Goal: Contribute content: Contribute content

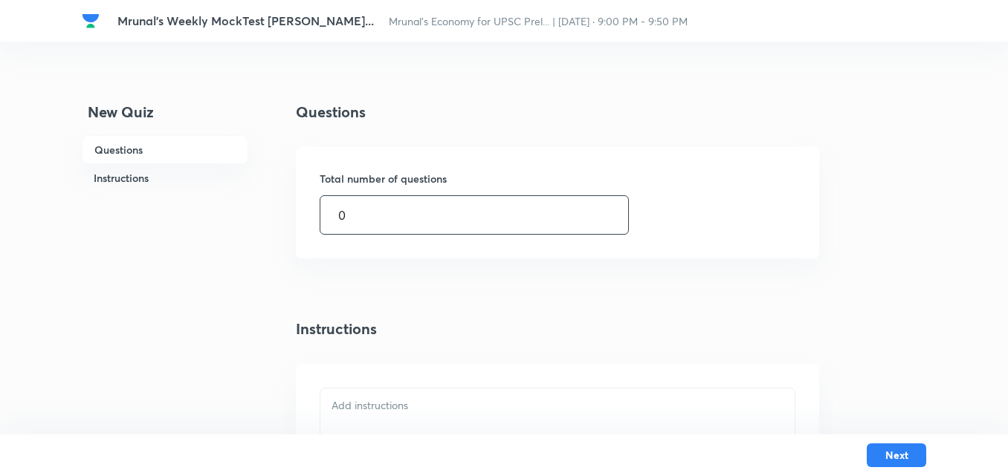
drag, startPoint x: 308, startPoint y: 215, endPoint x: 294, endPoint y: 215, distance: 14.1
click at [294, 215] on div "New Quiz Questions Instructions Questions Total number of questions 0 ​ Instruc…" at bounding box center [504, 368] width 844 height 535
type input "45"
click at [745, 262] on div "Questions Total number of questions 45 ​ Instructions" at bounding box center [557, 368] width 523 height 535
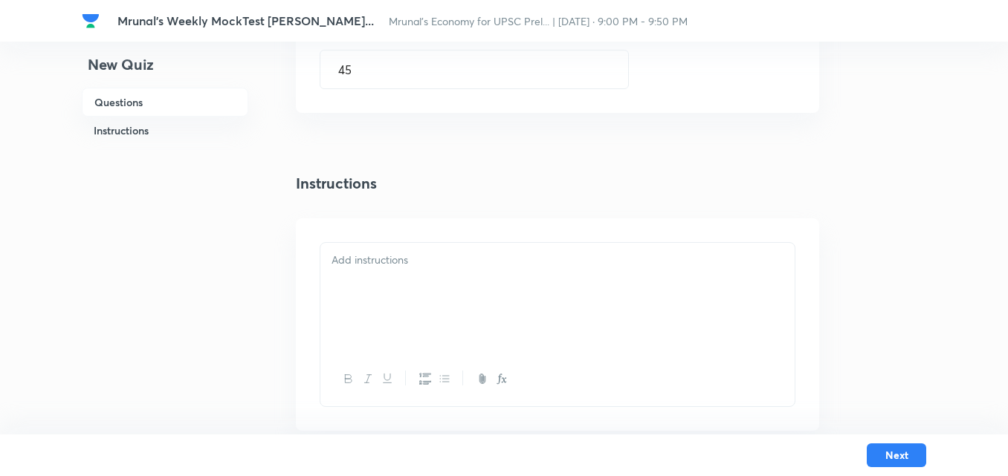
scroll to position [149, 0]
click at [436, 262] on p at bounding box center [557, 257] width 452 height 17
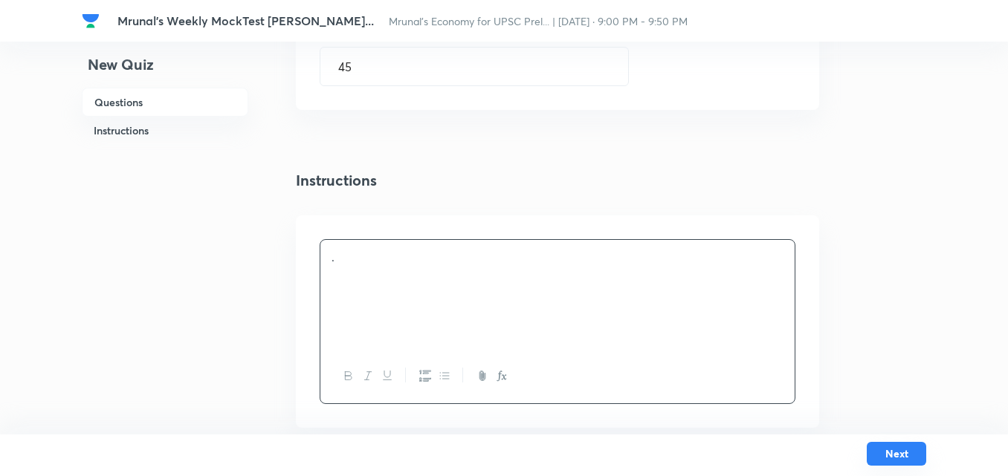
click at [900, 456] on button "Next" at bounding box center [895, 454] width 59 height 24
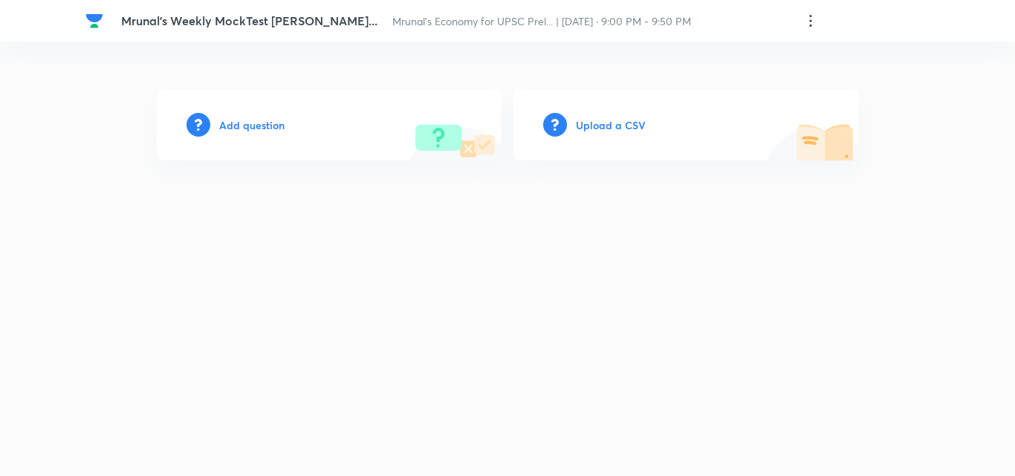
click at [249, 126] on h6 "Add question" at bounding box center [251, 125] width 65 height 16
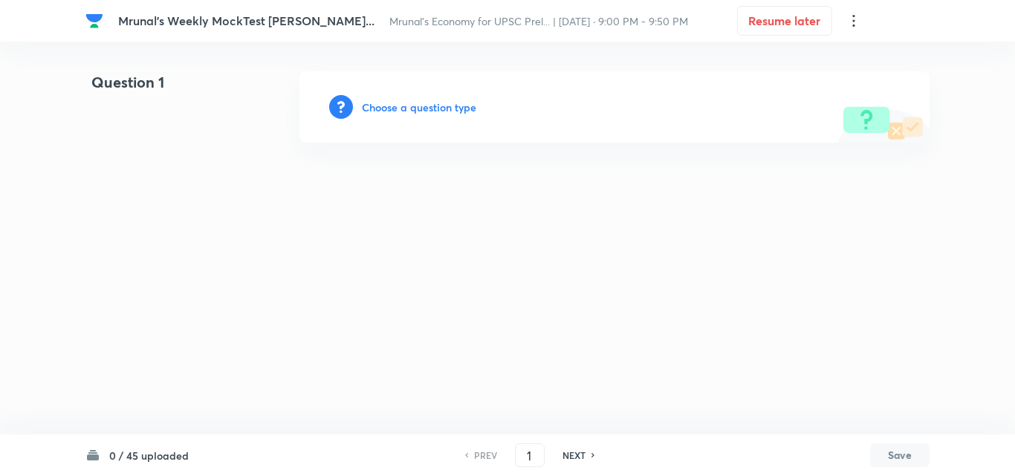
click at [410, 97] on div "Choose a question type" at bounding box center [614, 106] width 630 height 71
click at [426, 107] on h6 "Choose a question type" at bounding box center [419, 108] width 114 height 16
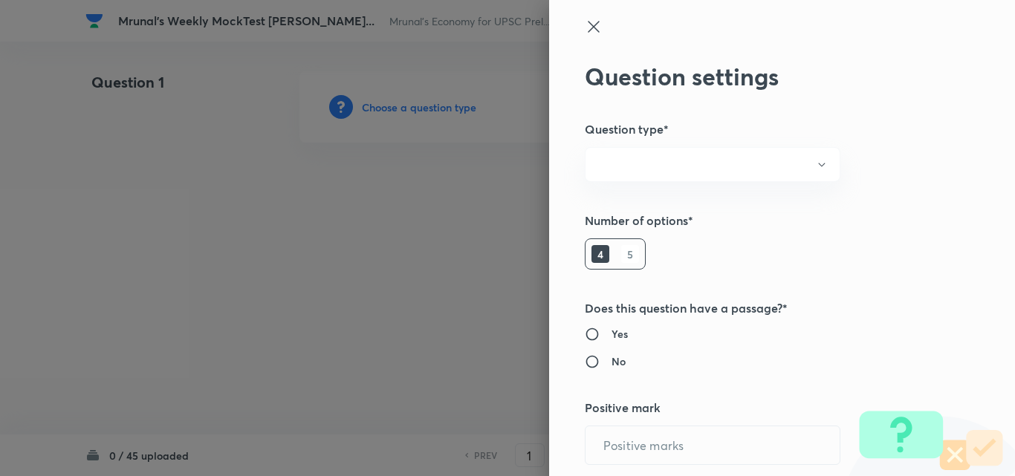
radio input "true"
type input "1"
type input "0"
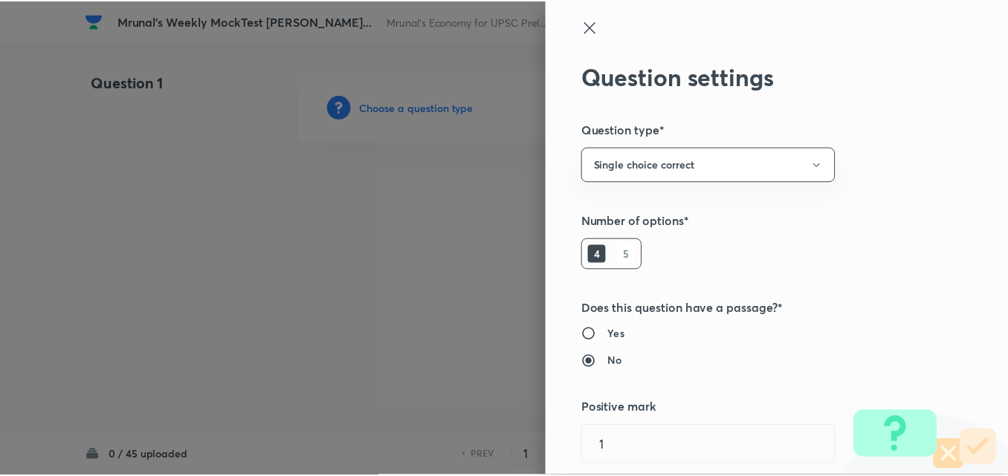
scroll to position [297, 0]
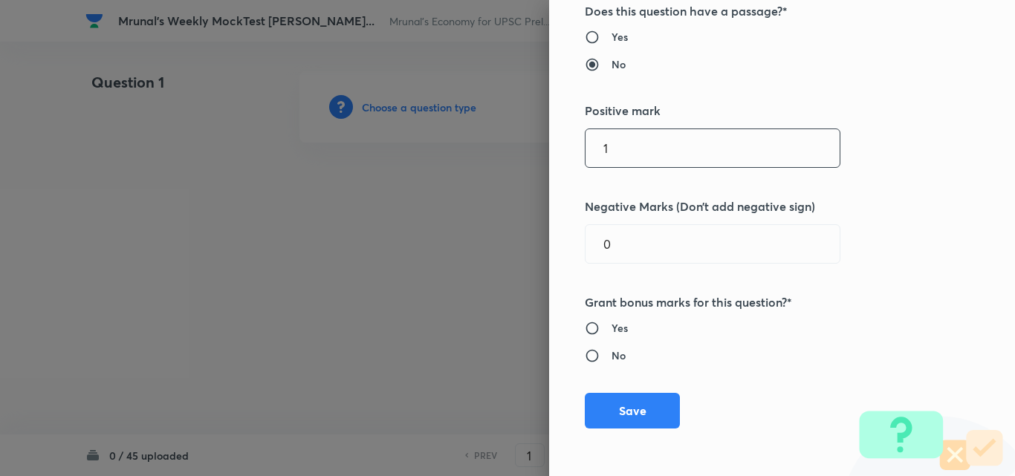
drag, startPoint x: 637, startPoint y: 166, endPoint x: 497, endPoint y: 149, distance: 140.7
click at [497, 149] on div "Question settings Question type* Single choice correct Number of options* 4 5 D…" at bounding box center [507, 238] width 1015 height 476
type input "2"
type input "0.66"
click at [915, 354] on div "Yes No" at bounding box center [757, 341] width 345 height 43
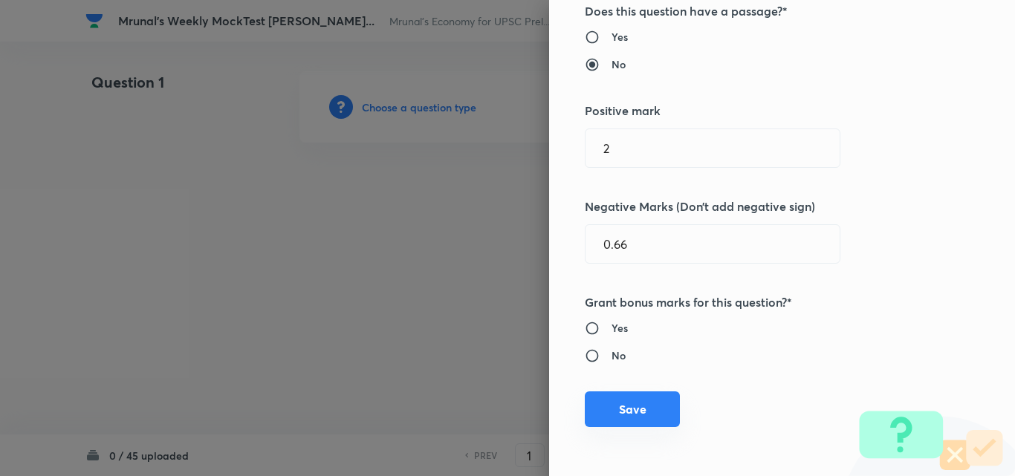
click at [631, 403] on button "Save" at bounding box center [632, 410] width 95 height 36
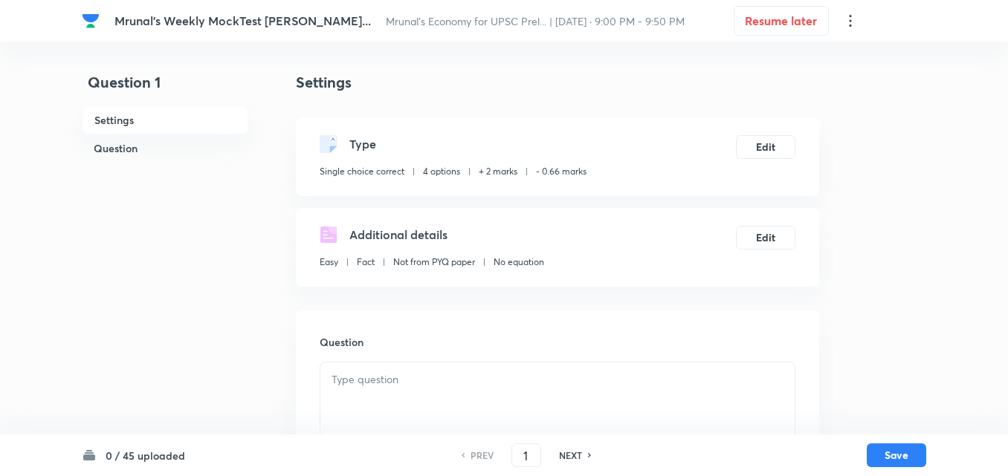
click at [106, 143] on h6 "Question" at bounding box center [165, 147] width 166 height 27
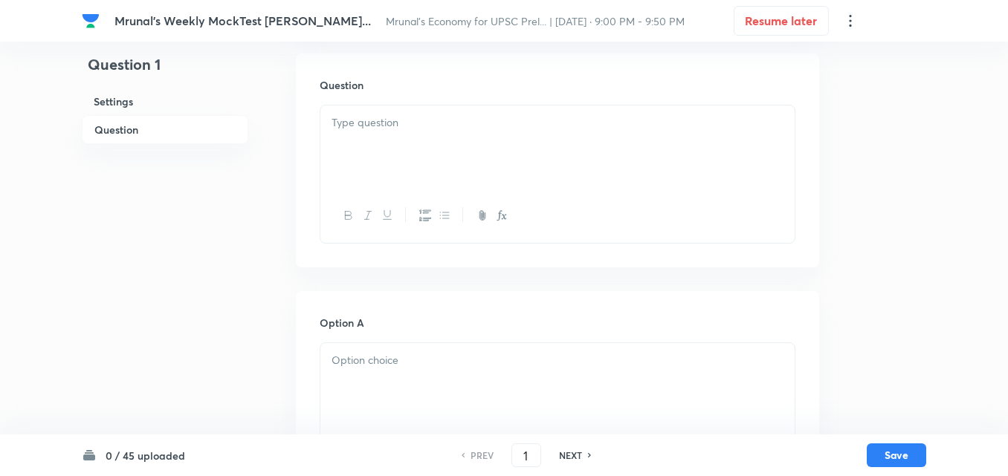
click at [447, 126] on p at bounding box center [557, 122] width 452 height 17
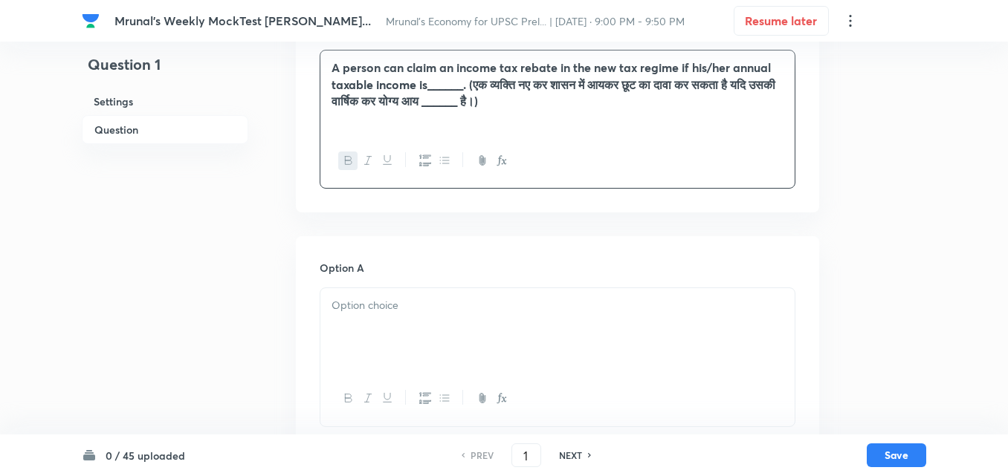
scroll to position [406, 0]
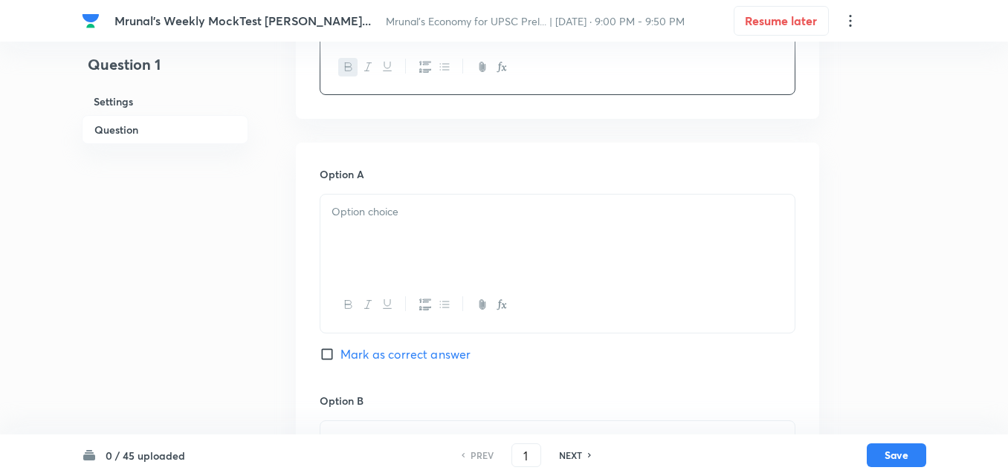
click at [432, 234] on div at bounding box center [557, 236] width 474 height 83
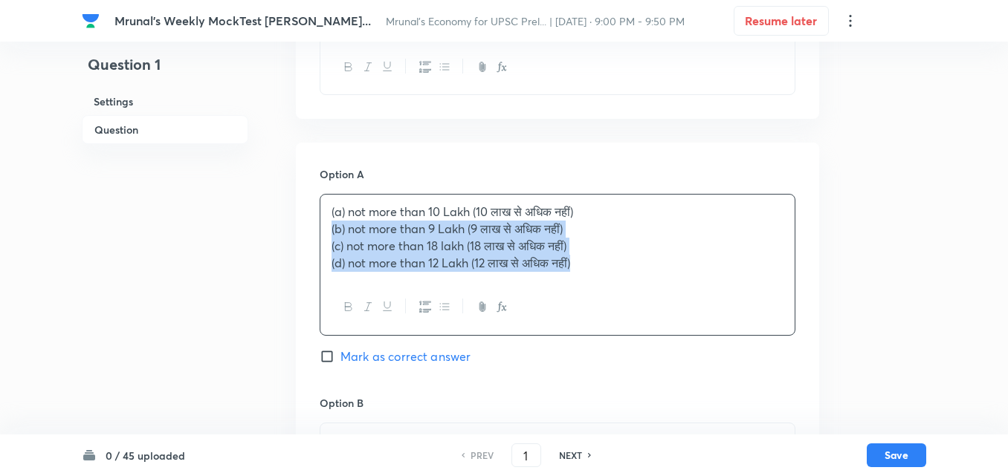
drag, startPoint x: 287, startPoint y: 244, endPoint x: 261, endPoint y: 228, distance: 30.3
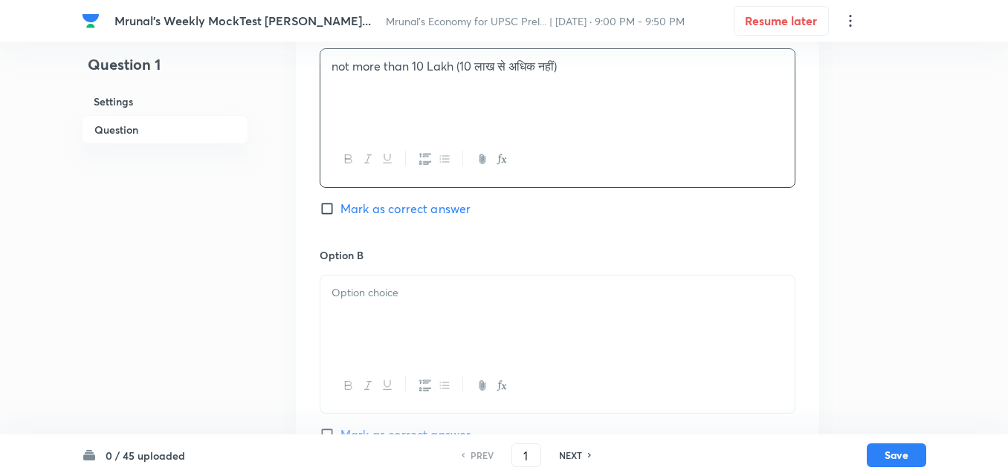
scroll to position [554, 0]
click at [439, 272] on div at bounding box center [558, 341] width 476 height 139
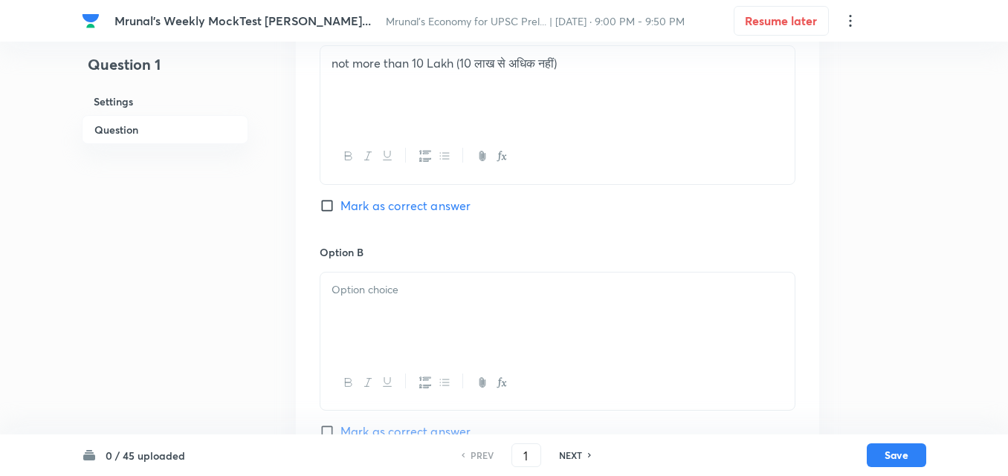
click at [419, 314] on div at bounding box center [557, 314] width 474 height 83
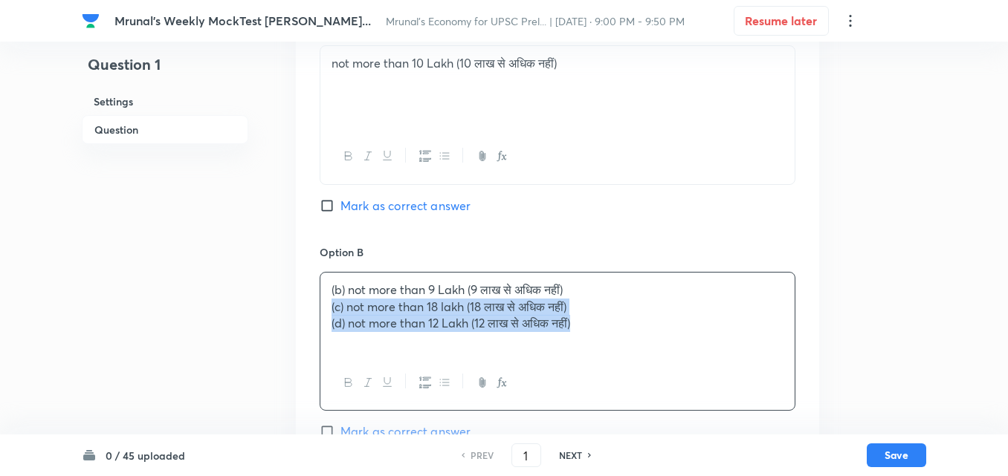
click at [291, 303] on div "Question 1 Settings Question Settings Type Single choice correct 4 options + 2 …" at bounding box center [504, 365] width 844 height 1697
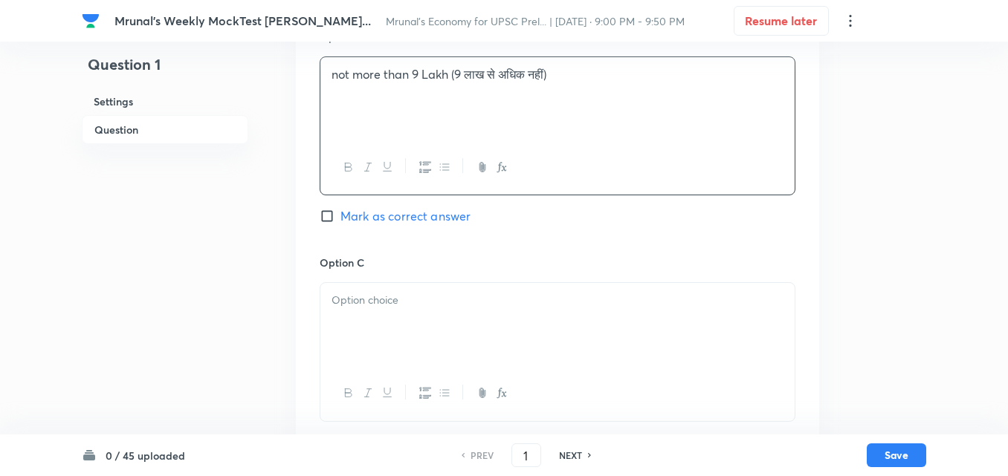
scroll to position [777, 0]
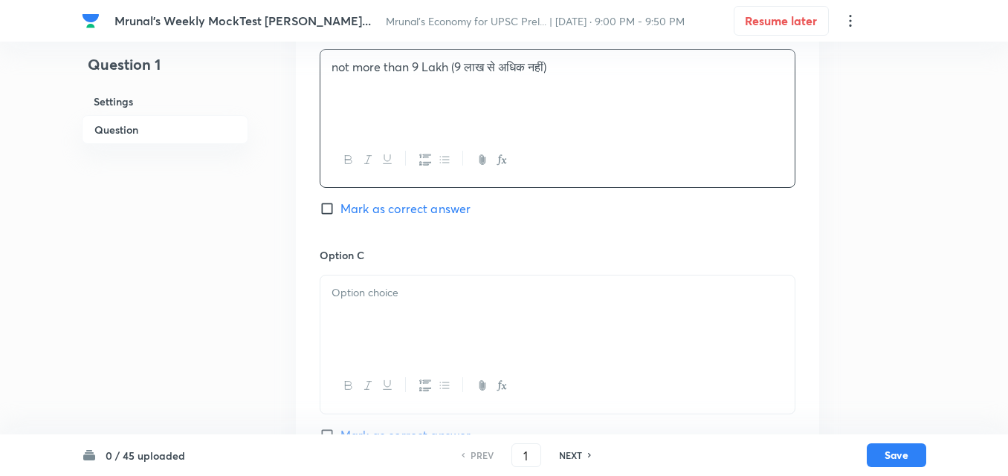
click at [427, 317] on div at bounding box center [557, 317] width 474 height 83
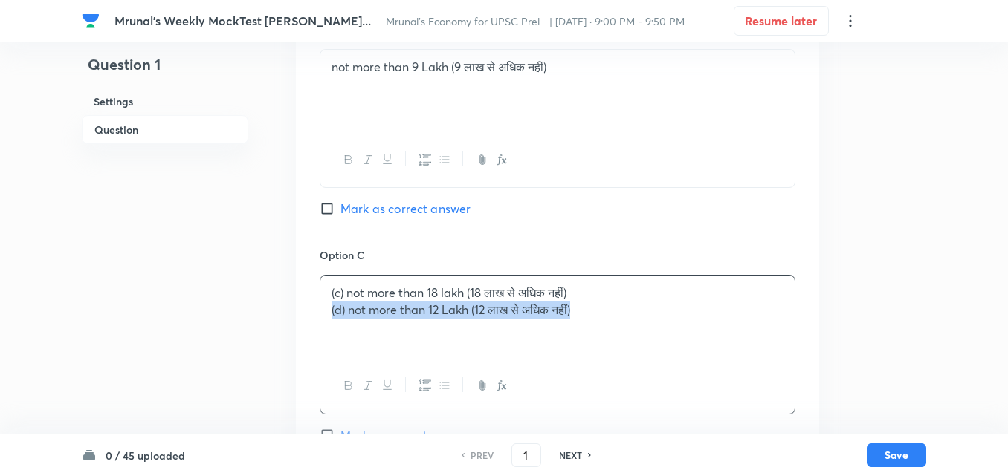
drag, startPoint x: 297, startPoint y: 304, endPoint x: 283, endPoint y: 304, distance: 14.1
click at [283, 304] on div "Question 1 Settings Question Settings Type Single choice correct 4 options + 2 …" at bounding box center [504, 142] width 844 height 1697
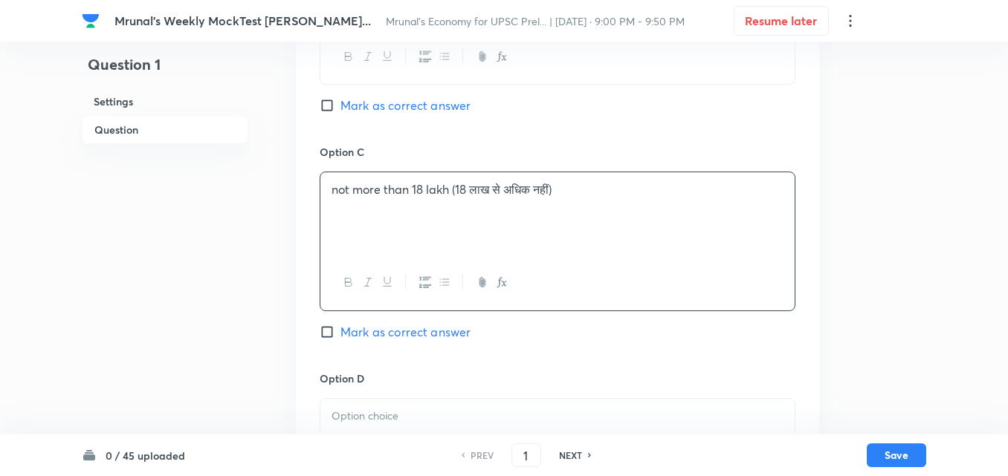
scroll to position [1000, 0]
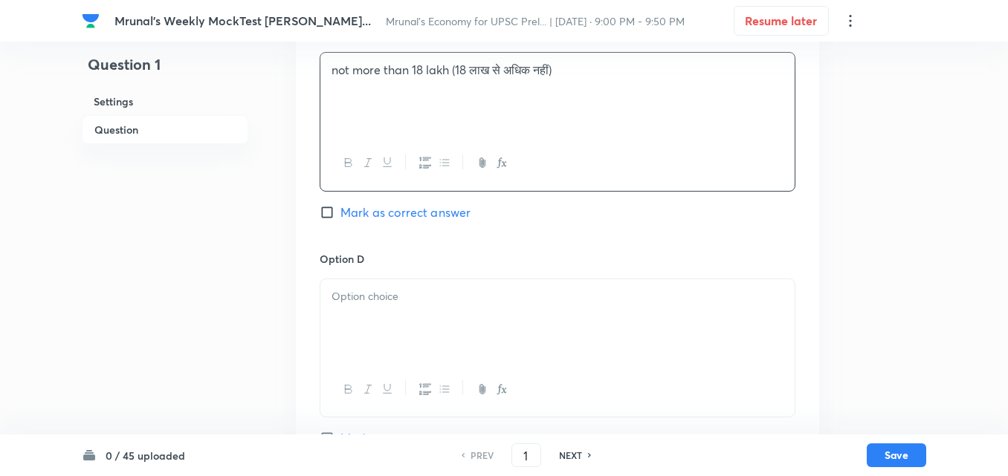
click at [400, 306] on div at bounding box center [557, 320] width 474 height 83
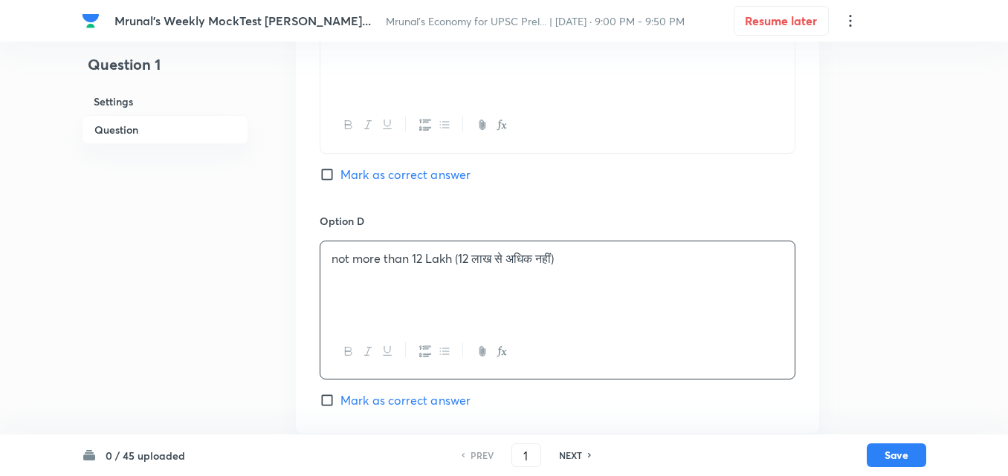
scroll to position [1074, 0]
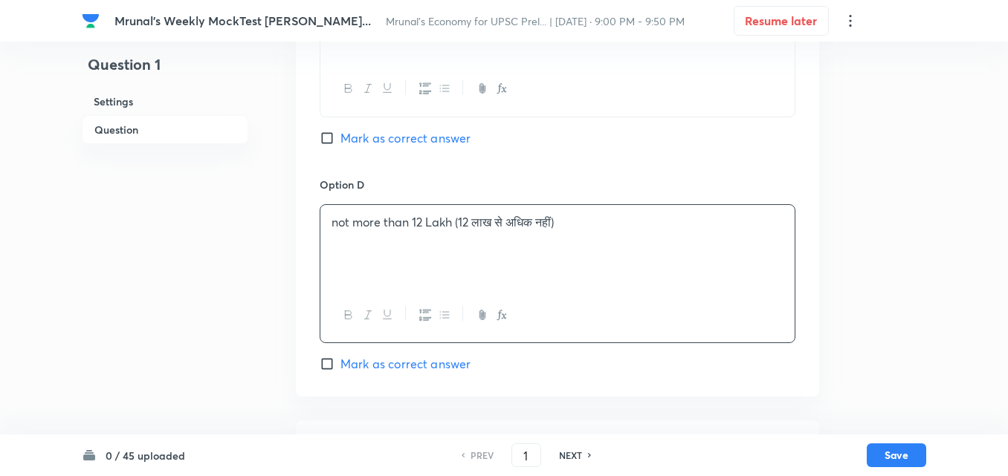
click at [445, 360] on span "Mark as correct answer" at bounding box center [405, 364] width 130 height 18
click at [340, 360] on input "Mark as correct answer" at bounding box center [330, 364] width 21 height 15
checkbox input "true"
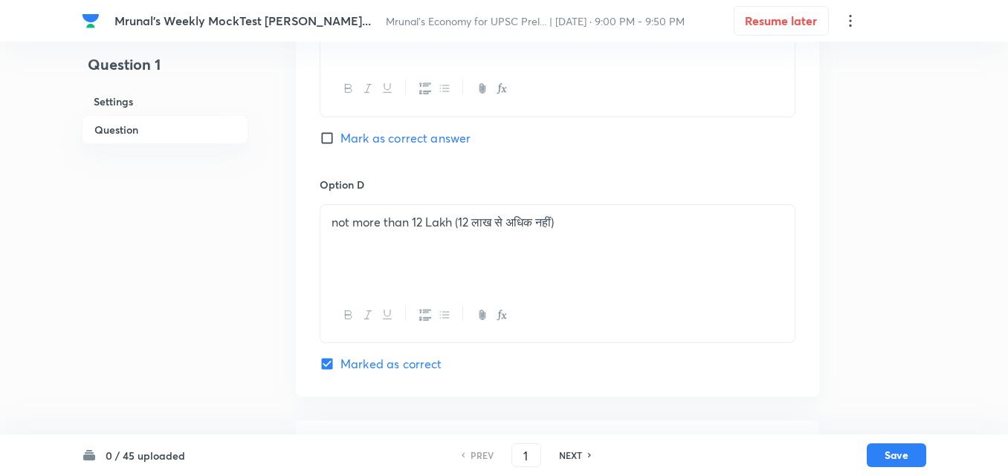
scroll to position [1292, 0]
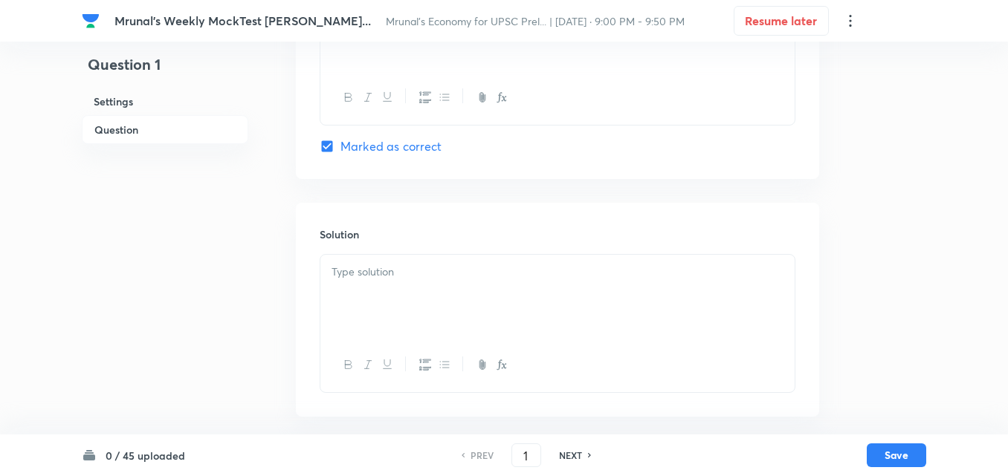
click at [395, 291] on div at bounding box center [557, 296] width 474 height 83
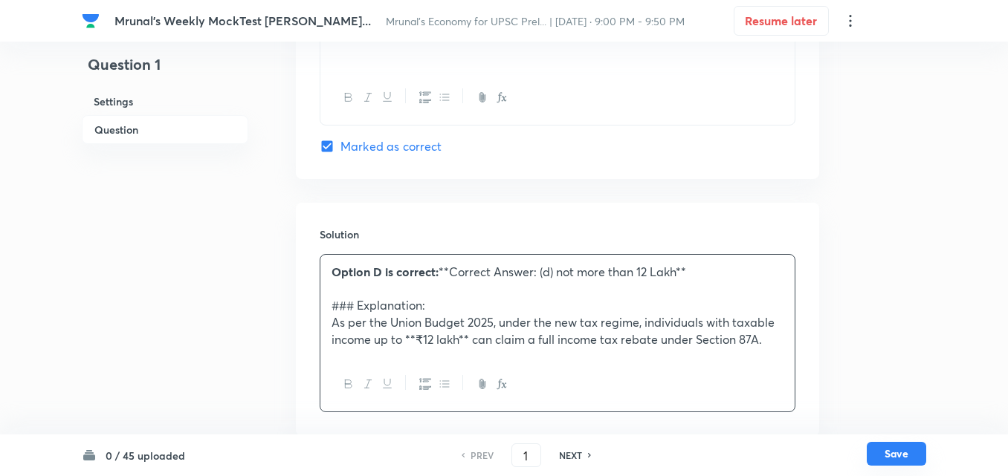
click at [912, 460] on button "Save" at bounding box center [895, 454] width 59 height 24
type input "2"
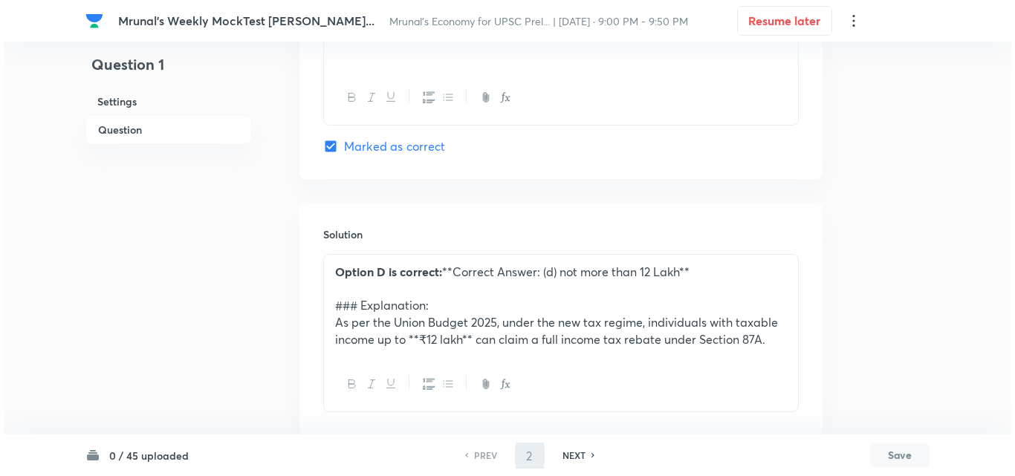
scroll to position [0, 0]
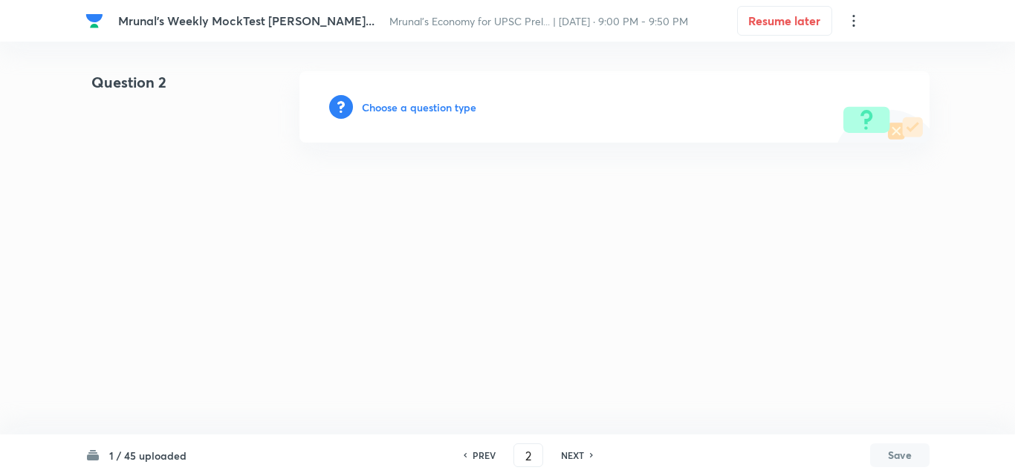
click at [421, 110] on h6 "Choose a question type" at bounding box center [419, 108] width 114 height 16
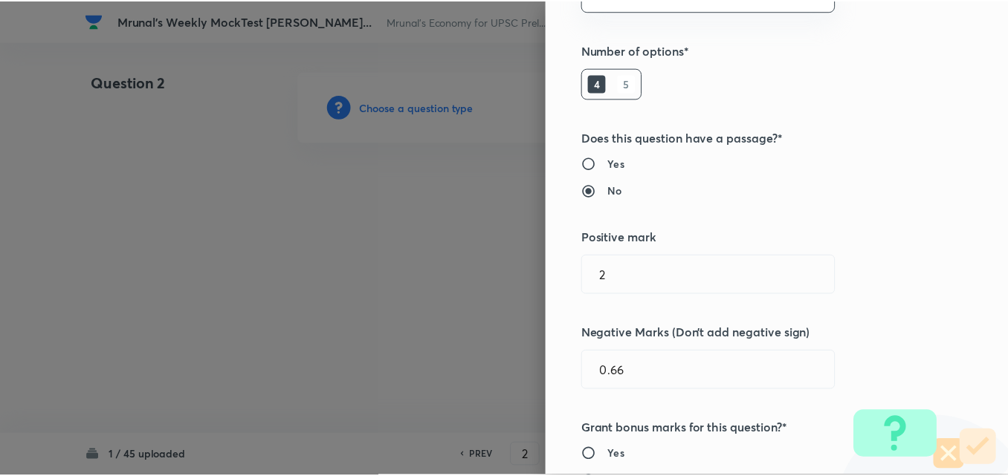
scroll to position [297, 0]
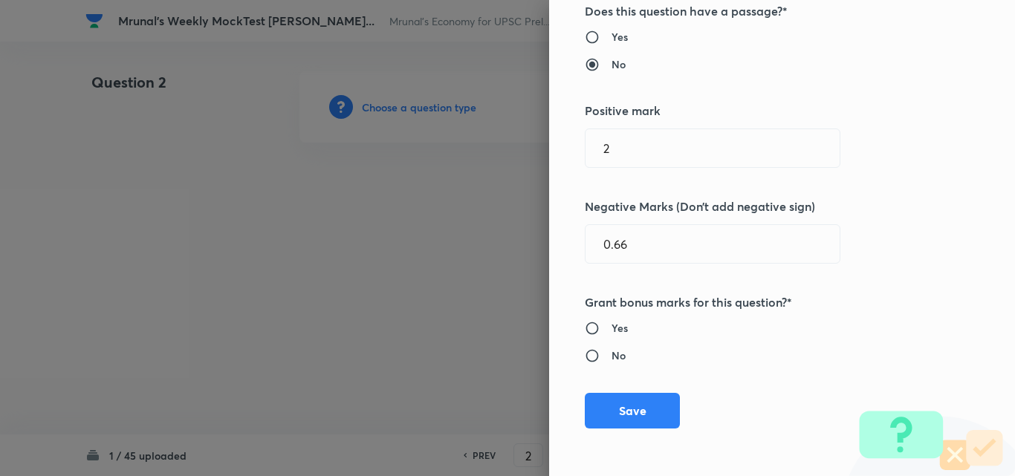
drag, startPoint x: 648, startPoint y: 393, endPoint x: 621, endPoint y: 348, distance: 52.6
click at [646, 393] on button "Save" at bounding box center [632, 411] width 95 height 36
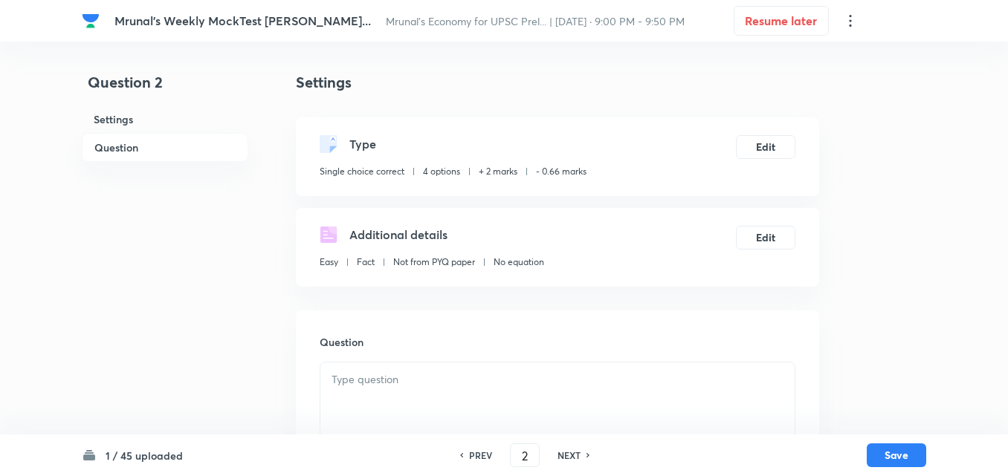
click at [152, 146] on h6 "Question" at bounding box center [165, 147] width 166 height 29
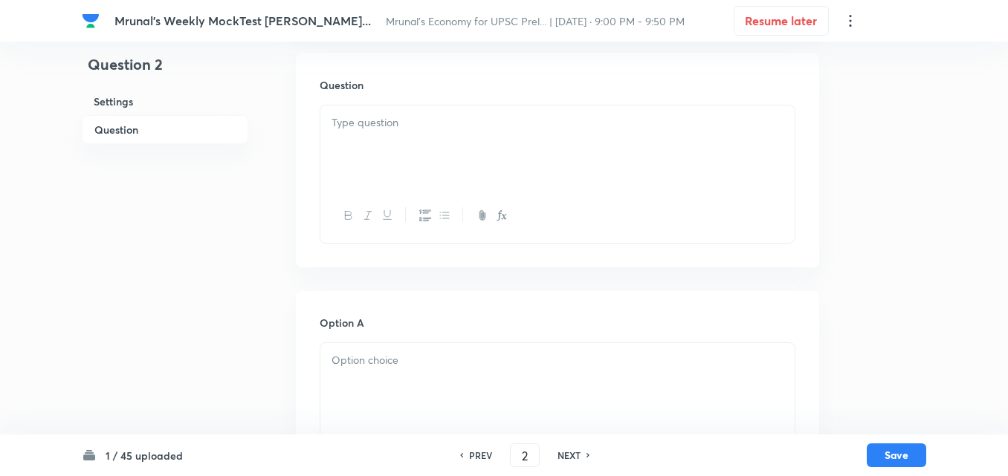
click at [471, 164] on div at bounding box center [557, 147] width 474 height 83
click at [502, 114] on p at bounding box center [557, 122] width 452 height 17
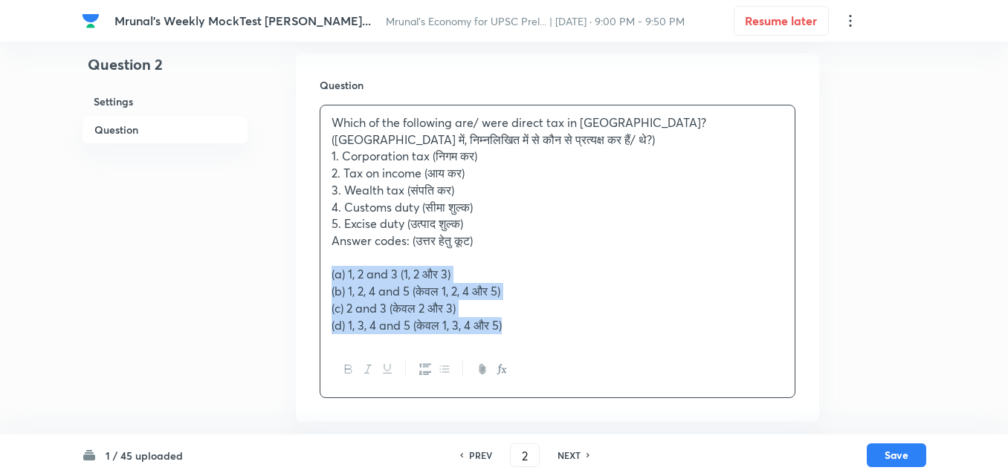
click at [322, 268] on div "Which of the following are/ were direct tax in India? (भारत में, निम्नलिखित में…" at bounding box center [557, 224] width 474 height 237
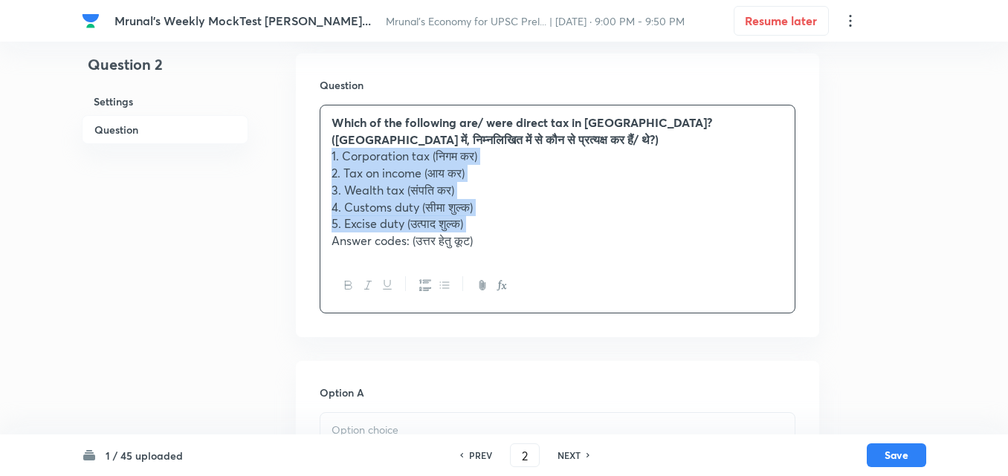
click at [418, 289] on button "button" at bounding box center [424, 285] width 19 height 19
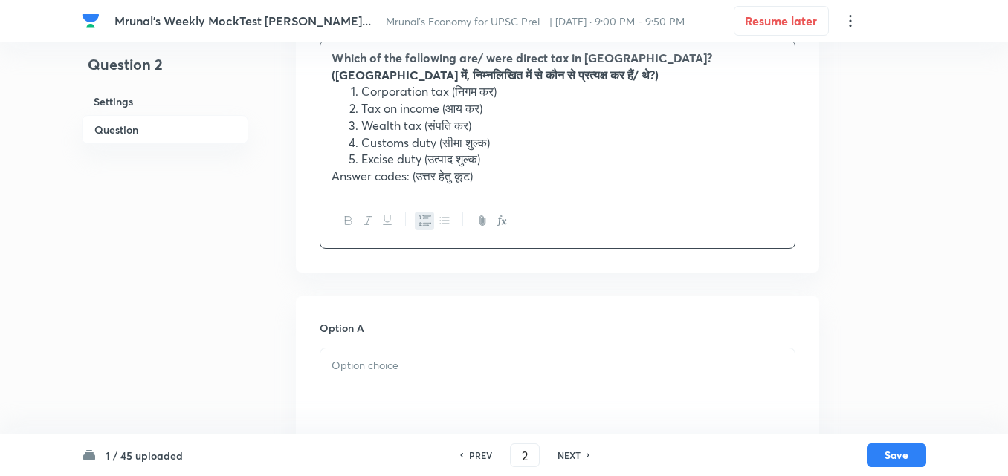
scroll to position [406, 0]
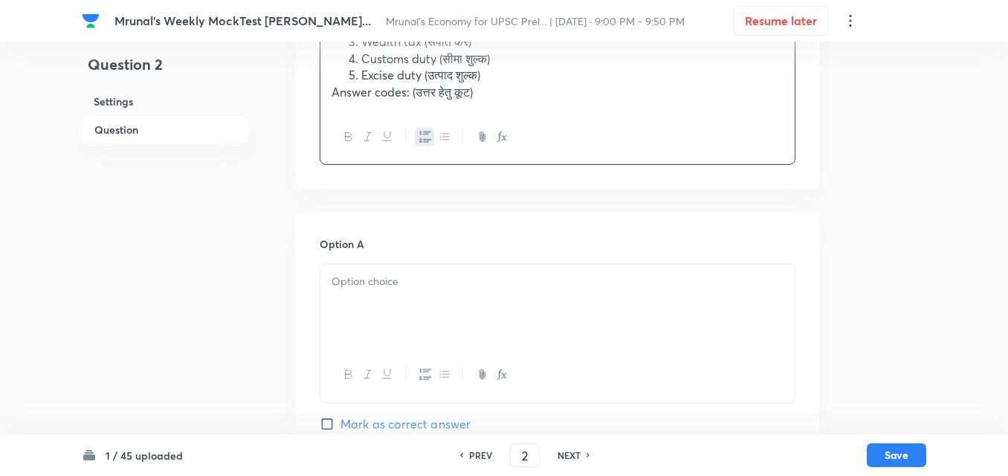
click at [449, 284] on p at bounding box center [557, 281] width 452 height 17
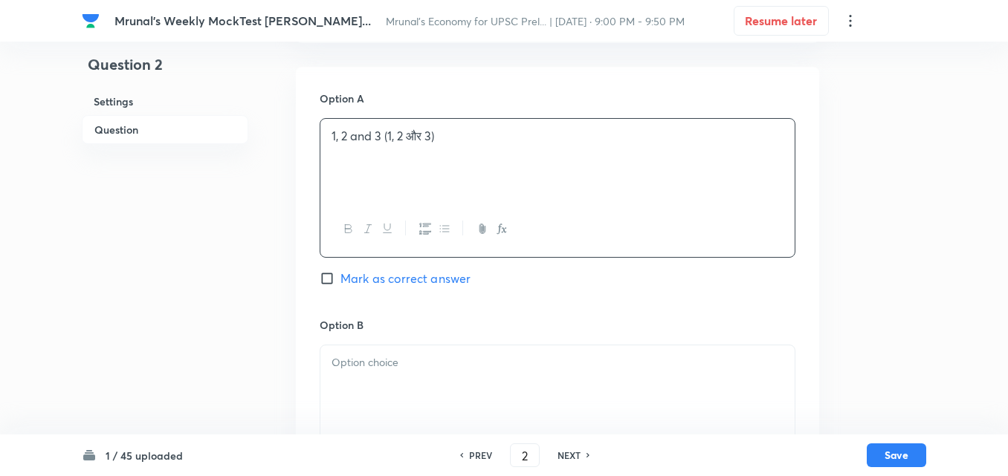
scroll to position [703, 0]
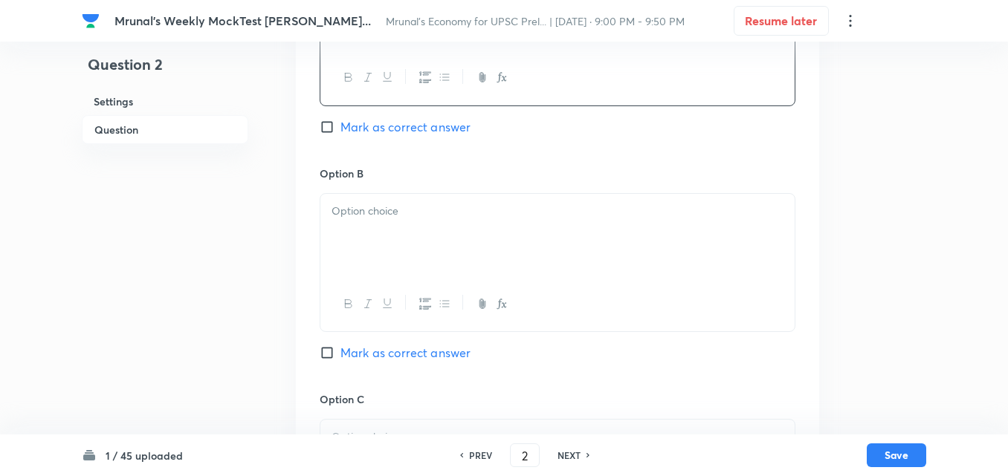
click at [357, 256] on div at bounding box center [557, 235] width 474 height 83
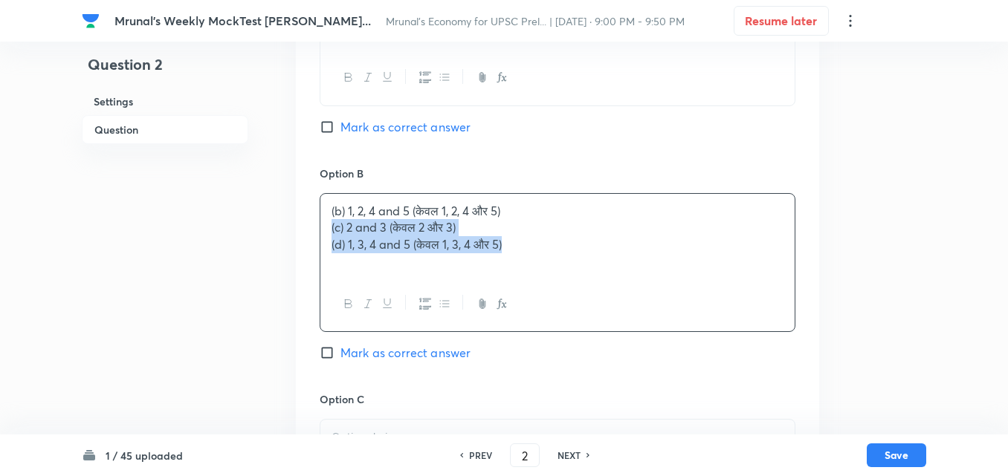
drag, startPoint x: 322, startPoint y: 236, endPoint x: 299, endPoint y: 233, distance: 23.3
click at [299, 233] on div "Option A 1, 2 and 3 (1, 2 और 3) Mark as correct answer Option B (b) 1, 2, 4 and…" at bounding box center [557, 376] width 523 height 923
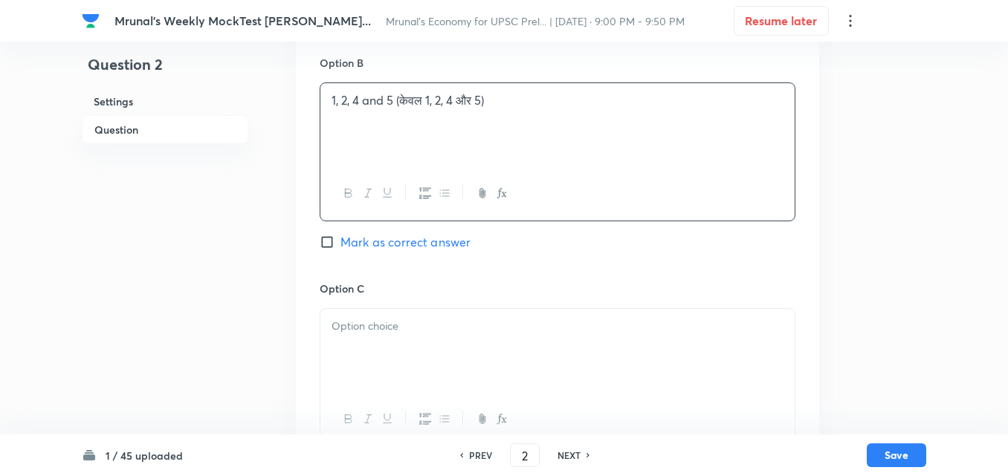
scroll to position [926, 0]
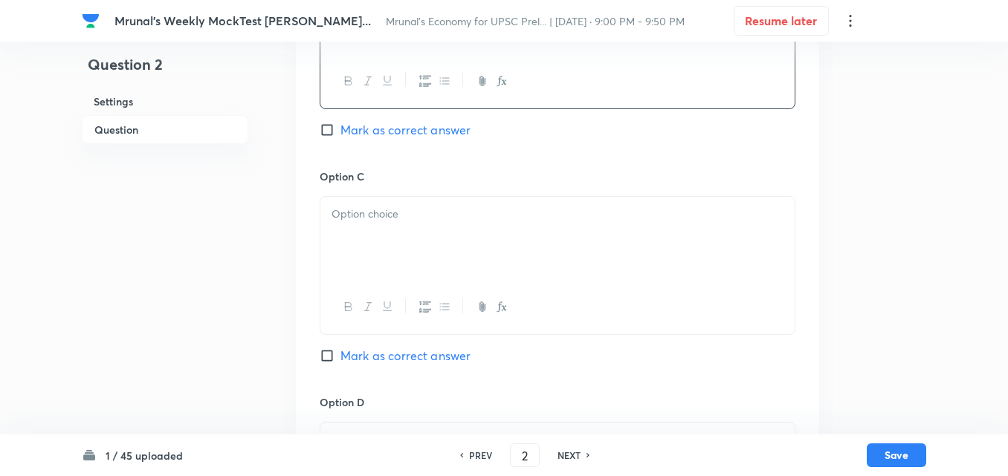
click at [388, 259] on div at bounding box center [557, 238] width 474 height 83
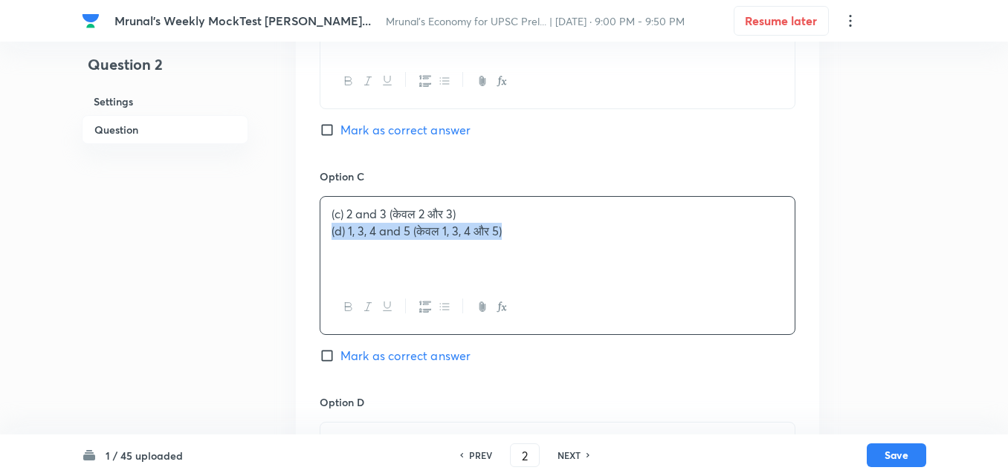
drag, startPoint x: 327, startPoint y: 229, endPoint x: 334, endPoint y: 232, distance: 8.0
click at [308, 229] on div "Option A 1, 2 and 3 (1, 2 और 3) Mark as correct answer Option B 1, 2, 4 and 5 (…" at bounding box center [557, 153] width 523 height 923
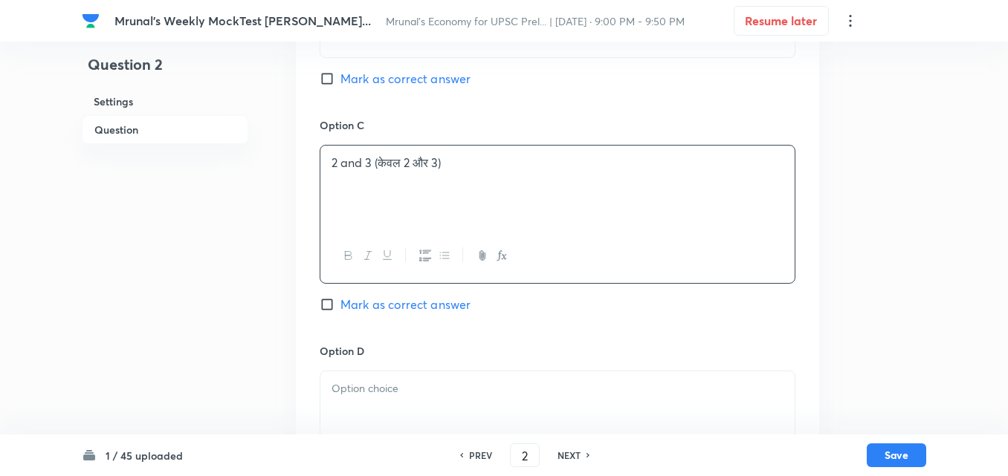
scroll to position [1074, 0]
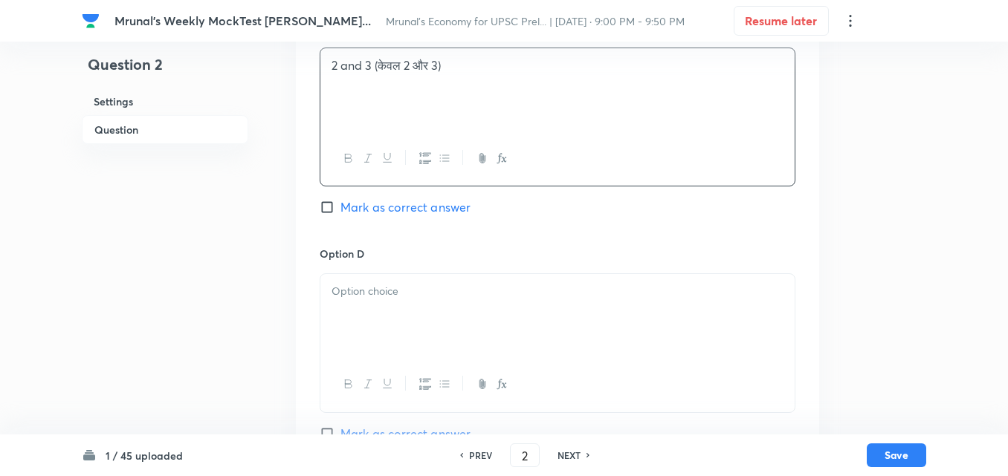
click at [389, 320] on div at bounding box center [557, 315] width 474 height 83
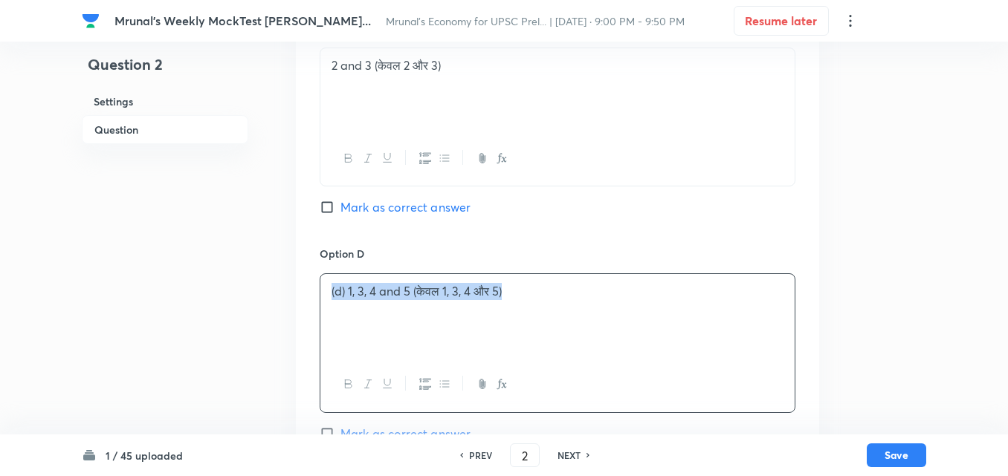
click at [328, 304] on div "(d) 1, 3, 4 and 5 (केवल 1, 3, 4 और 5)" at bounding box center [557, 315] width 474 height 83
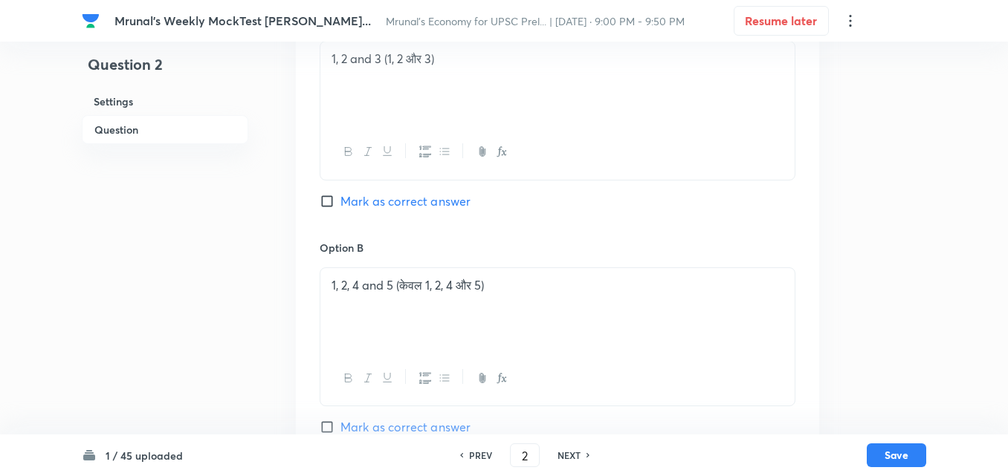
click at [421, 192] on span "Mark as correct answer" at bounding box center [405, 201] width 130 height 18
click at [340, 194] on input "Mark as correct answer" at bounding box center [330, 201] width 21 height 15
checkbox input "true"
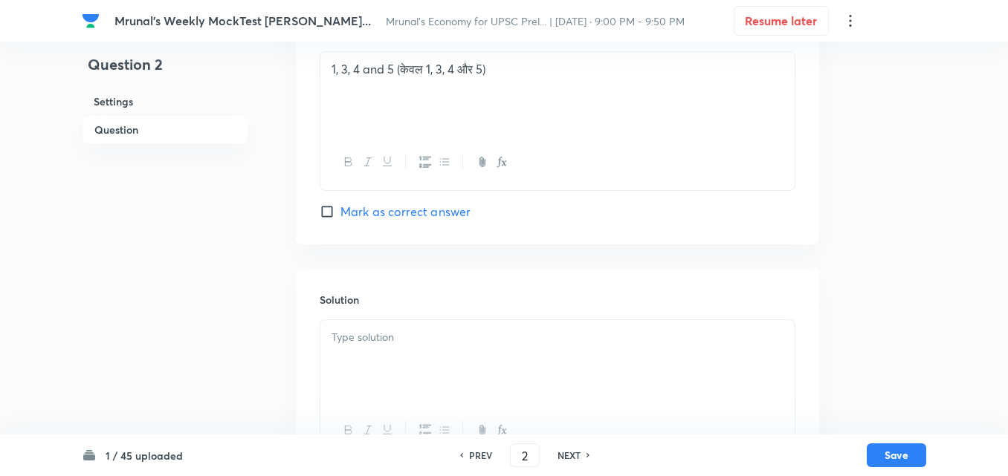
scroll to position [1362, 0]
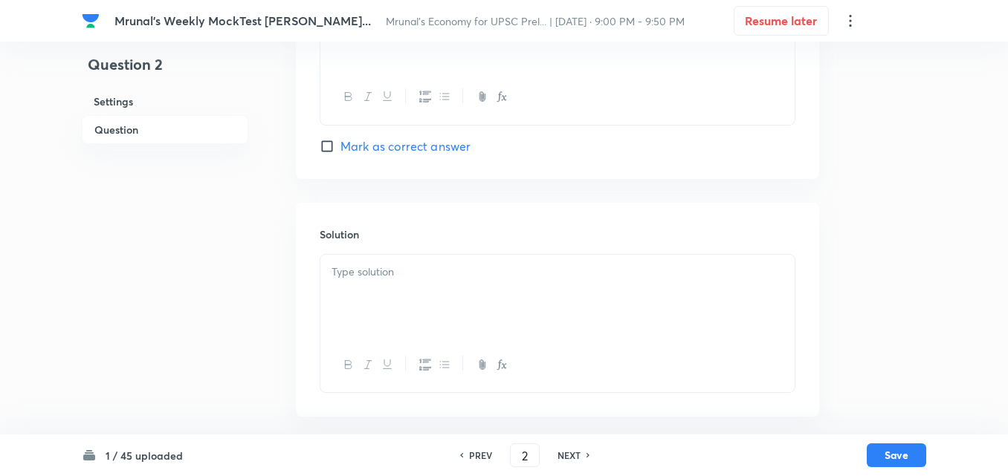
click at [377, 266] on p at bounding box center [557, 272] width 452 height 17
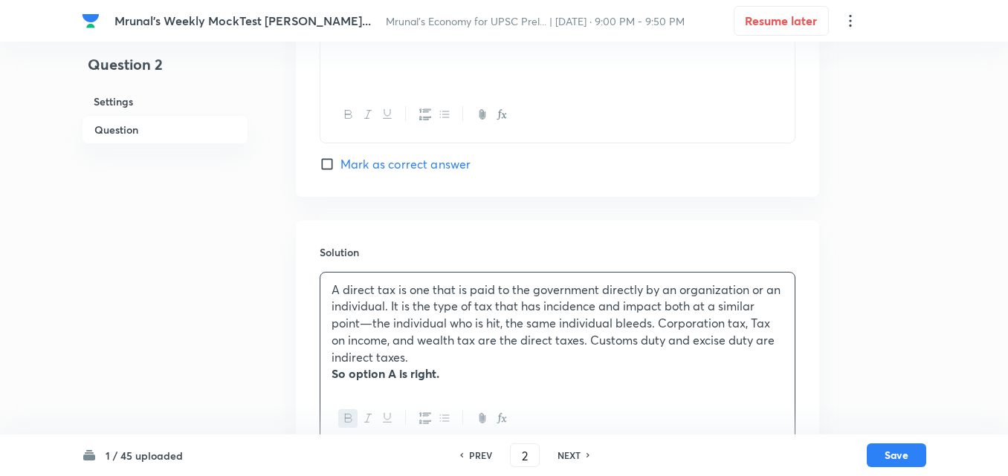
scroll to position [1398, 0]
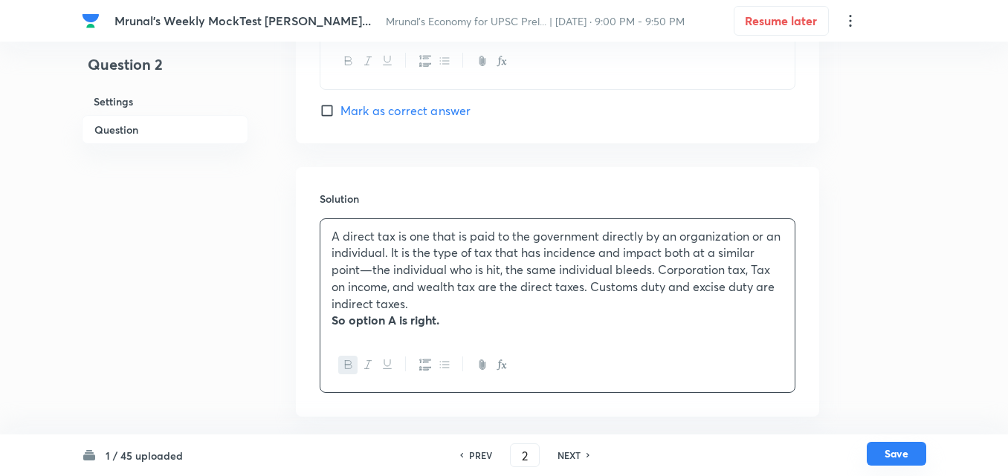
click at [902, 454] on button "Save" at bounding box center [895, 454] width 59 height 24
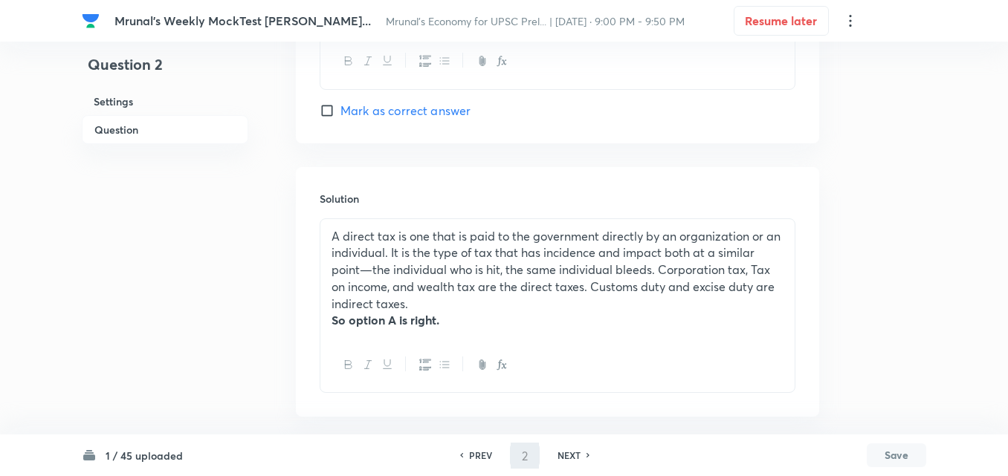
type input "3"
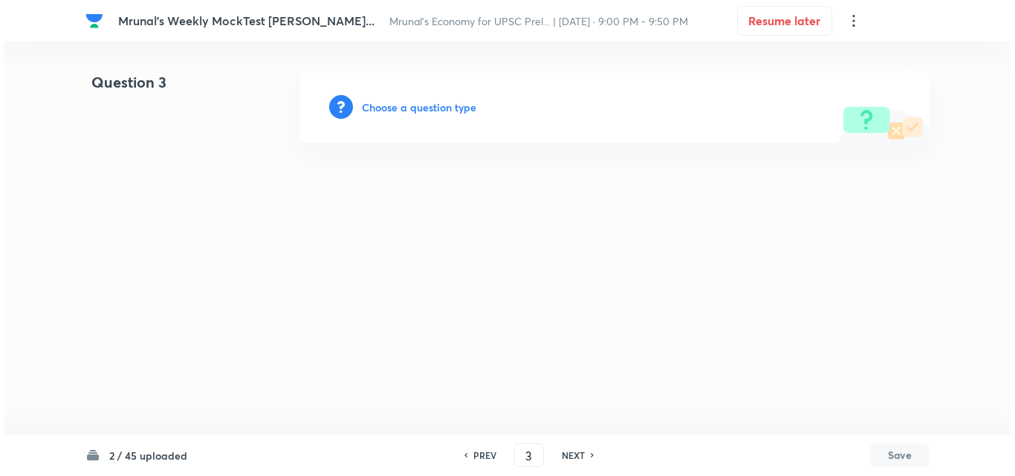
scroll to position [0, 0]
click at [393, 112] on h6 "Choose a question type" at bounding box center [419, 108] width 114 height 16
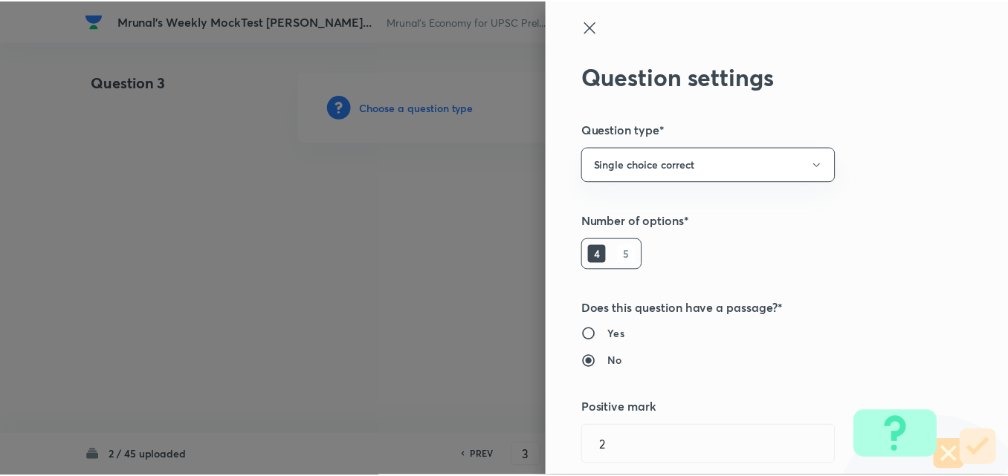
scroll to position [297, 0]
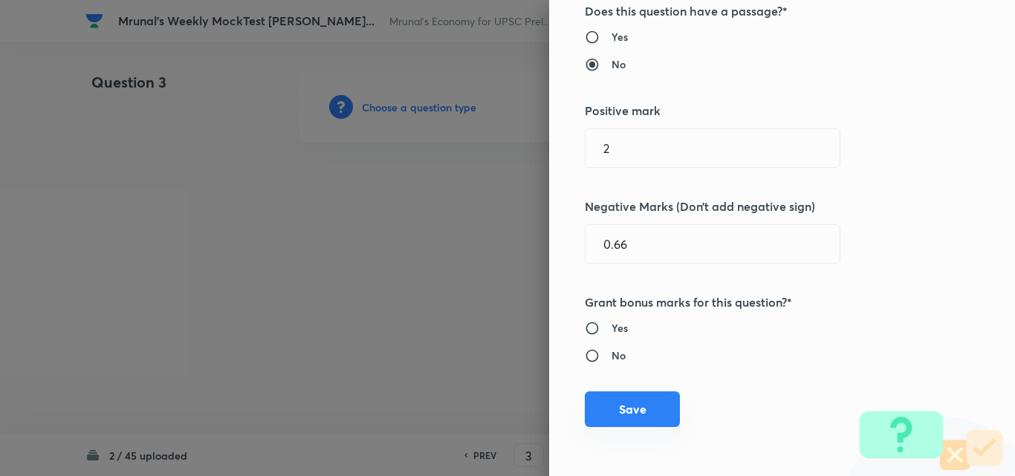
click at [652, 411] on button "Save" at bounding box center [632, 410] width 95 height 36
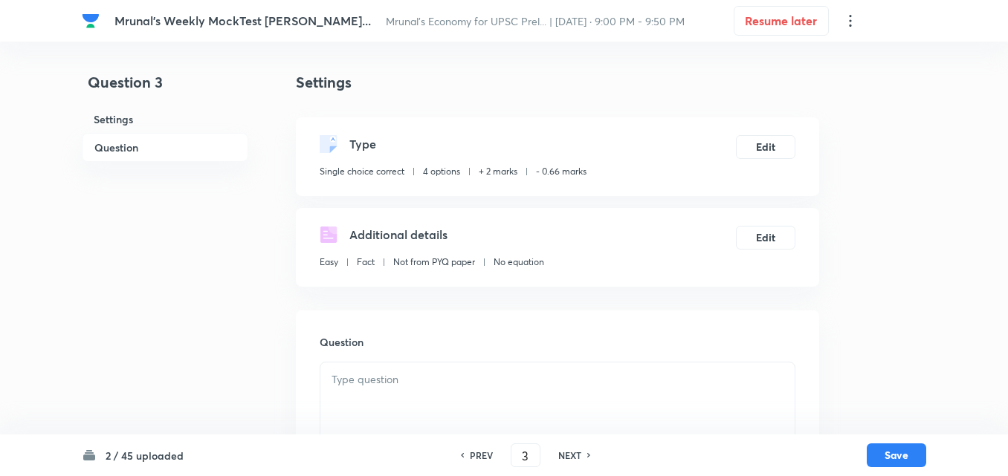
click at [148, 146] on h6 "Question" at bounding box center [165, 147] width 166 height 29
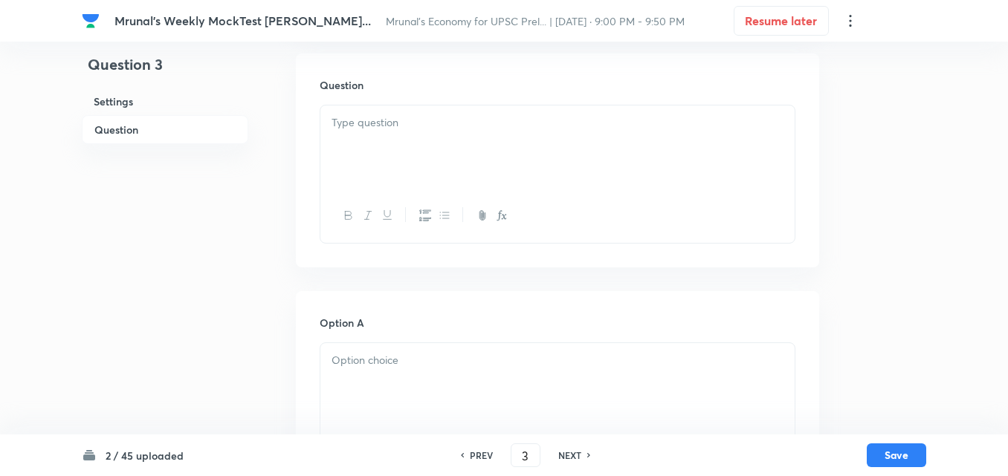
drag, startPoint x: 479, startPoint y: 172, endPoint x: 544, endPoint y: 185, distance: 65.9
click at [479, 173] on div at bounding box center [557, 147] width 474 height 83
click at [496, 158] on div at bounding box center [557, 147] width 474 height 83
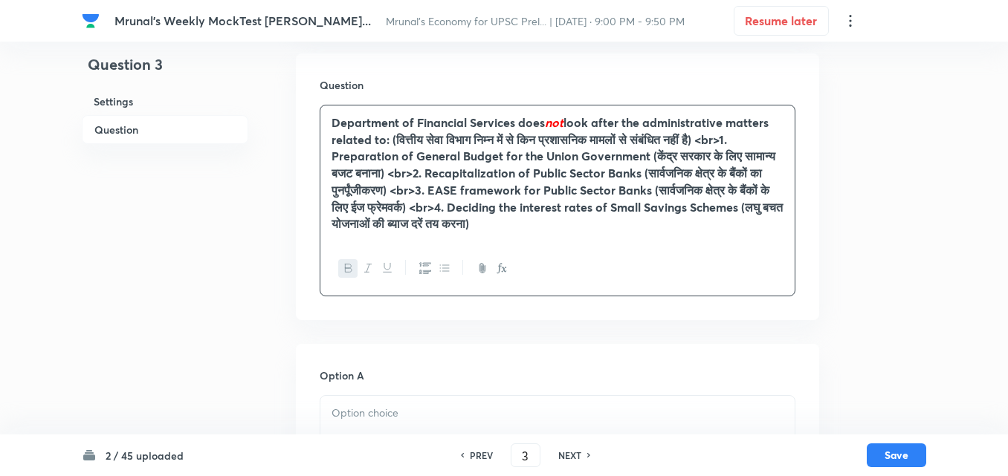
click at [433, 175] on strong "look after the administrative matters related to: (वित्तीय सेवा विभाग निम्न में…" at bounding box center [556, 172] width 451 height 117
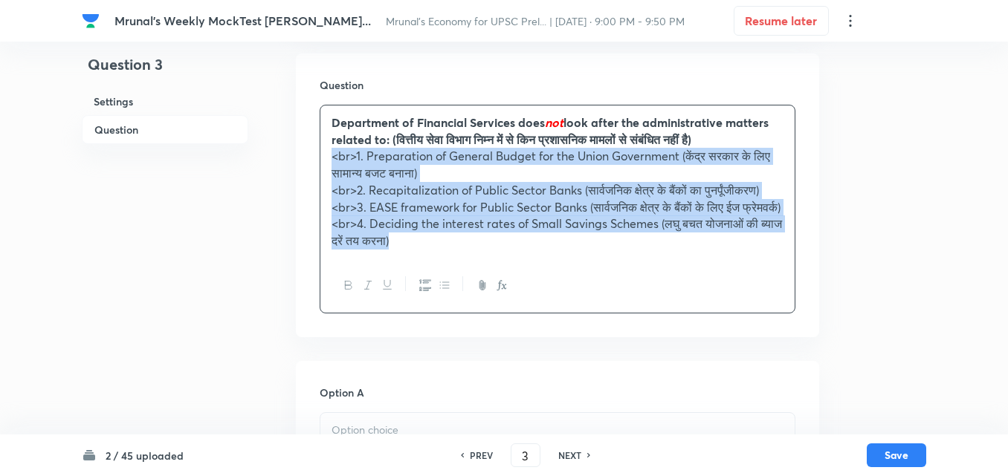
drag, startPoint x: 426, startPoint y: 299, endPoint x: 403, endPoint y: 308, distance: 24.4
click at [425, 291] on icon "button" at bounding box center [425, 285] width 12 height 12
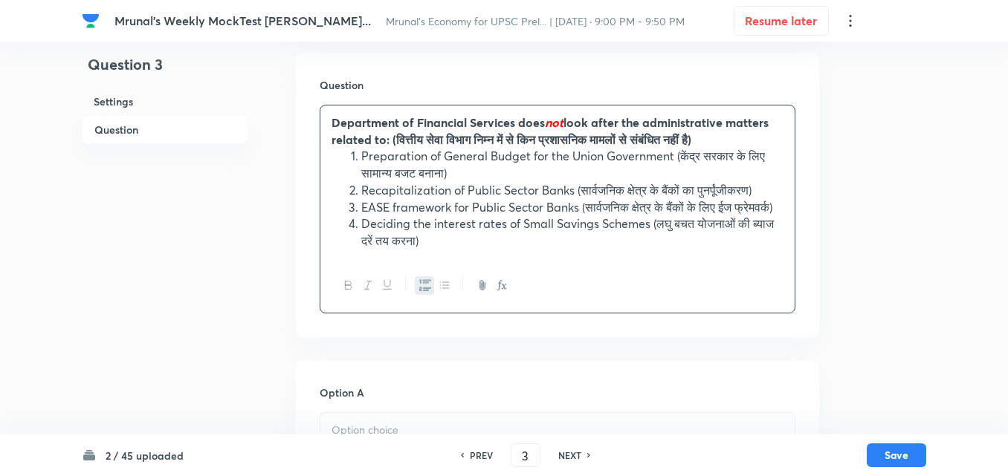
click at [713, 144] on strong "look after the administrative matters related to: (वित्तीय सेवा विभाग निम्न में…" at bounding box center [549, 130] width 437 height 33
click at [366, 291] on icon "button" at bounding box center [368, 285] width 12 height 12
click at [507, 278] on div at bounding box center [557, 286] width 474 height 54
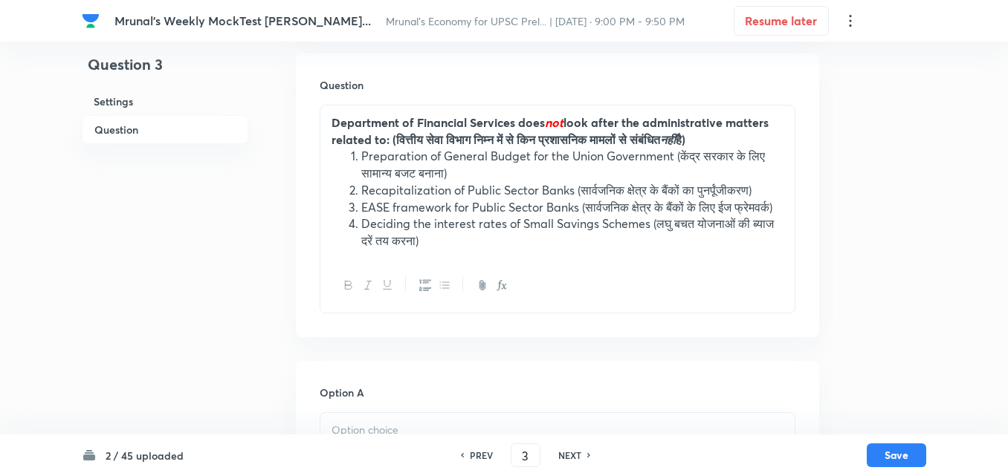
click at [505, 249] on li "Deciding the interest rates of Small Savings Schemes (लघु बचत योजनाओं की ब्याज …" at bounding box center [572, 231] width 422 height 33
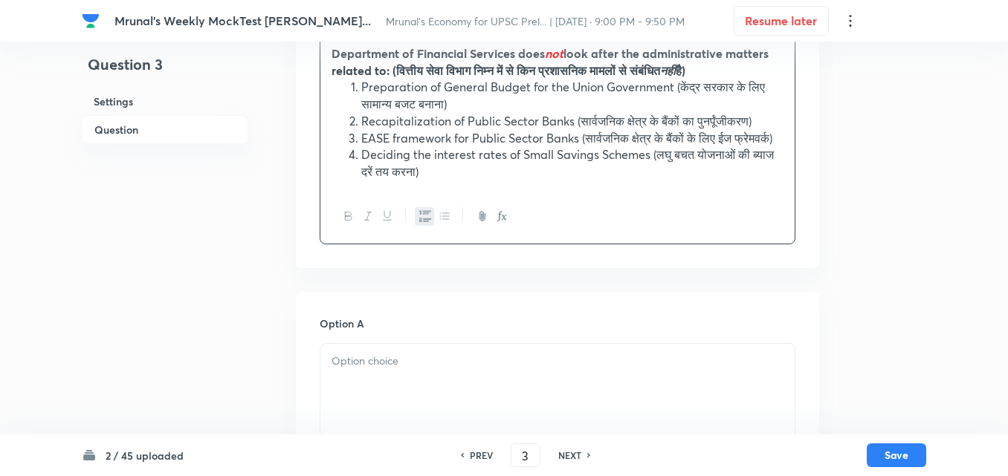
scroll to position [406, 0]
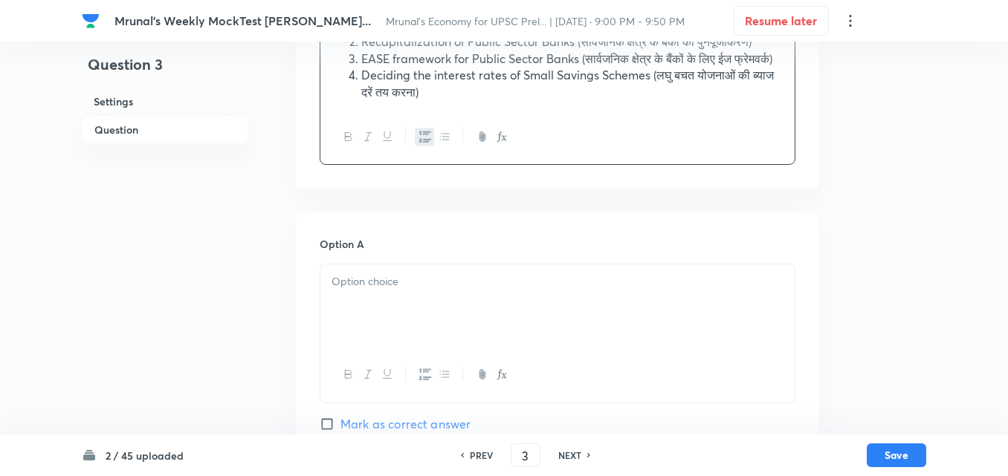
click at [409, 328] on div at bounding box center [557, 306] width 474 height 83
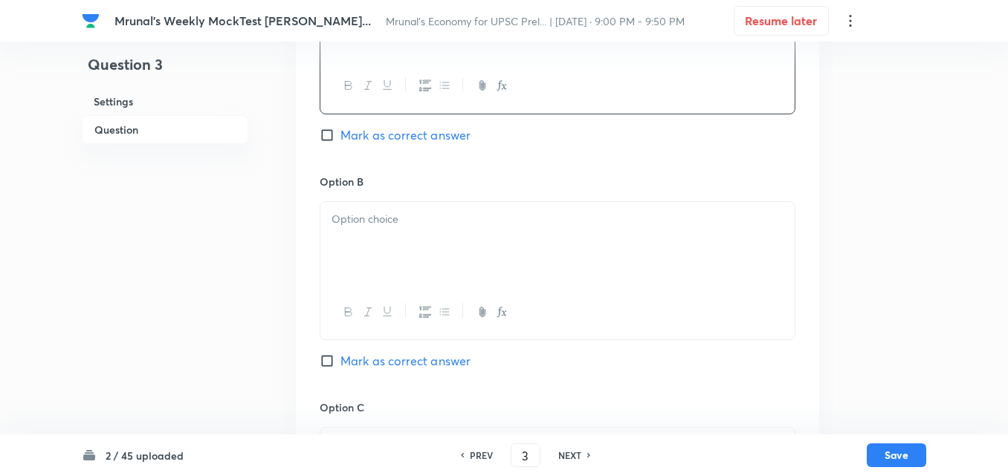
scroll to position [703, 0]
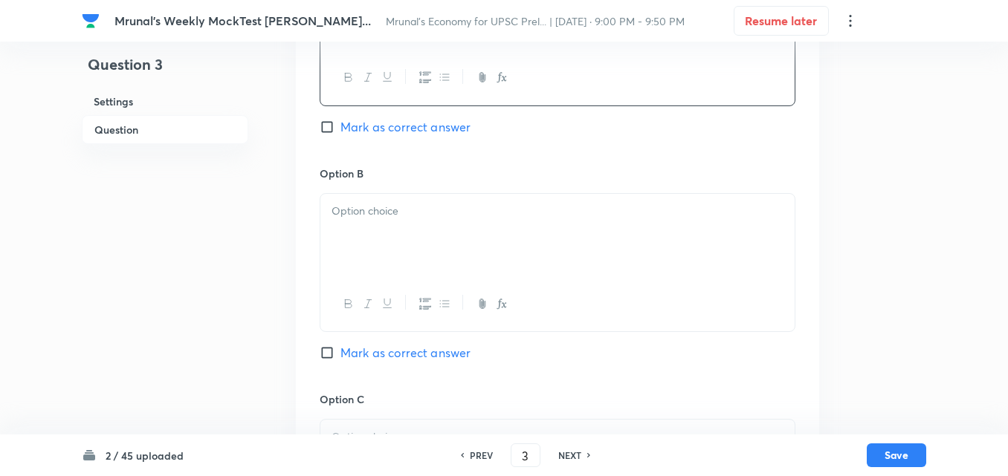
click at [380, 273] on div at bounding box center [557, 235] width 474 height 83
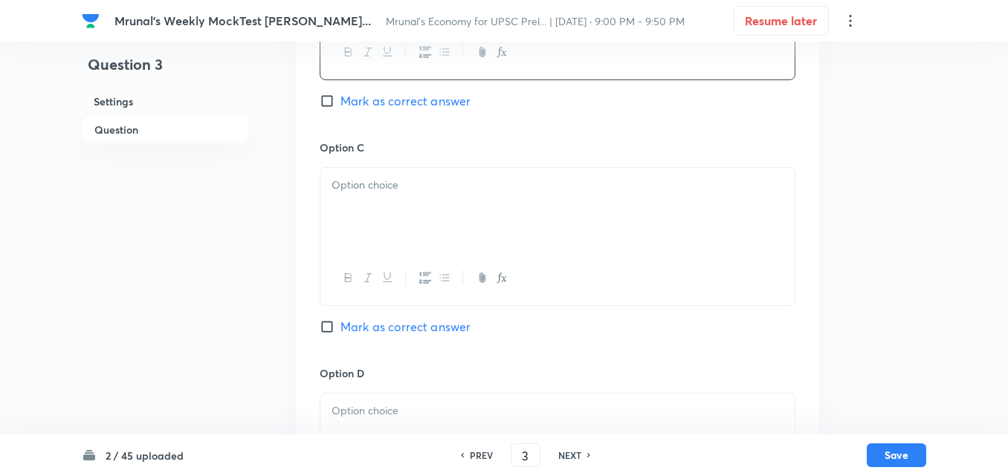
scroll to position [1000, 0]
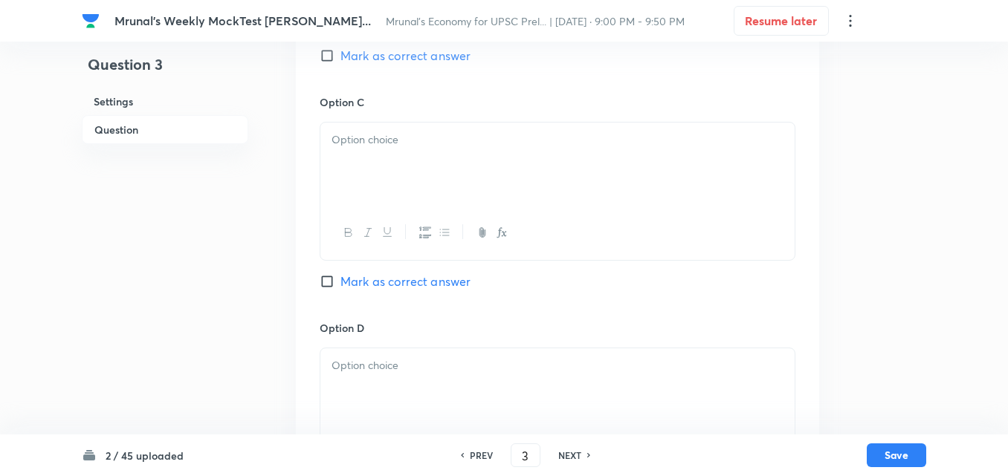
click at [401, 206] on div at bounding box center [557, 164] width 474 height 83
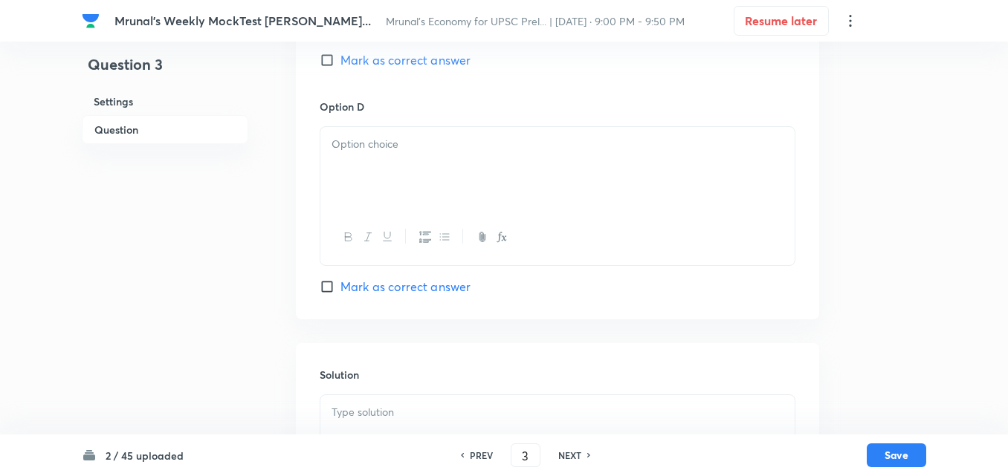
scroll to position [1223, 0]
click at [407, 198] on div at bounding box center [557, 167] width 474 height 83
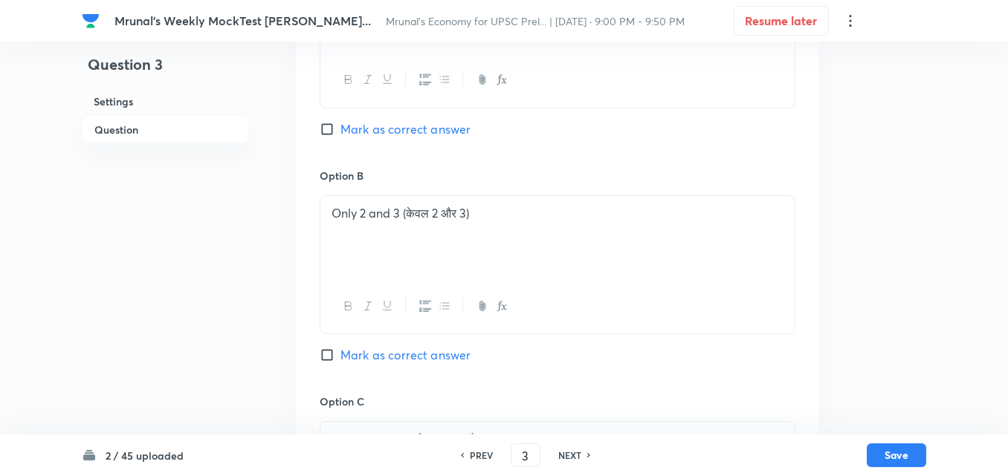
scroll to position [554, 0]
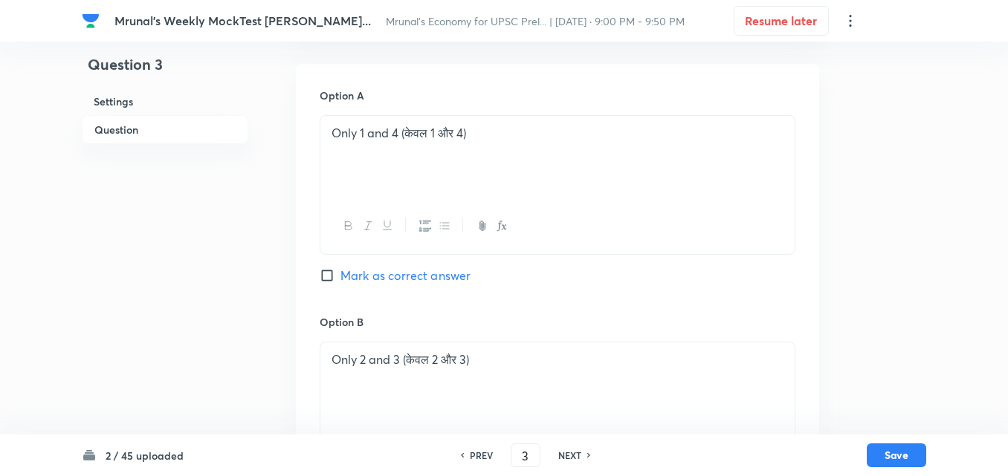
click at [399, 285] on span "Mark as correct answer" at bounding box center [405, 276] width 130 height 18
click at [340, 283] on input "Mark as correct answer" at bounding box center [330, 275] width 21 height 15
checkbox input "true"
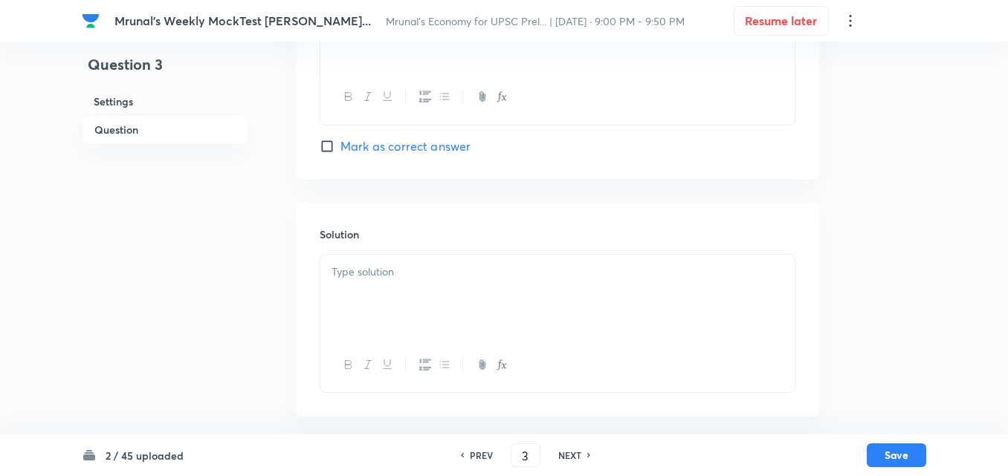
scroll to position [1379, 0]
click at [405, 278] on p at bounding box center [557, 272] width 452 height 17
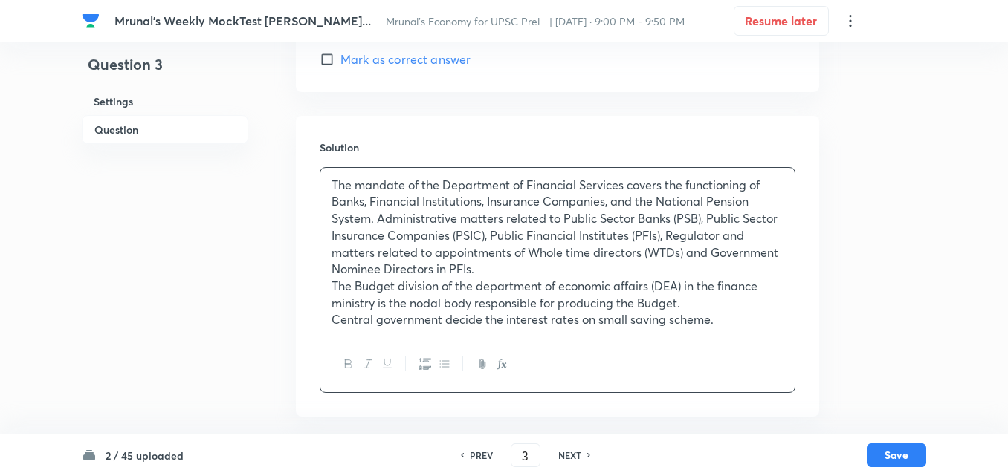
scroll to position [1391, 0]
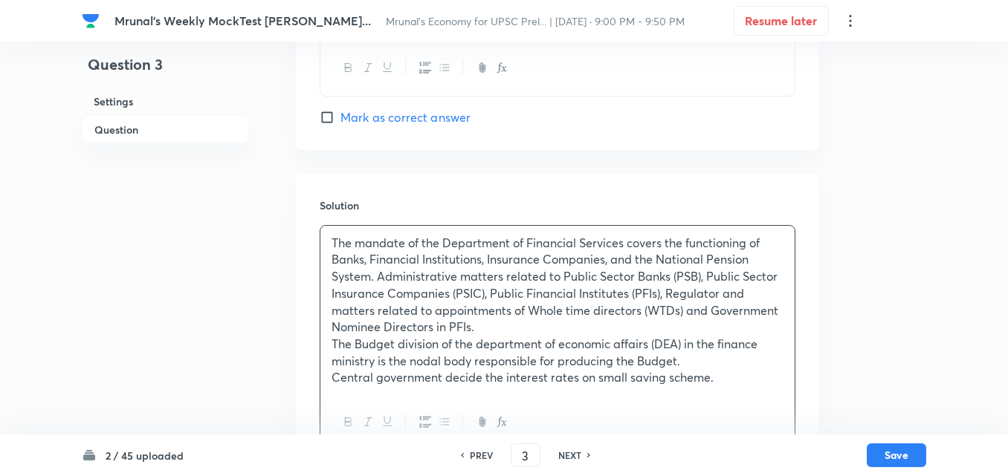
click at [905, 470] on div "2 / 45 uploaded PREV 3 ​ NEXT Save" at bounding box center [504, 456] width 844 height 42
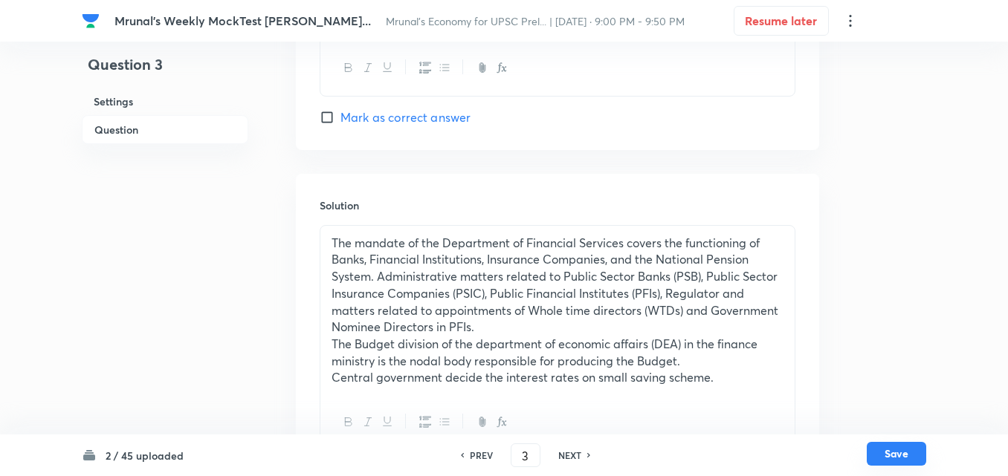
click at [898, 458] on button "Save" at bounding box center [895, 454] width 59 height 24
type input "4"
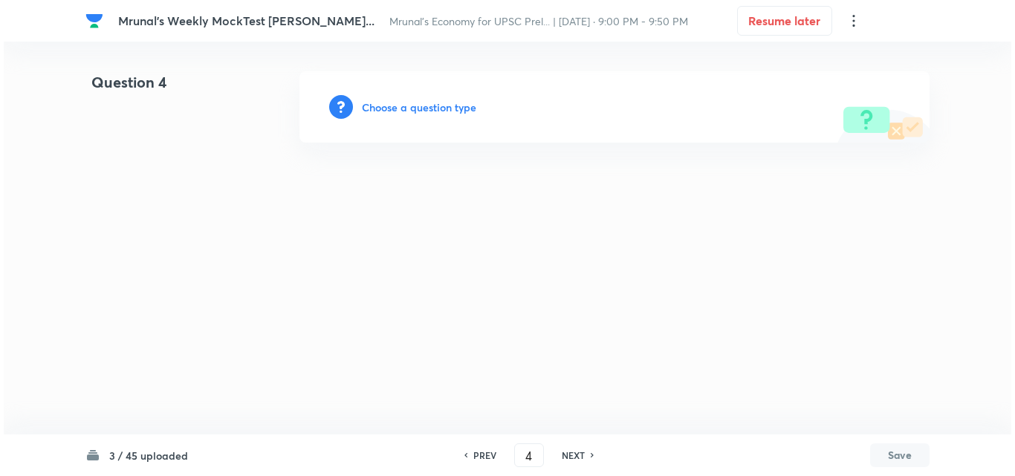
scroll to position [0, 0]
click at [415, 117] on div "Choose a question type" at bounding box center [614, 106] width 630 height 71
click at [434, 112] on h6 "Choose a question type" at bounding box center [419, 108] width 114 height 16
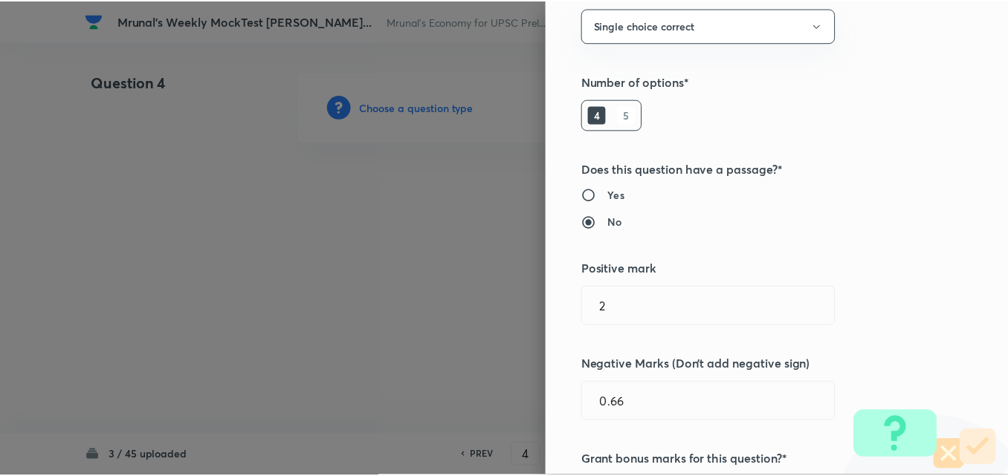
scroll to position [297, 0]
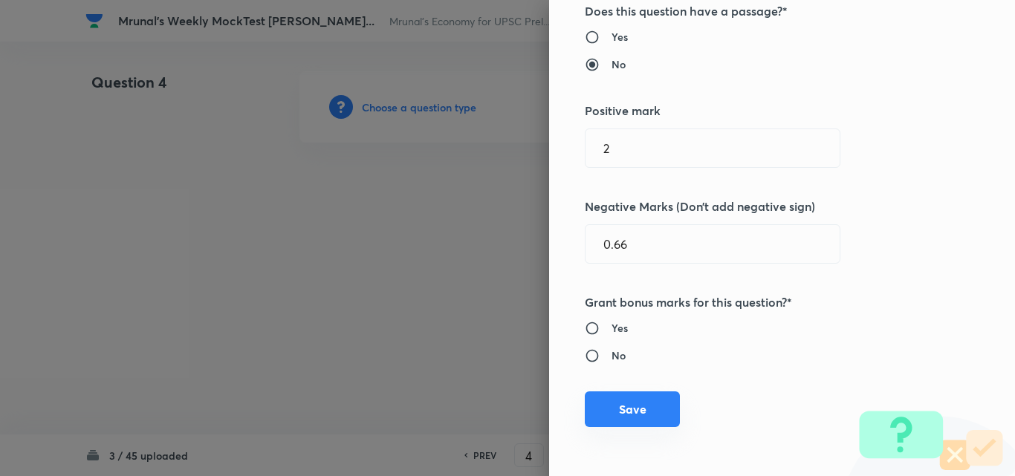
click at [624, 415] on button "Save" at bounding box center [632, 410] width 95 height 36
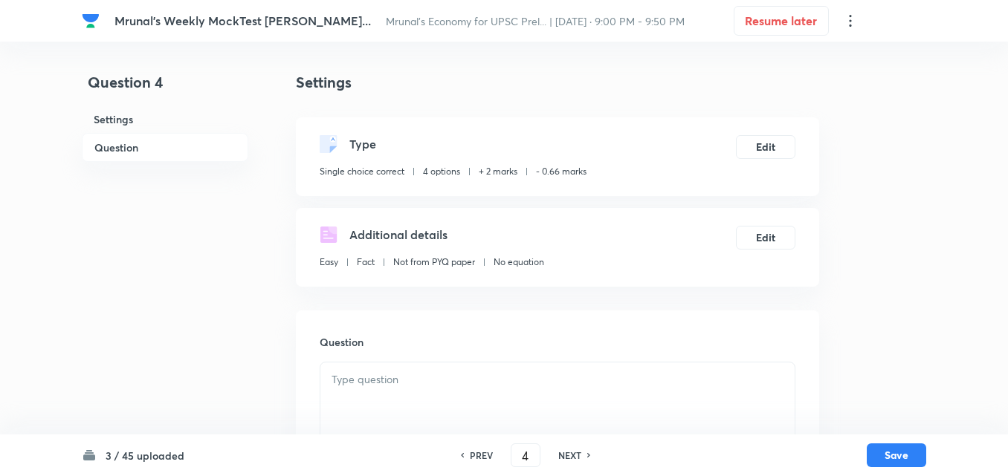
click at [146, 154] on h6 "Question" at bounding box center [165, 147] width 166 height 29
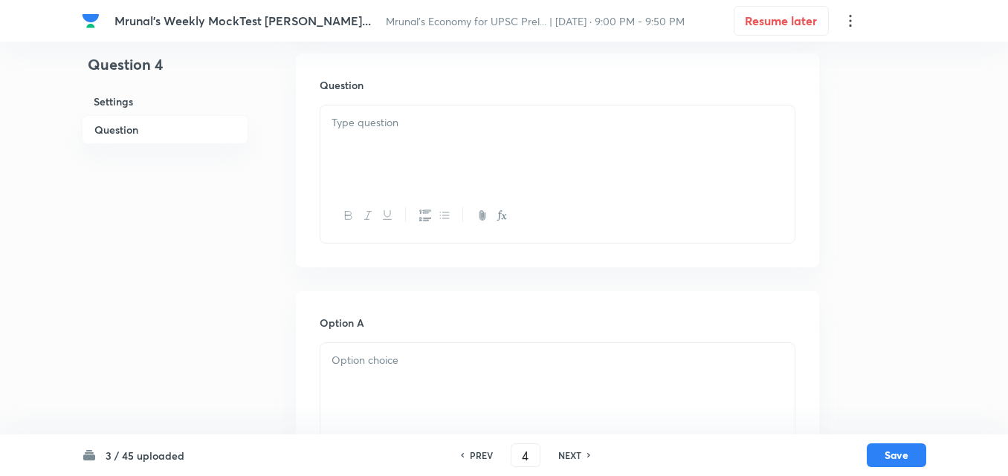
click at [444, 187] on div at bounding box center [557, 147] width 474 height 83
click at [448, 179] on div at bounding box center [557, 147] width 474 height 83
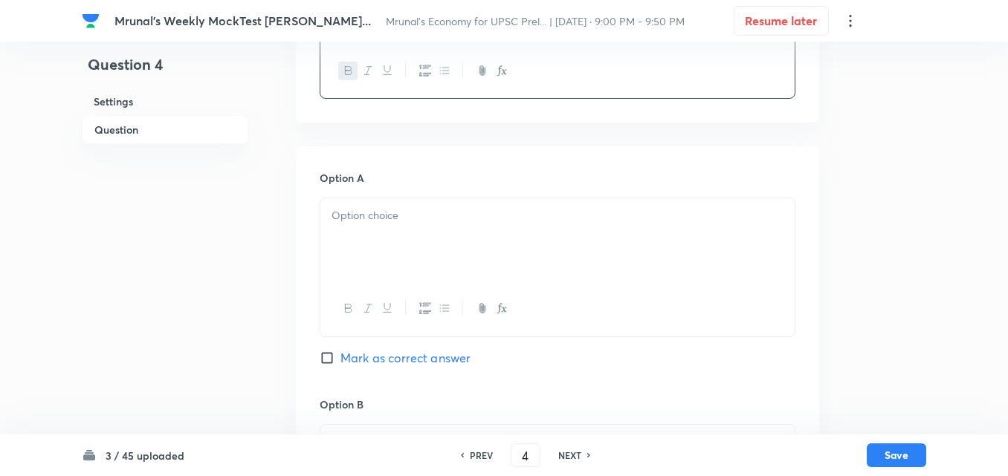
scroll to position [406, 0]
click at [352, 243] on div at bounding box center [557, 238] width 474 height 83
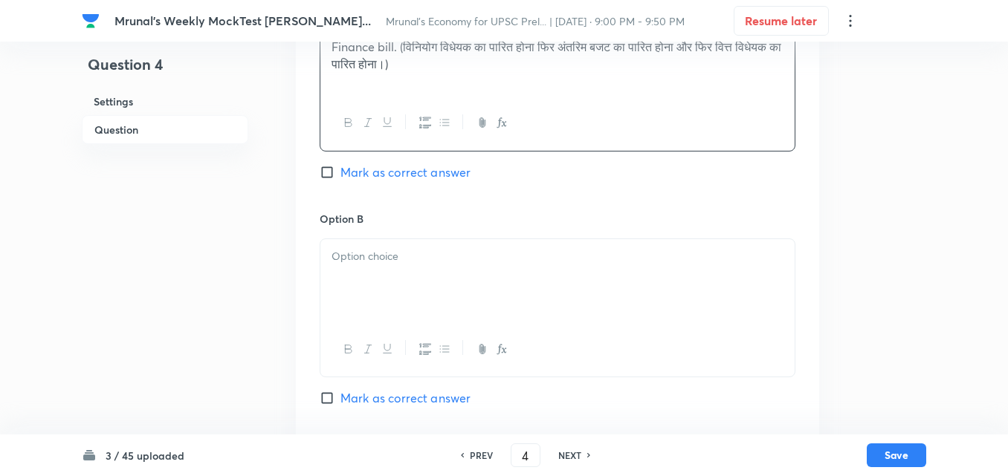
scroll to position [629, 0]
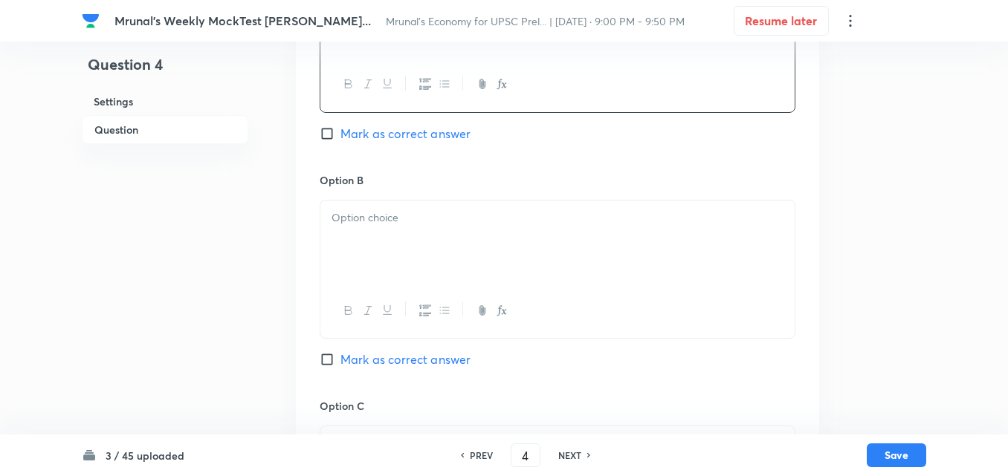
click at [386, 263] on div at bounding box center [557, 242] width 474 height 83
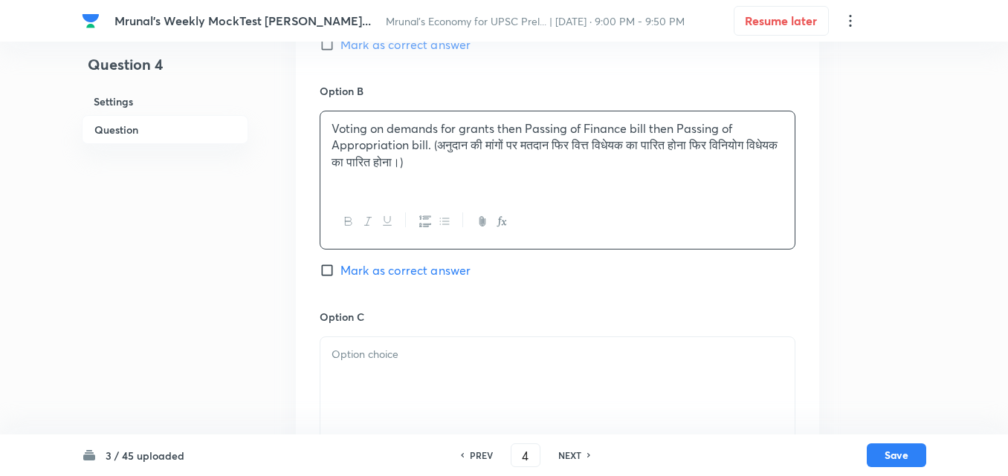
scroll to position [852, 0]
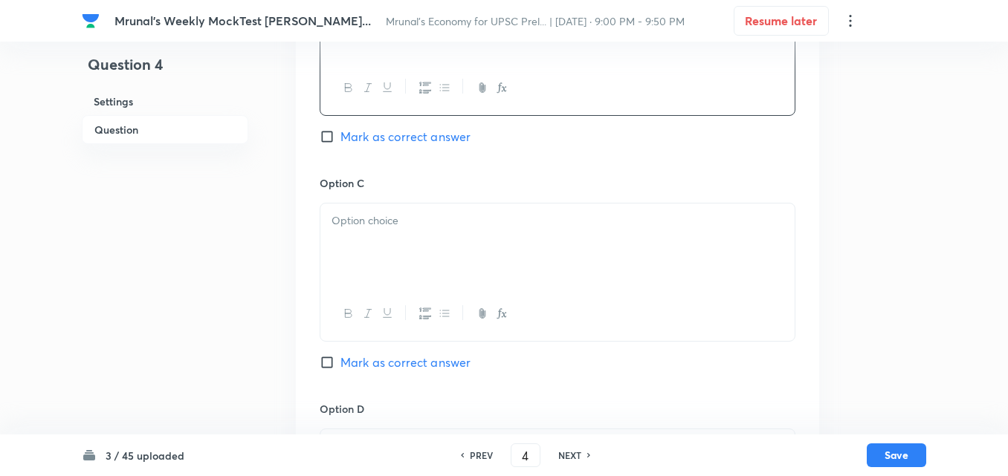
click at [392, 236] on div at bounding box center [557, 245] width 474 height 83
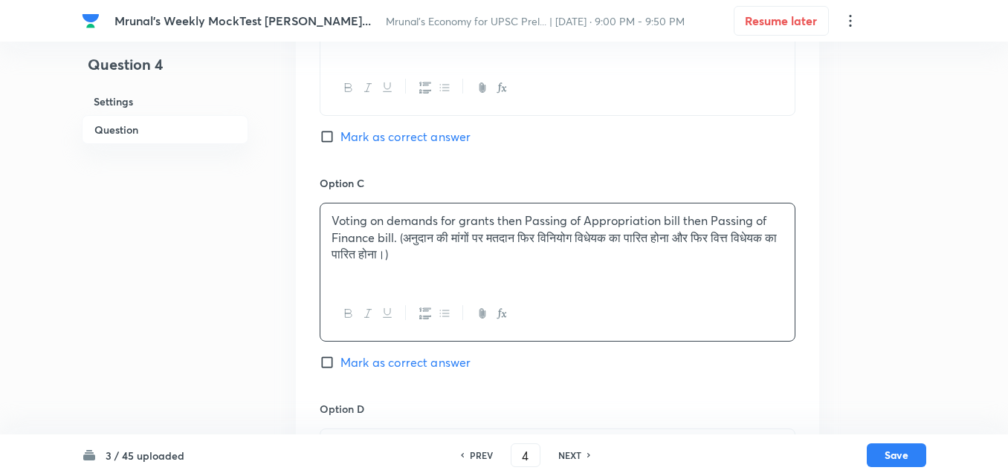
drag, startPoint x: 389, startPoint y: 359, endPoint x: 397, endPoint y: 348, distance: 12.8
click at [390, 360] on span "Mark as correct answer" at bounding box center [405, 363] width 130 height 18
click at [340, 360] on input "Mark as correct answer" at bounding box center [330, 362] width 21 height 15
checkbox input "true"
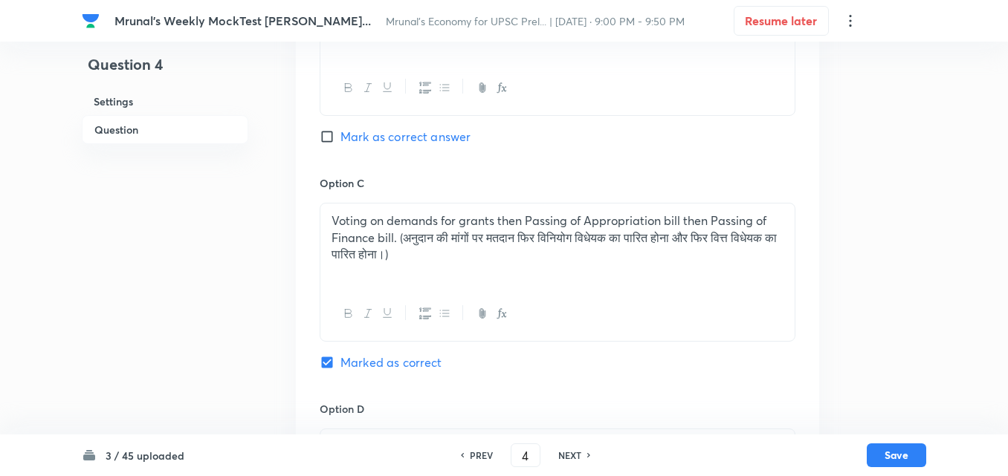
scroll to position [1149, 0]
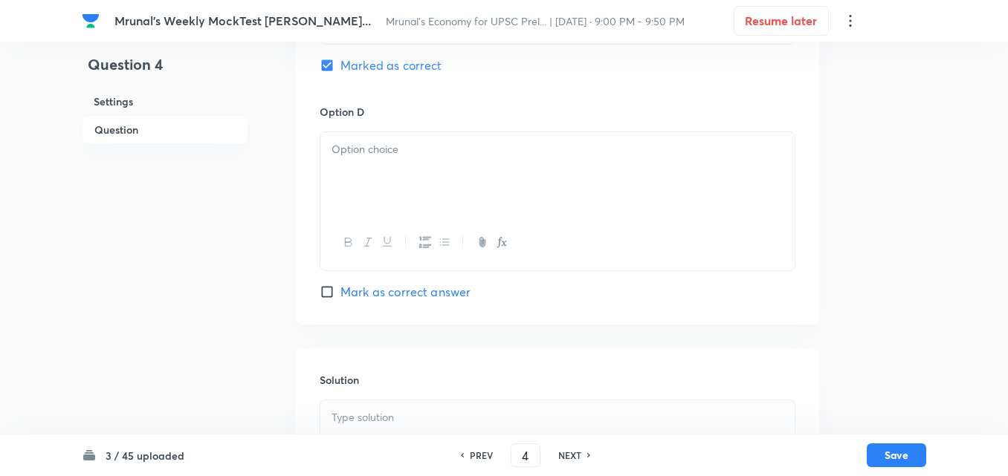
click at [404, 221] on div at bounding box center [557, 242] width 474 height 54
click at [412, 181] on div at bounding box center [557, 173] width 474 height 83
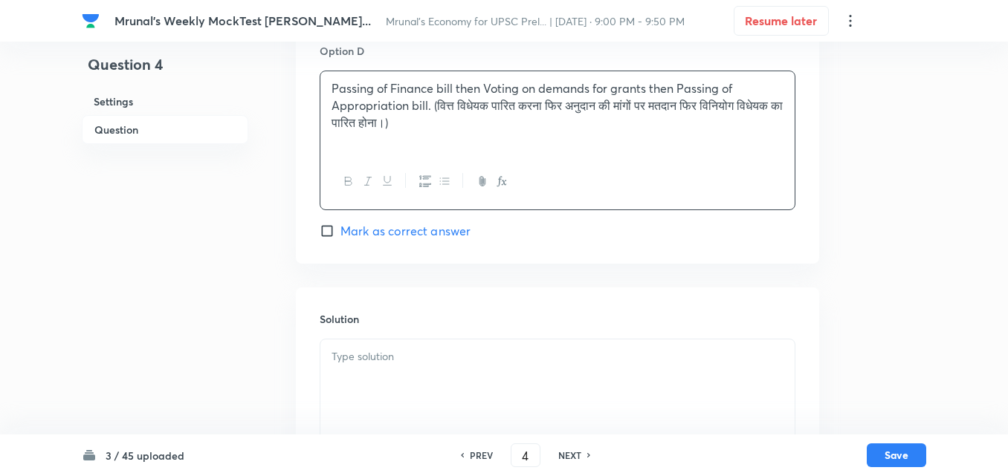
scroll to position [1294, 0]
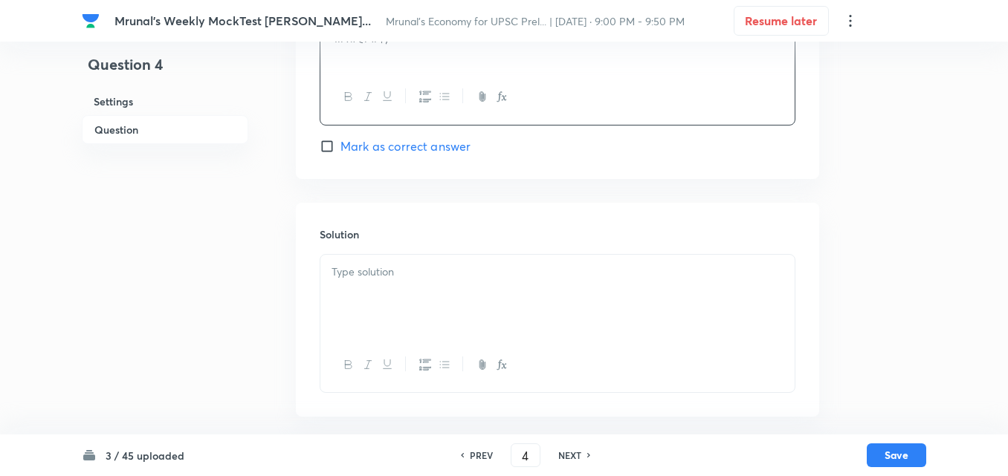
click at [396, 265] on p at bounding box center [557, 272] width 452 height 17
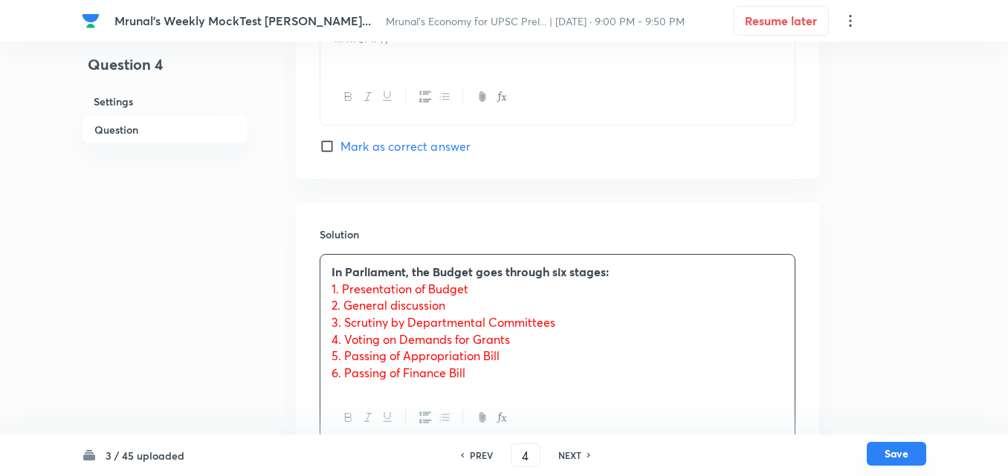
click at [915, 462] on button "Save" at bounding box center [895, 454] width 59 height 24
type input "5"
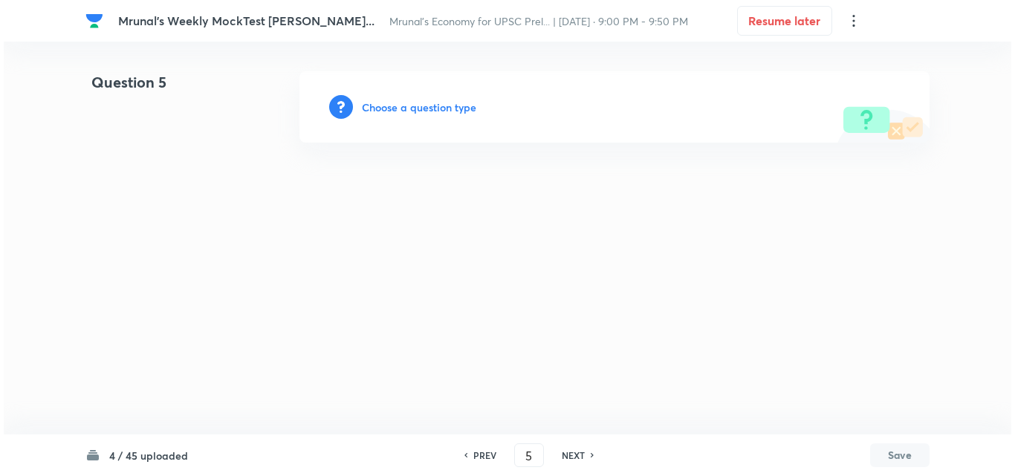
scroll to position [0, 0]
click at [478, 113] on div "Choose a question type" at bounding box center [614, 106] width 630 height 71
click at [453, 113] on h6 "Choose a question type" at bounding box center [419, 108] width 114 height 16
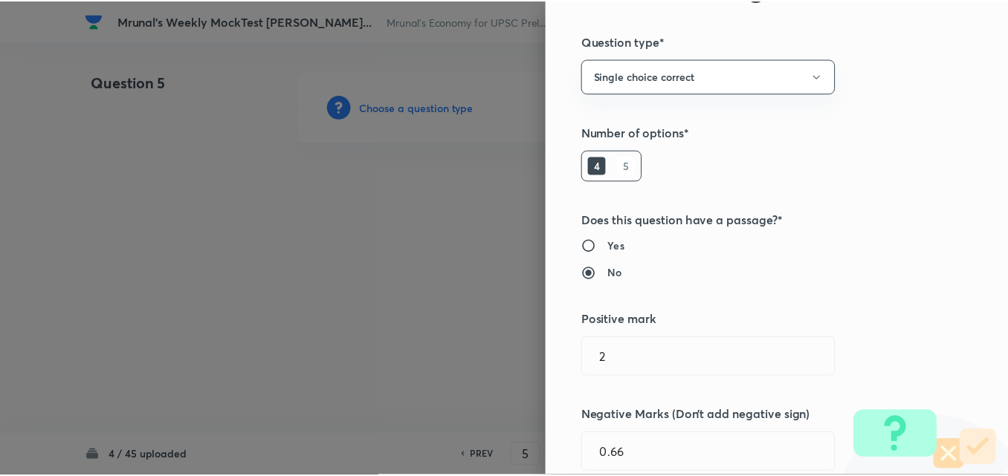
scroll to position [297, 0]
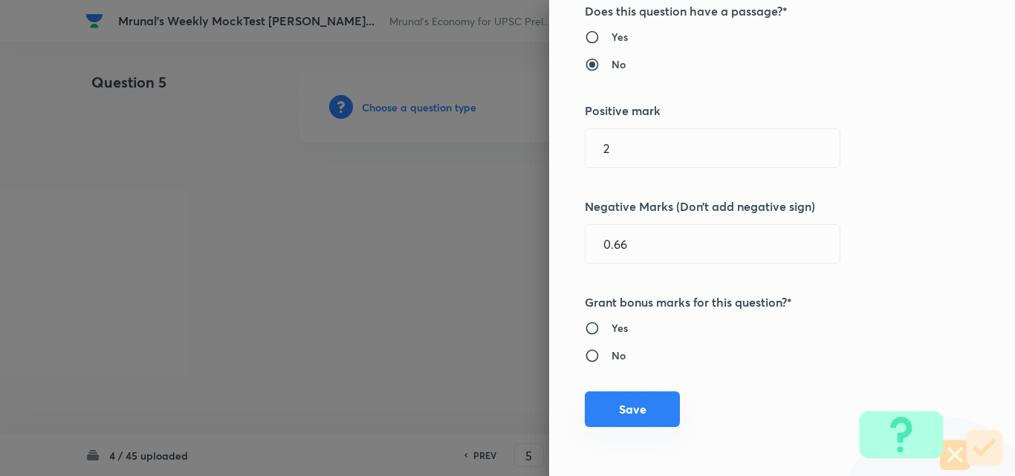
click at [619, 409] on button "Save" at bounding box center [632, 410] width 95 height 36
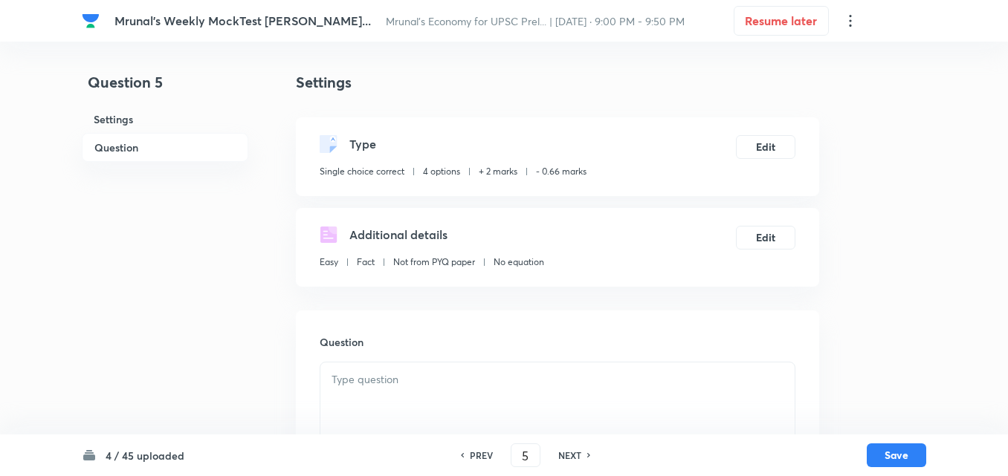
click at [119, 145] on h6 "Question" at bounding box center [165, 147] width 166 height 29
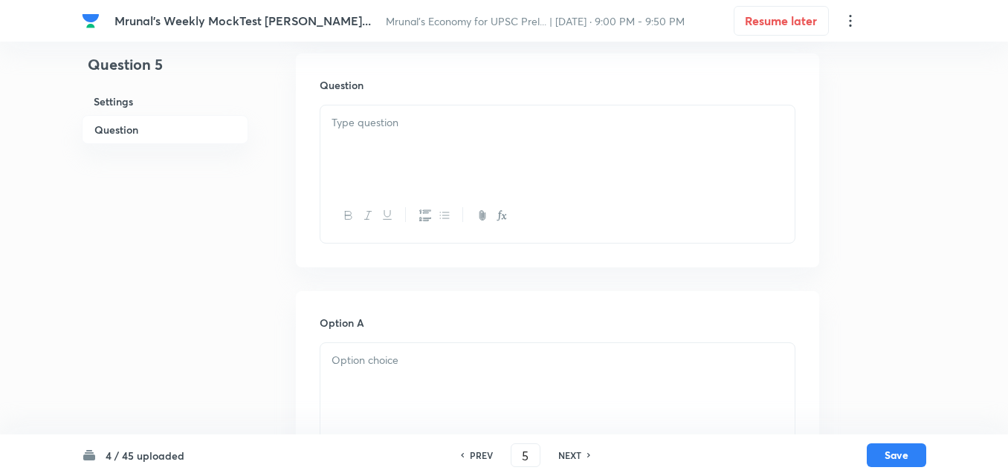
click at [467, 162] on div at bounding box center [557, 147] width 474 height 83
click at [487, 154] on div at bounding box center [557, 147] width 474 height 83
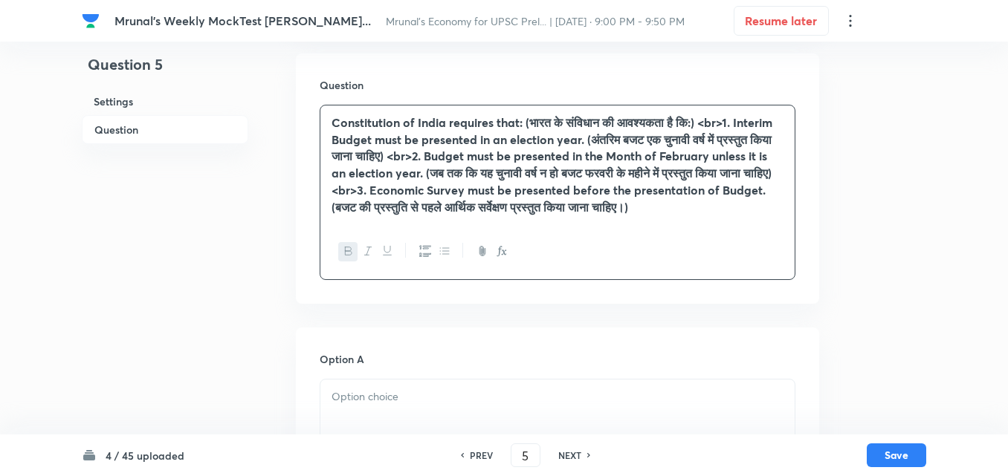
drag, startPoint x: 511, startPoint y: 189, endPoint x: 537, endPoint y: 262, distance: 77.3
click at [511, 191] on strong "Constitution of India requires that: (भारत के संविधान की आवश्यकता है कि:) <br>1…" at bounding box center [551, 164] width 441 height 100
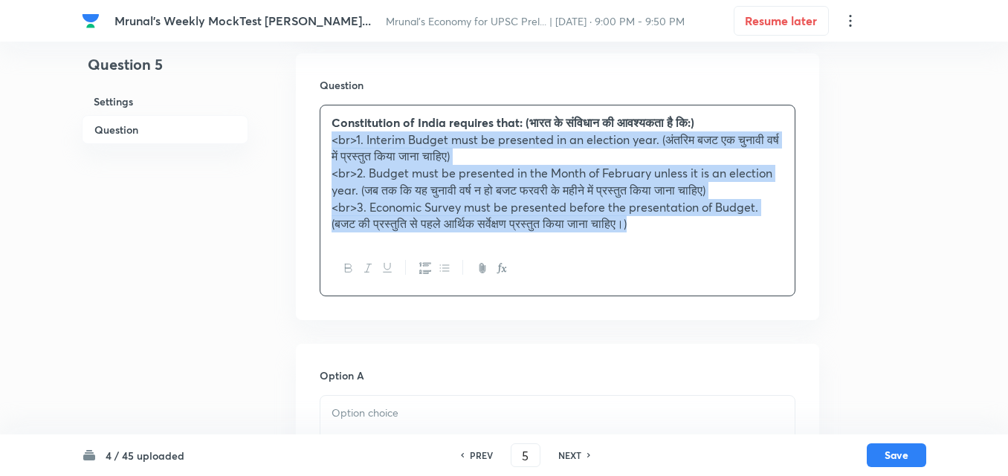
click at [415, 268] on button "button" at bounding box center [424, 268] width 19 height 19
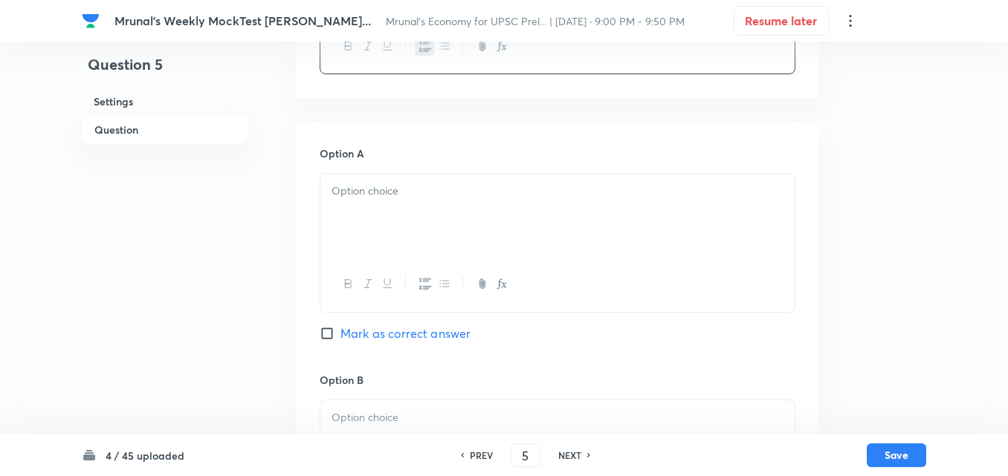
scroll to position [480, 0]
click at [411, 217] on div at bounding box center [557, 214] width 474 height 83
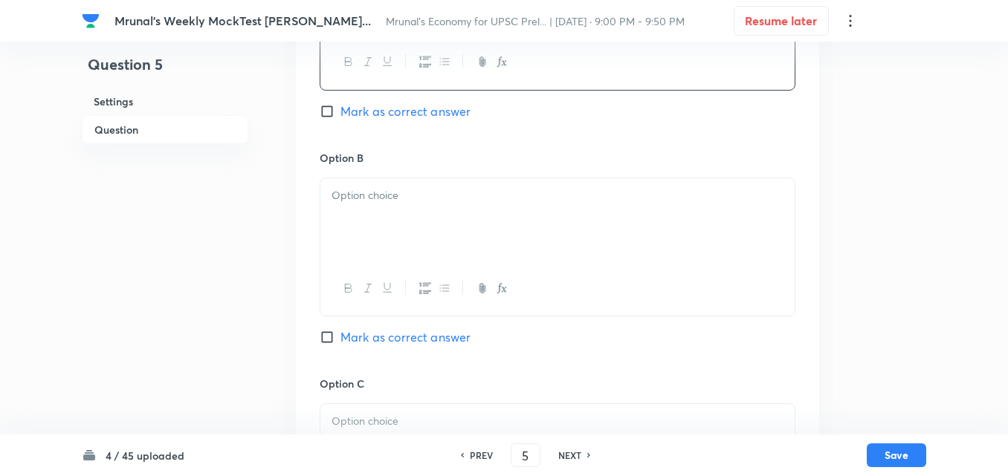
scroll to position [703, 0]
click at [412, 213] on div at bounding box center [557, 218] width 474 height 83
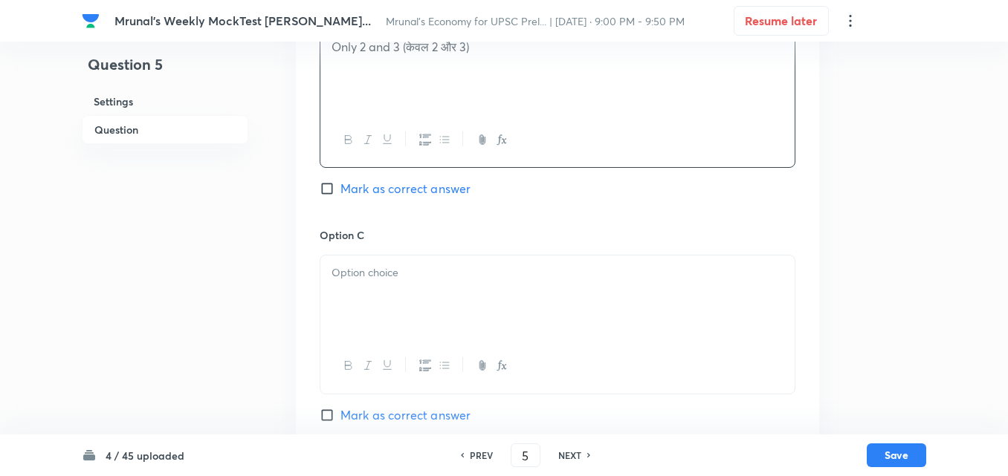
scroll to position [852, 0]
click at [406, 276] on p at bounding box center [557, 271] width 452 height 17
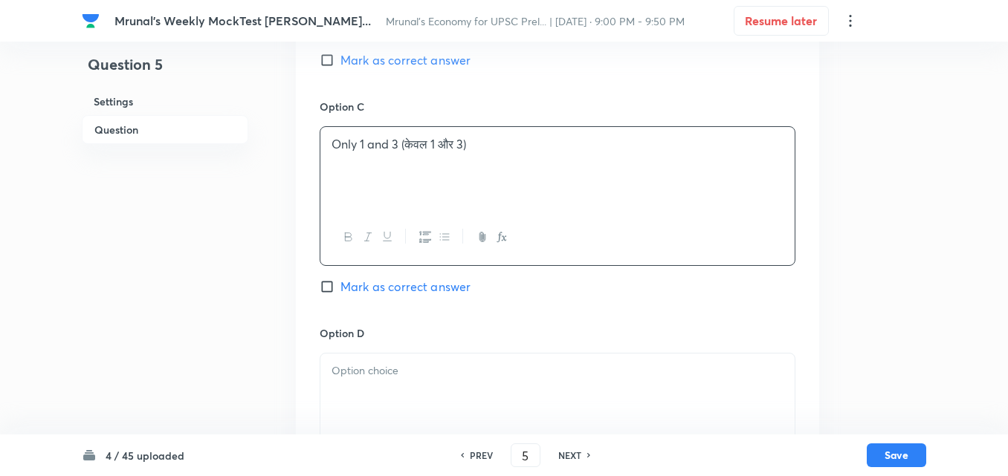
scroll to position [1074, 0]
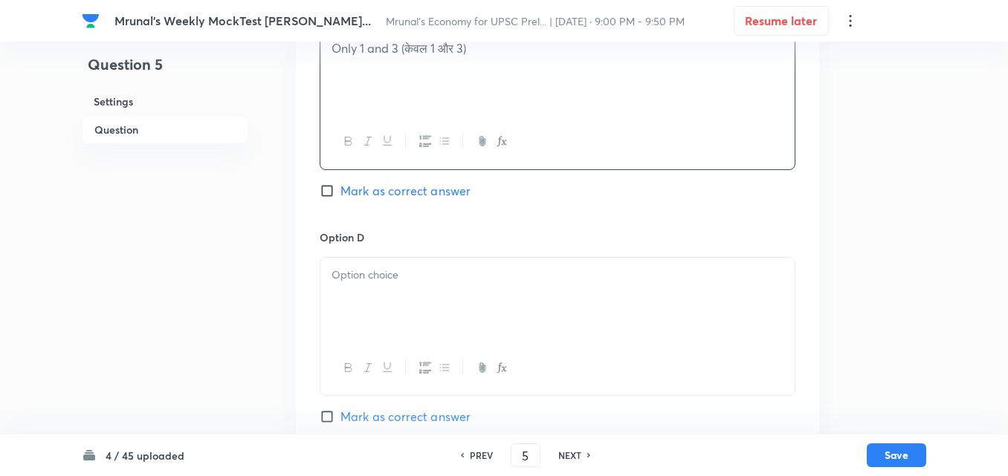
drag, startPoint x: 401, startPoint y: 302, endPoint x: 349, endPoint y: 311, distance: 52.8
click at [398, 302] on div at bounding box center [557, 299] width 474 height 83
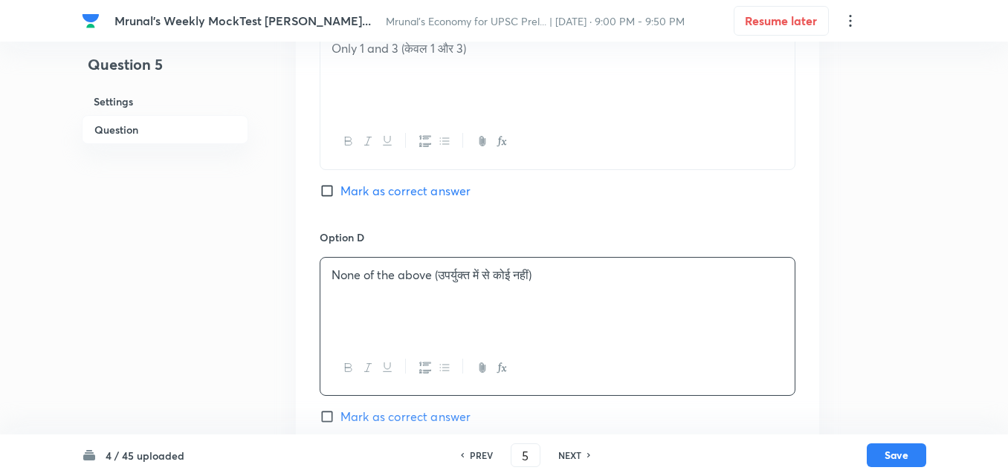
click at [364, 423] on span "Mark as correct answer" at bounding box center [405, 417] width 130 height 18
click at [340, 423] on input "Mark as correct answer" at bounding box center [330, 416] width 21 height 15
checkbox input "true"
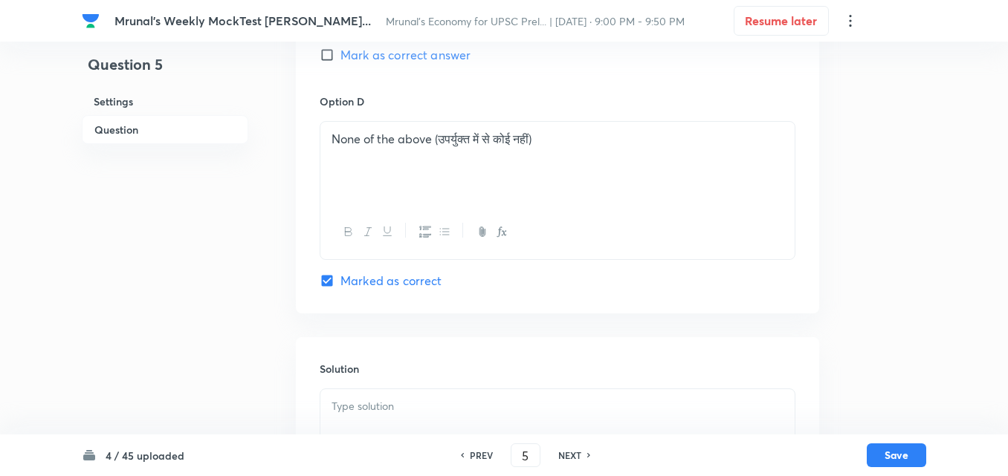
scroll to position [1345, 0]
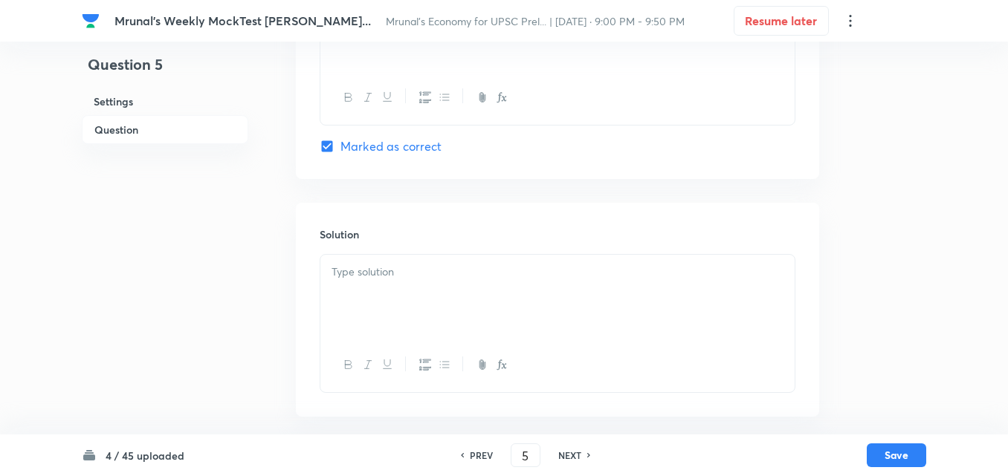
click at [401, 284] on div at bounding box center [557, 296] width 474 height 83
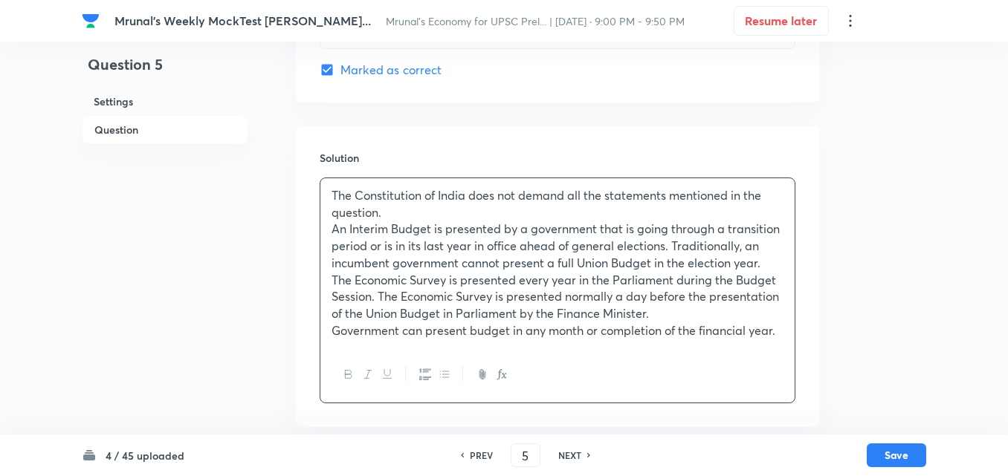
scroll to position [1432, 0]
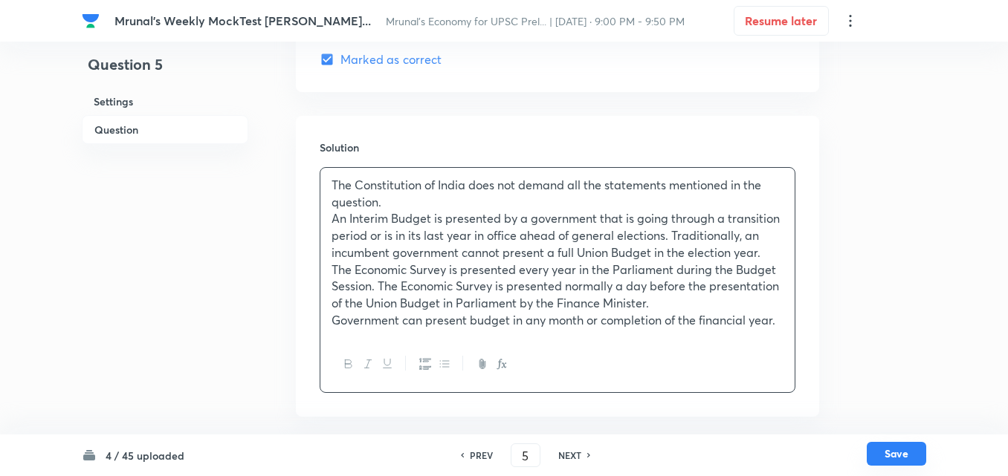
click at [905, 458] on button "Save" at bounding box center [895, 454] width 59 height 24
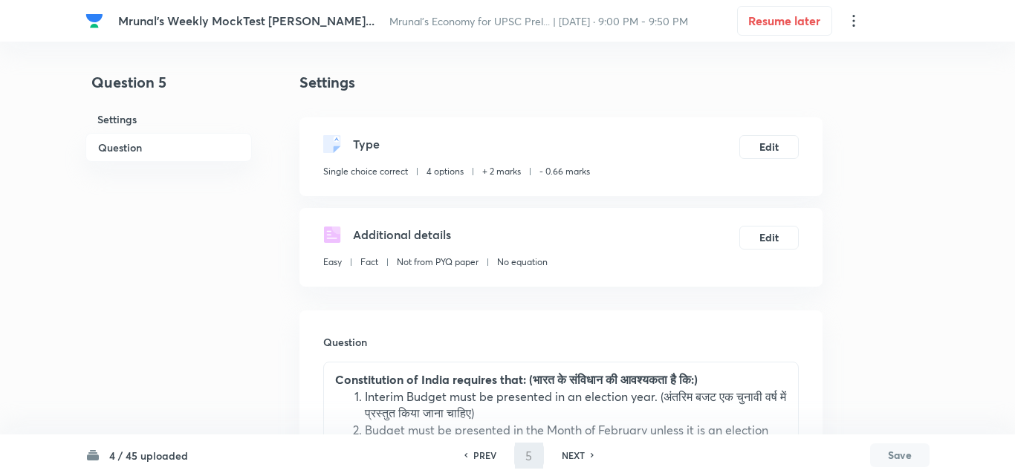
type input "6"
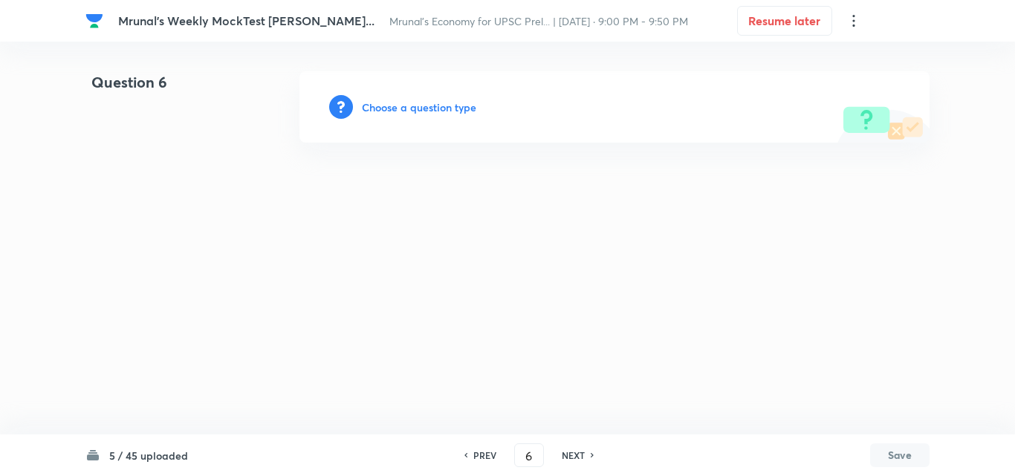
click at [418, 100] on h6 "Choose a question type" at bounding box center [419, 108] width 114 height 16
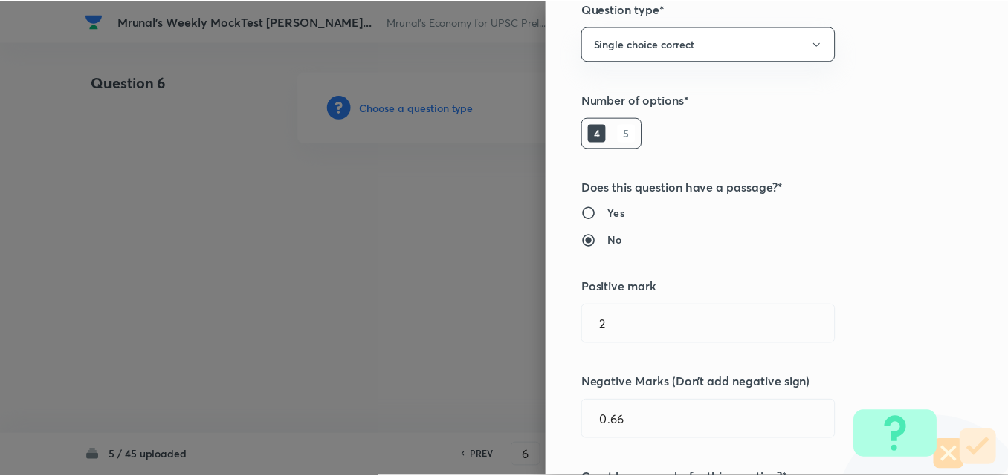
scroll to position [297, 0]
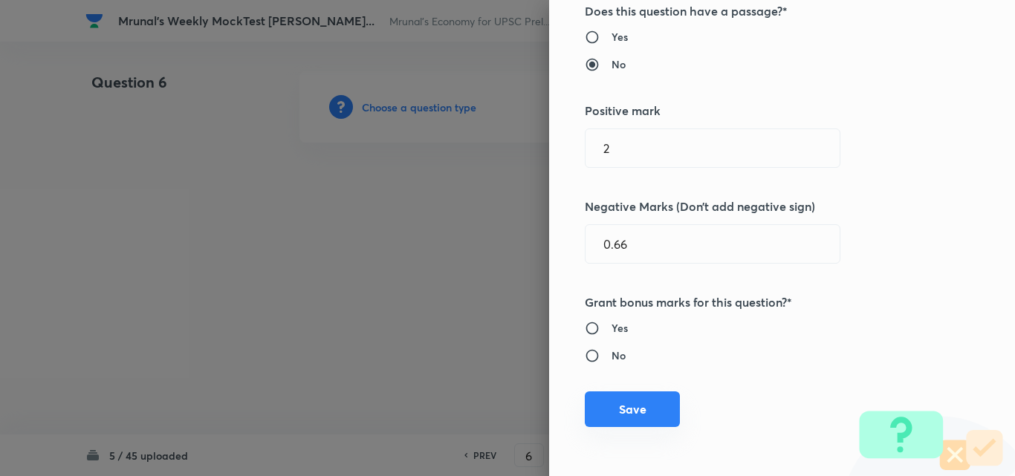
click at [623, 411] on button "Save" at bounding box center [632, 410] width 95 height 36
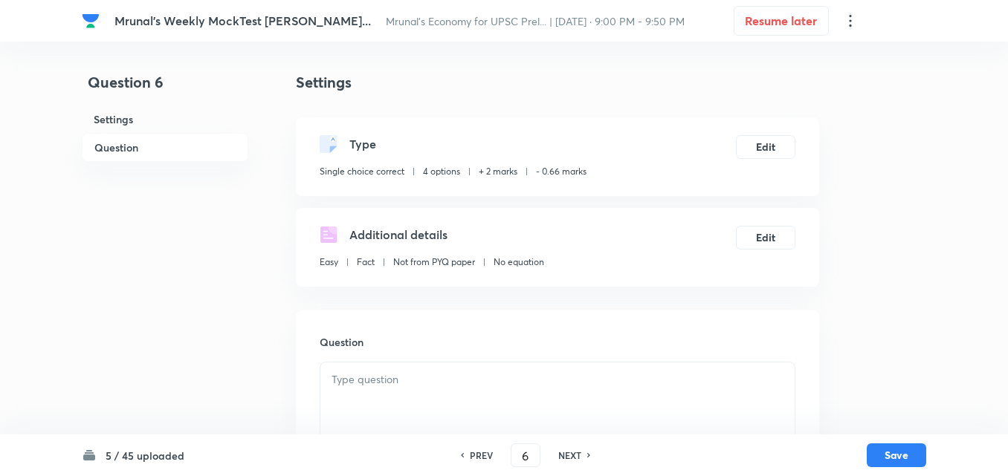
click at [170, 152] on h6 "Question" at bounding box center [165, 147] width 166 height 29
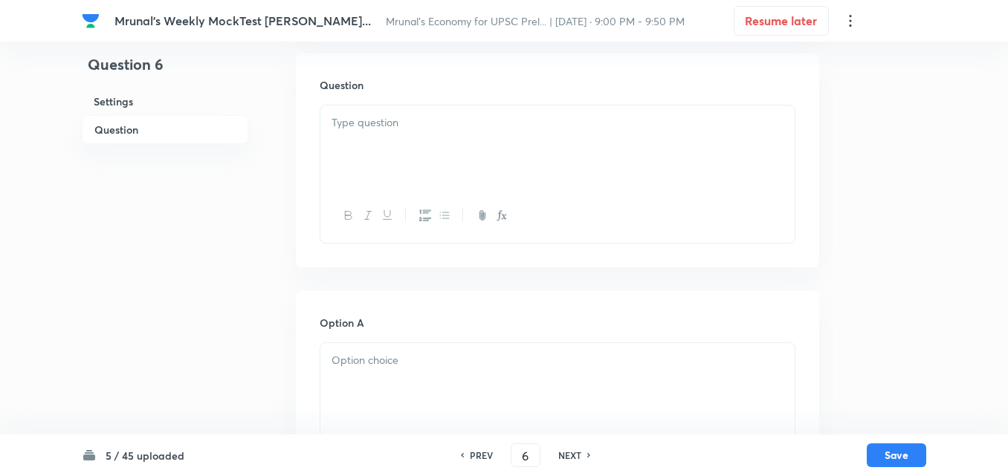
drag, startPoint x: 434, startPoint y: 183, endPoint x: 476, endPoint y: 168, distance: 44.2
click at [435, 184] on div at bounding box center [557, 147] width 474 height 83
click at [479, 129] on p at bounding box center [557, 122] width 452 height 17
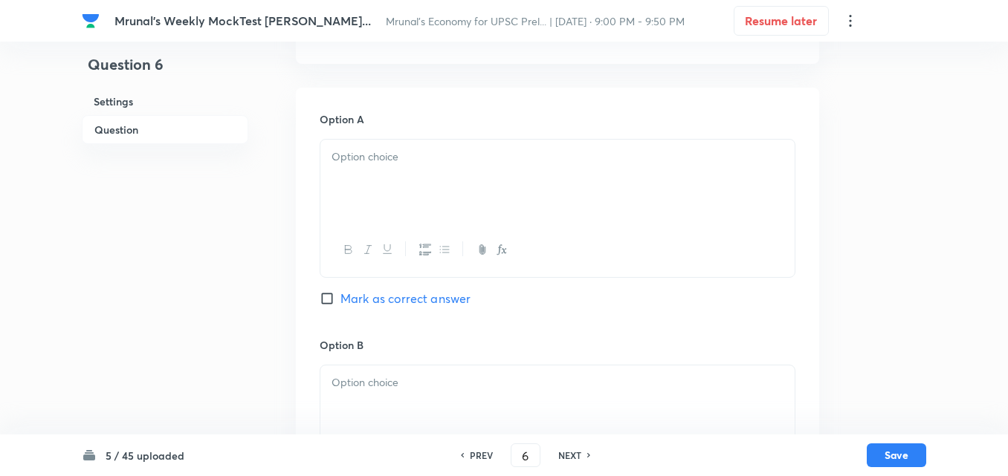
click at [385, 181] on div at bounding box center [557, 181] width 474 height 83
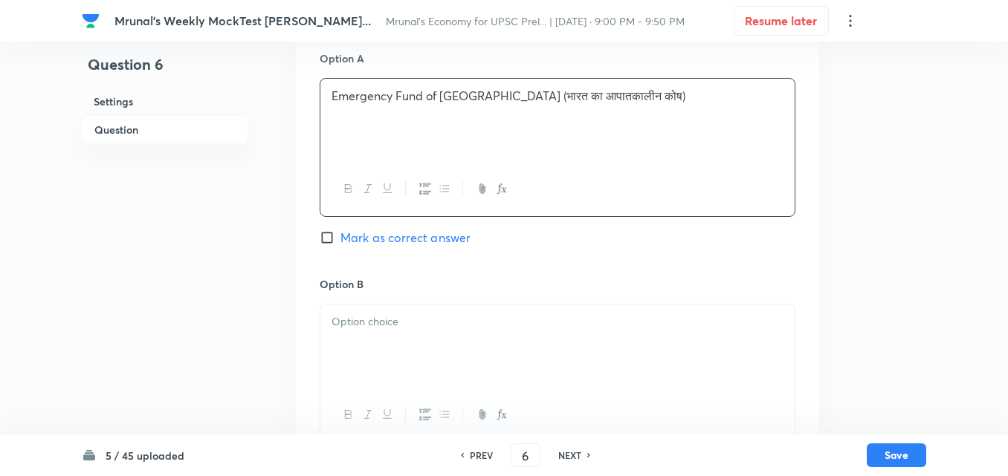
scroll to position [629, 0]
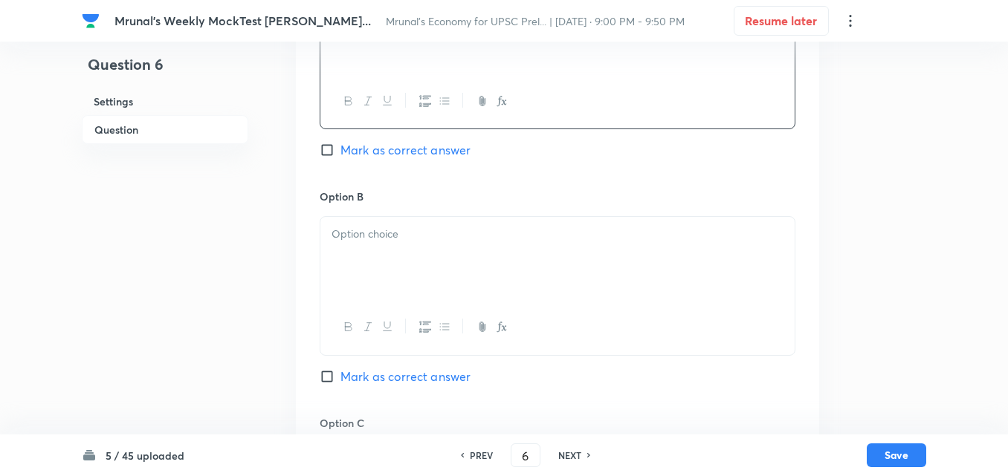
drag, startPoint x: 382, startPoint y: 266, endPoint x: 356, endPoint y: 265, distance: 26.0
click at [380, 265] on div at bounding box center [557, 258] width 474 height 83
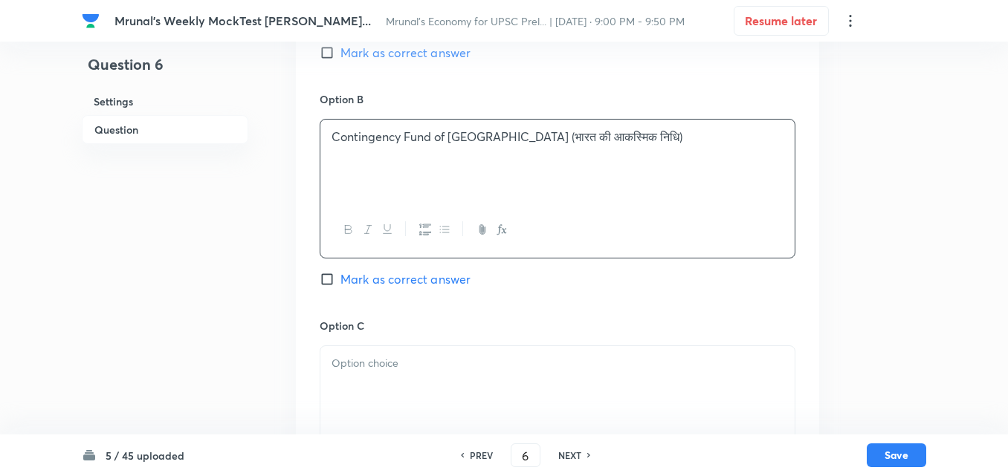
scroll to position [777, 0]
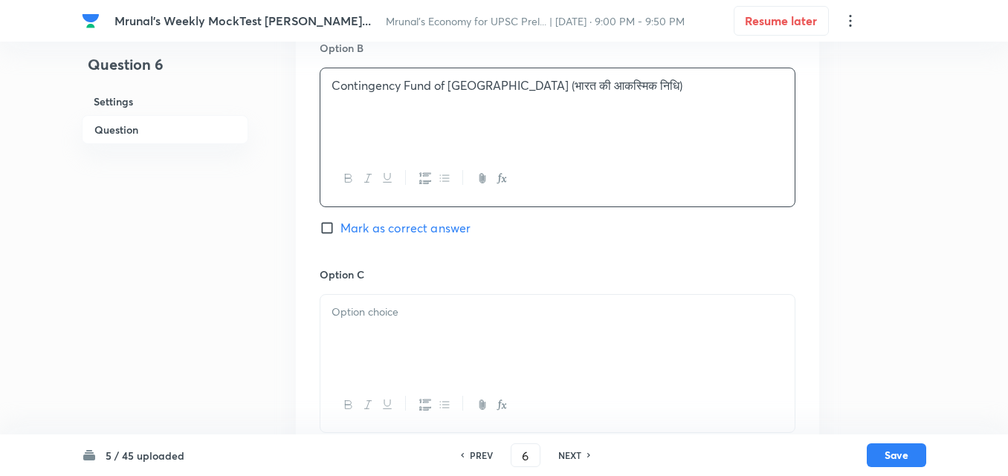
click at [388, 306] on p at bounding box center [557, 312] width 452 height 17
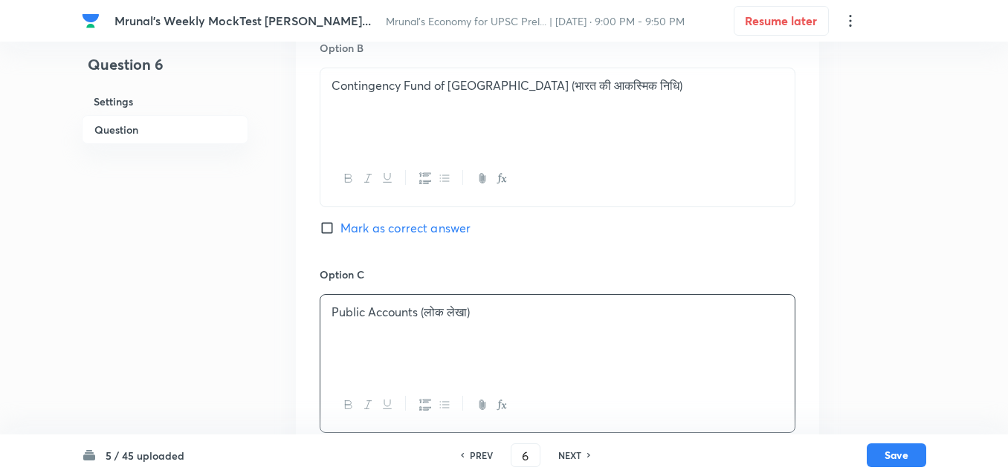
click at [423, 223] on span "Mark as correct answer" at bounding box center [405, 228] width 130 height 18
click at [340, 223] on input "Mark as correct answer" at bounding box center [330, 228] width 21 height 15
checkbox input "true"
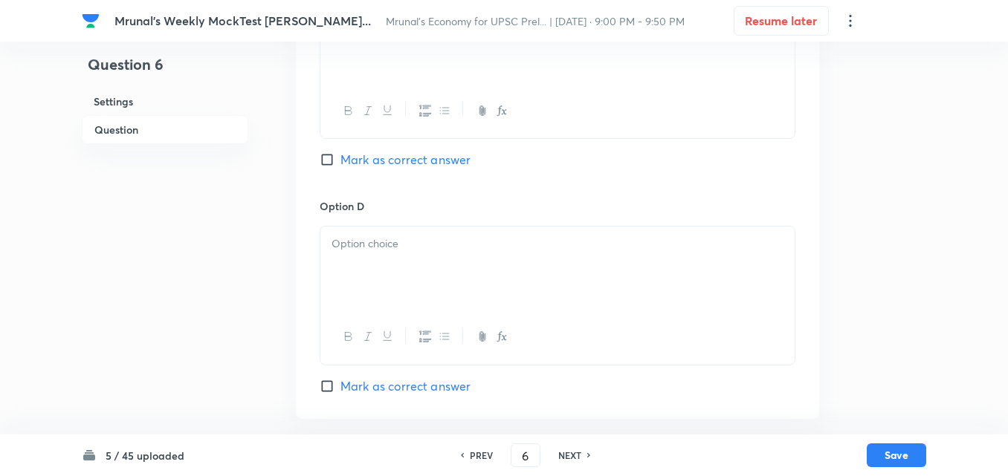
scroll to position [1074, 0]
click at [365, 252] on div at bounding box center [557, 265] width 474 height 83
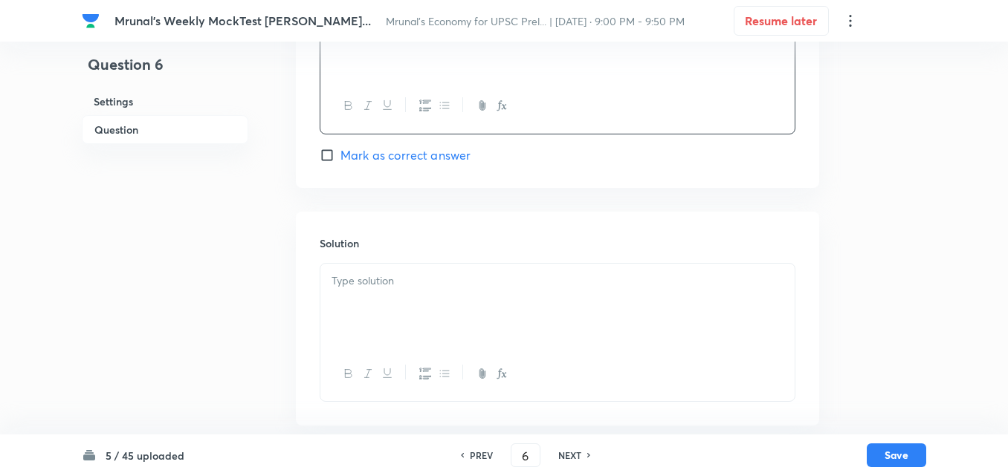
scroll to position [1312, 0]
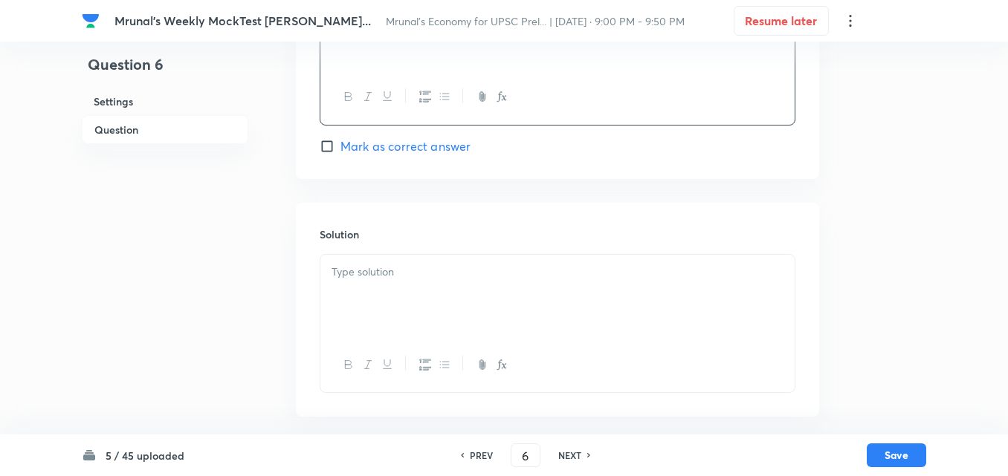
click at [384, 309] on div at bounding box center [557, 296] width 474 height 83
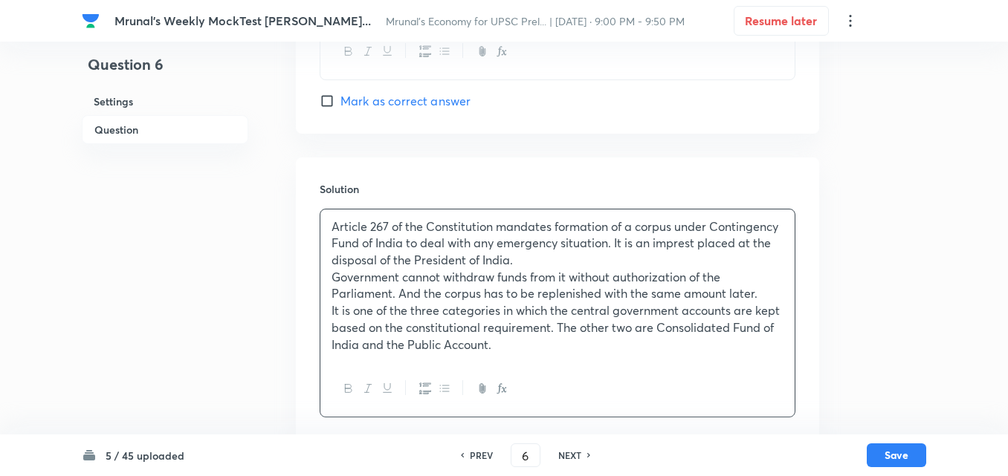
scroll to position [1381, 0]
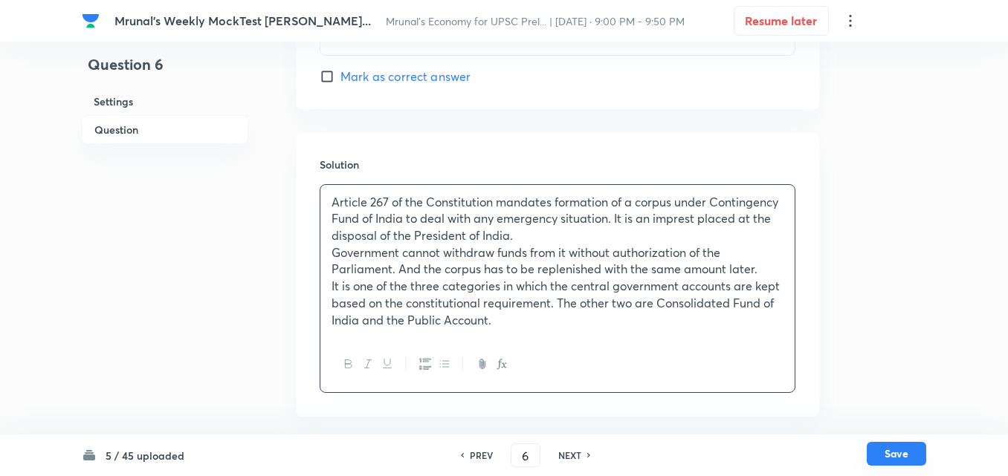
click at [883, 448] on button "Save" at bounding box center [895, 454] width 59 height 24
type input "7"
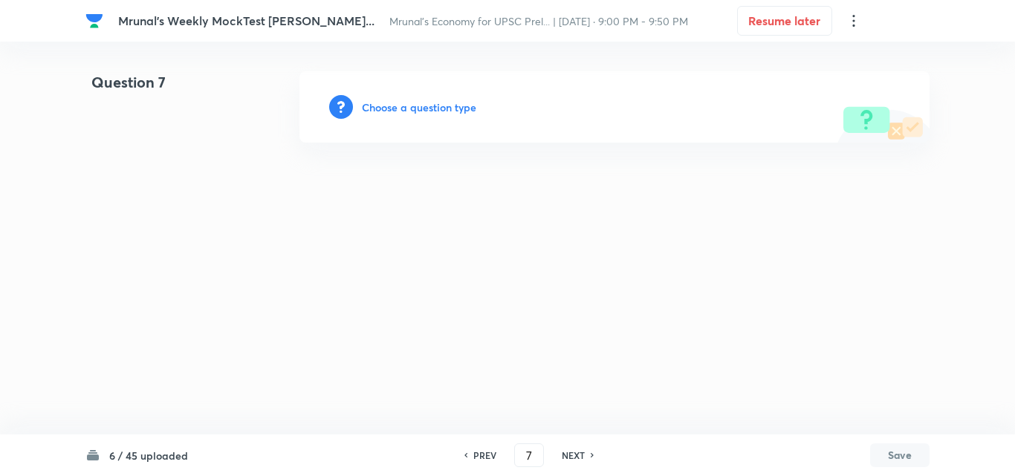
click at [419, 105] on h6 "Choose a question type" at bounding box center [419, 108] width 114 height 16
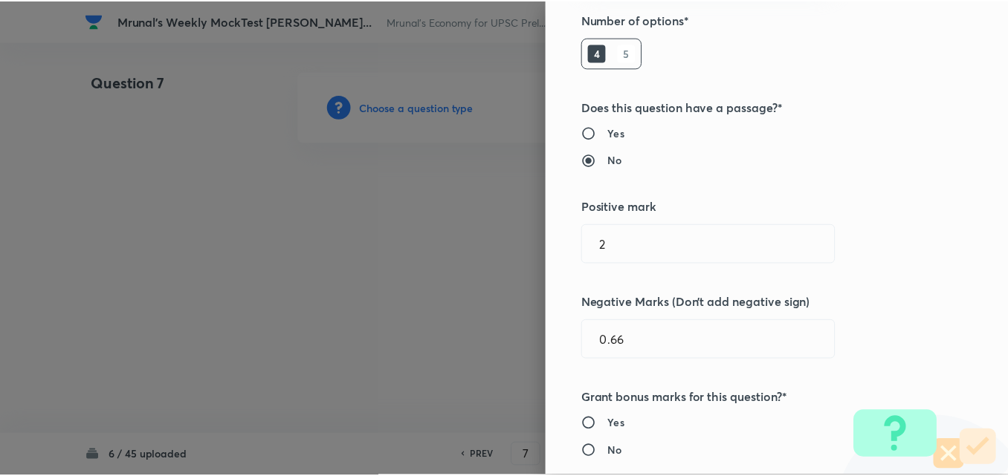
scroll to position [297, 0]
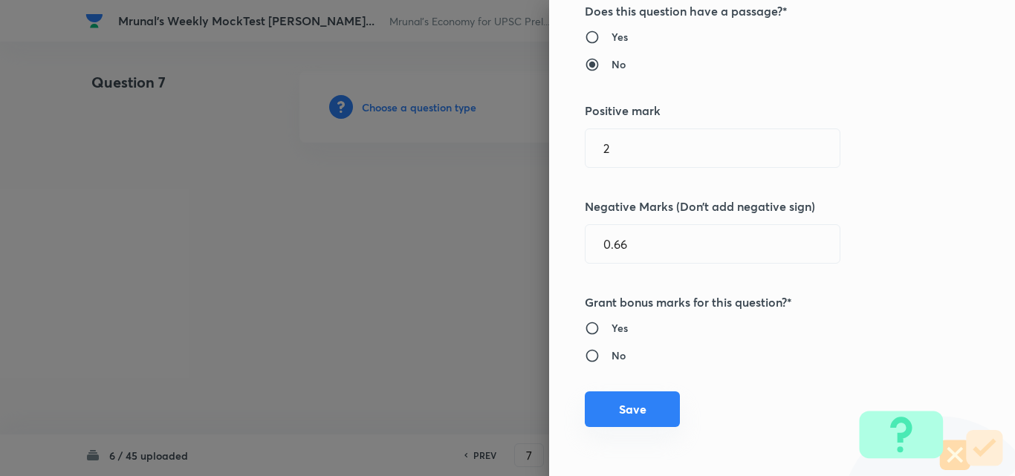
click at [629, 398] on button "Save" at bounding box center [632, 410] width 95 height 36
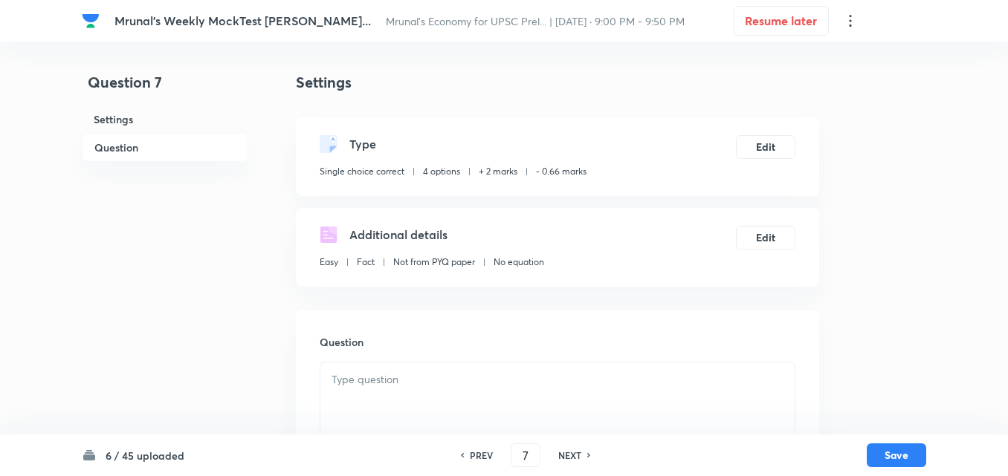
click at [184, 146] on h6 "Question" at bounding box center [165, 147] width 166 height 29
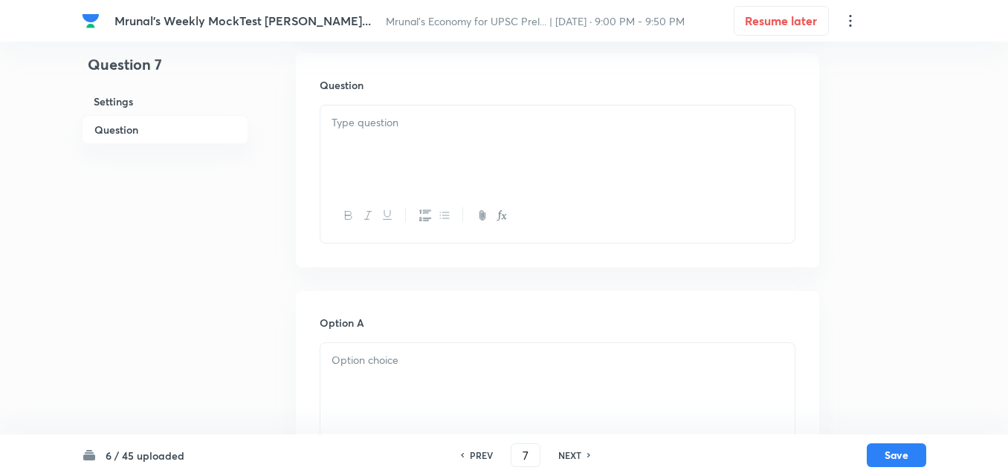
click at [438, 195] on div at bounding box center [557, 216] width 474 height 54
click at [356, 132] on div at bounding box center [557, 147] width 474 height 83
click at [409, 163] on div at bounding box center [557, 147] width 474 height 83
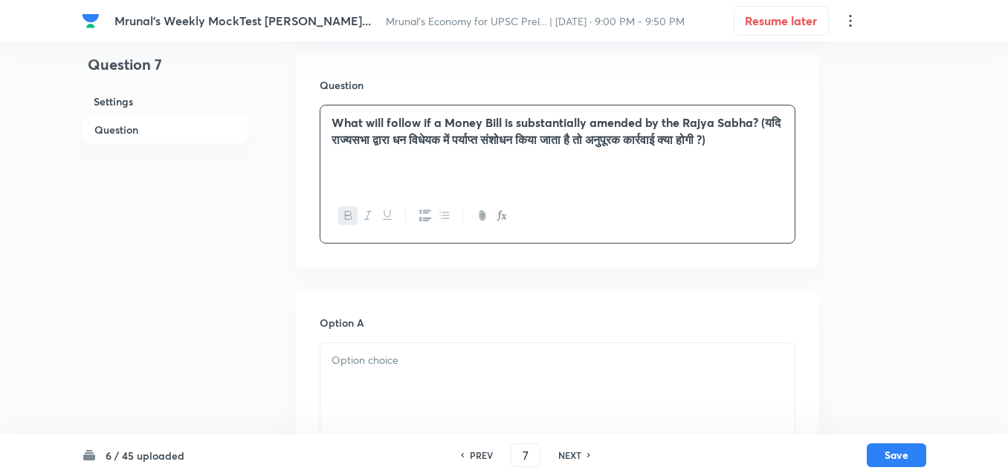
click at [375, 363] on p at bounding box center [557, 360] width 452 height 17
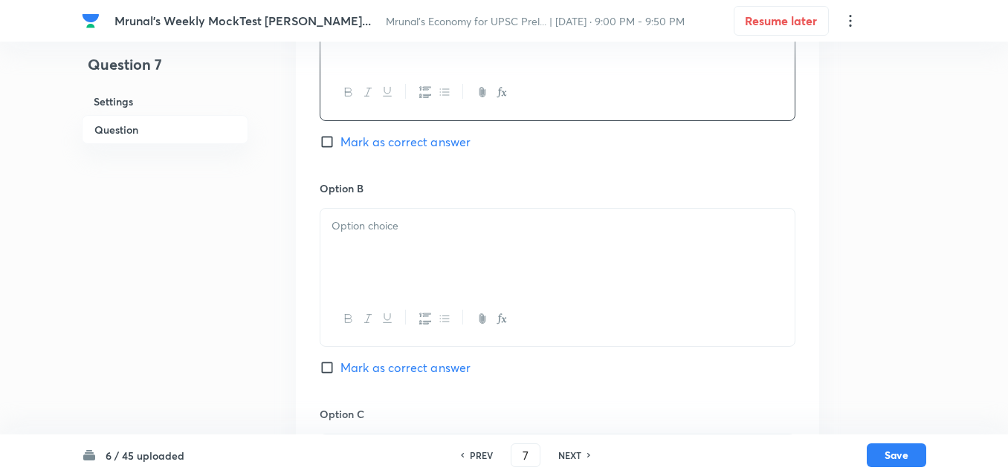
scroll to position [629, 0]
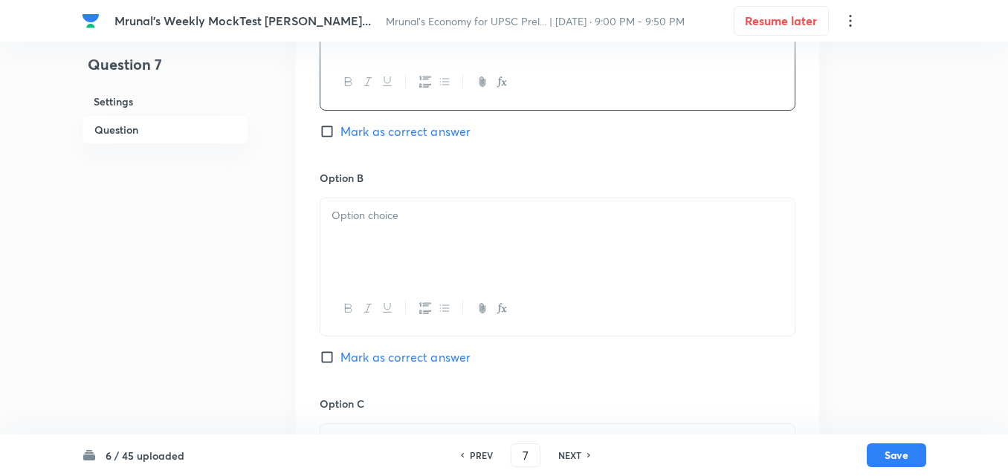
drag, startPoint x: 368, startPoint y: 285, endPoint x: 368, endPoint y: 268, distance: 16.3
click at [368, 286] on div at bounding box center [557, 309] width 474 height 54
click at [372, 247] on div at bounding box center [557, 239] width 474 height 83
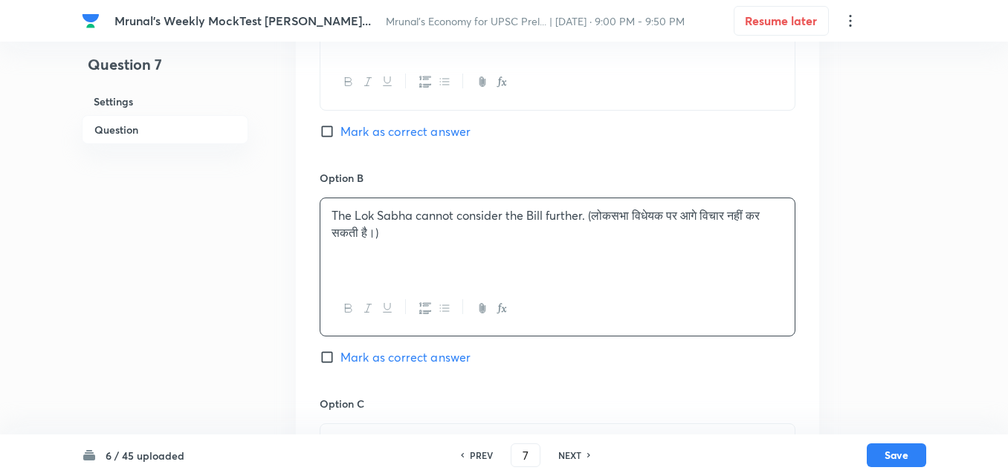
click at [408, 129] on span "Mark as correct answer" at bounding box center [405, 132] width 130 height 18
click at [340, 129] on input "Mark as correct answer" at bounding box center [330, 131] width 21 height 15
checkbox input "true"
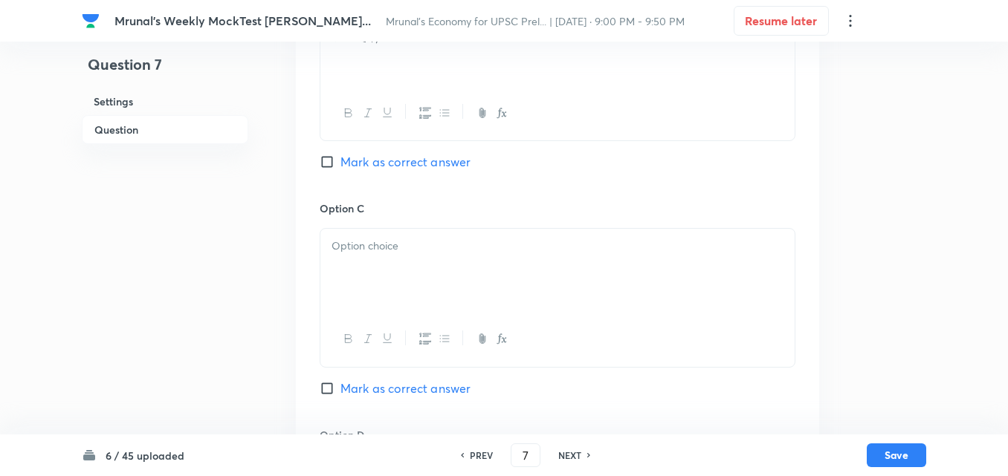
scroll to position [852, 0]
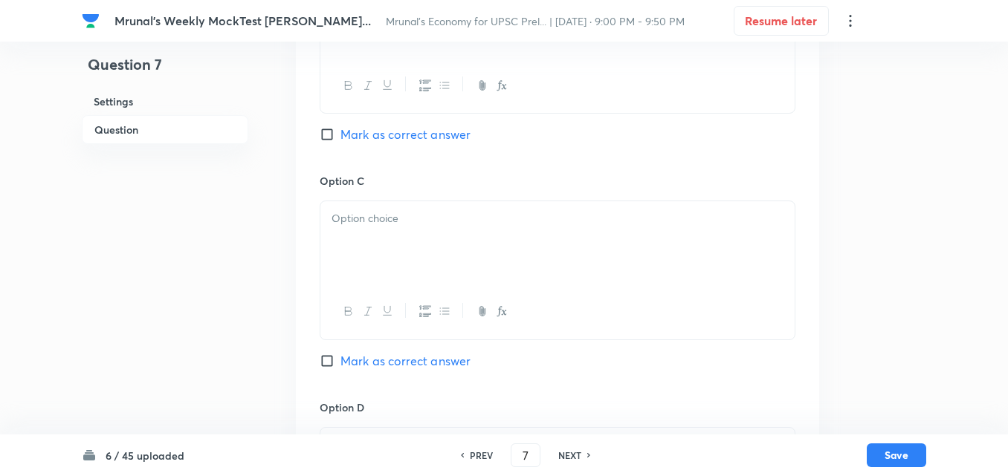
click at [362, 223] on p at bounding box center [557, 218] width 452 height 17
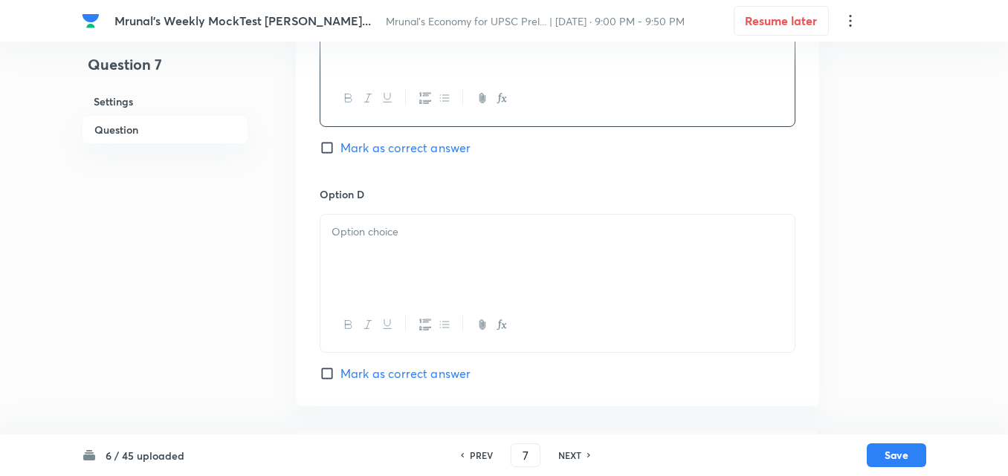
scroll to position [1074, 0]
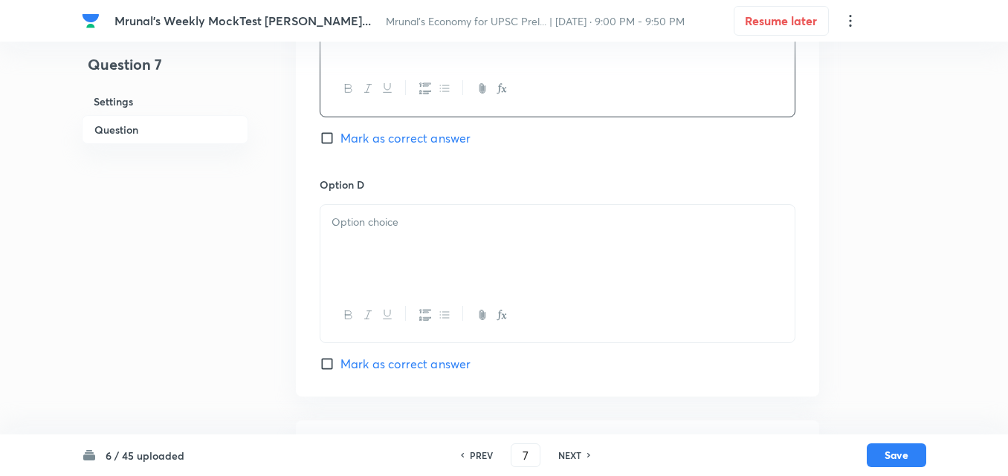
click at [391, 237] on div at bounding box center [557, 246] width 474 height 83
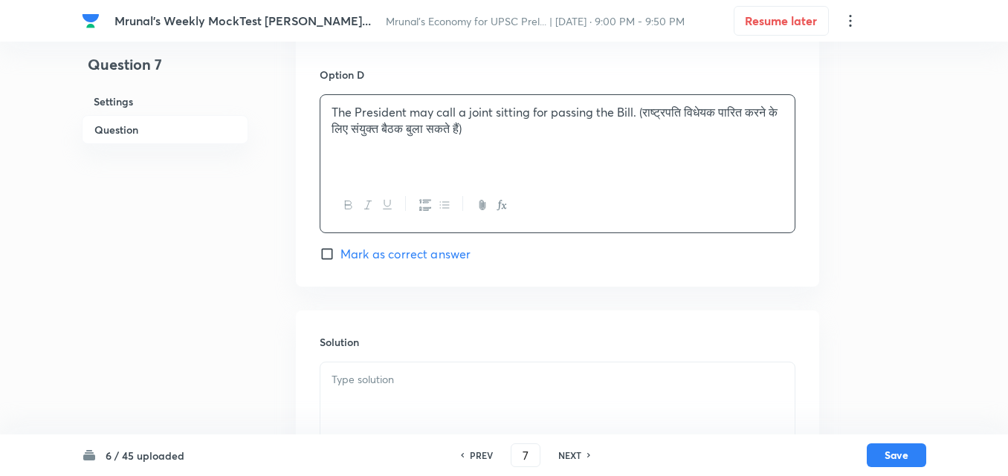
scroll to position [1292, 0]
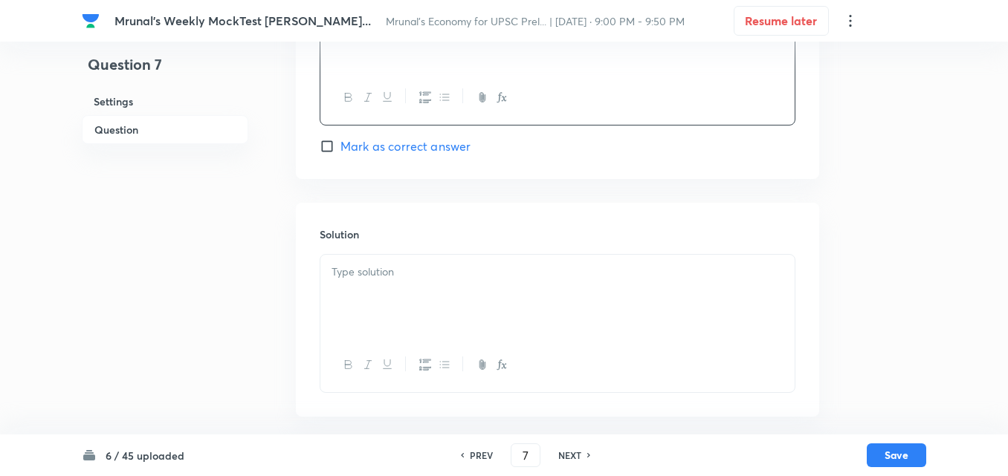
click at [385, 304] on div at bounding box center [557, 296] width 474 height 83
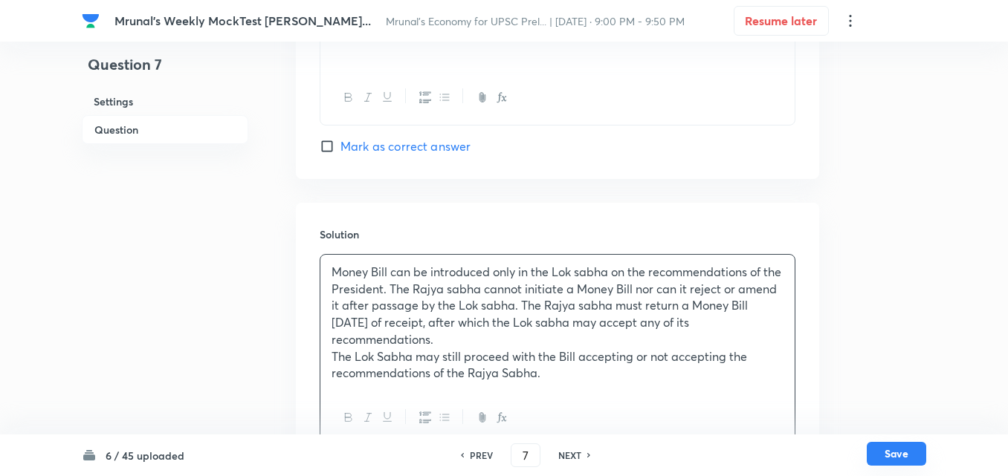
click at [910, 444] on button "Save" at bounding box center [895, 454] width 59 height 24
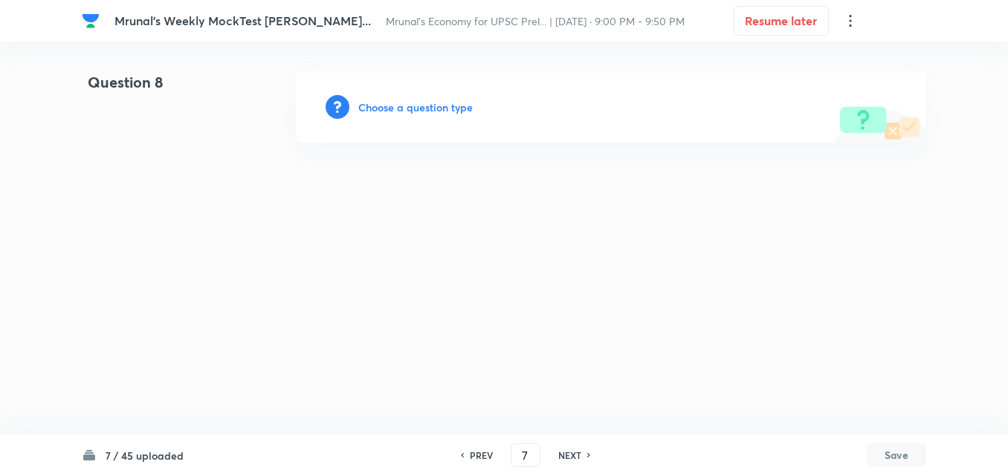
type input "8"
click at [406, 111] on h6 "Choose a question type" at bounding box center [419, 108] width 114 height 16
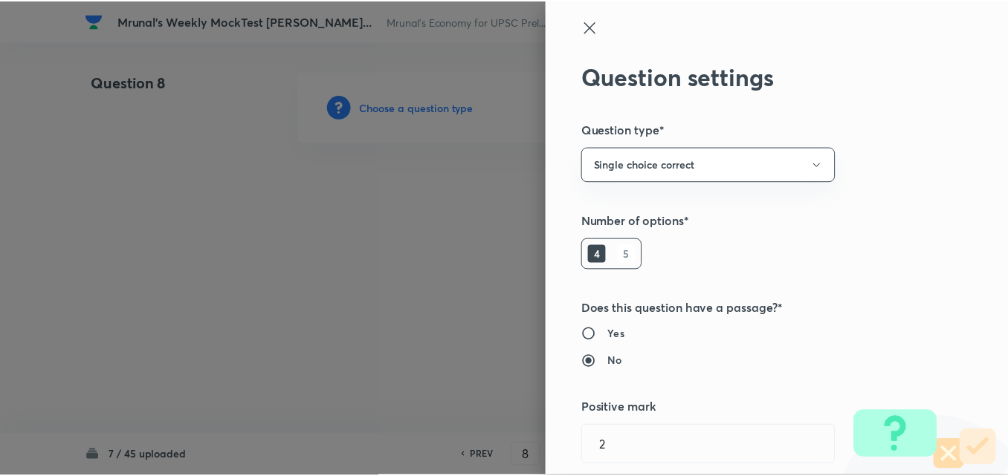
scroll to position [297, 0]
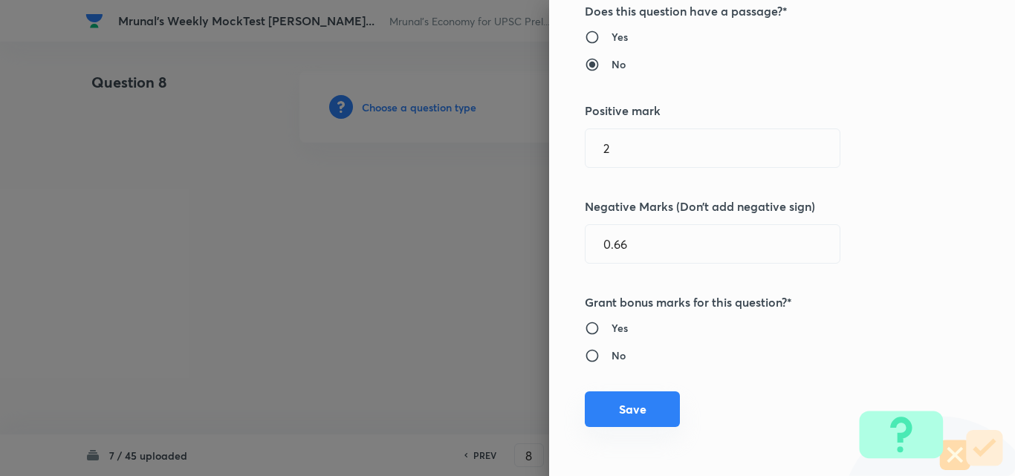
click at [638, 421] on button "Save" at bounding box center [632, 410] width 95 height 36
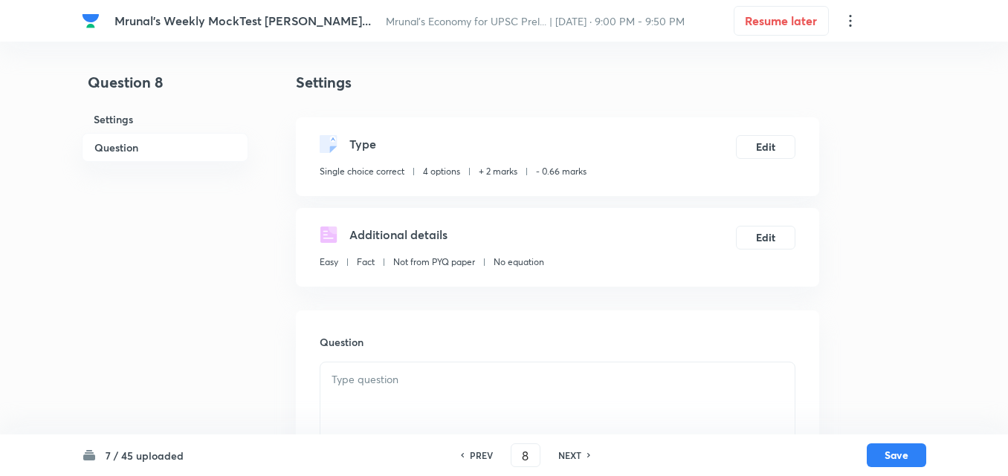
click at [138, 137] on h6 "Question" at bounding box center [165, 147] width 166 height 29
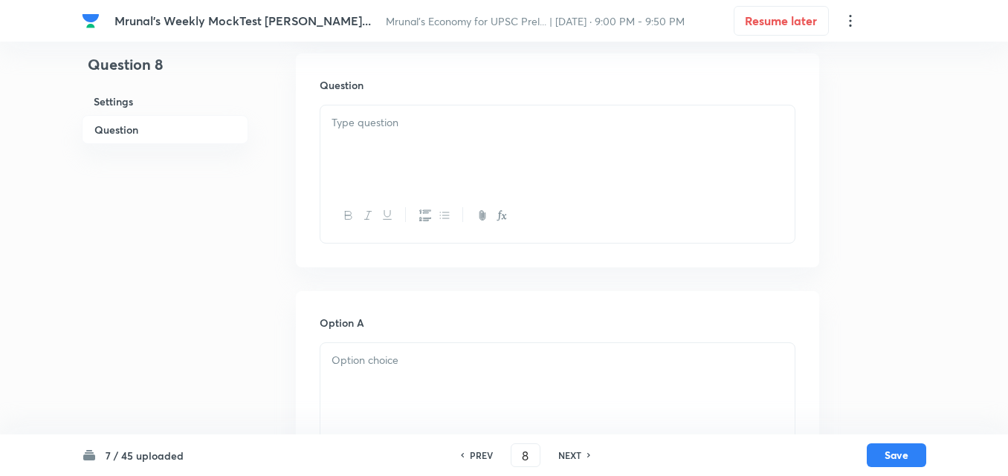
click at [459, 184] on div at bounding box center [557, 147] width 474 height 83
click at [502, 152] on div at bounding box center [557, 147] width 474 height 83
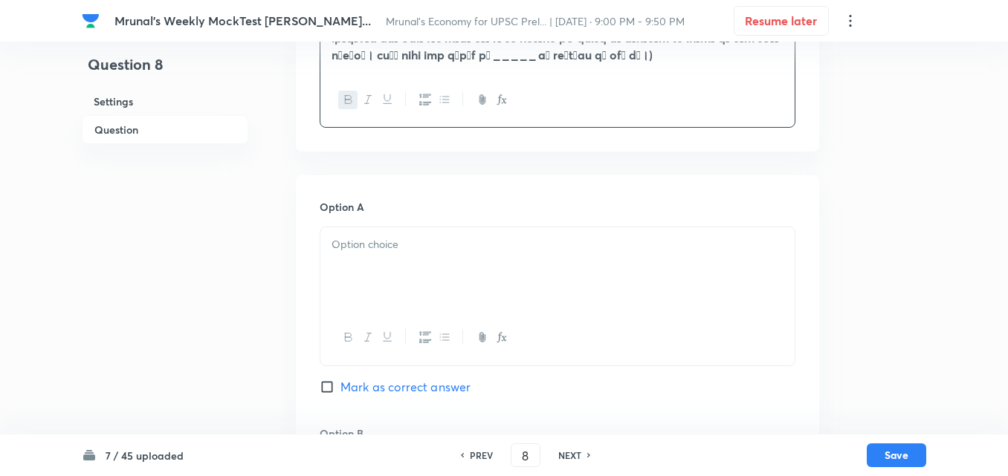
scroll to position [554, 0]
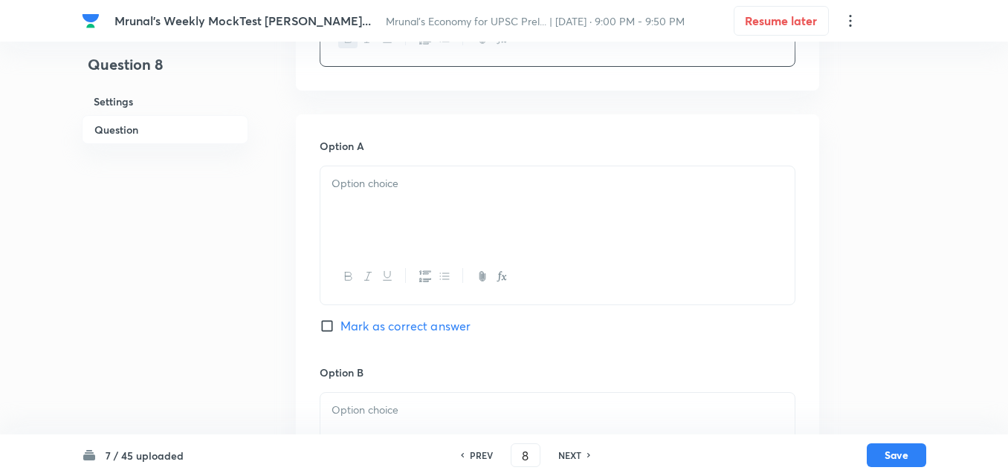
drag, startPoint x: 409, startPoint y: 228, endPoint x: 409, endPoint y: 210, distance: 18.6
click at [405, 227] on div at bounding box center [557, 207] width 474 height 83
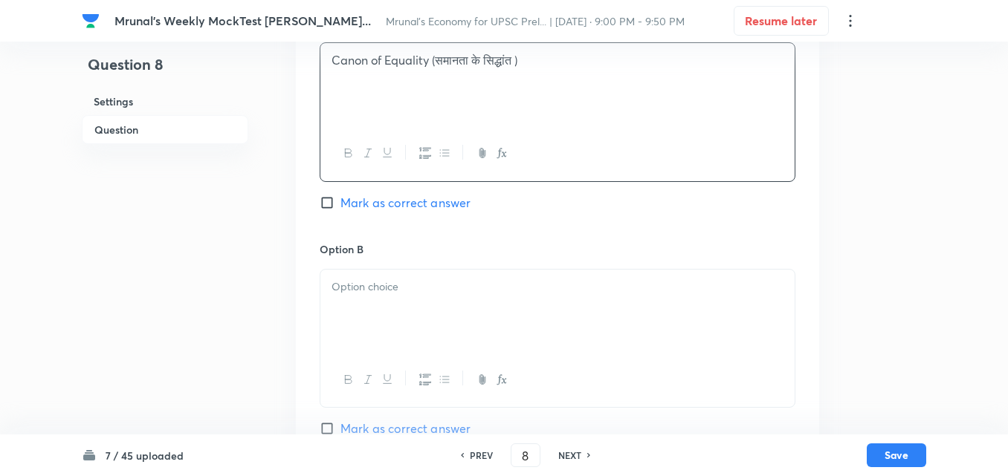
scroll to position [703, 0]
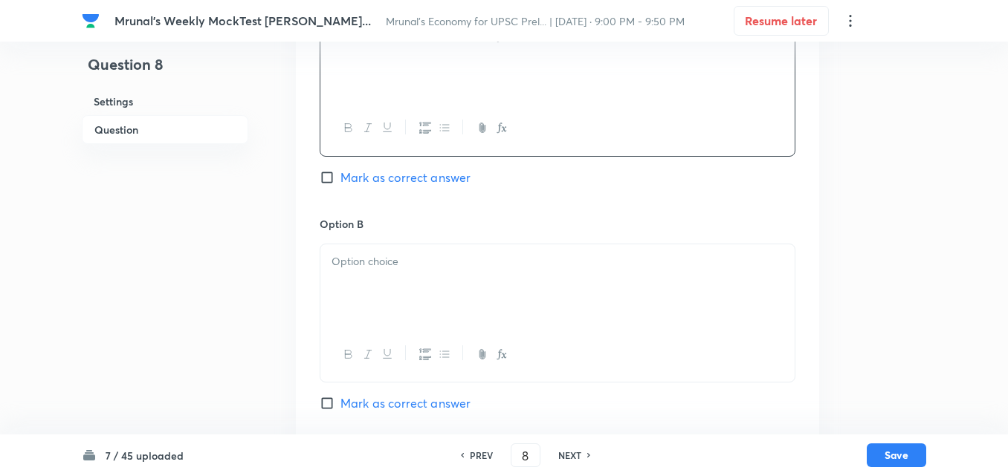
click at [393, 287] on div at bounding box center [557, 285] width 474 height 83
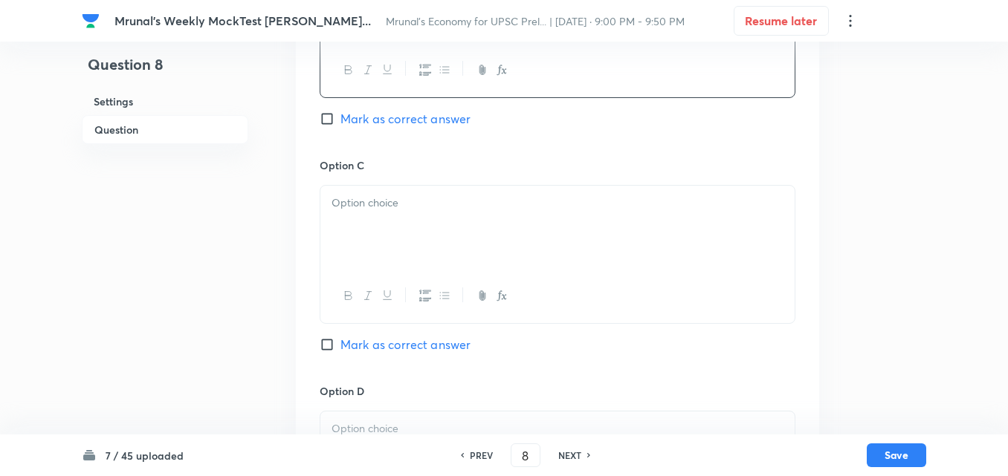
scroll to position [1000, 0]
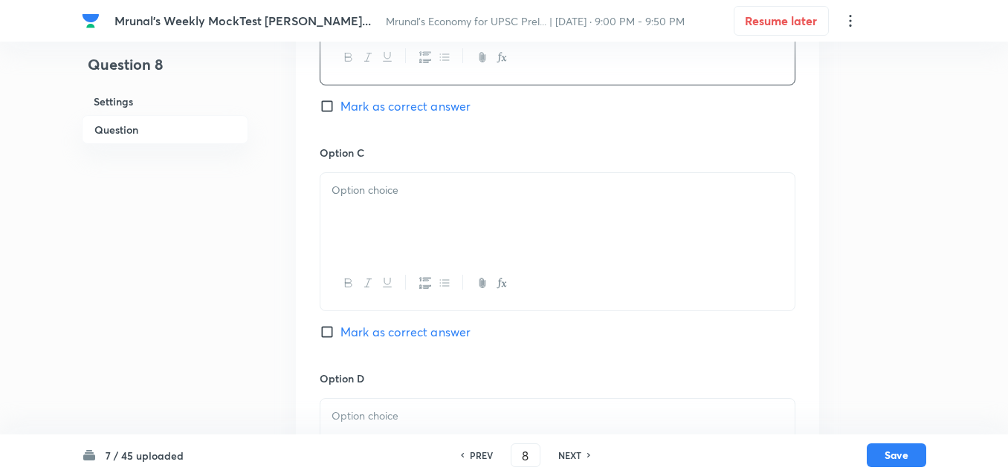
click at [383, 215] on div at bounding box center [557, 214] width 474 height 83
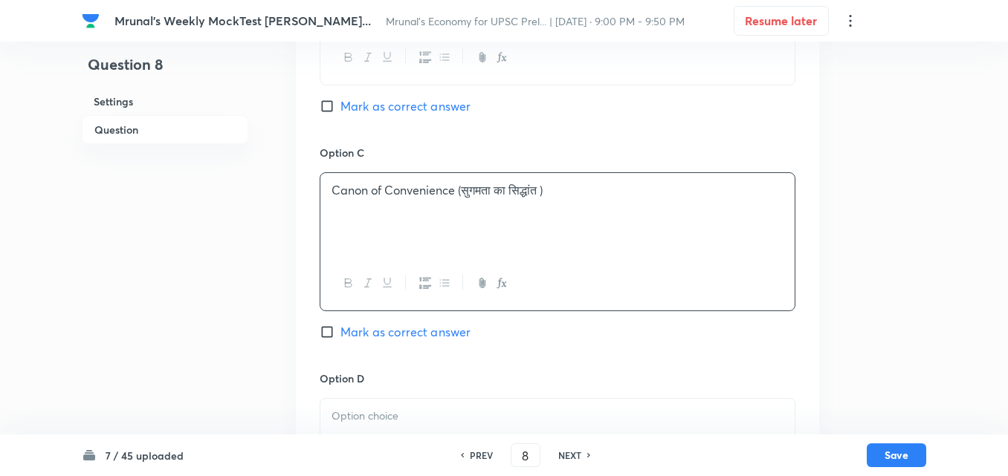
click at [403, 331] on span "Mark as correct answer" at bounding box center [405, 332] width 130 height 18
click at [340, 331] on input "Mark as correct answer" at bounding box center [330, 332] width 21 height 15
checkbox input "true"
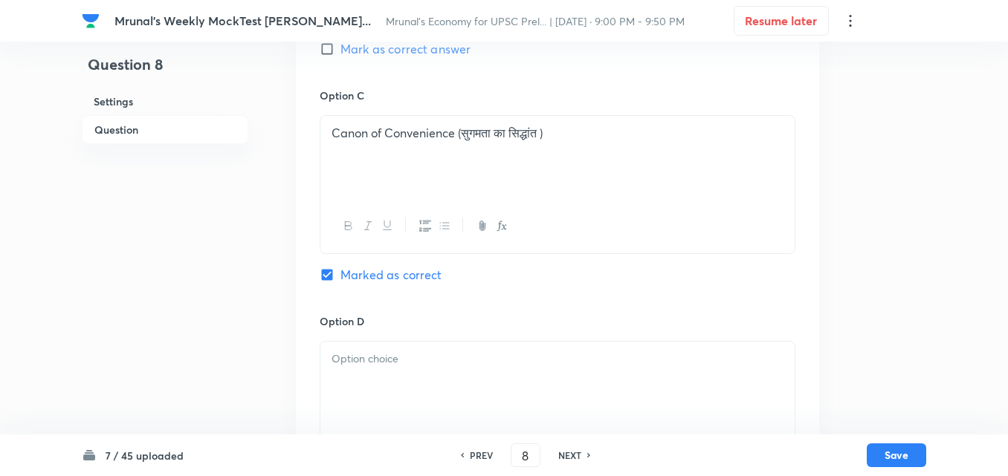
scroll to position [1223, 0]
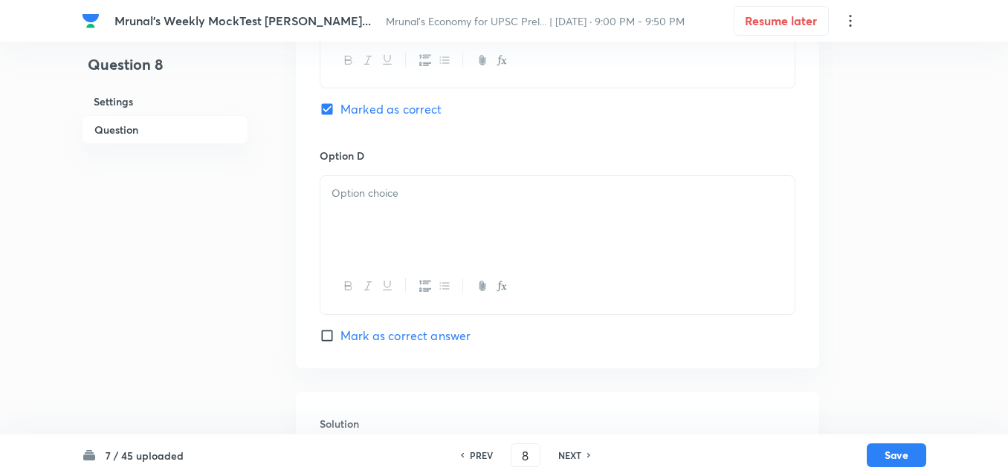
click at [376, 245] on div at bounding box center [557, 217] width 474 height 83
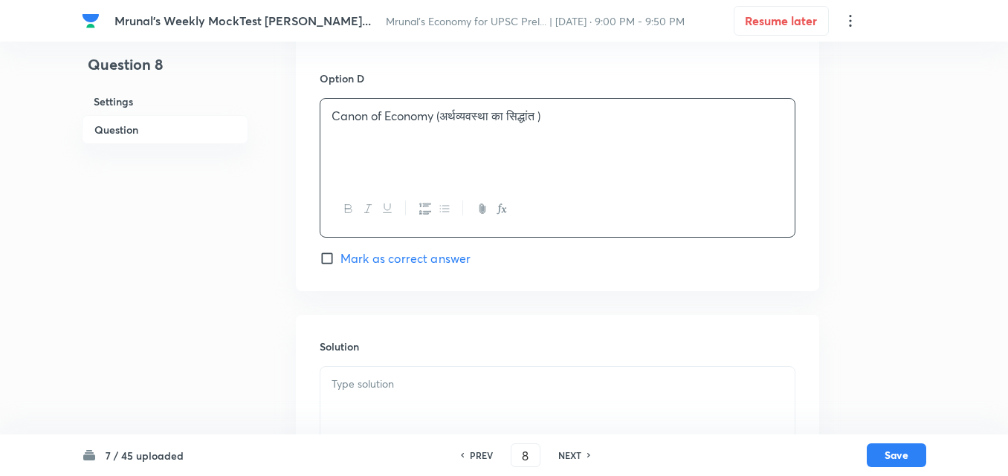
scroll to position [1413, 0]
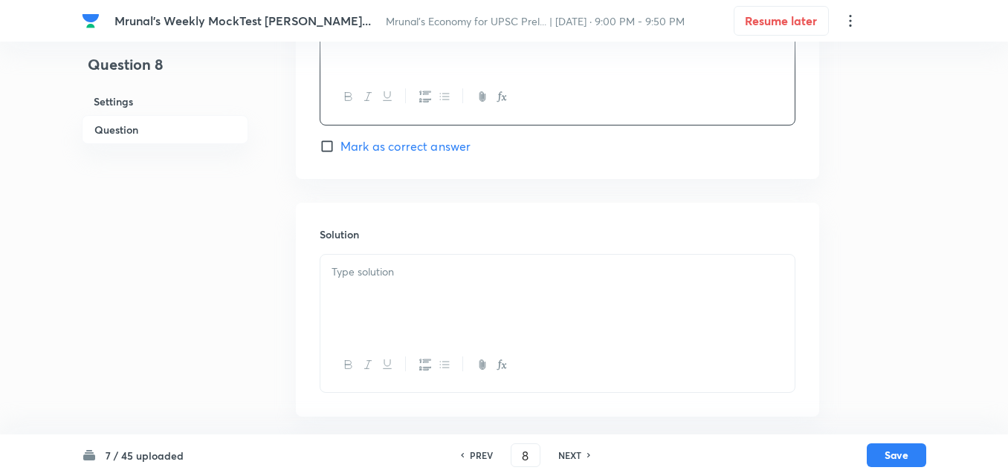
click at [397, 275] on p at bounding box center [557, 272] width 452 height 17
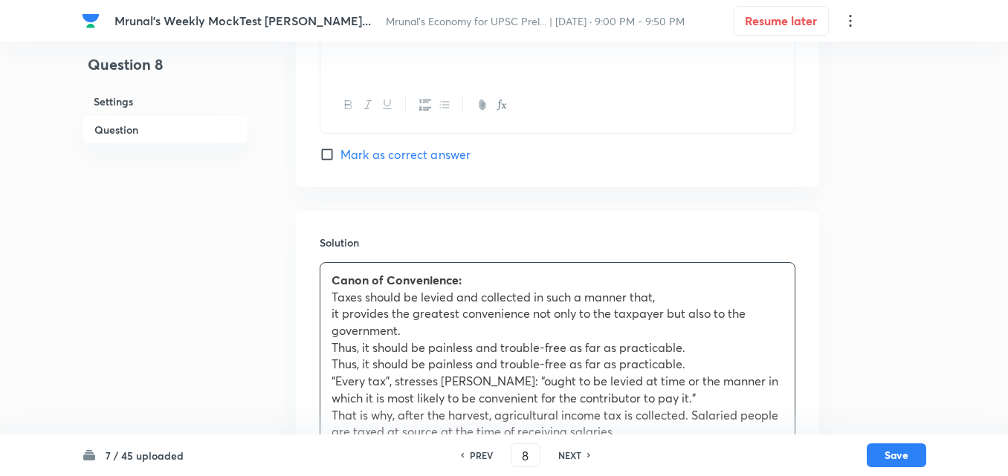
scroll to position [1516, 0]
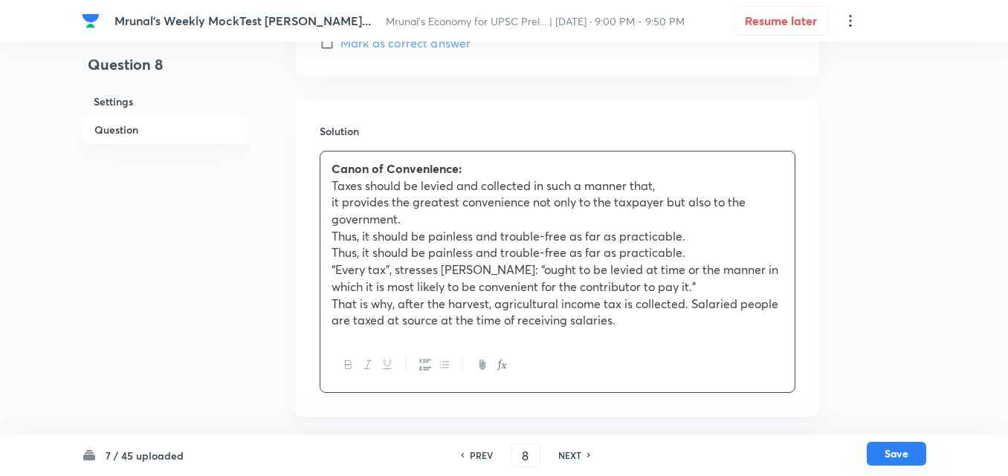
click at [915, 446] on button "Save" at bounding box center [895, 454] width 59 height 24
type input "9"
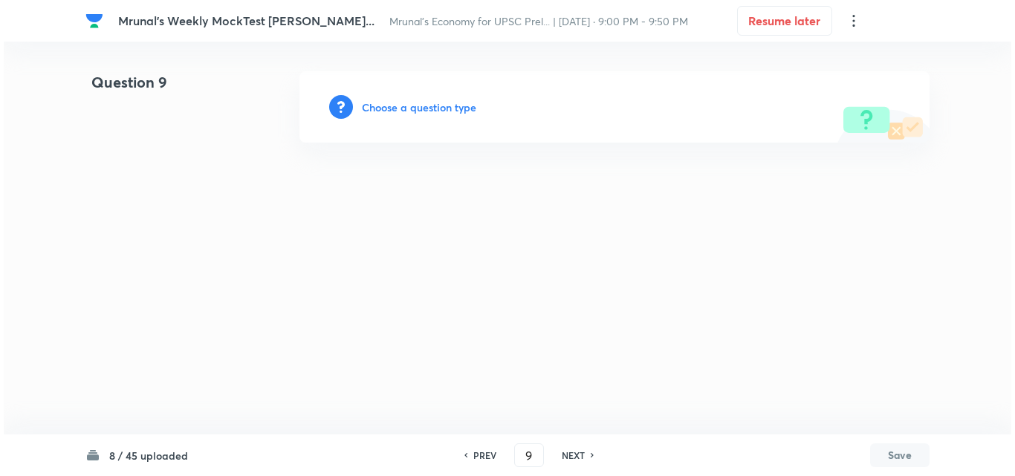
scroll to position [0, 0]
click at [465, 111] on h6 "Choose a question type" at bounding box center [419, 108] width 114 height 16
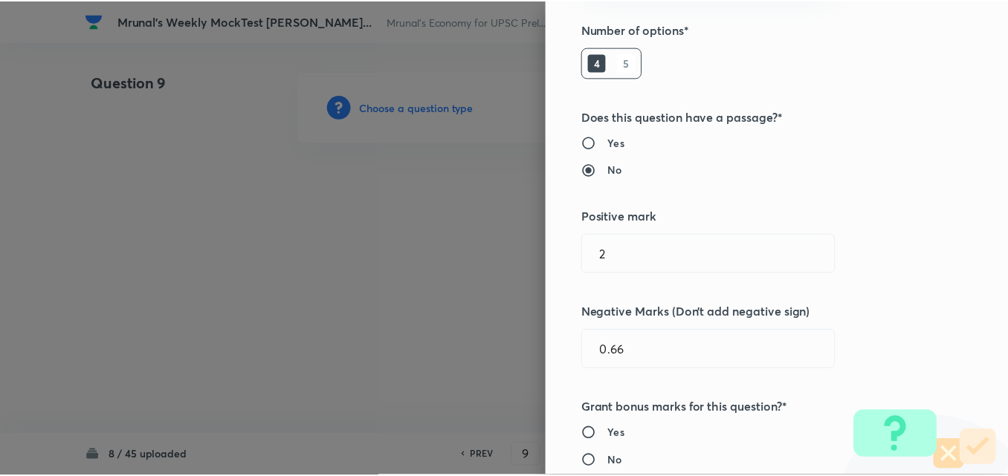
scroll to position [297, 0]
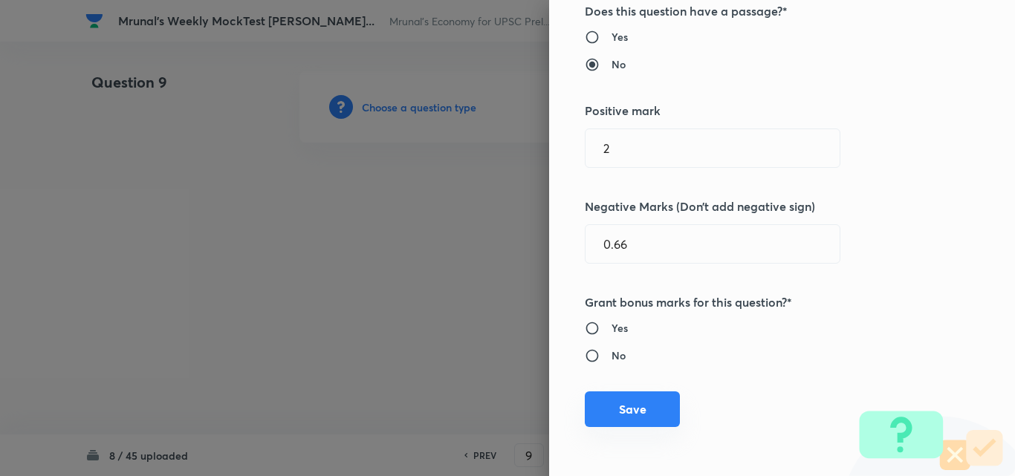
click at [638, 424] on button "Save" at bounding box center [632, 410] width 95 height 36
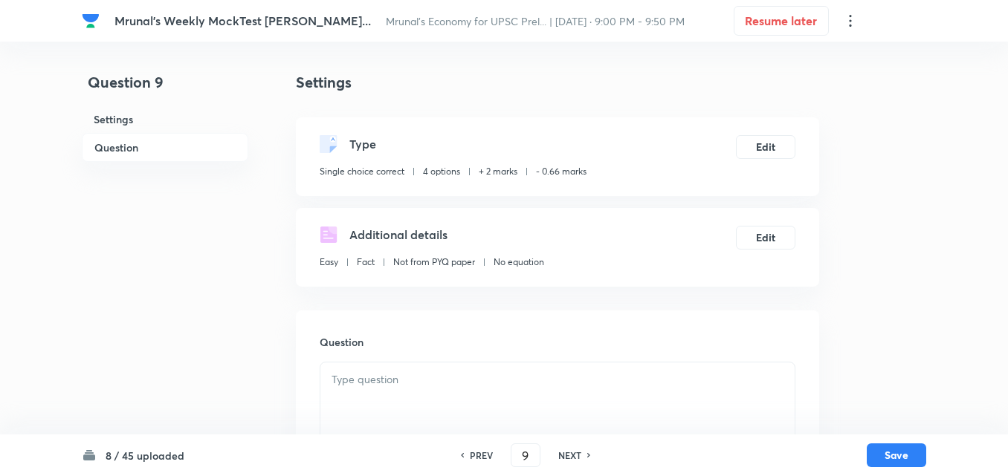
click at [159, 143] on h6 "Question" at bounding box center [165, 147] width 166 height 29
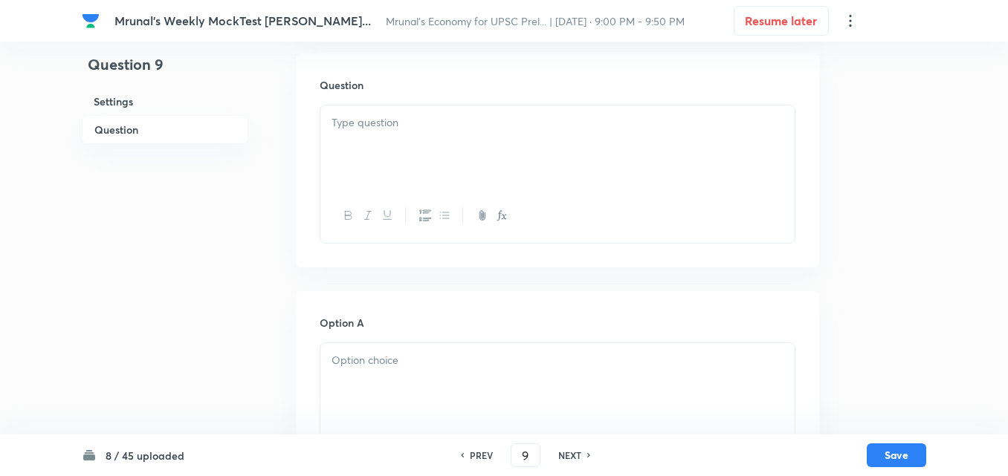
click at [466, 167] on div at bounding box center [557, 147] width 474 height 83
click at [470, 155] on div at bounding box center [557, 147] width 474 height 83
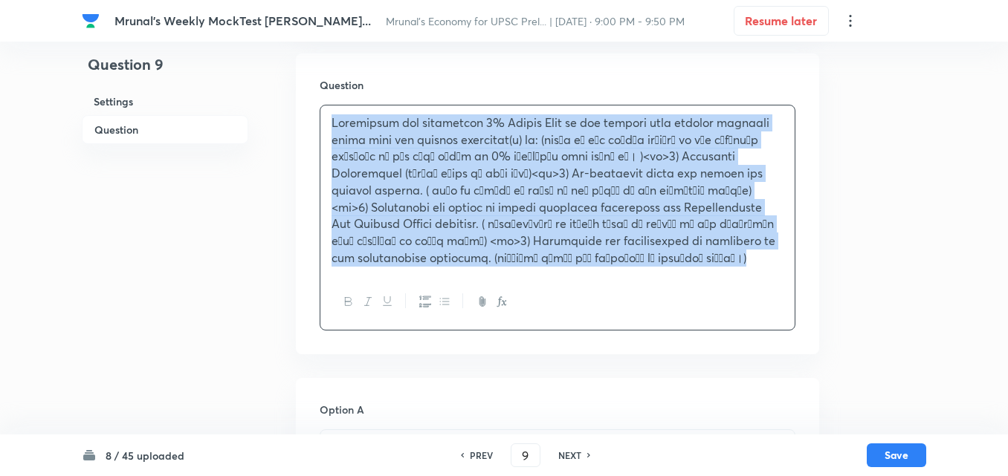
click at [493, 166] on p at bounding box center [557, 190] width 452 height 152
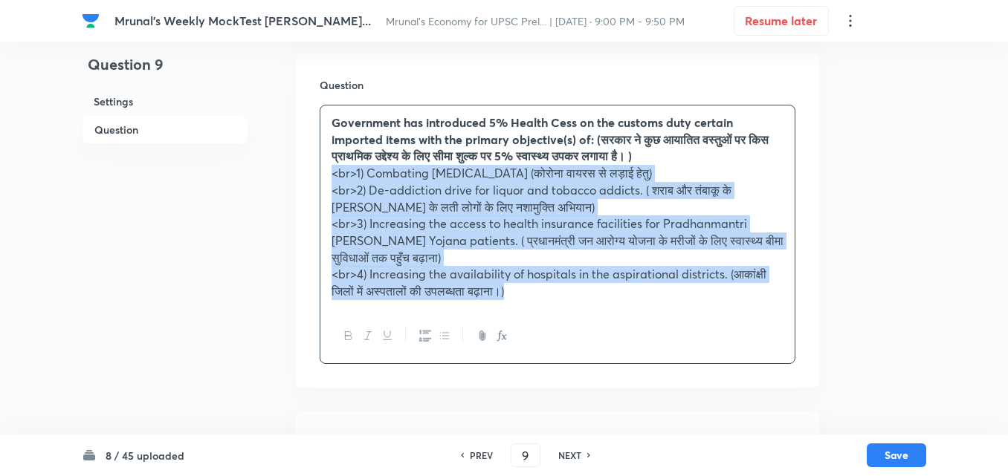
click at [424, 334] on icon "button" at bounding box center [425, 336] width 12 height 11
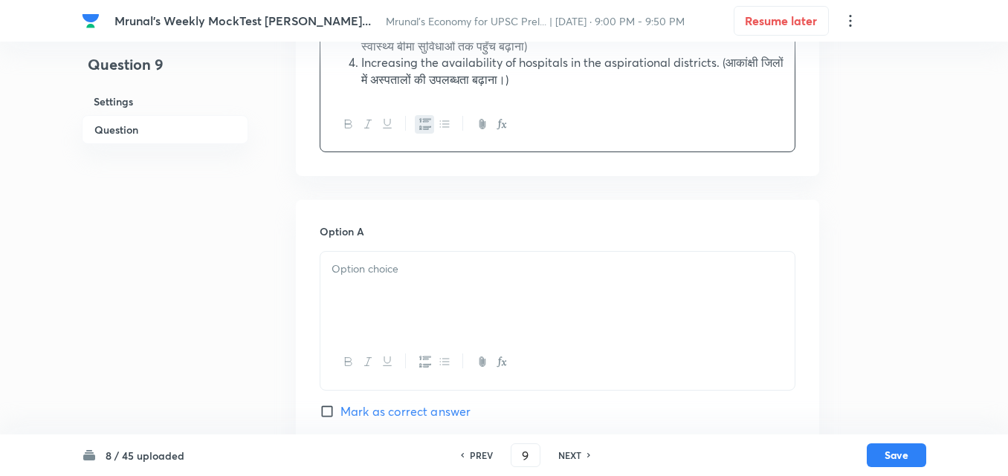
scroll to position [480, 0]
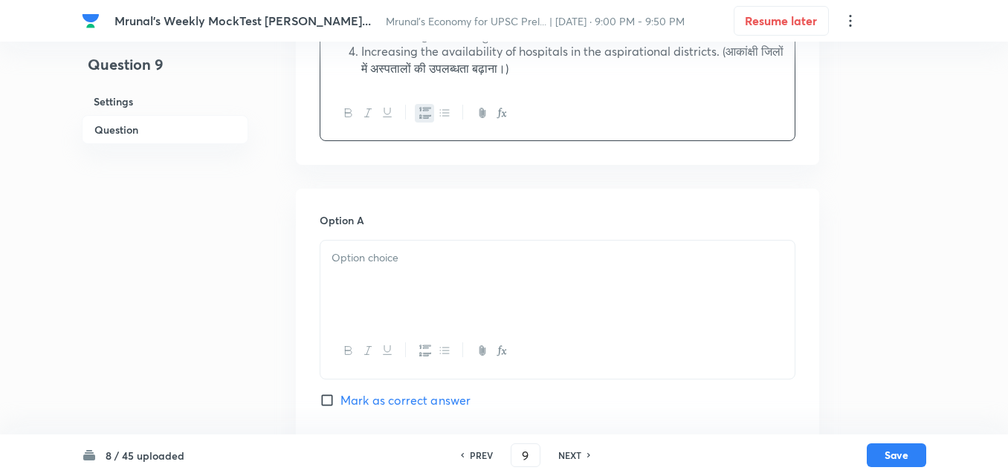
click at [401, 273] on div at bounding box center [557, 282] width 474 height 83
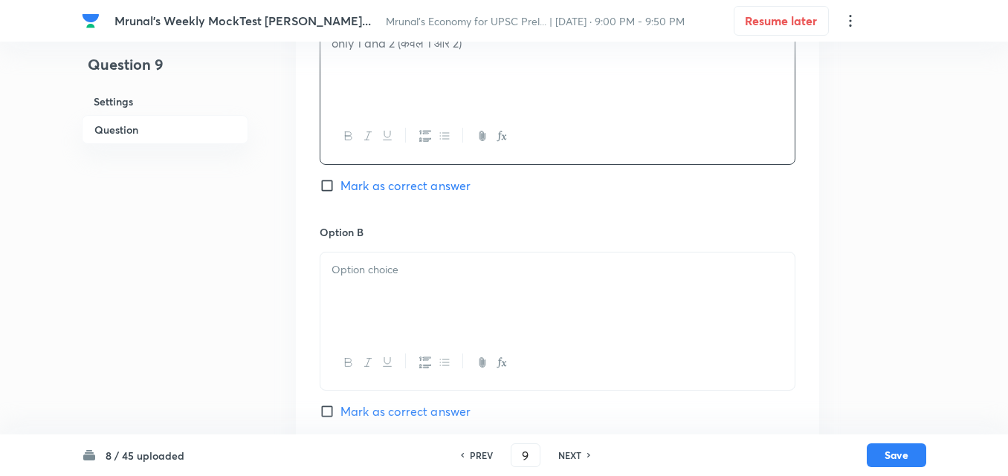
scroll to position [703, 0]
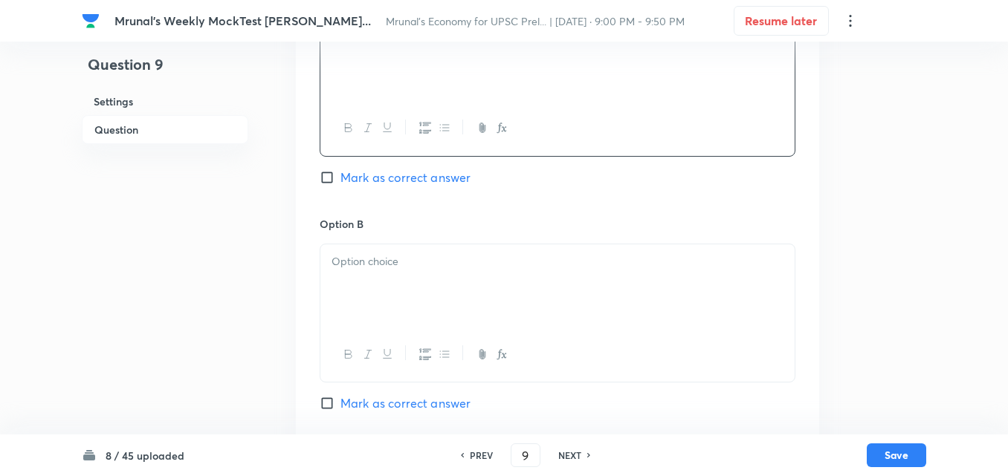
click at [365, 284] on div at bounding box center [557, 285] width 474 height 83
click at [389, 403] on span "Mark as correct answer" at bounding box center [405, 404] width 130 height 18
click at [340, 403] on input "Mark as correct answer" at bounding box center [330, 403] width 21 height 15
checkbox input "true"
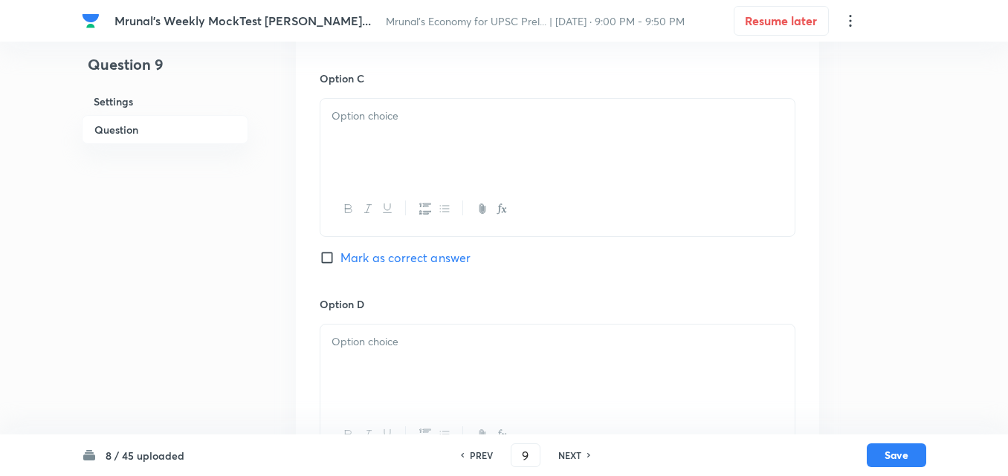
click at [394, 134] on div at bounding box center [557, 140] width 474 height 83
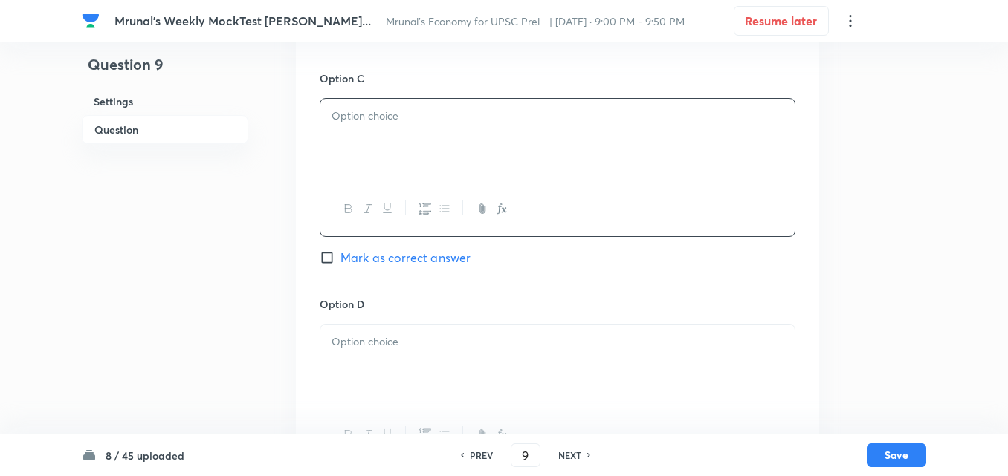
paste div
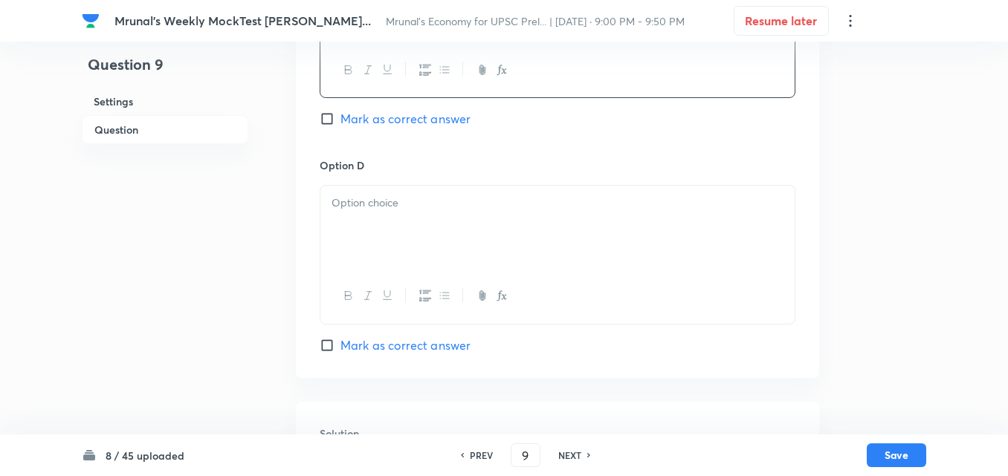
scroll to position [1223, 0]
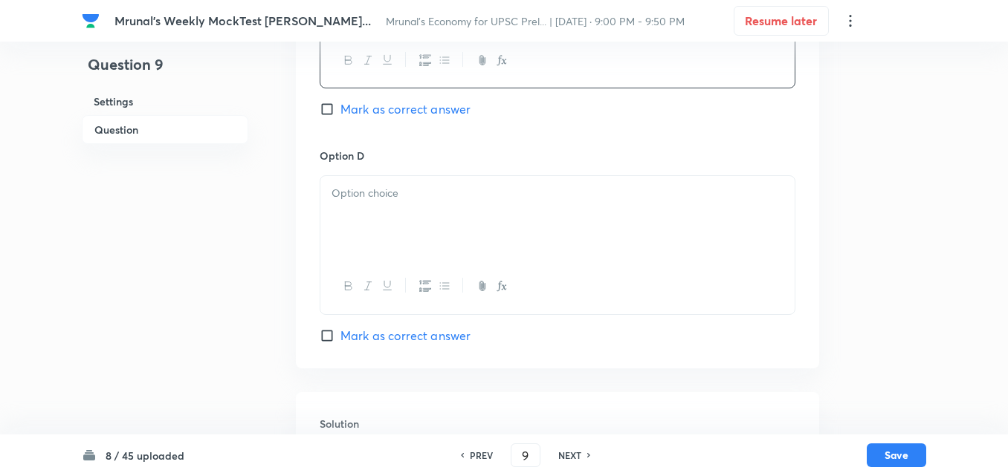
drag, startPoint x: 379, startPoint y: 282, endPoint x: 429, endPoint y: 259, distance: 55.5
click at [380, 282] on button "button" at bounding box center [386, 286] width 19 height 19
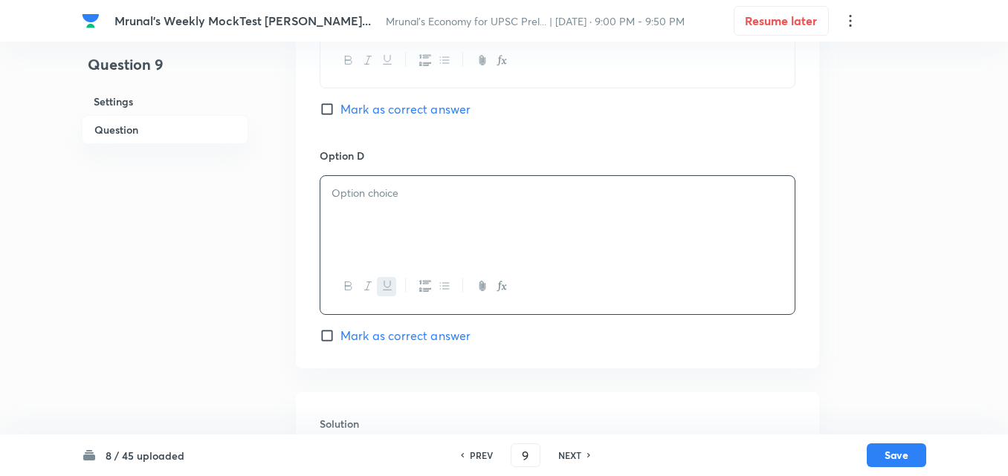
click at [436, 236] on div "﻿" at bounding box center [557, 217] width 474 height 83
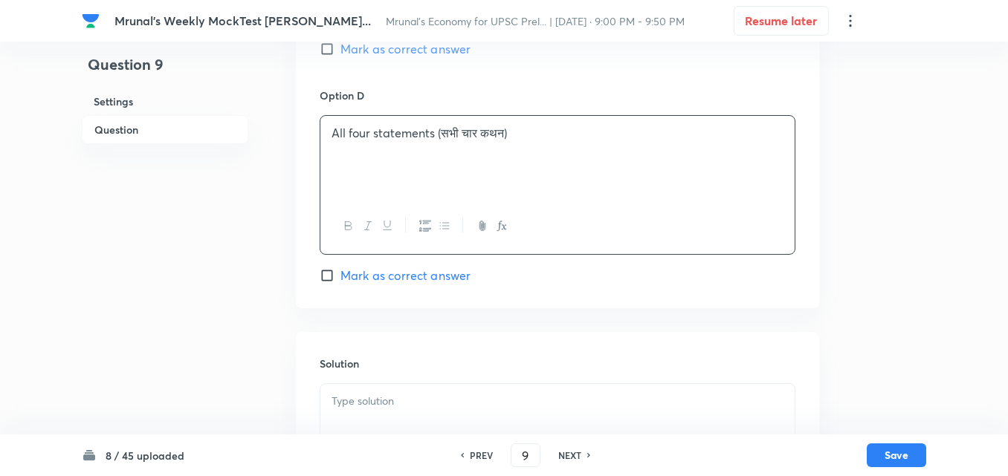
scroll to position [1413, 0]
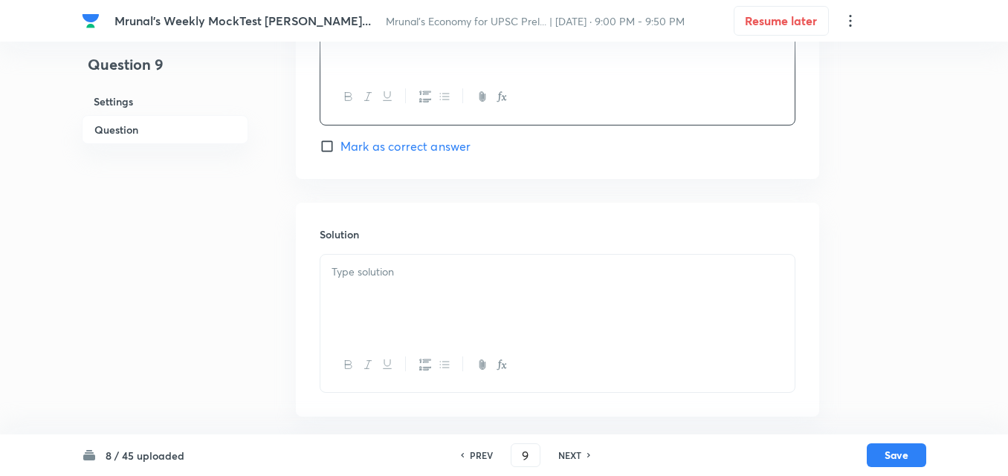
click at [397, 289] on div at bounding box center [557, 296] width 474 height 83
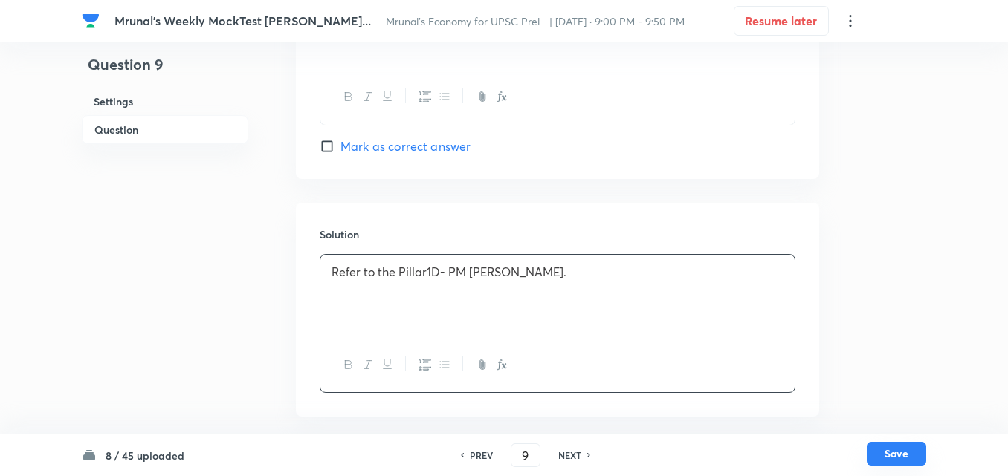
click at [910, 451] on button "Save" at bounding box center [895, 454] width 59 height 24
type input "10"
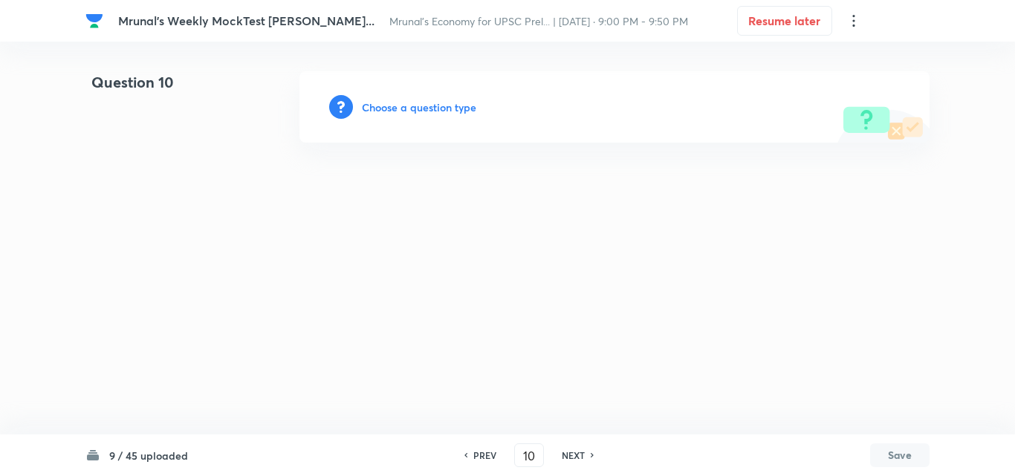
click at [402, 108] on h6 "Choose a question type" at bounding box center [419, 108] width 114 height 16
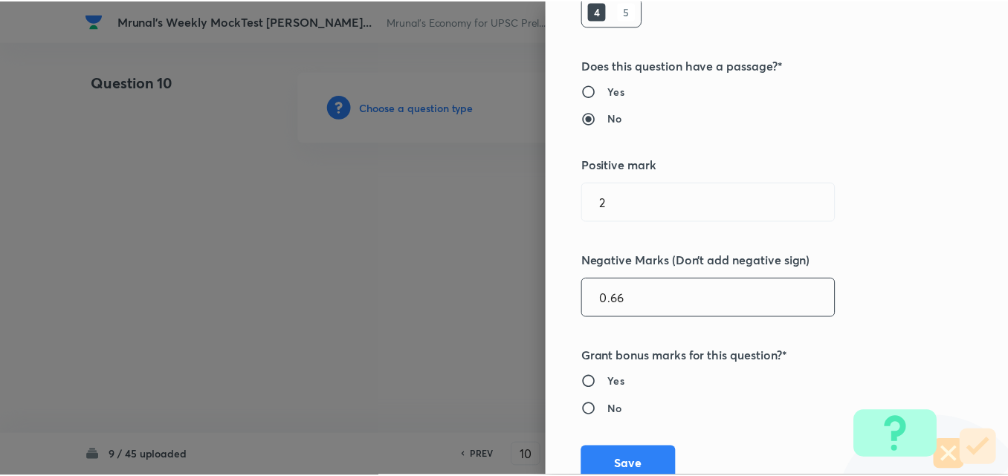
scroll to position [297, 0]
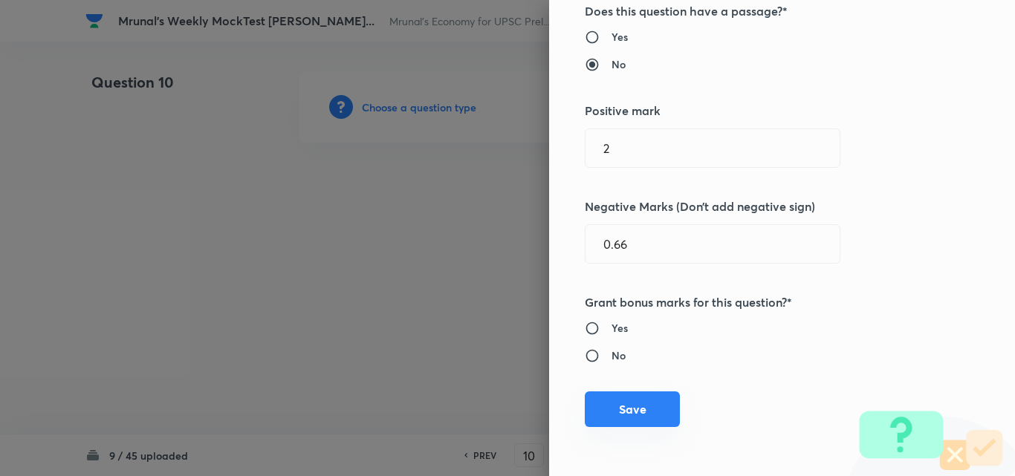
click at [628, 397] on button "Save" at bounding box center [632, 410] width 95 height 36
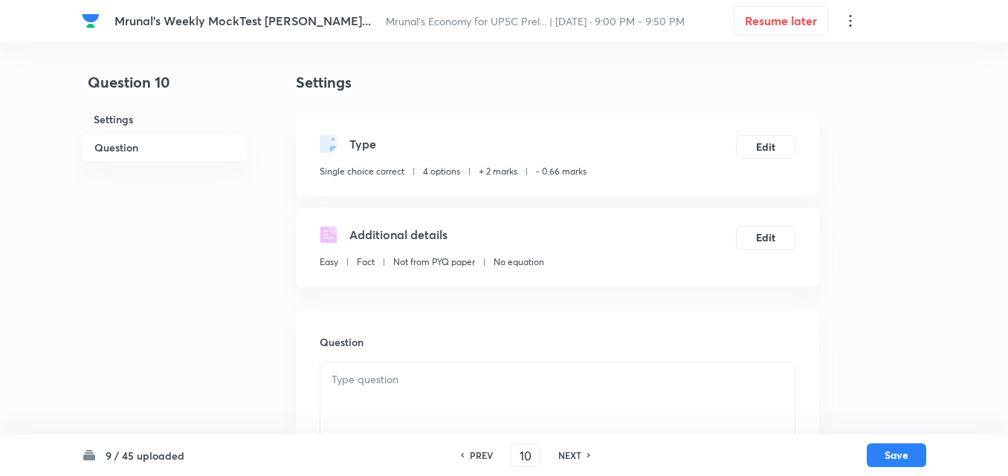
click at [136, 155] on h6 "Question" at bounding box center [165, 147] width 166 height 29
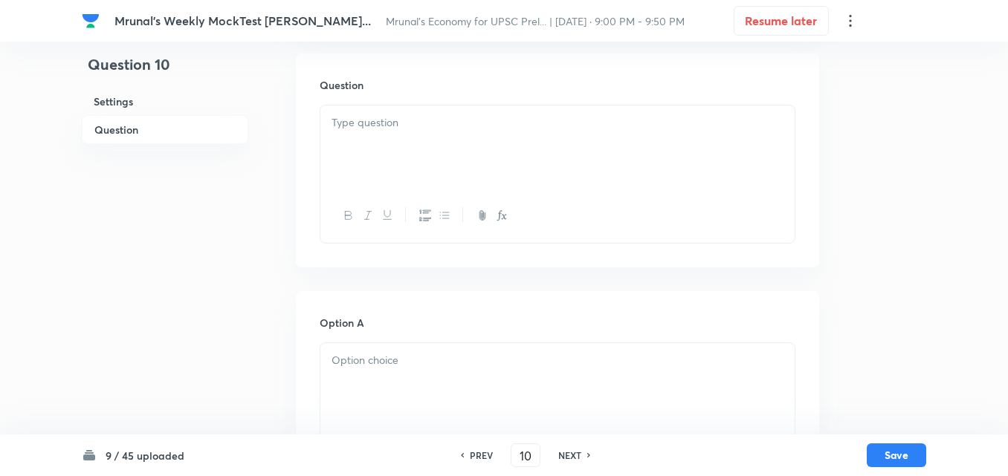
click at [473, 163] on div at bounding box center [557, 147] width 474 height 83
click at [476, 137] on div at bounding box center [557, 147] width 474 height 83
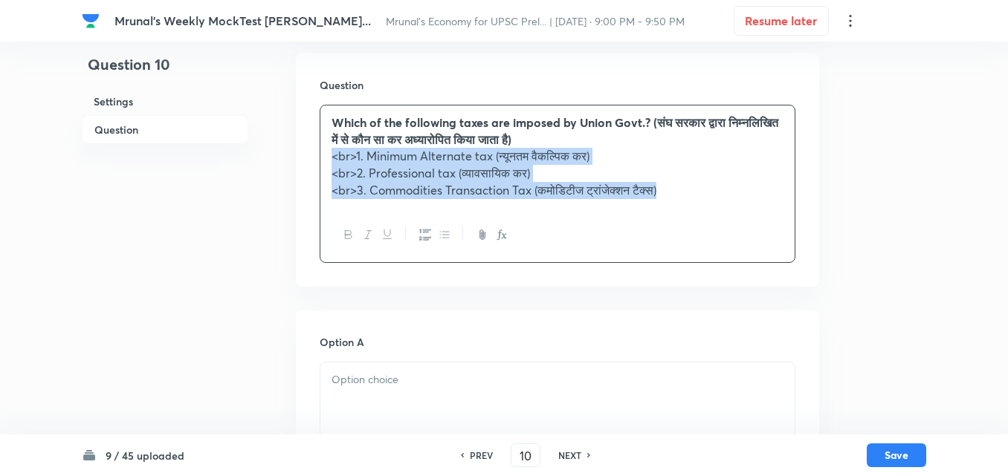
click at [430, 237] on icon "button" at bounding box center [425, 234] width 12 height 11
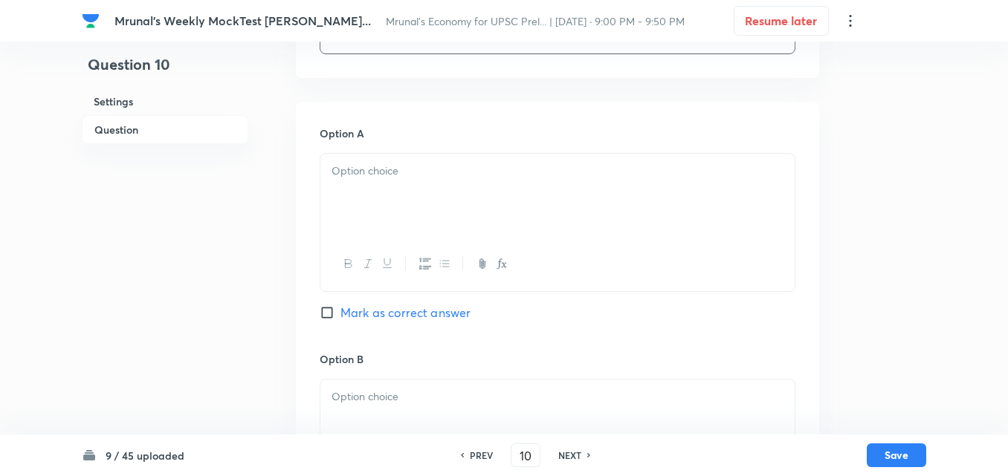
scroll to position [480, 0]
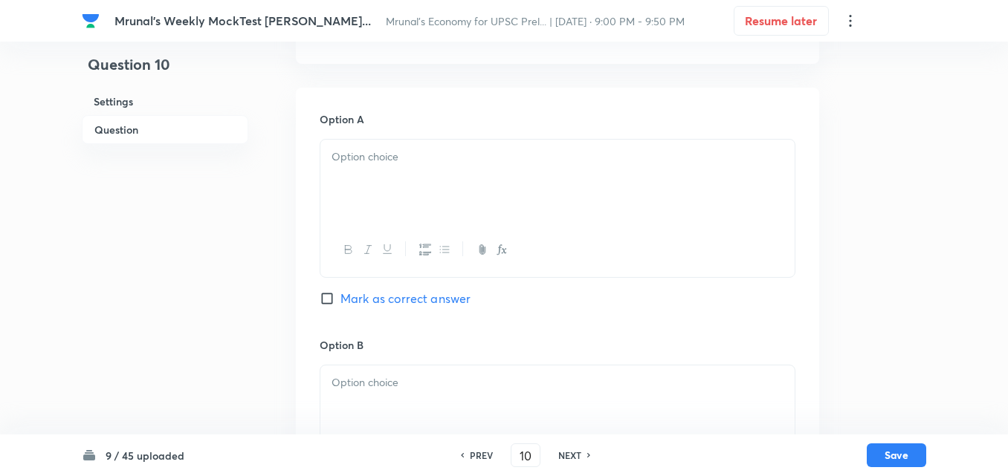
click at [392, 210] on div at bounding box center [557, 181] width 474 height 83
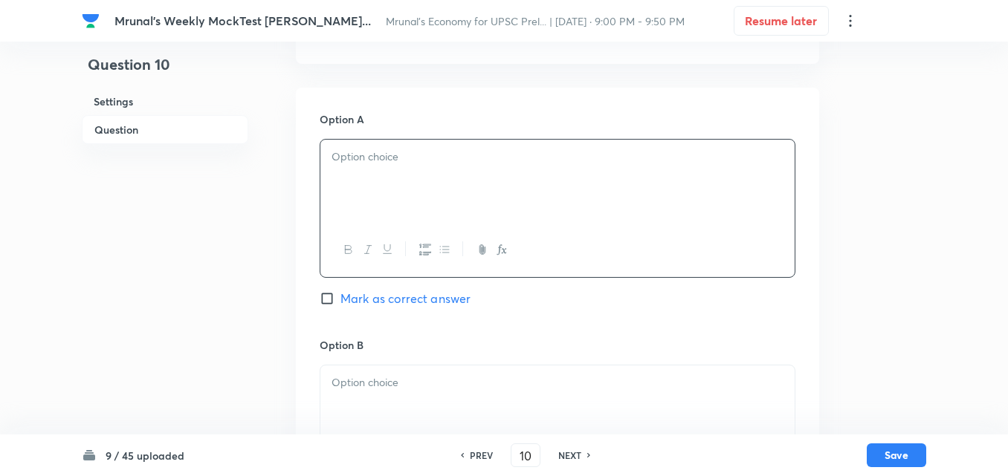
paste div
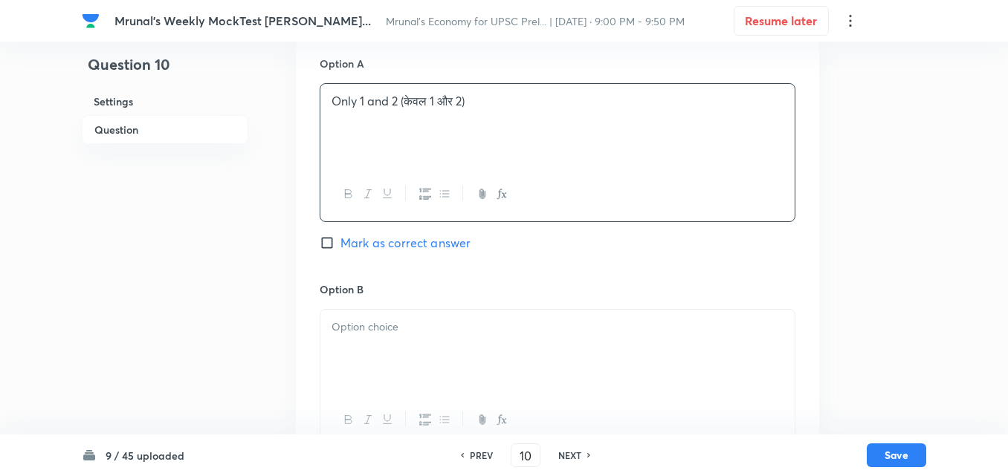
scroll to position [629, 0]
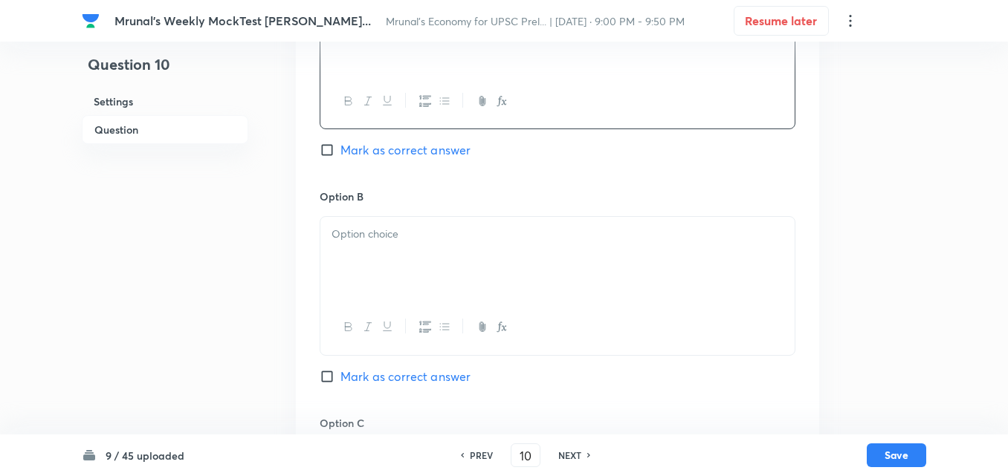
click at [393, 240] on p at bounding box center [557, 234] width 452 height 17
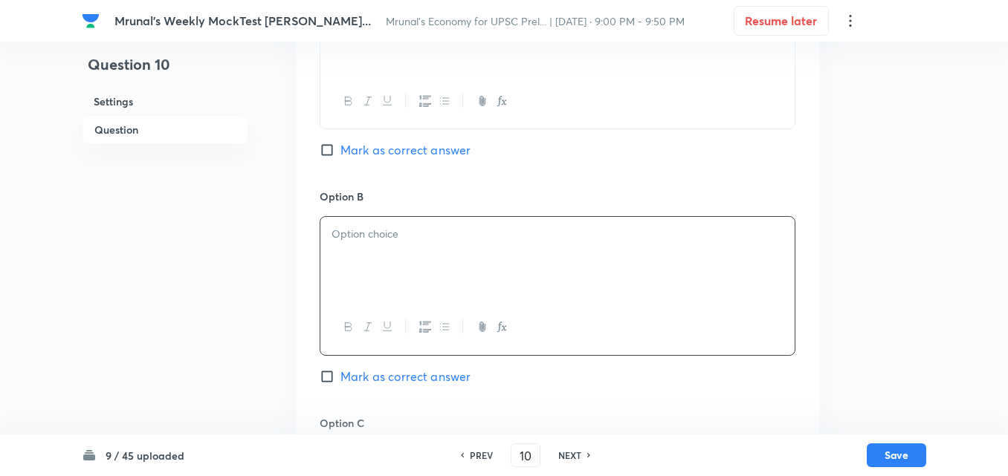
paste div
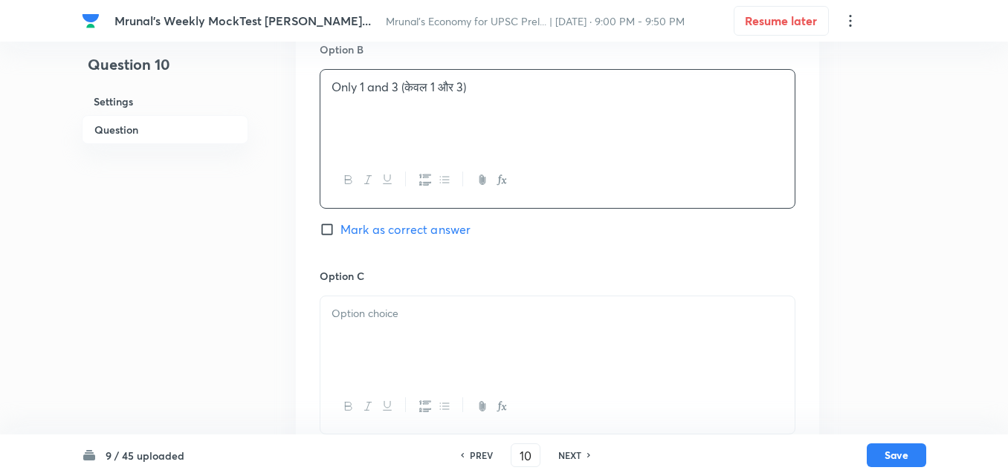
scroll to position [777, 0]
click at [409, 328] on div at bounding box center [557, 336] width 474 height 83
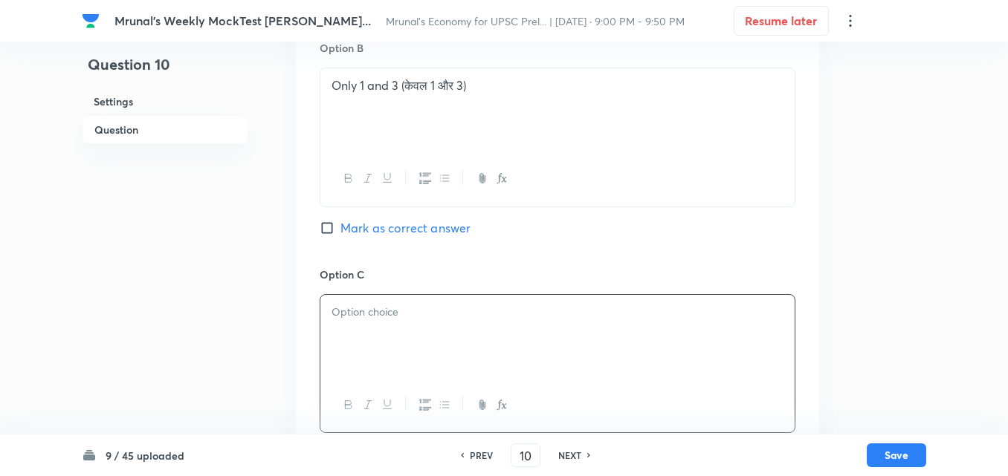
paste div
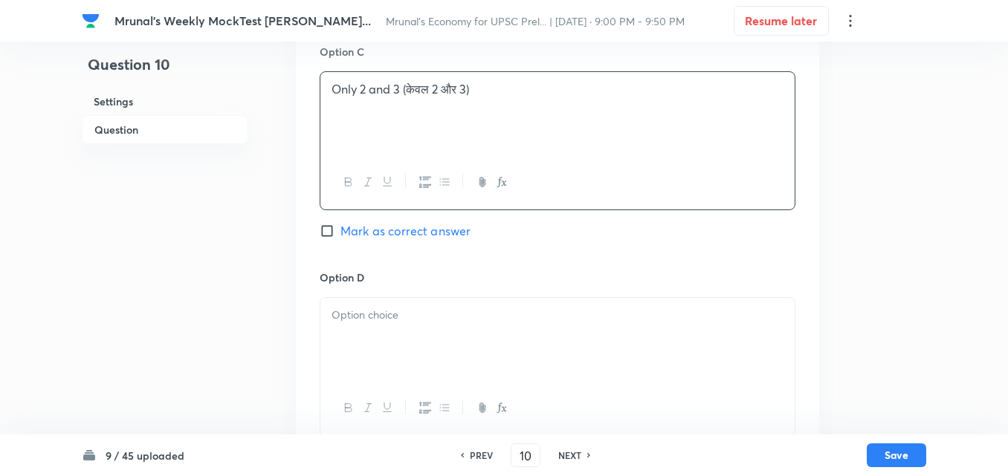
click at [407, 318] on p at bounding box center [557, 315] width 452 height 17
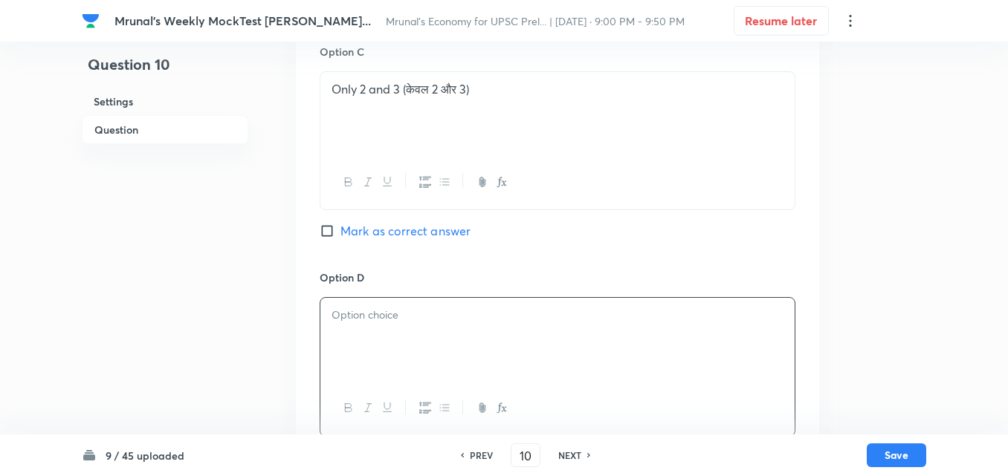
paste div
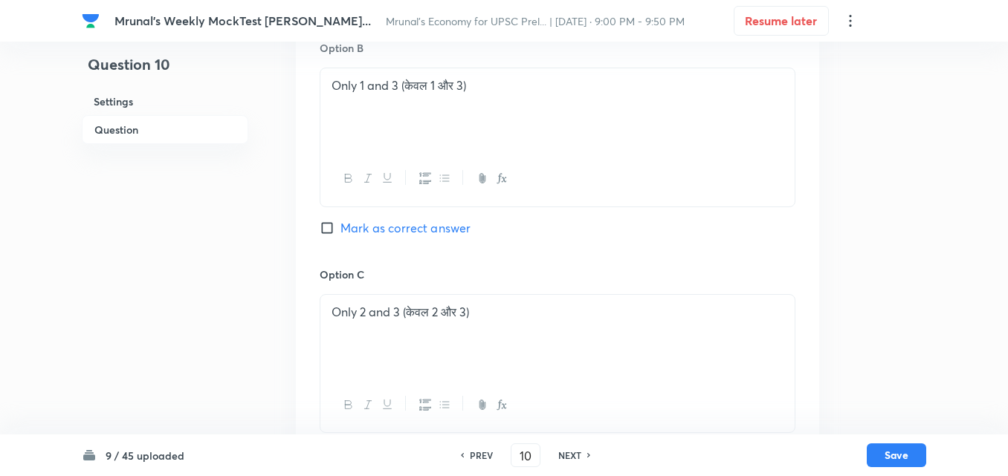
click at [424, 213] on div "Option B Only 1 and 3 (केवल 1 और 3) Mark as correct answer" at bounding box center [558, 153] width 476 height 226
click at [423, 229] on span "Mark as correct answer" at bounding box center [405, 228] width 130 height 18
click at [340, 229] on input "Mark as correct answer" at bounding box center [330, 228] width 21 height 15
checkbox input "true"
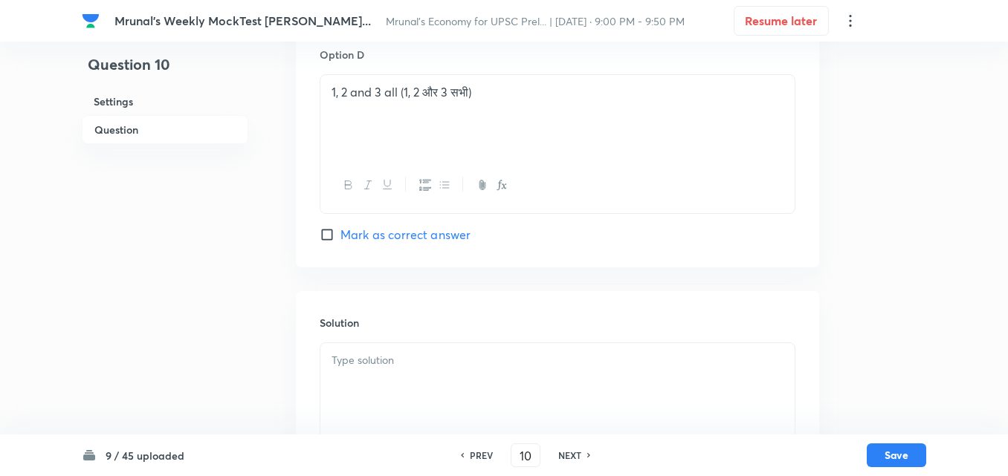
scroll to position [1312, 0]
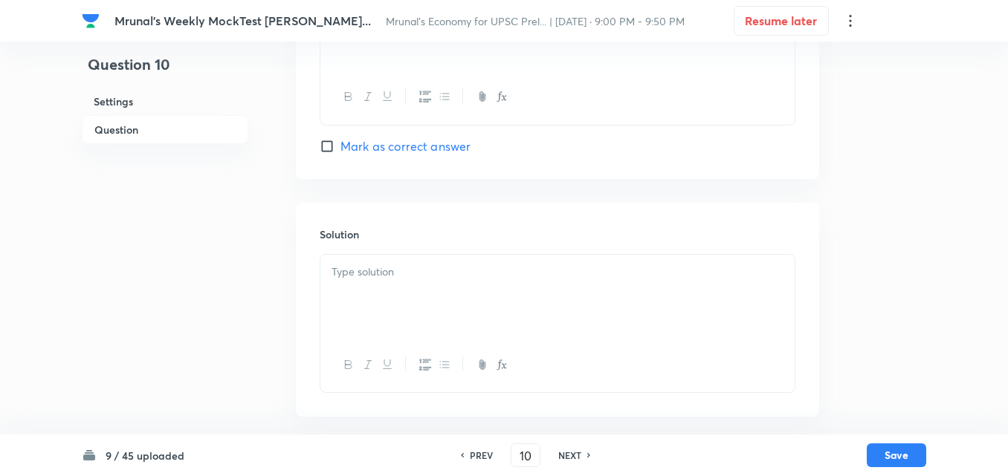
click at [415, 292] on div at bounding box center [557, 296] width 474 height 83
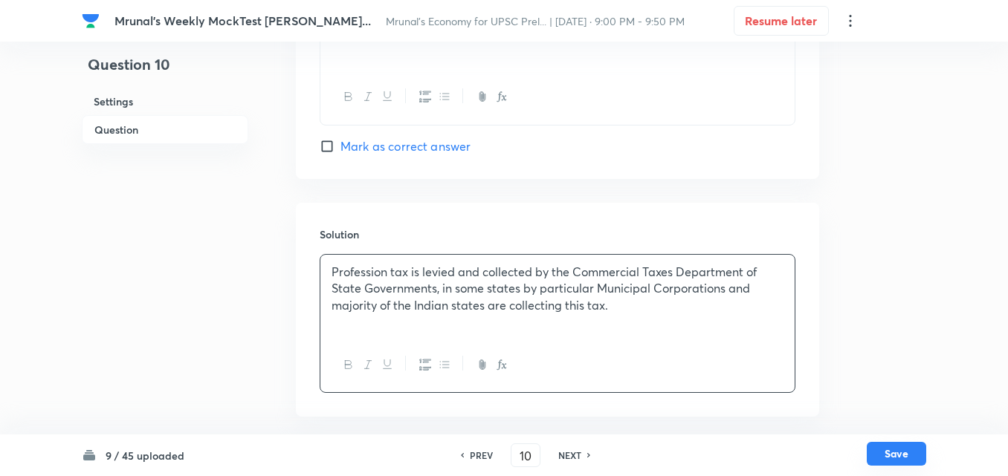
click at [899, 458] on button "Save" at bounding box center [895, 454] width 59 height 24
type input "11"
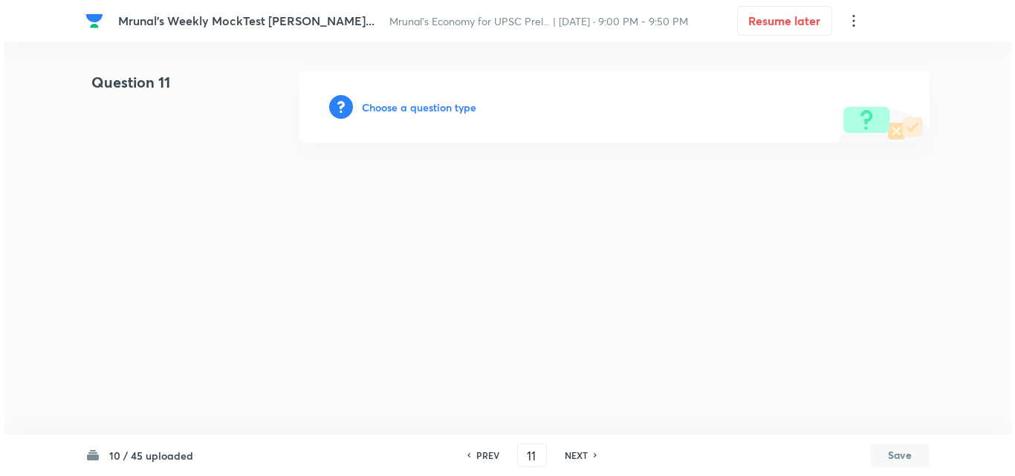
scroll to position [0, 0]
click at [396, 111] on h6 "Choose a question type" at bounding box center [419, 108] width 114 height 16
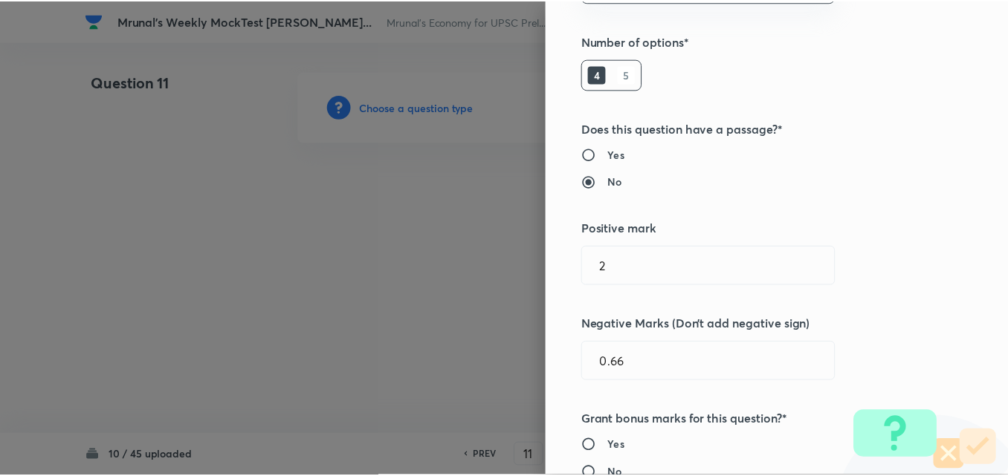
scroll to position [297, 0]
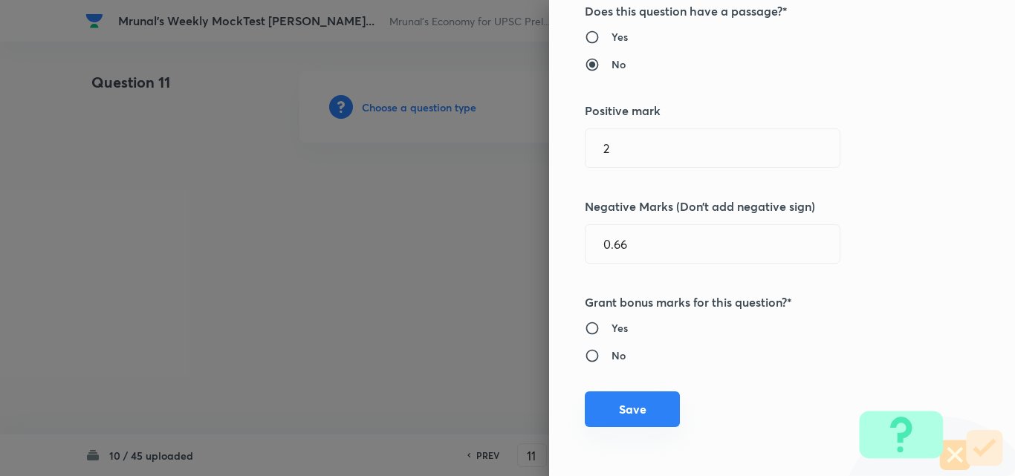
click at [616, 427] on button "Save" at bounding box center [632, 410] width 95 height 36
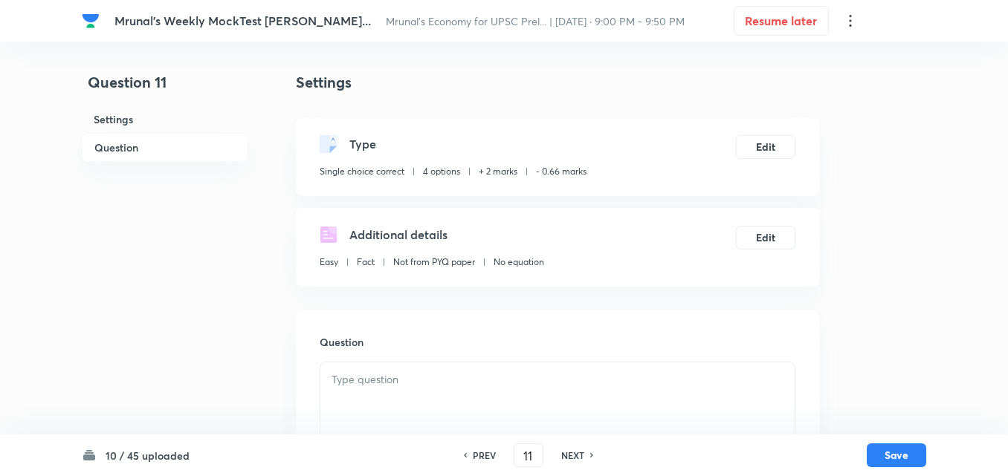
click at [151, 148] on h6 "Question" at bounding box center [165, 147] width 166 height 29
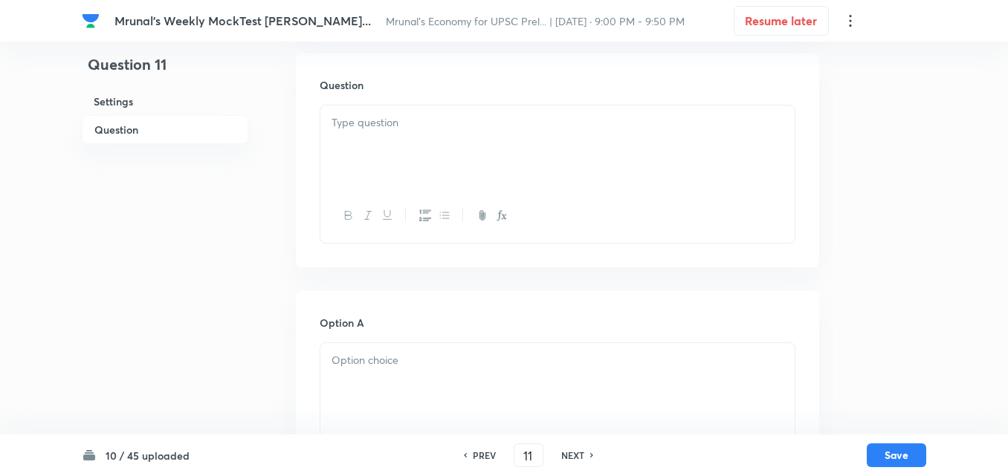
click at [441, 184] on div at bounding box center [557, 147] width 474 height 83
click at [495, 140] on div at bounding box center [557, 147] width 474 height 83
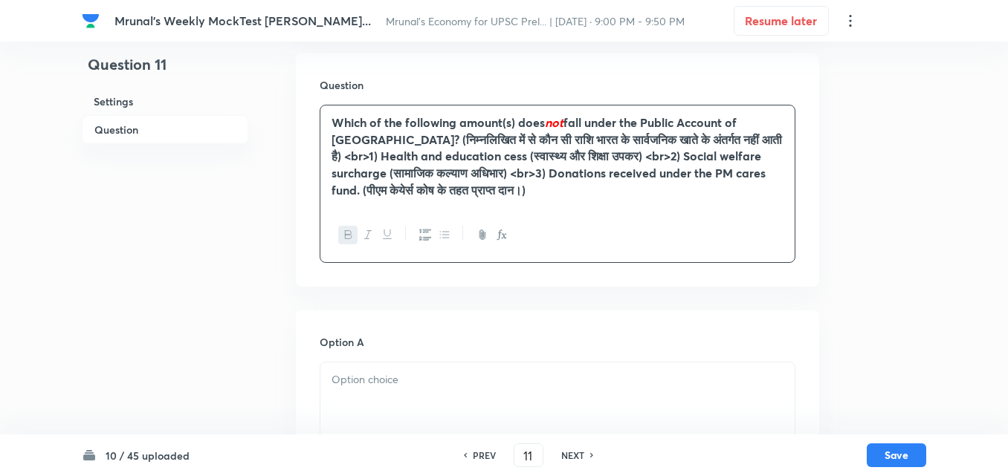
drag, startPoint x: 735, startPoint y: 145, endPoint x: 746, endPoint y: 179, distance: 36.0
click at [735, 144] on strong "fall under the Public Account of India? (निम्नलिखित में से कौन सी राशि भारत के …" at bounding box center [556, 155] width 450 height 83
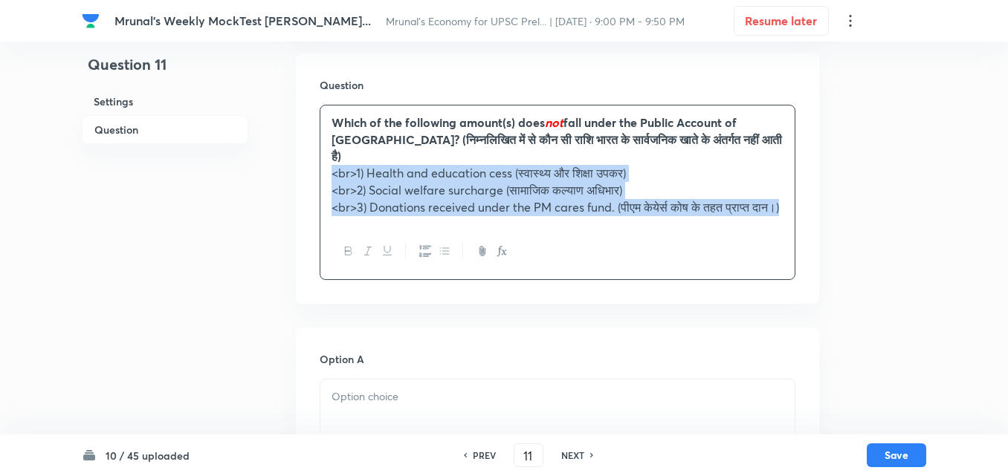
click at [425, 256] on icon "button" at bounding box center [425, 251] width 12 height 12
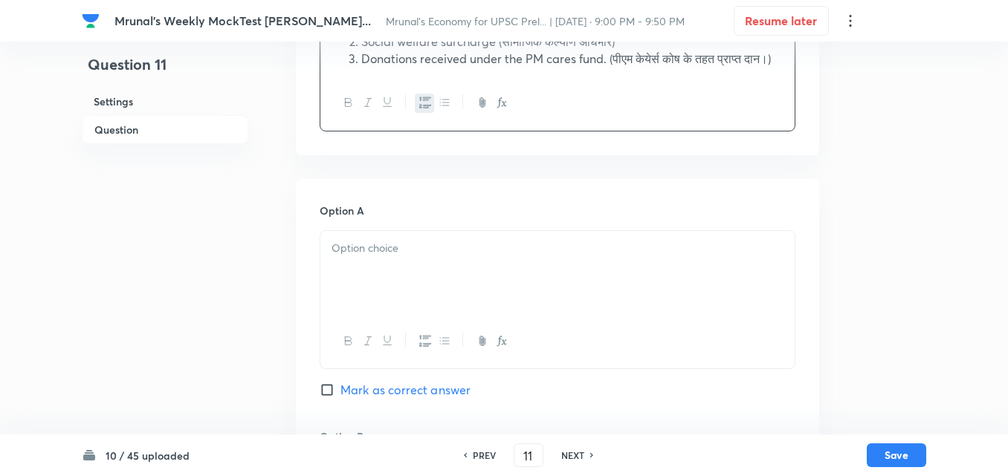
click at [391, 279] on div at bounding box center [557, 272] width 474 height 83
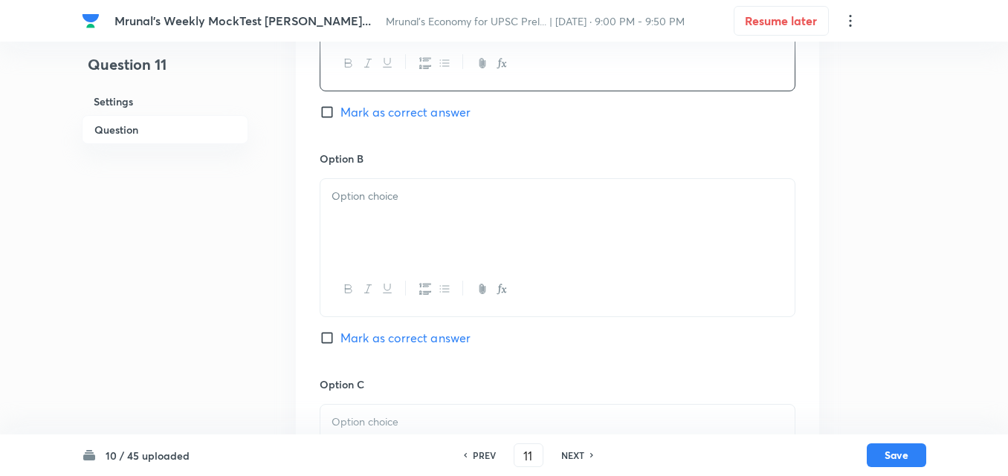
scroll to position [703, 0]
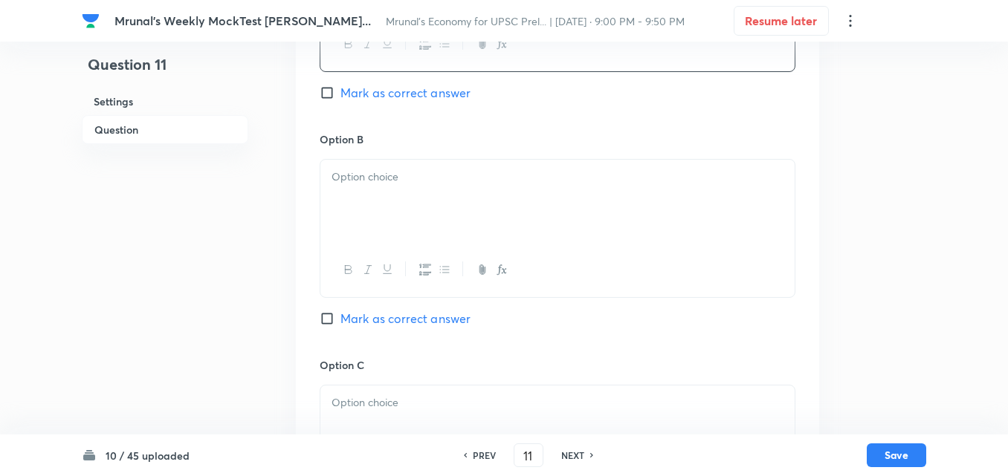
click at [380, 204] on div at bounding box center [557, 201] width 474 height 83
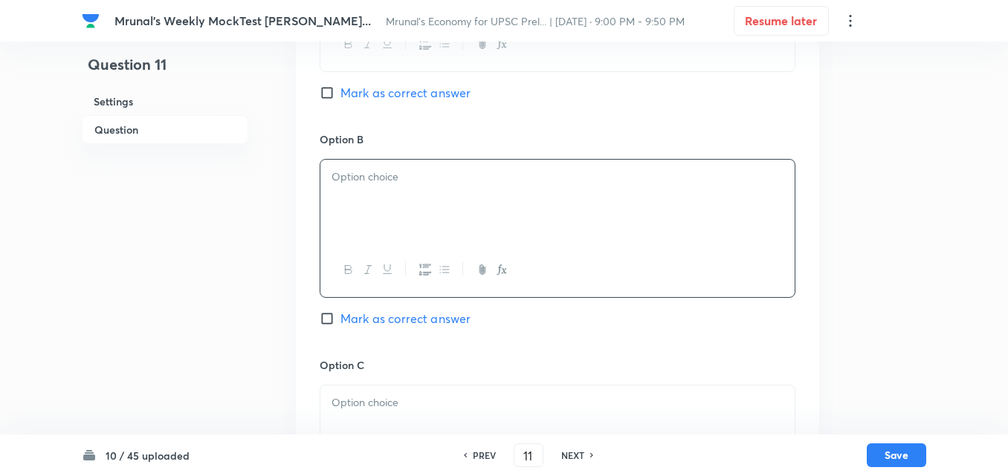
paste div
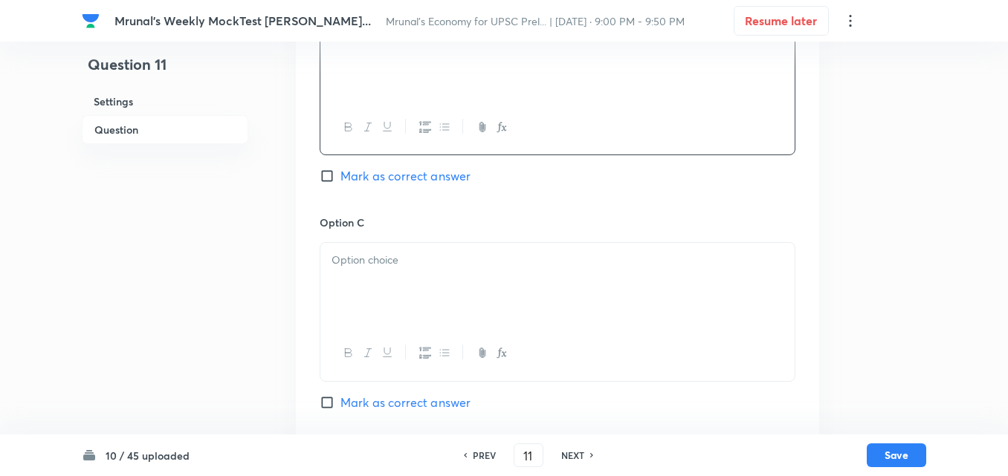
scroll to position [852, 0]
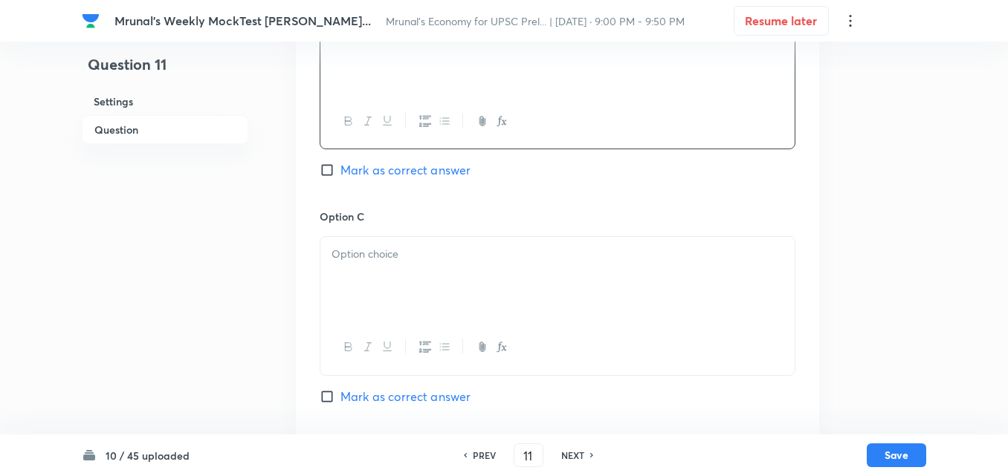
click at [401, 248] on p at bounding box center [557, 254] width 452 height 17
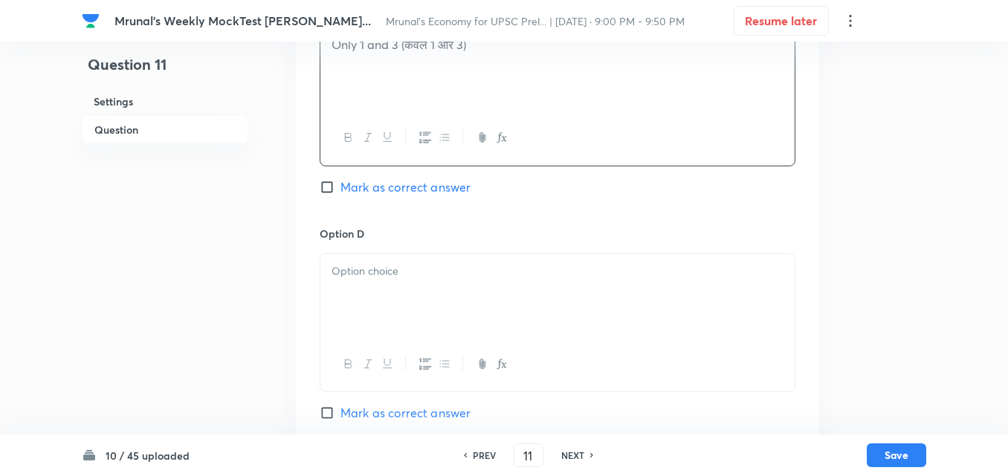
scroll to position [1074, 0]
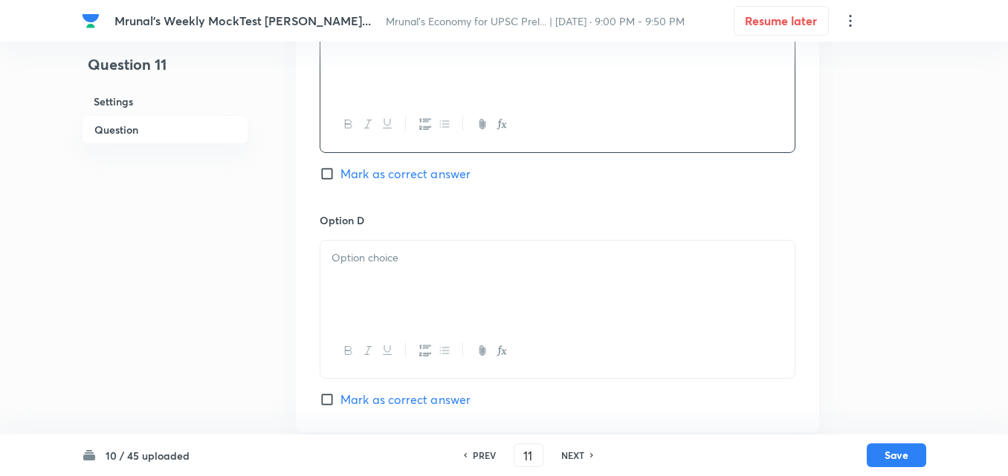
click at [371, 288] on div at bounding box center [557, 282] width 474 height 83
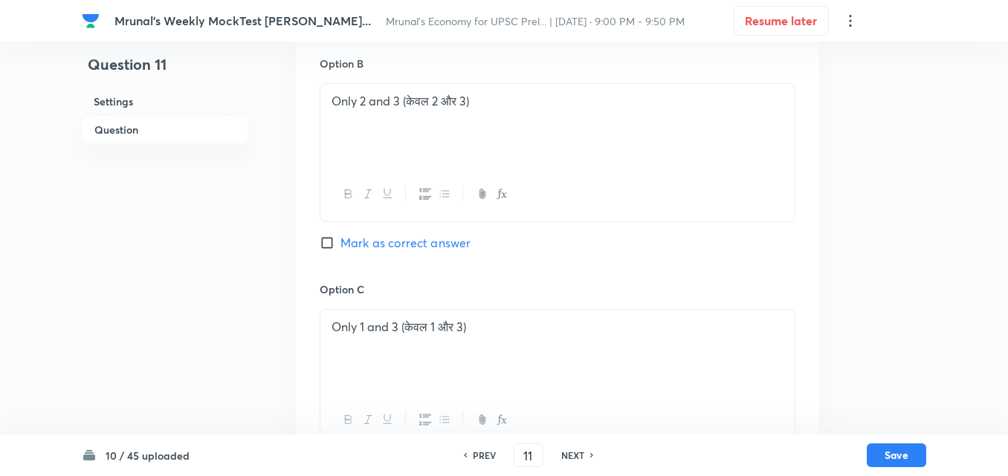
scroll to position [703, 0]
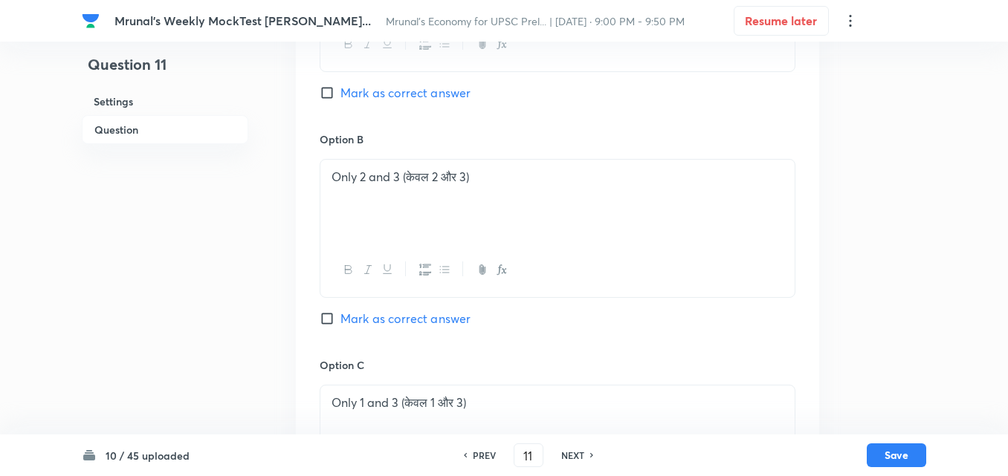
click at [437, 320] on span "Mark as correct answer" at bounding box center [405, 319] width 130 height 18
click at [340, 320] on input "Mark as correct answer" at bounding box center [330, 318] width 21 height 15
checkbox input "true"
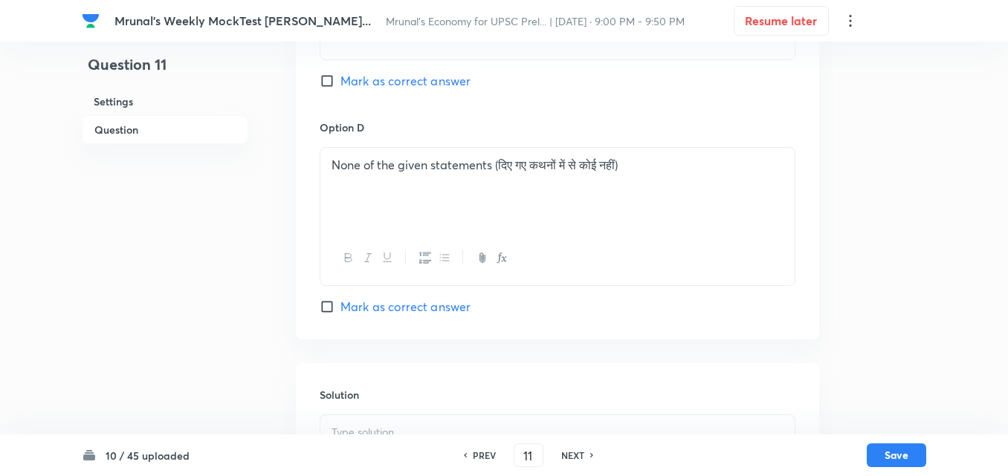
scroll to position [1329, 0]
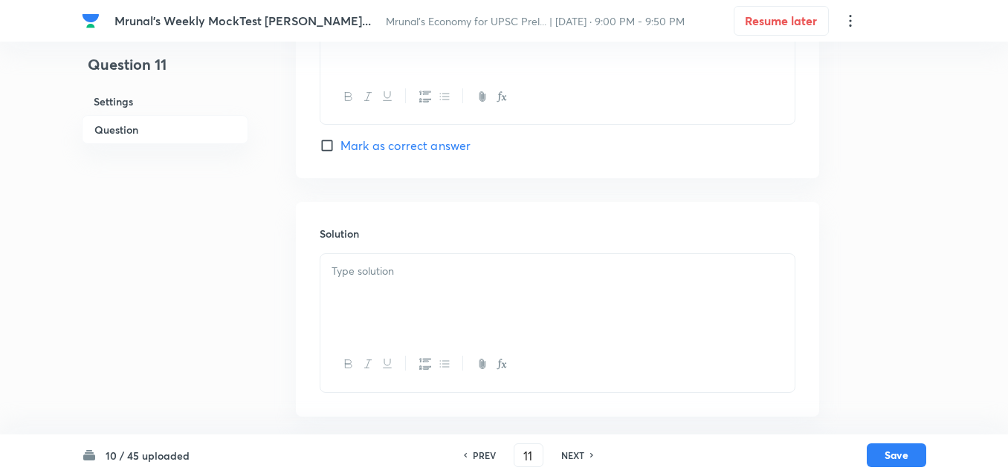
drag, startPoint x: 411, startPoint y: 297, endPoint x: 431, endPoint y: 250, distance: 50.9
click at [409, 298] on div at bounding box center [557, 295] width 474 height 83
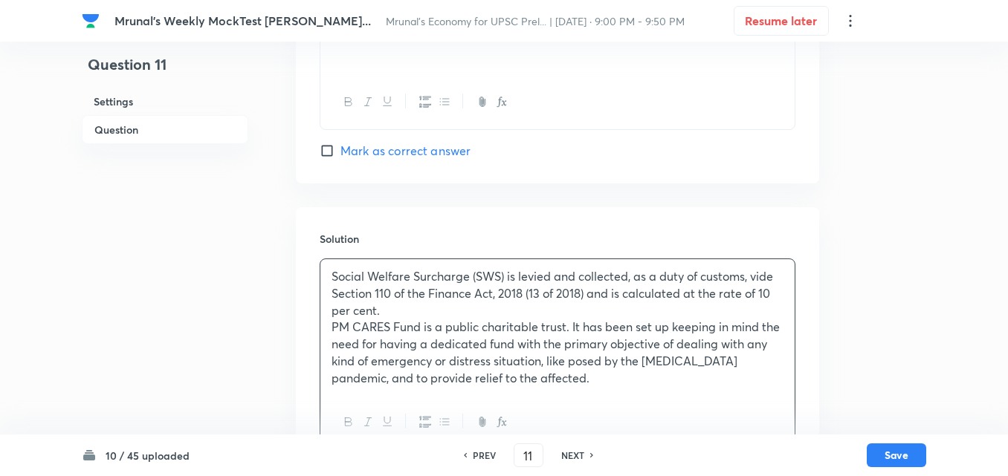
scroll to position [1381, 0]
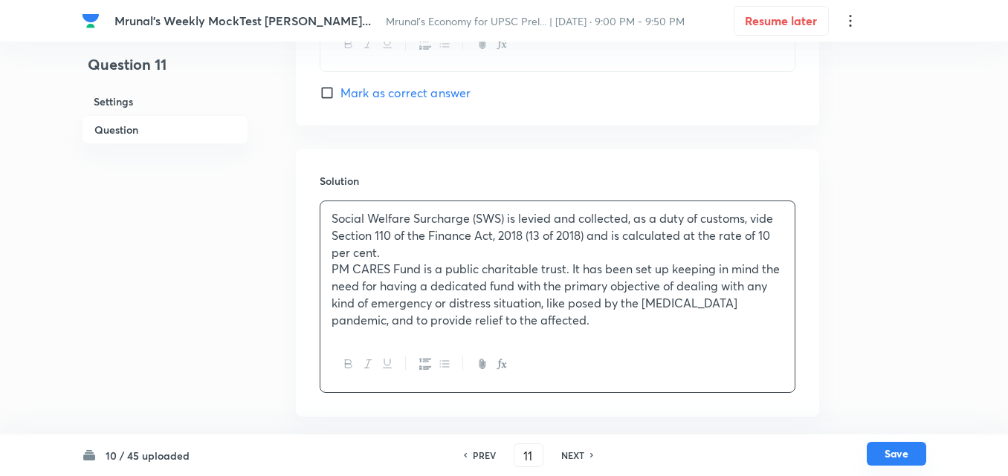
click at [910, 460] on button "Save" at bounding box center [895, 454] width 59 height 24
type input "12"
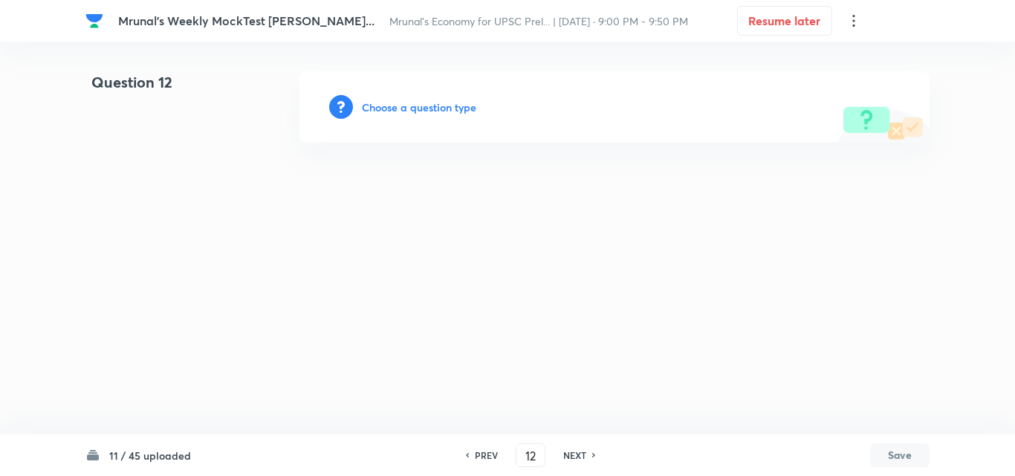
click at [418, 104] on h6 "Choose a question type" at bounding box center [419, 108] width 114 height 16
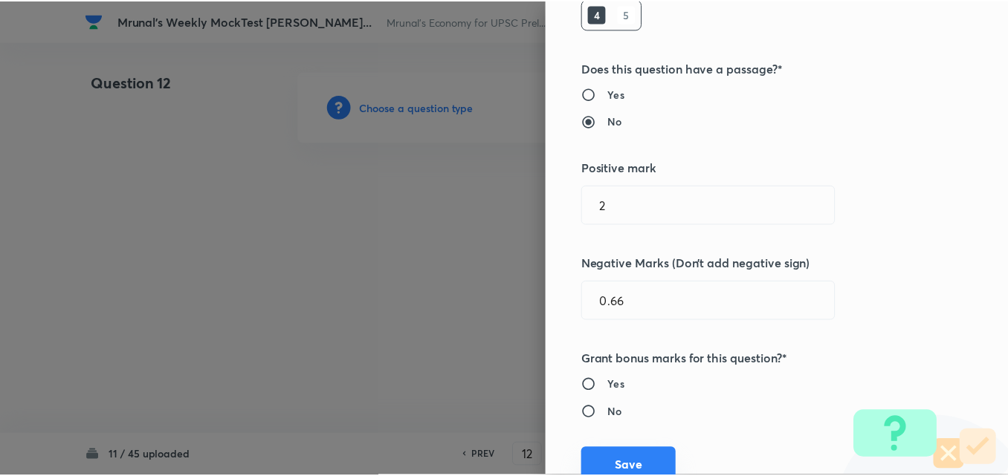
scroll to position [297, 0]
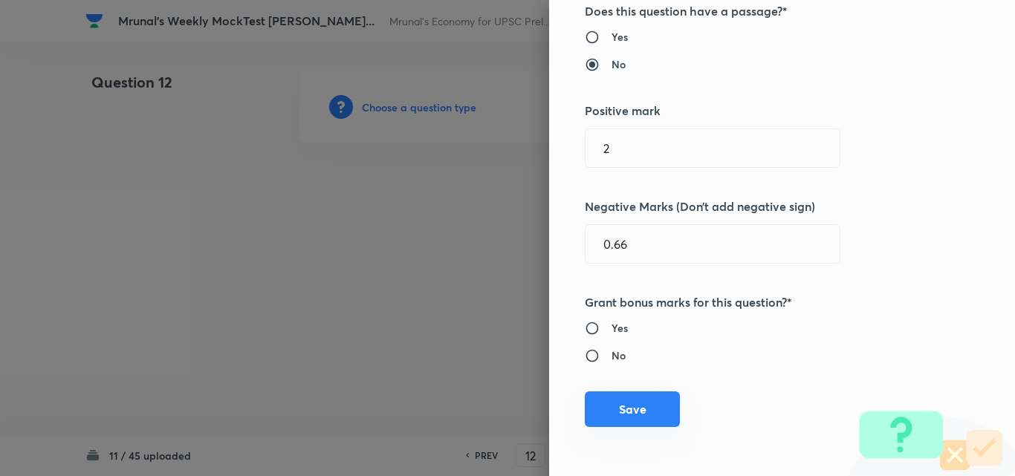
click at [632, 421] on button "Save" at bounding box center [632, 410] width 95 height 36
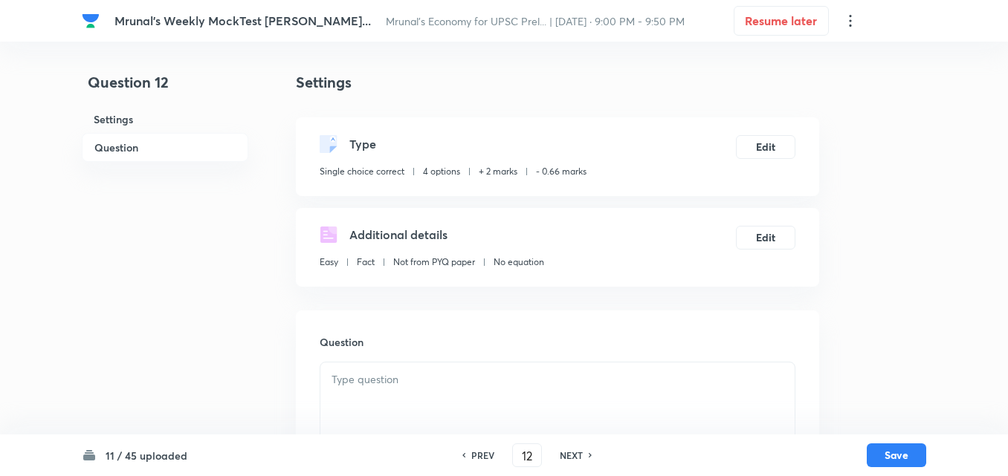
click at [116, 143] on h6 "Question" at bounding box center [165, 147] width 166 height 29
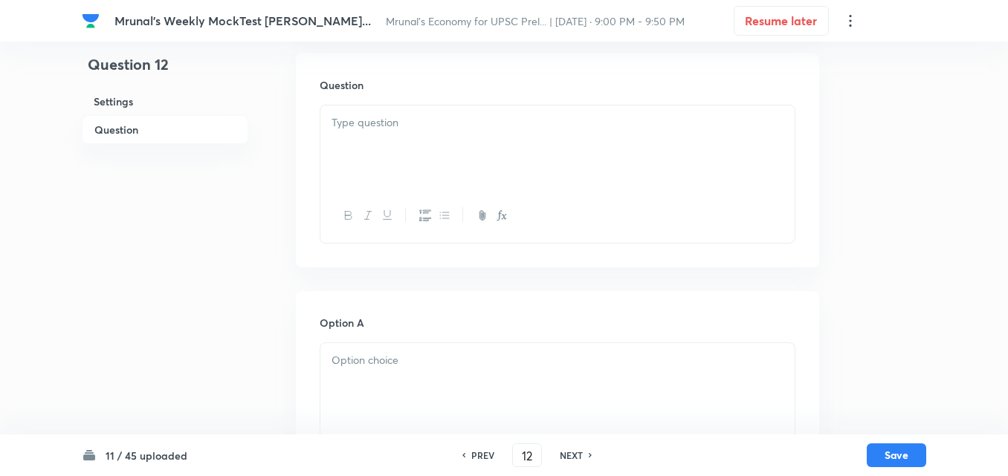
click at [480, 162] on div at bounding box center [557, 147] width 474 height 83
click at [493, 146] on div at bounding box center [557, 147] width 474 height 83
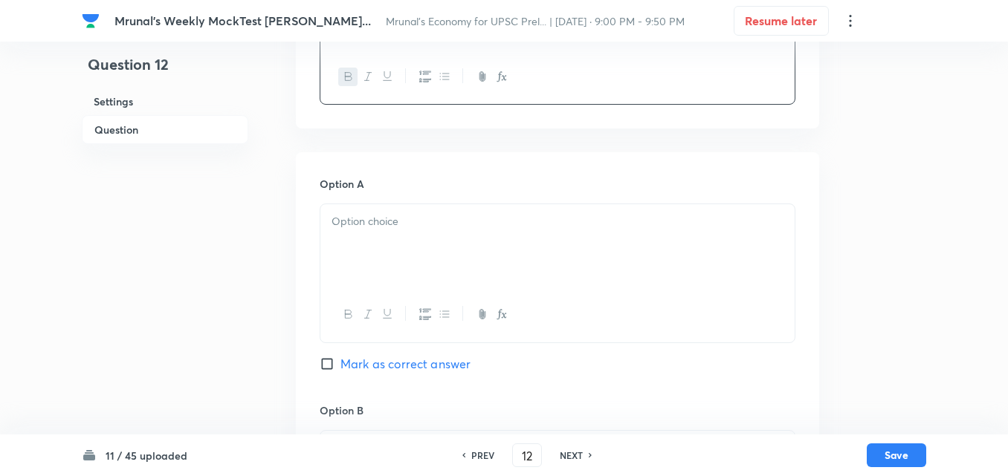
scroll to position [406, 0]
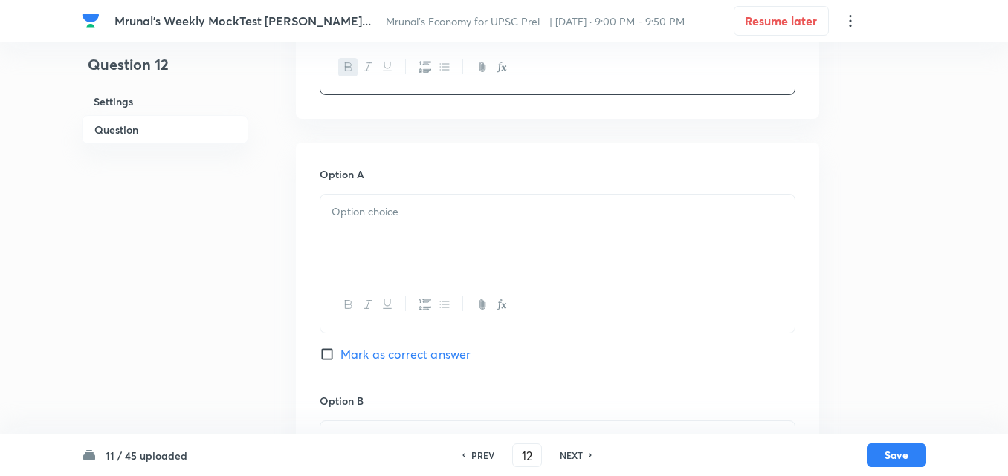
click at [365, 238] on div at bounding box center [557, 236] width 474 height 83
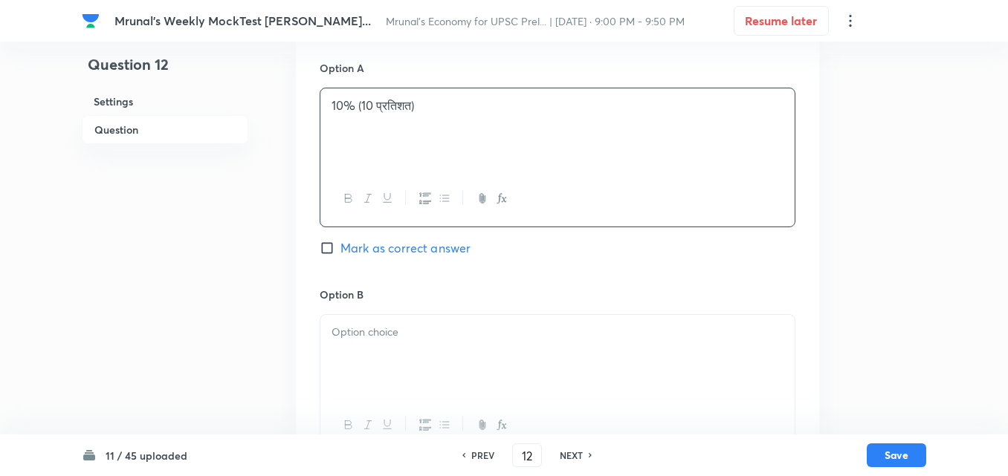
scroll to position [554, 0]
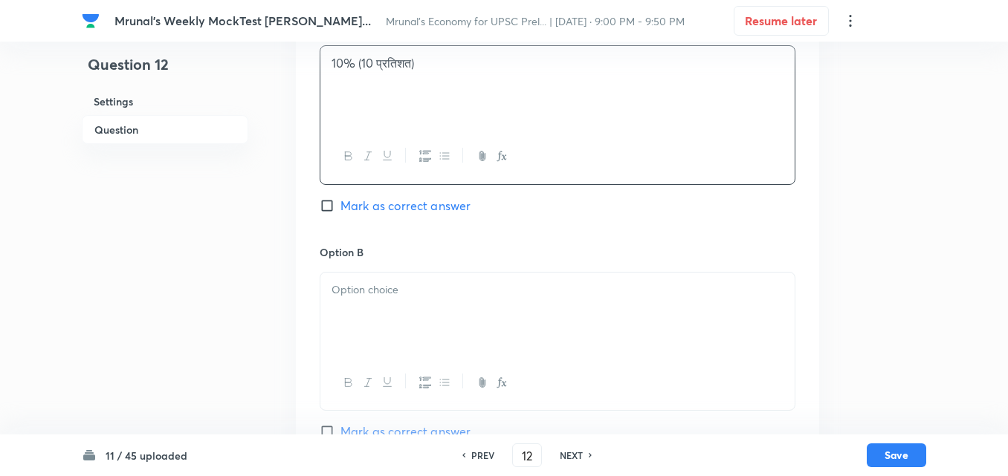
click at [396, 311] on div at bounding box center [557, 314] width 474 height 83
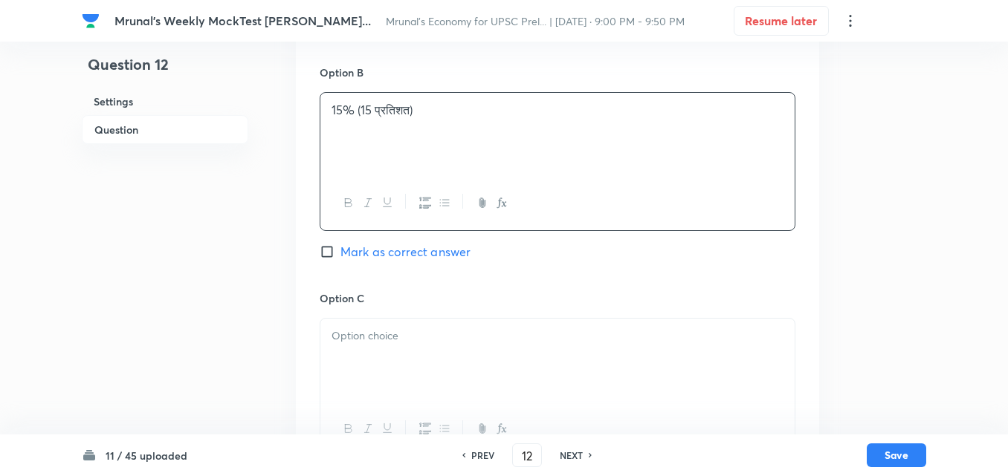
scroll to position [777, 0]
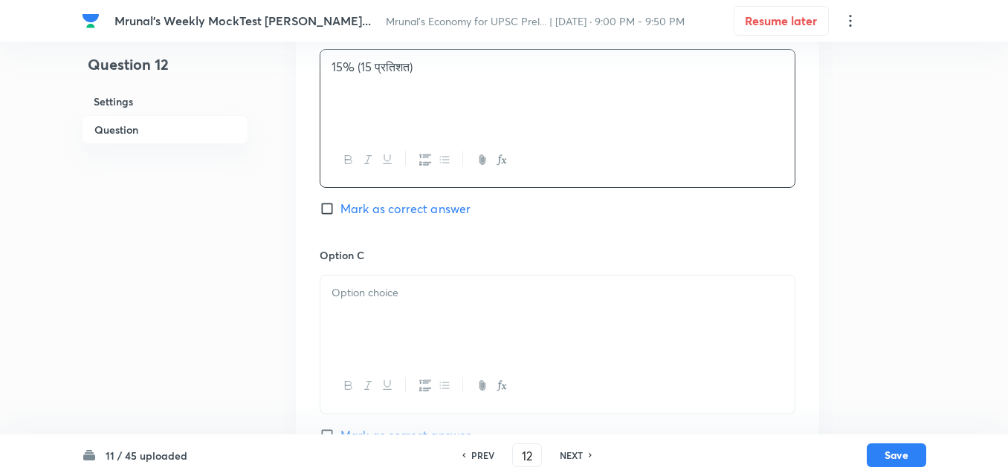
click at [357, 289] on p at bounding box center [557, 293] width 452 height 17
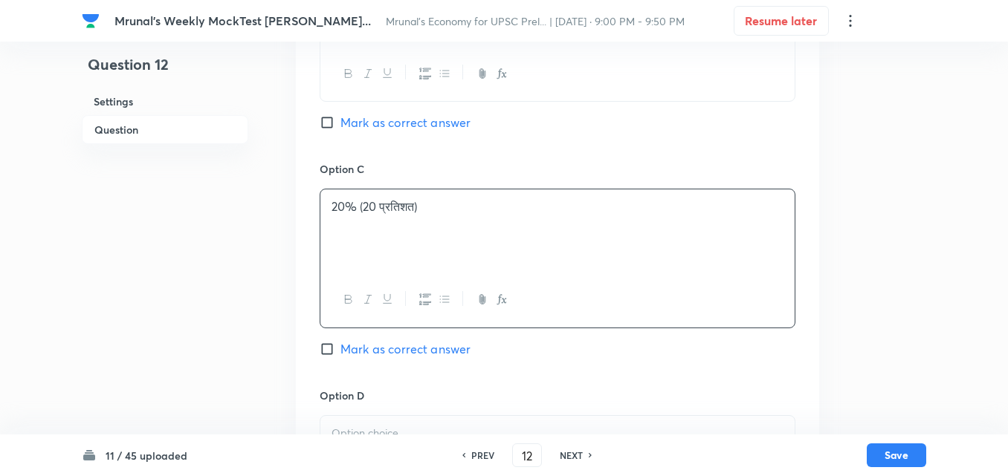
scroll to position [1000, 0]
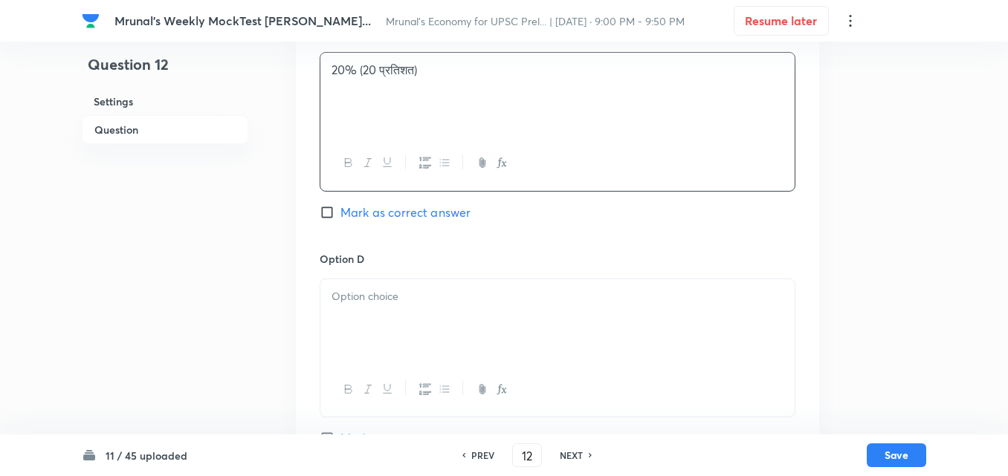
click at [390, 288] on p at bounding box center [557, 296] width 452 height 17
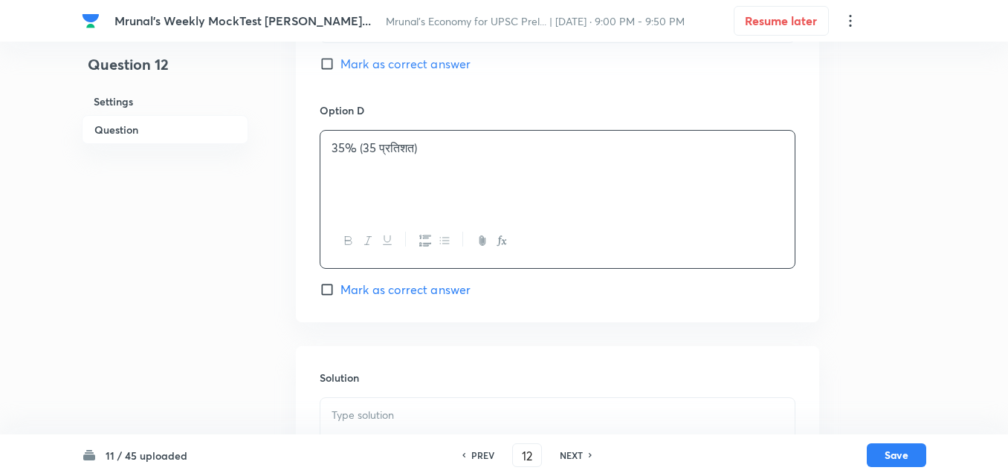
click at [399, 285] on span "Mark as correct answer" at bounding box center [405, 290] width 130 height 18
click at [340, 285] on input "Mark as correct answer" at bounding box center [330, 289] width 21 height 15
checkbox input "true"
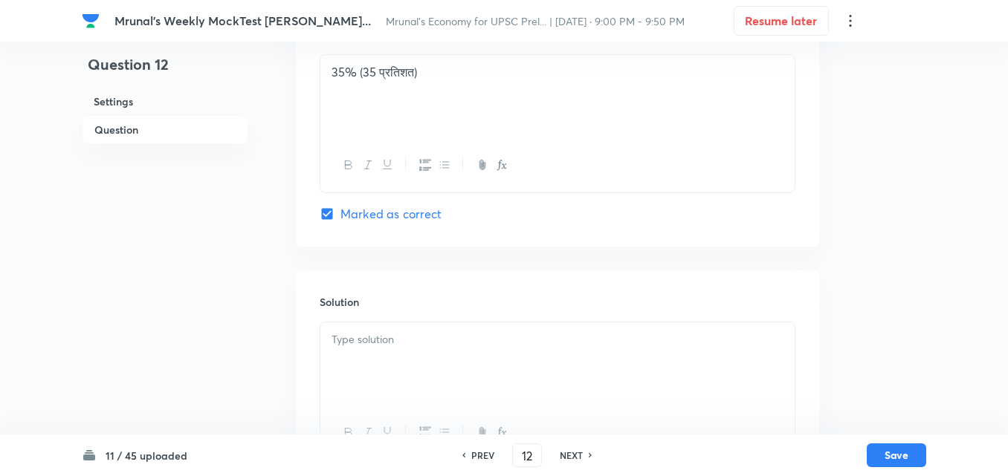
scroll to position [1292, 0]
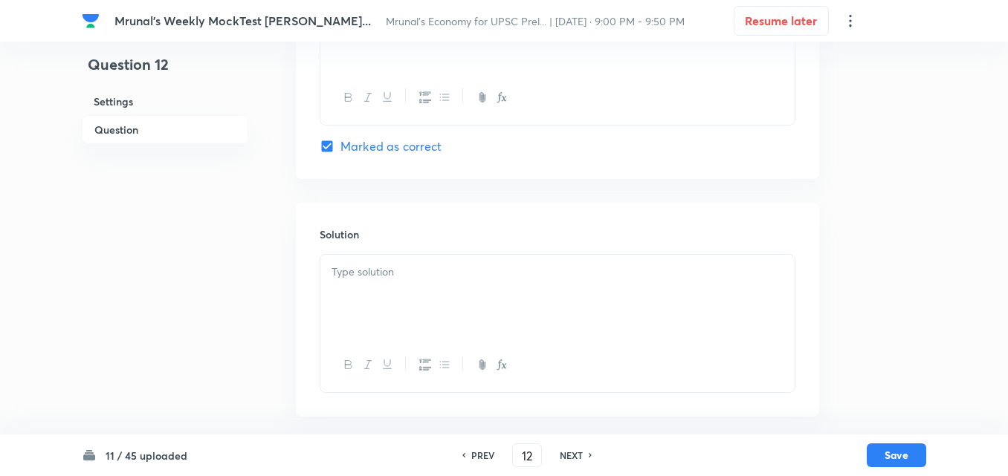
click at [396, 279] on p at bounding box center [557, 272] width 452 height 17
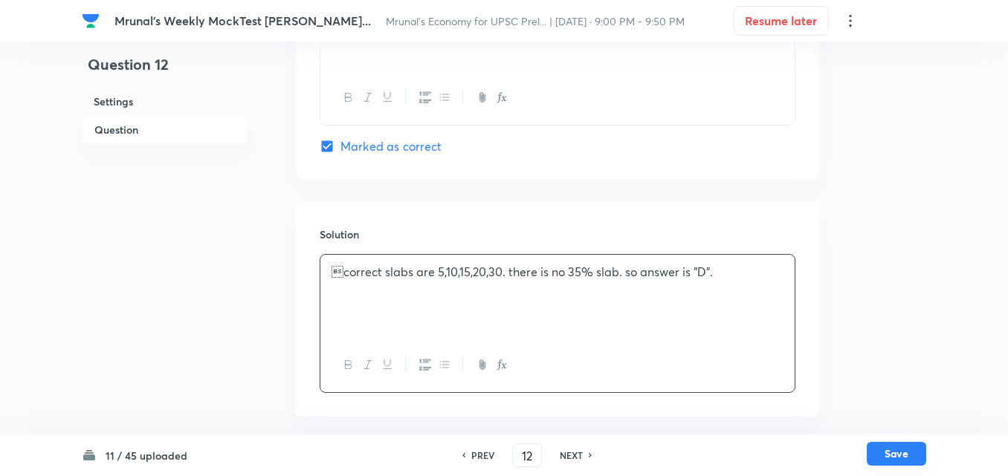
click at [912, 450] on button "Save" at bounding box center [895, 454] width 59 height 24
type input "13"
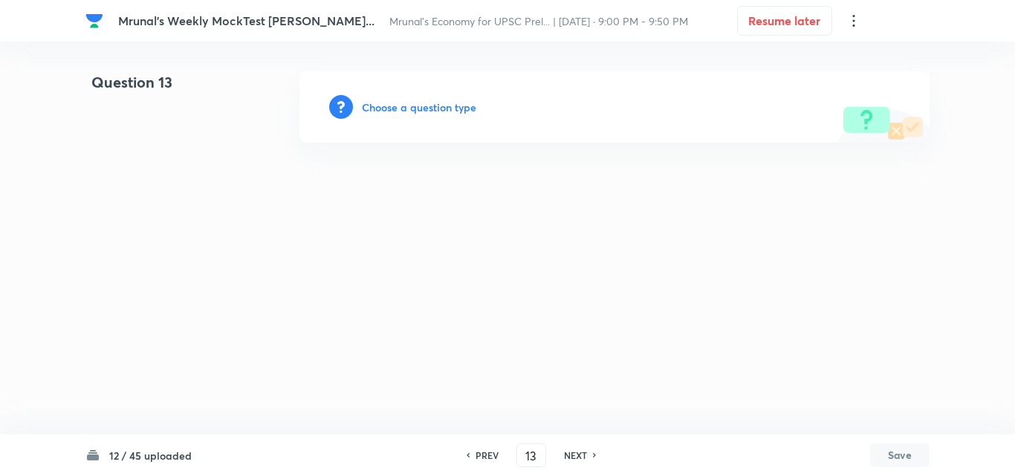
click at [428, 103] on h6 "Choose a question type" at bounding box center [419, 108] width 114 height 16
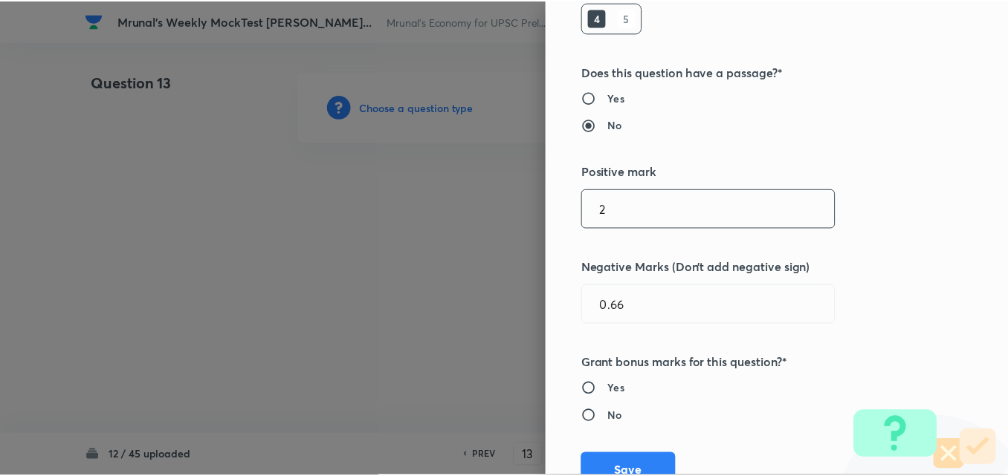
scroll to position [297, 0]
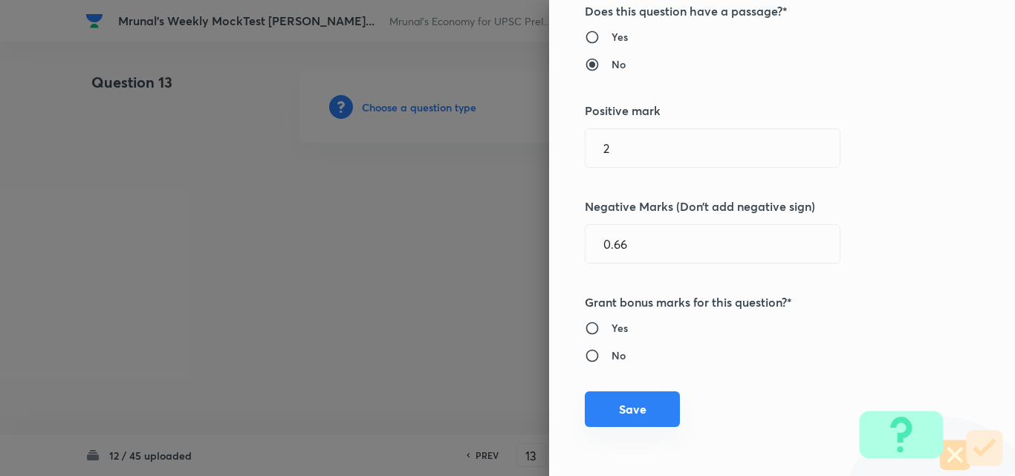
click at [630, 408] on button "Save" at bounding box center [632, 410] width 95 height 36
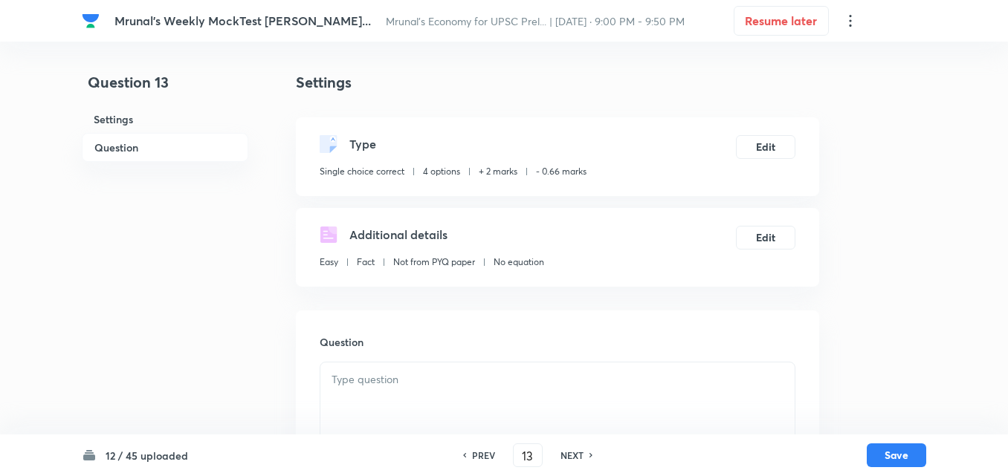
click at [119, 134] on h6 "Question" at bounding box center [165, 147] width 166 height 29
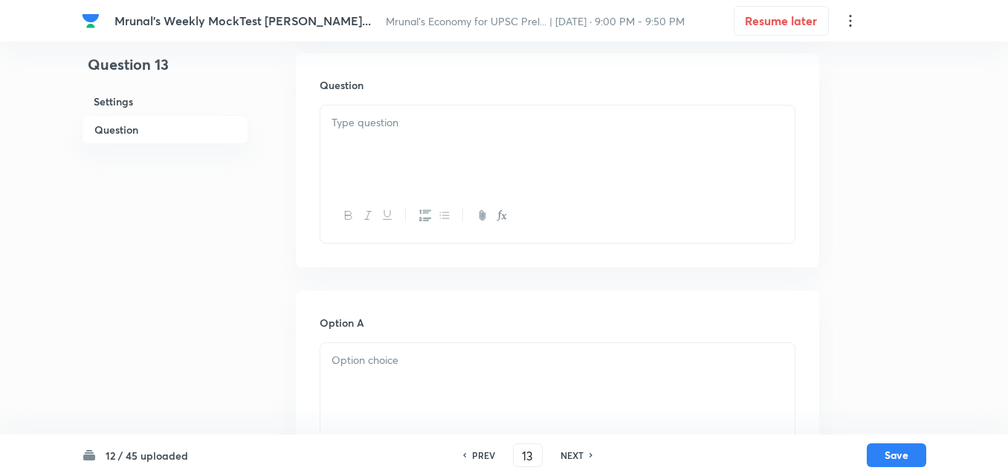
click at [118, 138] on h6 "Question" at bounding box center [165, 129] width 166 height 29
click at [552, 177] on div at bounding box center [557, 147] width 474 height 83
click at [476, 133] on div at bounding box center [557, 147] width 474 height 83
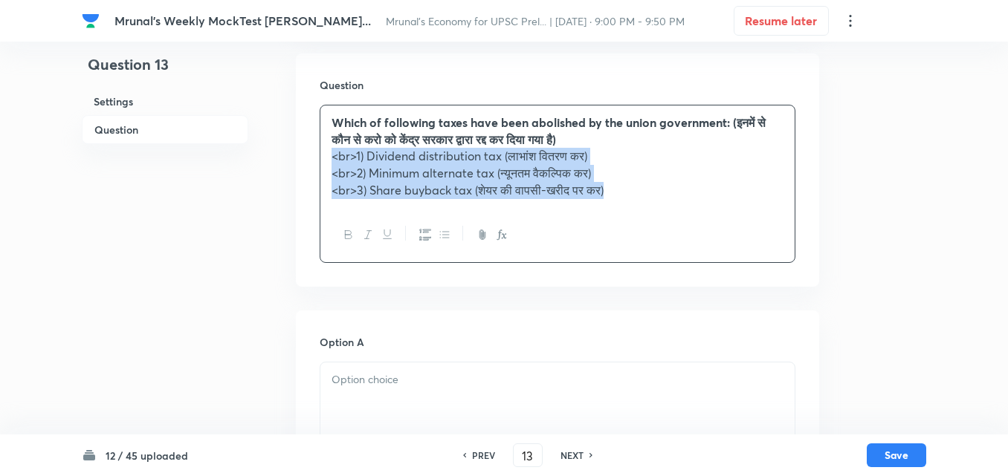
click at [425, 242] on button "button" at bounding box center [424, 235] width 19 height 19
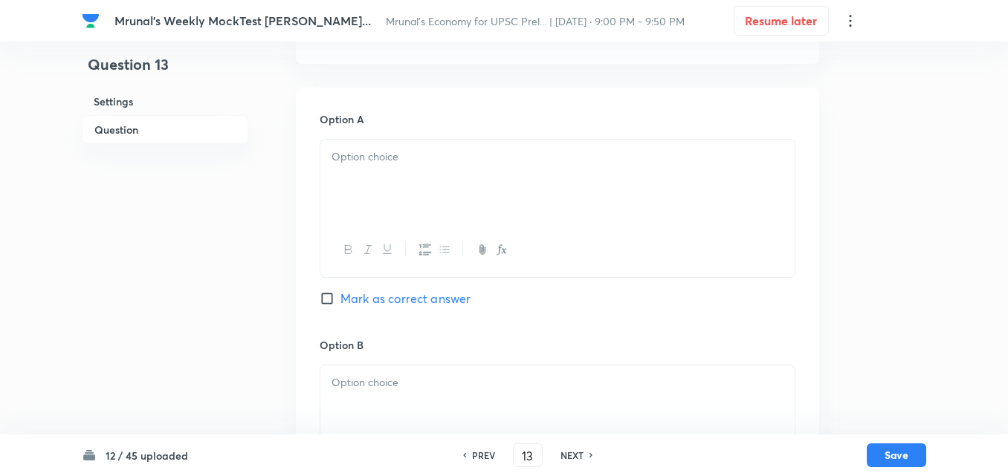
click at [401, 190] on div at bounding box center [557, 181] width 474 height 83
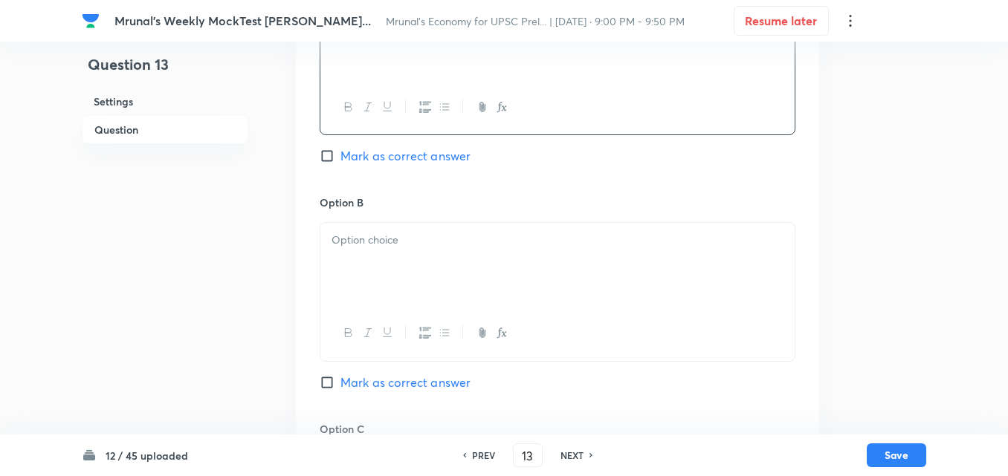
scroll to position [629, 0]
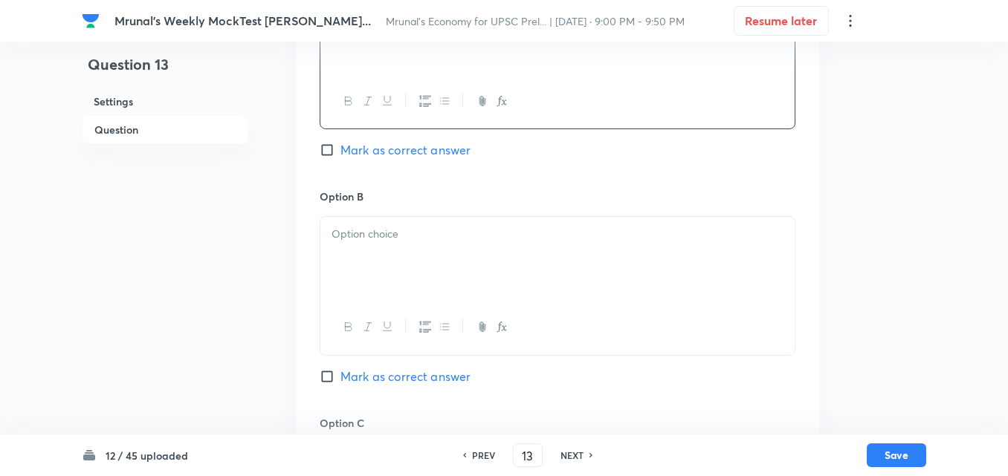
drag, startPoint x: 371, startPoint y: 256, endPoint x: 364, endPoint y: 262, distance: 8.5
click at [370, 257] on div at bounding box center [557, 258] width 474 height 83
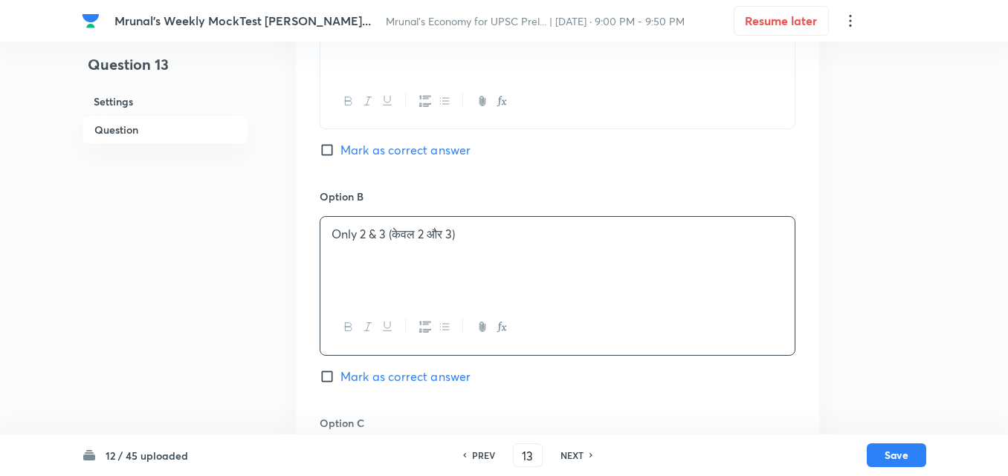
click at [413, 156] on span "Mark as correct answer" at bounding box center [405, 150] width 130 height 18
click at [340, 156] on input "Mark as correct answer" at bounding box center [330, 150] width 21 height 15
checkbox input "true"
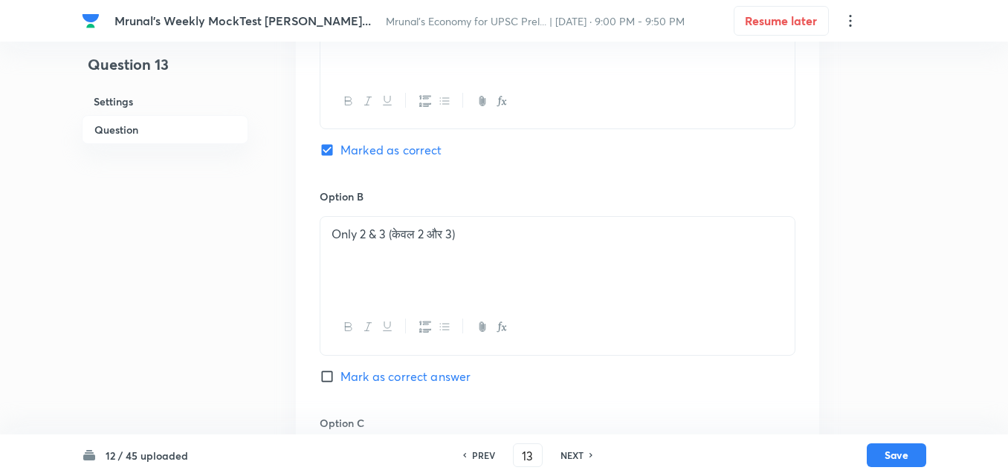
click at [372, 237] on p "Only 2 & 3 (केवल 2 और 3)" at bounding box center [557, 234] width 452 height 17
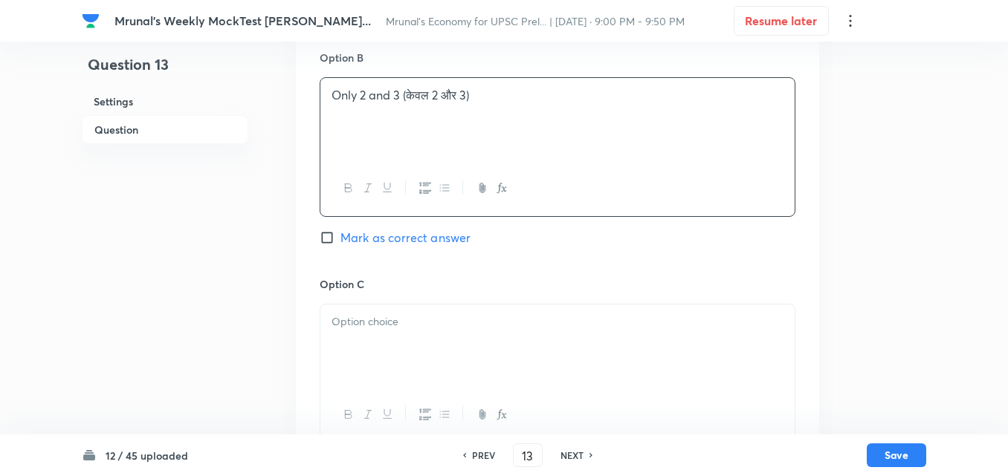
scroll to position [777, 0]
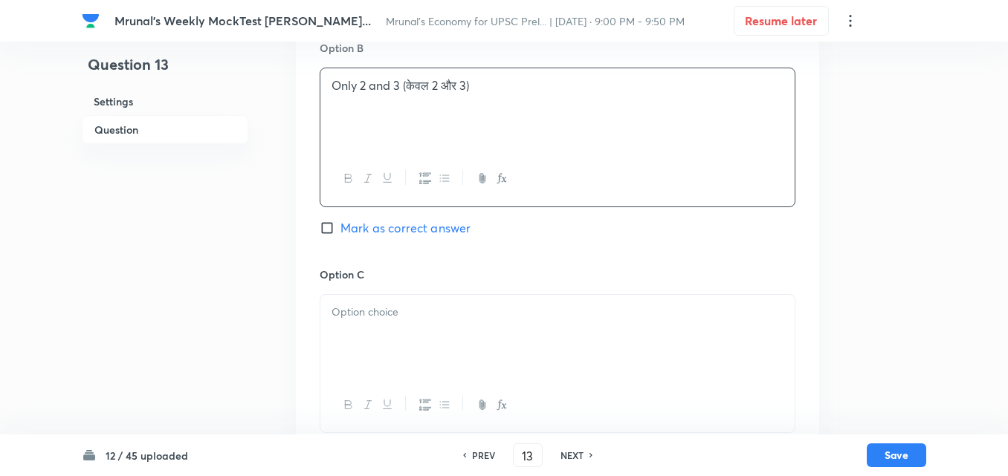
click at [401, 356] on div at bounding box center [557, 336] width 474 height 83
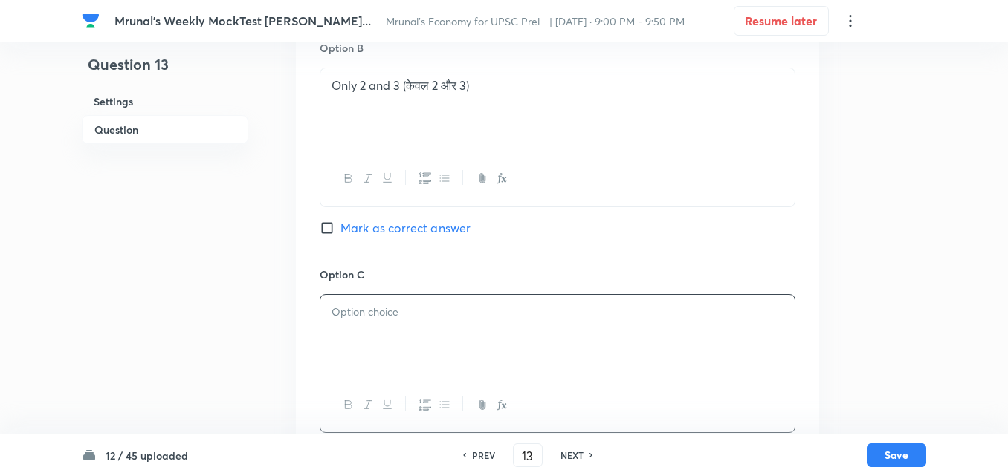
paste div
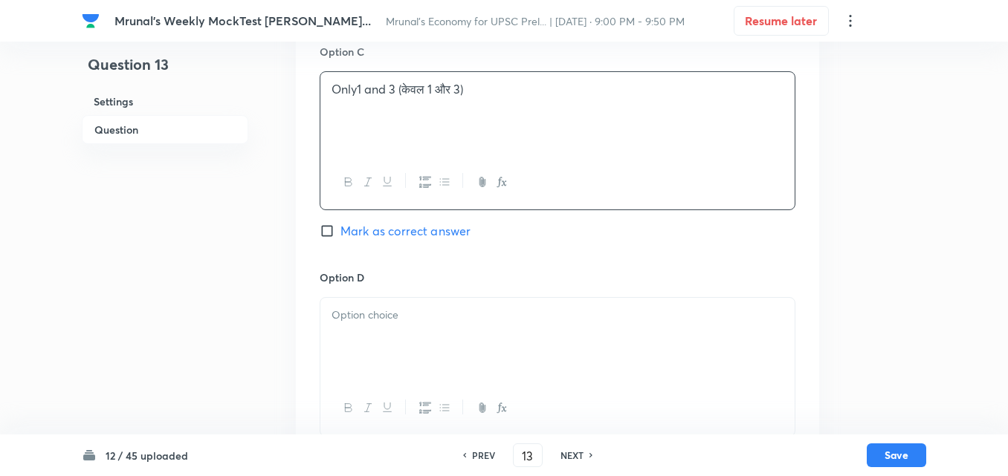
click at [398, 328] on div at bounding box center [557, 339] width 474 height 83
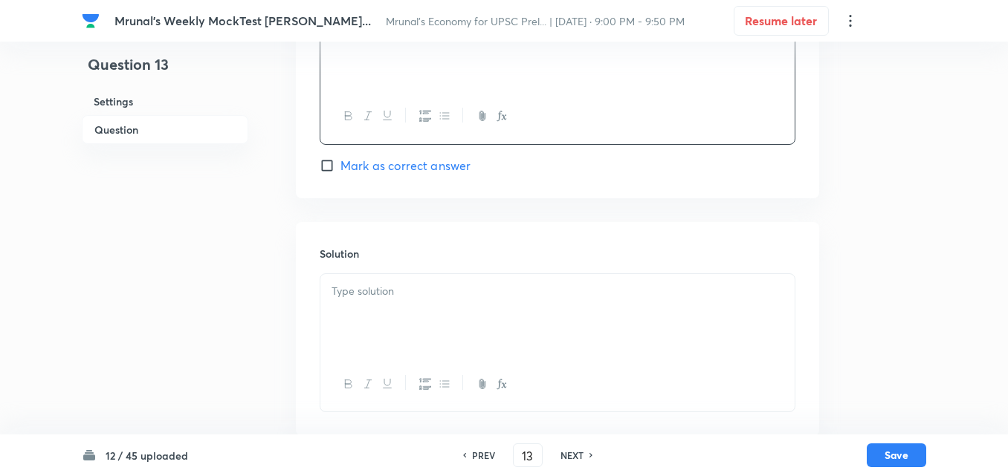
scroll to position [1297, 0]
click at [445, 302] on div at bounding box center [557, 310] width 474 height 83
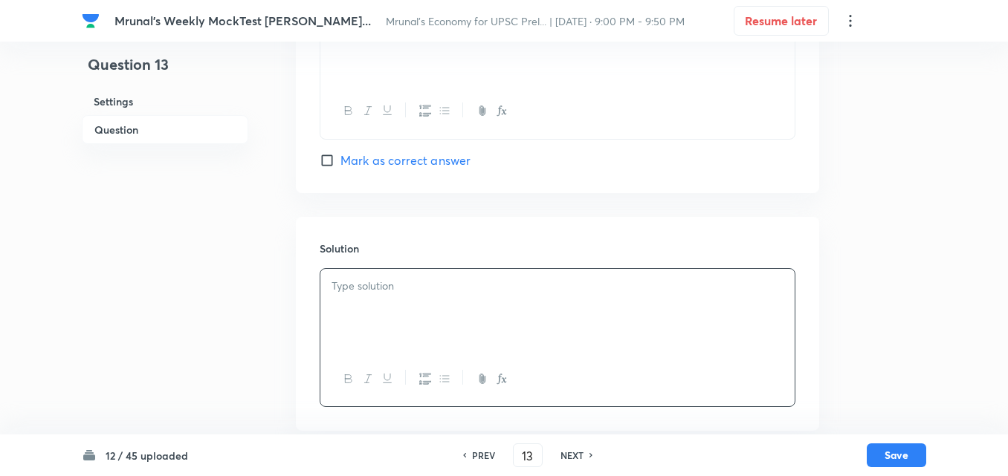
scroll to position [1312, 0]
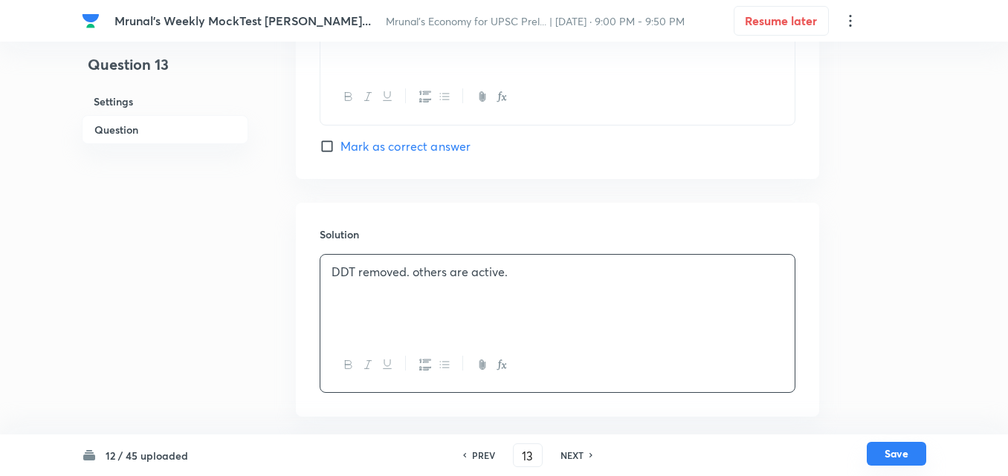
click at [904, 453] on button "Save" at bounding box center [895, 454] width 59 height 24
type input "14"
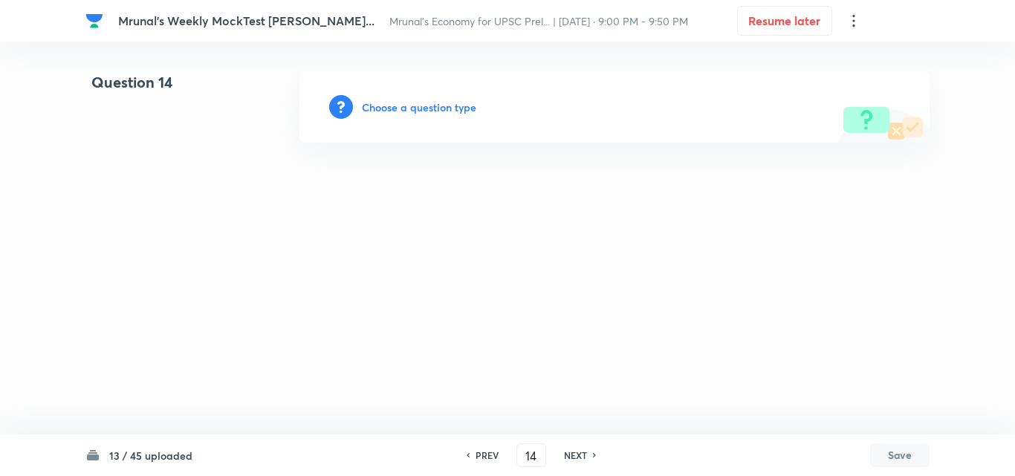
click at [377, 106] on h6 "Choose a question type" at bounding box center [419, 108] width 114 height 16
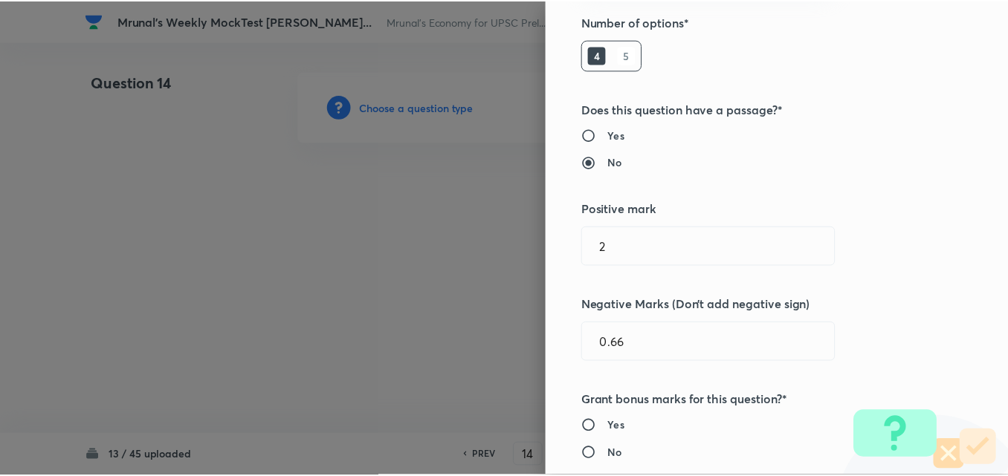
scroll to position [297, 0]
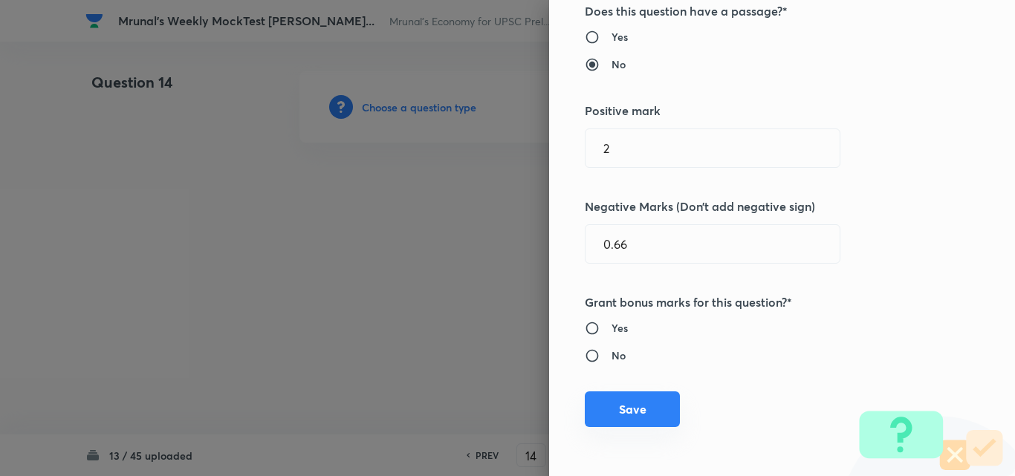
drag, startPoint x: 622, startPoint y: 409, endPoint x: 610, endPoint y: 406, distance: 12.5
click at [617, 410] on button "Save" at bounding box center [632, 410] width 95 height 36
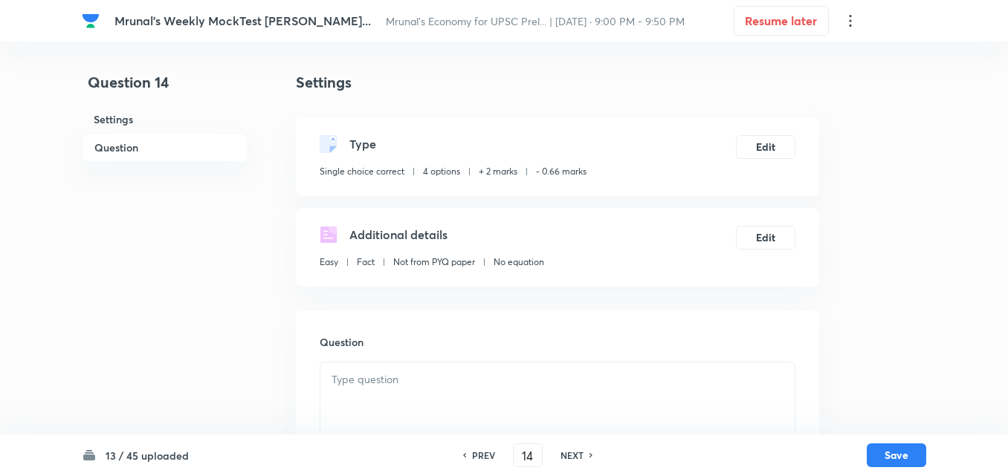
click at [131, 142] on h6 "Question" at bounding box center [165, 147] width 166 height 29
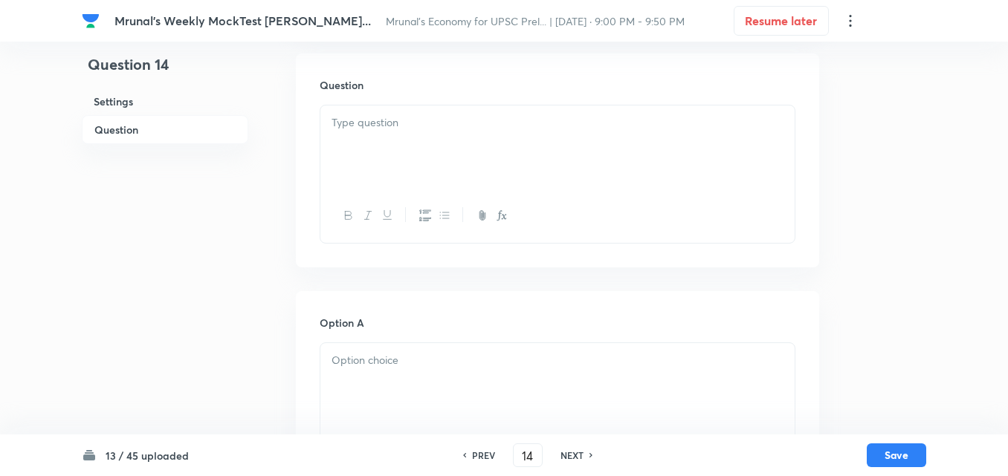
click at [514, 175] on div at bounding box center [557, 147] width 474 height 83
click at [481, 180] on div at bounding box center [557, 147] width 474 height 83
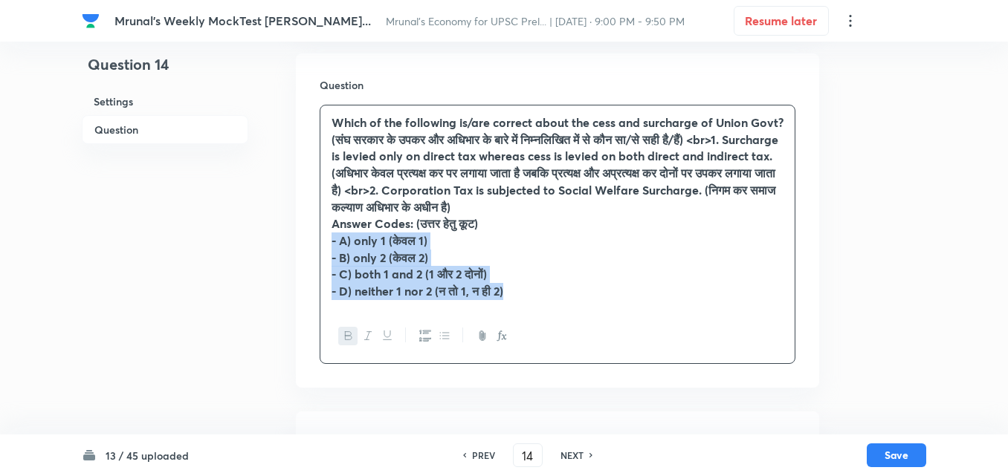
click at [308, 234] on div "Question Which of the following is/are correct about the cess and surcharge of …" at bounding box center [557, 221] width 523 height 334
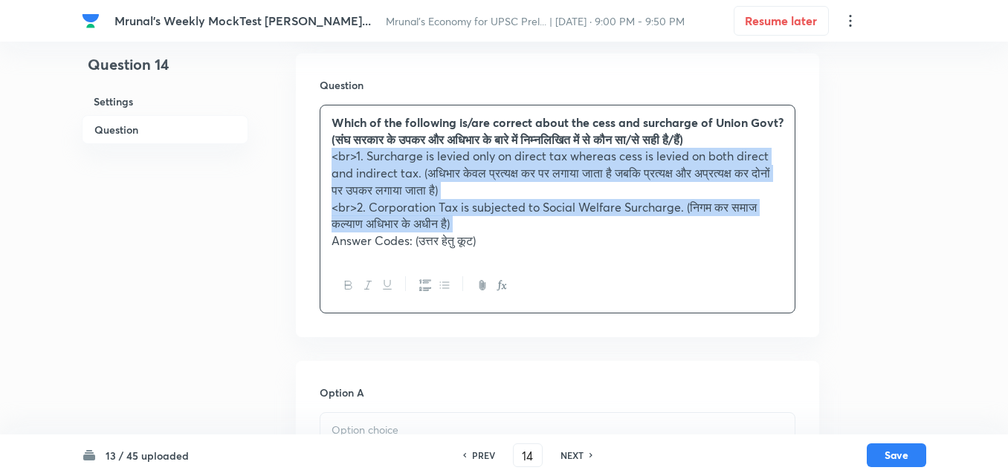
click at [426, 290] on icon "button" at bounding box center [425, 284] width 12 height 11
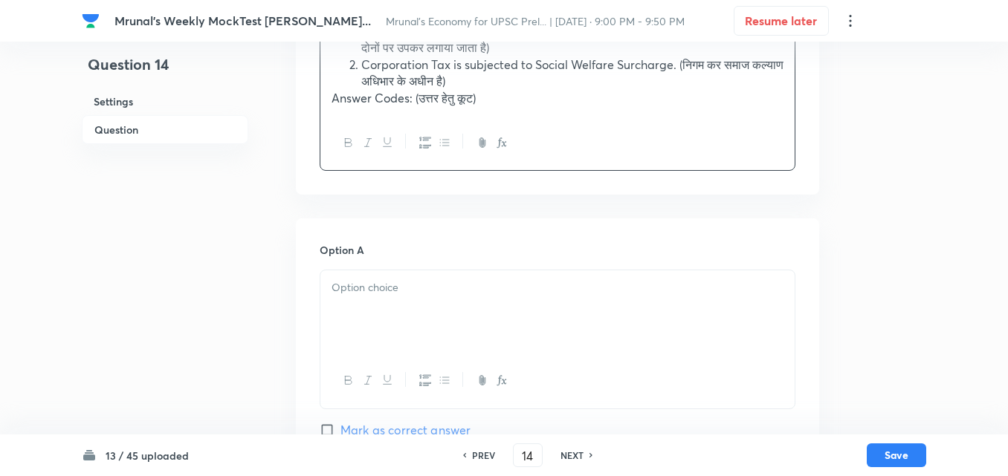
scroll to position [406, 0]
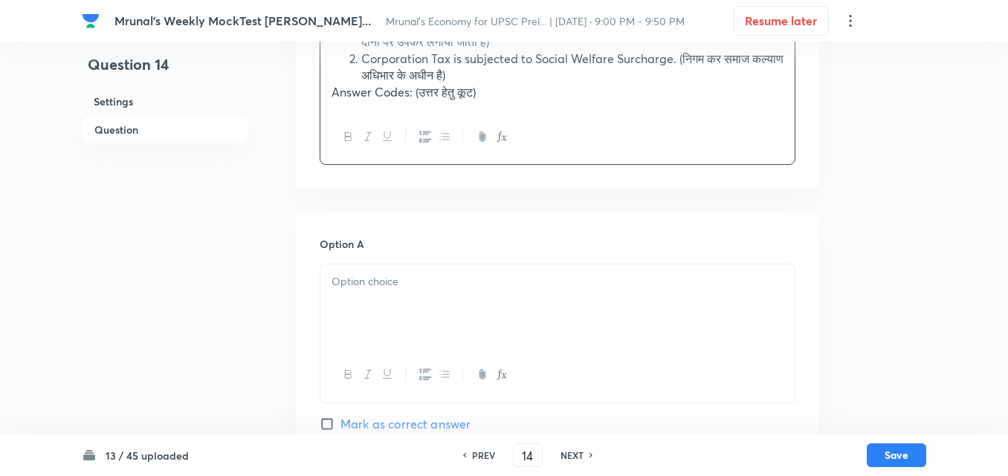
click at [338, 302] on div at bounding box center [557, 306] width 474 height 83
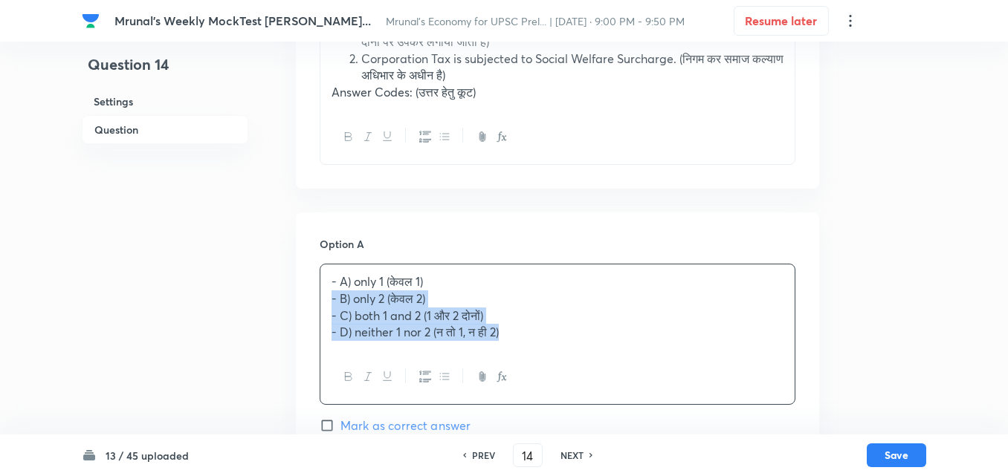
click at [325, 304] on div "- A) only 1 (केवल 1) - B) only 2 (केवल 2) - C) both 1 and 2 (1 और 2 दोनों) - D)…" at bounding box center [557, 307] width 474 height 85
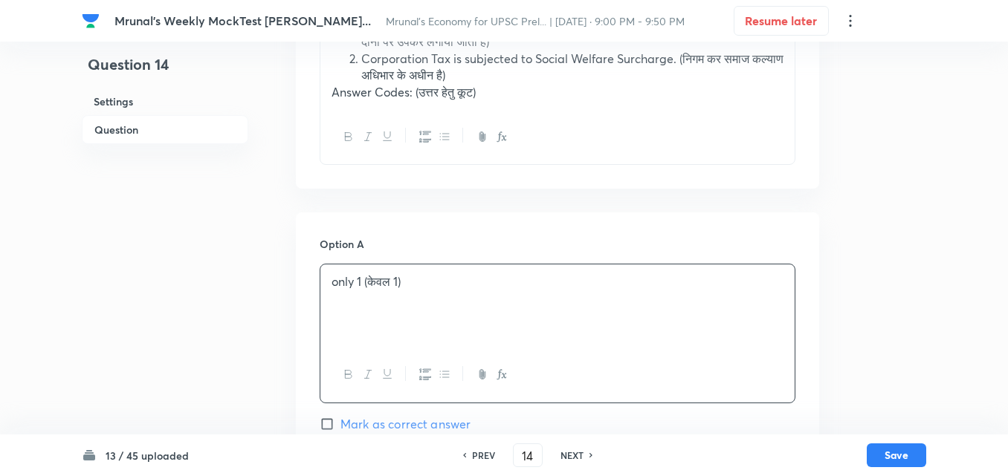
scroll to position [629, 0]
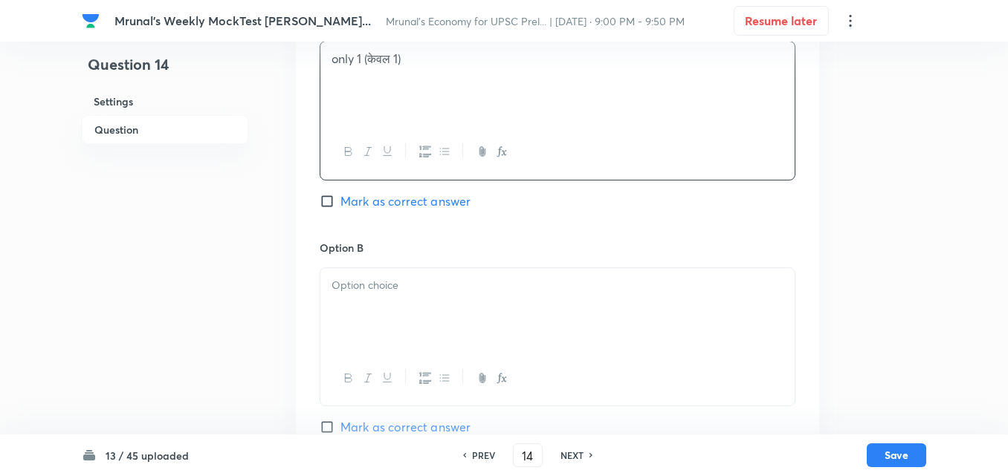
click at [389, 282] on p at bounding box center [557, 285] width 452 height 17
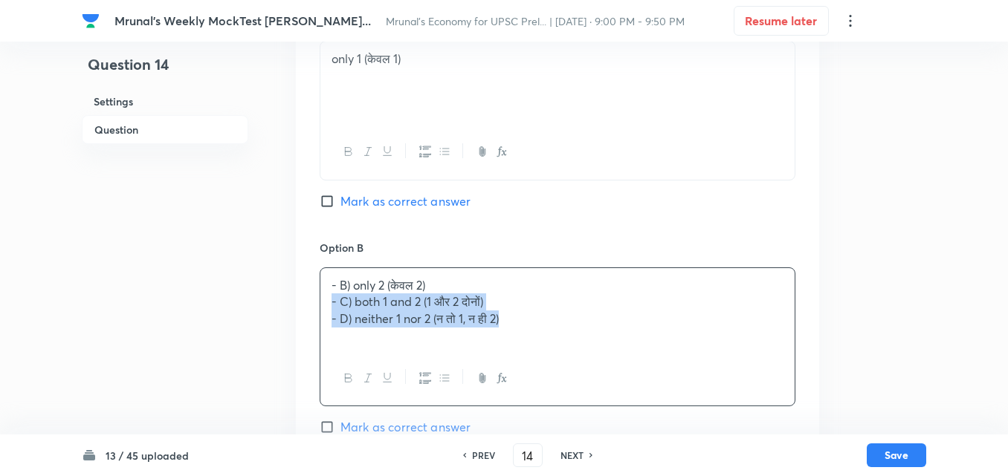
drag, startPoint x: 314, startPoint y: 303, endPoint x: 291, endPoint y: 296, distance: 24.0
click at [291, 296] on div "Question 14 Settings Question Settings Type Single choice correct 4 options + 2…" at bounding box center [504, 326] width 844 height 1767
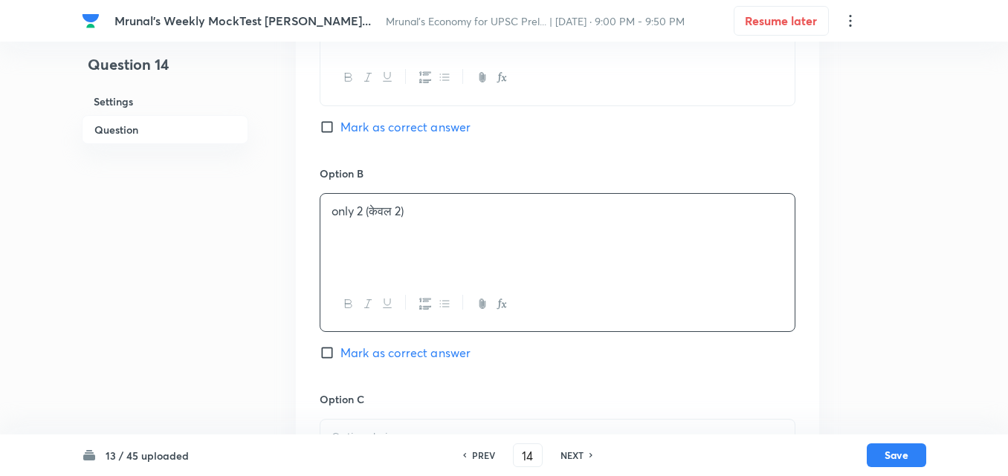
scroll to position [852, 0]
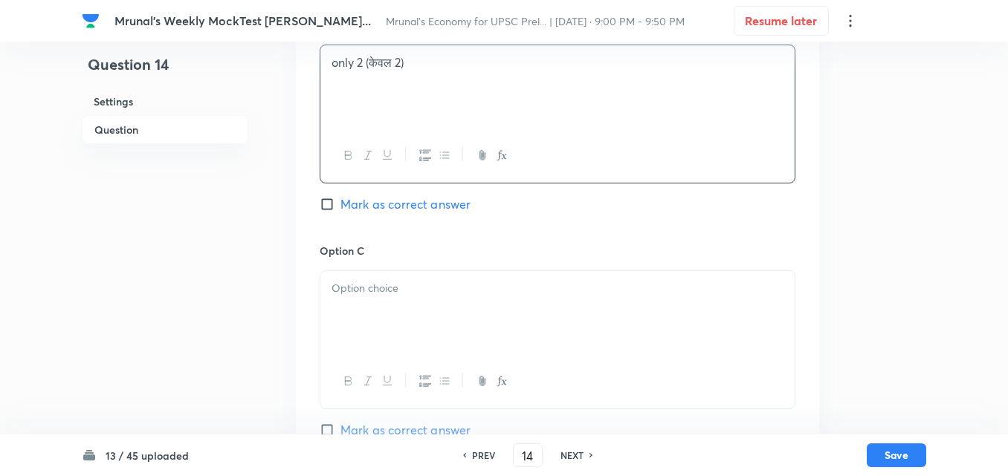
click at [387, 331] on div at bounding box center [557, 312] width 474 height 83
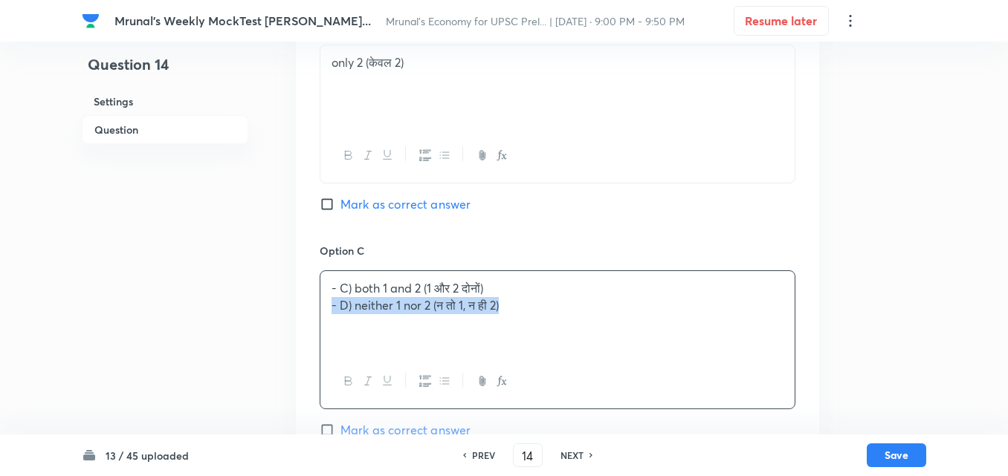
click at [294, 301] on div "Question 14 Settings Question Settings Type Single choice correct 4 options + 2…" at bounding box center [504, 103] width 844 height 1767
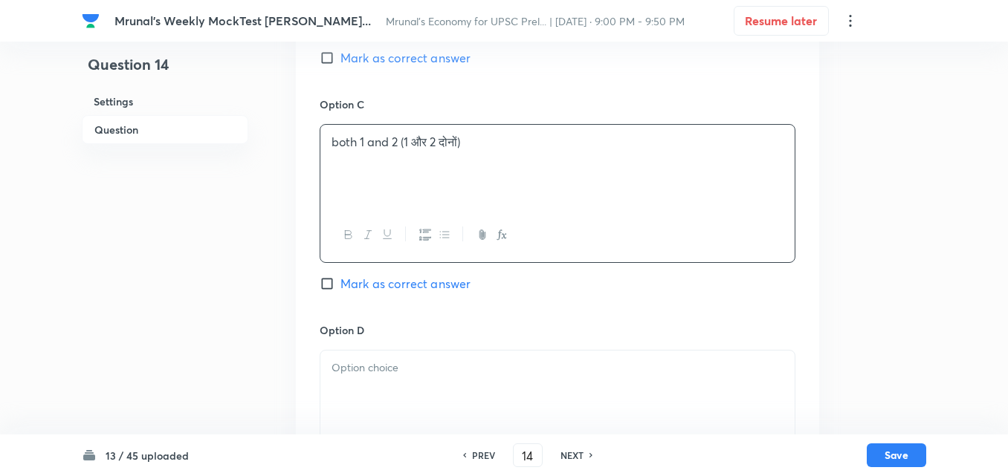
scroll to position [1223, 0]
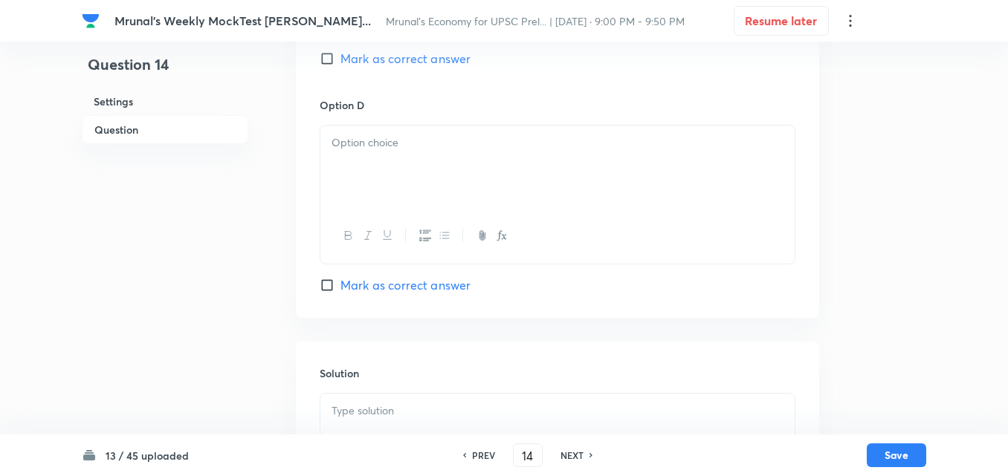
drag, startPoint x: 457, startPoint y: 185, endPoint x: 476, endPoint y: 185, distance: 18.6
click at [457, 183] on div at bounding box center [557, 167] width 474 height 83
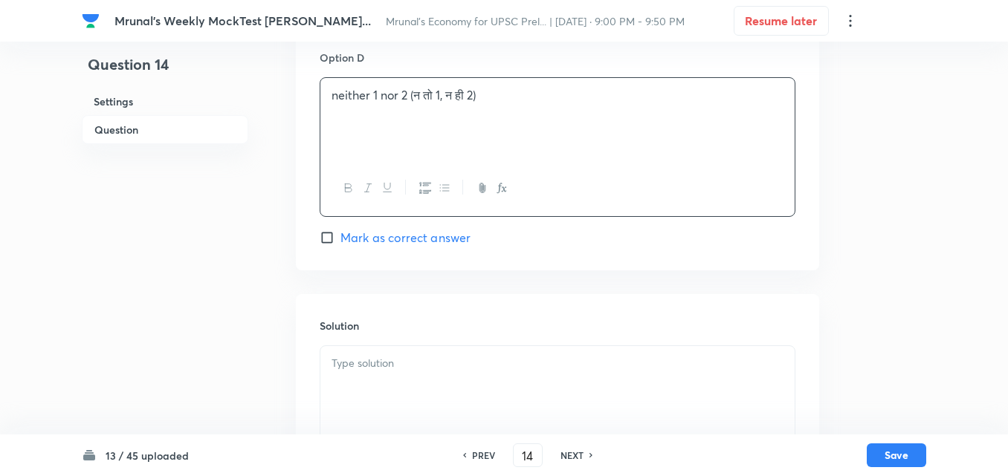
scroll to position [1297, 0]
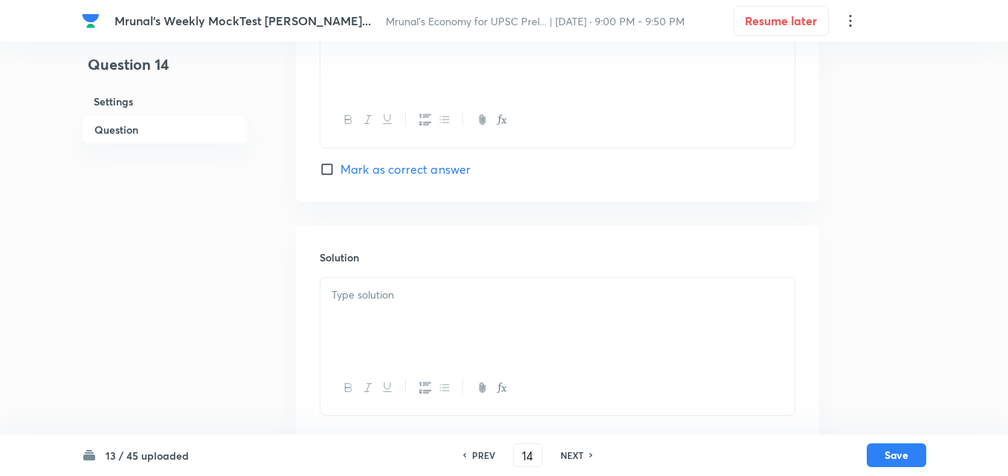
scroll to position [1362, 0]
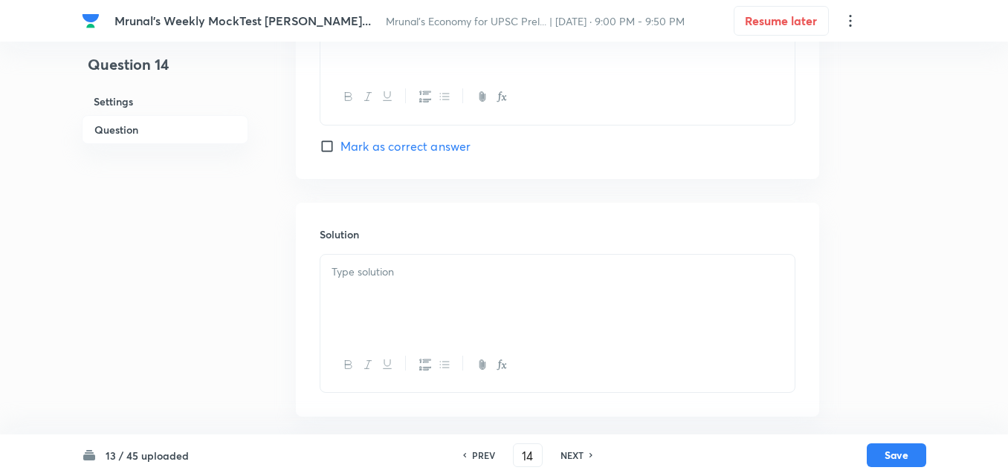
click at [434, 154] on span "Mark as correct answer" at bounding box center [405, 146] width 130 height 18
click at [340, 154] on input "Mark as correct answer" at bounding box center [330, 146] width 21 height 15
checkbox input "true"
click at [381, 275] on p at bounding box center [557, 272] width 452 height 17
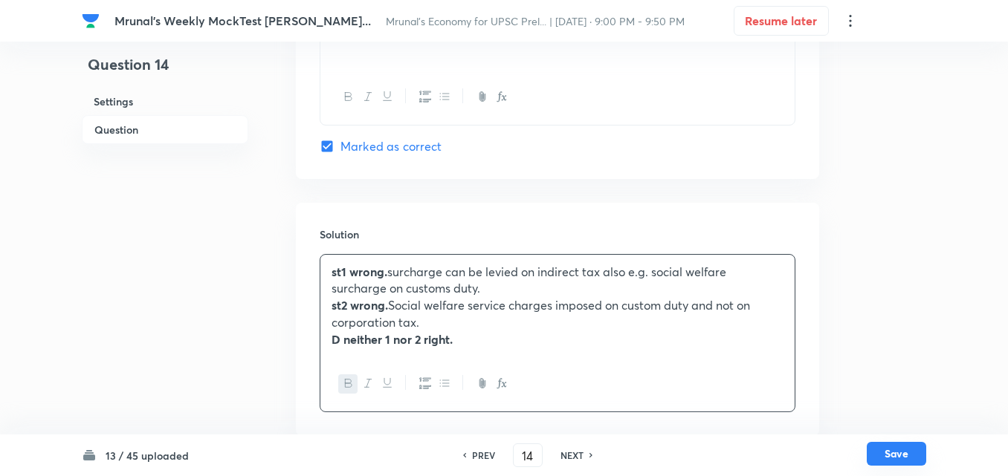
click at [895, 466] on button "Save" at bounding box center [895, 454] width 59 height 24
type input "15"
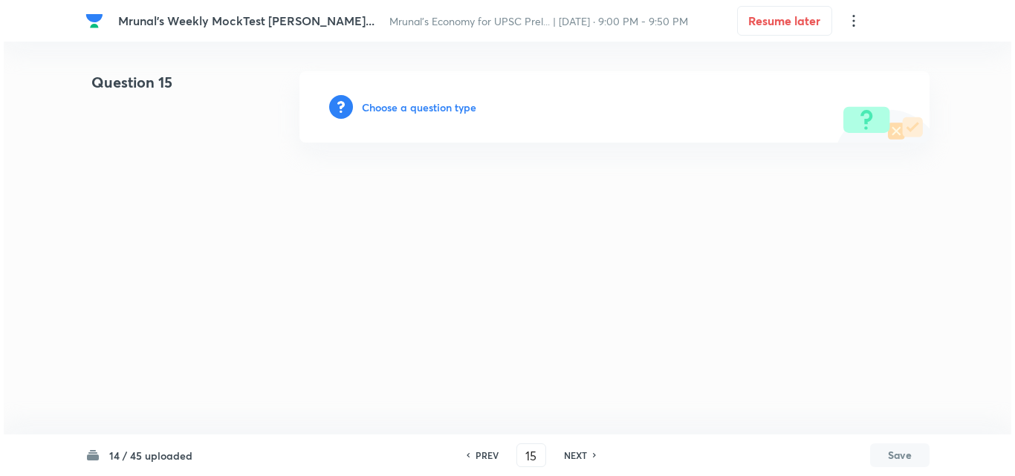
scroll to position [0, 0]
click at [423, 103] on h6 "Choose a question type" at bounding box center [419, 108] width 114 height 16
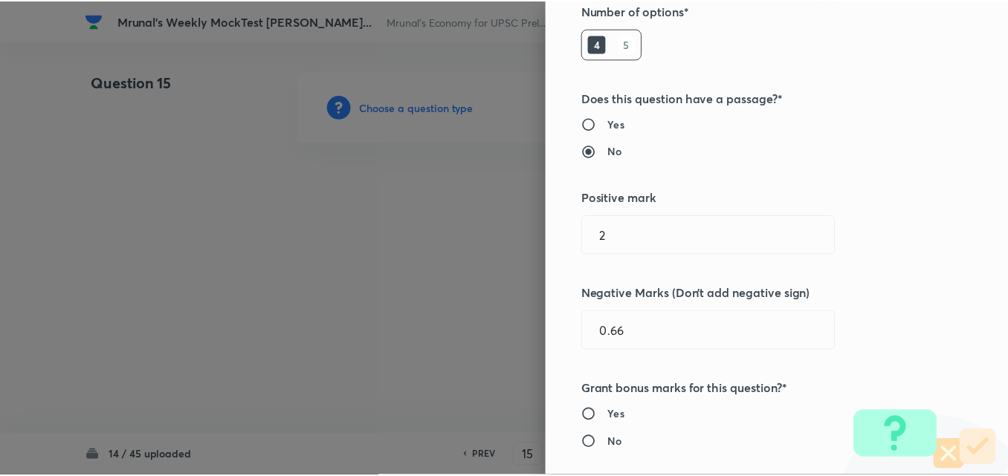
scroll to position [297, 0]
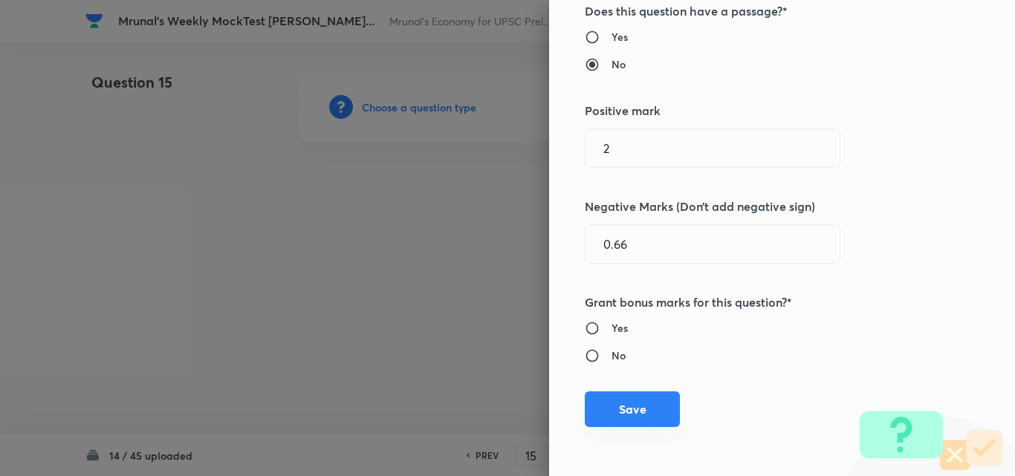
click at [609, 419] on button "Save" at bounding box center [632, 410] width 95 height 36
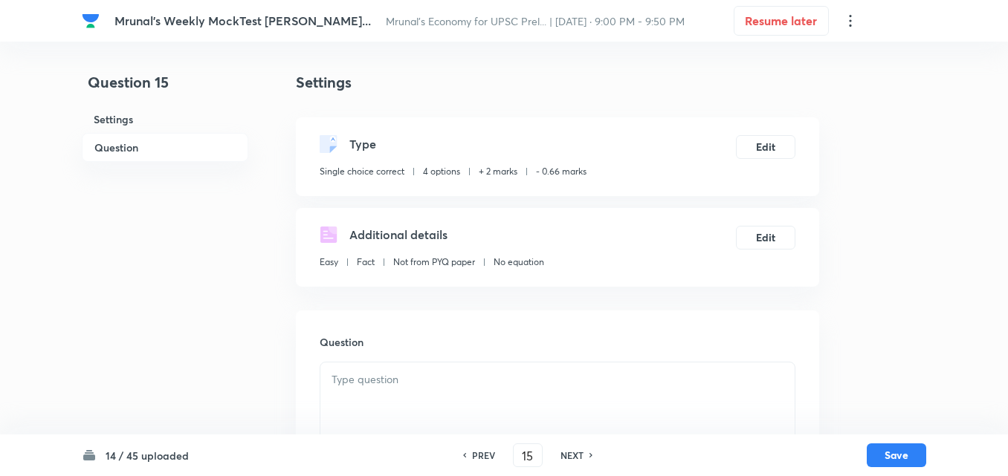
click at [138, 152] on h6 "Question" at bounding box center [165, 147] width 166 height 29
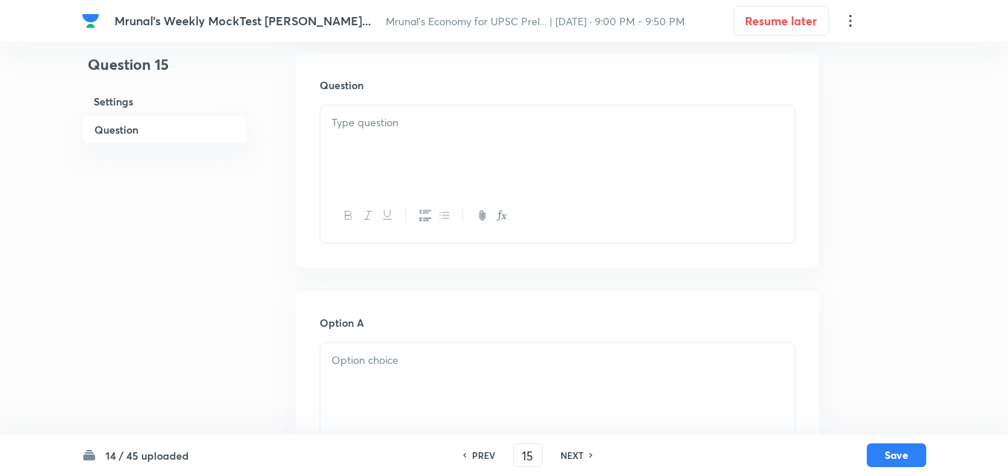
click at [465, 192] on div at bounding box center [557, 216] width 474 height 54
click at [427, 152] on div at bounding box center [557, 147] width 474 height 83
click at [435, 166] on div at bounding box center [557, 147] width 474 height 83
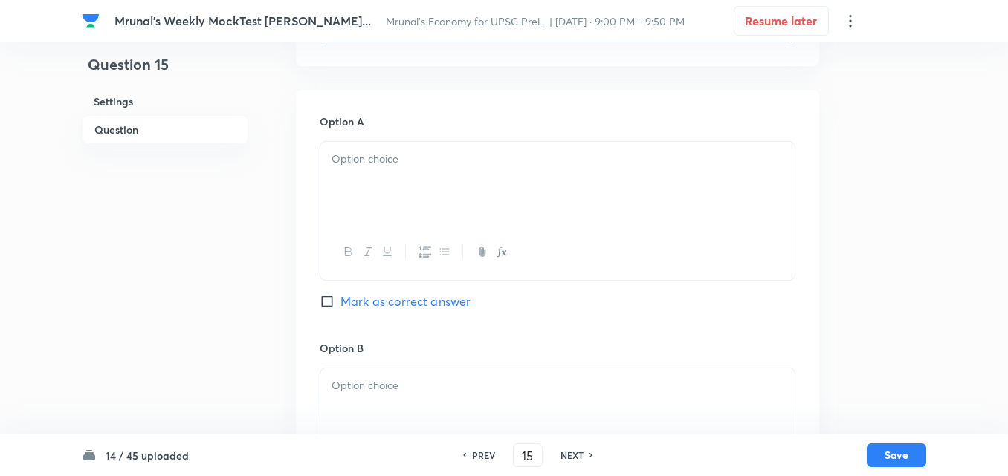
scroll to position [480, 0]
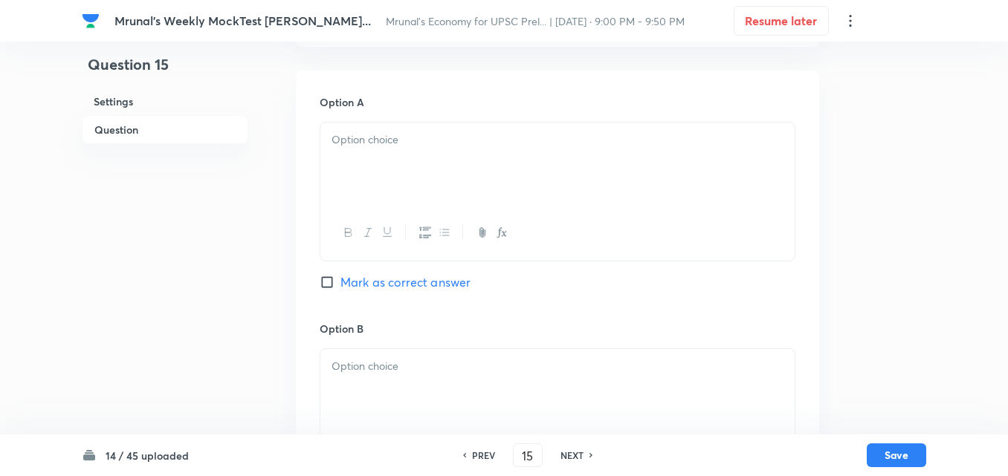
click at [401, 165] on div at bounding box center [557, 164] width 474 height 83
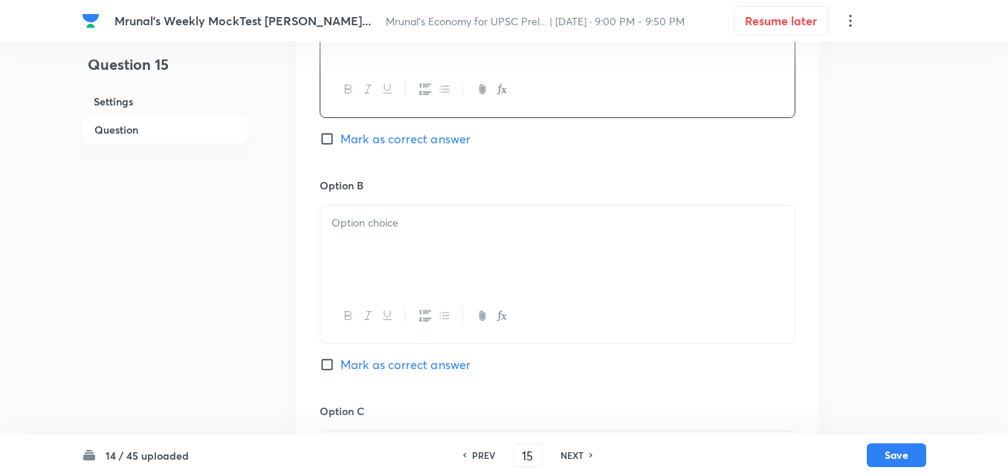
scroll to position [629, 0]
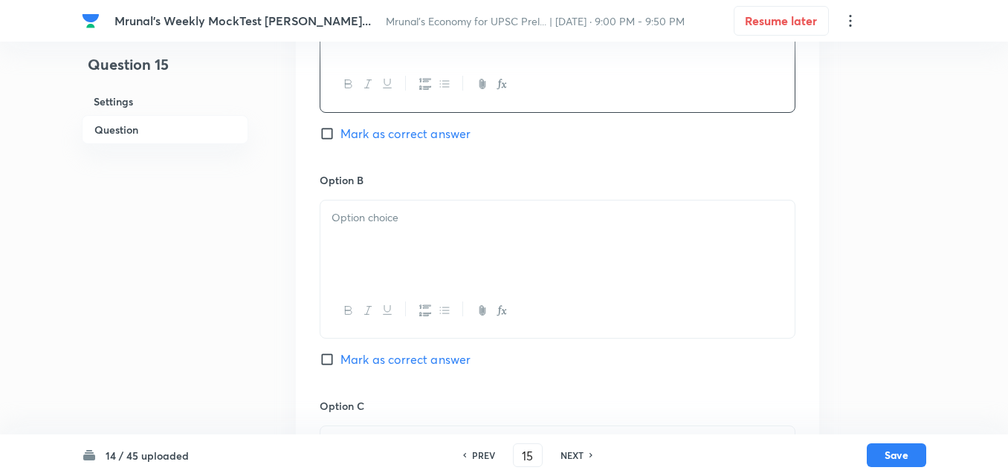
drag, startPoint x: 383, startPoint y: 258, endPoint x: 370, endPoint y: 244, distance: 19.4
click at [383, 253] on div at bounding box center [557, 242] width 474 height 83
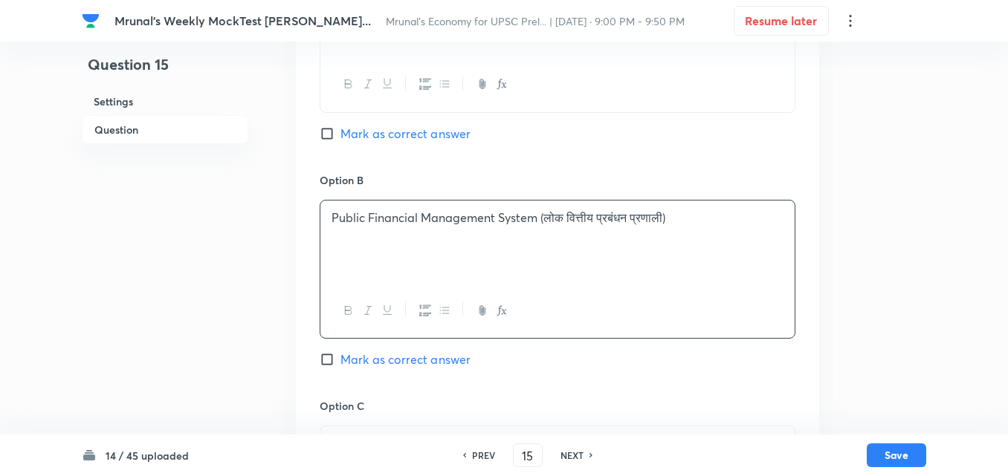
click at [377, 366] on span "Mark as correct answer" at bounding box center [405, 360] width 130 height 18
click at [340, 366] on input "Mark as correct answer" at bounding box center [330, 359] width 21 height 15
checkbox input "true"
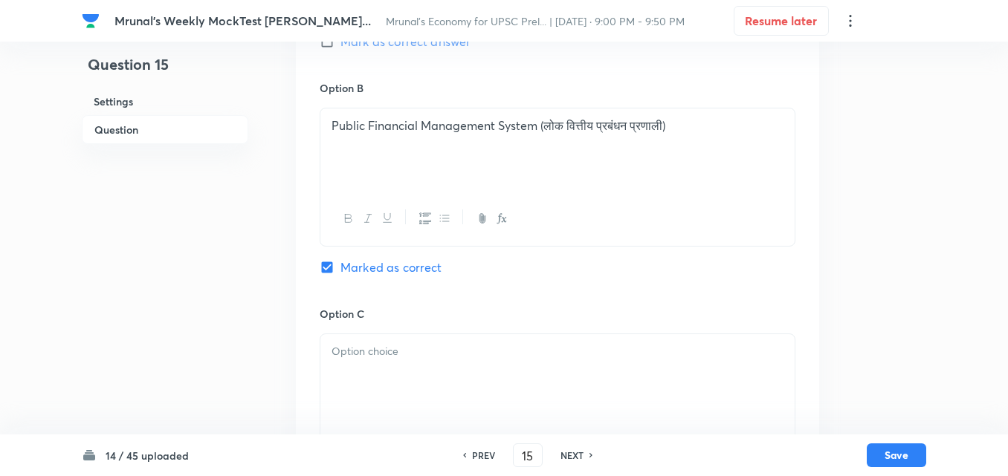
scroll to position [852, 0]
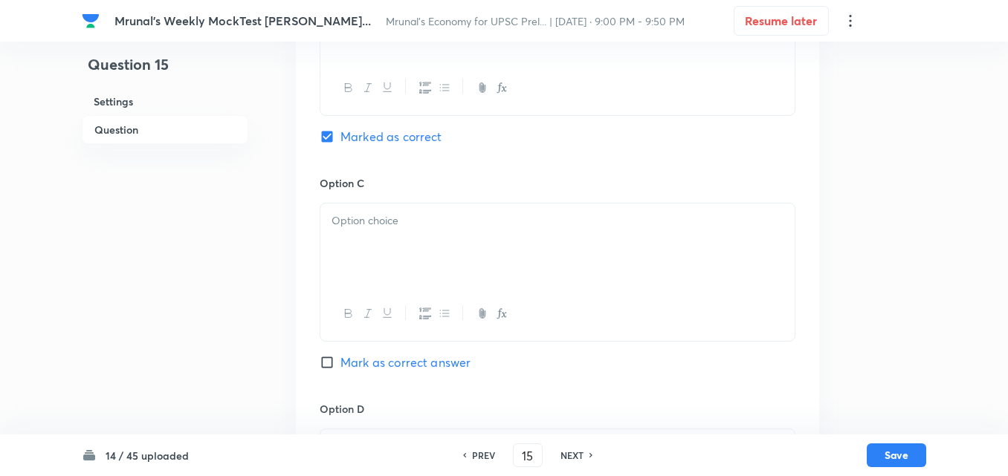
click at [363, 223] on p at bounding box center [557, 221] width 452 height 17
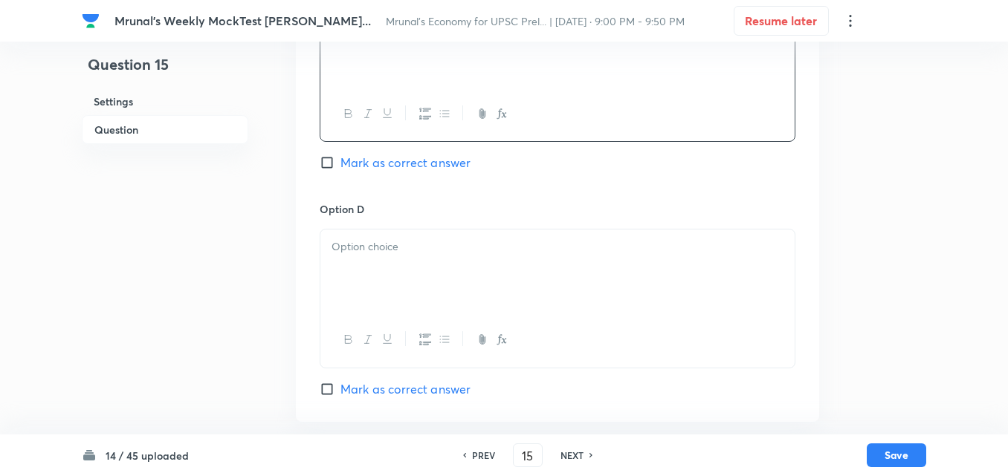
scroll to position [1074, 0]
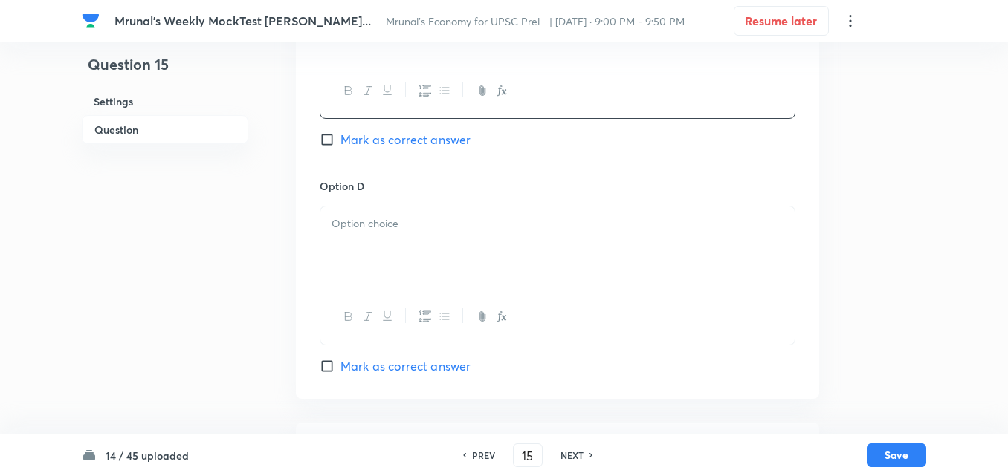
click at [386, 235] on div at bounding box center [557, 248] width 474 height 83
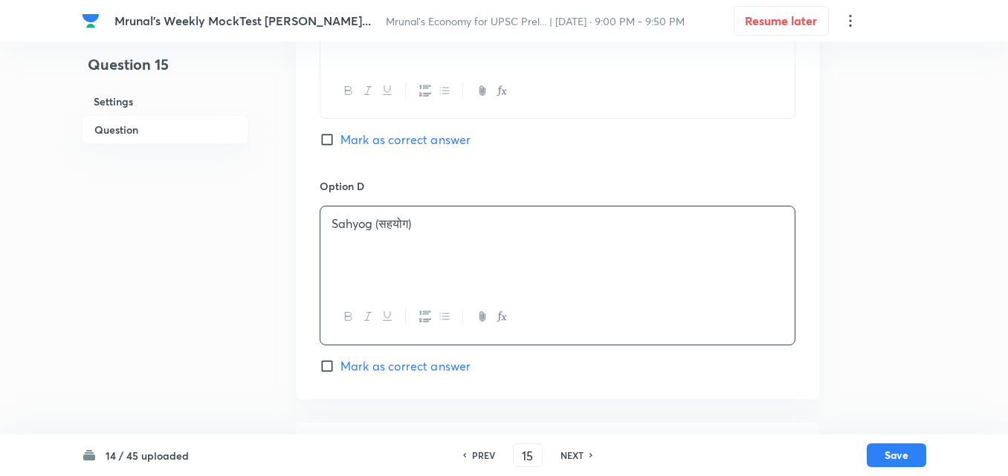
scroll to position [1294, 0]
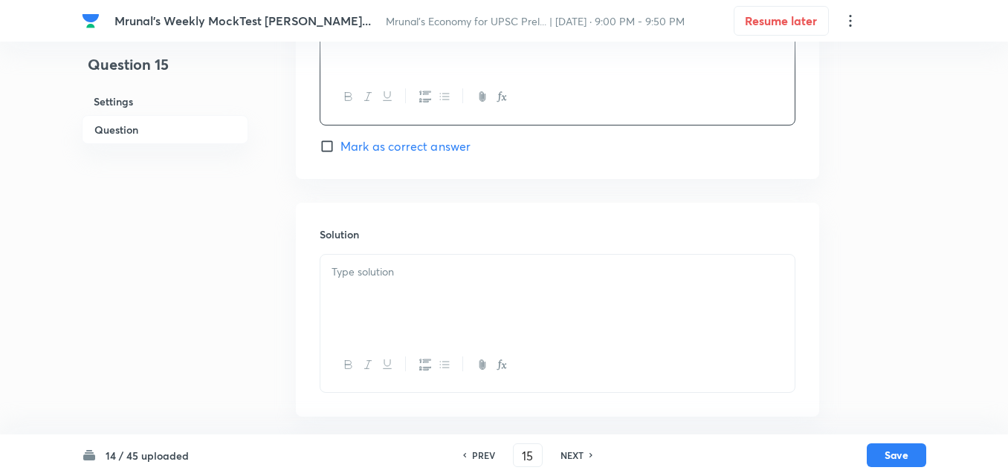
click at [387, 311] on div at bounding box center [557, 296] width 474 height 83
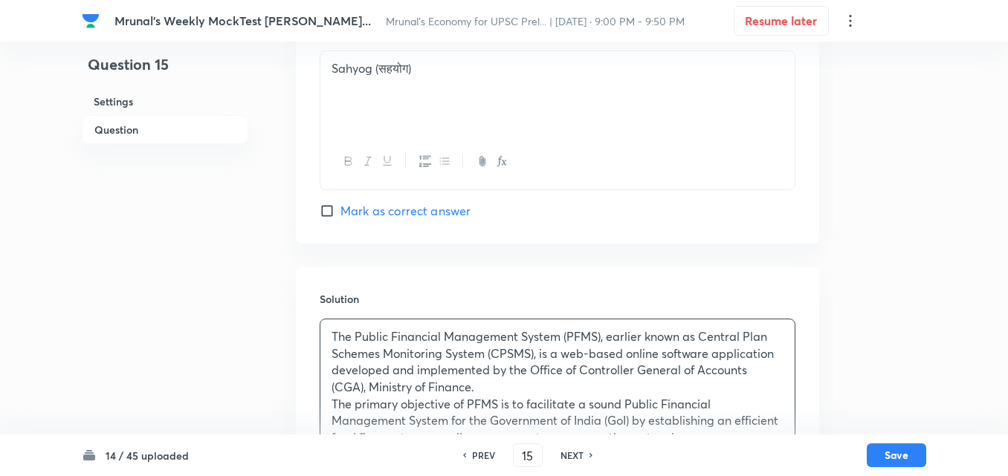
scroll to position [1398, 0]
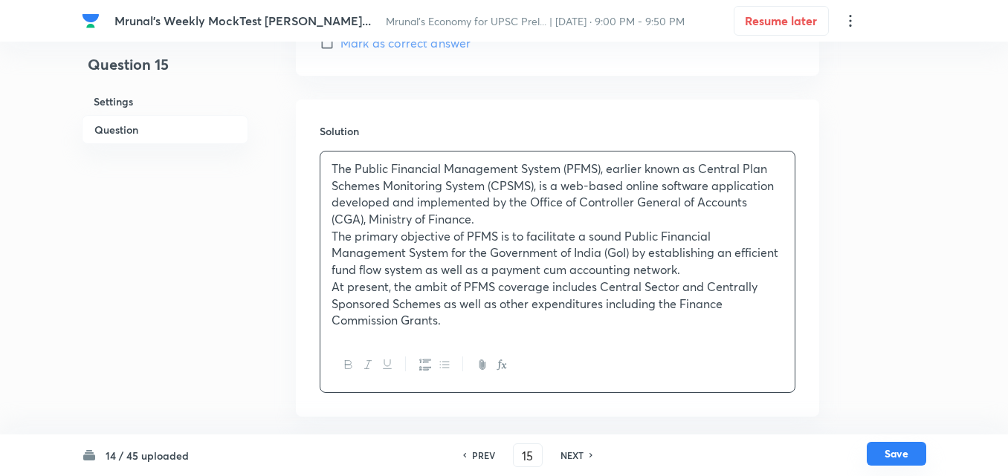
click at [920, 458] on button "Save" at bounding box center [895, 454] width 59 height 24
type input "16"
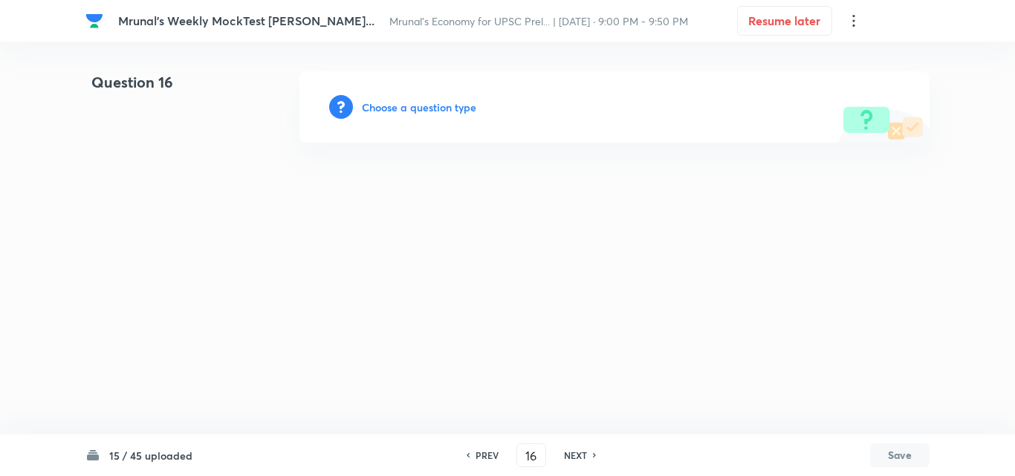
click at [409, 114] on h6 "Choose a question type" at bounding box center [419, 108] width 114 height 16
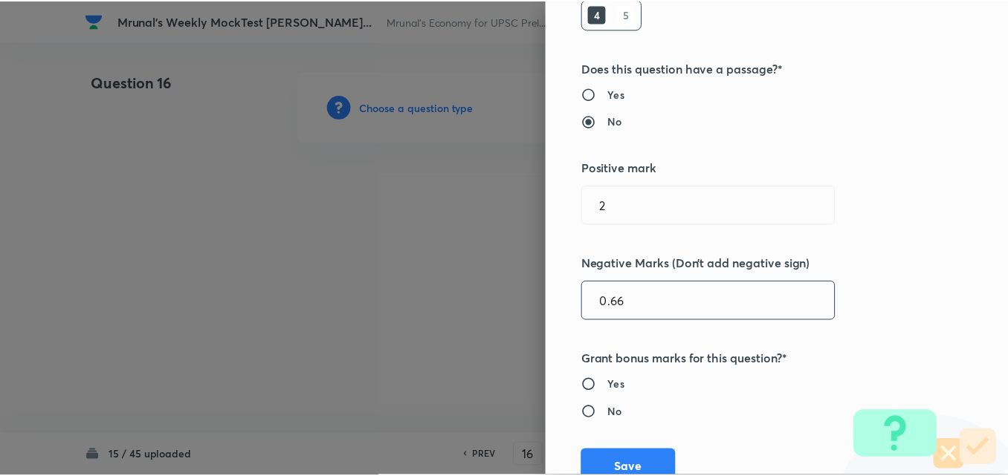
scroll to position [297, 0]
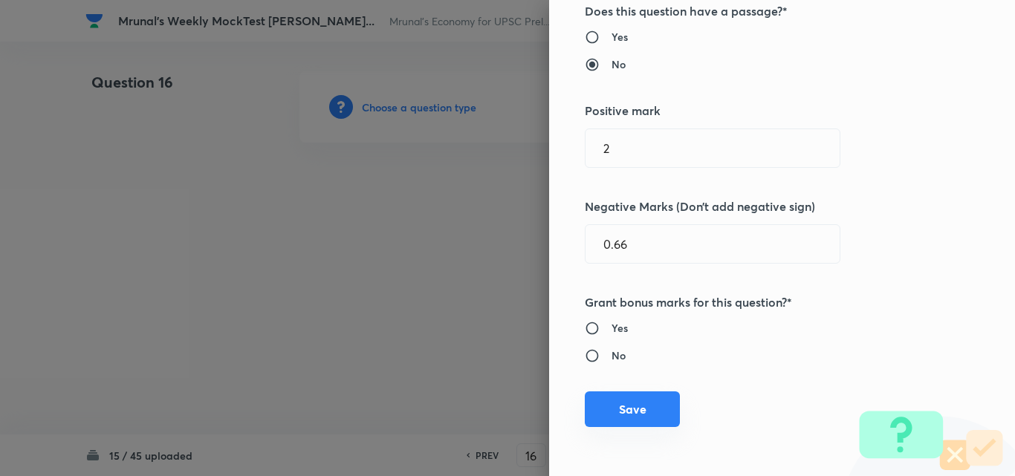
click at [617, 407] on button "Save" at bounding box center [632, 410] width 95 height 36
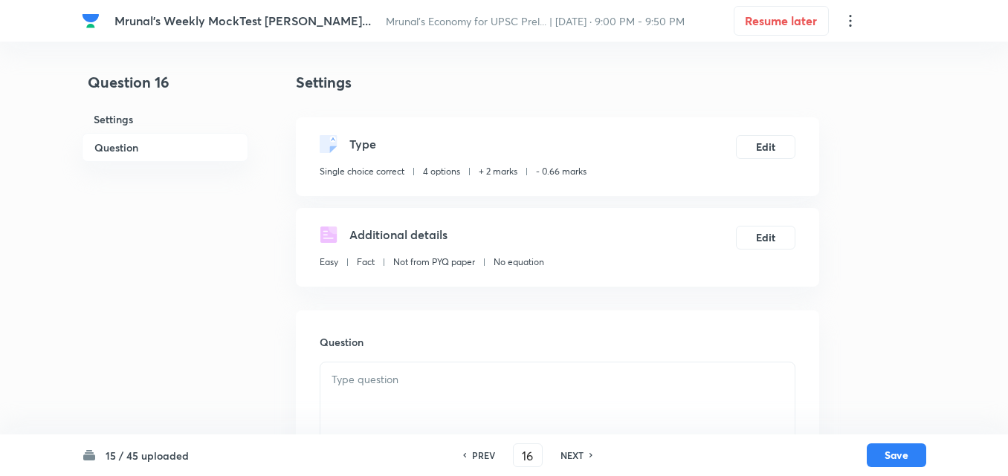
click at [122, 148] on h6 "Question" at bounding box center [165, 147] width 166 height 29
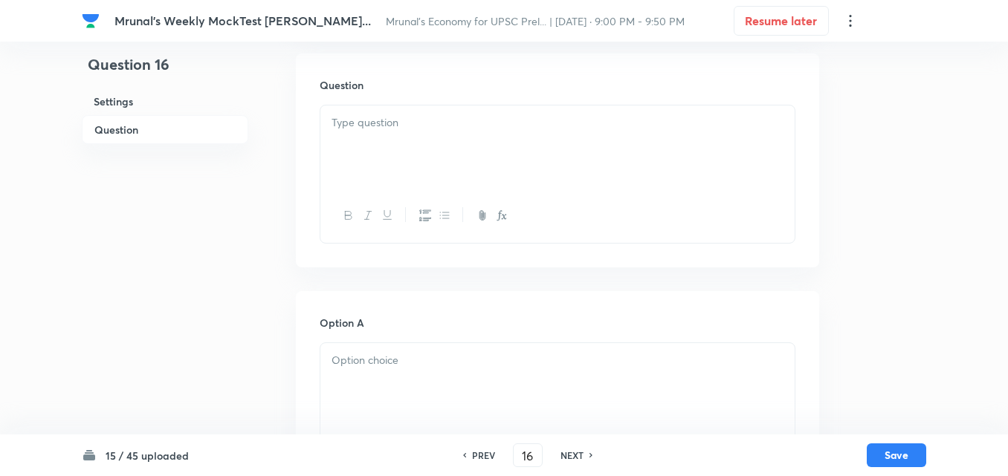
click at [441, 159] on div at bounding box center [557, 147] width 474 height 83
click at [455, 111] on div at bounding box center [557, 147] width 474 height 83
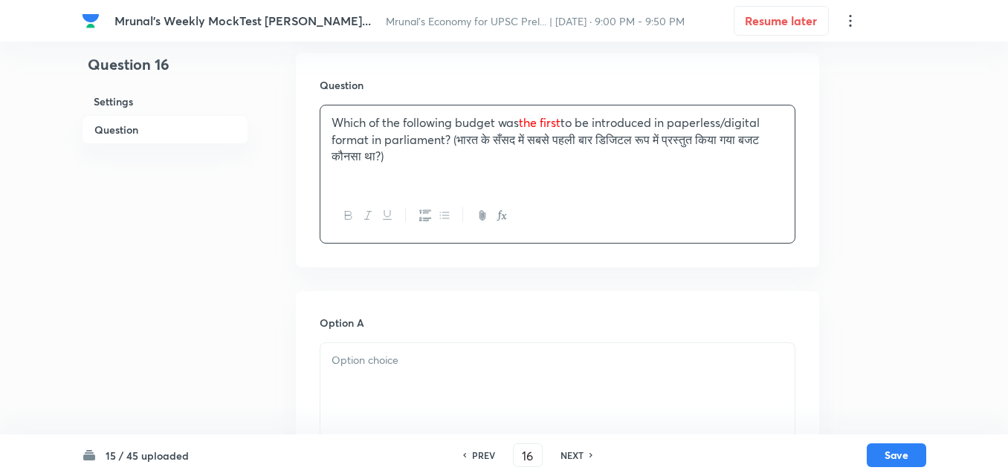
click at [336, 210] on div at bounding box center [557, 216] width 474 height 54
click at [445, 170] on div "Which of the following budget was the first to be introduced in paperless/digit…" at bounding box center [557, 147] width 474 height 83
click at [347, 218] on icon "button" at bounding box center [349, 216] width 12 height 12
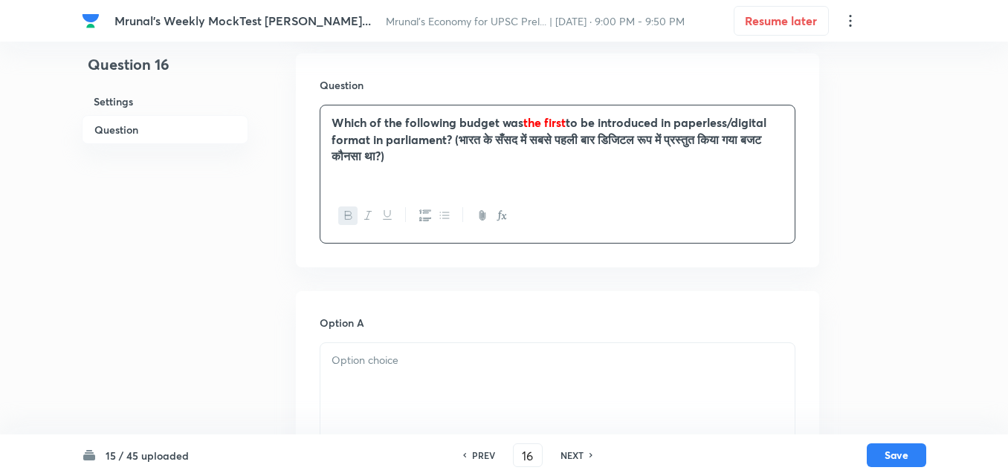
click at [476, 176] on div "Which of the following budget was the first to be introduced in paperless/digit…" at bounding box center [557, 147] width 474 height 83
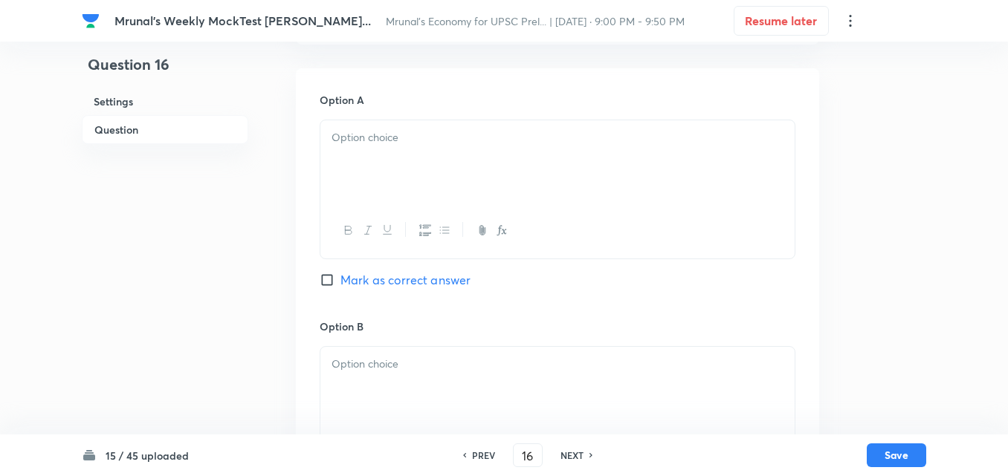
click at [382, 151] on div at bounding box center [557, 161] width 474 height 83
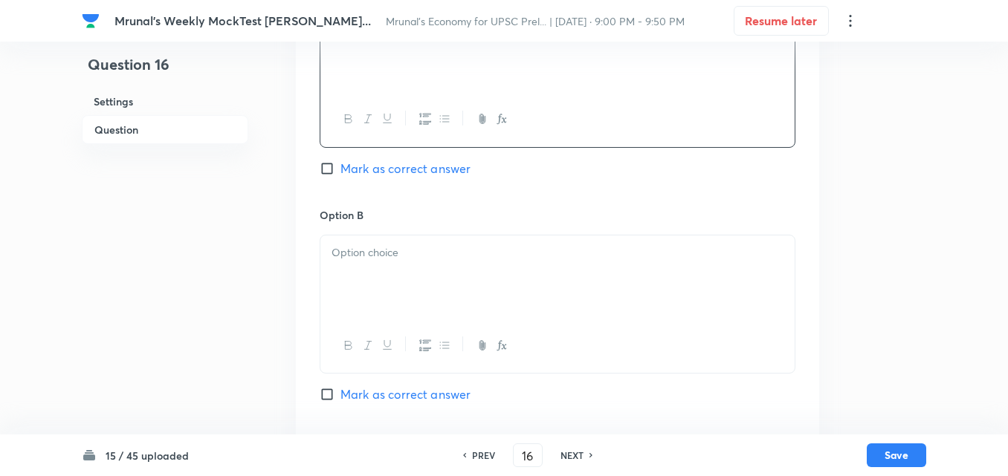
scroll to position [629, 0]
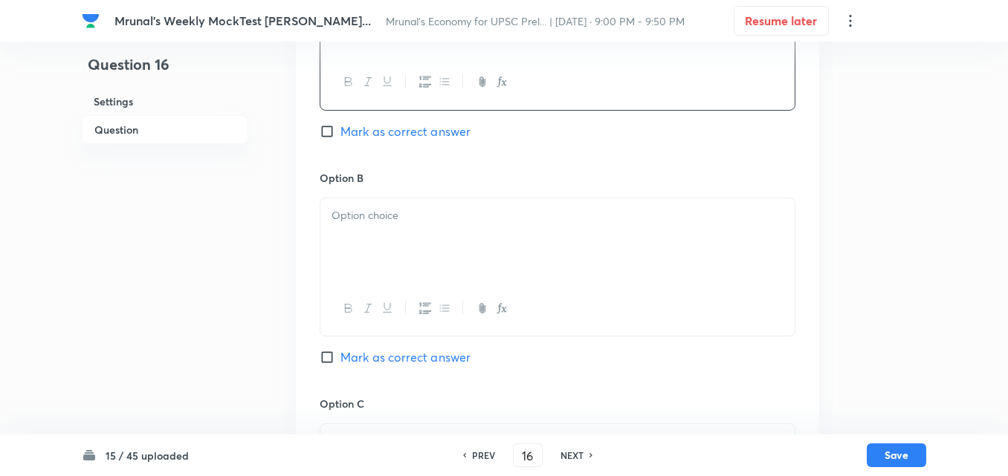
click at [373, 239] on div at bounding box center [557, 239] width 474 height 83
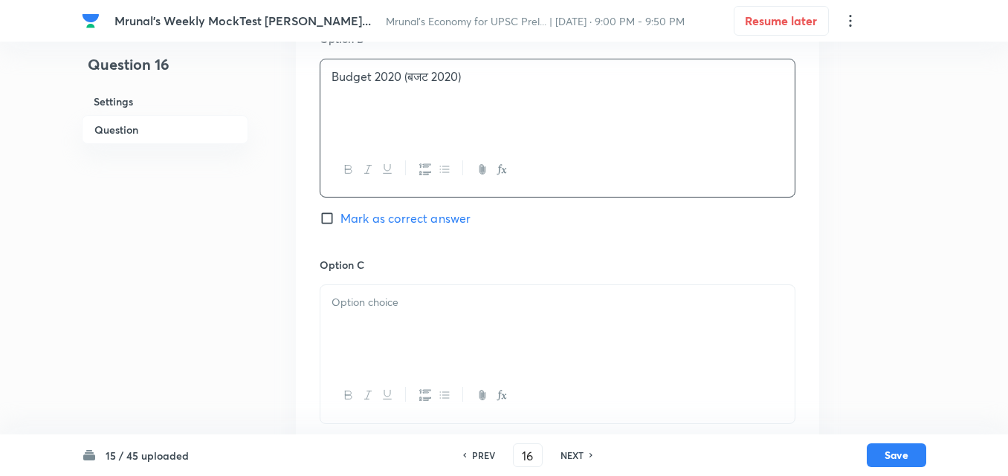
scroll to position [777, 0]
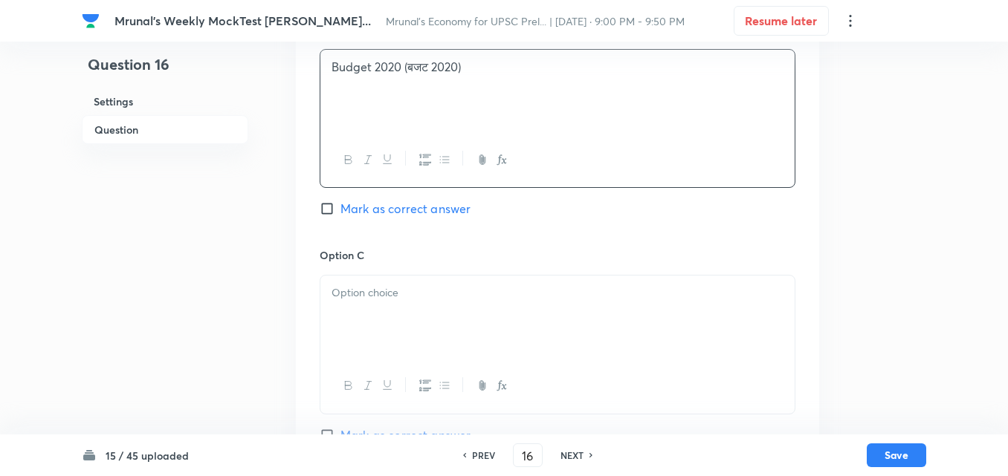
click at [383, 299] on p at bounding box center [557, 293] width 452 height 17
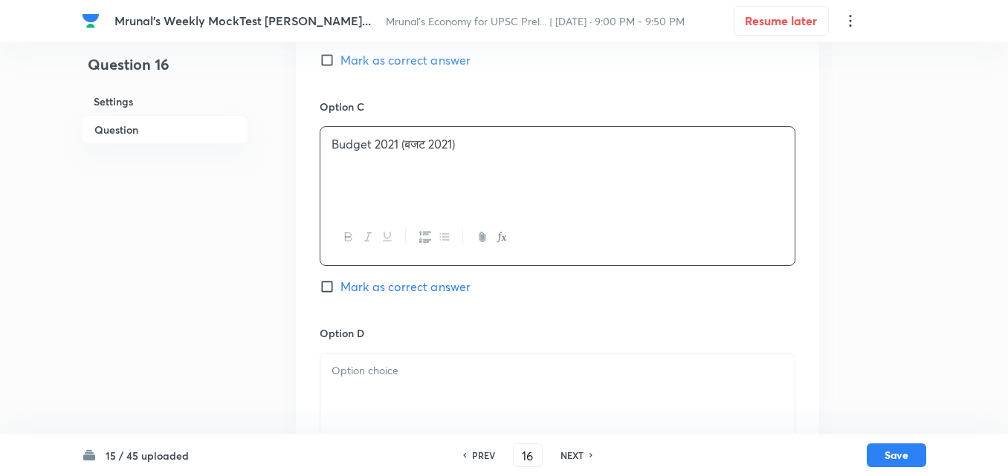
click at [450, 288] on span "Mark as correct answer" at bounding box center [405, 287] width 130 height 18
click at [340, 288] on input "Mark as correct answer" at bounding box center [330, 286] width 21 height 15
checkbox input "true"
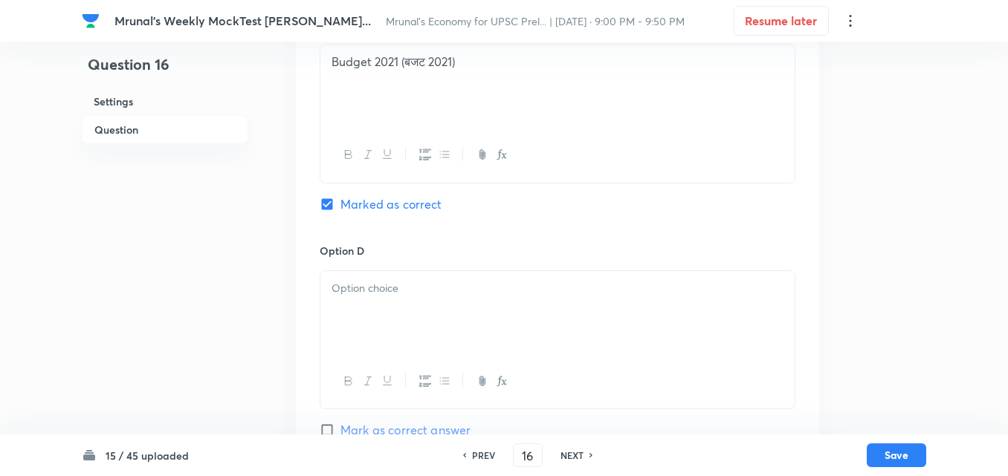
scroll to position [1074, 0]
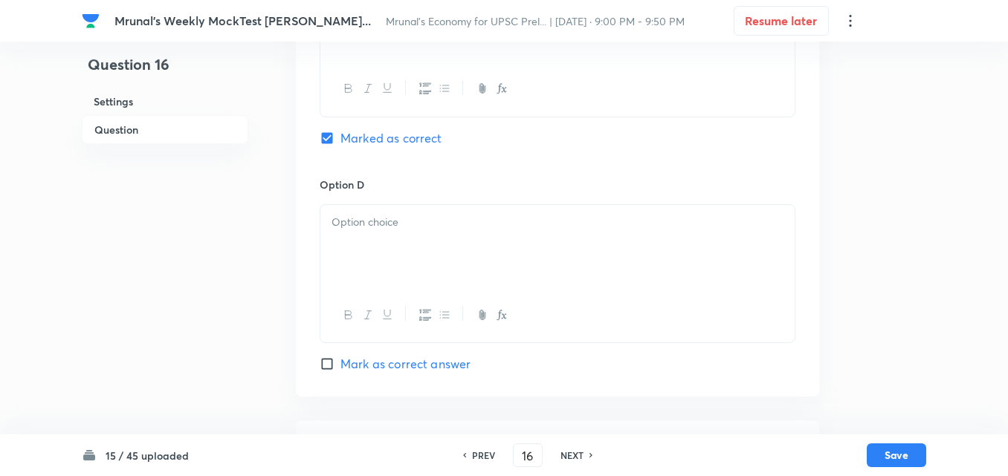
click at [390, 246] on div at bounding box center [557, 246] width 474 height 83
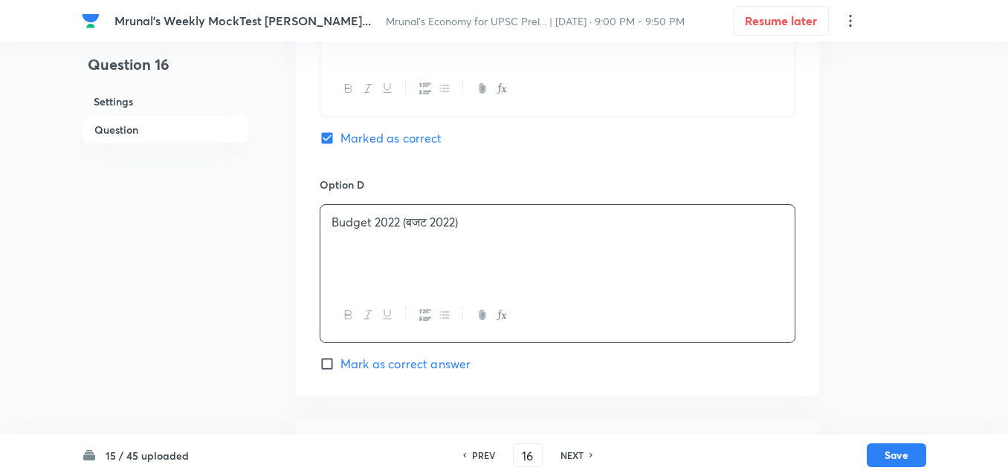
scroll to position [1292, 0]
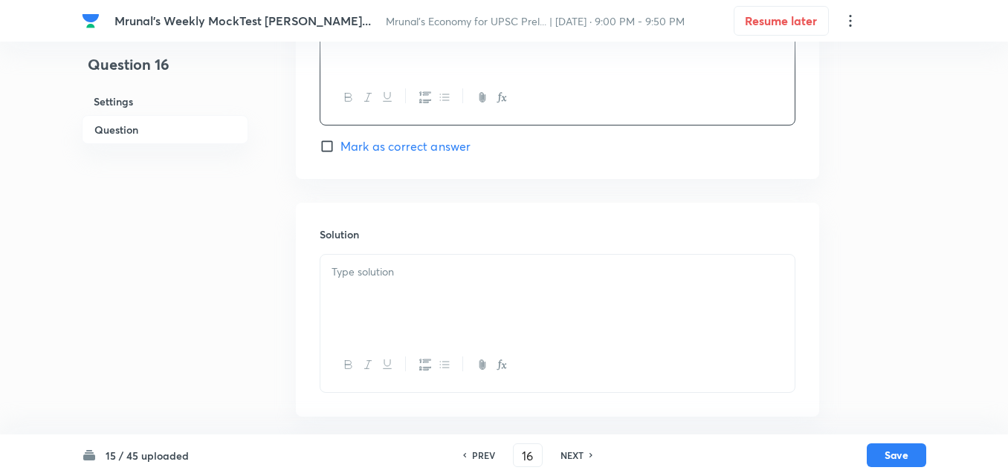
click at [398, 275] on p at bounding box center [557, 272] width 452 height 17
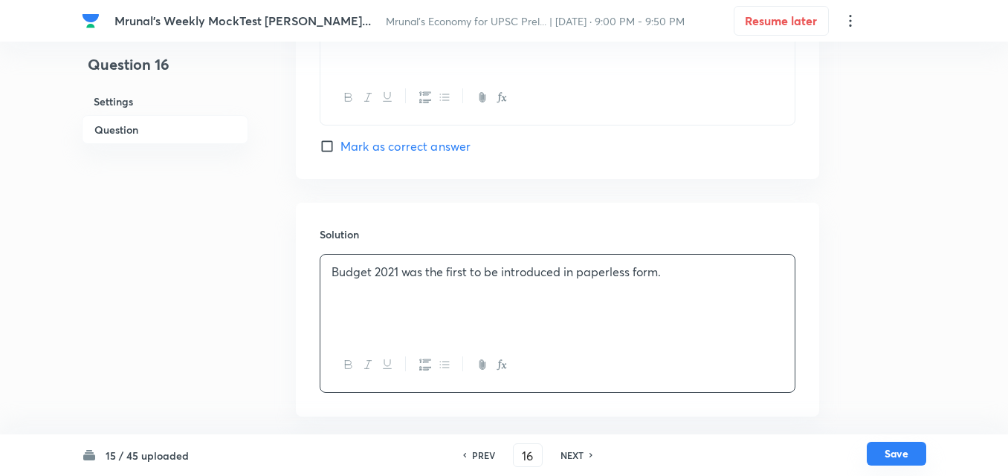
click at [910, 461] on button "Save" at bounding box center [895, 454] width 59 height 24
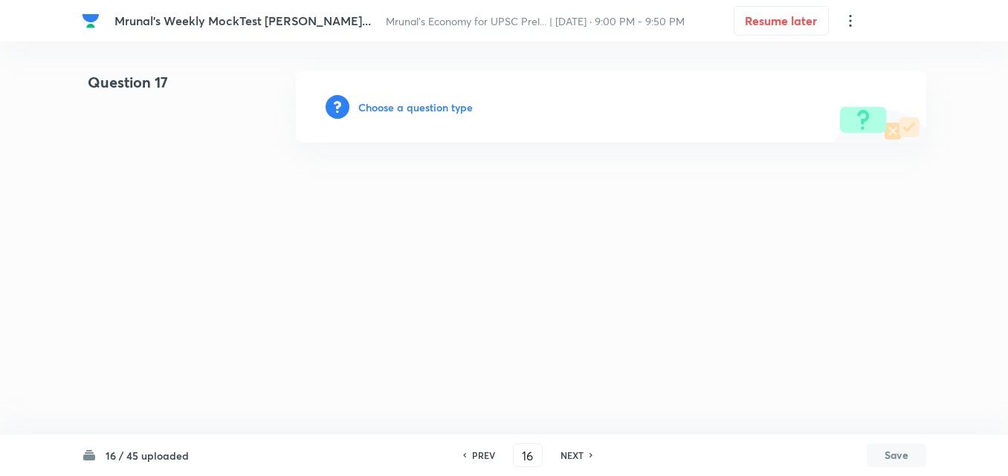
type input "17"
click at [428, 106] on h6 "Choose a question type" at bounding box center [419, 108] width 114 height 16
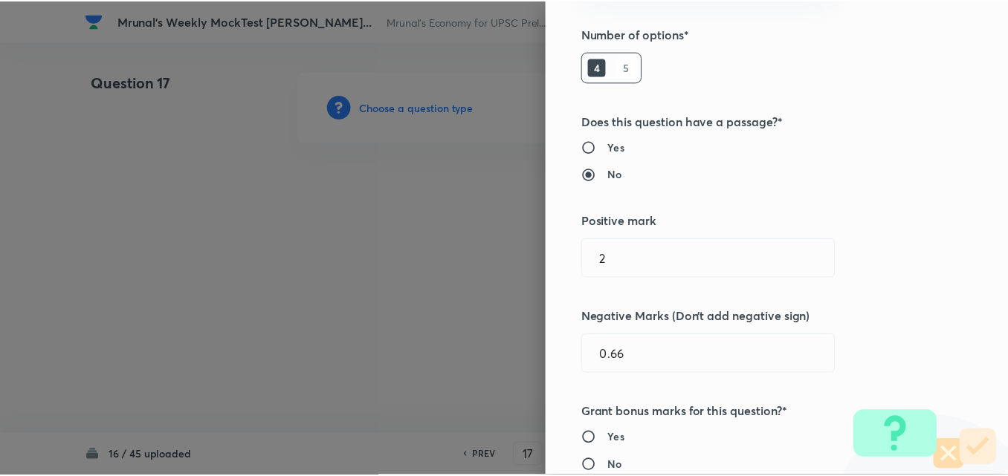
scroll to position [297, 0]
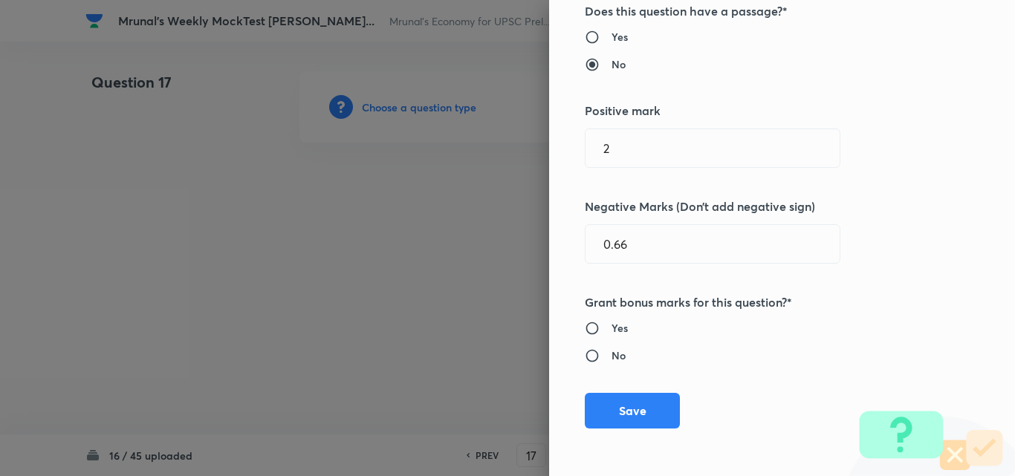
drag, startPoint x: 615, startPoint y: 408, endPoint x: 554, endPoint y: 357, distance: 79.7
click at [615, 409] on button "Save" at bounding box center [632, 411] width 95 height 36
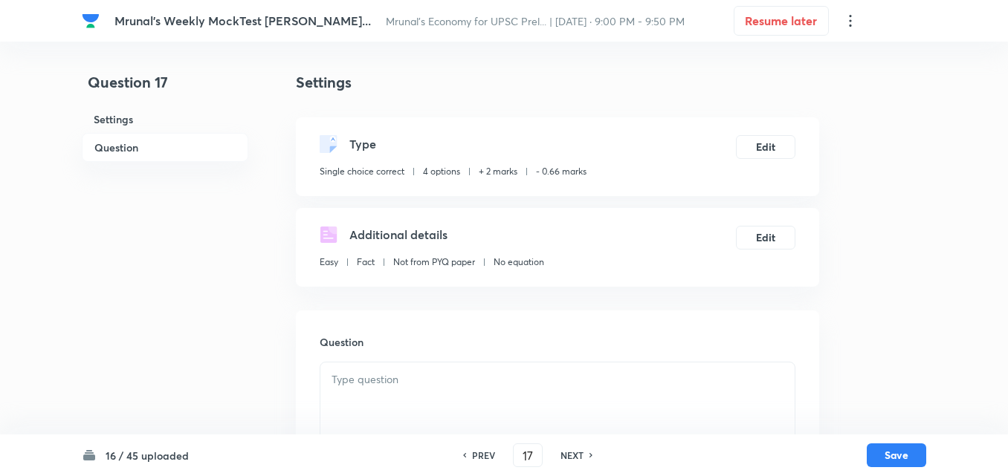
click at [135, 148] on h6 "Question" at bounding box center [165, 147] width 166 height 29
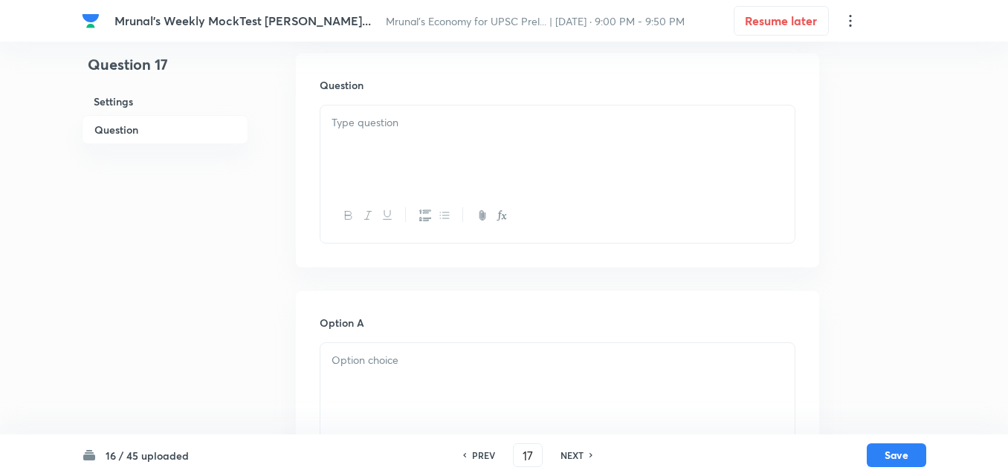
click at [445, 166] on div at bounding box center [557, 147] width 474 height 83
click at [471, 162] on div at bounding box center [557, 147] width 474 height 83
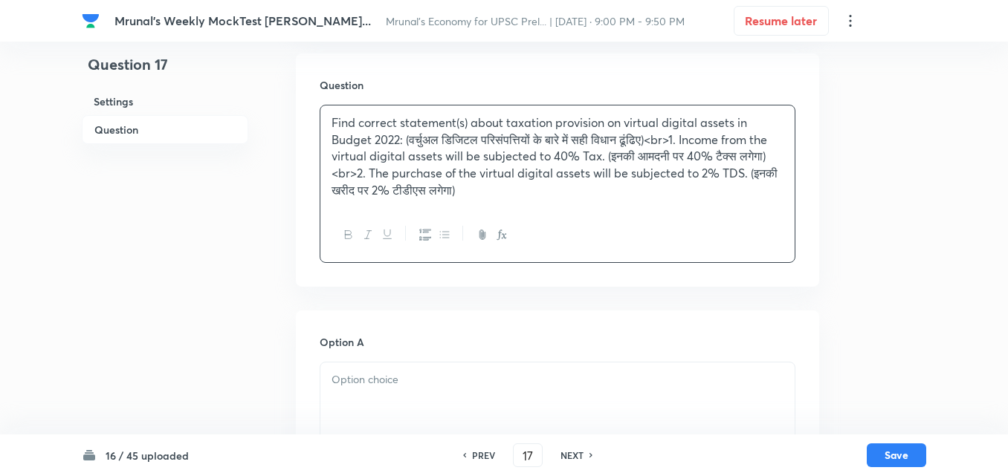
click at [366, 175] on p "Find correct statement(s) about taxation provision on virtual digital assets in…" at bounding box center [557, 156] width 452 height 85
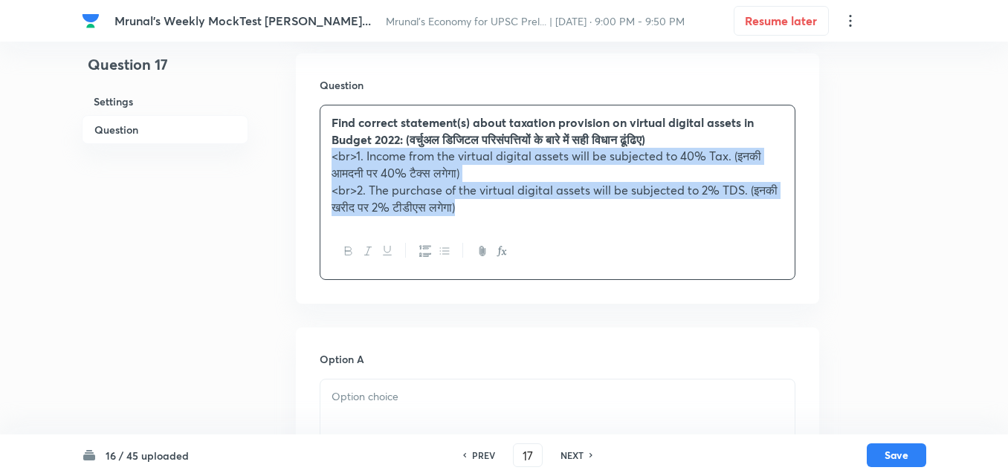
click at [417, 254] on button "button" at bounding box center [424, 251] width 19 height 19
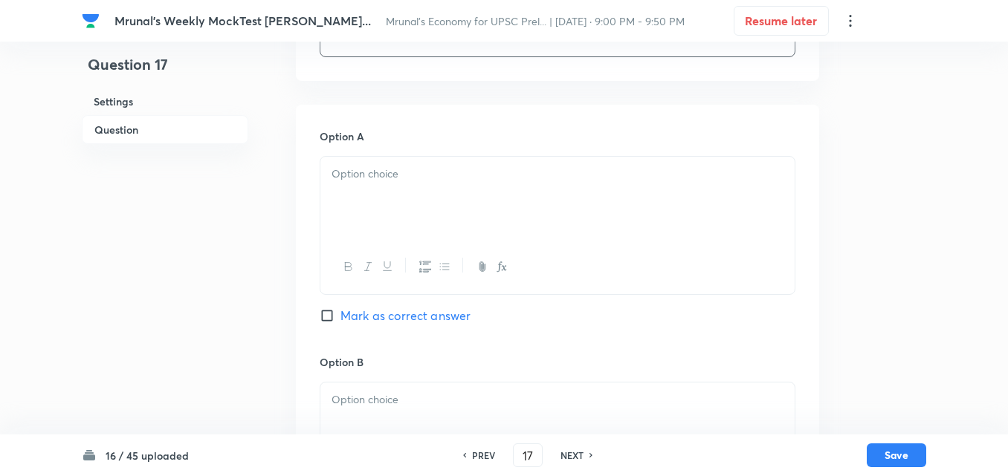
click at [408, 180] on div at bounding box center [557, 198] width 474 height 83
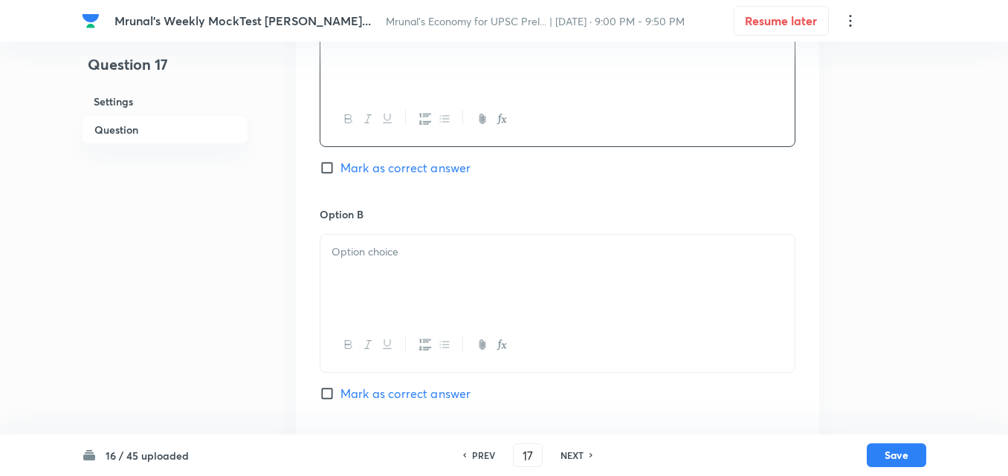
scroll to position [629, 0]
click at [386, 241] on div at bounding box center [557, 275] width 474 height 83
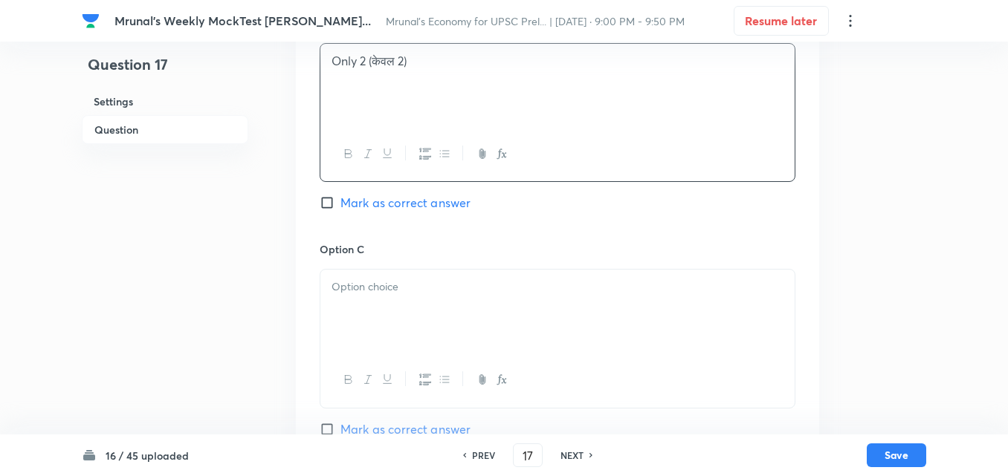
scroll to position [852, 0]
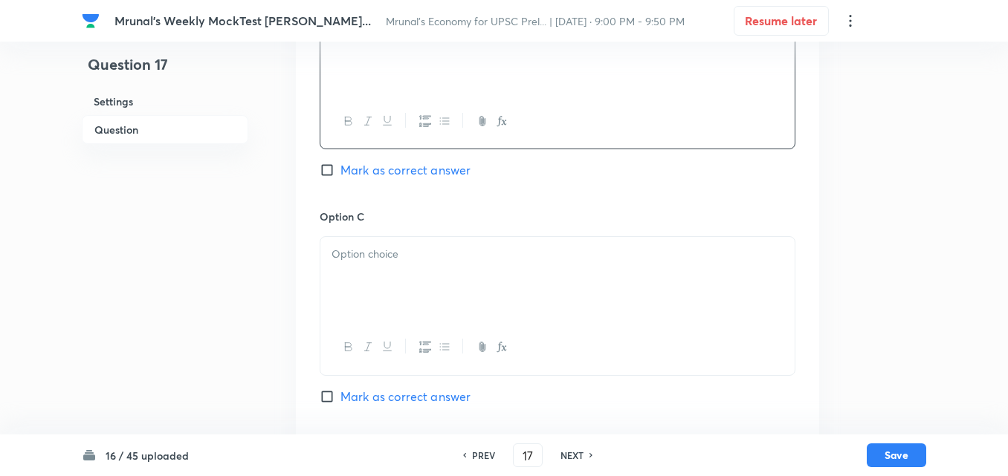
click at [407, 264] on div at bounding box center [557, 278] width 474 height 83
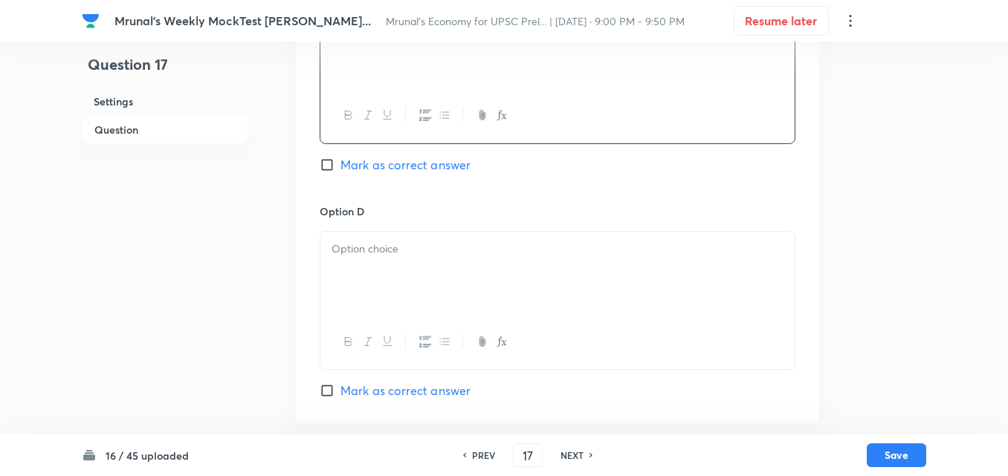
scroll to position [1149, 0]
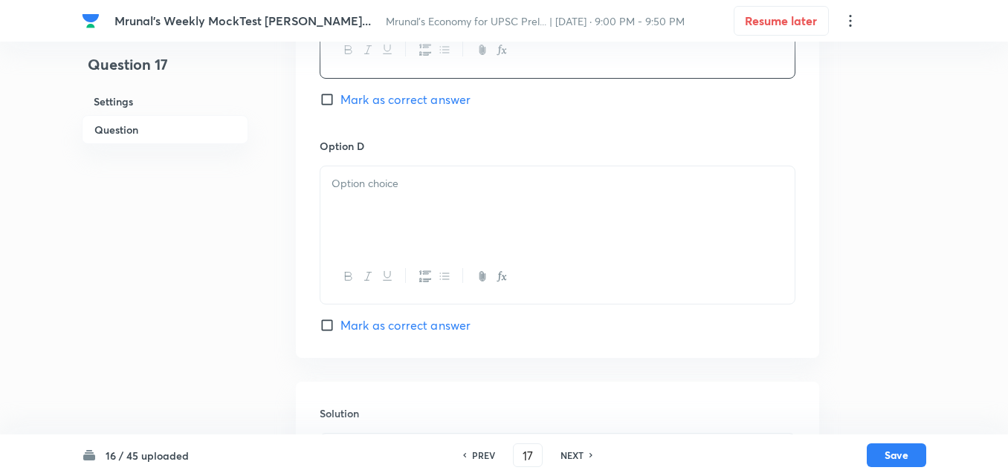
click at [388, 205] on div at bounding box center [557, 207] width 474 height 83
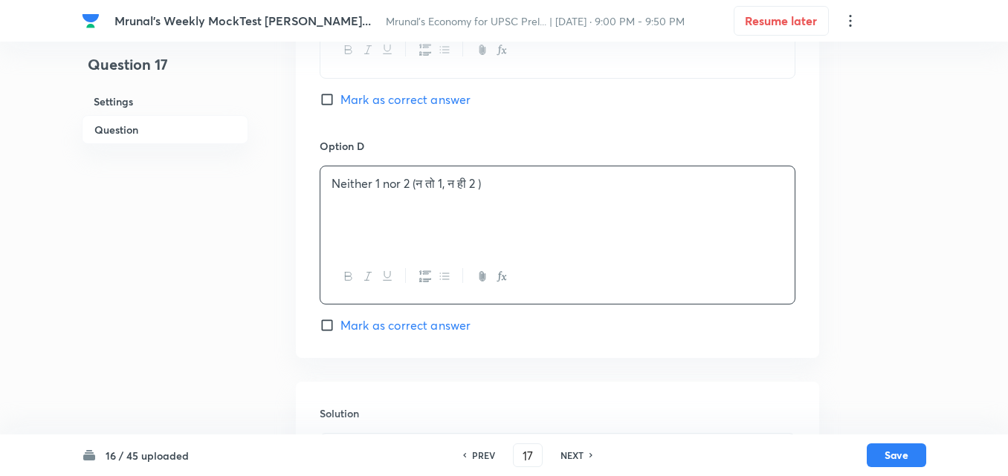
click at [412, 323] on span "Mark as correct answer" at bounding box center [405, 326] width 130 height 18
click at [340, 323] on input "Mark as correct answer" at bounding box center [330, 325] width 21 height 15
checkbox input "true"
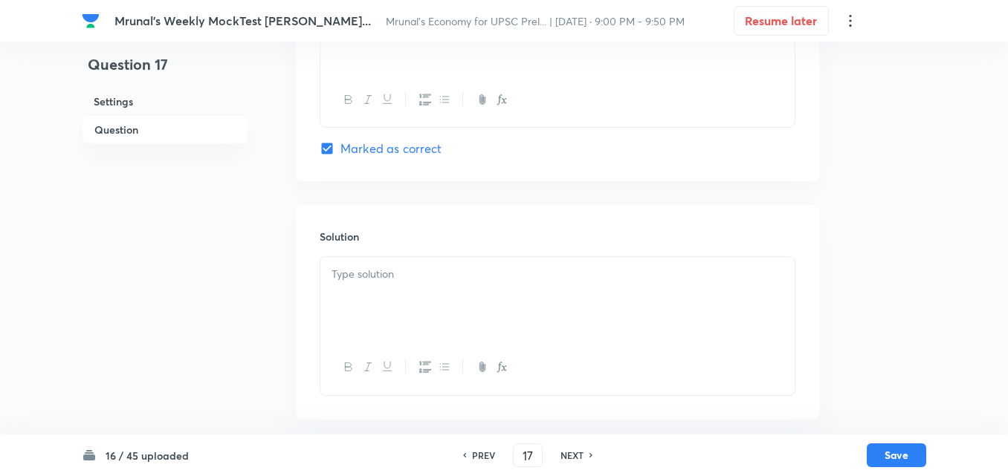
scroll to position [1329, 0]
click at [395, 268] on p at bounding box center [557, 271] width 452 height 17
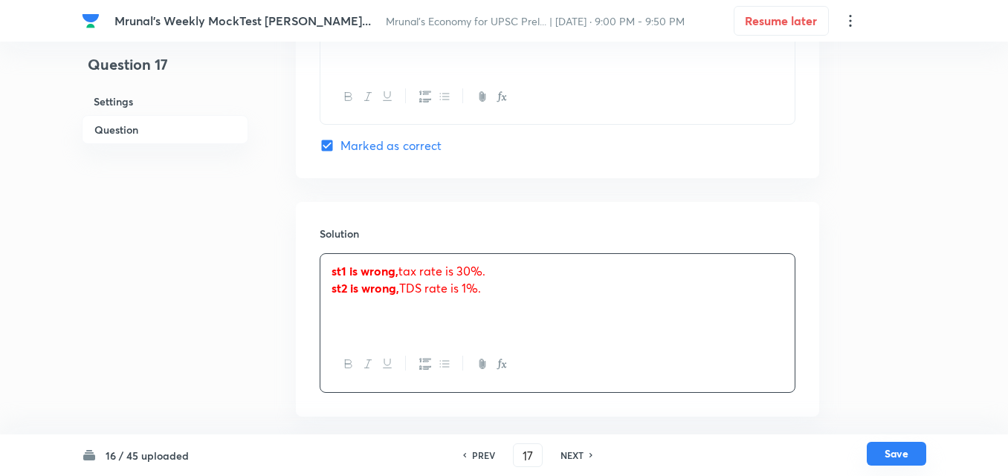
click at [895, 455] on button "Save" at bounding box center [895, 454] width 59 height 24
type input "18"
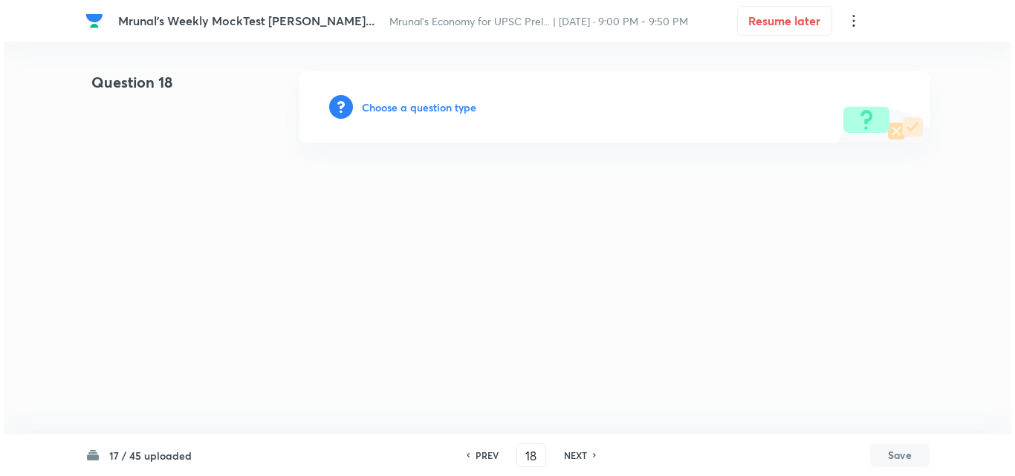
scroll to position [0, 0]
click at [419, 107] on h6 "Choose a question type" at bounding box center [419, 108] width 114 height 16
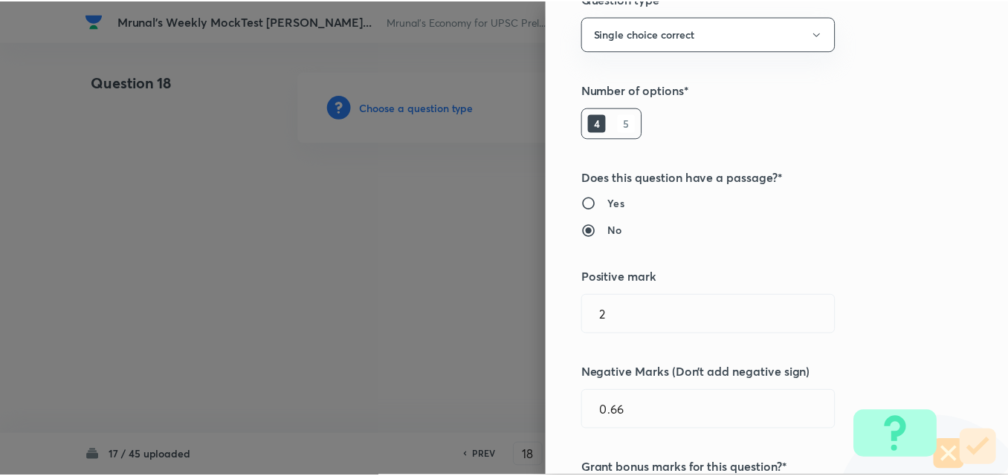
scroll to position [297, 0]
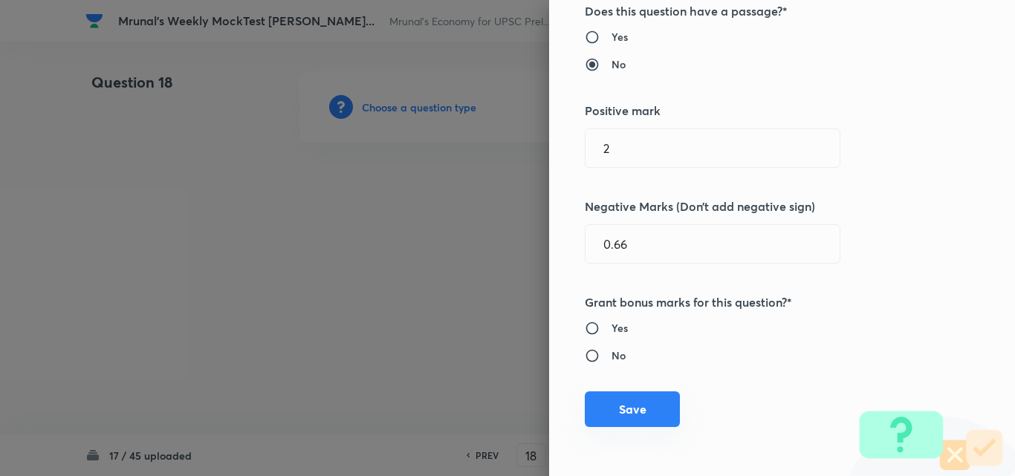
click at [610, 420] on button "Save" at bounding box center [632, 410] width 95 height 36
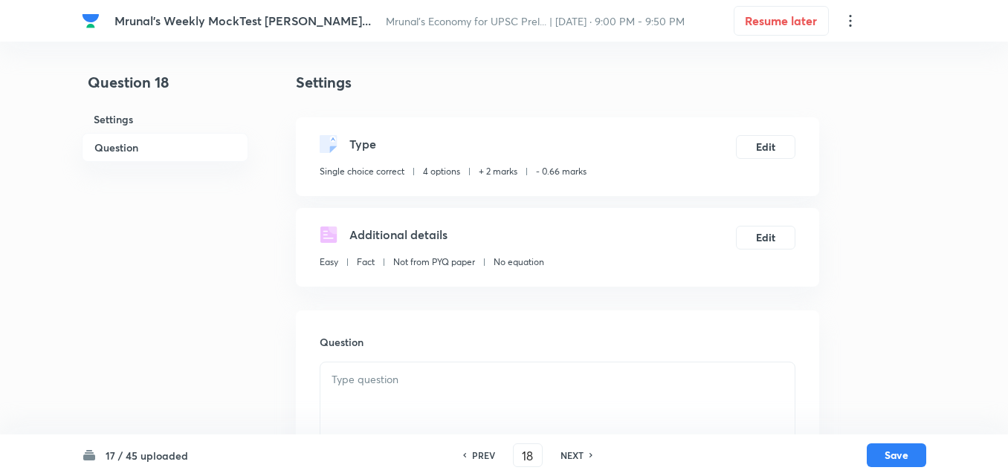
click at [104, 146] on h6 "Question" at bounding box center [165, 147] width 166 height 29
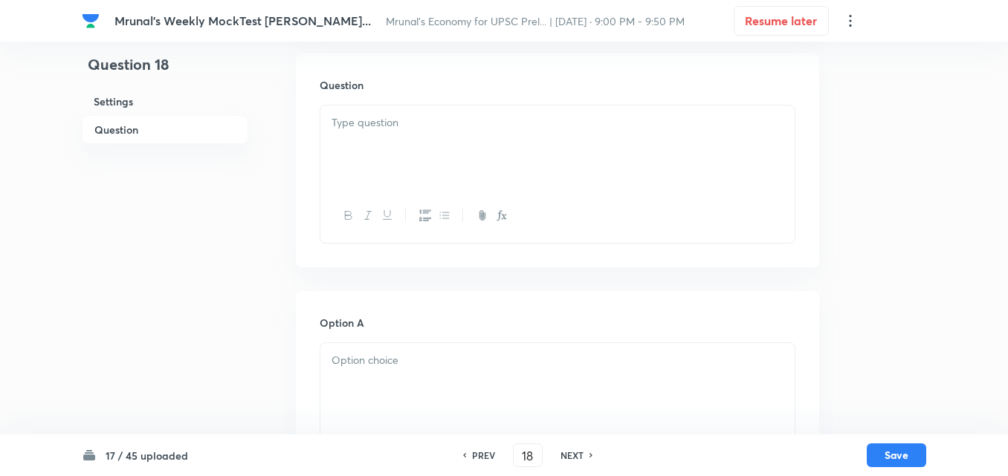
click at [409, 156] on div at bounding box center [557, 147] width 474 height 83
click at [430, 148] on div at bounding box center [557, 147] width 474 height 83
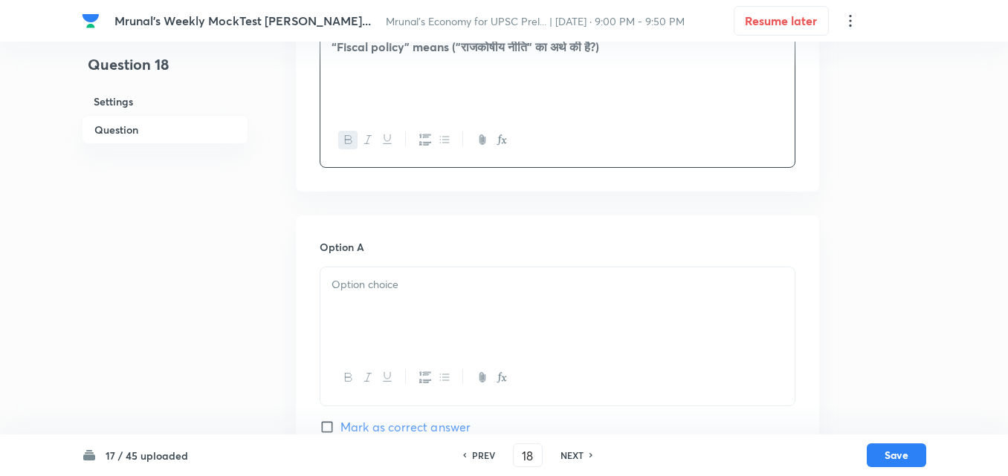
scroll to position [406, 0]
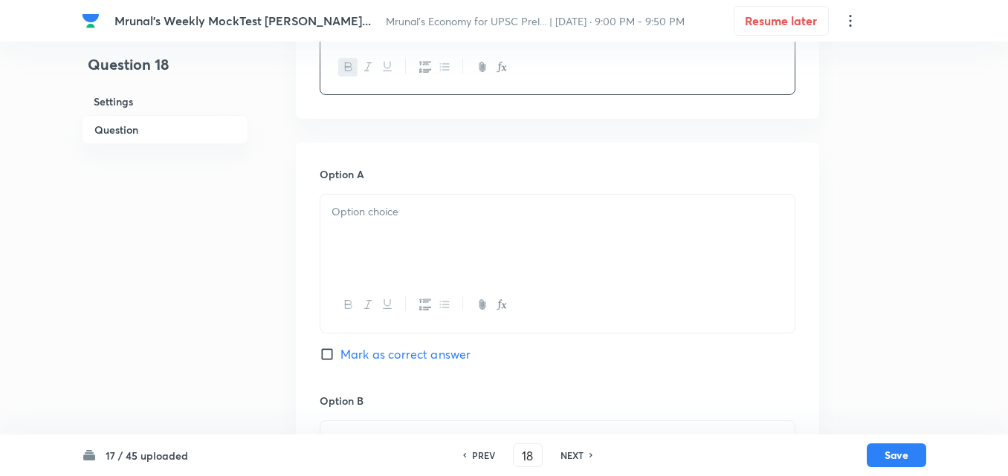
click at [347, 253] on div at bounding box center [557, 236] width 474 height 83
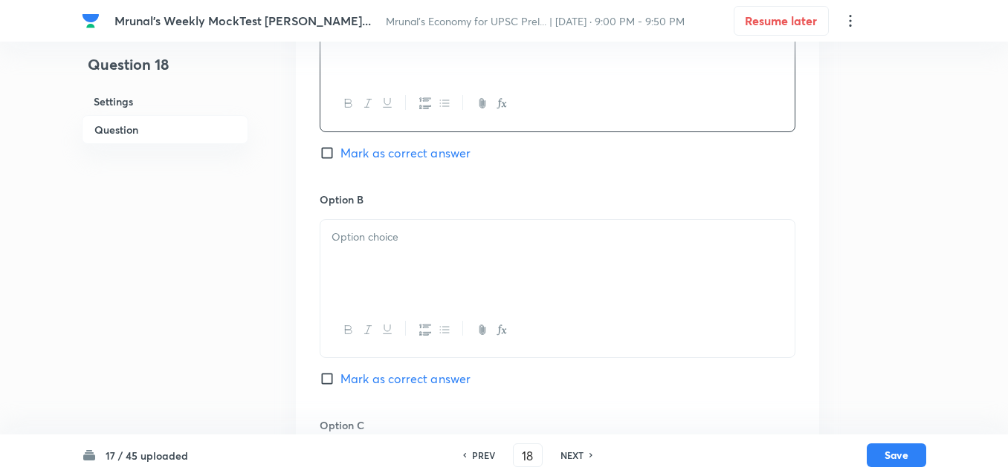
scroll to position [629, 0]
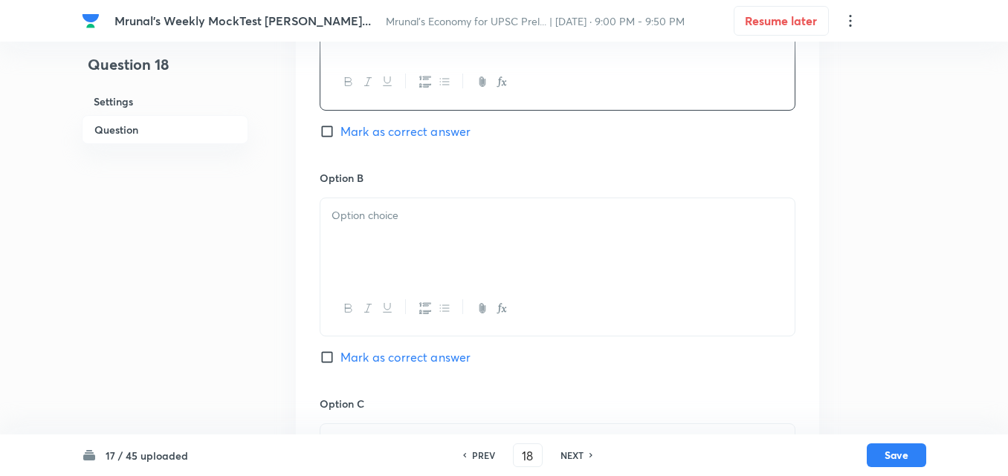
click at [398, 218] on p at bounding box center [557, 215] width 452 height 17
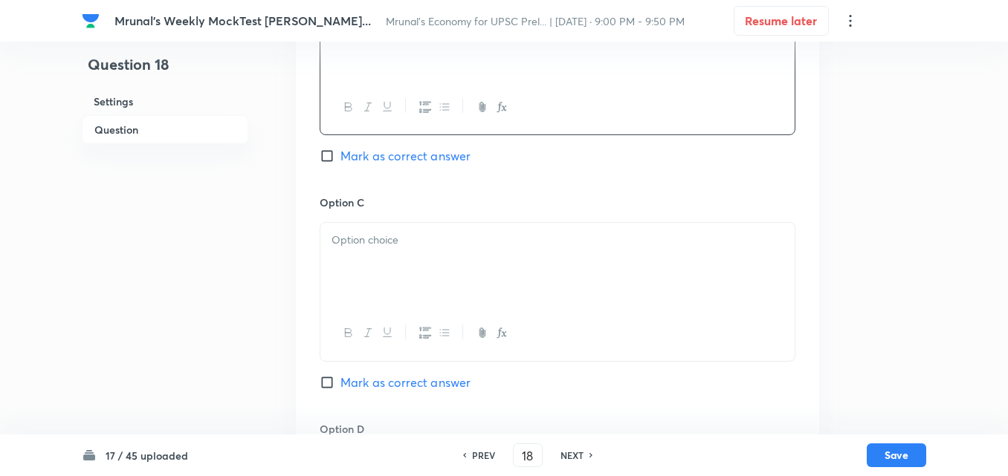
scroll to position [852, 0]
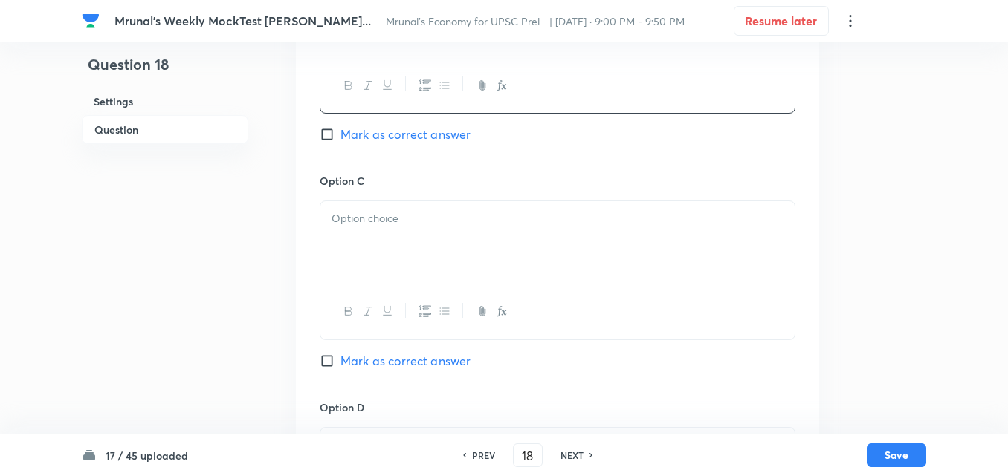
click at [418, 251] on div at bounding box center [557, 242] width 474 height 83
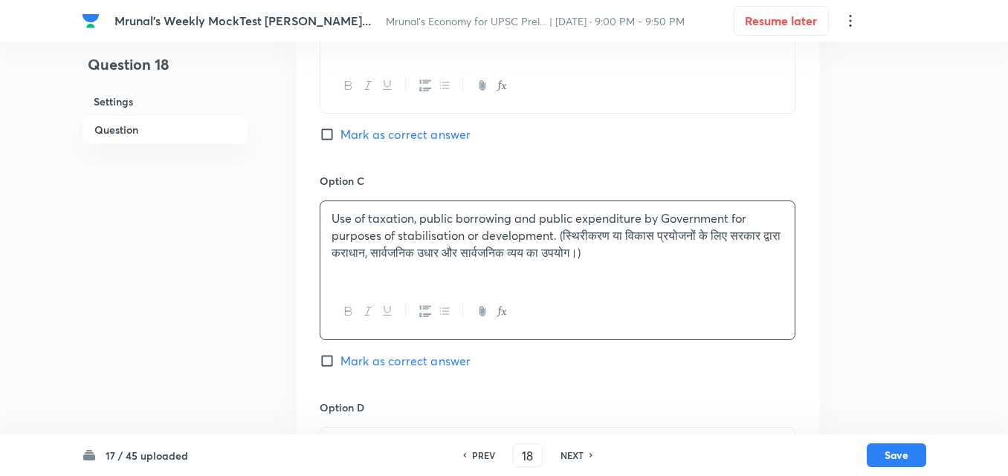
click at [430, 376] on div "Option C Use of taxation, public borrowing and public expenditure by Government…" at bounding box center [558, 286] width 476 height 226
click at [430, 353] on span "Mark as correct answer" at bounding box center [405, 361] width 130 height 18
click at [340, 354] on input "Mark as correct answer" at bounding box center [330, 361] width 21 height 15
checkbox input "true"
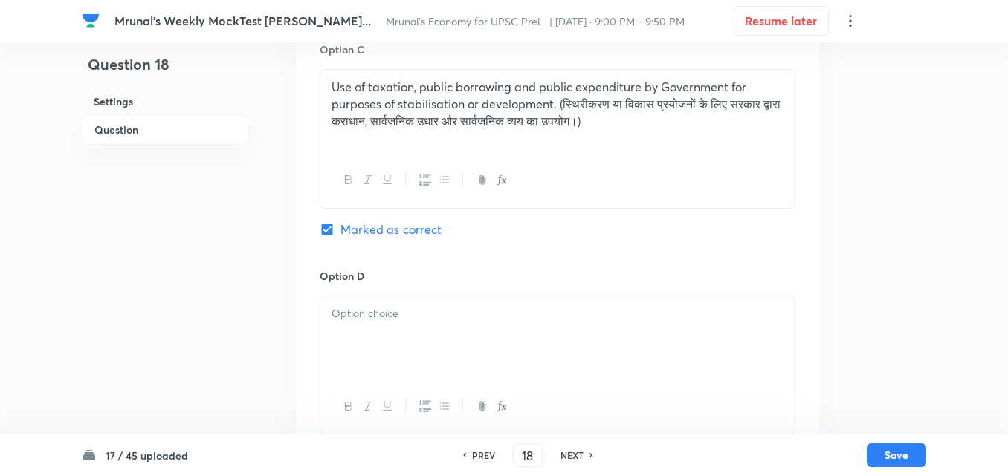
scroll to position [1149, 0]
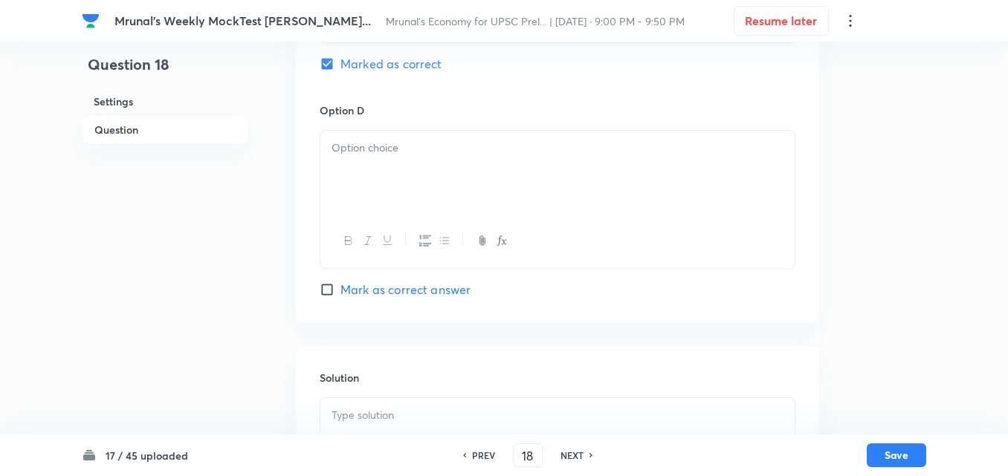
click at [388, 140] on p at bounding box center [557, 148] width 452 height 17
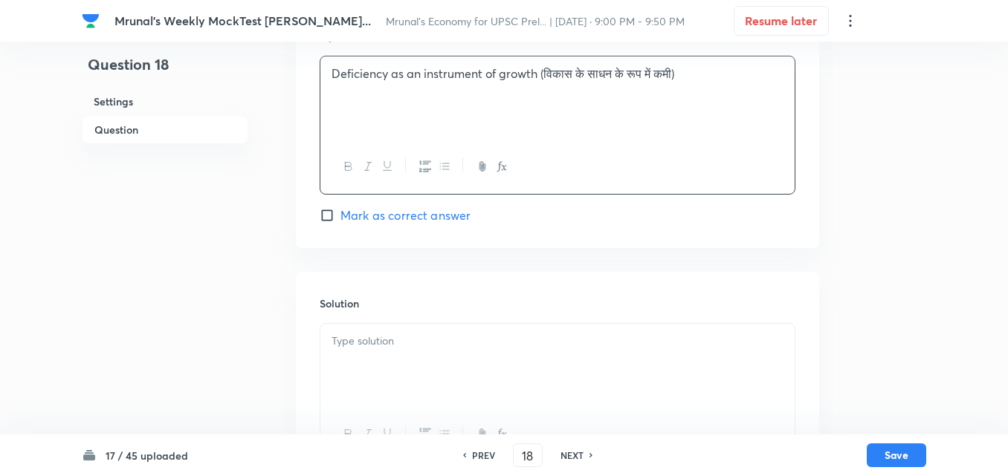
scroll to position [1292, 0]
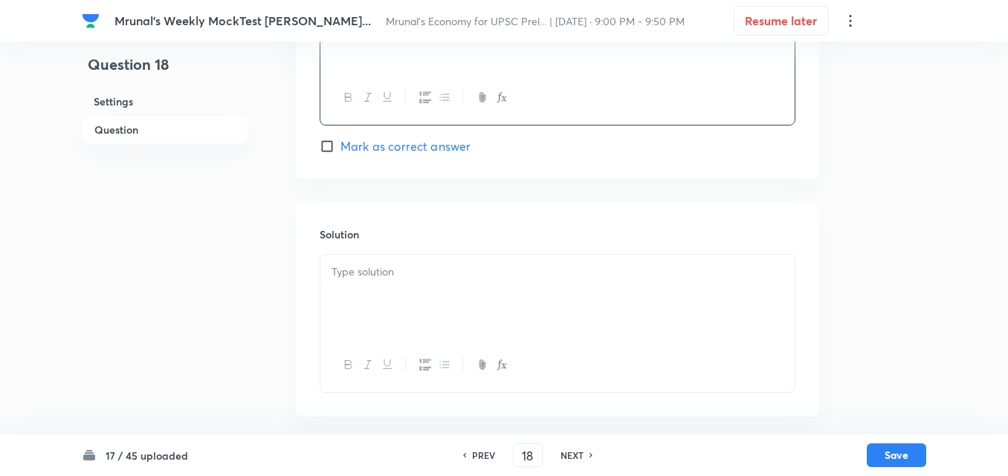
click at [381, 305] on div at bounding box center [557, 296] width 474 height 83
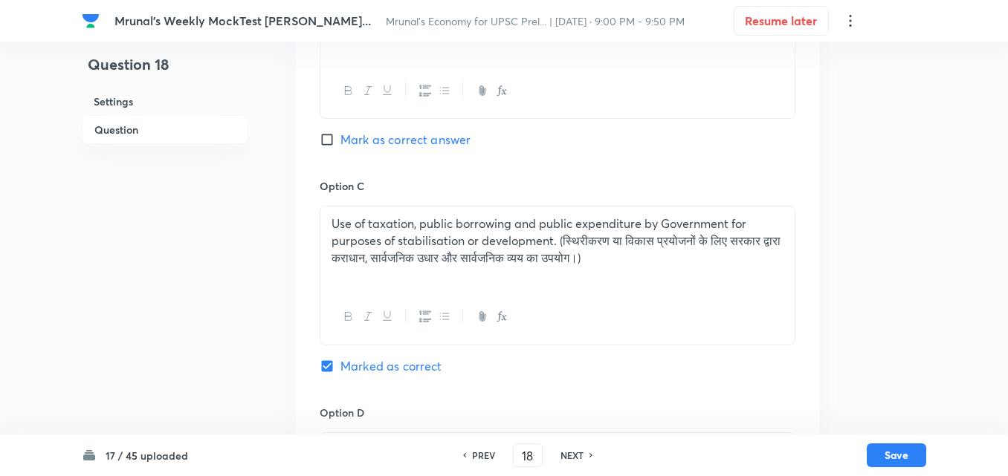
scroll to position [1366, 0]
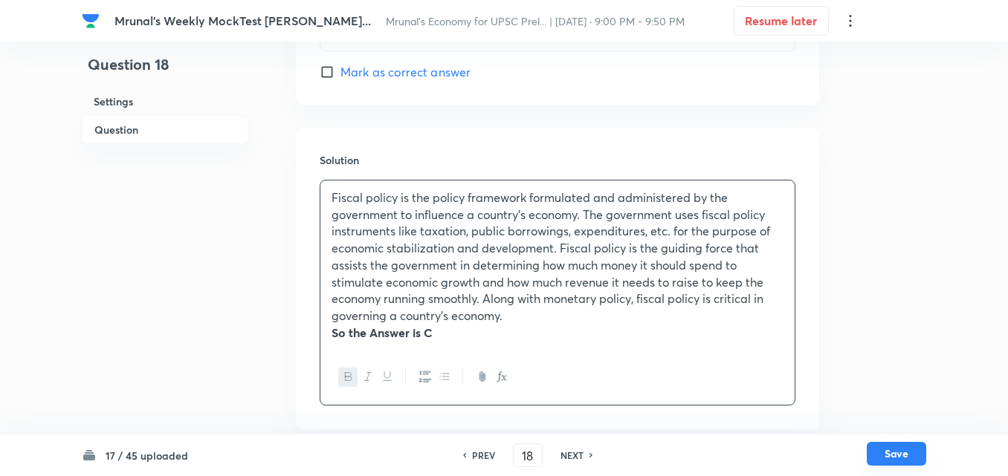
click at [888, 456] on button "Save" at bounding box center [895, 454] width 59 height 24
type input "19"
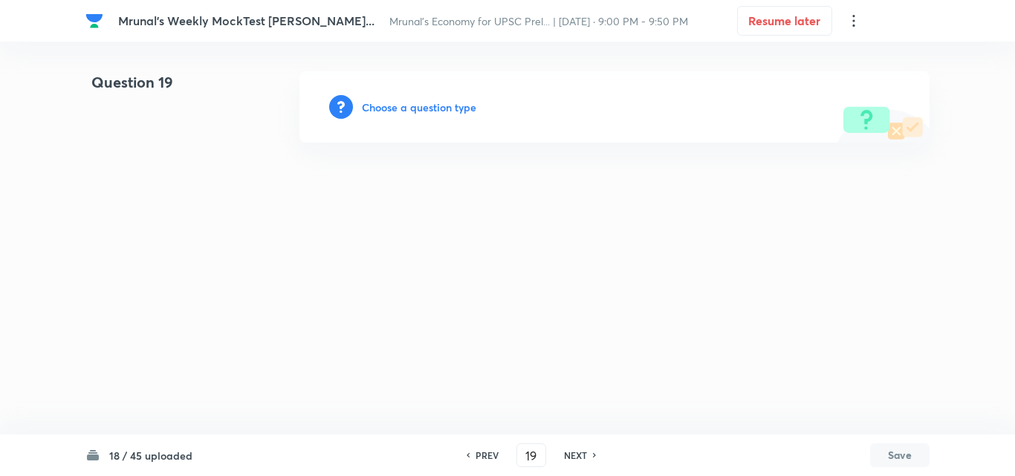
click at [395, 111] on h6 "Choose a question type" at bounding box center [419, 108] width 114 height 16
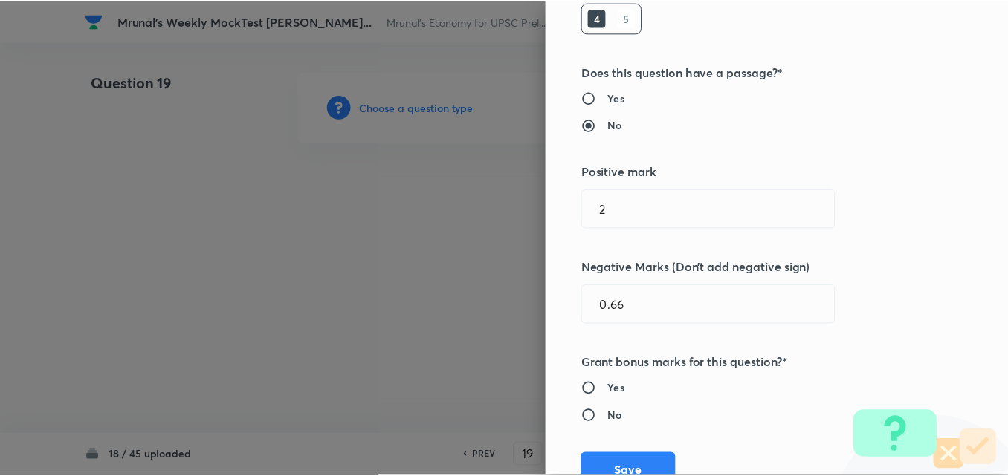
scroll to position [297, 0]
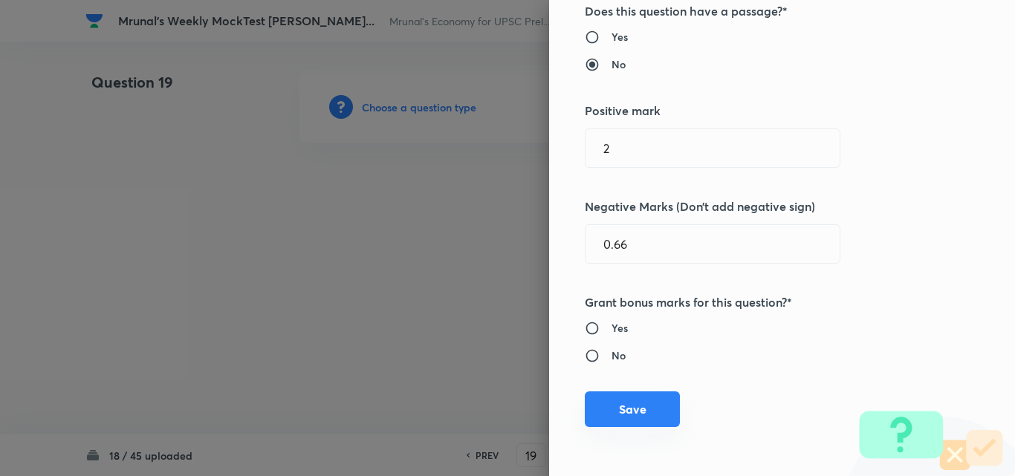
click at [609, 414] on button "Save" at bounding box center [632, 410] width 95 height 36
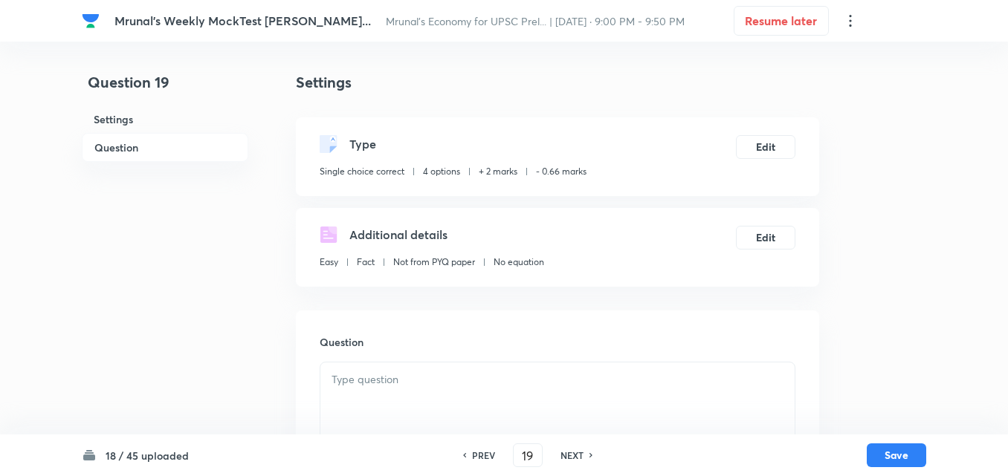
click at [129, 143] on h6 "Question" at bounding box center [165, 147] width 166 height 29
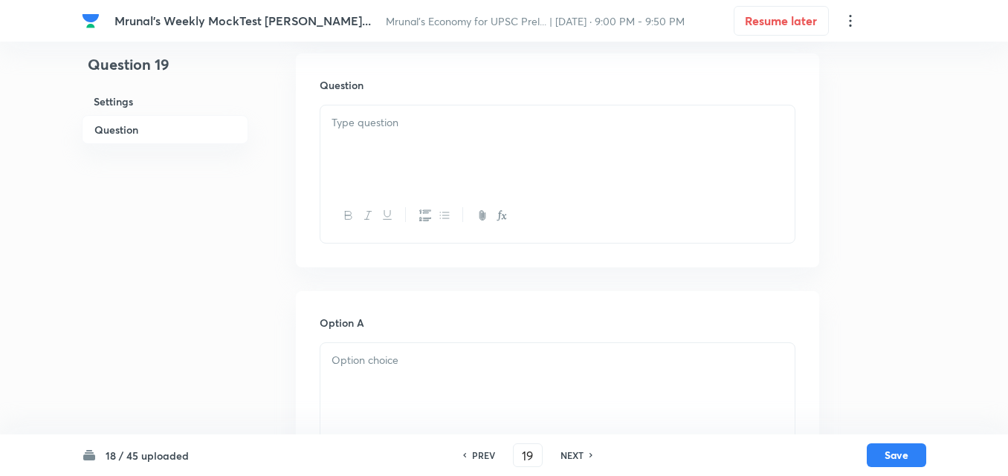
click at [467, 145] on div at bounding box center [557, 147] width 474 height 83
click at [482, 143] on div at bounding box center [557, 147] width 474 height 83
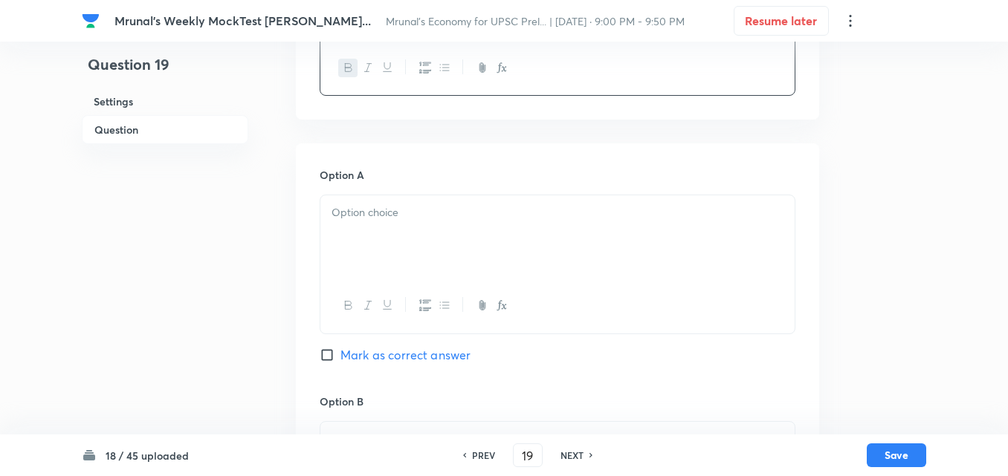
scroll to position [406, 0]
click at [408, 230] on div at bounding box center [557, 236] width 474 height 83
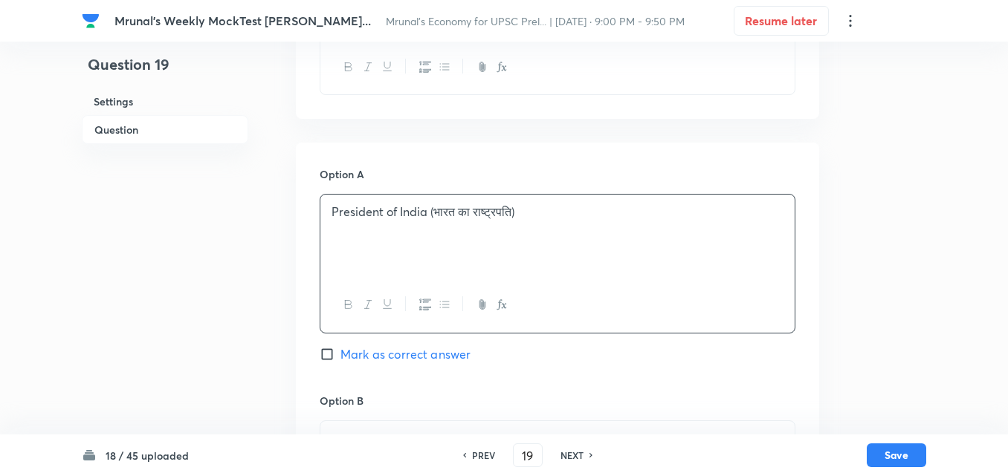
scroll to position [629, 0]
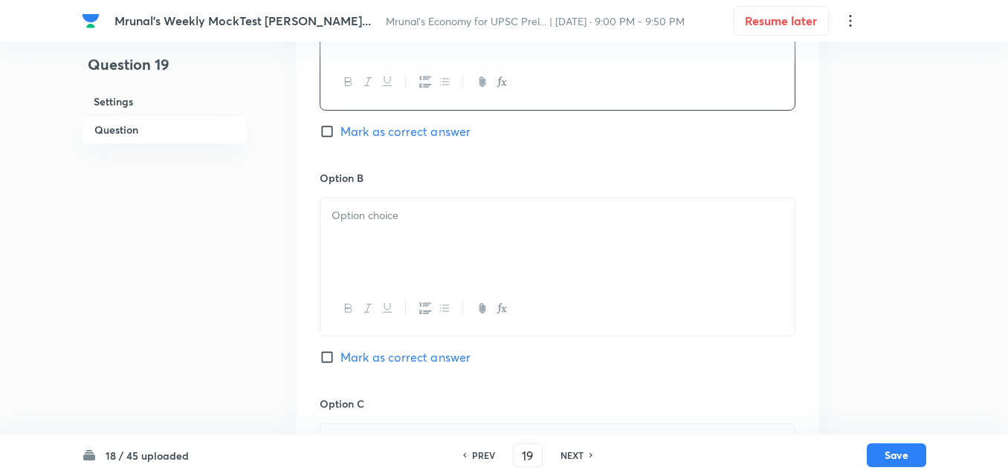
click at [393, 241] on div at bounding box center [557, 239] width 474 height 83
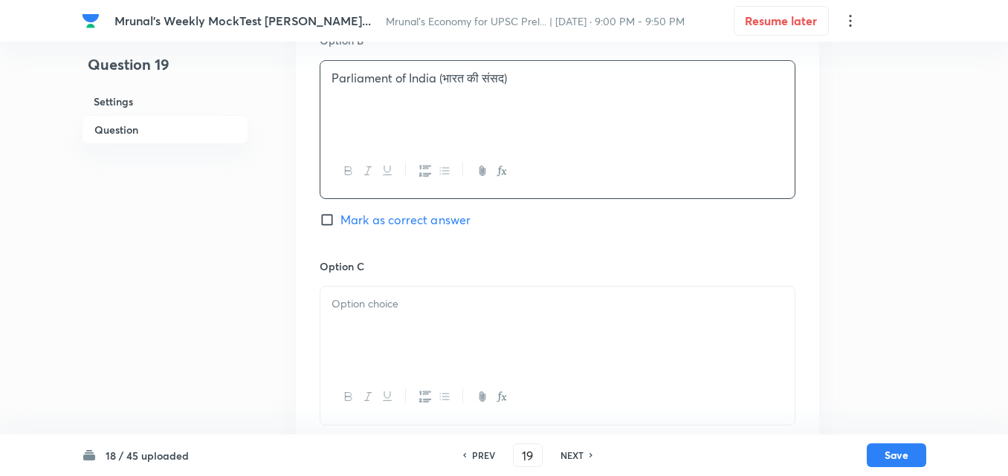
scroll to position [777, 0]
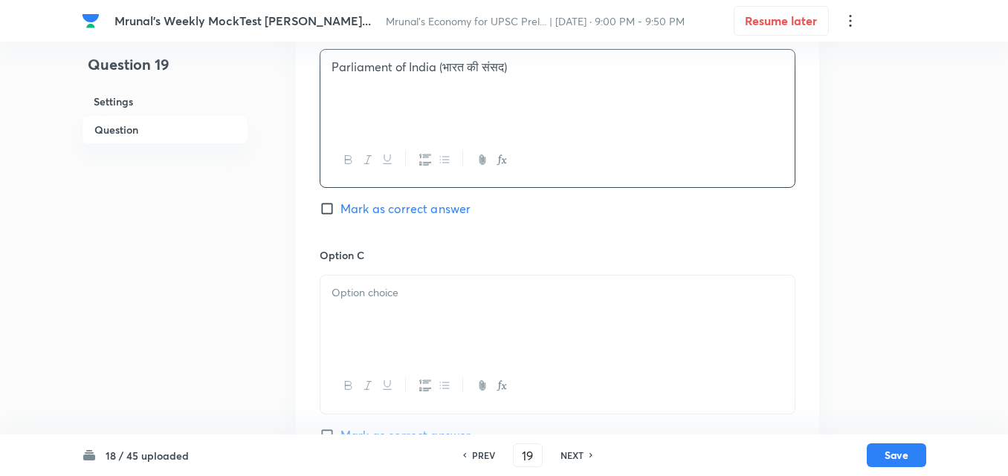
click at [412, 203] on span "Mark as correct answer" at bounding box center [405, 209] width 130 height 18
click at [340, 203] on input "Mark as correct answer" at bounding box center [330, 208] width 21 height 15
checkbox input "true"
click at [369, 302] on div at bounding box center [557, 317] width 474 height 83
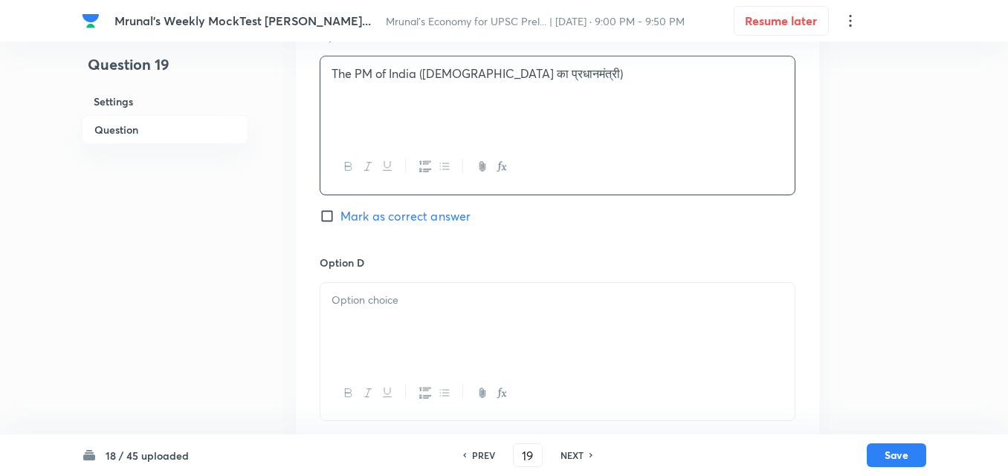
scroll to position [1000, 0]
click at [398, 312] on div at bounding box center [557, 320] width 474 height 83
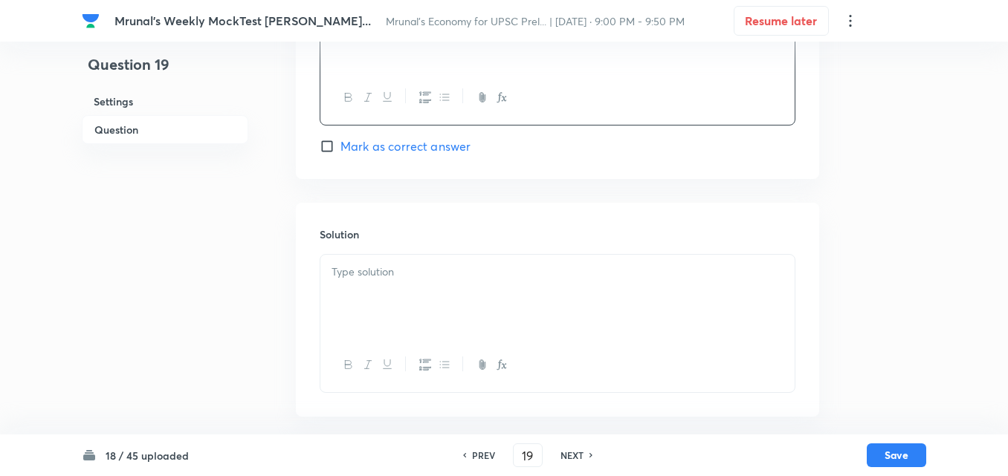
click at [403, 291] on div at bounding box center [557, 296] width 474 height 83
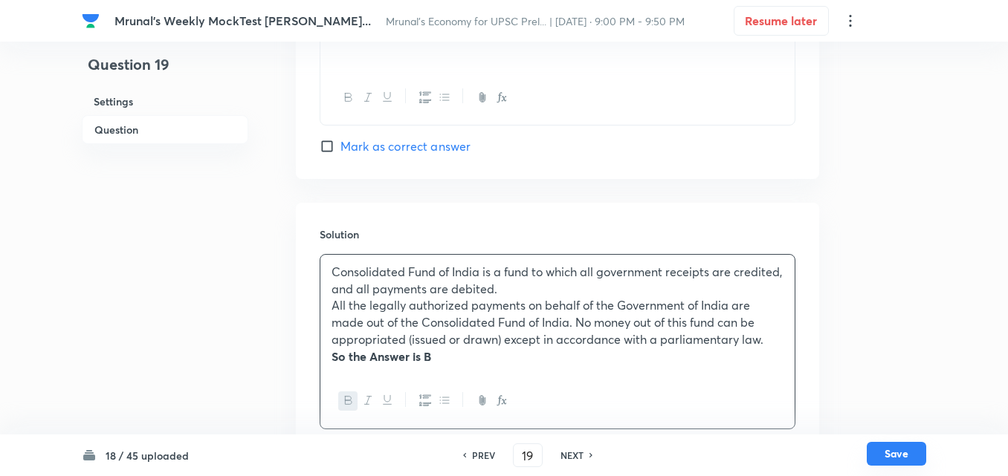
click at [890, 450] on button "Save" at bounding box center [895, 454] width 59 height 24
type input "20"
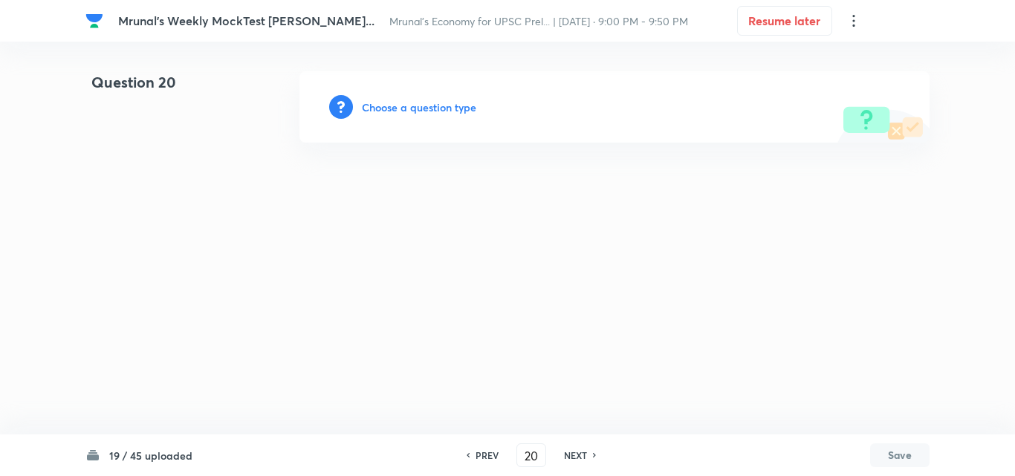
click at [435, 98] on div "Choose a question type" at bounding box center [614, 106] width 630 height 71
click at [432, 106] on h6 "Choose a question type" at bounding box center [419, 108] width 114 height 16
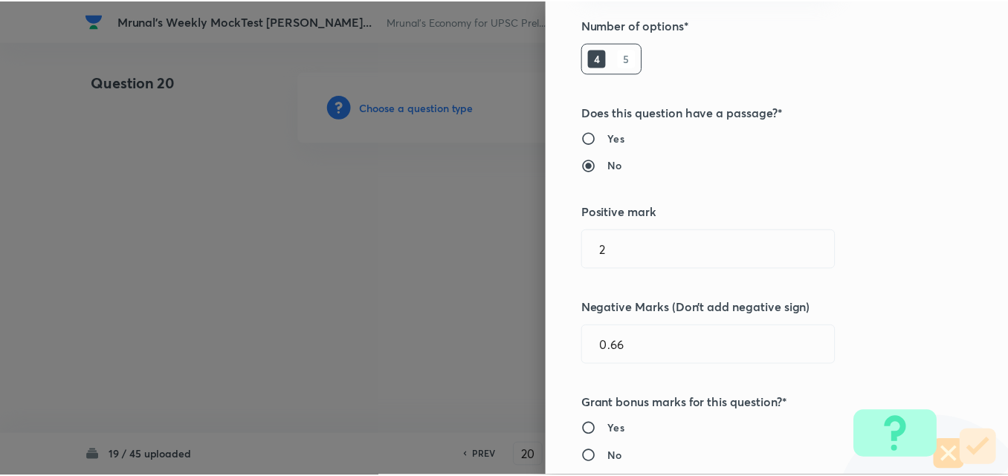
scroll to position [297, 0]
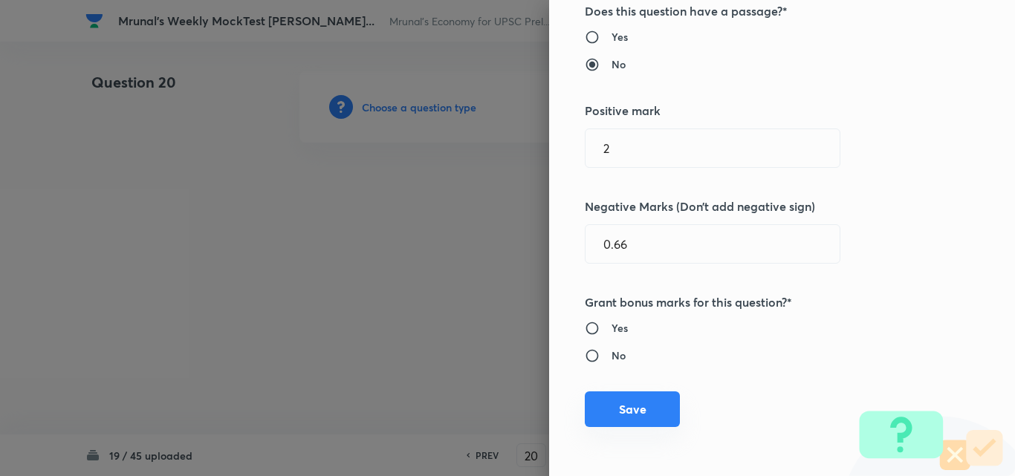
click at [632, 398] on button "Save" at bounding box center [632, 410] width 95 height 36
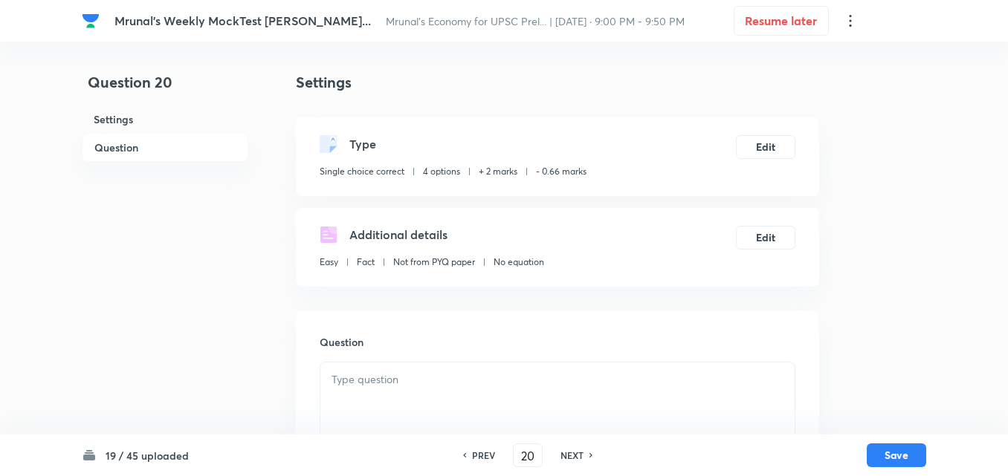
click at [131, 149] on h6 "Question" at bounding box center [165, 147] width 166 height 29
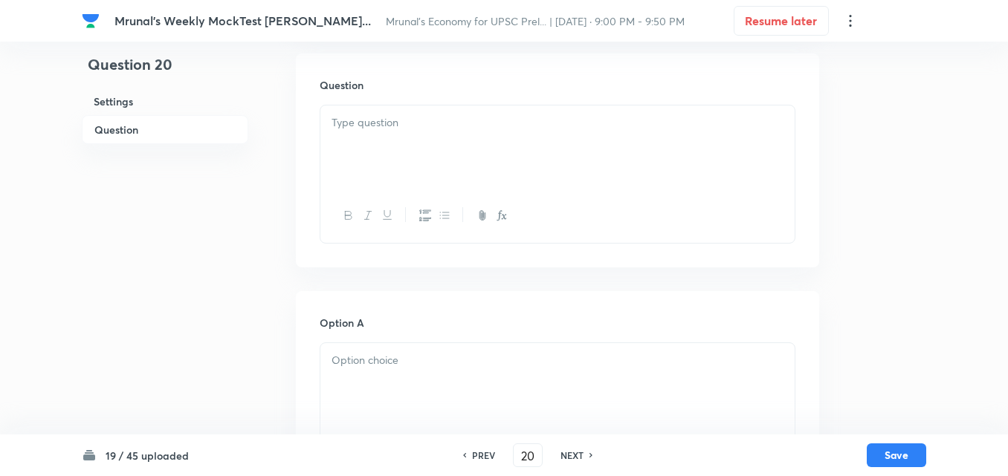
click at [461, 161] on div at bounding box center [557, 147] width 474 height 83
click at [453, 152] on div at bounding box center [557, 147] width 474 height 83
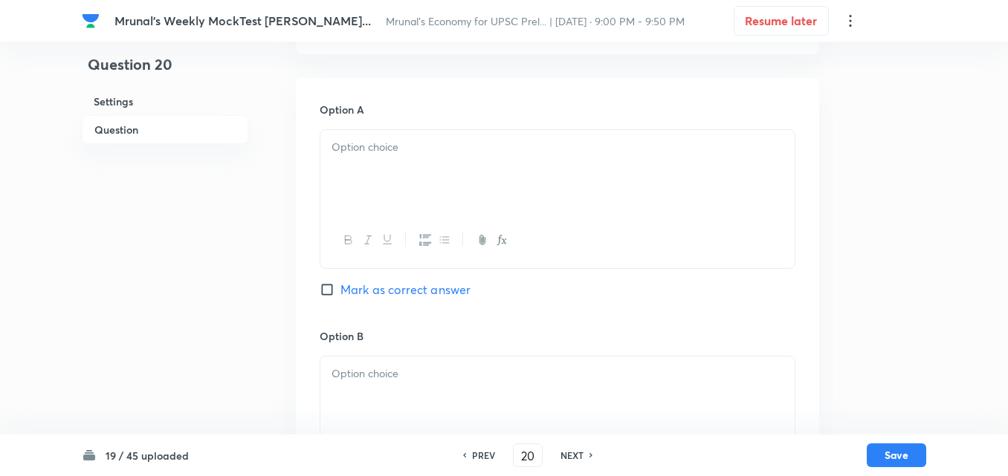
scroll to position [480, 0]
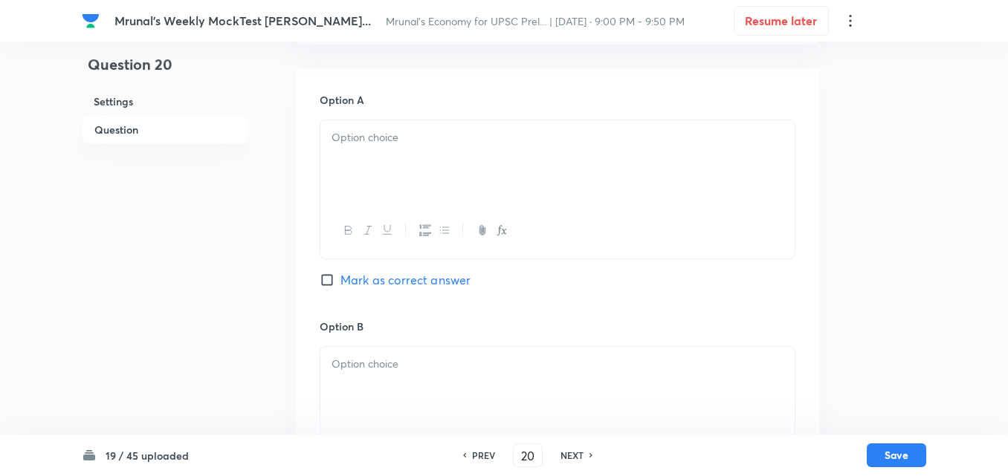
click at [381, 145] on p at bounding box center [557, 137] width 452 height 17
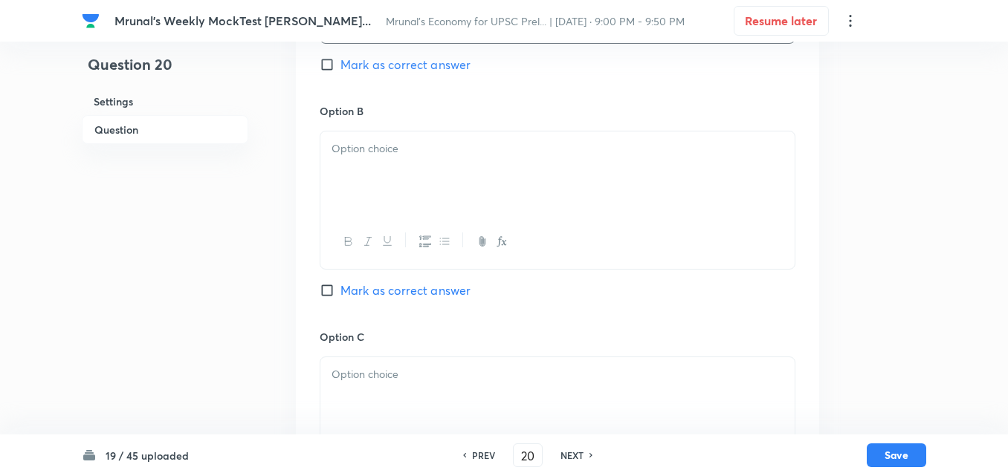
scroll to position [703, 0]
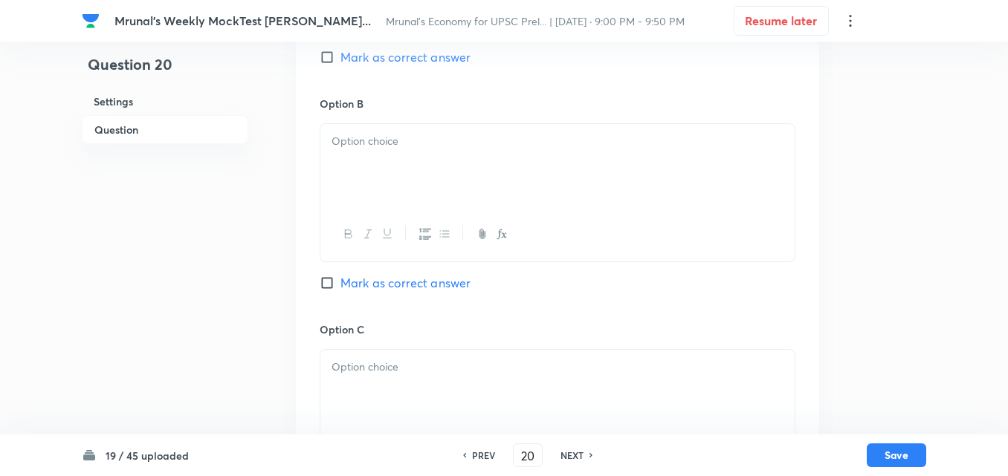
click at [376, 181] on div at bounding box center [557, 165] width 474 height 83
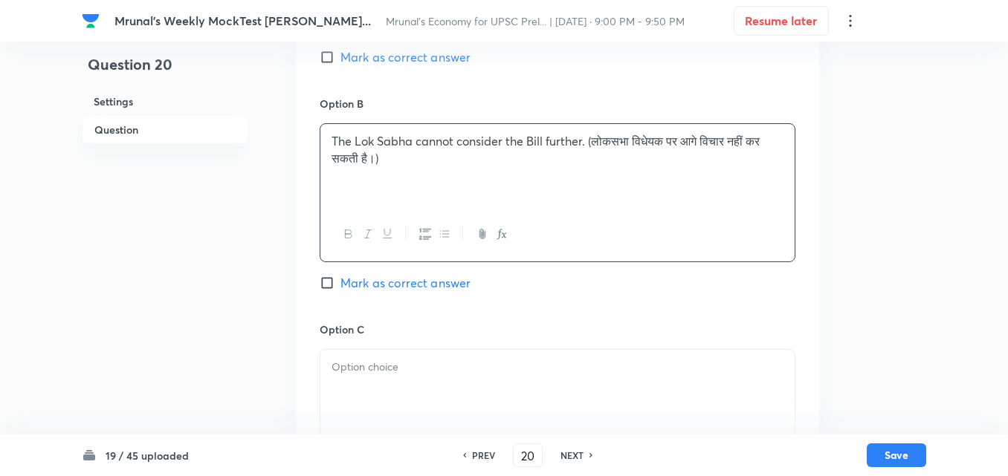
click at [417, 55] on span "Mark as correct answer" at bounding box center [405, 57] width 130 height 18
click at [340, 55] on input "Mark as correct answer" at bounding box center [330, 57] width 21 height 15
checkbox input "true"
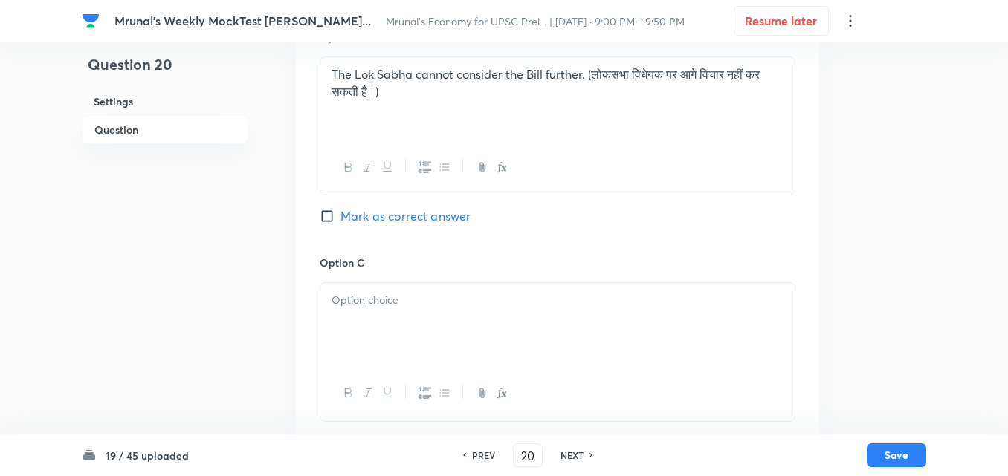
scroll to position [852, 0]
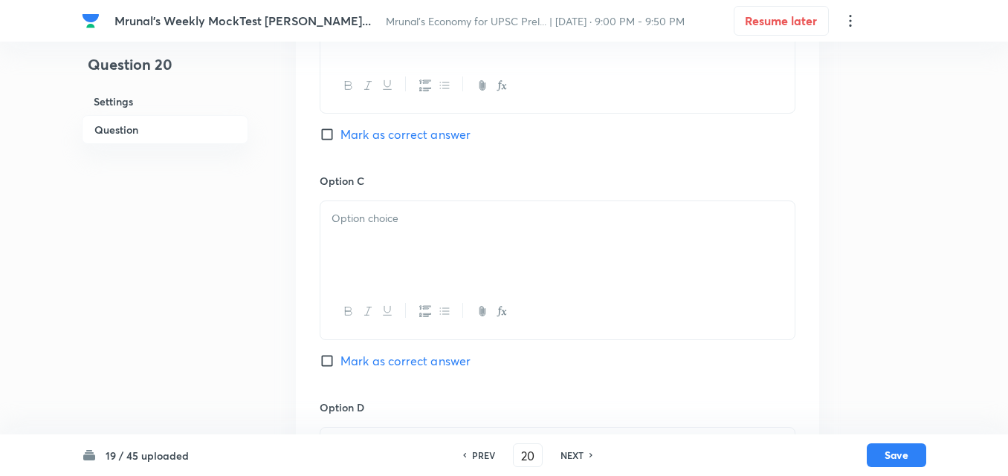
click at [346, 250] on div at bounding box center [557, 242] width 474 height 83
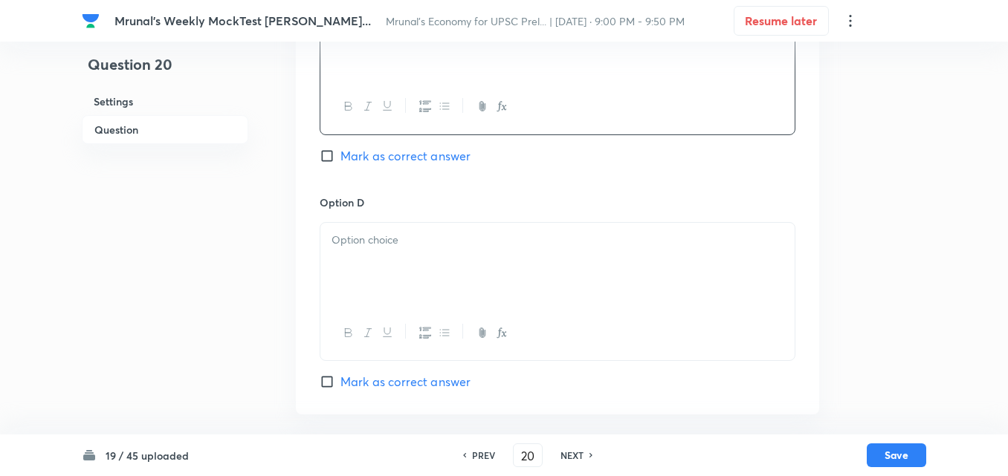
scroll to position [1074, 0]
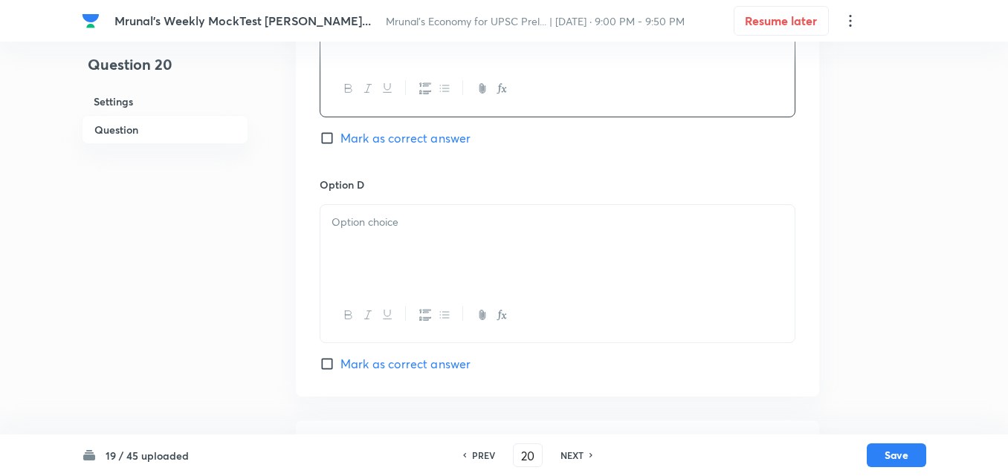
click at [444, 244] on div at bounding box center [557, 246] width 474 height 83
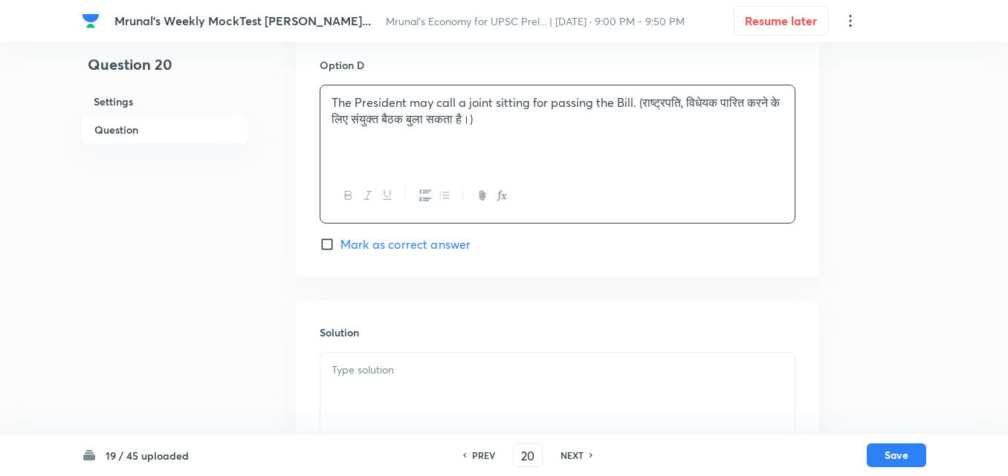
scroll to position [1292, 0]
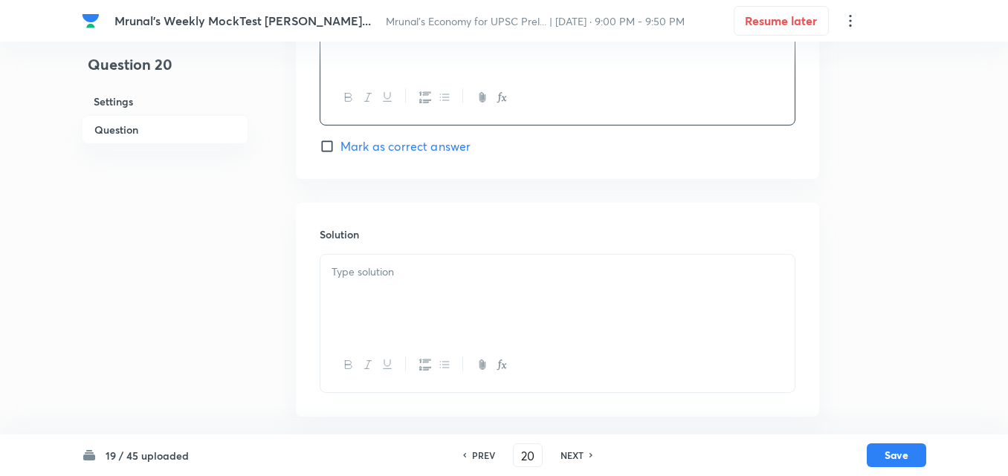
click at [398, 308] on div at bounding box center [557, 296] width 474 height 83
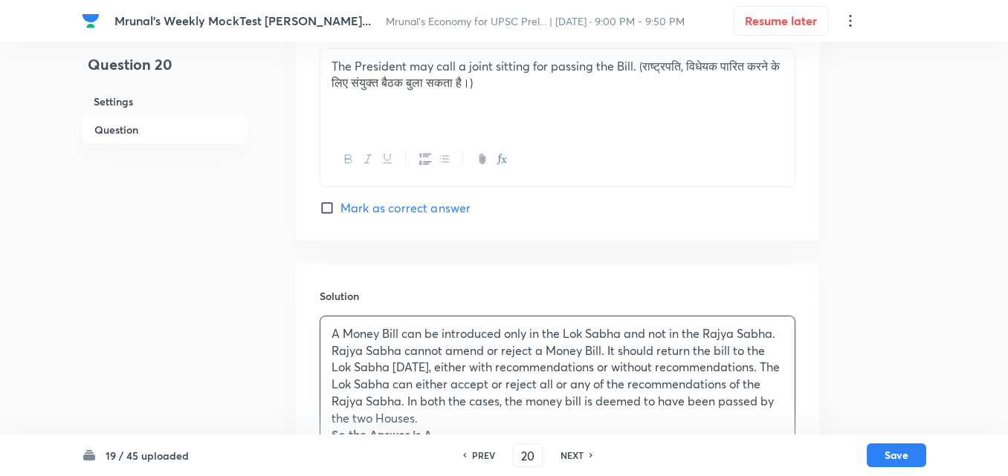
scroll to position [1345, 0]
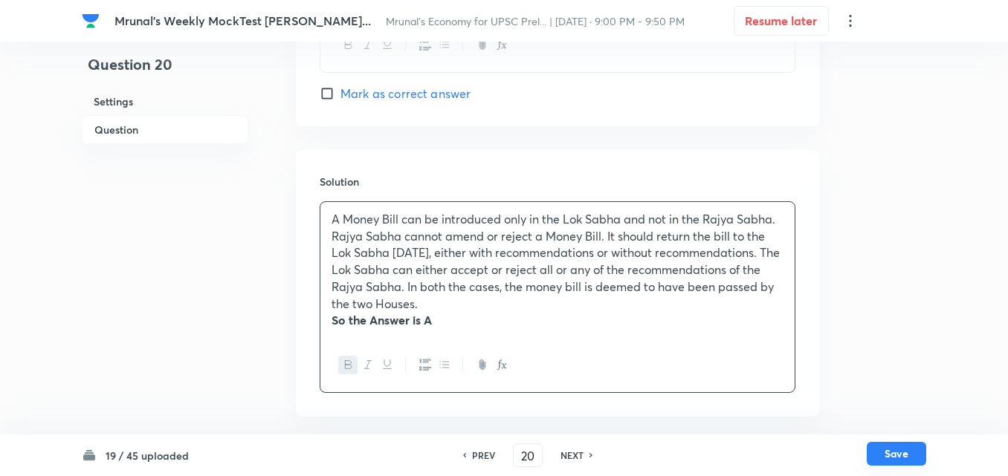
click at [917, 457] on button "Save" at bounding box center [895, 454] width 59 height 24
type input "21"
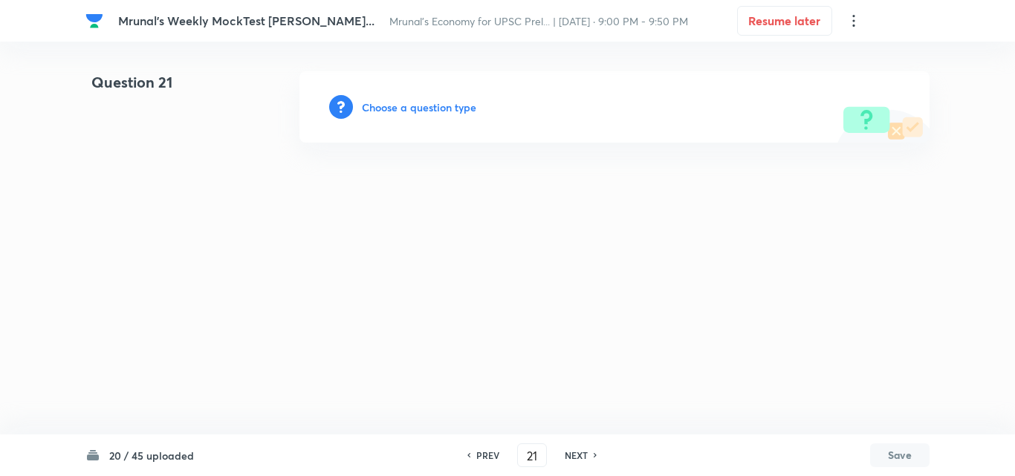
click at [438, 102] on h6 "Choose a question type" at bounding box center [419, 108] width 114 height 16
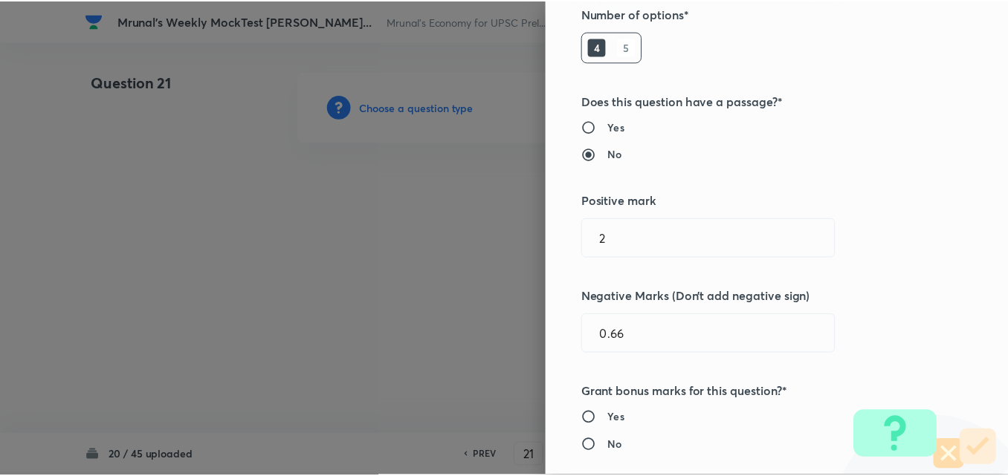
scroll to position [297, 0]
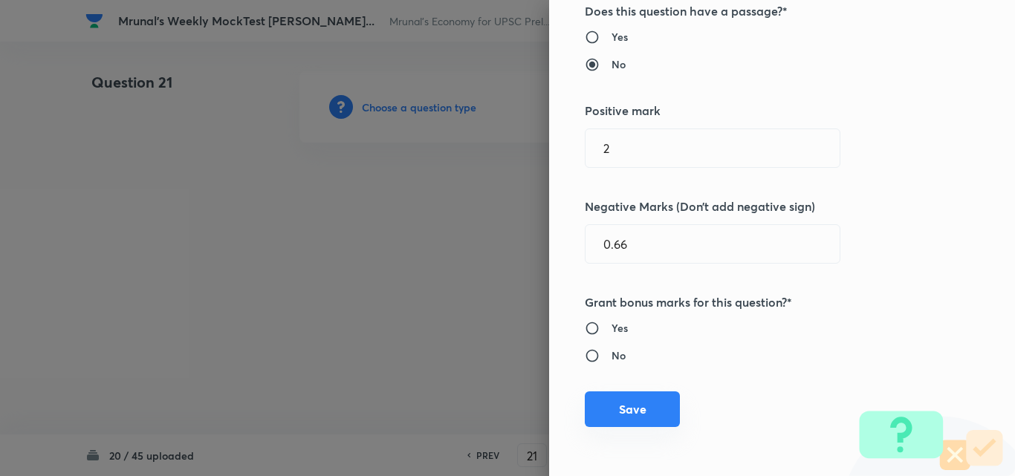
drag, startPoint x: 618, startPoint y: 398, endPoint x: 611, endPoint y: 399, distance: 7.5
click at [616, 399] on button "Save" at bounding box center [632, 410] width 95 height 36
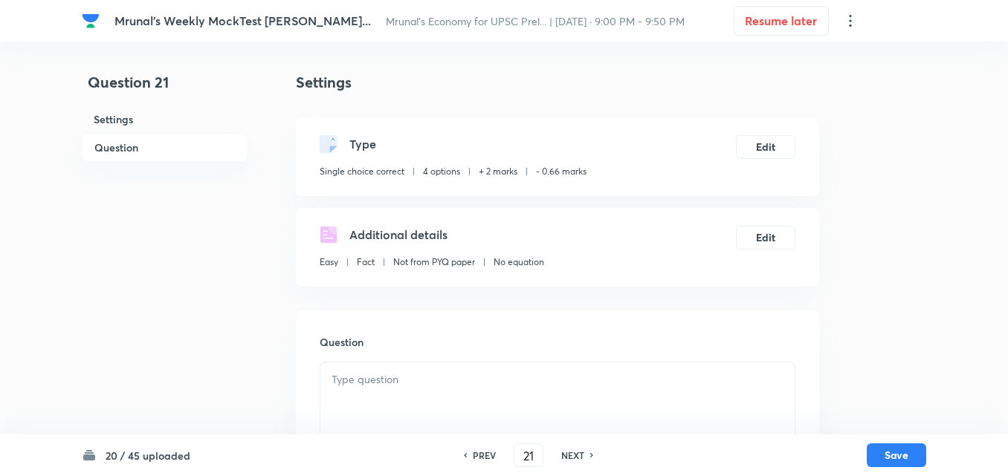
click at [139, 154] on h6 "Question" at bounding box center [165, 147] width 166 height 29
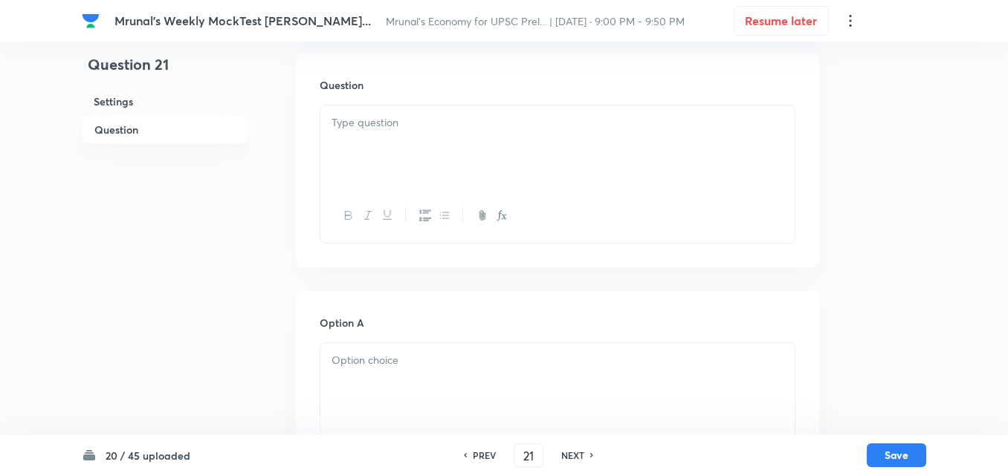
click at [447, 158] on div at bounding box center [557, 147] width 474 height 83
click at [409, 155] on div at bounding box center [557, 147] width 474 height 83
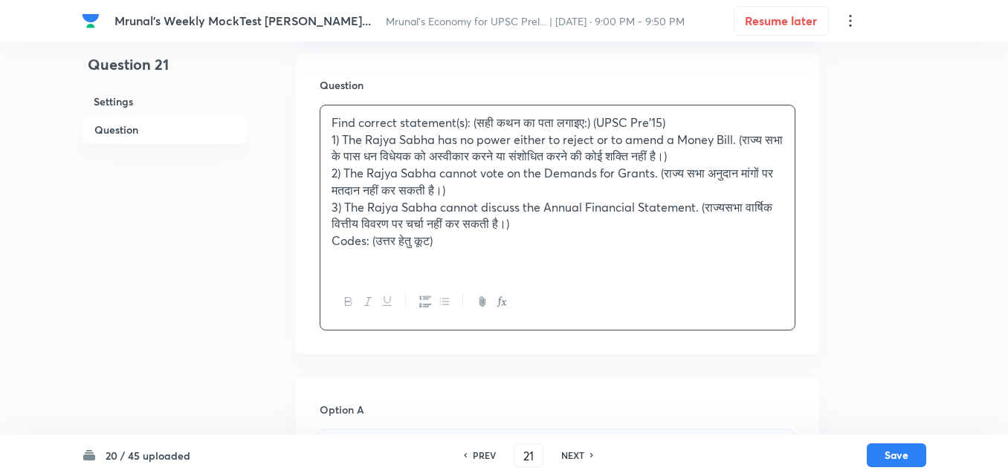
click at [707, 184] on p "2) The Rajya Sabha cannot vote on the Demands for Grants. (राज्य सभा अनुदान मां…" at bounding box center [557, 181] width 452 height 33
click at [557, 250] on p at bounding box center [557, 258] width 452 height 17
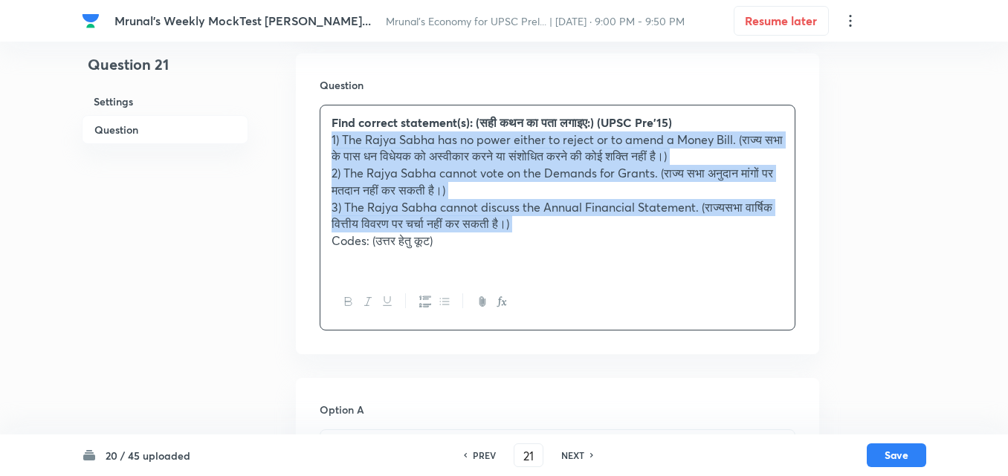
click at [419, 296] on button "button" at bounding box center [424, 302] width 19 height 19
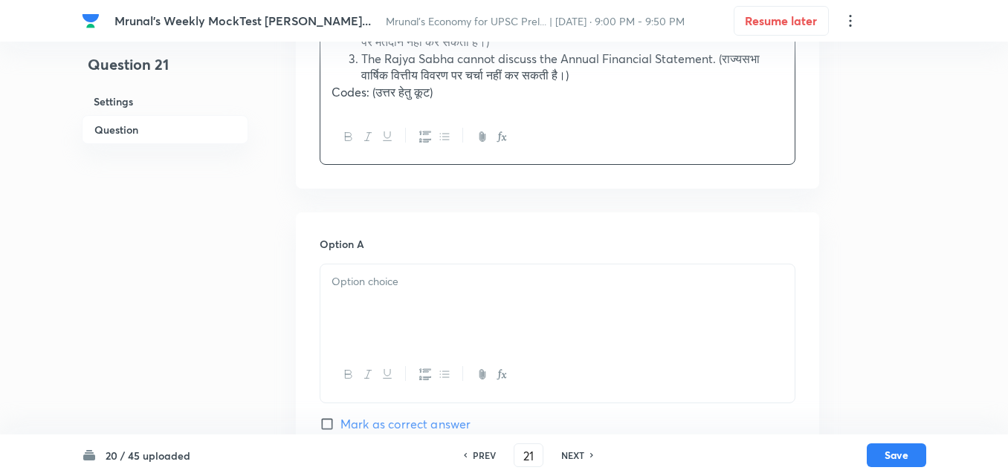
drag, startPoint x: 387, startPoint y: 333, endPoint x: 397, endPoint y: 325, distance: 12.2
click at [386, 332] on div at bounding box center [557, 306] width 474 height 83
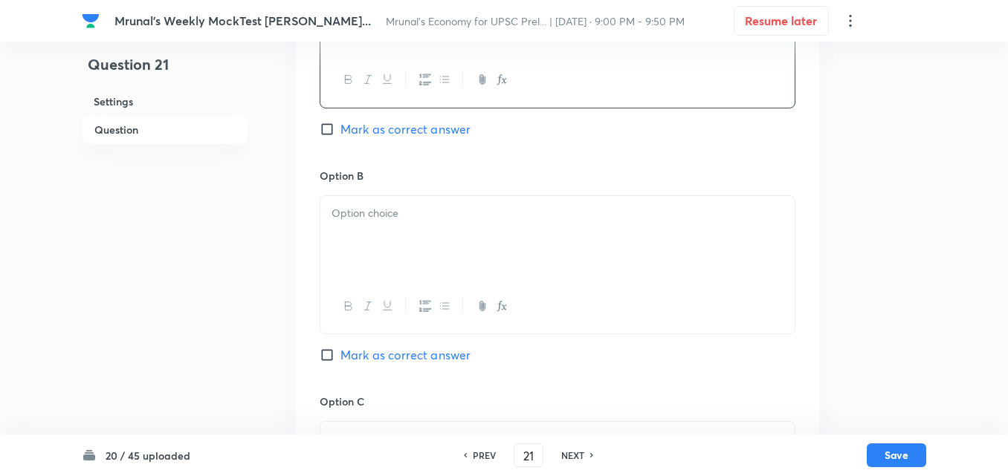
scroll to position [703, 0]
click at [404, 220] on p at bounding box center [557, 211] width 452 height 17
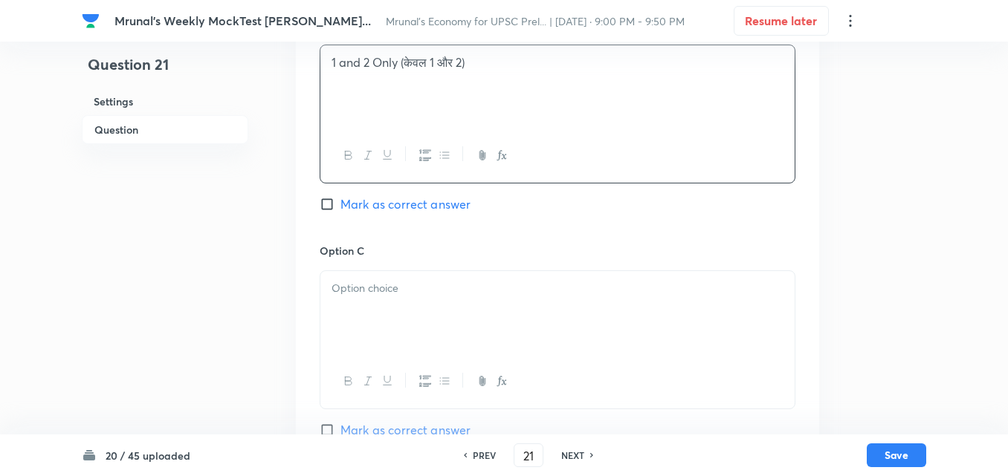
click at [409, 213] on span "Mark as correct answer" at bounding box center [405, 204] width 130 height 18
click at [340, 212] on input "Mark as correct answer" at bounding box center [330, 204] width 21 height 15
checkbox input "true"
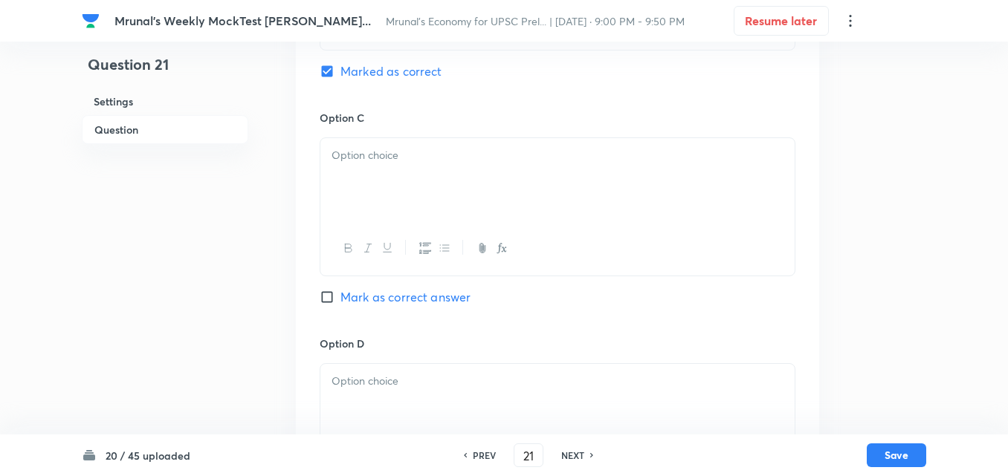
scroll to position [1000, 0]
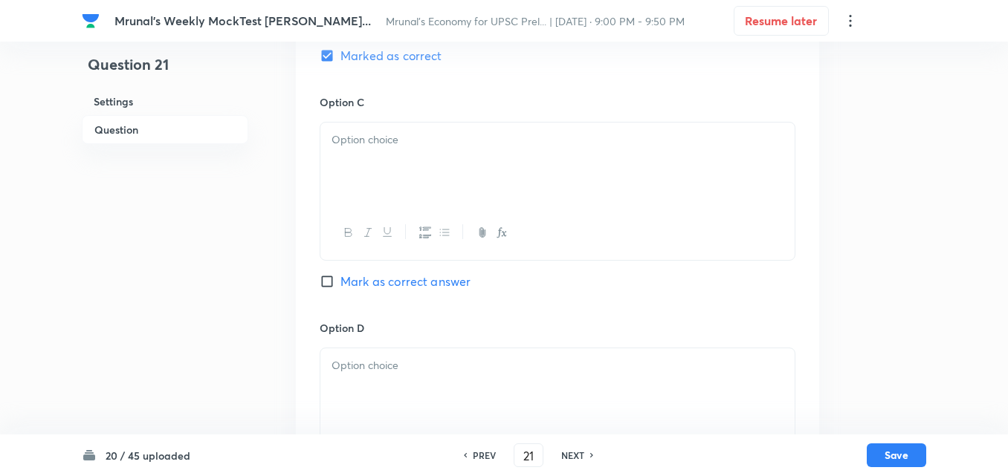
click at [373, 171] on div at bounding box center [557, 164] width 474 height 83
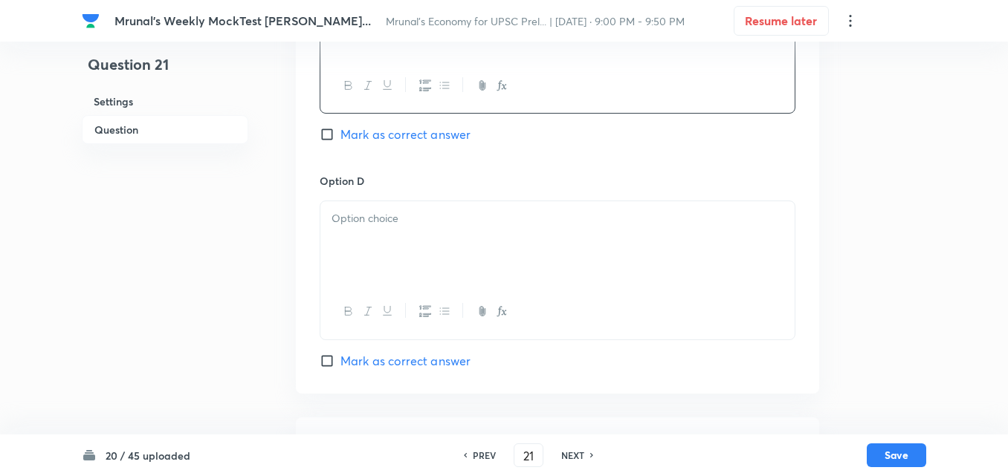
scroll to position [1149, 0]
click at [385, 270] on div at bounding box center [557, 241] width 474 height 83
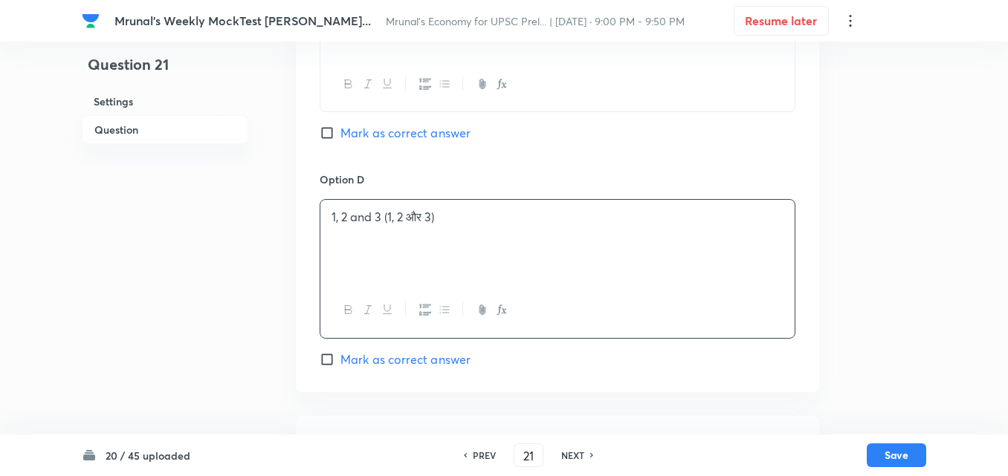
scroll to position [1379, 0]
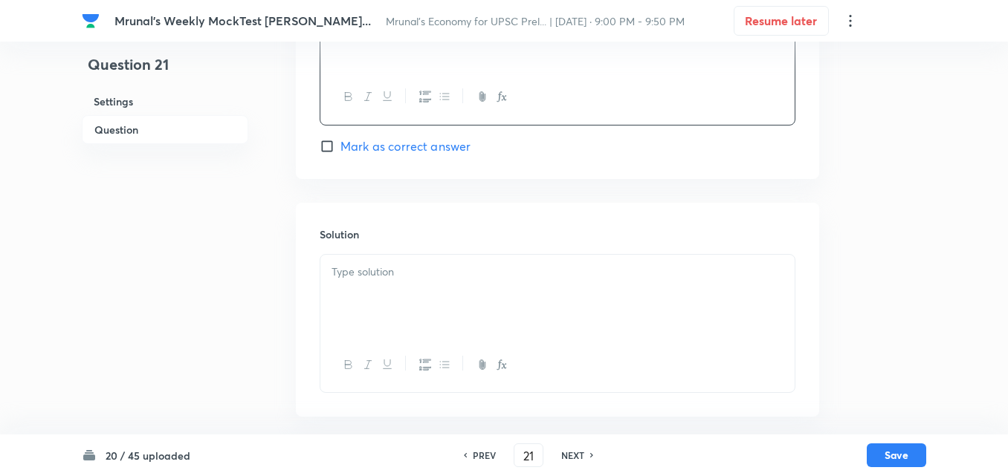
click at [420, 294] on div at bounding box center [557, 296] width 474 height 83
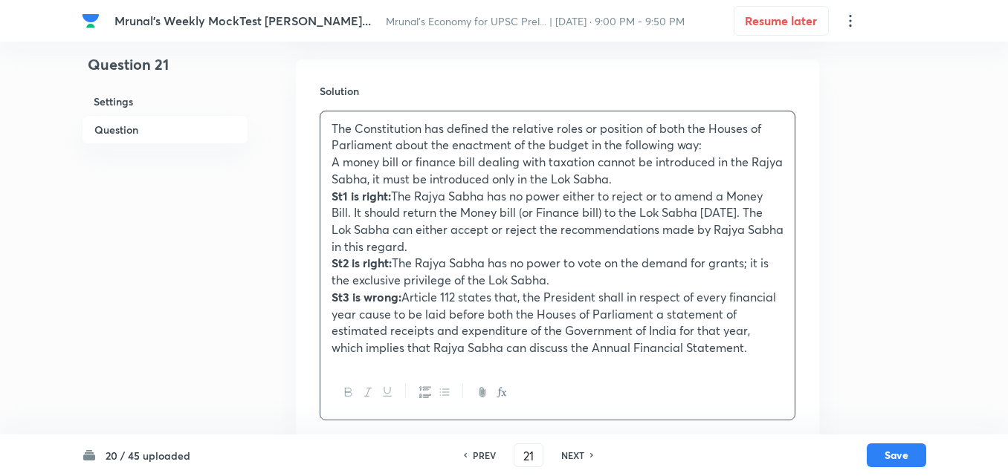
scroll to position [1550, 0]
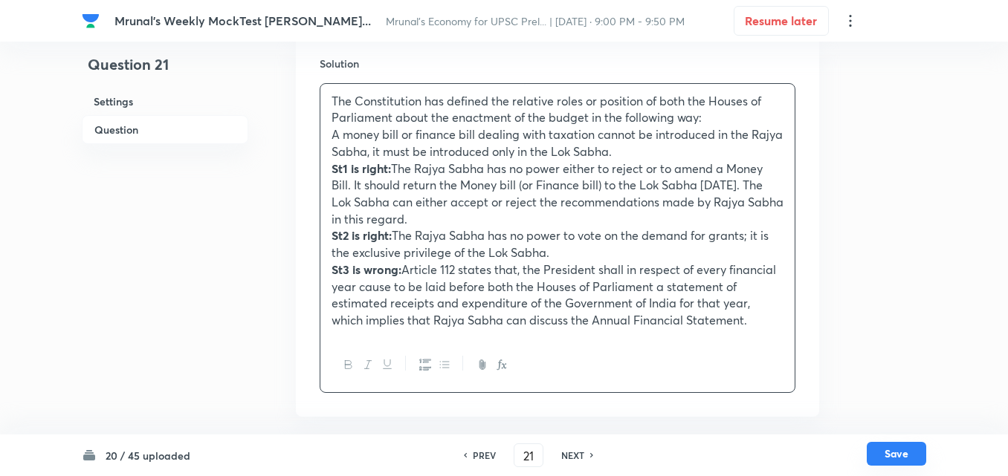
click at [894, 452] on button "Save" at bounding box center [895, 454] width 59 height 24
type input "22"
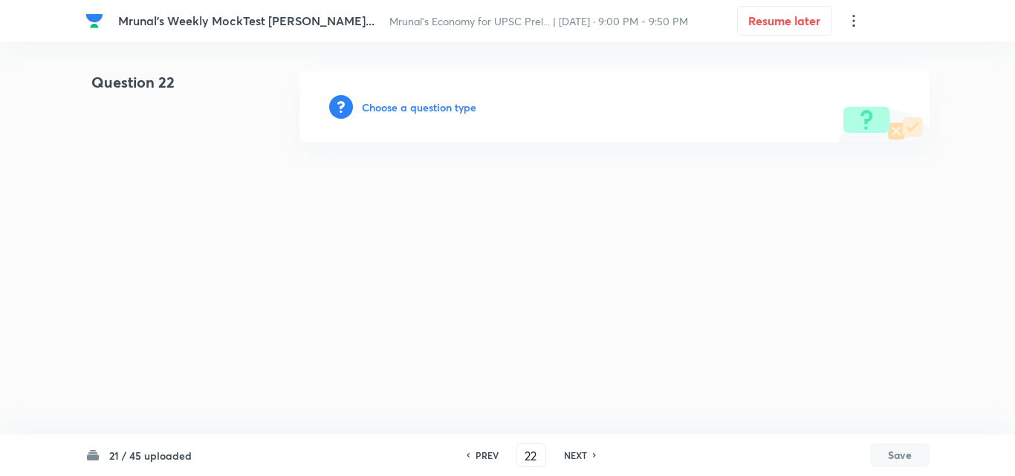
click at [403, 106] on h6 "Choose a question type" at bounding box center [419, 108] width 114 height 16
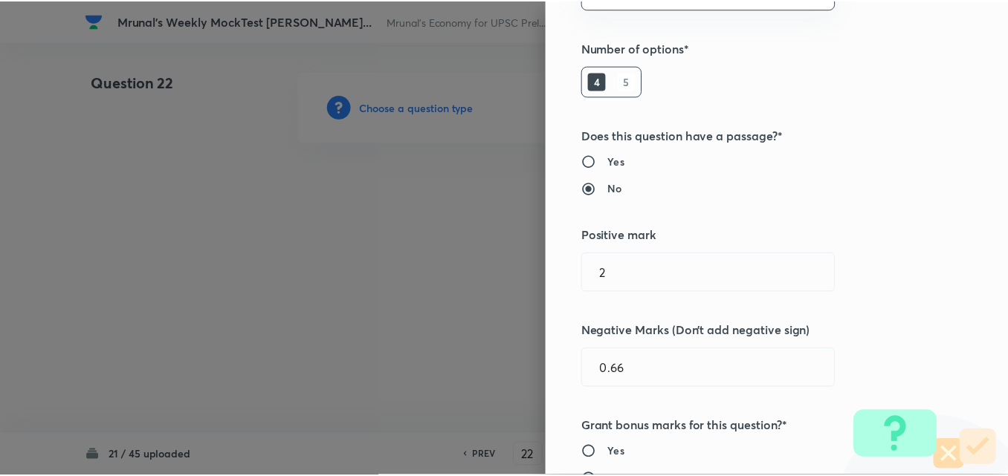
scroll to position [297, 0]
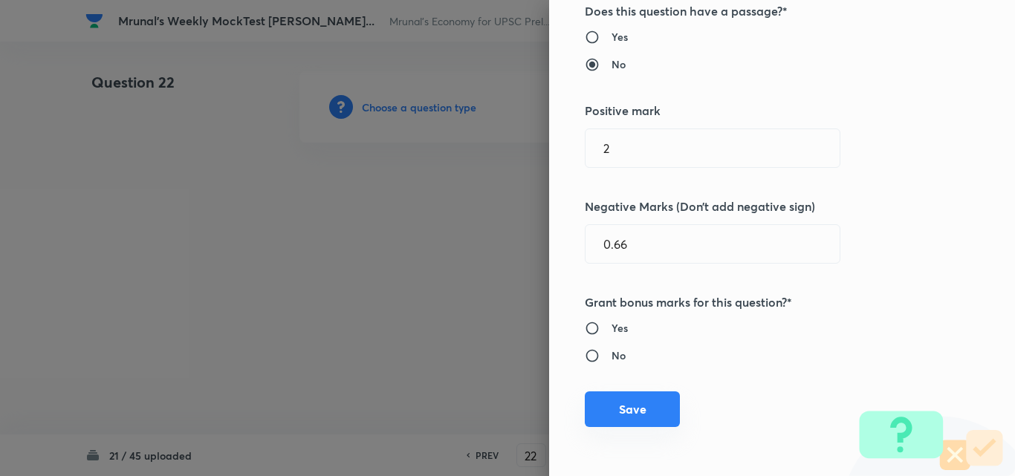
drag, startPoint x: 606, startPoint y: 412, endPoint x: 587, endPoint y: 405, distance: 20.7
click at [605, 413] on button "Save" at bounding box center [632, 410] width 95 height 36
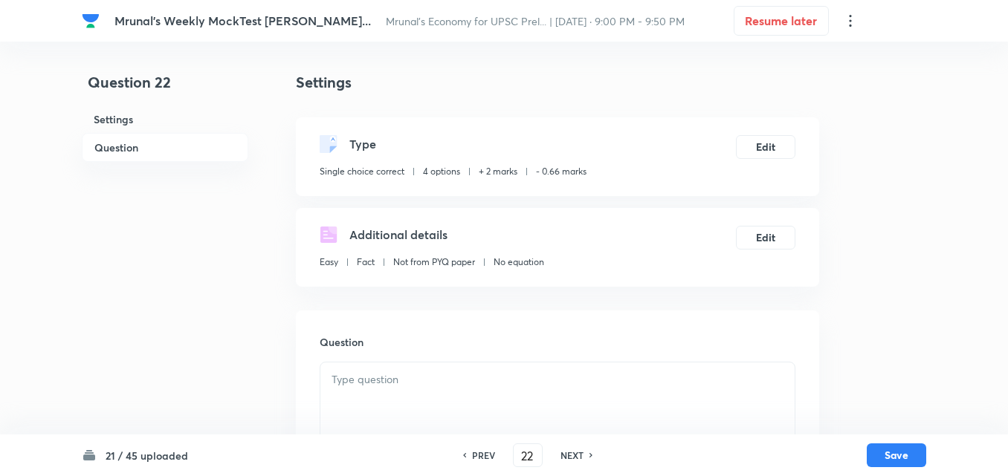
click at [149, 140] on h6 "Question" at bounding box center [165, 147] width 166 height 29
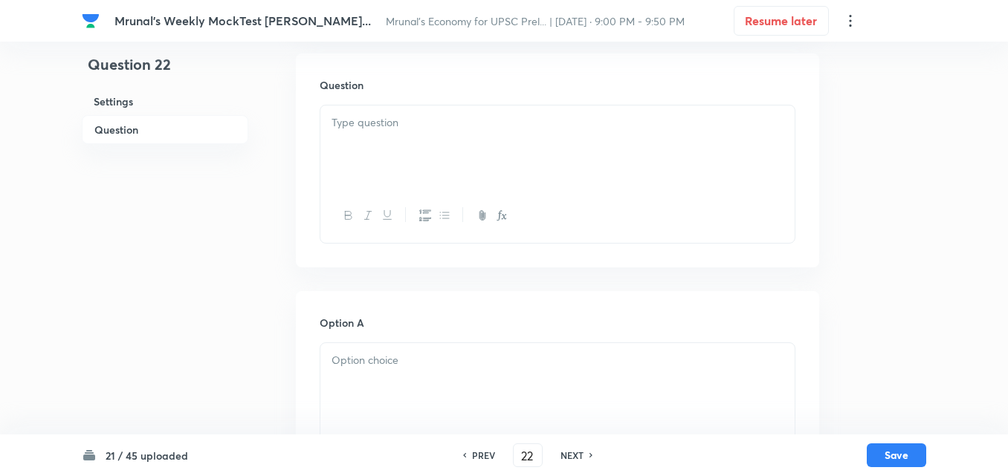
click at [464, 161] on div at bounding box center [557, 147] width 474 height 83
click at [505, 136] on div at bounding box center [557, 147] width 474 height 83
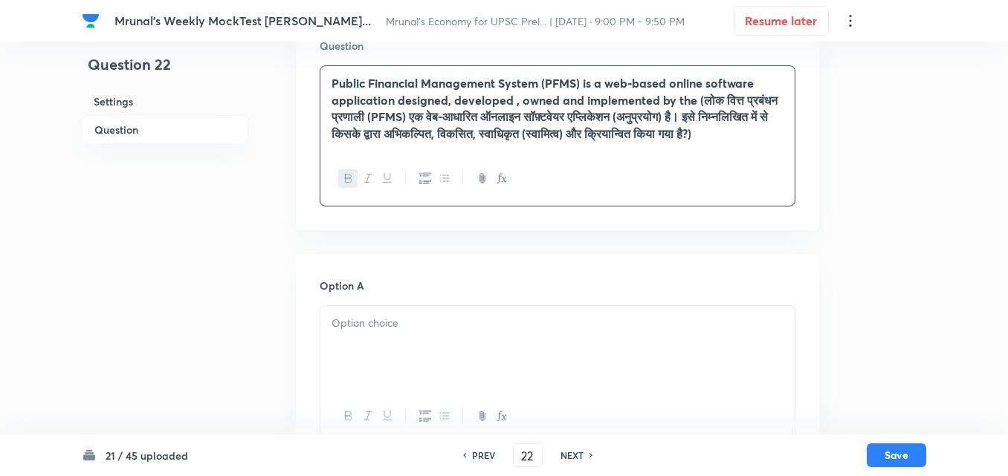
scroll to position [331, 0]
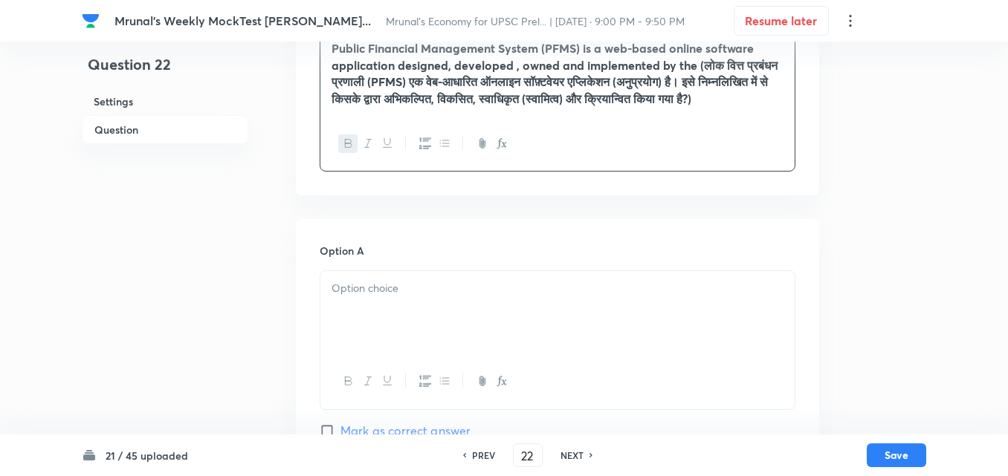
click at [418, 321] on div at bounding box center [557, 312] width 474 height 83
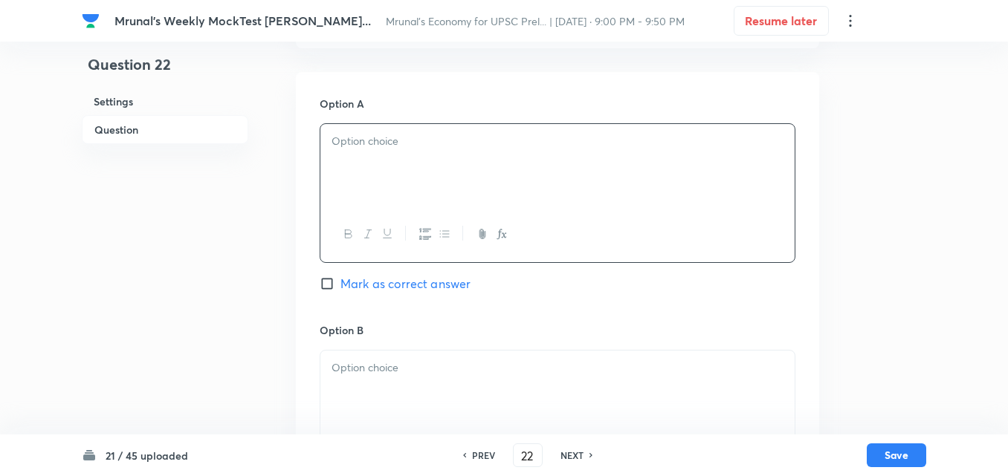
scroll to position [480, 0]
click at [413, 177] on div at bounding box center [557, 164] width 474 height 83
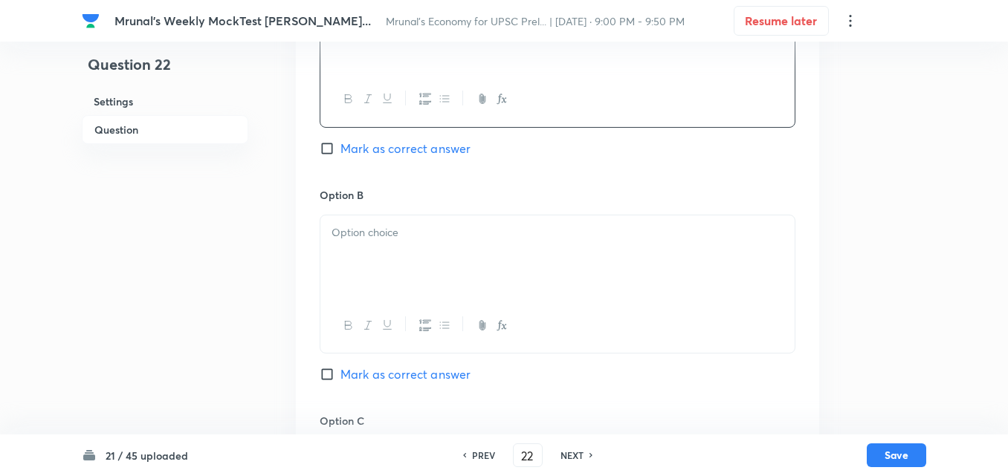
scroll to position [629, 0]
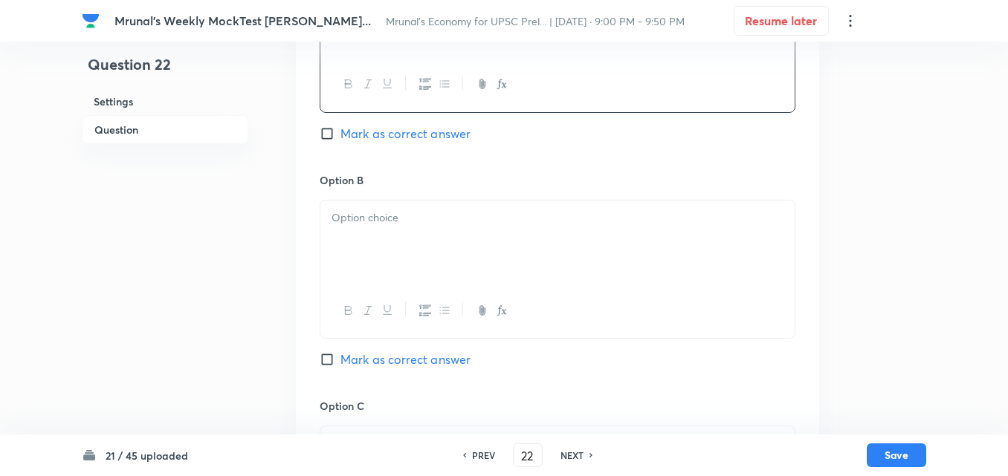
click at [389, 227] on p at bounding box center [557, 218] width 452 height 17
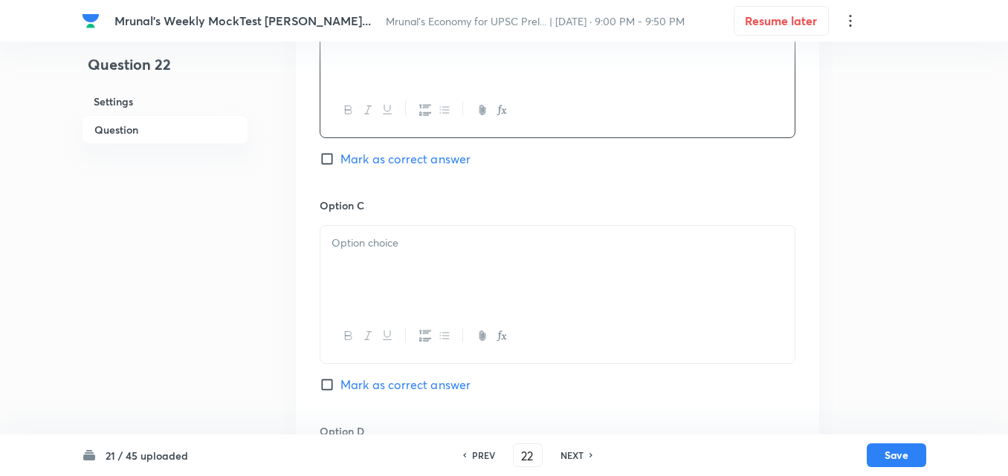
scroll to position [852, 0]
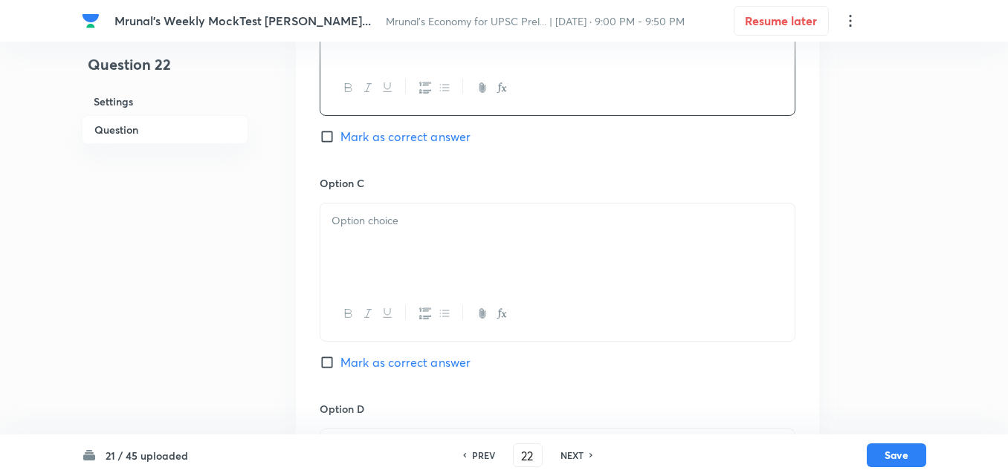
click at [412, 282] on div at bounding box center [557, 245] width 474 height 83
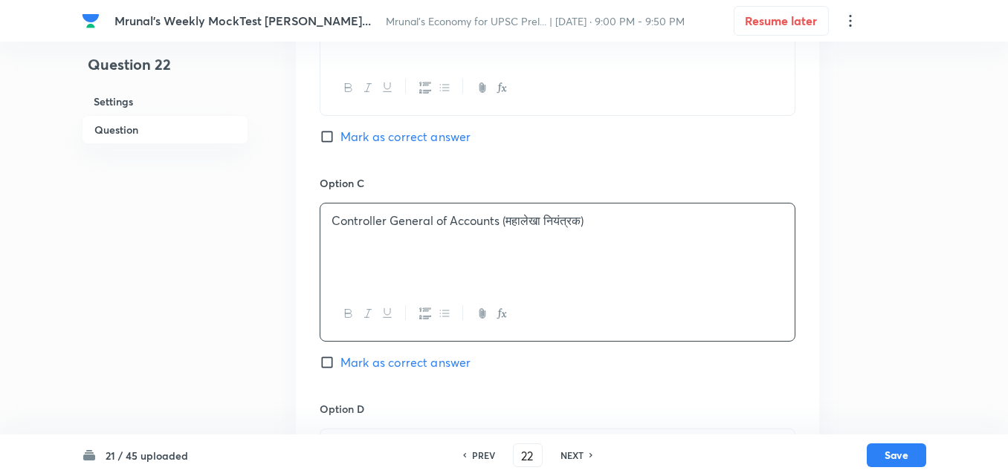
click at [403, 372] on span "Mark as correct answer" at bounding box center [405, 363] width 130 height 18
click at [340, 370] on input "Mark as correct answer" at bounding box center [330, 362] width 21 height 15
checkbox input "true"
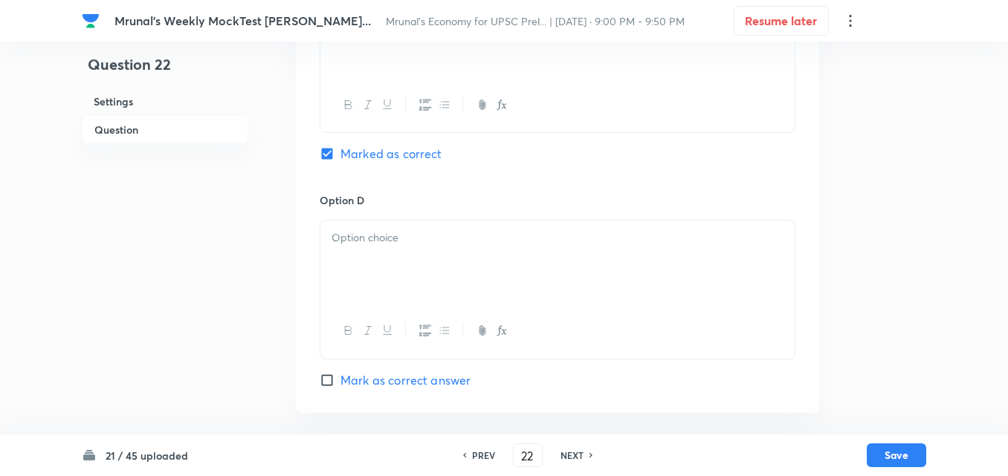
scroll to position [1074, 0]
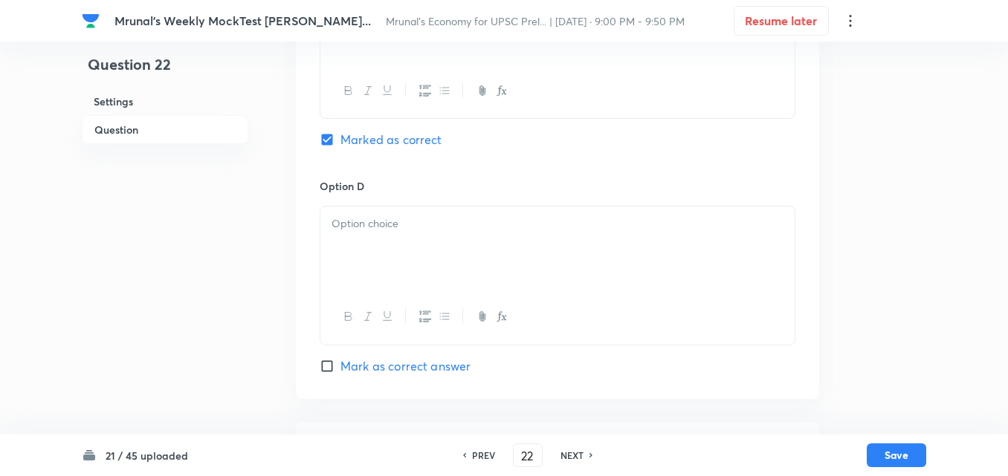
click at [392, 275] on div at bounding box center [557, 248] width 474 height 83
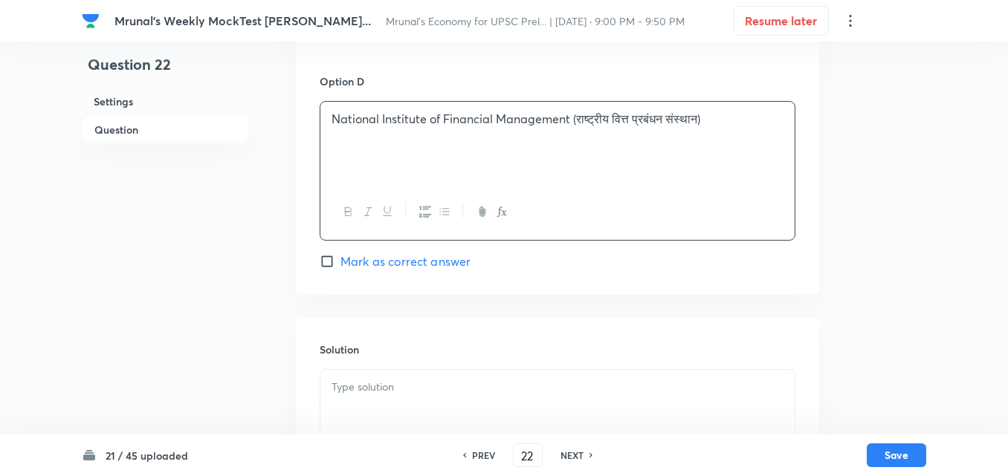
scroll to position [1312, 0]
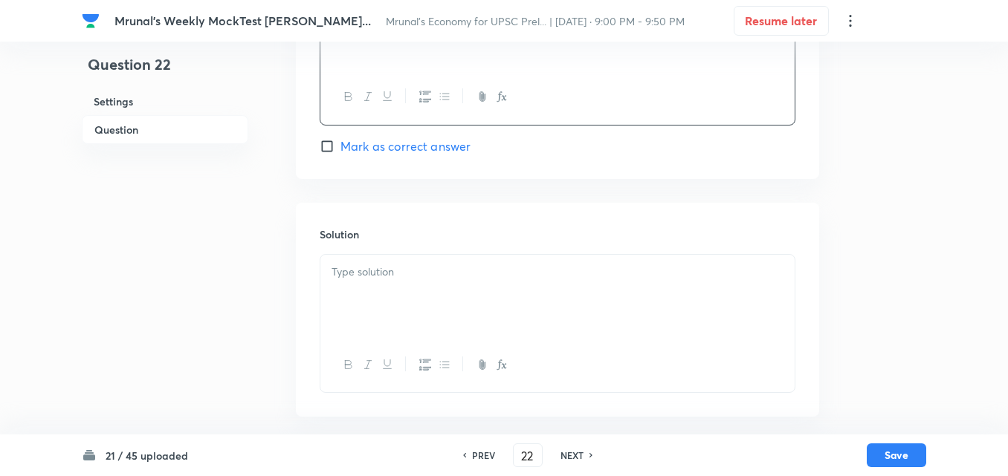
click at [402, 304] on div at bounding box center [557, 296] width 474 height 83
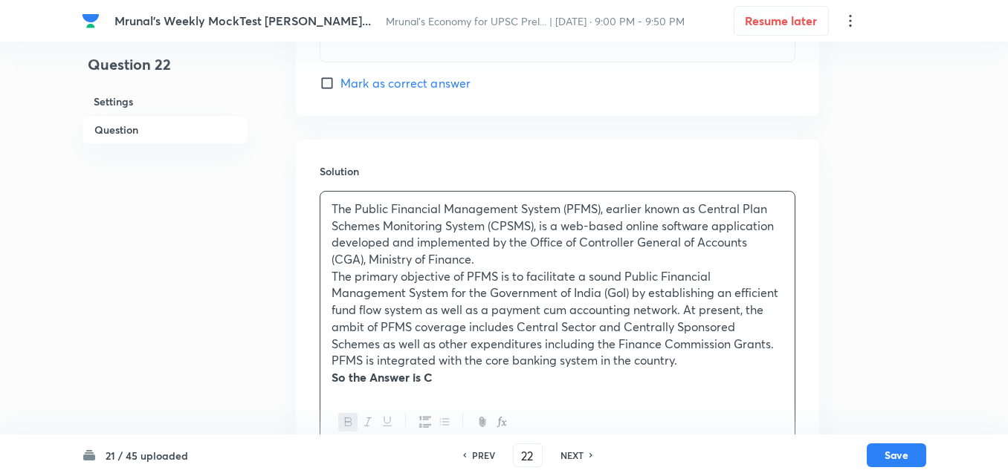
scroll to position [1432, 0]
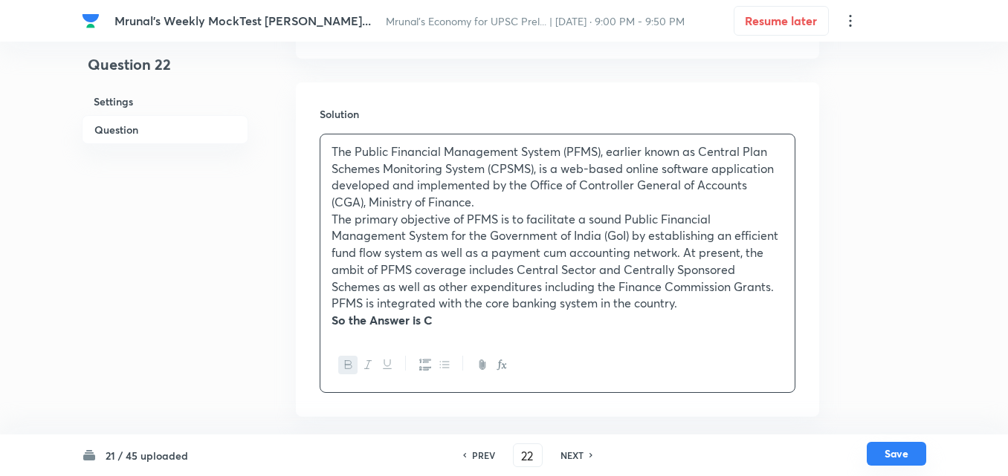
click at [889, 455] on button "Save" at bounding box center [895, 454] width 59 height 24
type input "23"
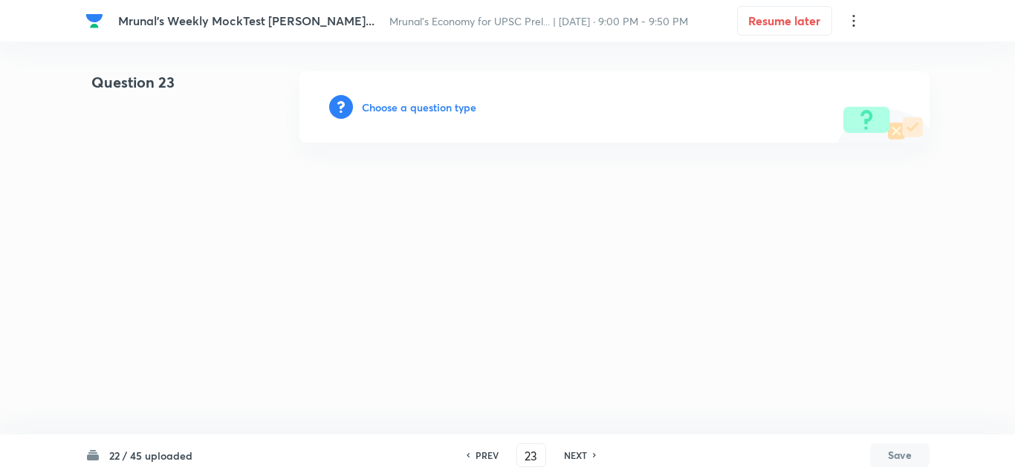
click at [393, 111] on h6 "Choose a question type" at bounding box center [419, 108] width 114 height 16
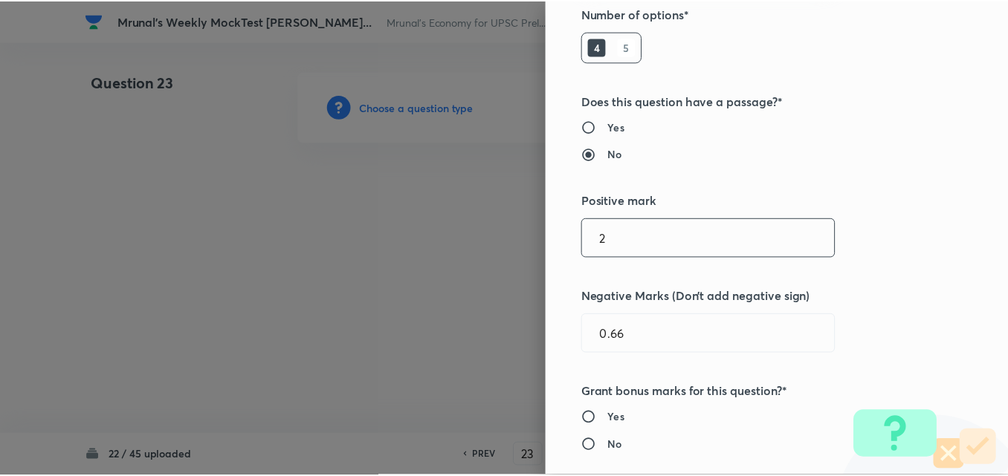
scroll to position [297, 0]
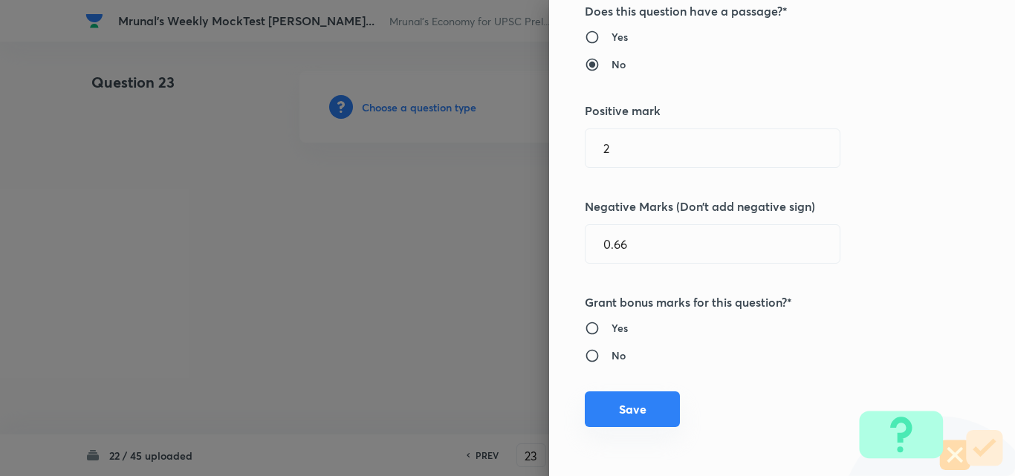
click at [632, 424] on button "Save" at bounding box center [632, 410] width 95 height 36
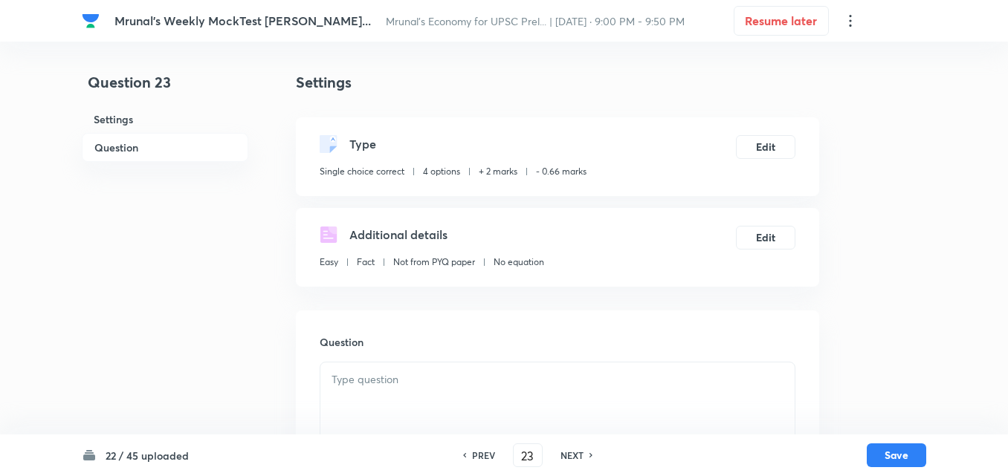
click at [137, 142] on h6 "Question" at bounding box center [165, 147] width 166 height 29
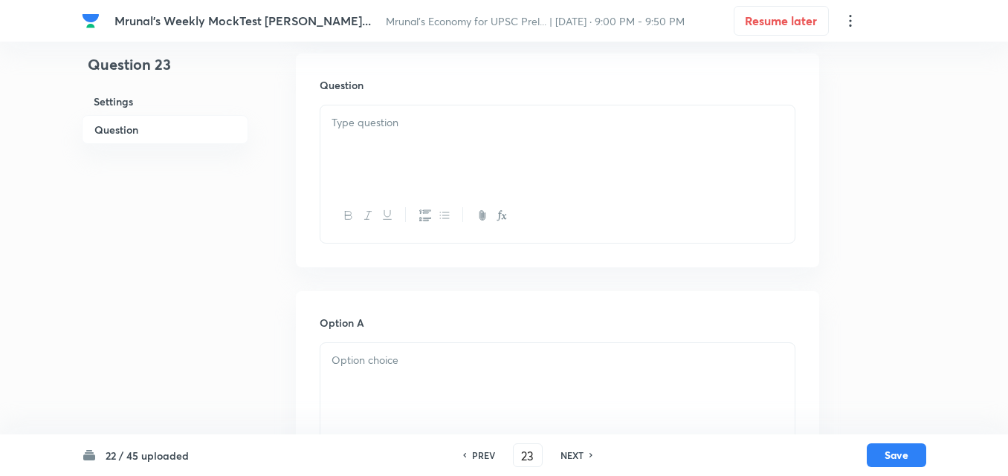
click at [509, 152] on div at bounding box center [557, 147] width 474 height 83
click at [461, 165] on div at bounding box center [557, 147] width 474 height 83
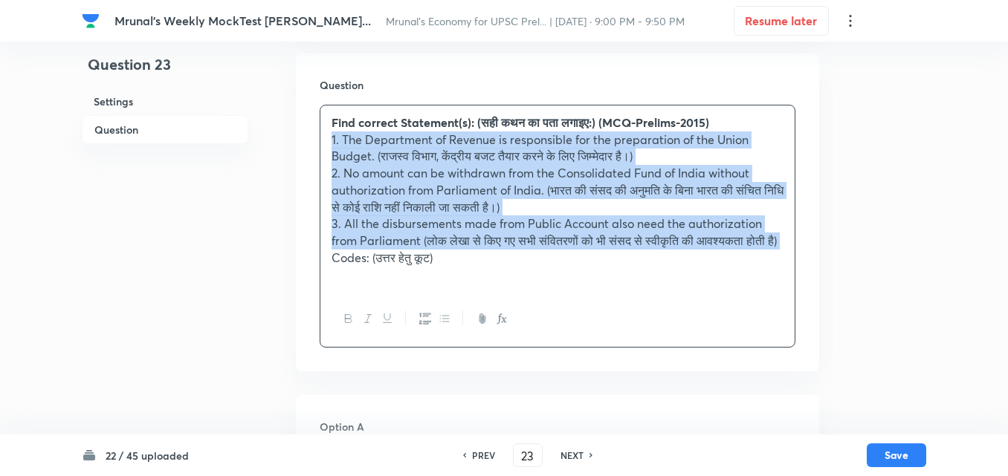
click at [418, 328] on button "button" at bounding box center [424, 319] width 19 height 19
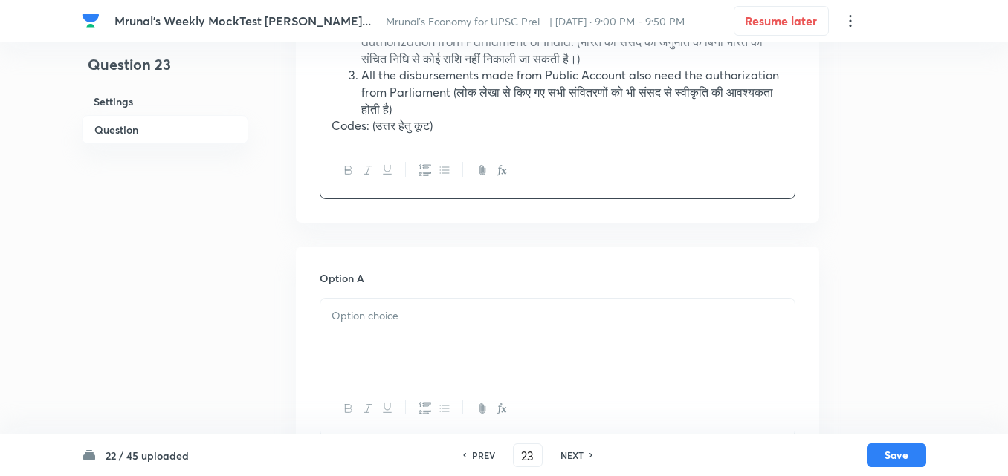
click at [365, 326] on div at bounding box center [557, 340] width 474 height 83
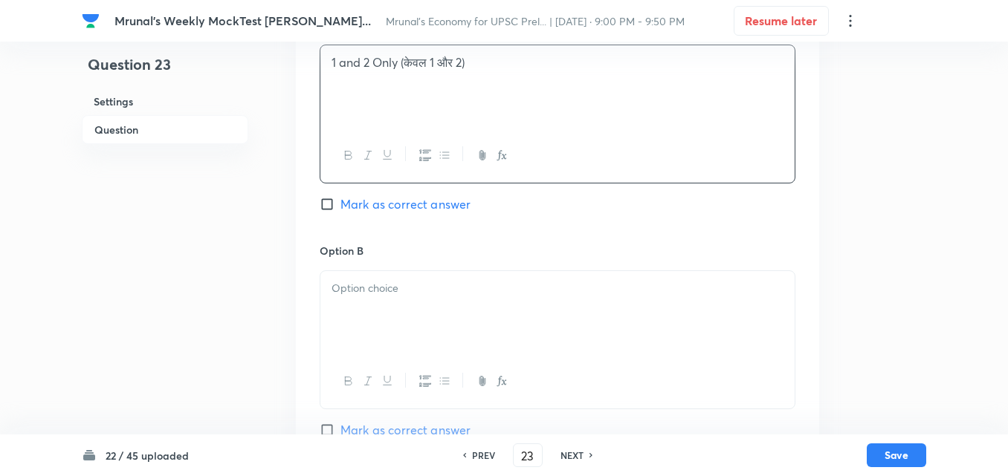
scroll to position [703, 0]
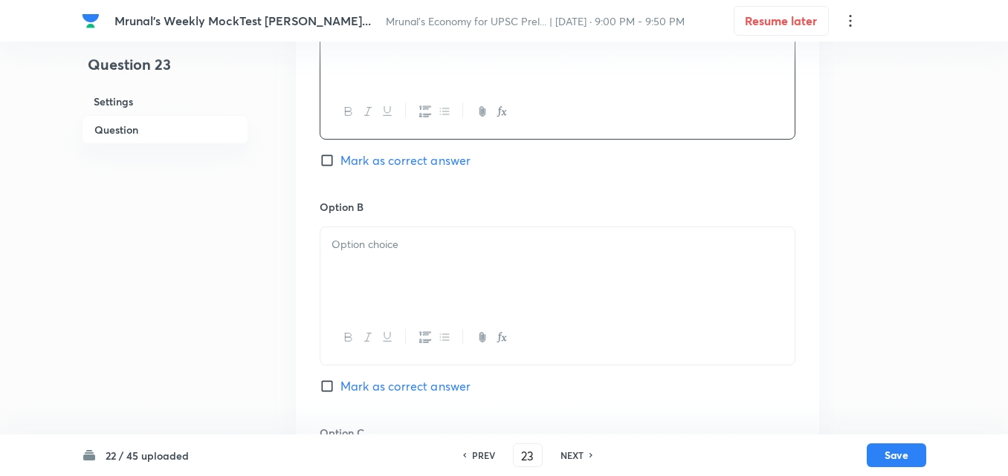
drag, startPoint x: 395, startPoint y: 222, endPoint x: 388, endPoint y: 248, distance: 26.9
click at [393, 224] on div "Option B Mark as correct answer" at bounding box center [558, 312] width 476 height 226
click at [383, 265] on div at bounding box center [557, 268] width 474 height 83
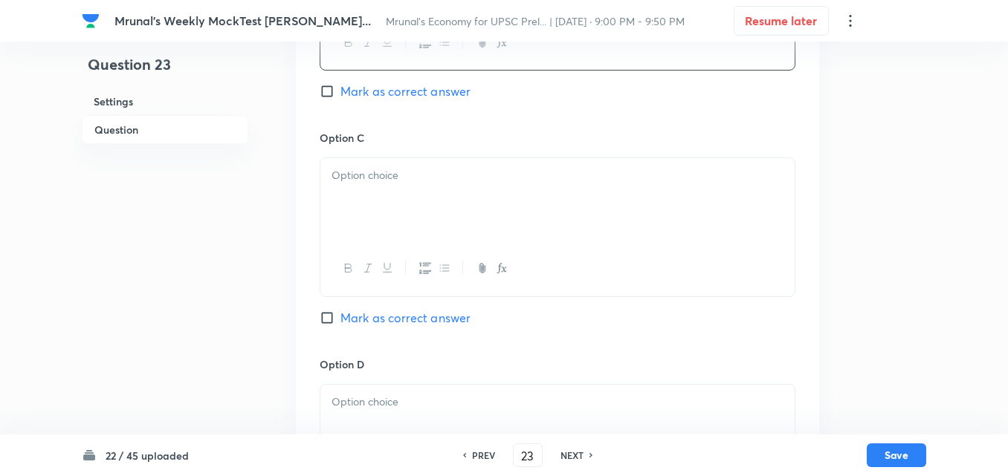
scroll to position [1000, 0]
click at [383, 210] on div at bounding box center [557, 197] width 474 height 83
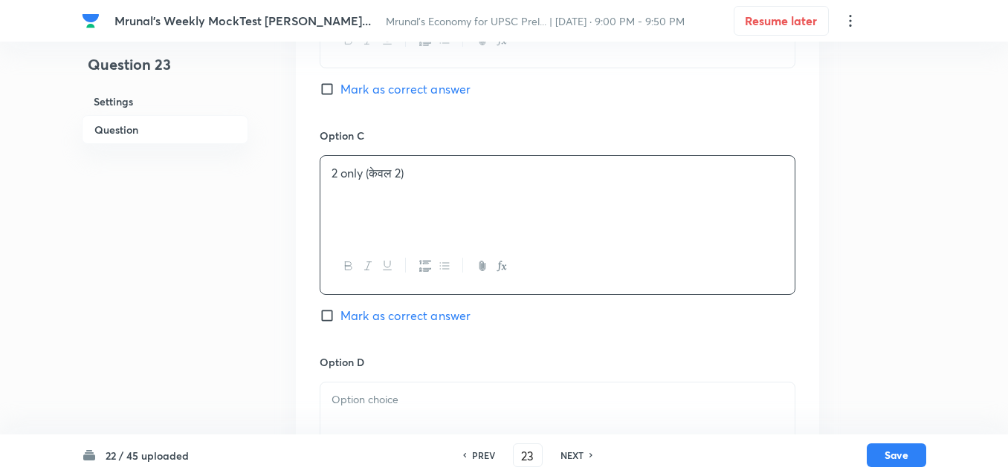
click at [403, 316] on span "Mark as correct answer" at bounding box center [405, 316] width 130 height 18
click at [340, 316] on input "Mark as correct answer" at bounding box center [330, 315] width 21 height 15
checkbox input "true"
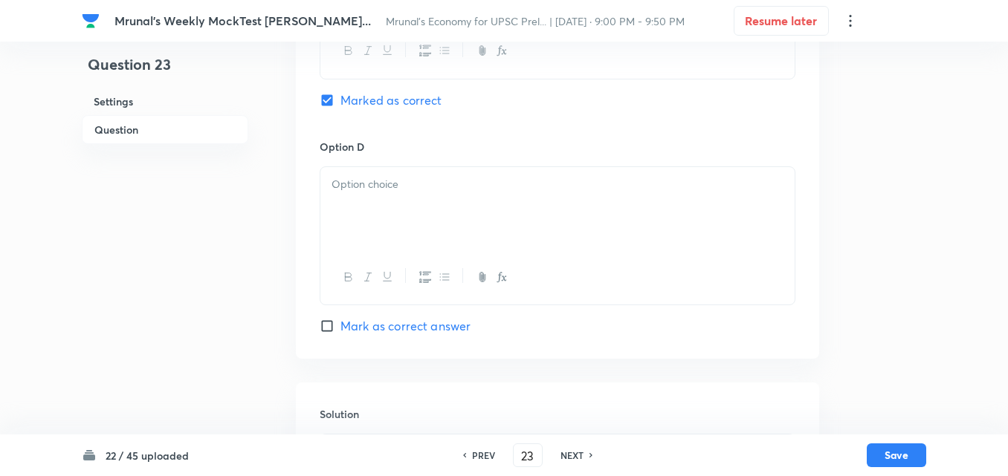
scroll to position [1223, 0]
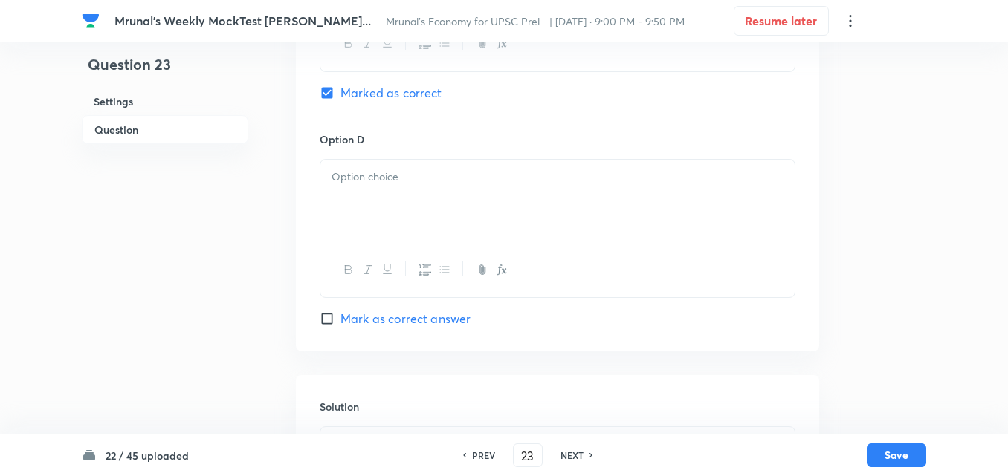
drag, startPoint x: 379, startPoint y: 195, endPoint x: 386, endPoint y: 192, distance: 7.8
click at [379, 193] on div at bounding box center [557, 201] width 474 height 83
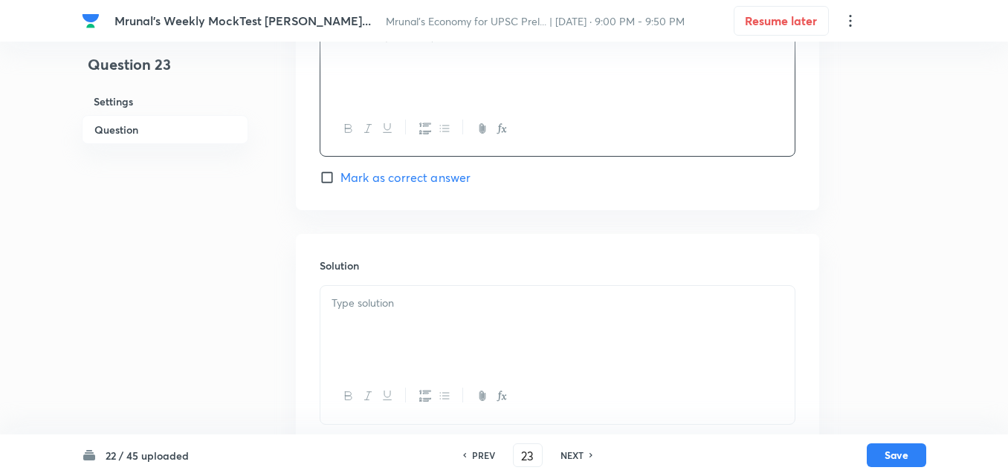
scroll to position [1396, 0]
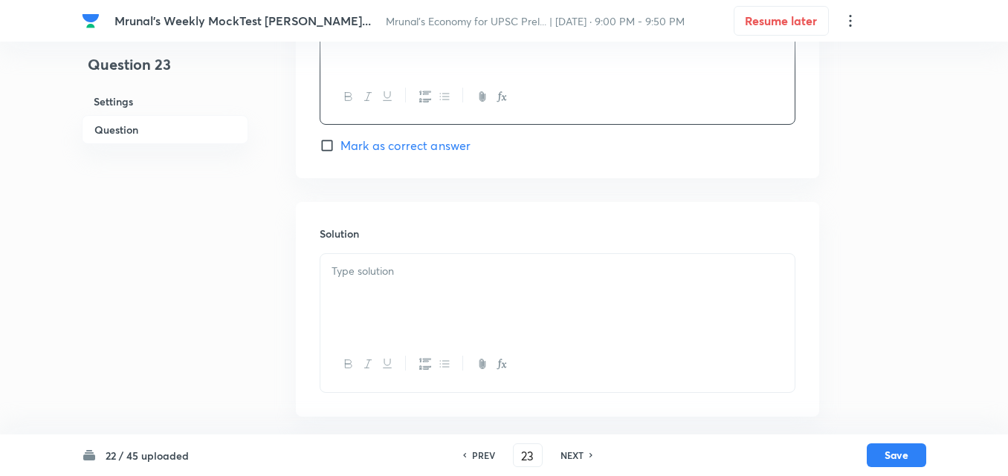
click at [361, 288] on div at bounding box center [557, 295] width 474 height 83
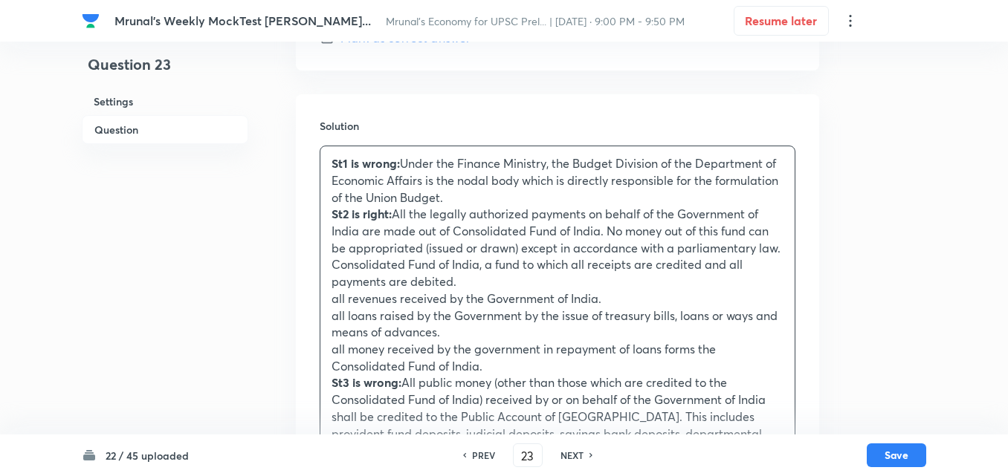
scroll to position [1651, 0]
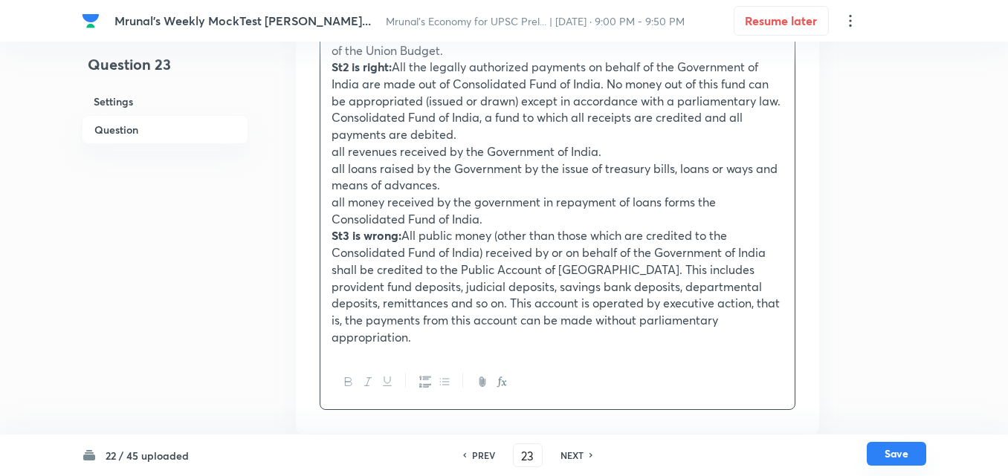
click at [921, 462] on button "Save" at bounding box center [895, 454] width 59 height 24
type input "24"
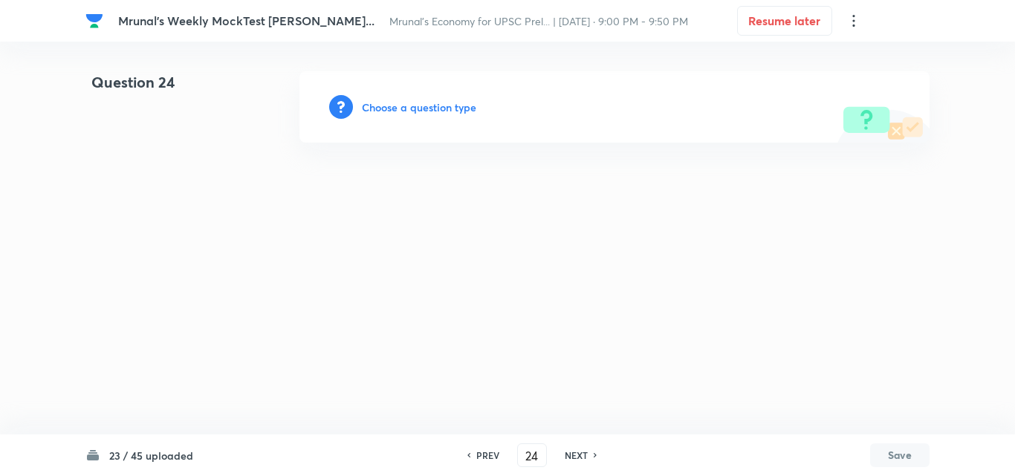
click at [419, 98] on div "Choose a question type" at bounding box center [614, 106] width 630 height 71
click at [423, 112] on h6 "Choose a question type" at bounding box center [419, 108] width 114 height 16
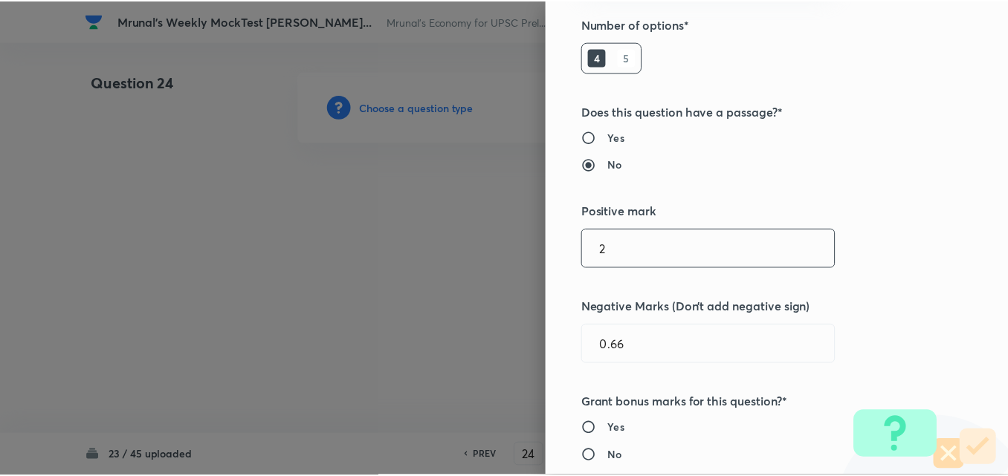
scroll to position [297, 0]
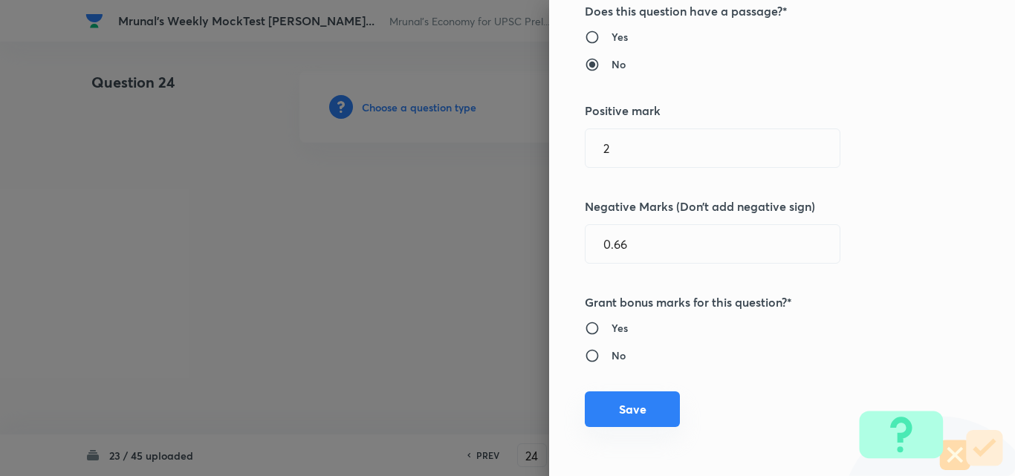
click at [603, 392] on button "Save" at bounding box center [632, 410] width 95 height 36
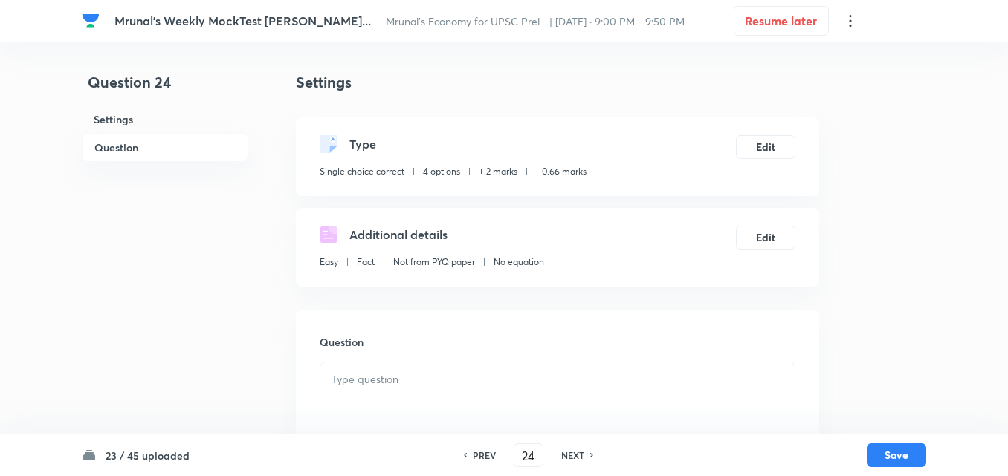
drag, startPoint x: 134, startPoint y: 144, endPoint x: 467, endPoint y: 155, distance: 332.3
click at [134, 143] on h6 "Question" at bounding box center [165, 147] width 166 height 29
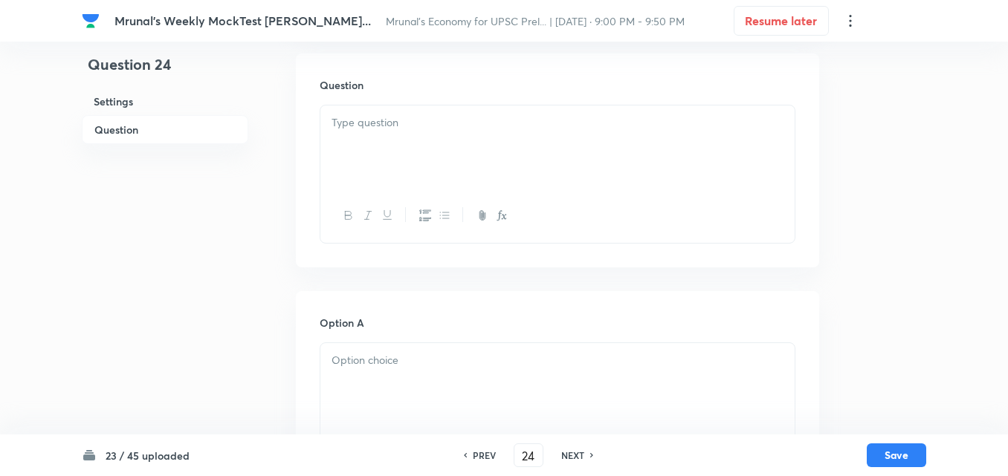
click at [483, 155] on div at bounding box center [557, 147] width 474 height 83
click at [510, 163] on div at bounding box center [557, 147] width 474 height 83
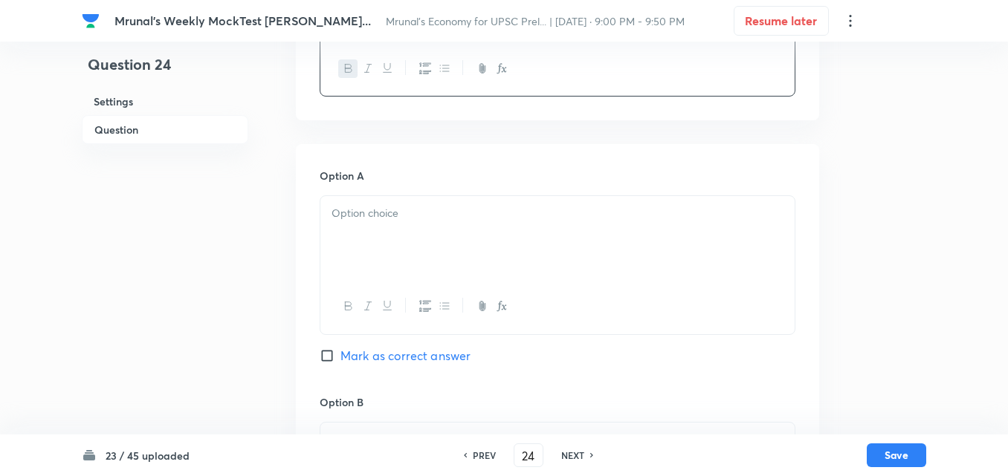
scroll to position [406, 0]
click at [389, 239] on div at bounding box center [557, 236] width 474 height 83
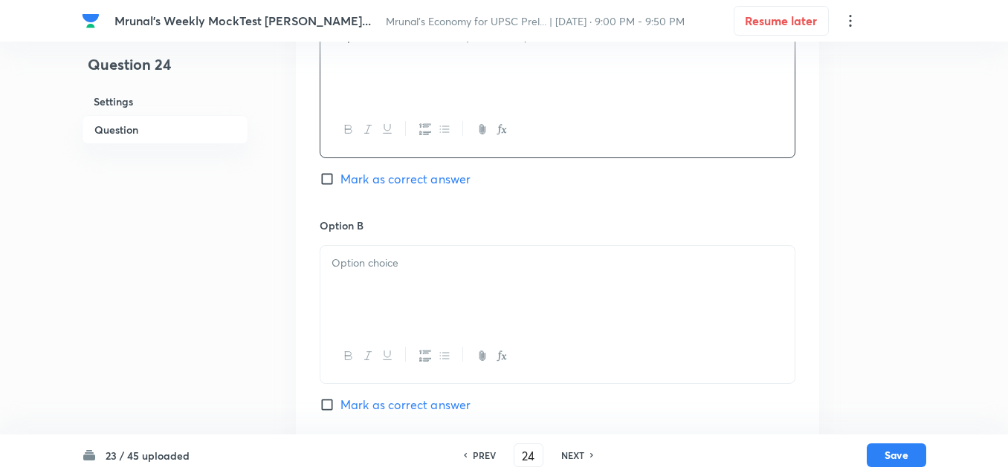
scroll to position [629, 0]
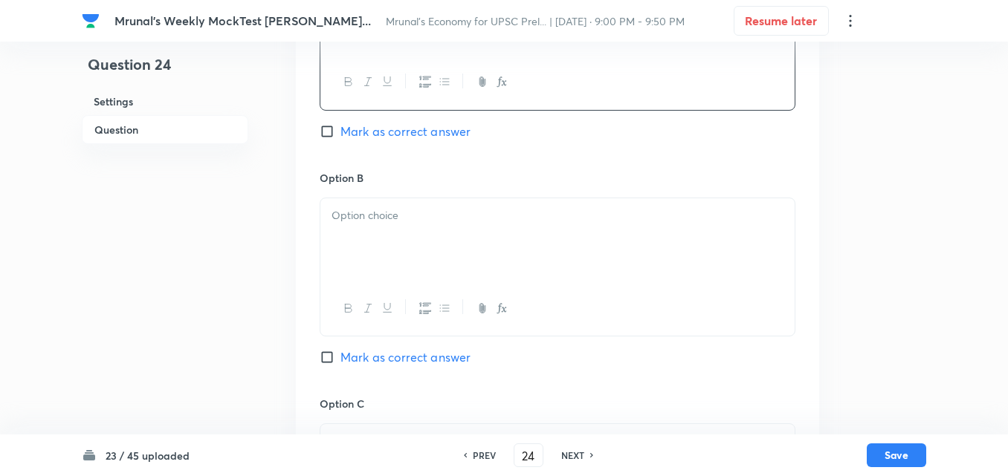
click at [392, 220] on p at bounding box center [557, 215] width 452 height 17
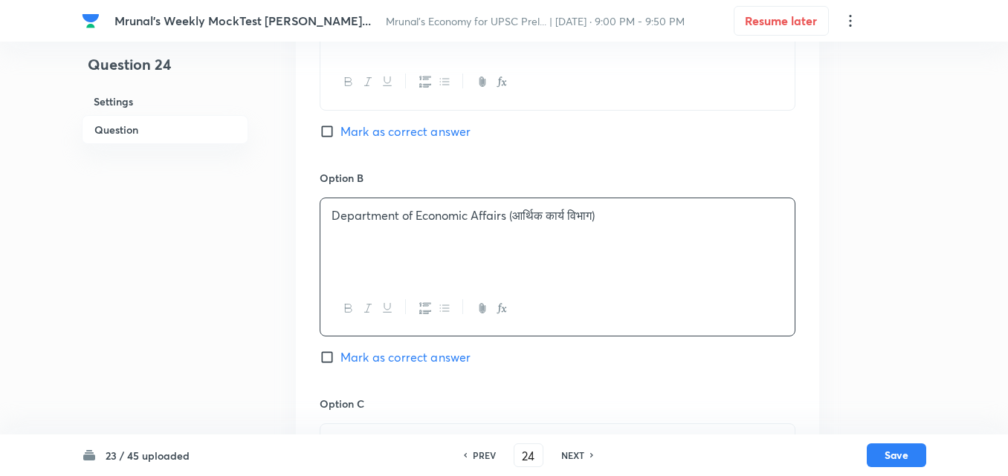
click at [426, 369] on div "Option B Department of Economic Affairs (आर्थिक कार्य विभाग) Mark as correct an…" at bounding box center [558, 283] width 476 height 226
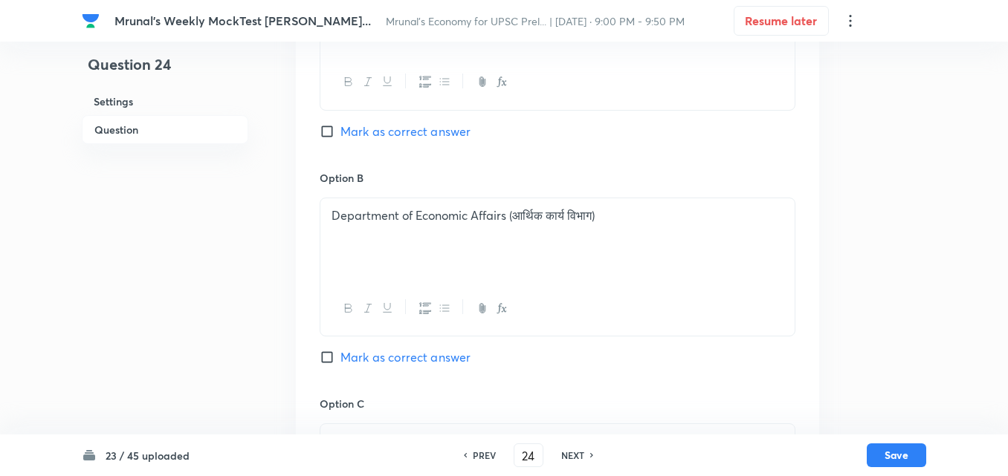
scroll to position [777, 0]
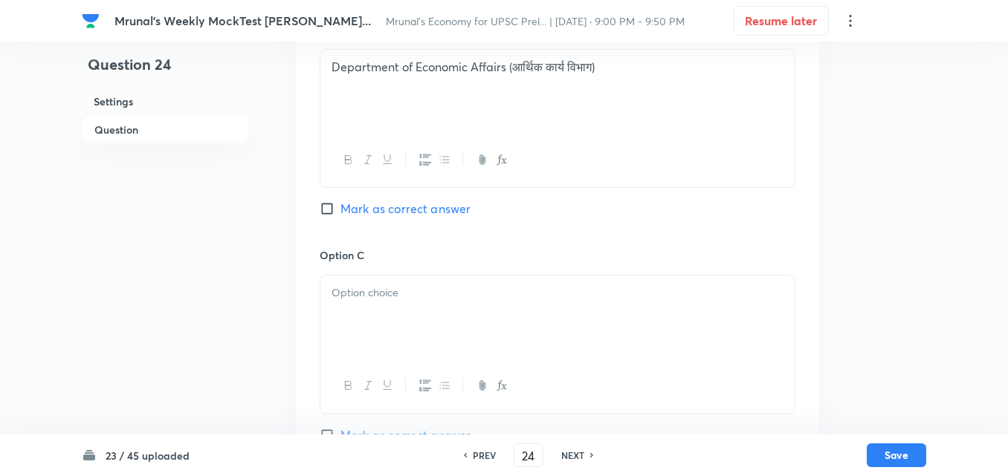
click at [417, 207] on span "Mark as correct answer" at bounding box center [405, 209] width 130 height 18
click at [340, 207] on input "Mark as correct answer" at bounding box center [330, 208] width 21 height 15
checkbox input "true"
click at [369, 320] on div at bounding box center [557, 317] width 474 height 83
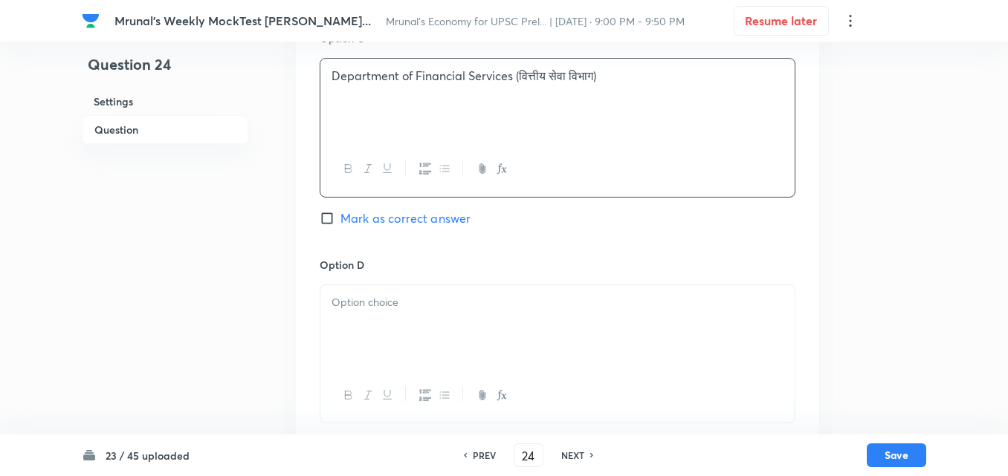
scroll to position [1000, 0]
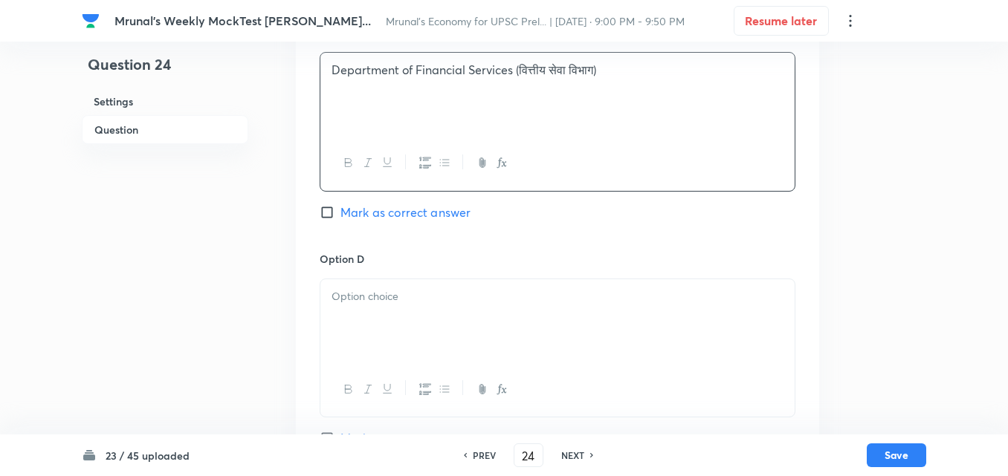
click at [376, 291] on p at bounding box center [557, 296] width 452 height 17
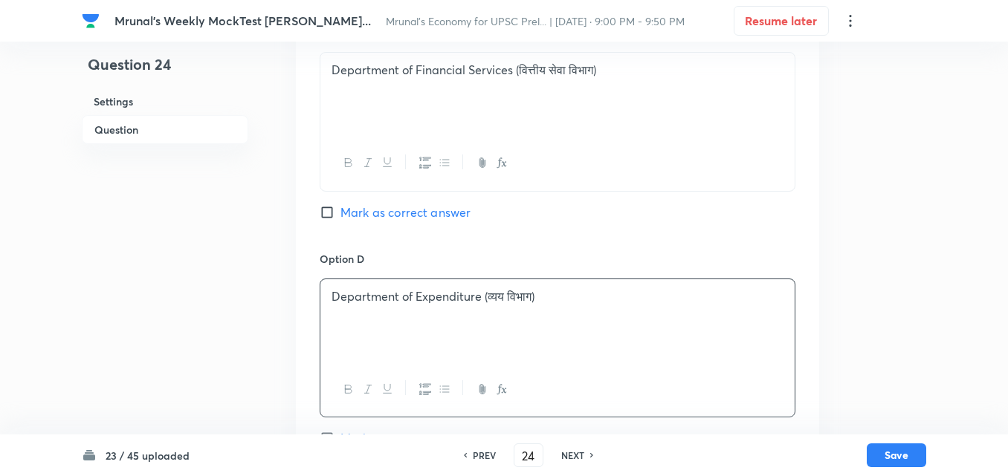
scroll to position [1292, 0]
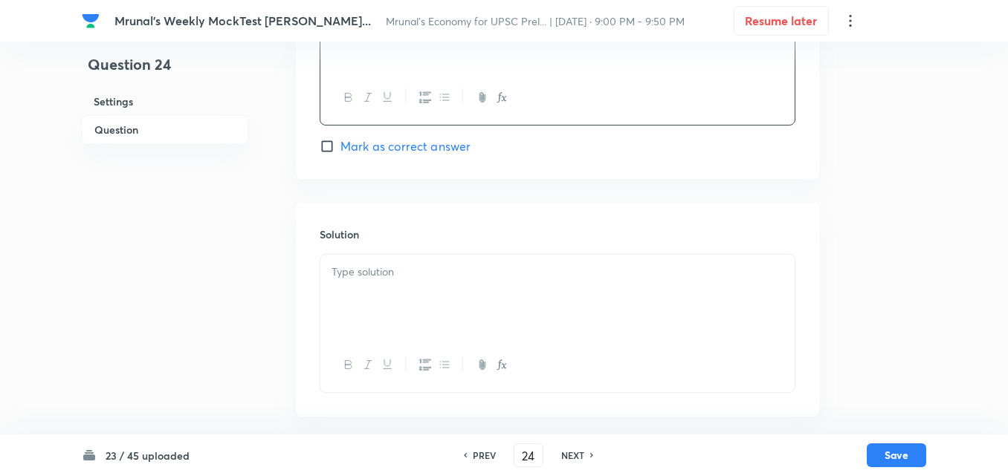
click at [394, 310] on div at bounding box center [557, 296] width 474 height 83
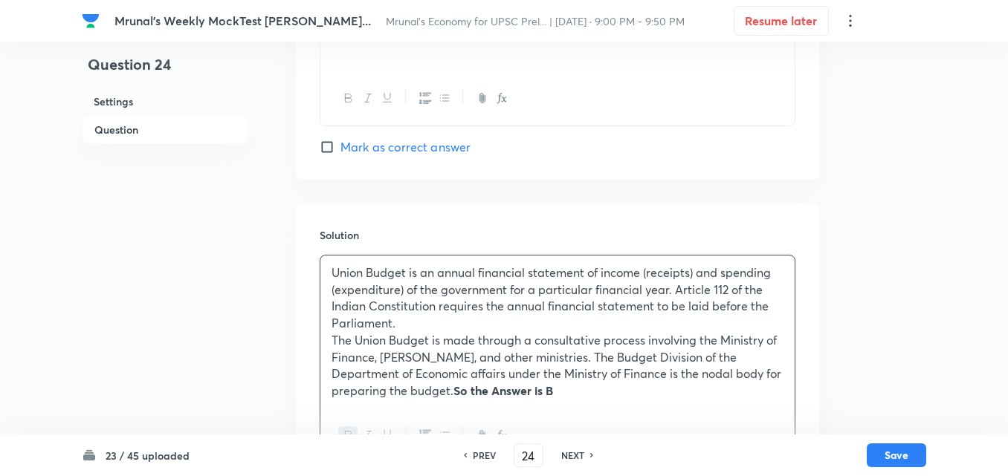
scroll to position [1362, 0]
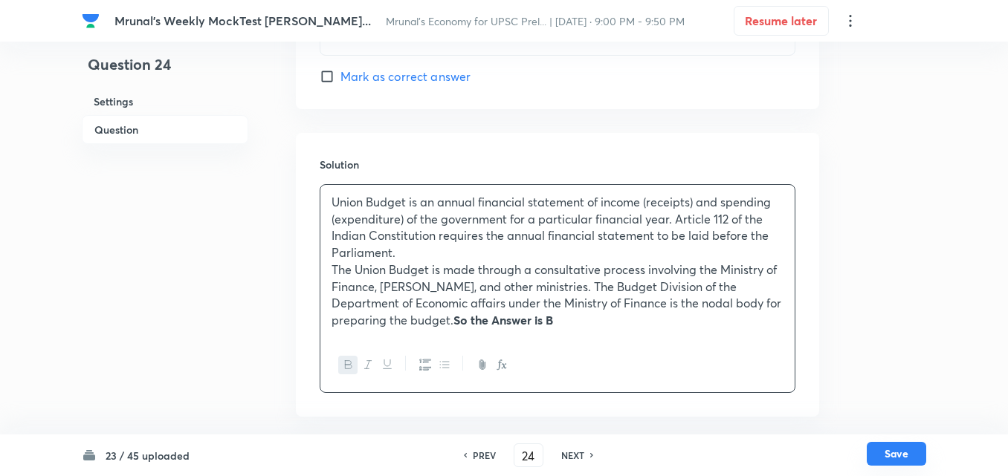
click at [895, 455] on button "Save" at bounding box center [895, 454] width 59 height 24
type input "25"
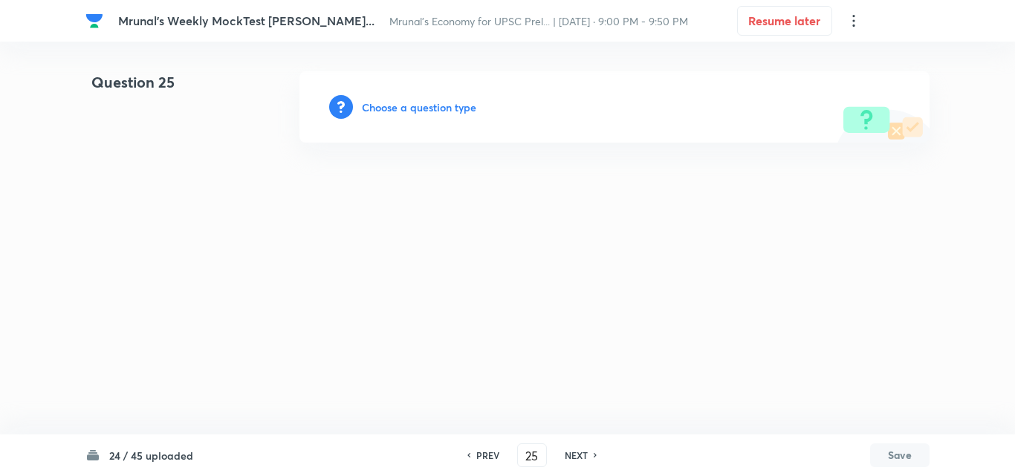
click at [428, 101] on h6 "Choose a question type" at bounding box center [419, 108] width 114 height 16
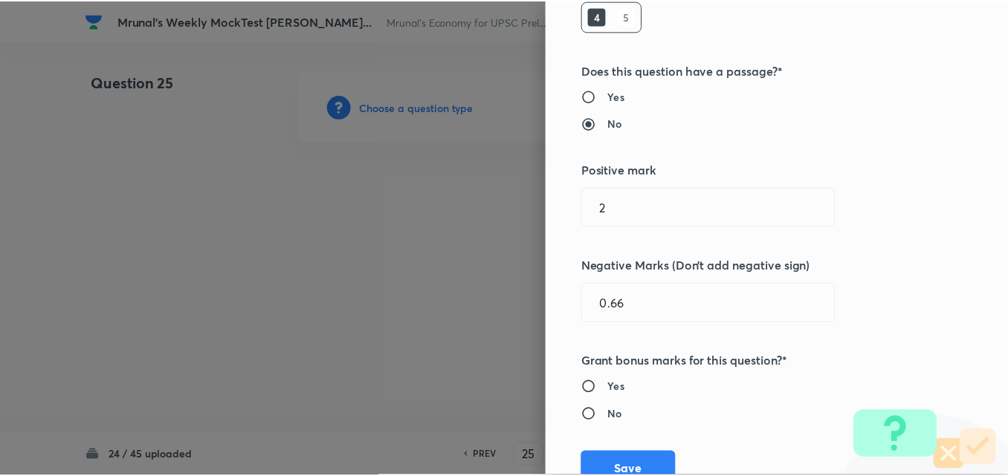
scroll to position [297, 0]
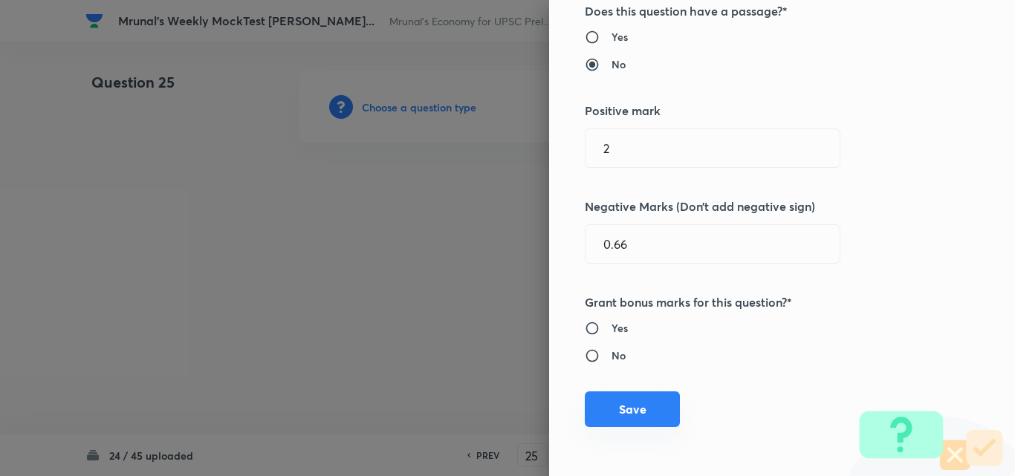
click at [633, 398] on button "Save" at bounding box center [632, 410] width 95 height 36
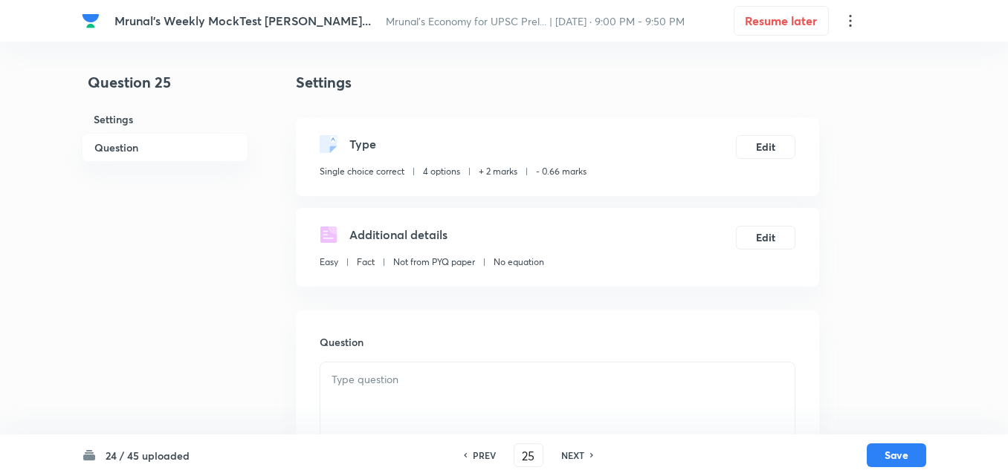
click at [143, 140] on h6 "Question" at bounding box center [165, 147] width 166 height 29
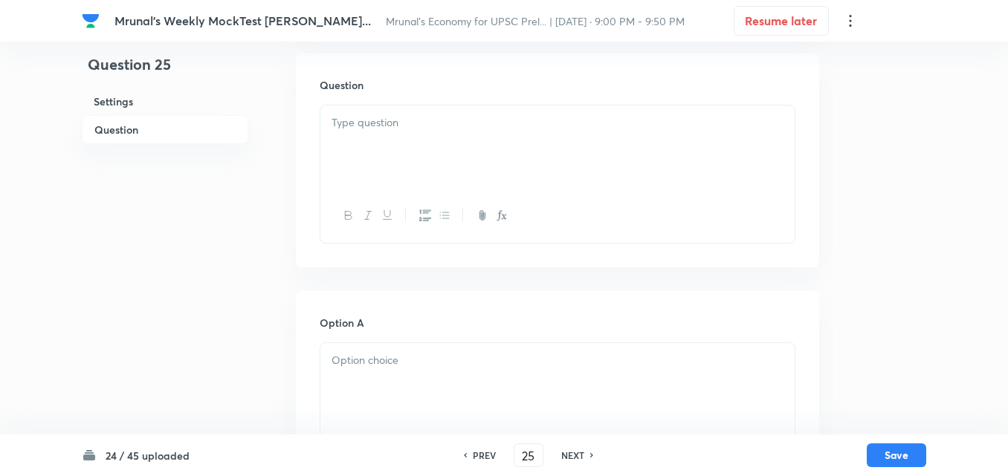
click at [501, 168] on div at bounding box center [557, 147] width 474 height 83
click at [484, 148] on div at bounding box center [557, 147] width 474 height 83
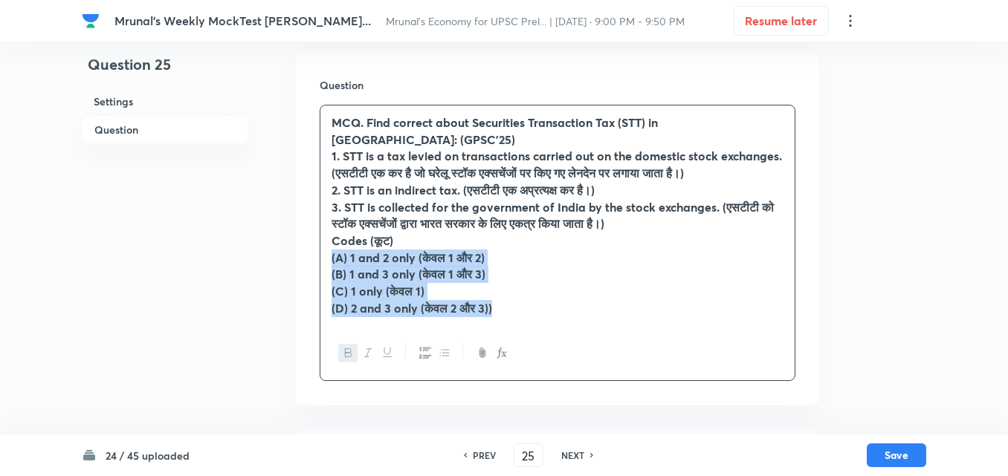
click at [325, 241] on div "MCQ. Find correct about Securities Transaction Tax (STT) in India: (GPSC’25) 1.…" at bounding box center [557, 216] width 474 height 221
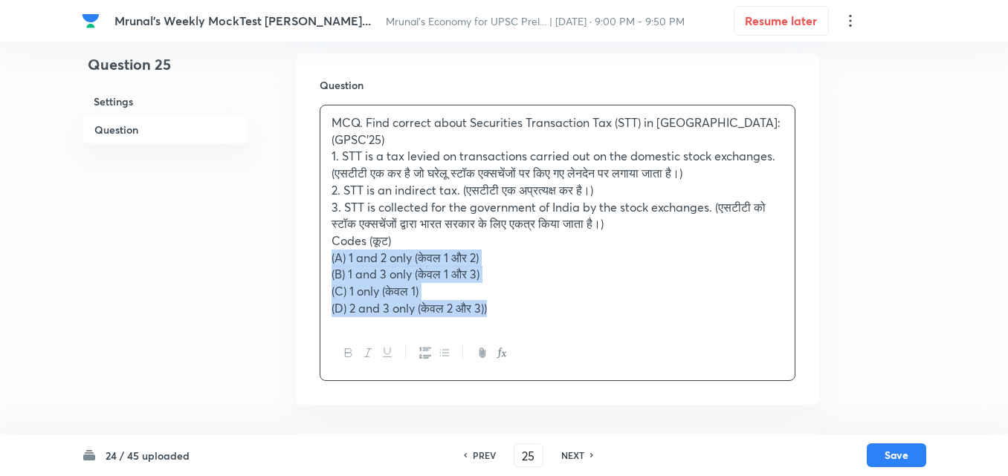
drag, startPoint x: 322, startPoint y: 244, endPoint x: 305, endPoint y: 247, distance: 18.1
click at [305, 247] on div "Question MCQ. Find correct about Securities Transaction Tax (STT) in India: (GP…" at bounding box center [557, 229] width 523 height 351
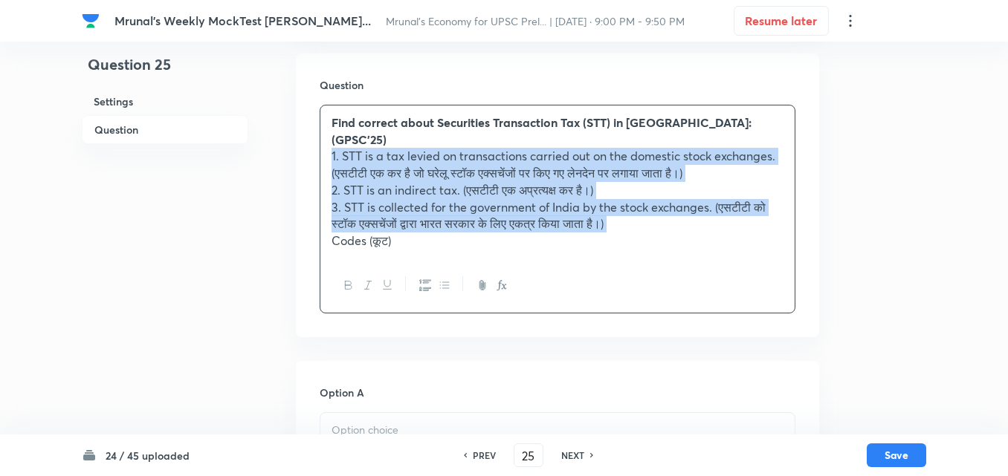
click at [418, 276] on button "button" at bounding box center [424, 285] width 19 height 19
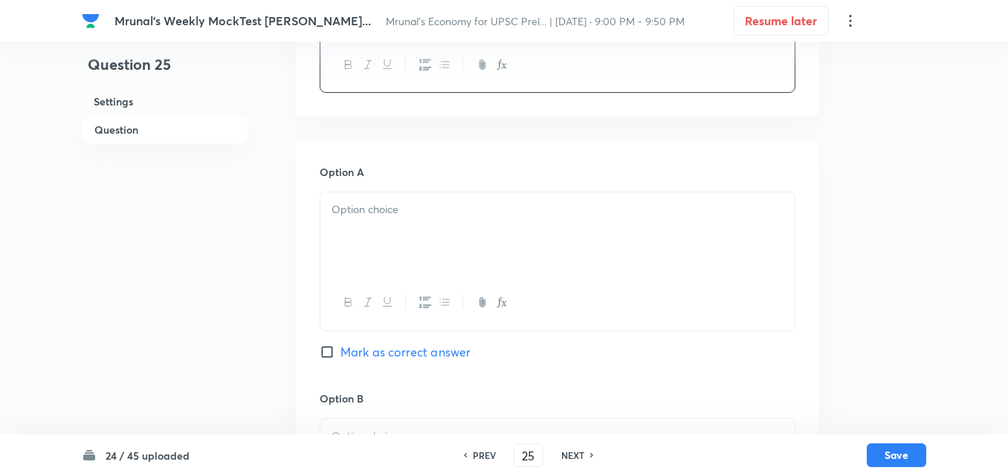
scroll to position [480, 0]
click at [380, 194] on div at bounding box center [557, 231] width 474 height 83
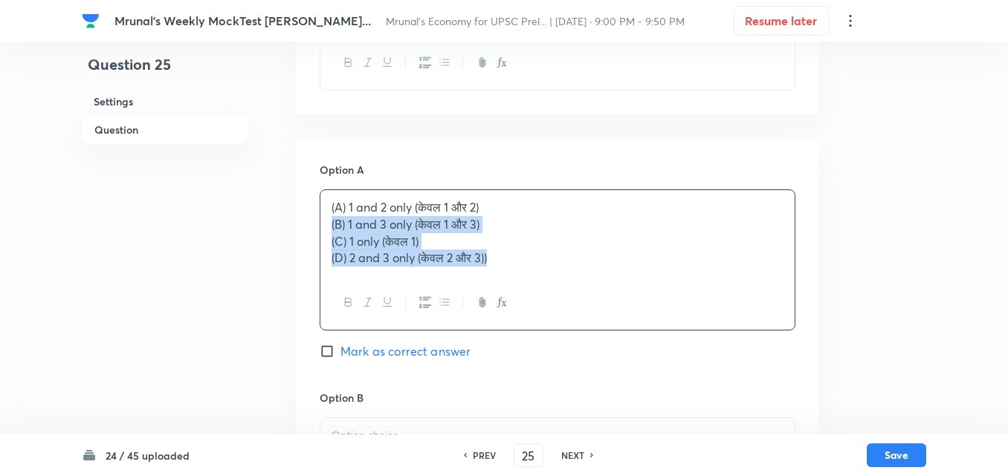
drag, startPoint x: 307, startPoint y: 227, endPoint x: 302, endPoint y: 220, distance: 8.5
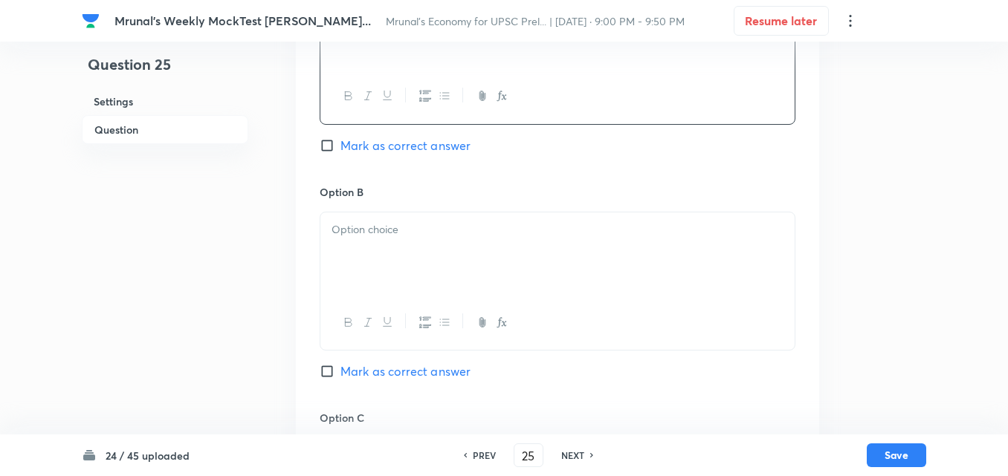
scroll to position [703, 0]
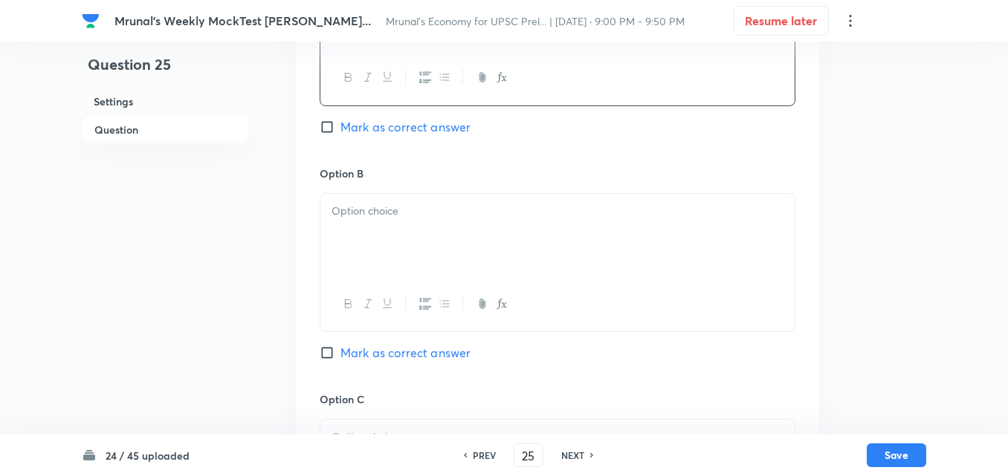
click at [393, 230] on div at bounding box center [557, 235] width 474 height 83
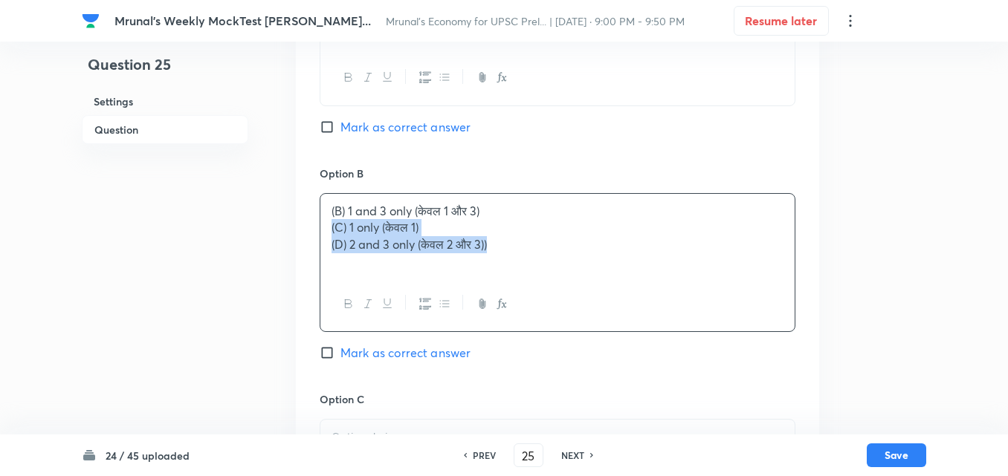
click at [299, 231] on div "Option A 1 and 2 only (केवल 1 और 2) Mark as correct answer Option B (B) 1 and 3…" at bounding box center [557, 376] width 523 height 923
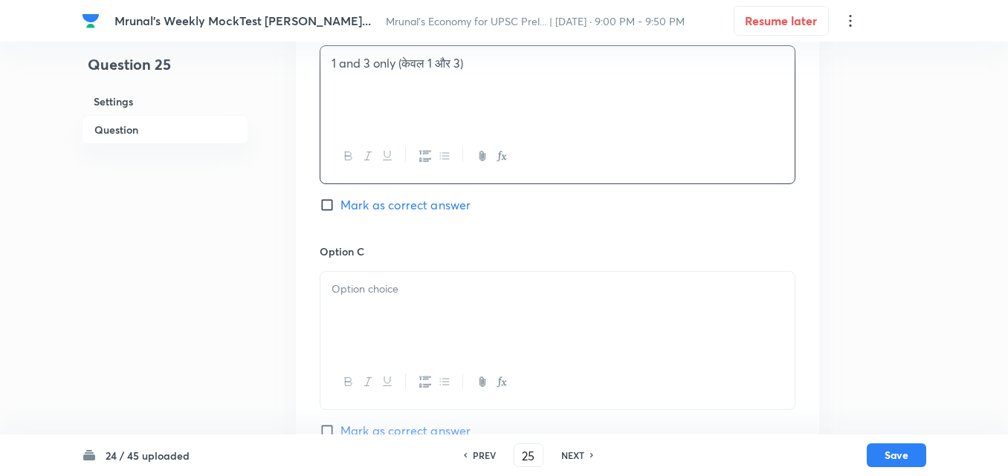
scroll to position [852, 0]
click at [398, 303] on div at bounding box center [557, 312] width 474 height 83
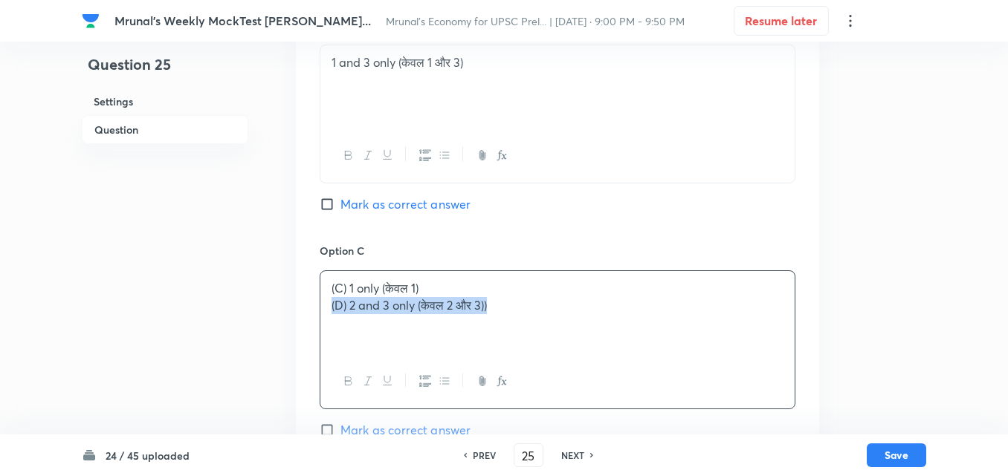
drag, startPoint x: 316, startPoint y: 309, endPoint x: 300, endPoint y: 307, distance: 15.8
click at [300, 307] on div "Option A 1 and 2 only (केवल 1 और 2) Mark as correct answer Option B 1 and 3 onl…" at bounding box center [557, 228] width 523 height 923
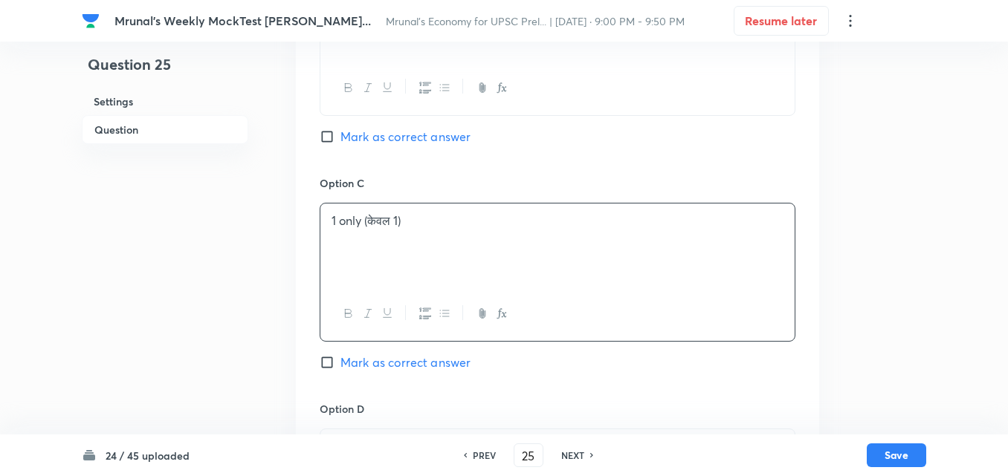
scroll to position [1074, 0]
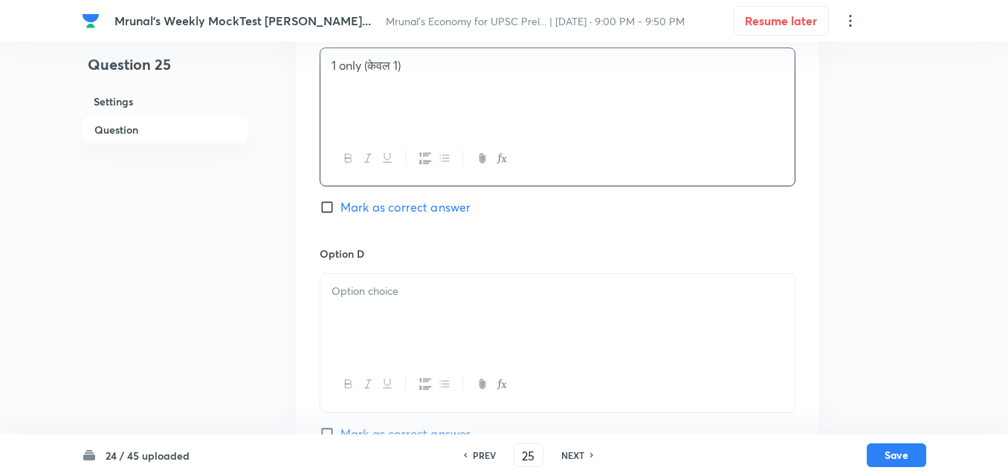
click at [410, 302] on div at bounding box center [557, 315] width 474 height 83
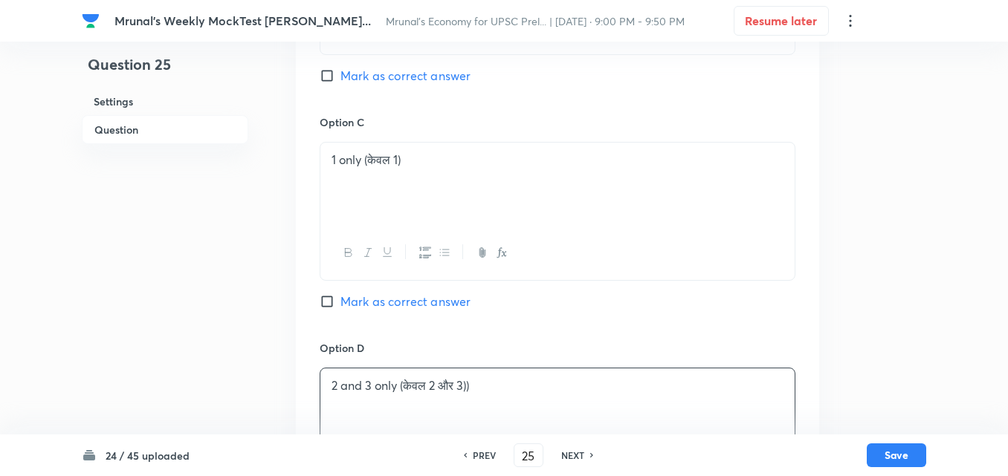
scroll to position [852, 0]
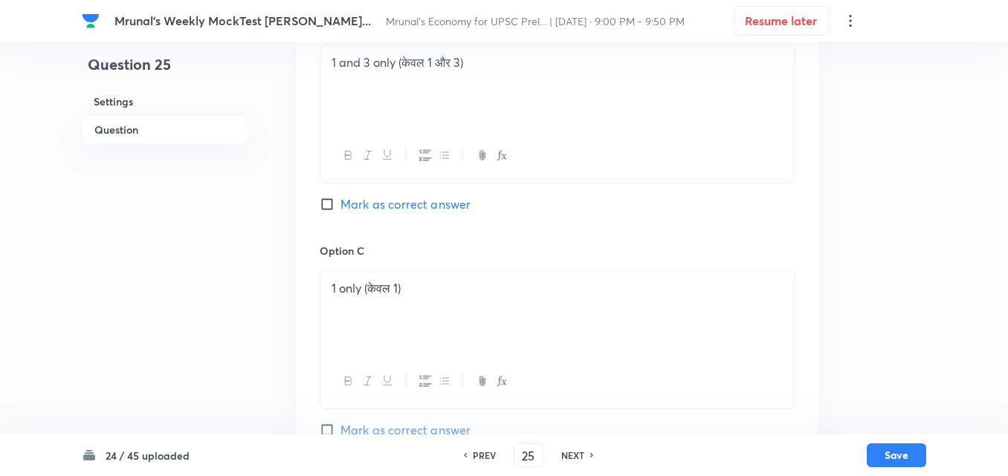
click at [381, 209] on span "Mark as correct answer" at bounding box center [405, 204] width 130 height 18
click at [340, 209] on input "Mark as correct answer" at bounding box center [330, 204] width 21 height 15
checkbox input "true"
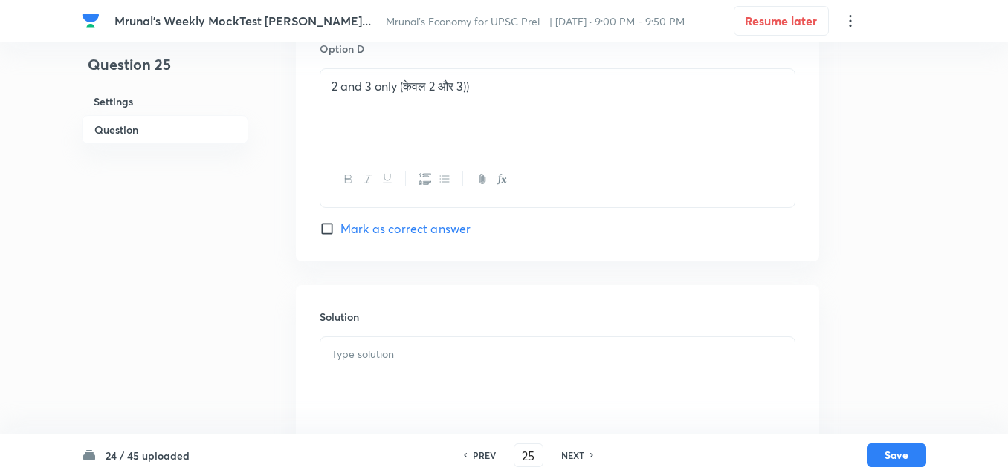
scroll to position [1362, 0]
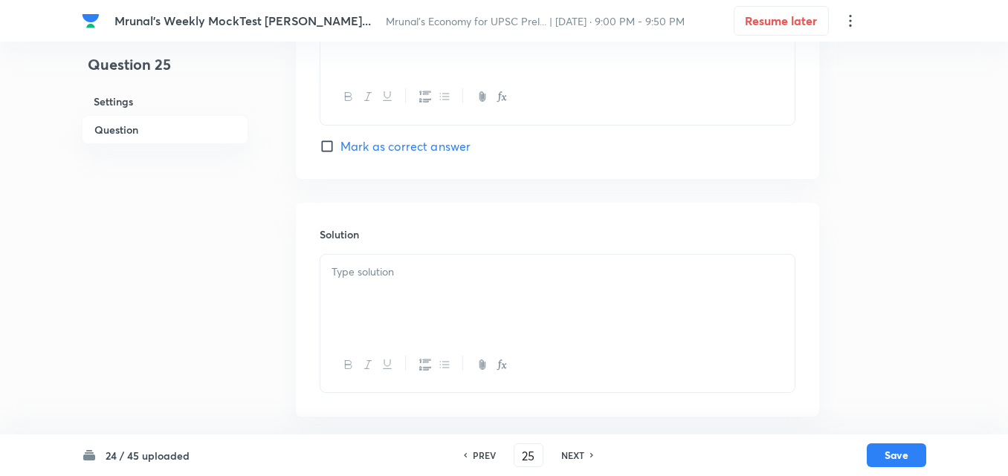
click at [384, 287] on div at bounding box center [557, 296] width 474 height 83
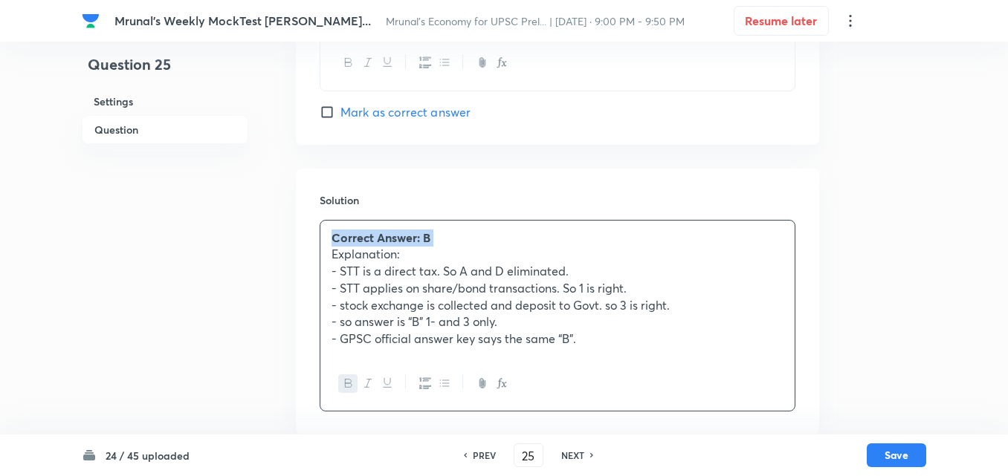
scroll to position [1415, 0]
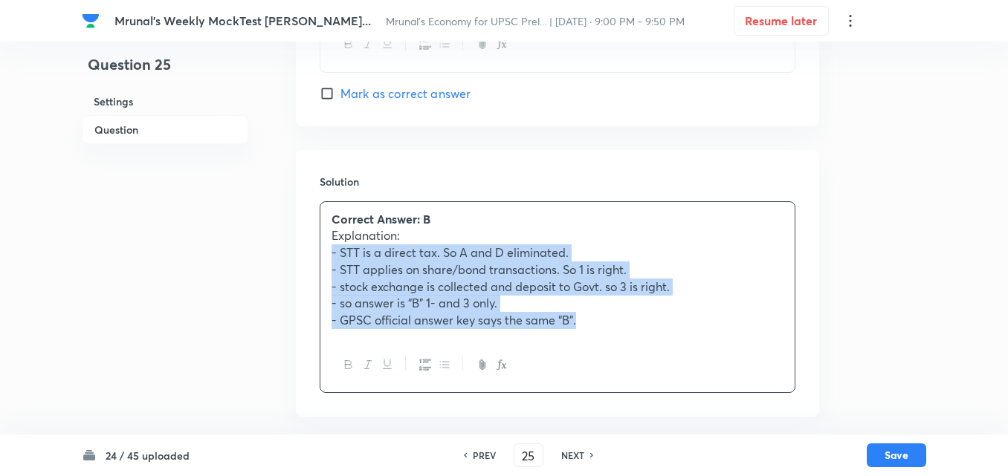
click at [438, 371] on button "button" at bounding box center [443, 365] width 19 height 19
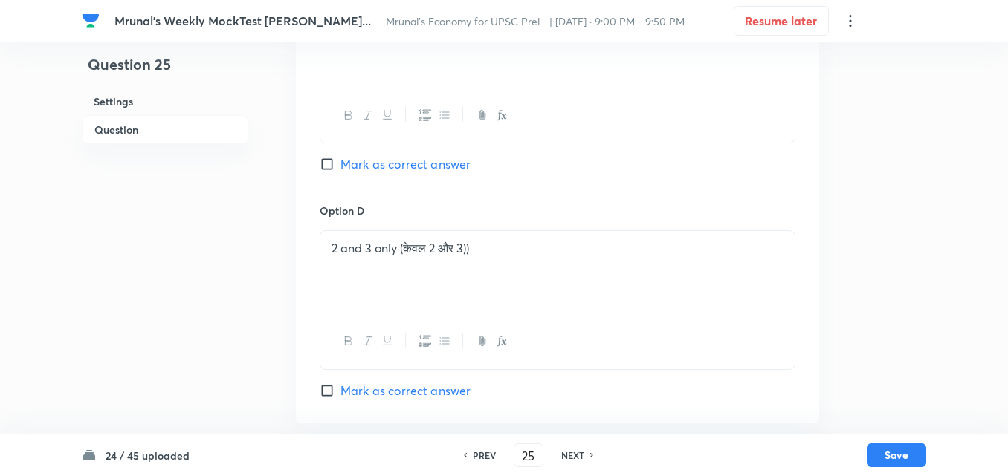
scroll to position [895, 0]
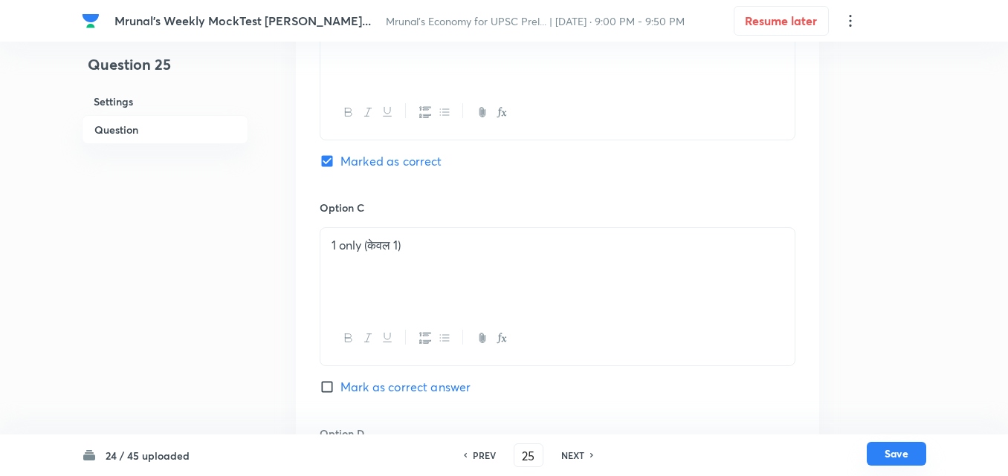
click at [895, 458] on button "Save" at bounding box center [895, 454] width 59 height 24
type input "26"
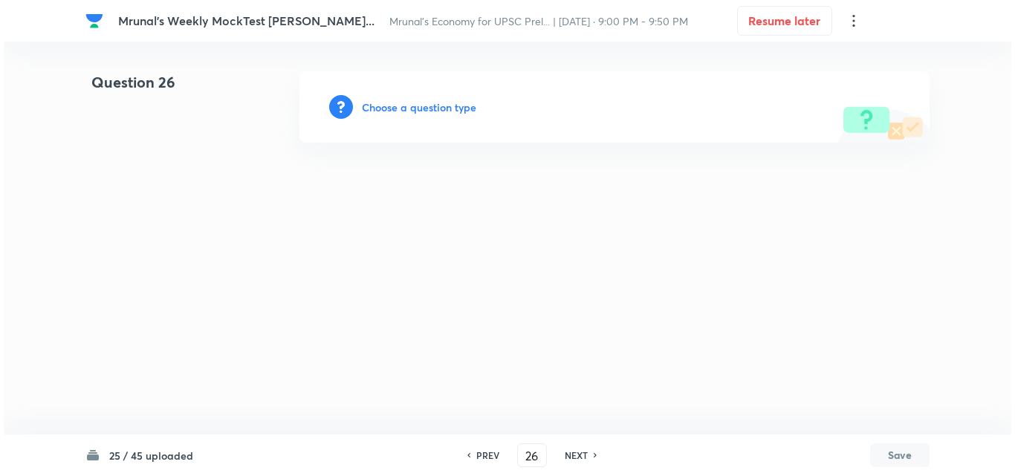
scroll to position [0, 0]
click at [423, 103] on h6 "Choose a question type" at bounding box center [419, 108] width 114 height 16
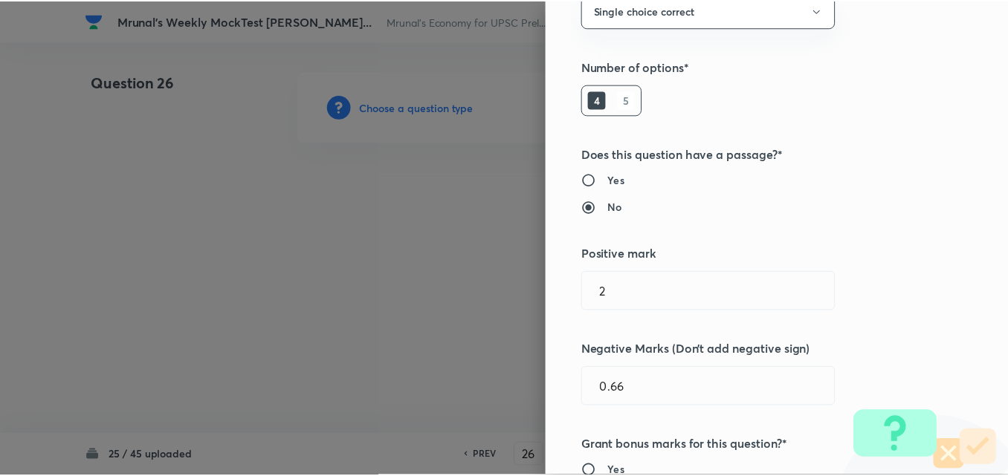
scroll to position [297, 0]
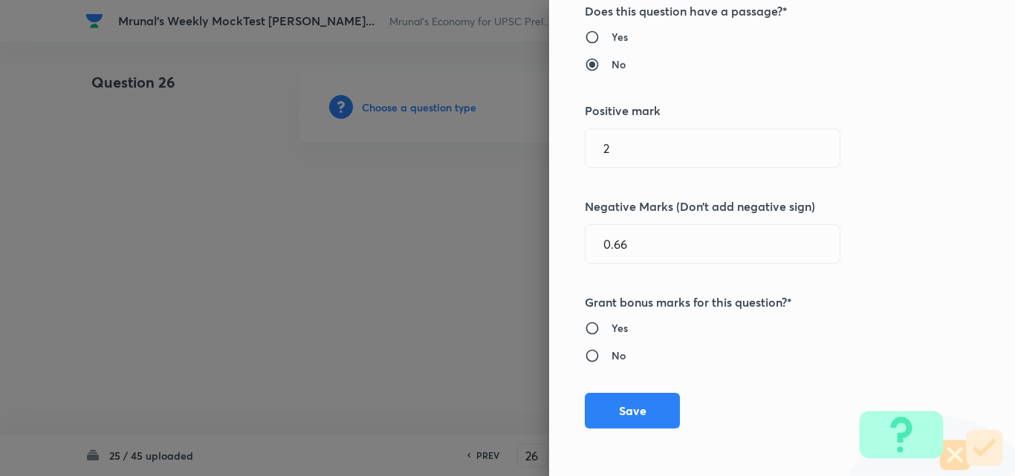
drag, startPoint x: 621, startPoint y: 401, endPoint x: 534, endPoint y: 322, distance: 117.9
click at [620, 403] on button "Save" at bounding box center [632, 411] width 95 height 36
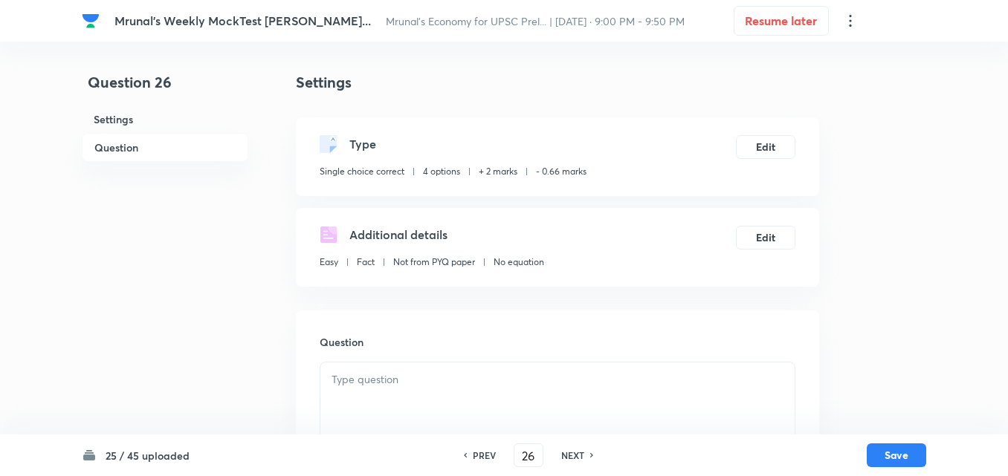
click at [160, 141] on h6 "Question" at bounding box center [165, 147] width 166 height 29
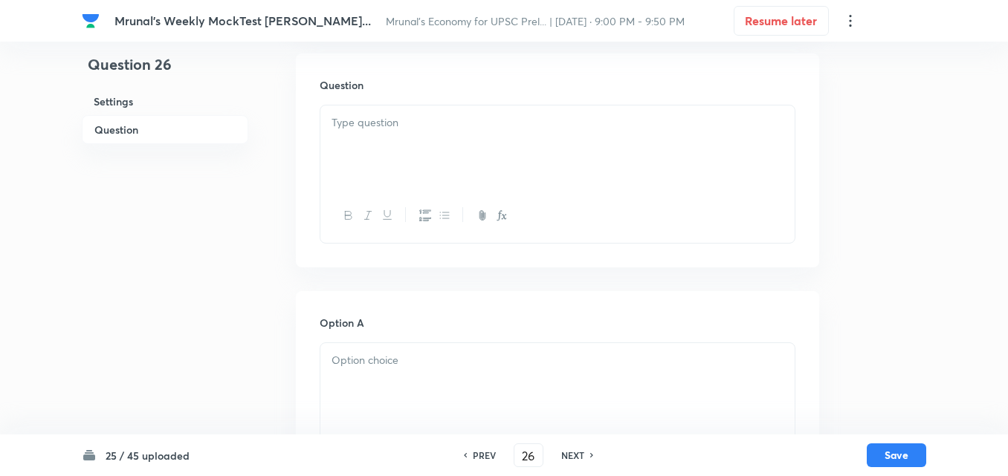
click at [490, 152] on div at bounding box center [557, 147] width 474 height 83
click at [497, 164] on div at bounding box center [557, 147] width 474 height 83
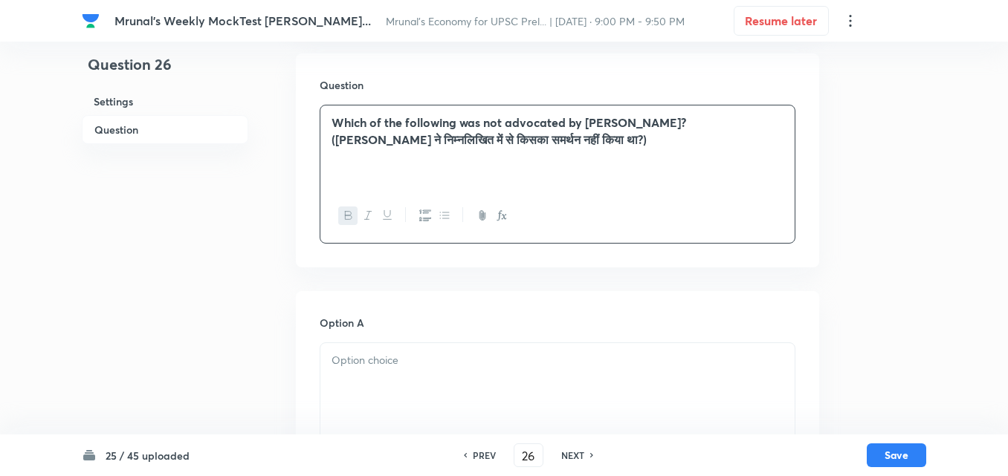
scroll to position [406, 0]
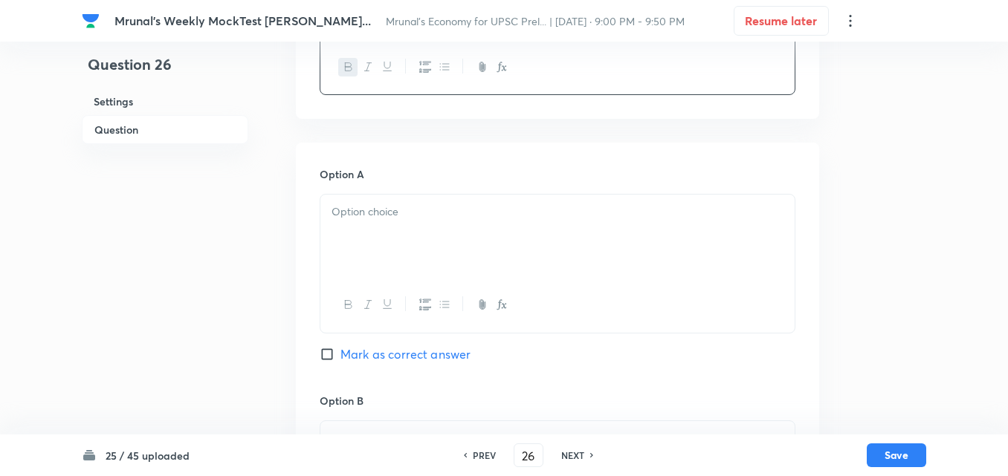
drag, startPoint x: 448, startPoint y: 232, endPoint x: 438, endPoint y: 235, distance: 10.8
click at [441, 233] on div at bounding box center [557, 236] width 474 height 83
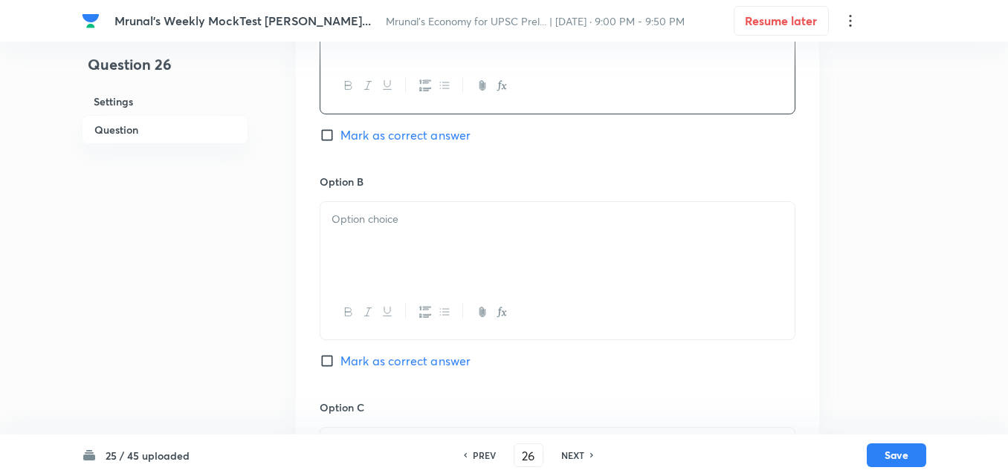
scroll to position [629, 0]
click at [382, 240] on div at bounding box center [557, 239] width 474 height 83
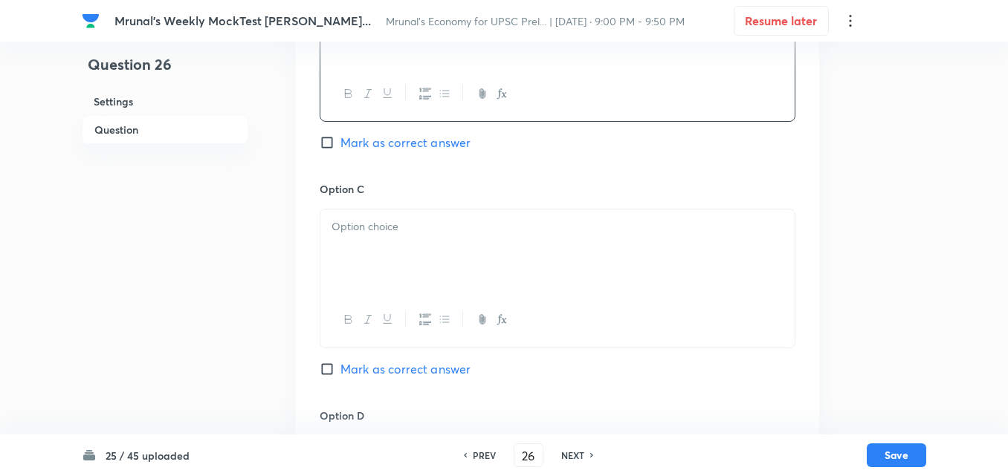
scroll to position [852, 0]
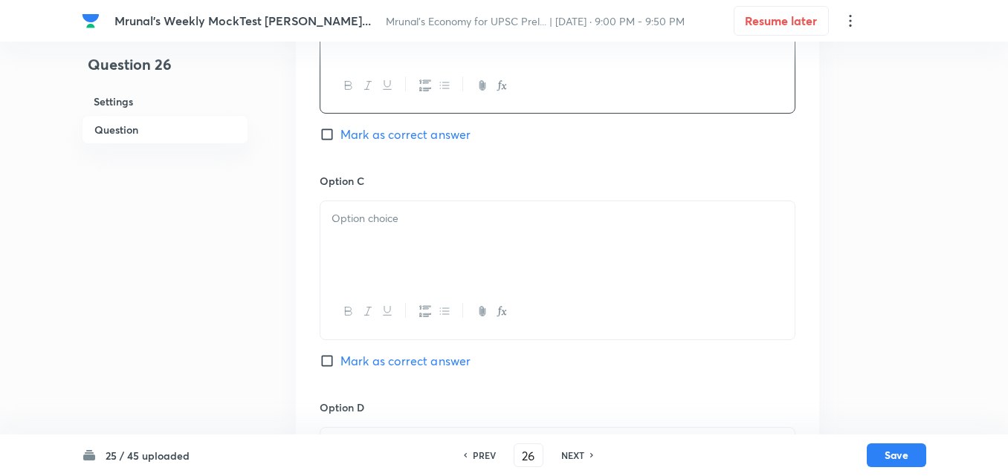
click at [380, 223] on p at bounding box center [557, 218] width 452 height 17
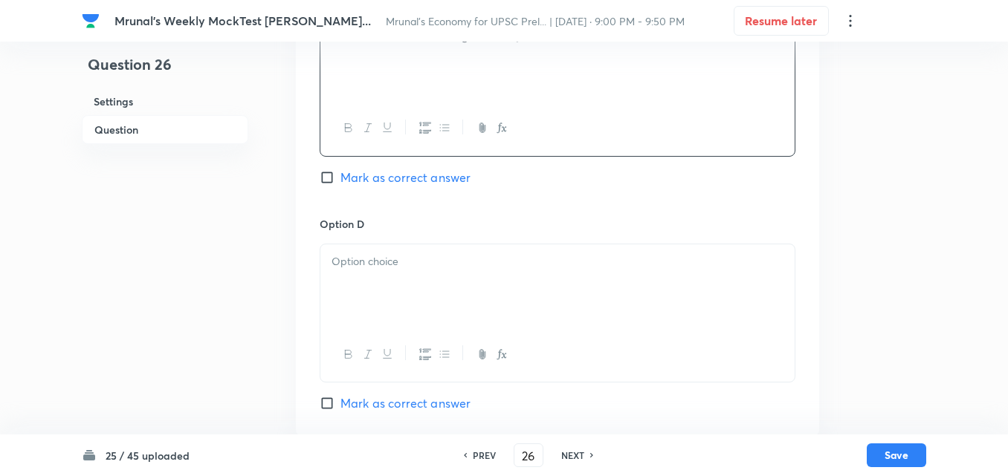
scroll to position [1074, 0]
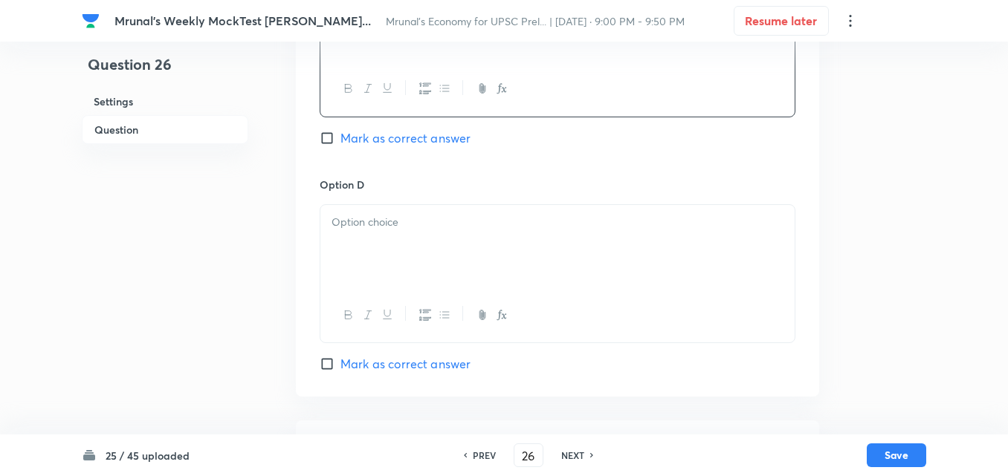
click at [392, 247] on div at bounding box center [557, 246] width 474 height 83
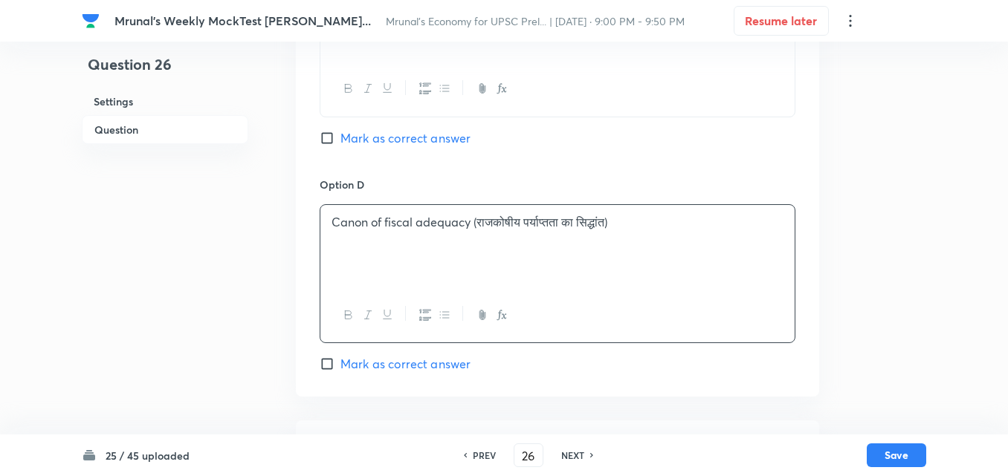
click at [368, 360] on span "Mark as correct answer" at bounding box center [405, 364] width 130 height 18
click at [340, 360] on input "Mark as correct answer" at bounding box center [330, 364] width 21 height 15
checkbox input "true"
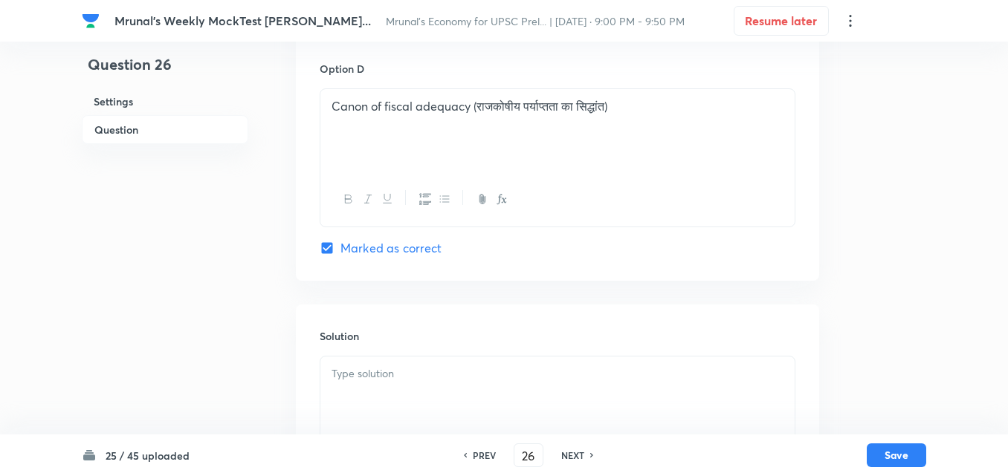
scroll to position [1292, 0]
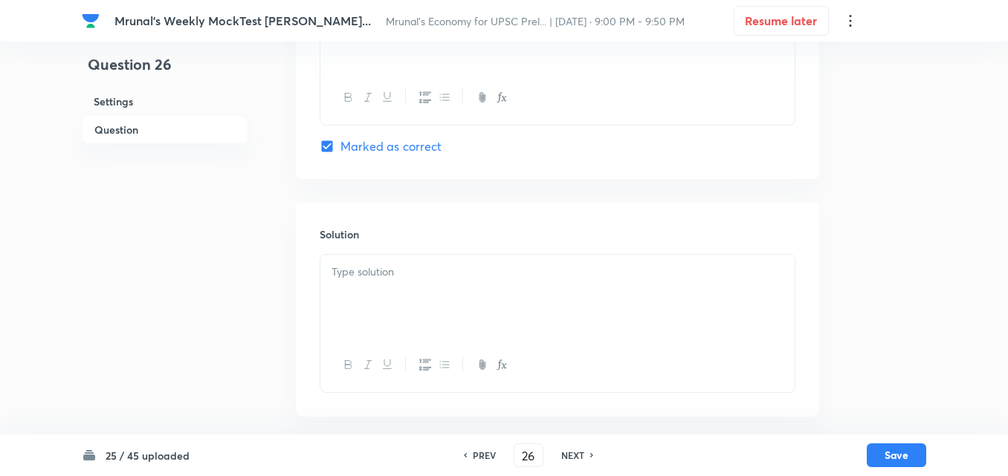
drag, startPoint x: 389, startPoint y: 292, endPoint x: 380, endPoint y: 294, distance: 9.0
click at [386, 294] on div at bounding box center [557, 296] width 474 height 83
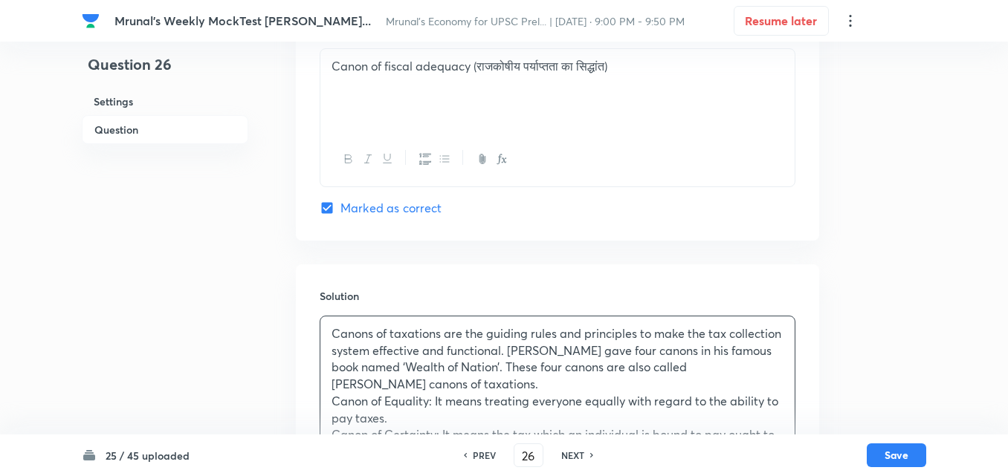
scroll to position [1430, 0]
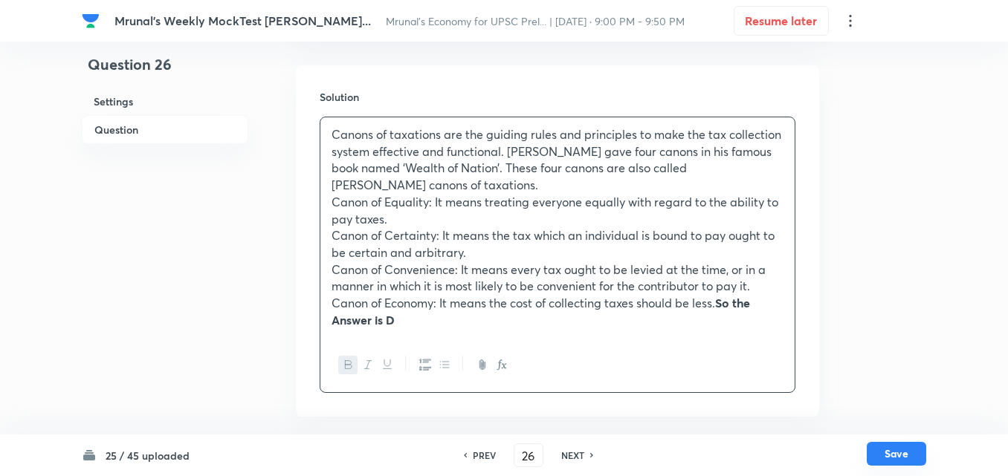
click at [916, 462] on button "Save" at bounding box center [895, 454] width 59 height 24
type input "27"
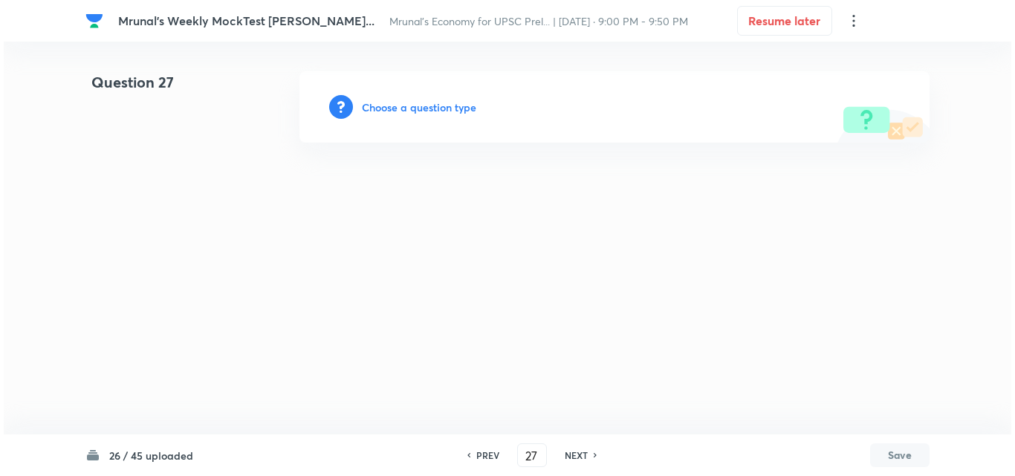
scroll to position [0, 0]
click at [433, 107] on h6 "Choose a question type" at bounding box center [419, 108] width 114 height 16
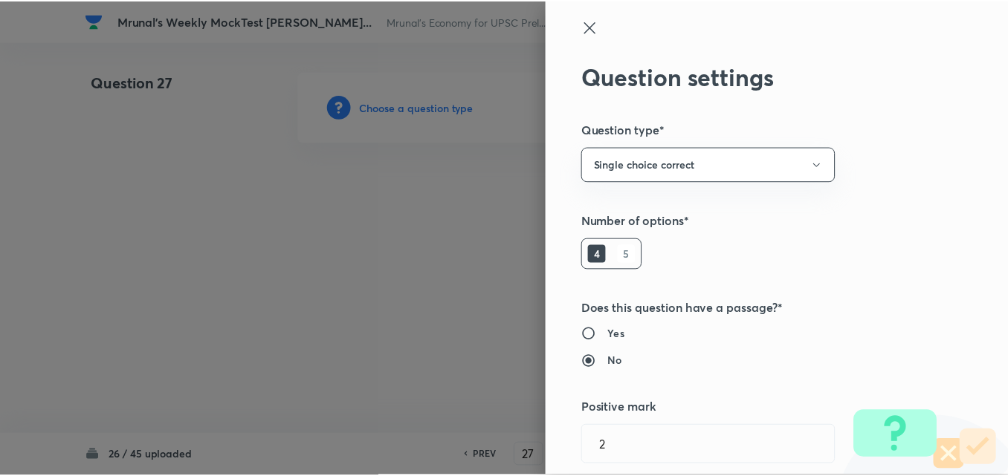
scroll to position [297, 0]
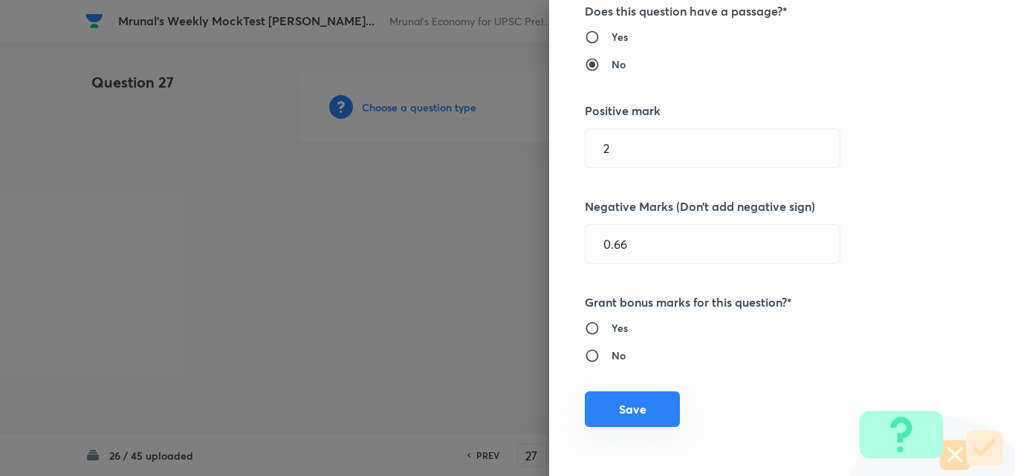
click at [624, 396] on button "Save" at bounding box center [632, 410] width 95 height 36
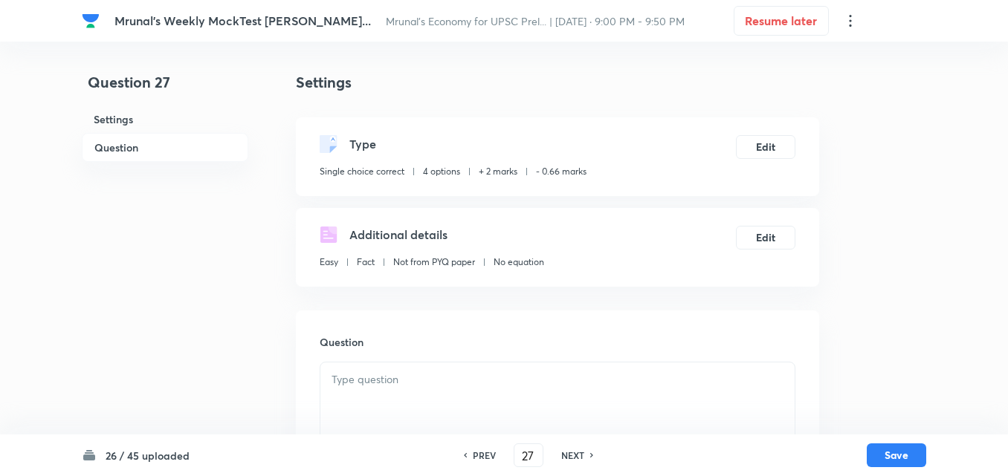
click at [121, 144] on h6 "Question" at bounding box center [165, 147] width 166 height 29
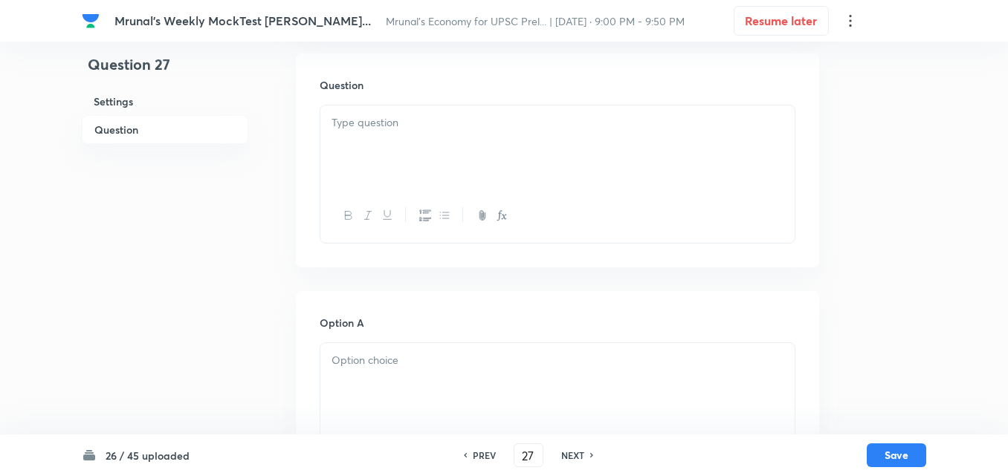
click at [450, 146] on div at bounding box center [557, 147] width 474 height 83
click at [436, 161] on div at bounding box center [557, 147] width 474 height 83
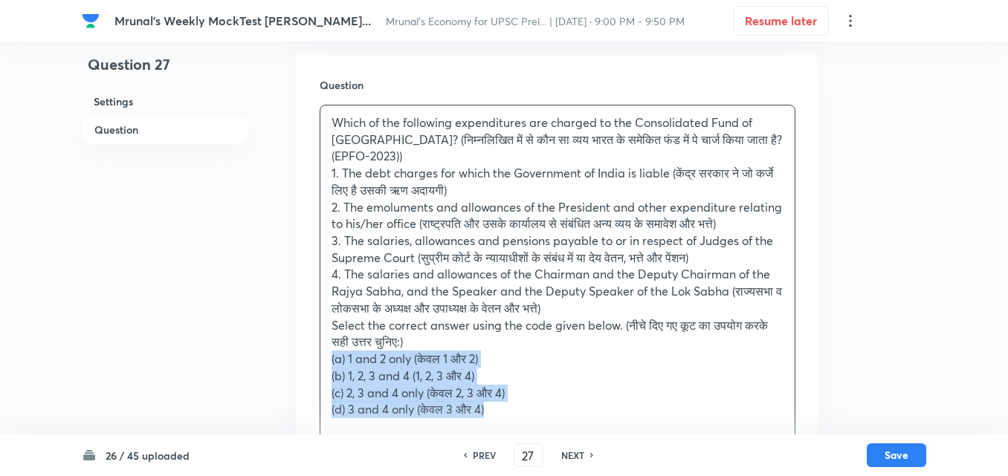
drag, startPoint x: 320, startPoint y: 369, endPoint x: 314, endPoint y: 366, distance: 7.7
click at [314, 366] on div "Question Which of the following expenditures are charged to the Consolidated Fu…" at bounding box center [557, 280] width 523 height 453
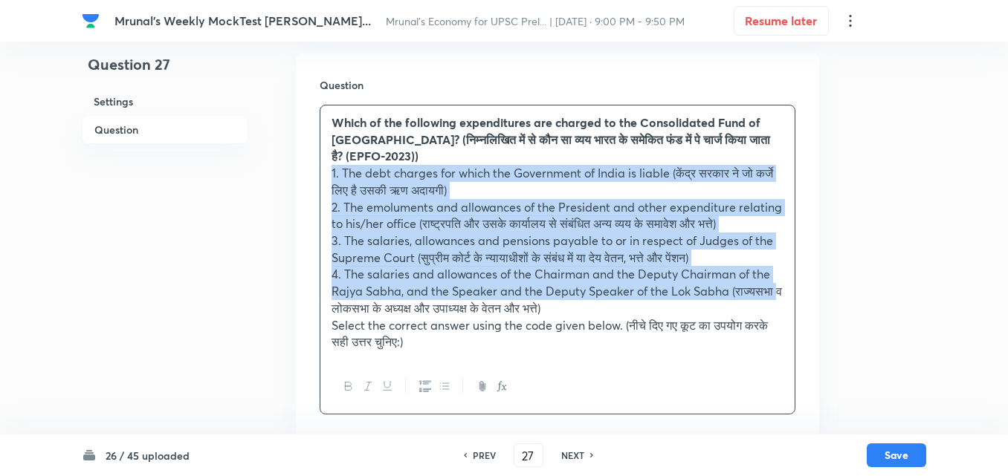
click at [427, 392] on icon "button" at bounding box center [425, 386] width 12 height 12
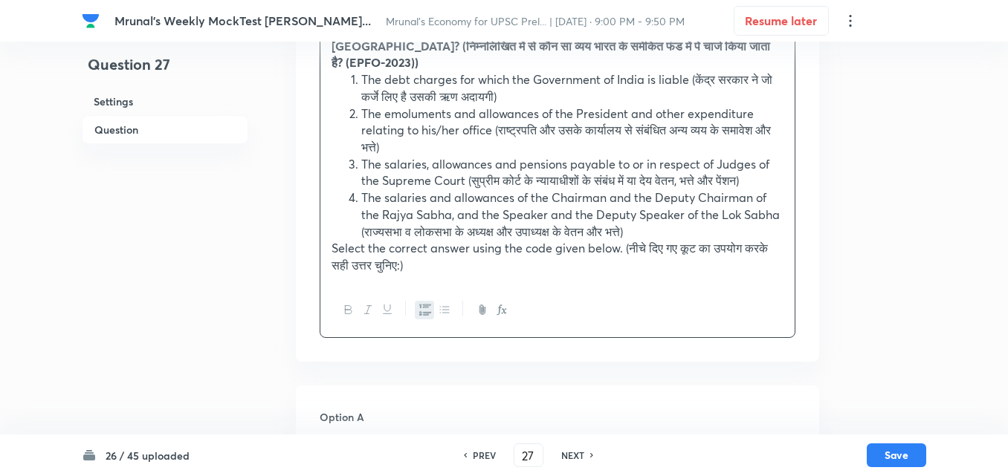
scroll to position [554, 0]
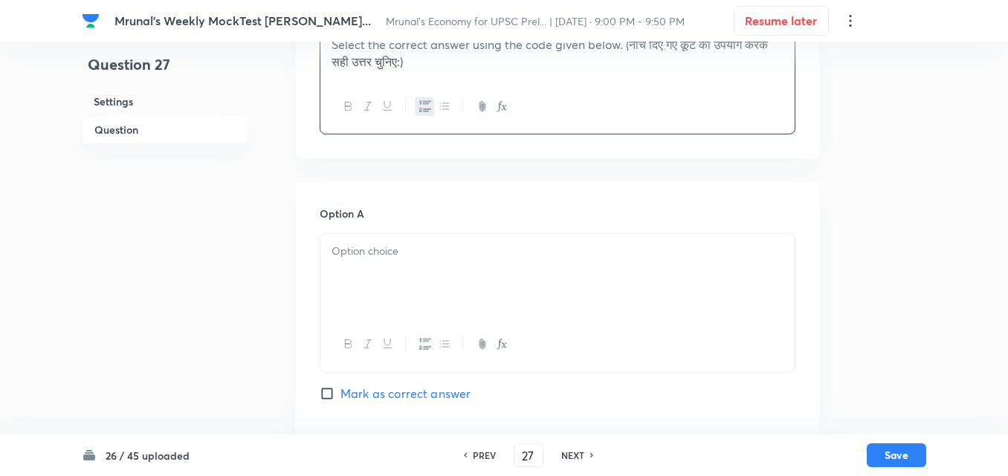
click at [418, 244] on p at bounding box center [557, 251] width 452 height 17
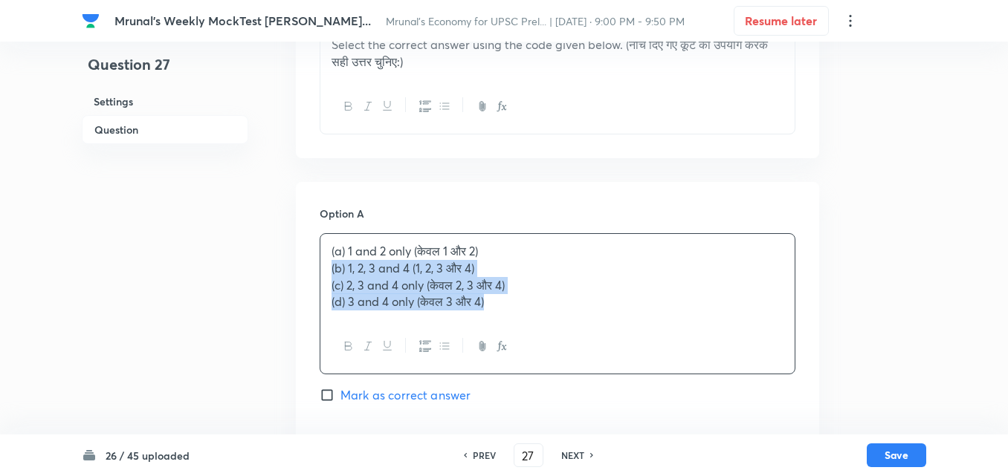
drag, startPoint x: 333, startPoint y: 276, endPoint x: 312, endPoint y: 280, distance: 21.1
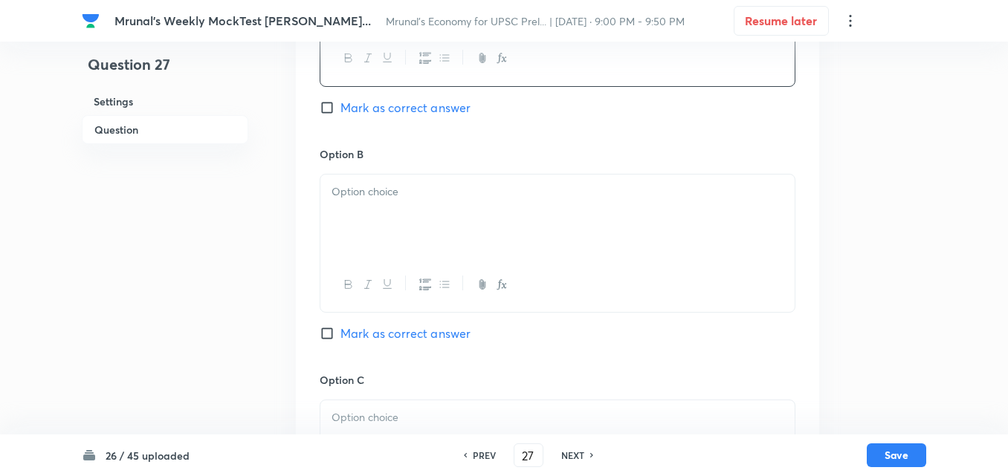
scroll to position [852, 0]
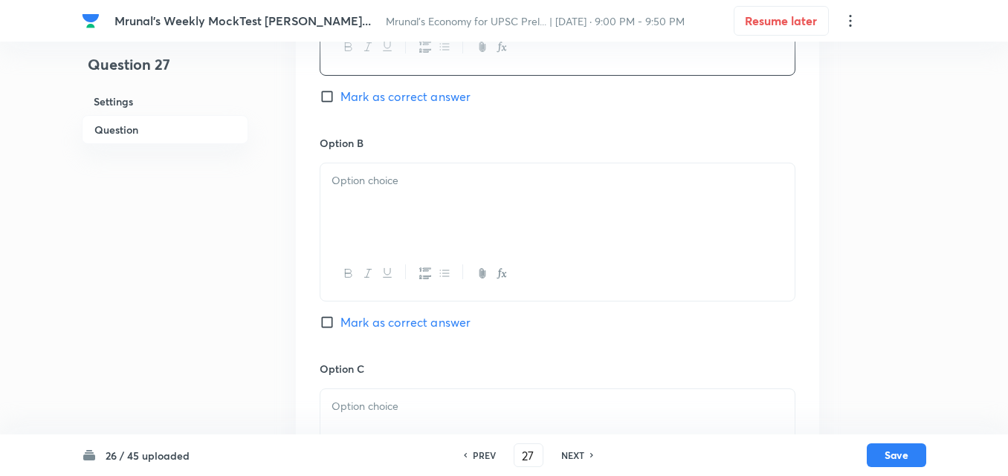
click at [388, 224] on div at bounding box center [557, 204] width 474 height 83
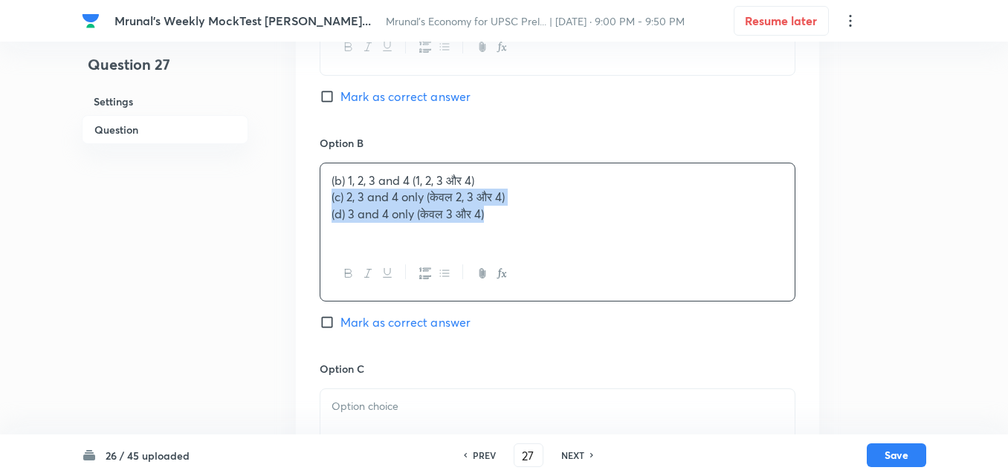
drag, startPoint x: 334, startPoint y: 207, endPoint x: 308, endPoint y: 204, distance: 26.2
click at [308, 204] on div "Option A 1 and 2 only (केवल 1 और 2) Mark as correct answer Option B (b) 1, 2, 3…" at bounding box center [557, 346] width 523 height 923
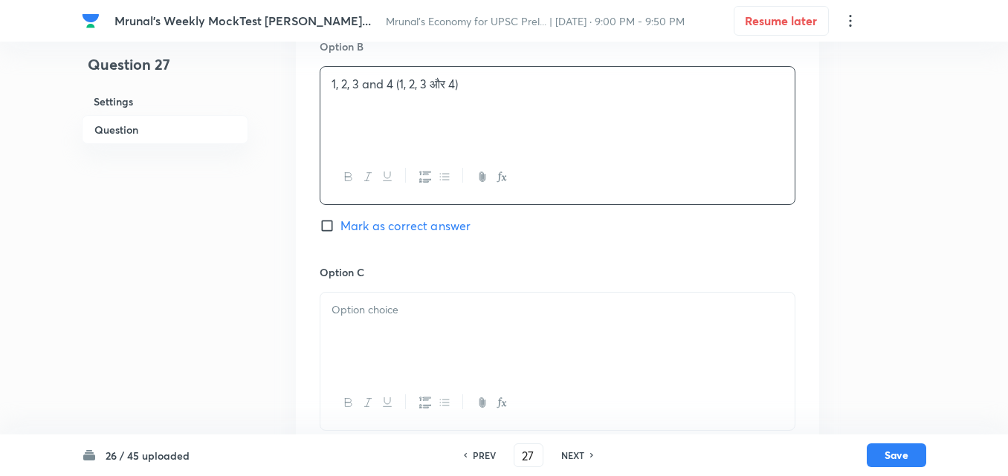
scroll to position [1074, 0]
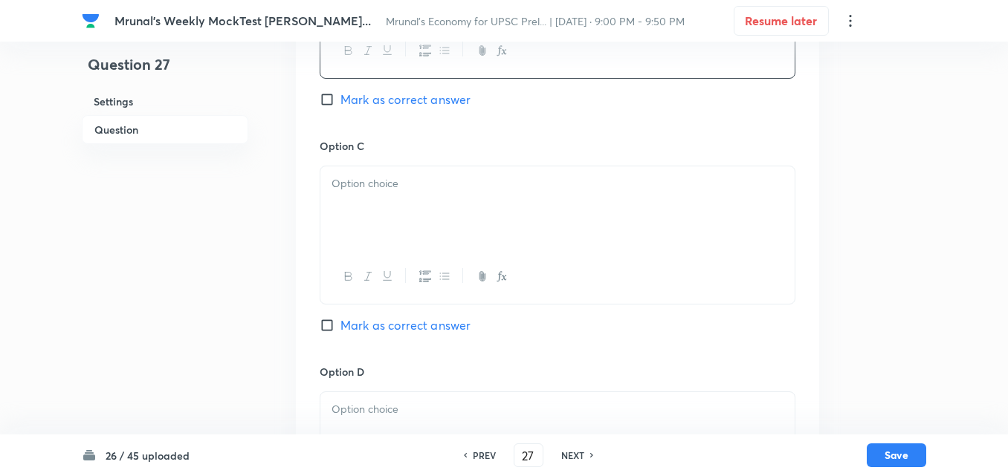
click at [375, 203] on div at bounding box center [557, 207] width 474 height 83
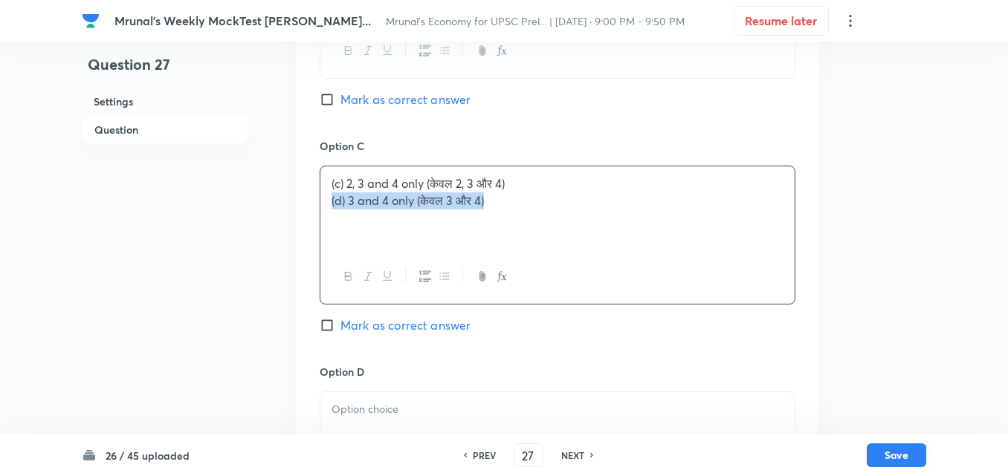
click at [322, 207] on div "(c) 2, 3 and 4 only (केवल 2, 3 और 4) (d) 3 and 4 only (केवल 3 और 4)" at bounding box center [557, 207] width 474 height 83
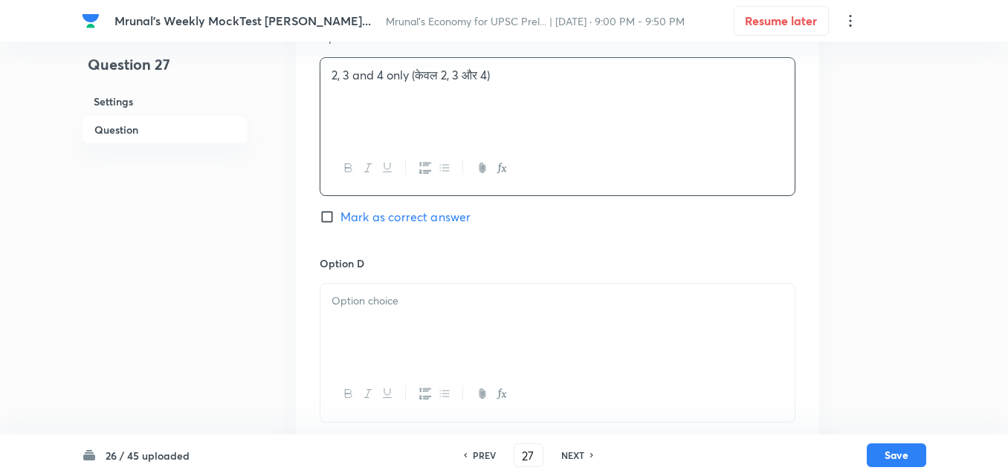
scroll to position [1297, 0]
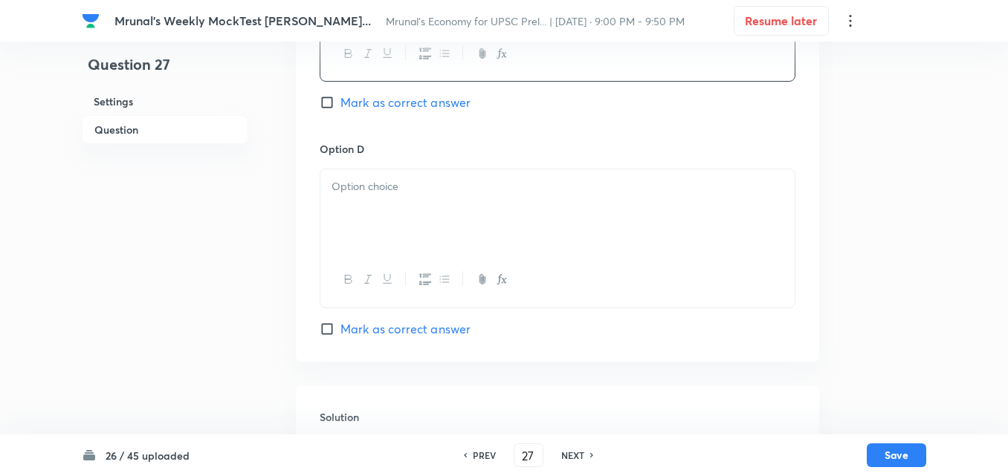
click at [390, 235] on div at bounding box center [557, 210] width 474 height 83
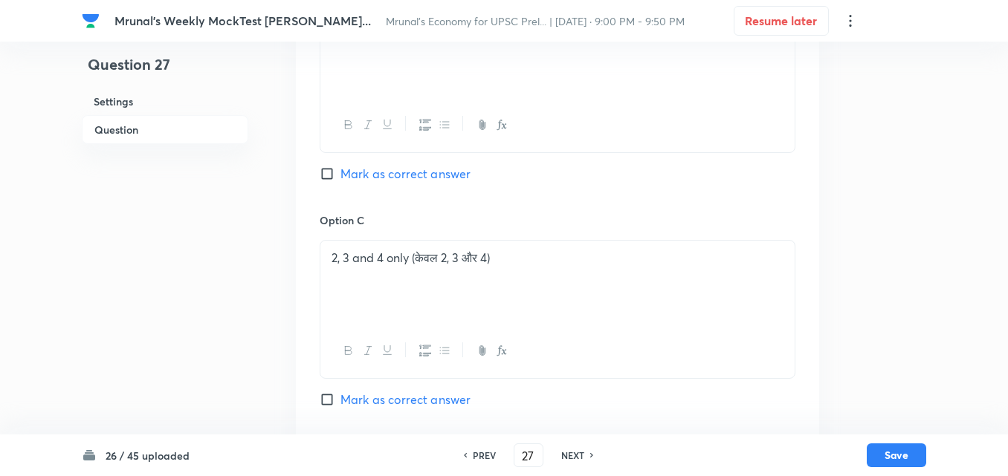
click at [440, 178] on span "Mark as correct answer" at bounding box center [405, 174] width 130 height 18
click at [340, 178] on input "Mark as correct answer" at bounding box center [330, 173] width 21 height 15
checkbox input "true"
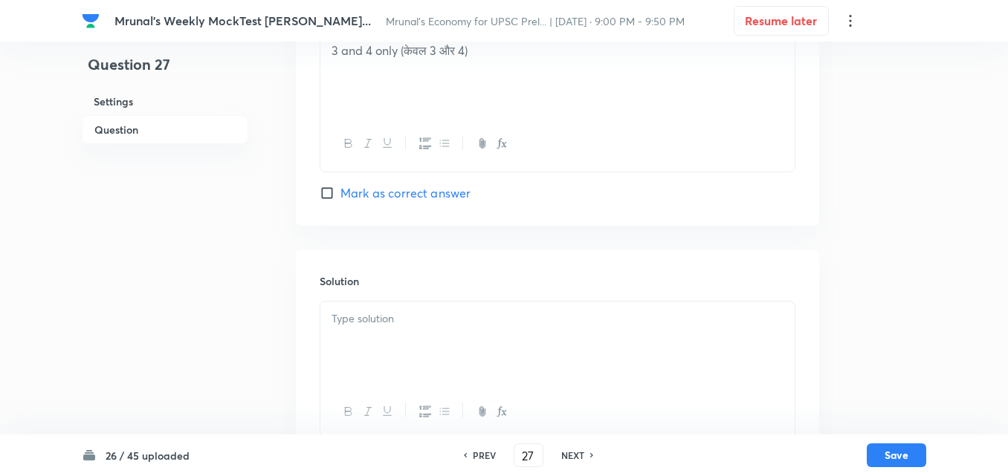
scroll to position [1480, 0]
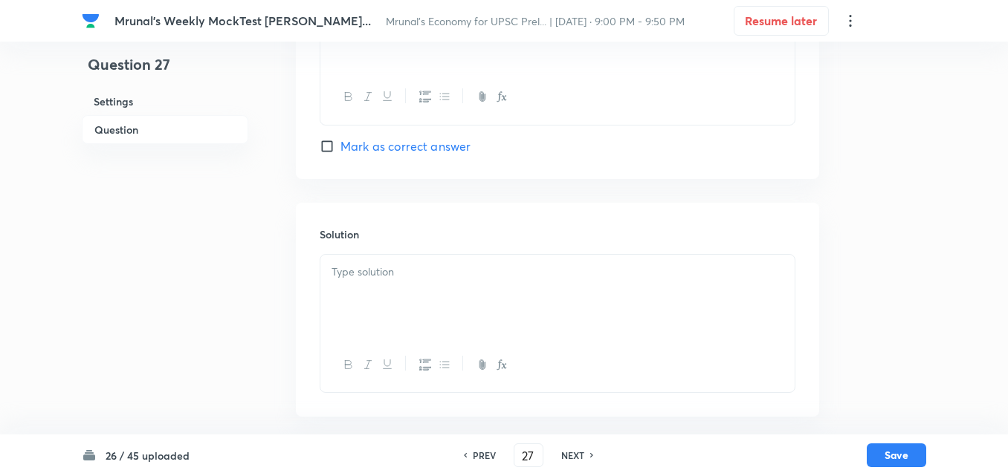
click at [420, 288] on div at bounding box center [557, 296] width 474 height 83
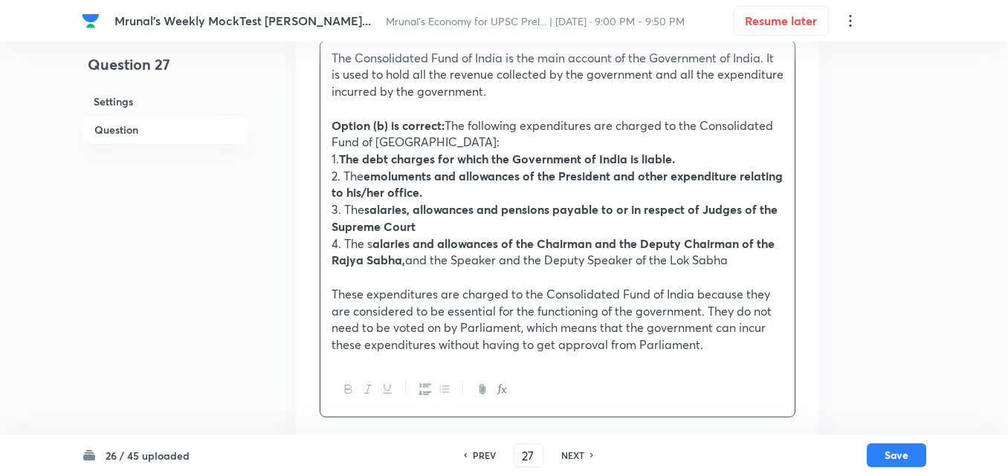
scroll to position [1703, 0]
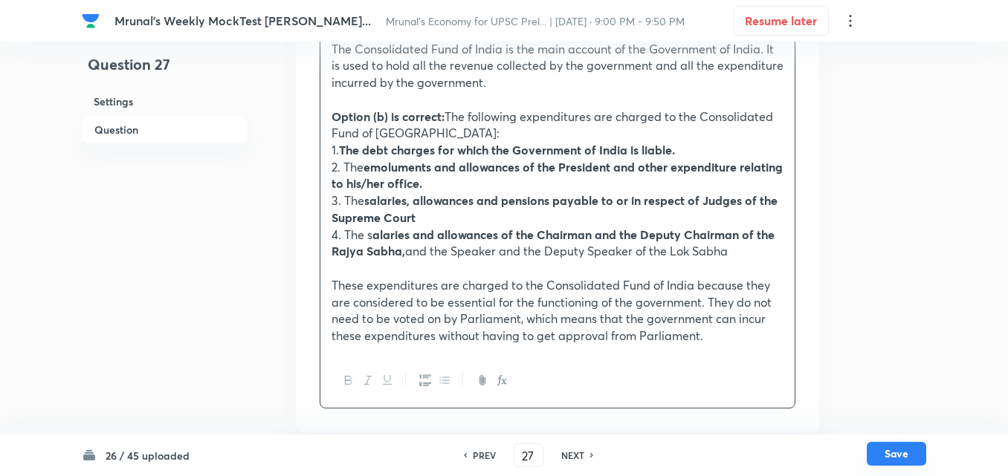
click at [907, 456] on button "Save" at bounding box center [895, 454] width 59 height 24
type input "28"
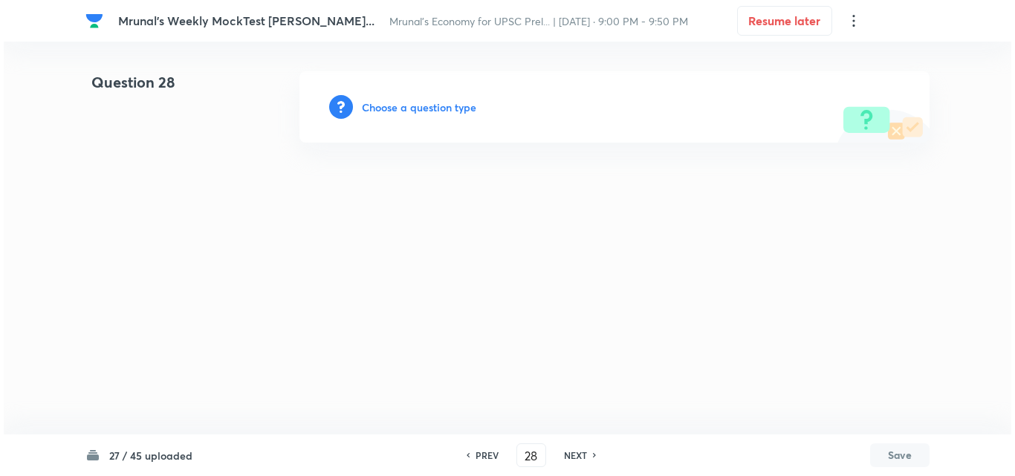
scroll to position [0, 0]
click at [406, 111] on h6 "Choose a question type" at bounding box center [419, 108] width 114 height 16
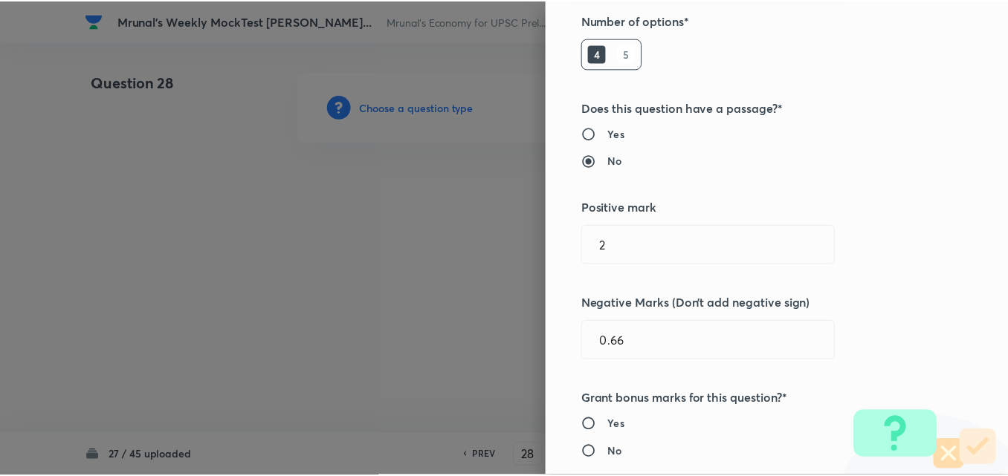
scroll to position [297, 0]
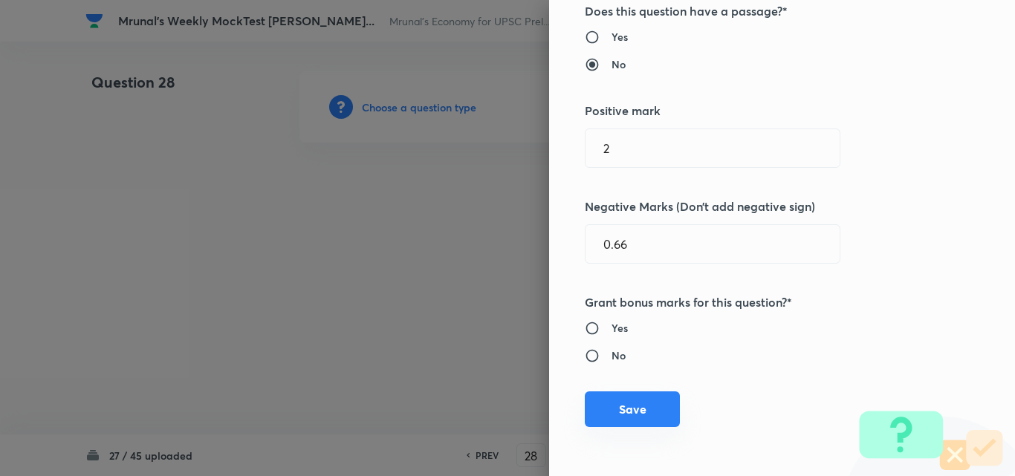
click at [640, 417] on button "Save" at bounding box center [632, 410] width 95 height 36
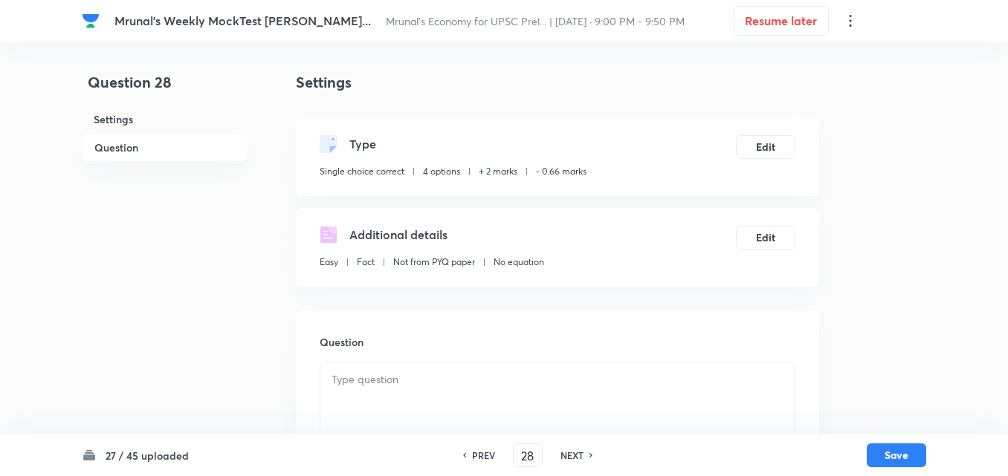
click at [155, 149] on h6 "Question" at bounding box center [165, 147] width 166 height 29
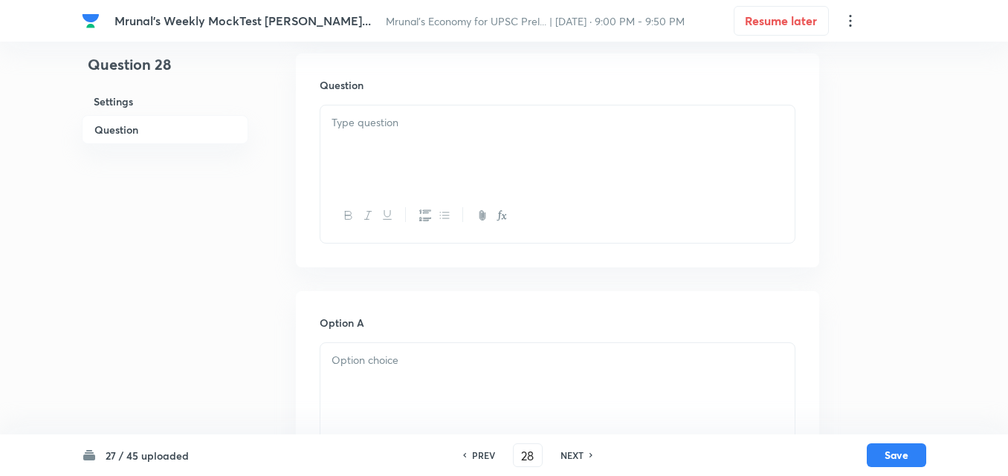
click at [465, 163] on div at bounding box center [557, 147] width 474 height 83
click at [467, 192] on div at bounding box center [557, 216] width 474 height 54
click at [453, 146] on div at bounding box center [557, 147] width 474 height 83
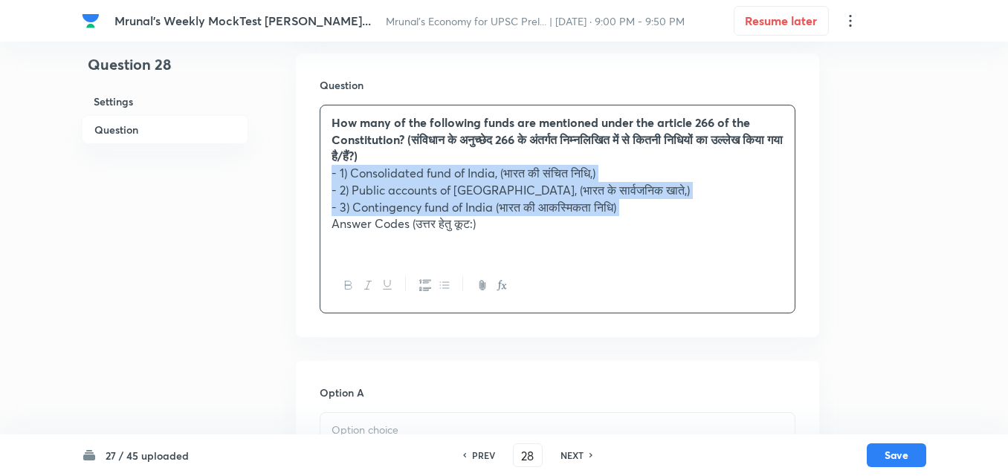
click at [418, 280] on button "button" at bounding box center [424, 285] width 19 height 19
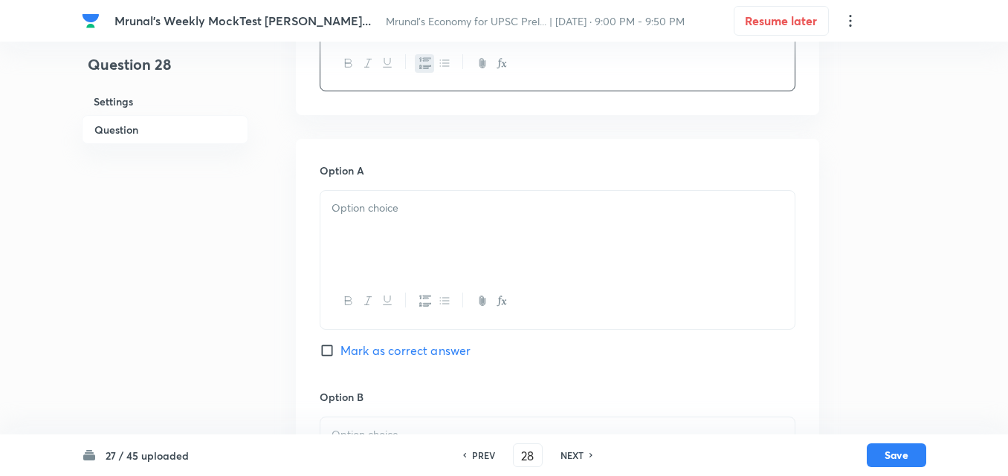
scroll to position [480, 0]
click at [372, 239] on div at bounding box center [557, 231] width 474 height 83
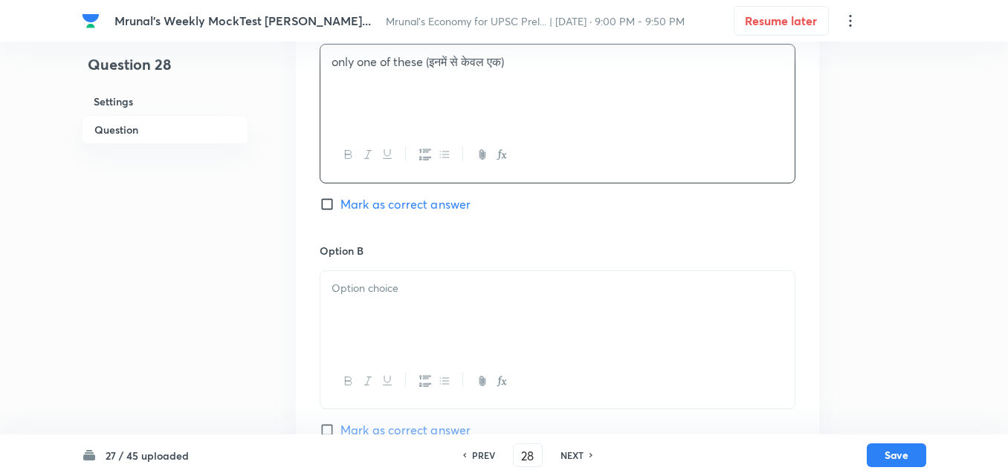
scroll to position [629, 0]
click at [383, 303] on div at bounding box center [557, 309] width 474 height 83
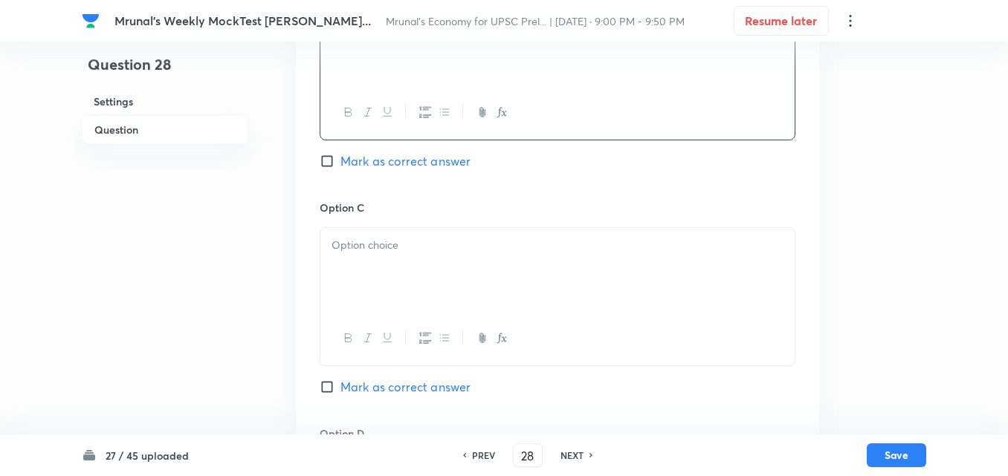
scroll to position [926, 0]
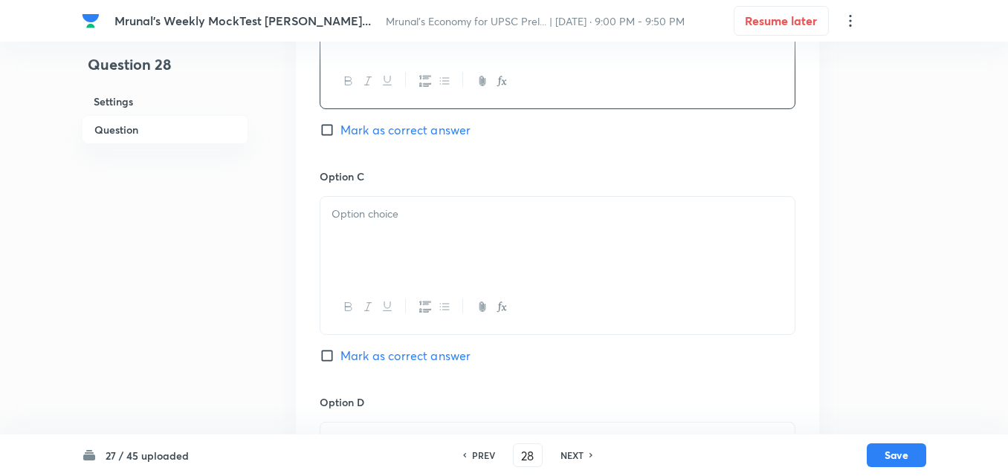
click at [387, 224] on div at bounding box center [557, 238] width 474 height 83
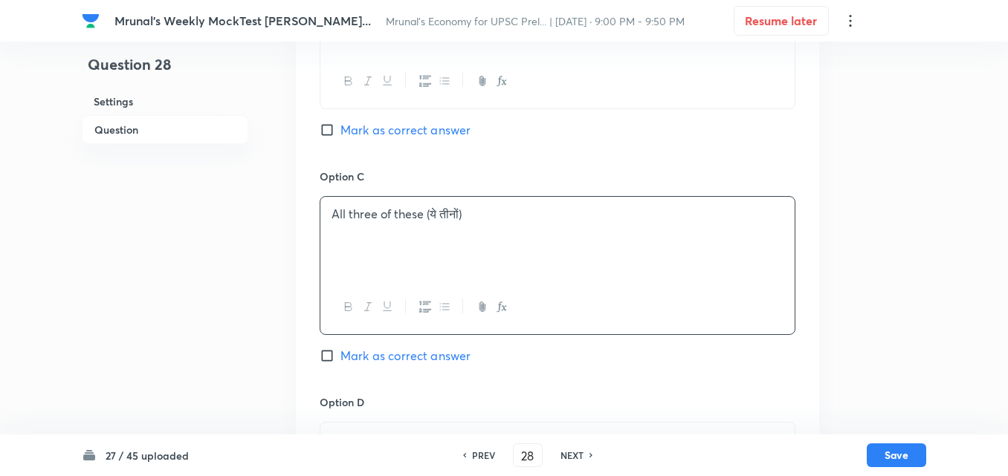
click at [424, 126] on span "Mark as correct answer" at bounding box center [405, 130] width 130 height 18
click at [340, 126] on input "Mark as correct answer" at bounding box center [330, 130] width 21 height 15
checkbox input "true"
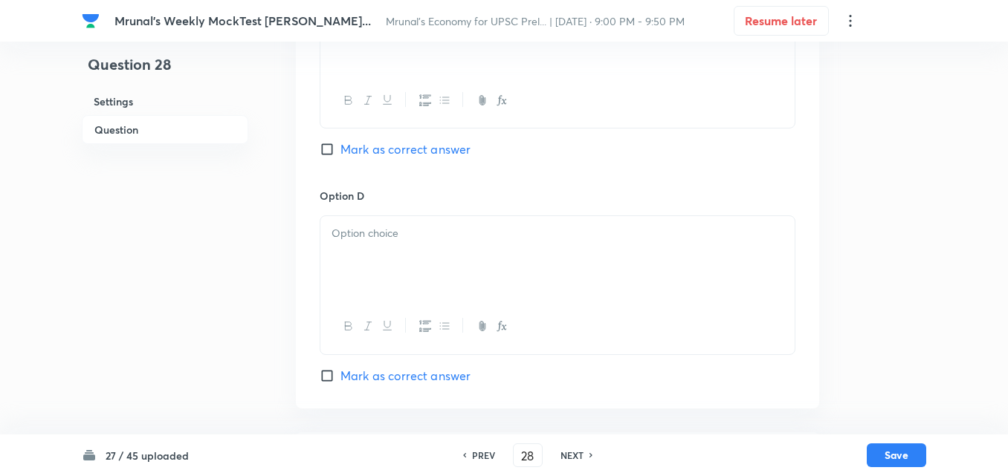
scroll to position [1149, 0]
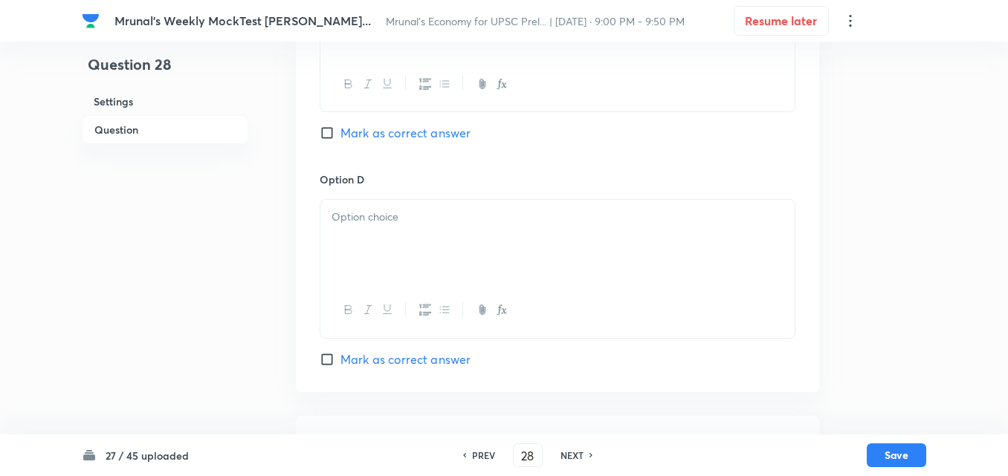
click at [369, 223] on p at bounding box center [557, 217] width 452 height 17
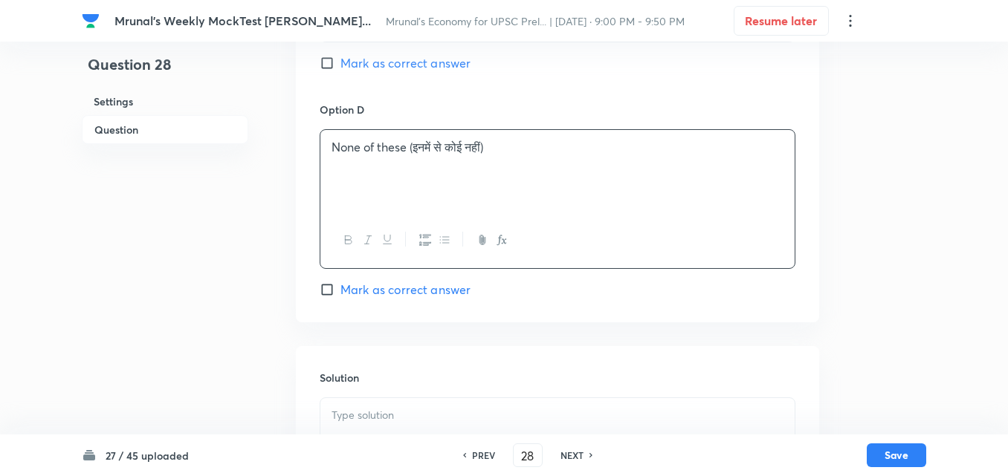
scroll to position [1362, 0]
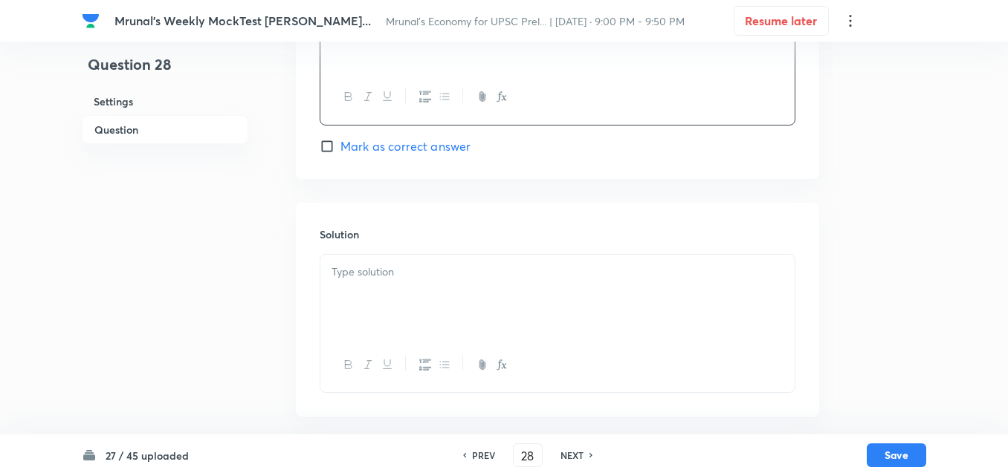
click at [418, 296] on div at bounding box center [557, 296] width 474 height 83
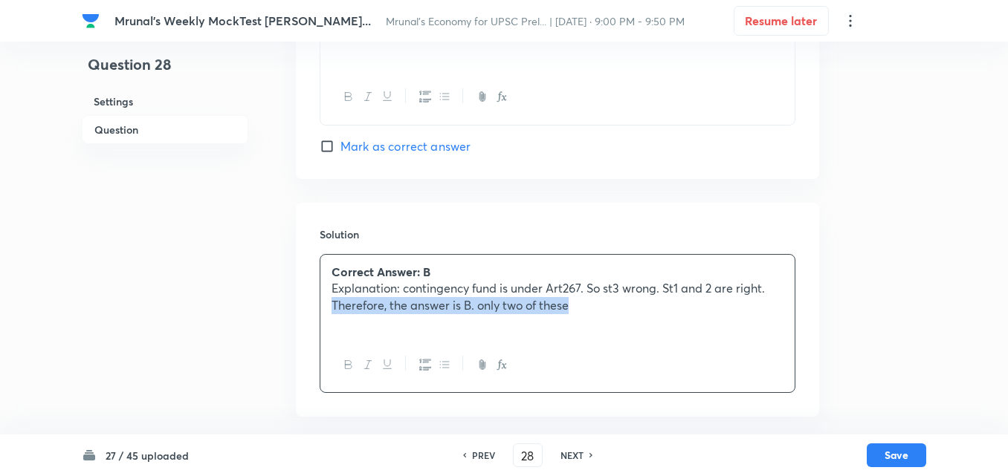
click at [332, 308] on p "Therefore, the answer is B. only two of these" at bounding box center [557, 305] width 452 height 17
click at [342, 362] on button "button" at bounding box center [347, 365] width 19 height 19
click at [682, 320] on div "Correct Answer: B Explanation: contingency fund is under Art267. So st3 wrong. …" at bounding box center [557, 296] width 474 height 83
click at [594, 290] on p "Explanation: contingency fund is under Art267. So st3 wrong. St1 and 2 are righ…" at bounding box center [557, 288] width 452 height 17
click at [901, 456] on button "Save" at bounding box center [895, 454] width 59 height 24
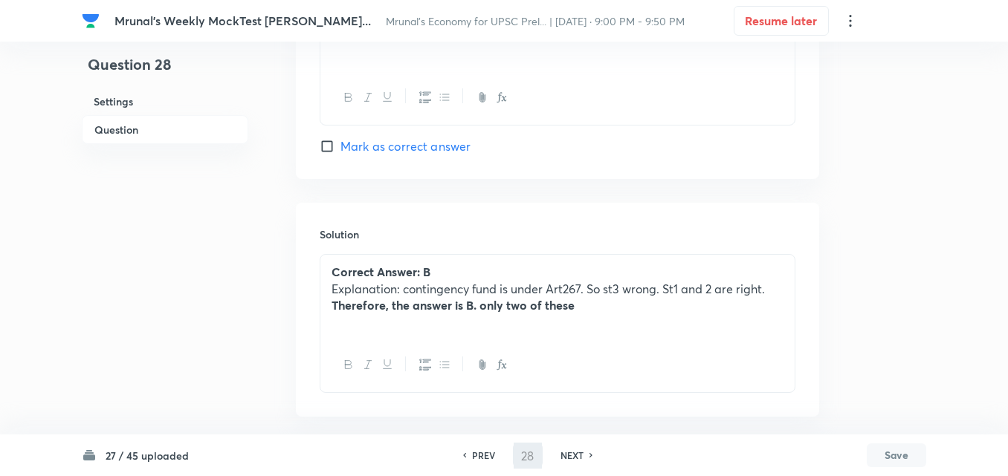
scroll to position [1345, 0]
type input "29"
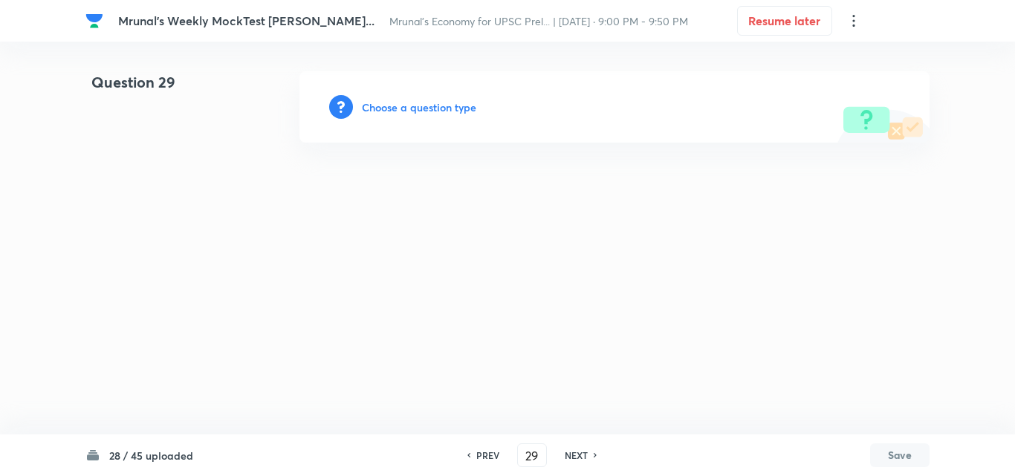
click at [412, 104] on h6 "Choose a question type" at bounding box center [419, 108] width 114 height 16
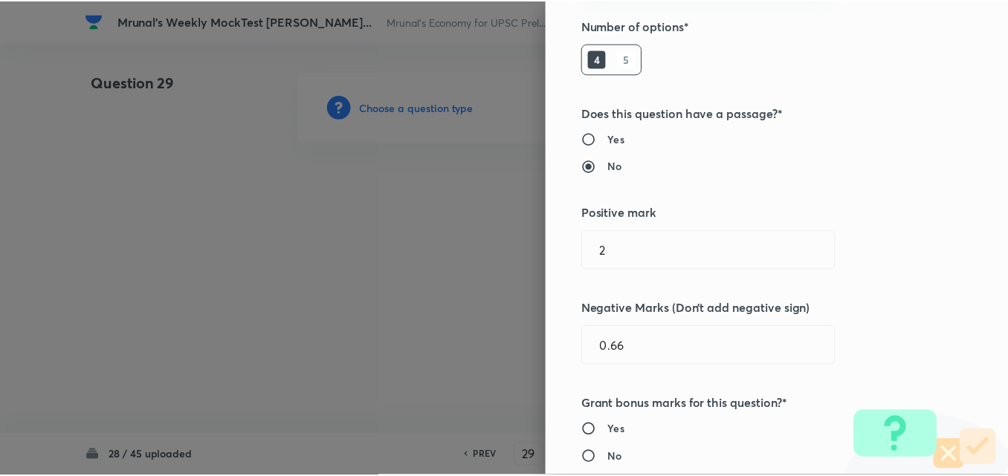
scroll to position [297, 0]
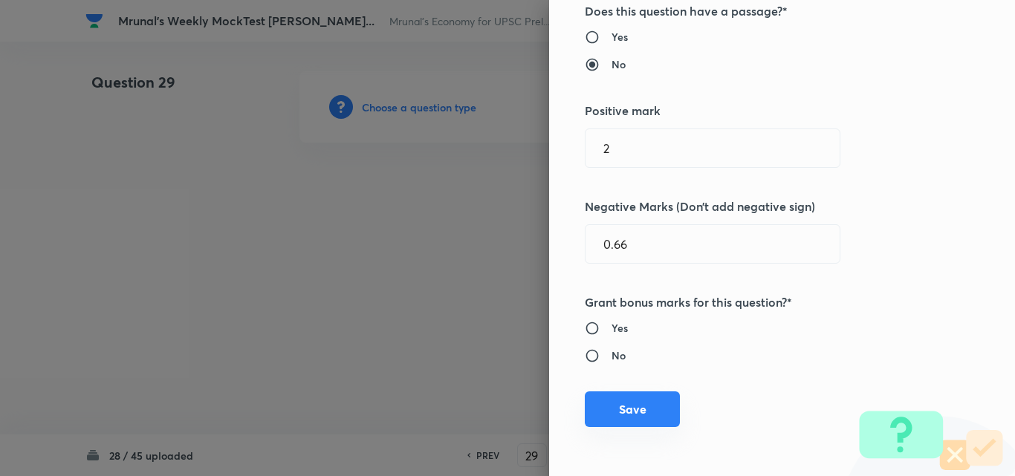
click at [593, 419] on button "Save" at bounding box center [632, 410] width 95 height 36
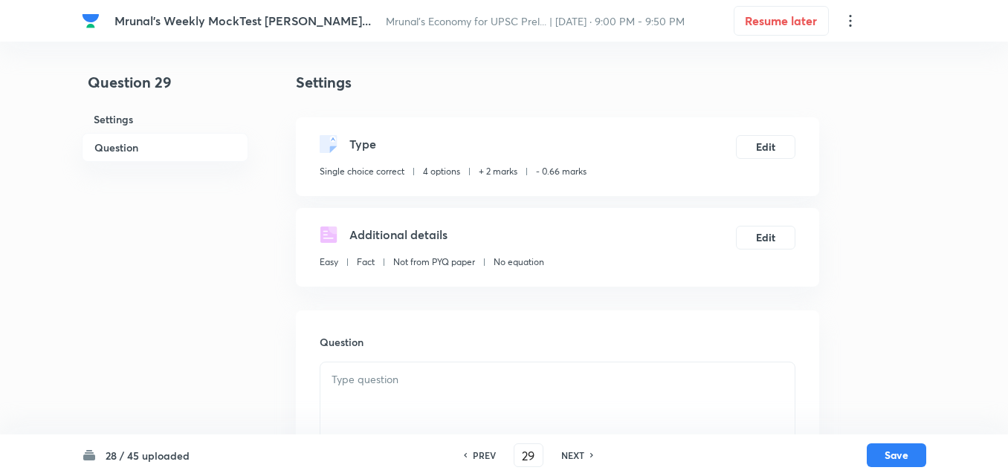
click at [120, 141] on h6 "Question" at bounding box center [165, 147] width 166 height 29
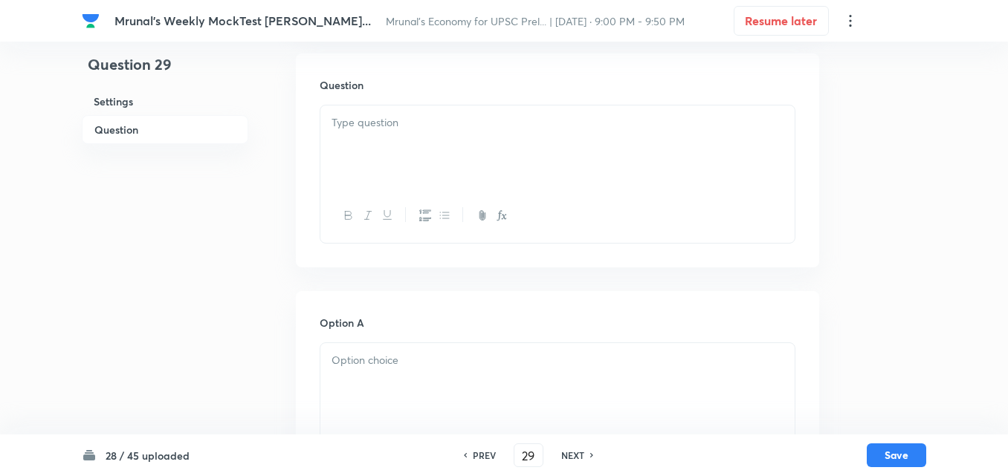
click at [475, 169] on div at bounding box center [557, 147] width 474 height 83
click at [441, 163] on div at bounding box center [557, 147] width 474 height 83
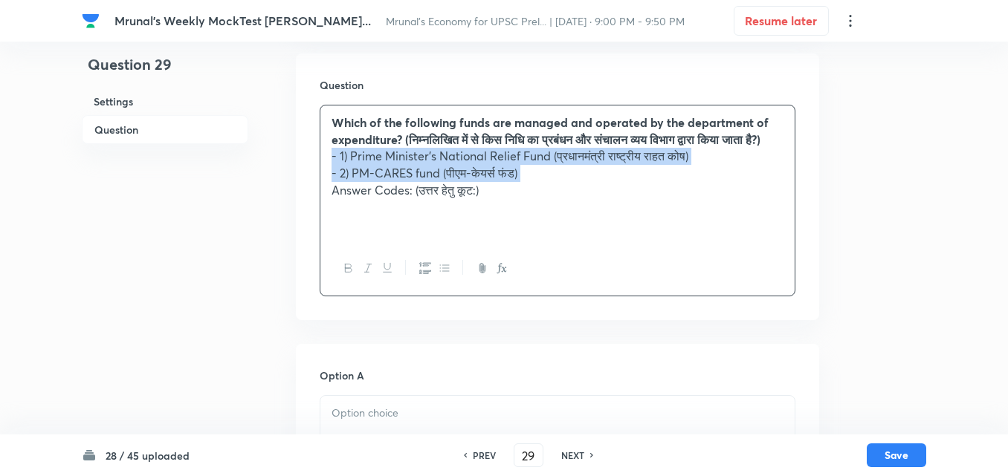
click at [424, 274] on icon "button" at bounding box center [425, 268] width 12 height 11
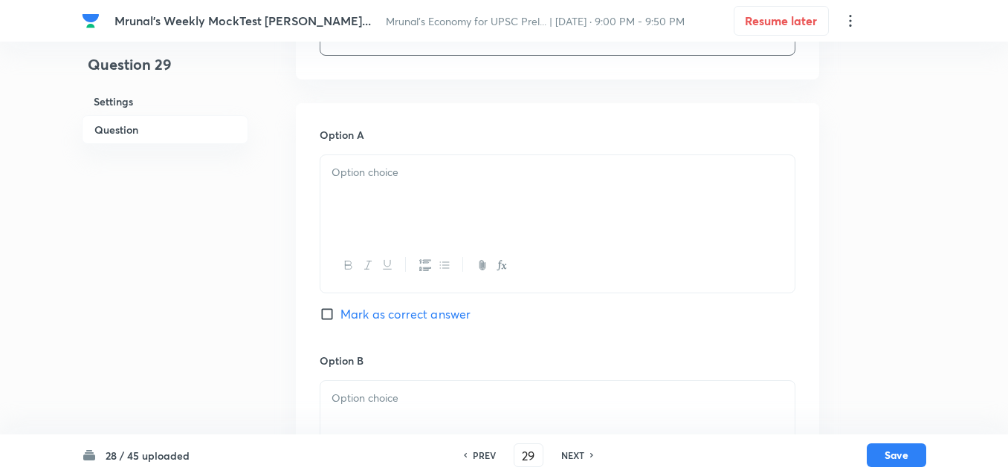
scroll to position [480, 0]
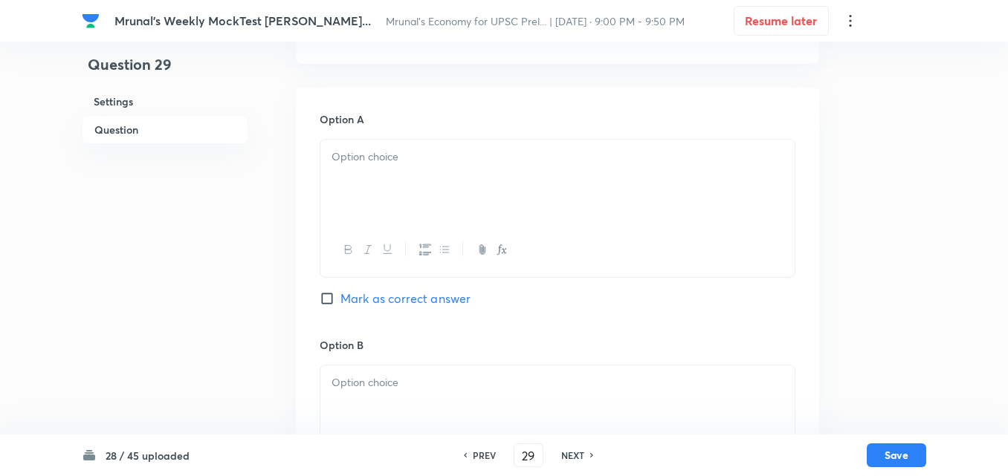
click at [406, 212] on div at bounding box center [557, 181] width 474 height 83
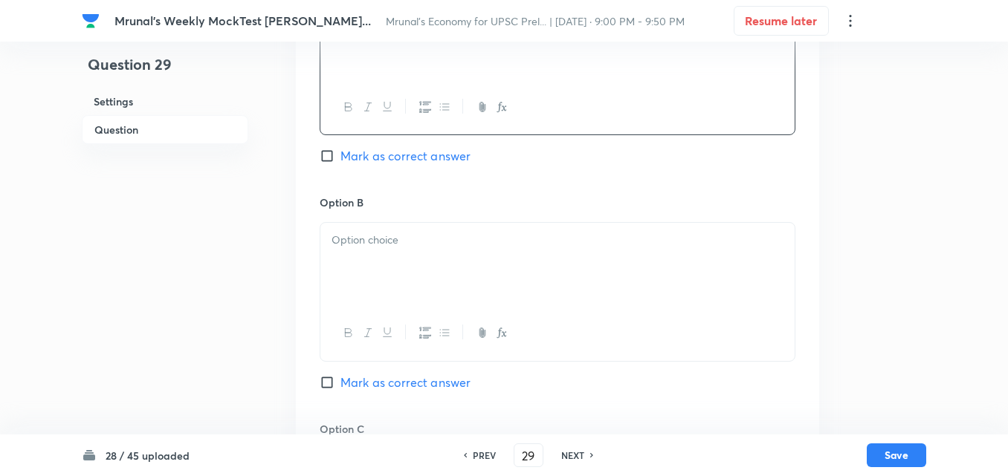
scroll to position [629, 0]
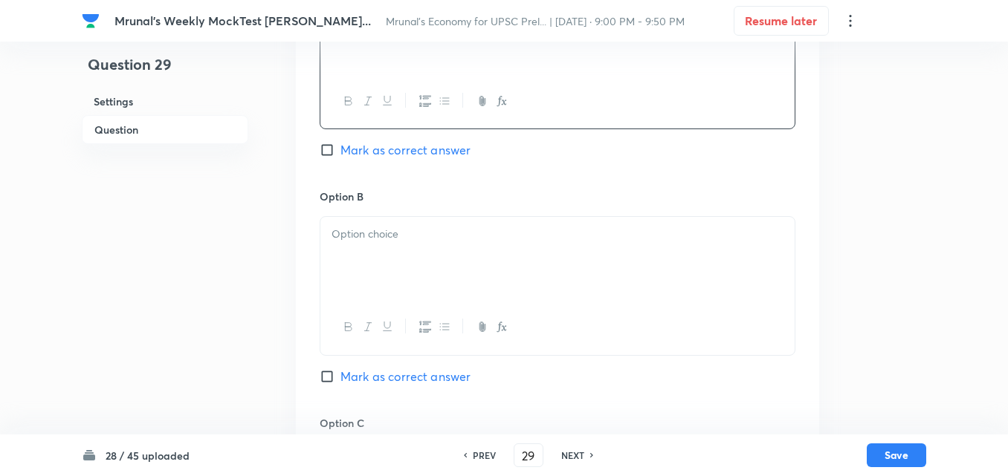
click at [396, 262] on div at bounding box center [557, 258] width 474 height 83
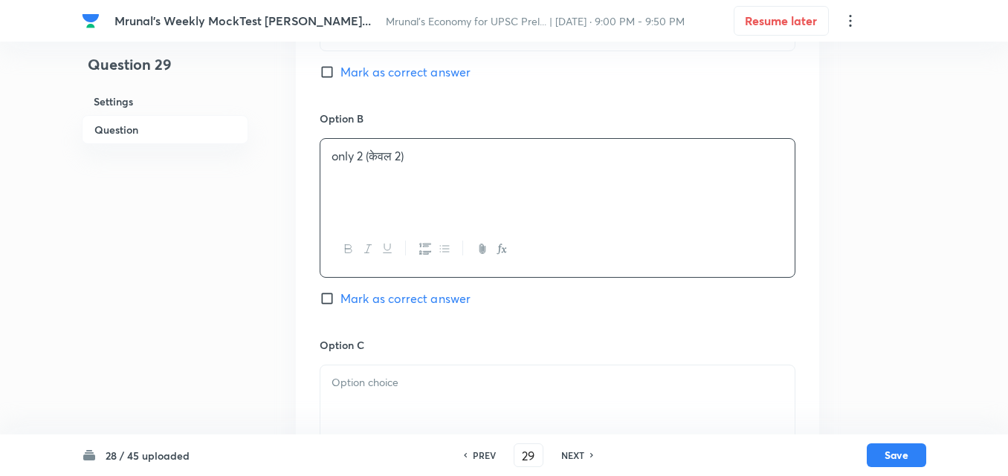
scroll to position [852, 0]
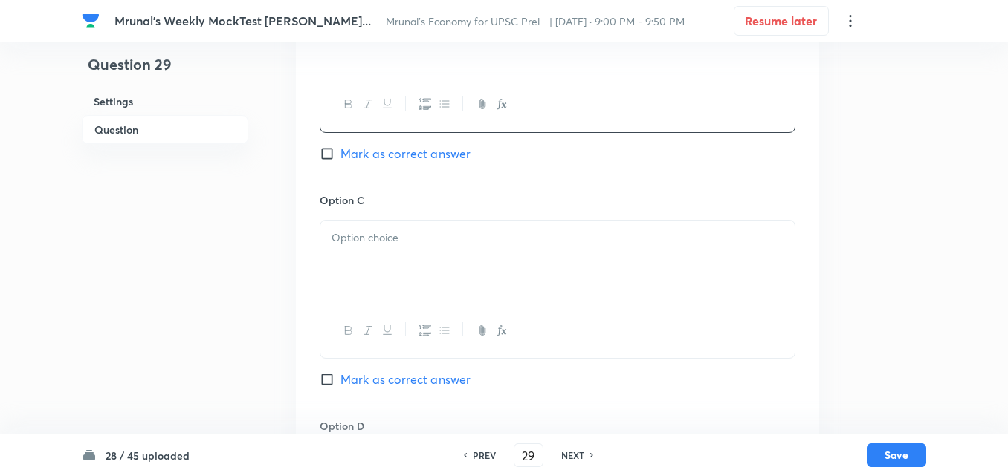
click at [386, 273] on div at bounding box center [557, 262] width 474 height 83
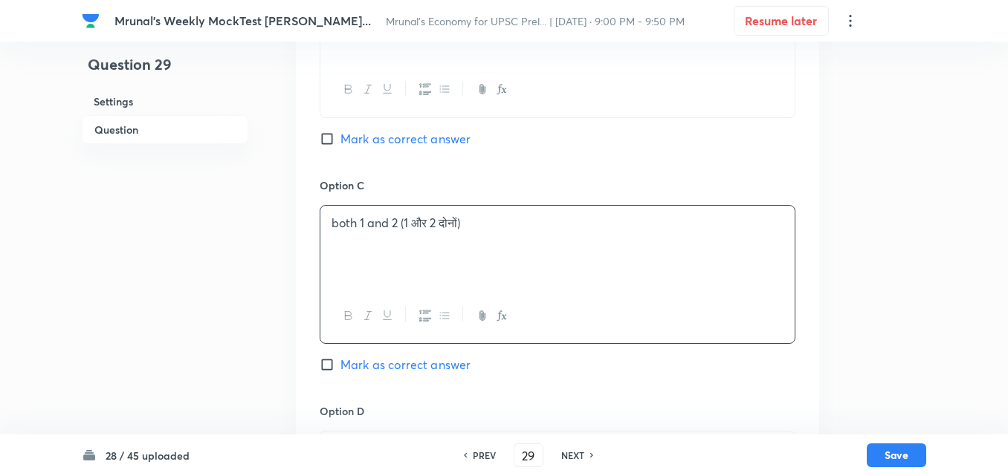
scroll to position [1074, 0]
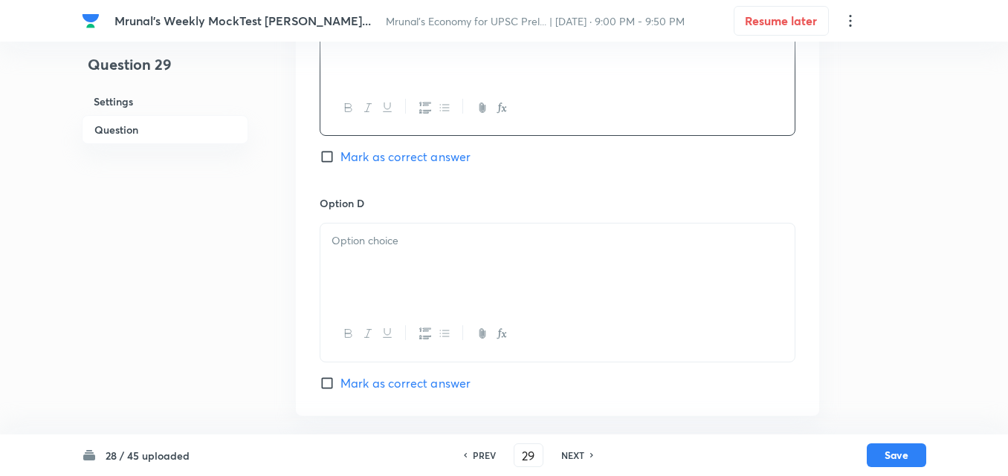
click at [377, 242] on div at bounding box center [557, 265] width 474 height 83
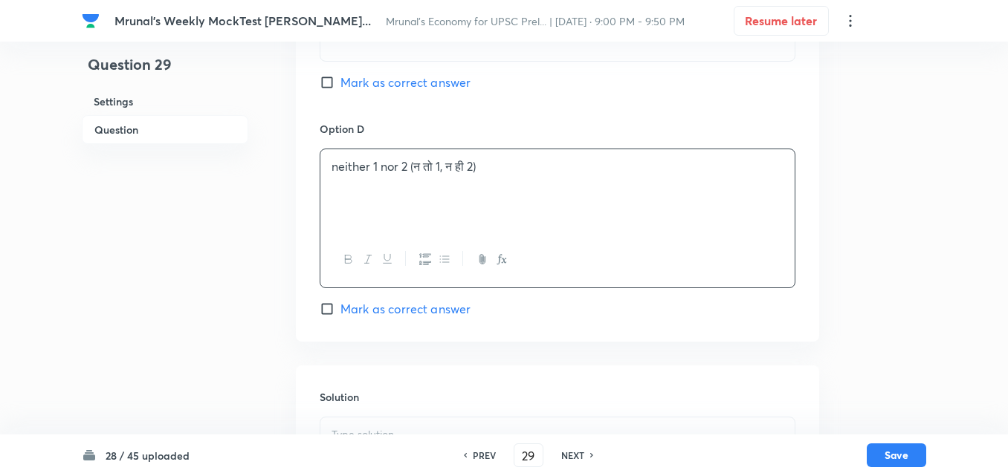
click at [401, 318] on span "Mark as correct answer" at bounding box center [405, 309] width 130 height 18
click at [340, 317] on input "Mark as correct answer" at bounding box center [330, 309] width 21 height 15
checkbox input "true"
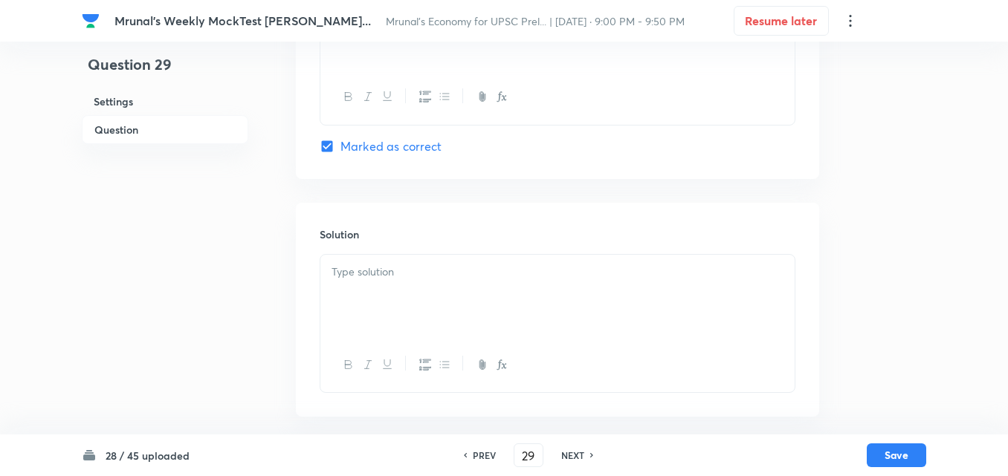
scroll to position [1329, 0]
click at [379, 283] on div at bounding box center [557, 296] width 474 height 83
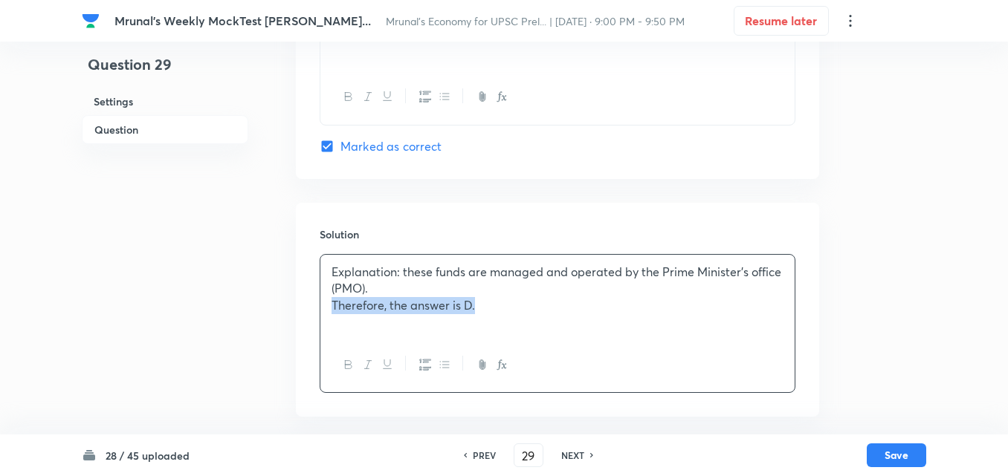
drag, startPoint x: 317, startPoint y: 314, endPoint x: 308, endPoint y: 317, distance: 9.4
click at [308, 317] on div "Solution Explanation: these funds are managed and operated by the Prime Ministe…" at bounding box center [557, 310] width 523 height 214
click at [320, 323] on div "Explanation: these funds are managed and operated by the Prime Minister's offic…" at bounding box center [557, 296] width 474 height 83
click at [906, 455] on button "Save" at bounding box center [895, 454] width 59 height 24
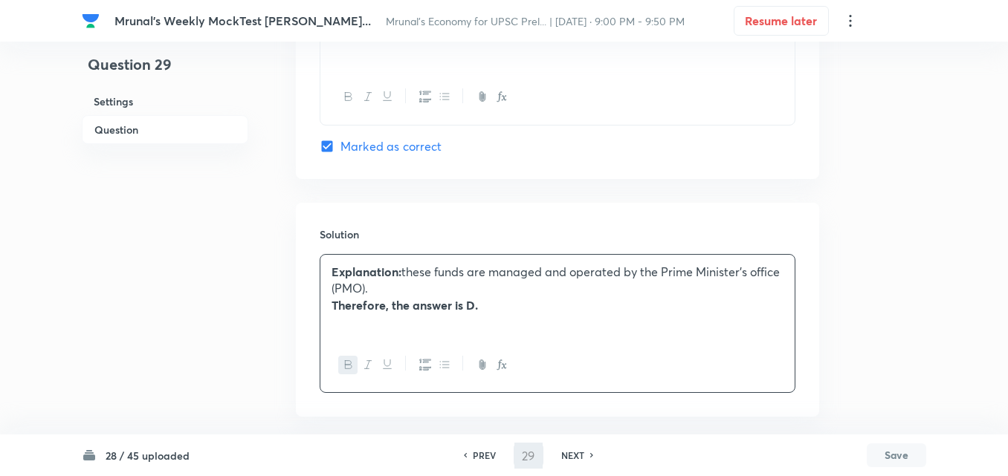
type input "30"
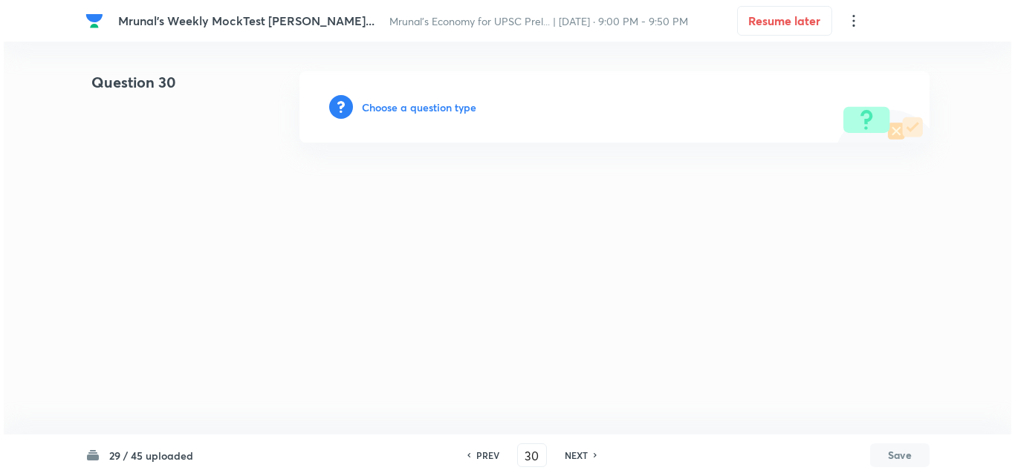
scroll to position [0, 0]
click at [409, 108] on h6 "Choose a question type" at bounding box center [419, 108] width 114 height 16
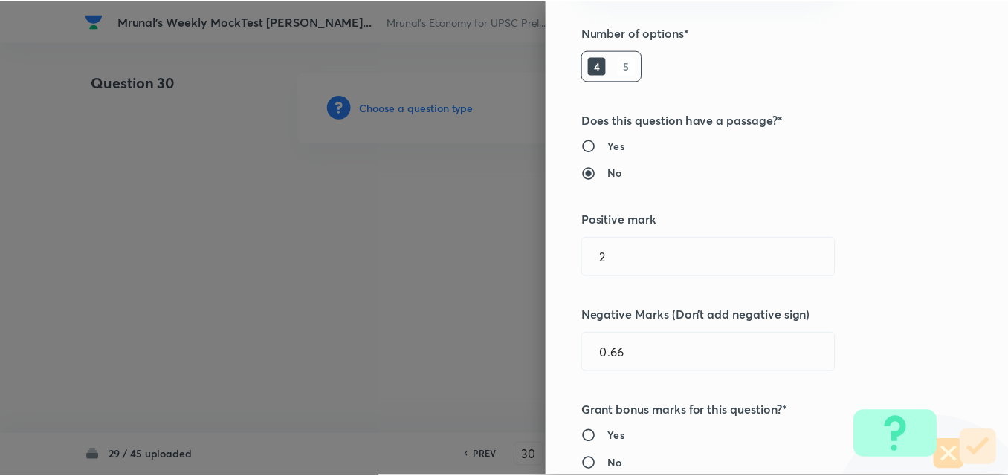
scroll to position [297, 0]
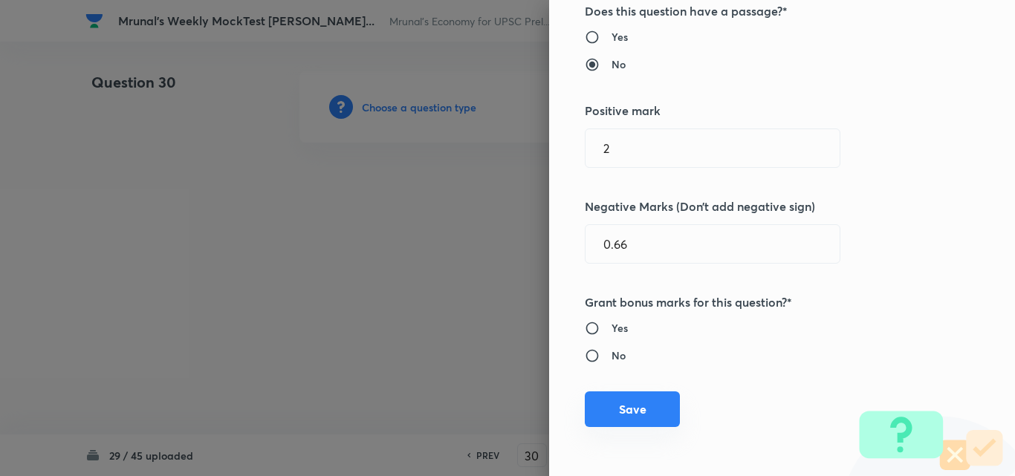
click at [635, 405] on button "Save" at bounding box center [632, 410] width 95 height 36
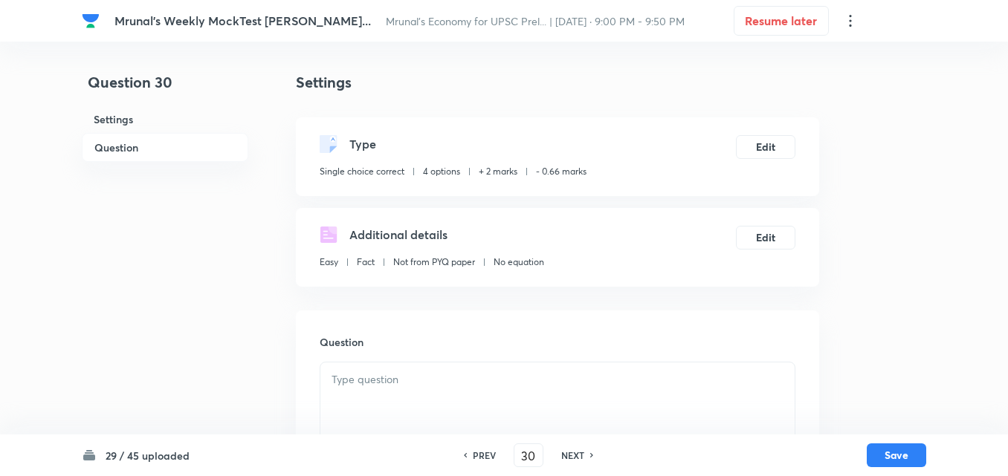
click at [137, 142] on h6 "Question" at bounding box center [165, 147] width 166 height 29
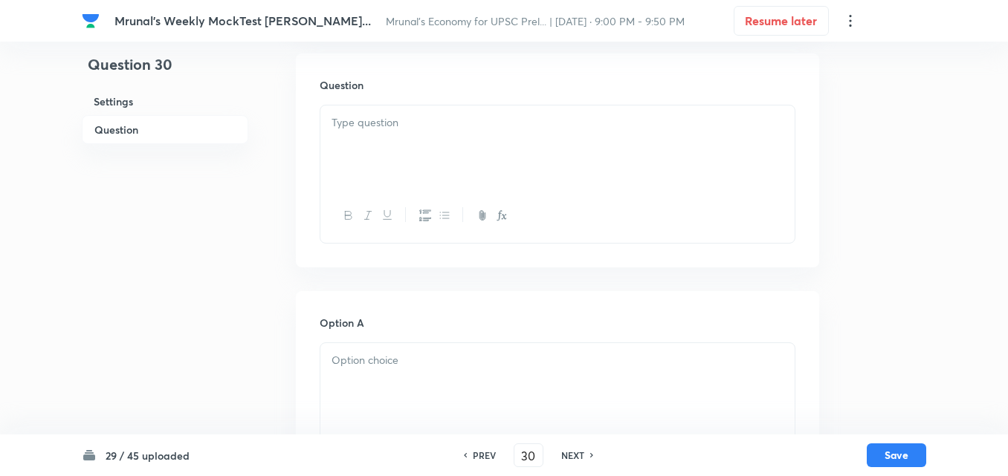
drag, startPoint x: 493, startPoint y: 160, endPoint x: 522, endPoint y: 168, distance: 30.1
click at [493, 160] on div at bounding box center [557, 147] width 474 height 83
click at [519, 175] on div at bounding box center [557, 147] width 474 height 83
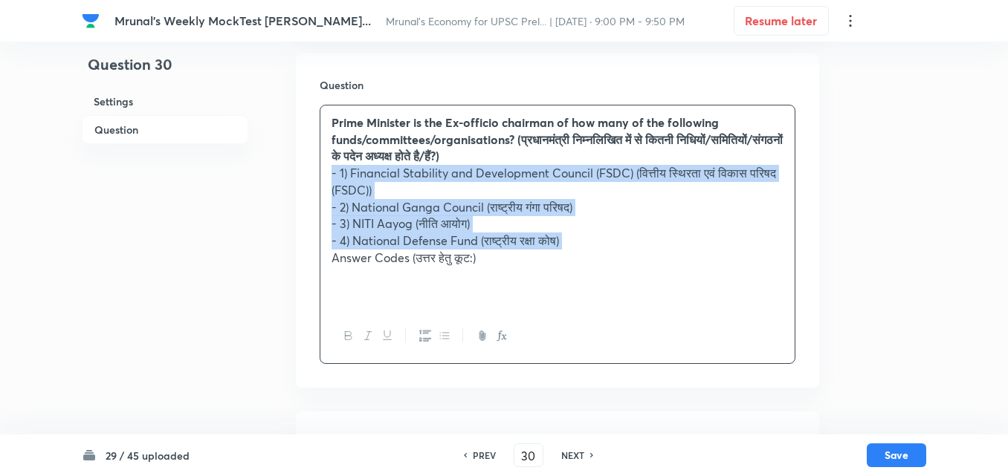
click at [418, 334] on button "button" at bounding box center [424, 336] width 19 height 19
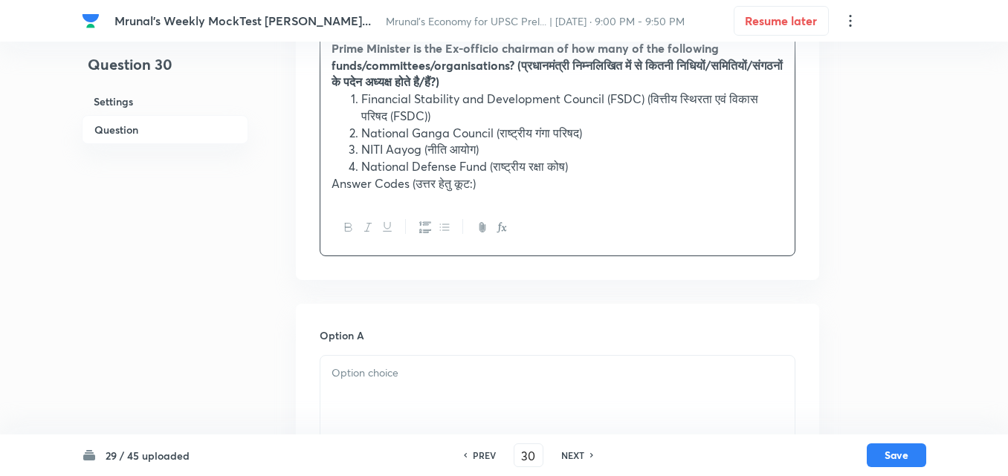
scroll to position [480, 0]
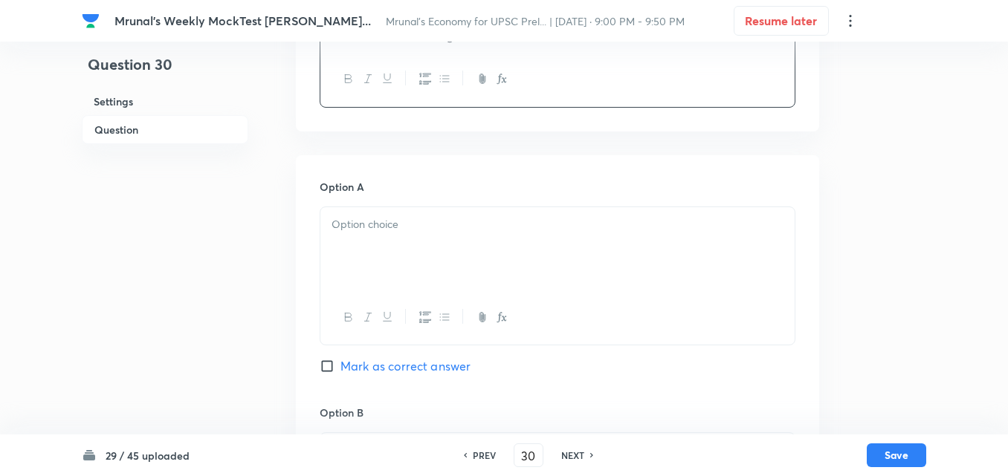
click at [371, 247] on div at bounding box center [557, 248] width 474 height 83
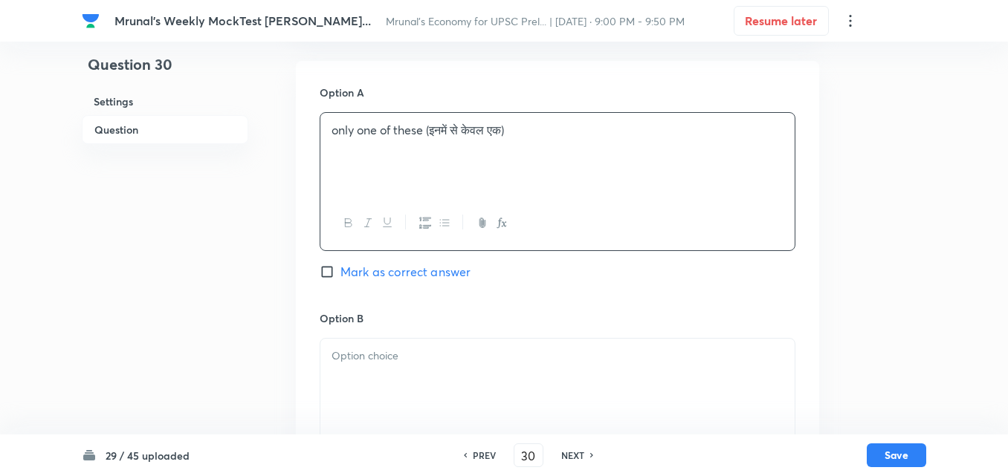
scroll to position [703, 0]
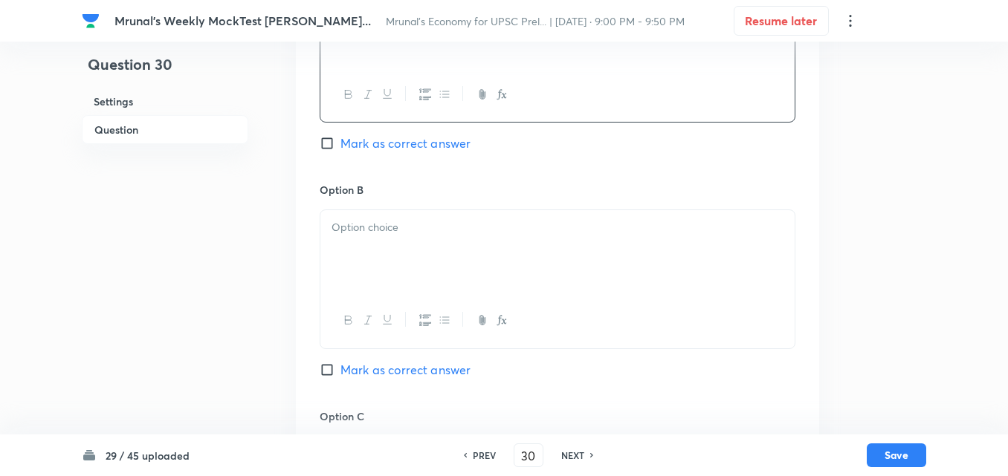
click at [379, 263] on div at bounding box center [557, 251] width 474 height 83
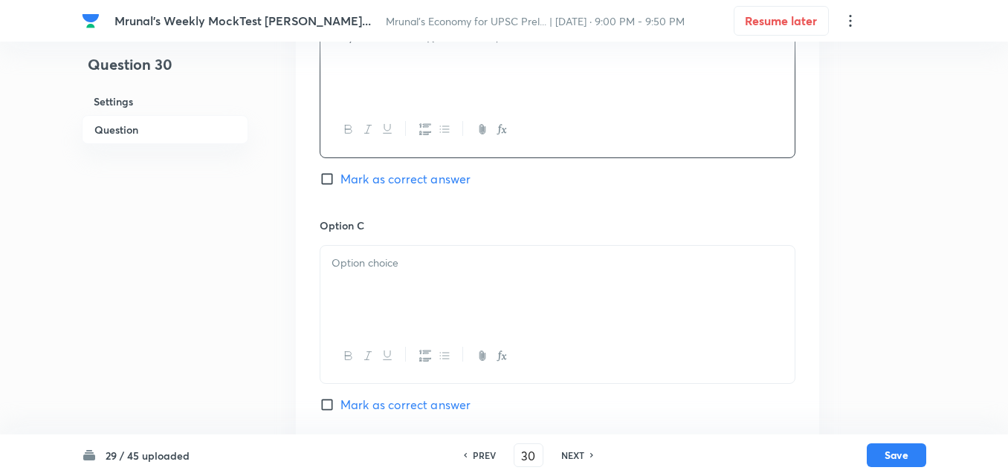
scroll to position [926, 0]
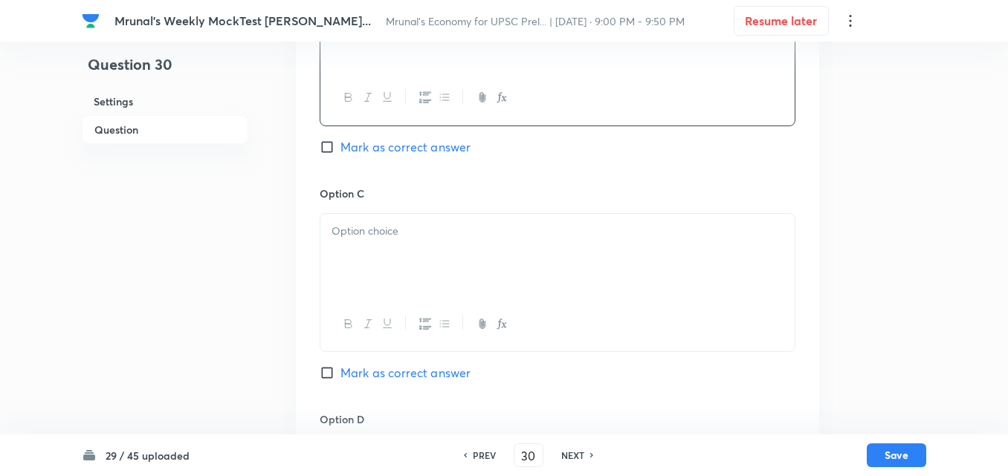
click at [398, 275] on div at bounding box center [557, 255] width 474 height 83
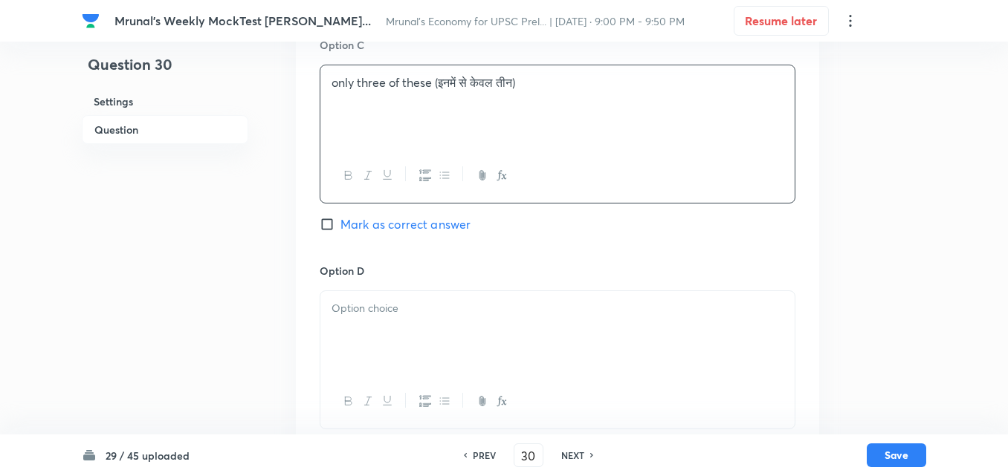
click at [434, 228] on span "Mark as correct answer" at bounding box center [405, 224] width 130 height 18
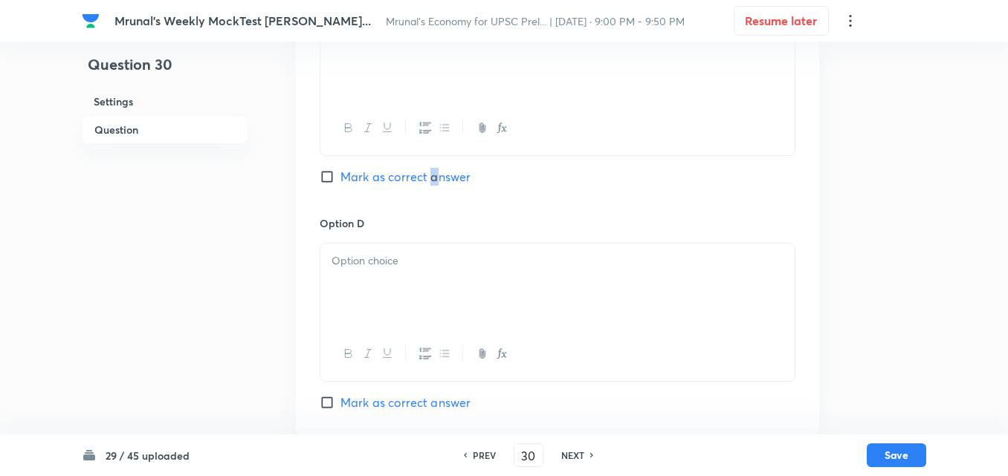
scroll to position [1149, 0]
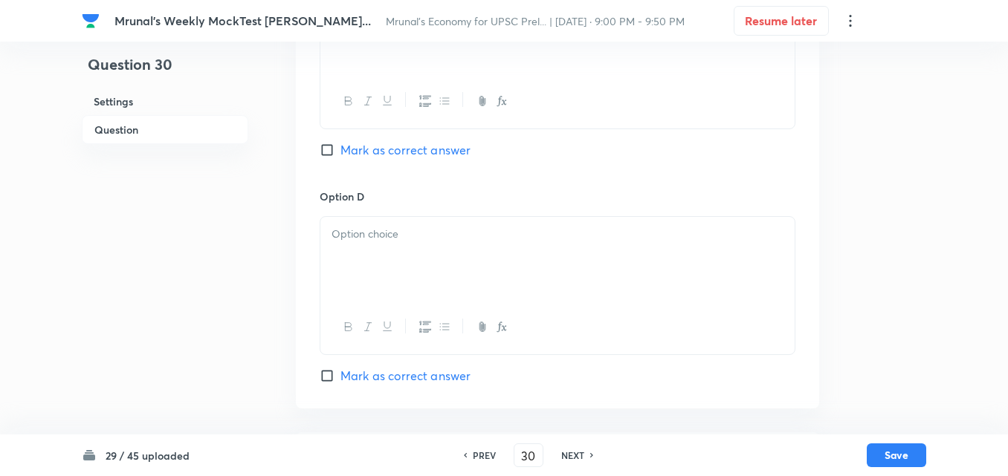
click at [428, 140] on div "Option C only three of these (इनमें से केवल तीन) Mark as correct answer" at bounding box center [558, 76] width 476 height 226
click at [384, 237] on p at bounding box center [557, 234] width 452 height 17
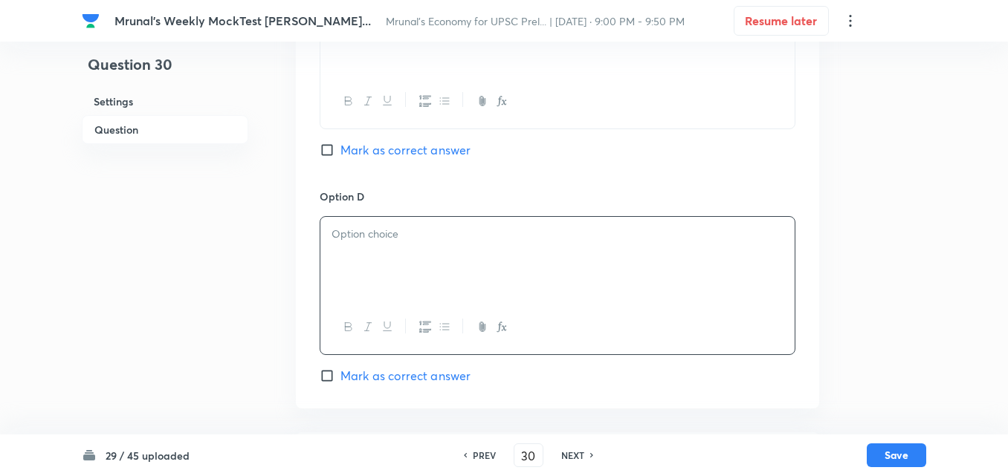
click at [415, 152] on span "Mark as correct answer" at bounding box center [405, 150] width 130 height 18
click at [340, 152] on input "Mark as correct answer" at bounding box center [330, 150] width 21 height 15
checkbox input "true"
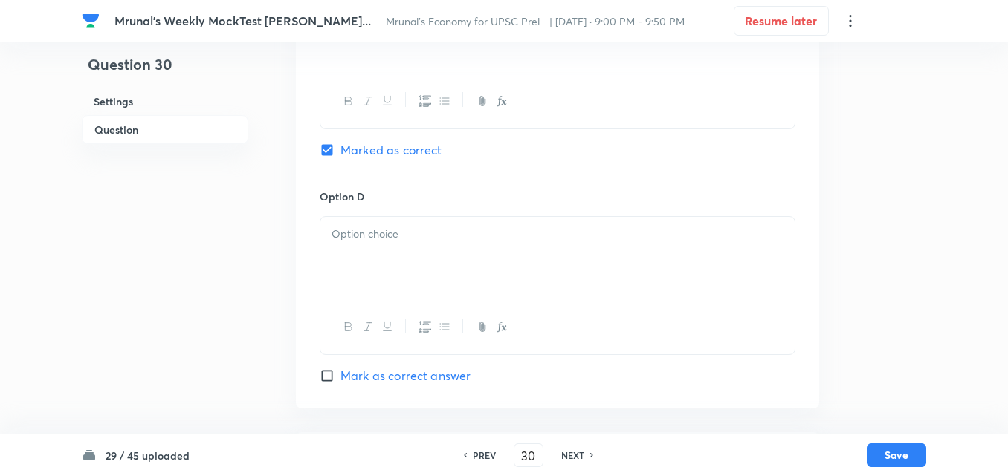
click at [370, 245] on div at bounding box center [557, 258] width 474 height 83
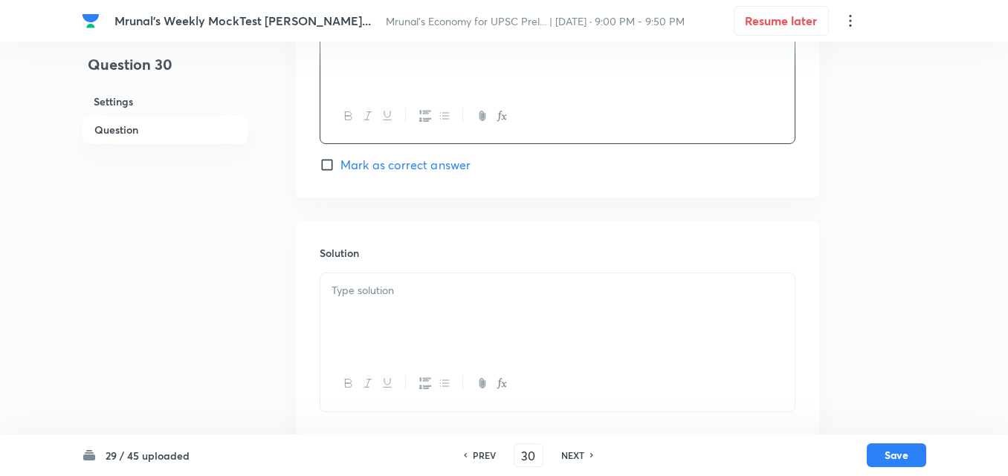
scroll to position [1379, 0]
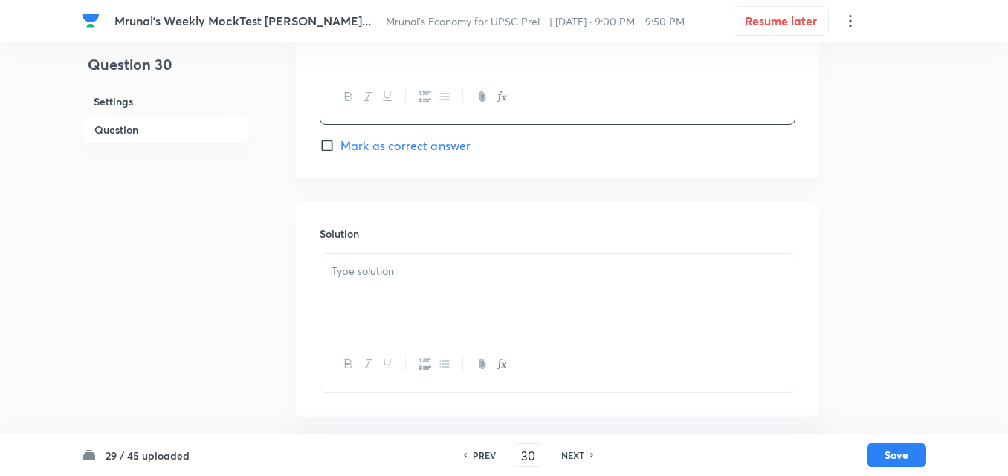
click at [387, 276] on p at bounding box center [557, 271] width 452 height 17
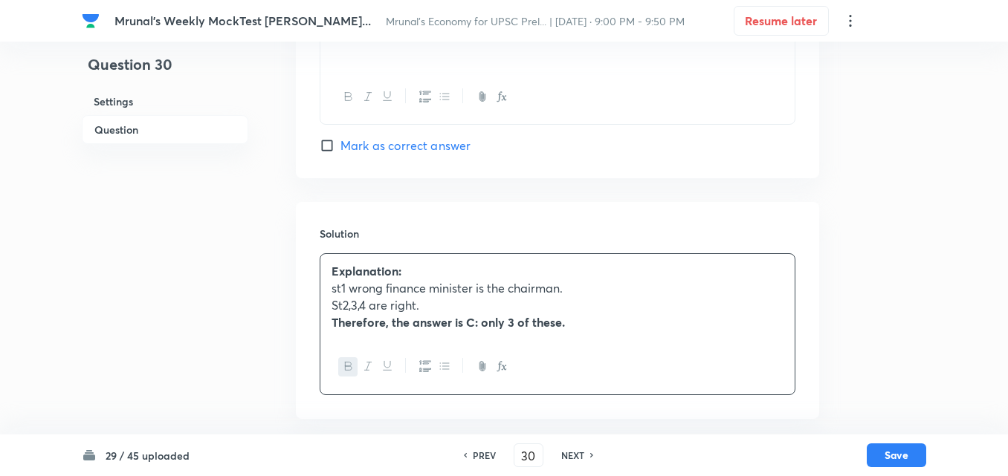
scroll to position [1381, 0]
click at [898, 441] on div "29 / 45 uploaded PREV 30 ​ NEXT Save" at bounding box center [504, 456] width 844 height 42
click at [896, 455] on button "Save" at bounding box center [895, 454] width 59 height 24
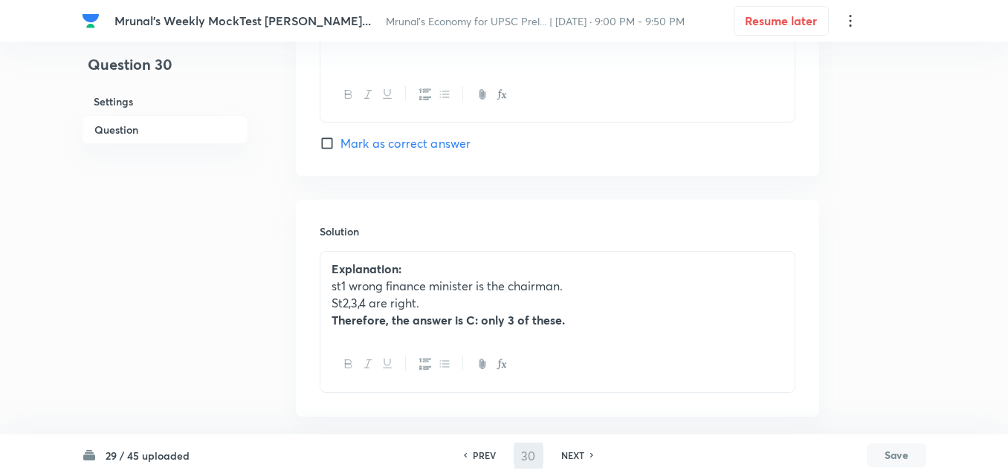
type input "31"
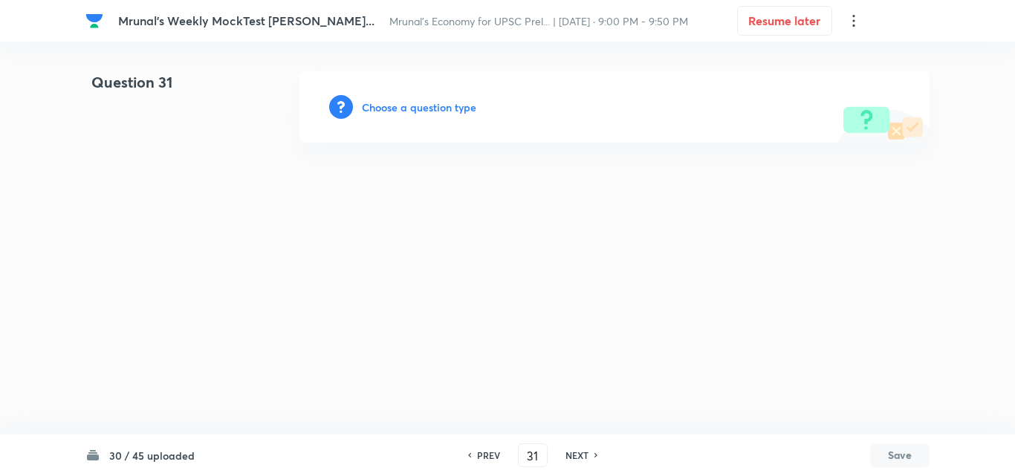
click at [395, 112] on h6 "Choose a question type" at bounding box center [419, 108] width 114 height 16
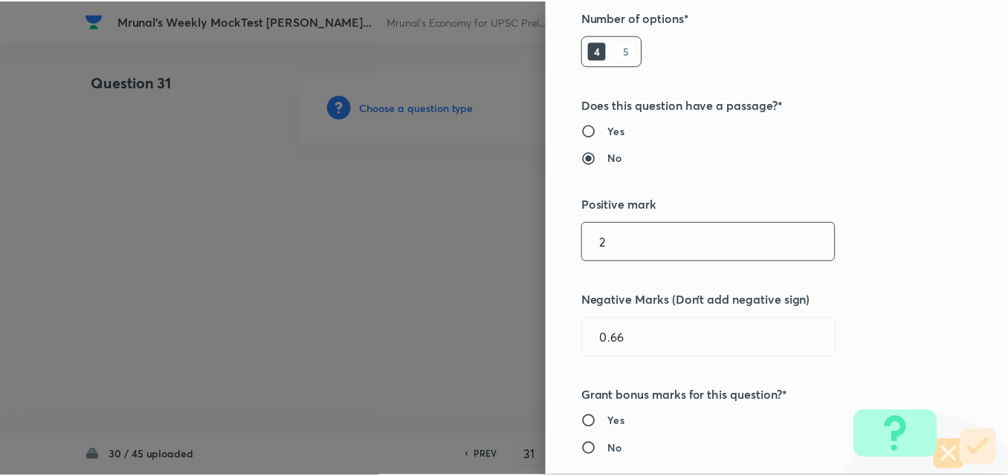
scroll to position [297, 0]
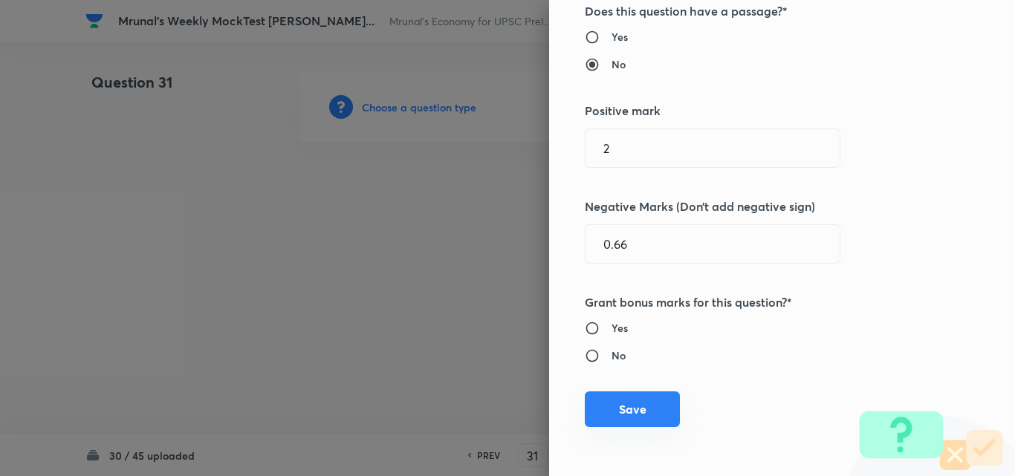
click at [640, 394] on button "Save" at bounding box center [632, 410] width 95 height 36
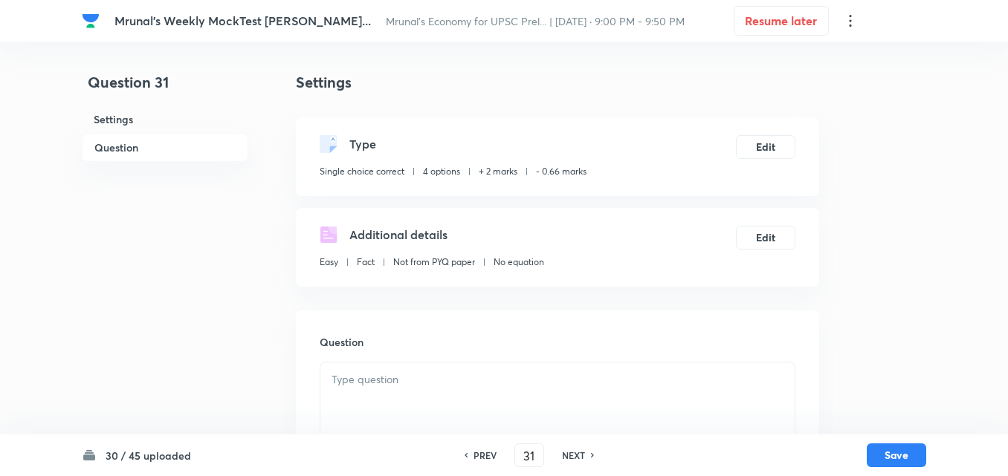
click at [134, 148] on h6 "Question" at bounding box center [165, 147] width 166 height 29
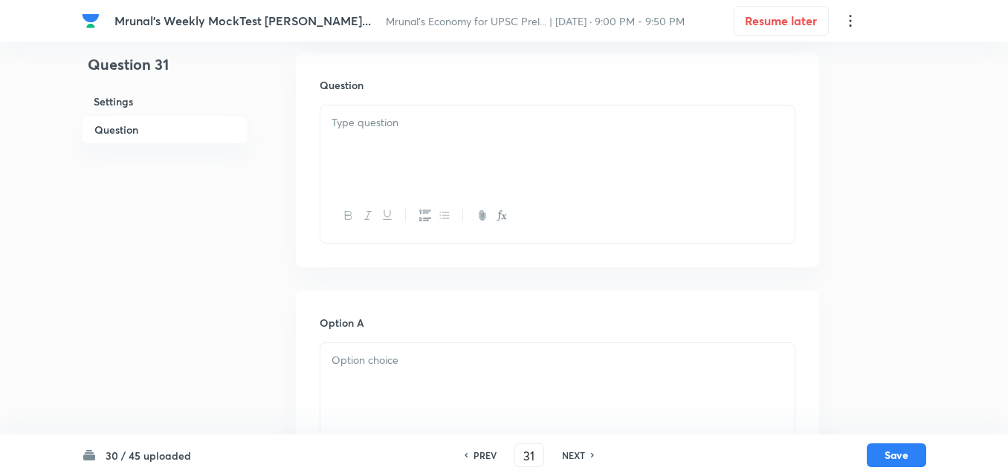
click at [510, 168] on div at bounding box center [557, 147] width 474 height 83
click at [532, 173] on div at bounding box center [557, 147] width 474 height 83
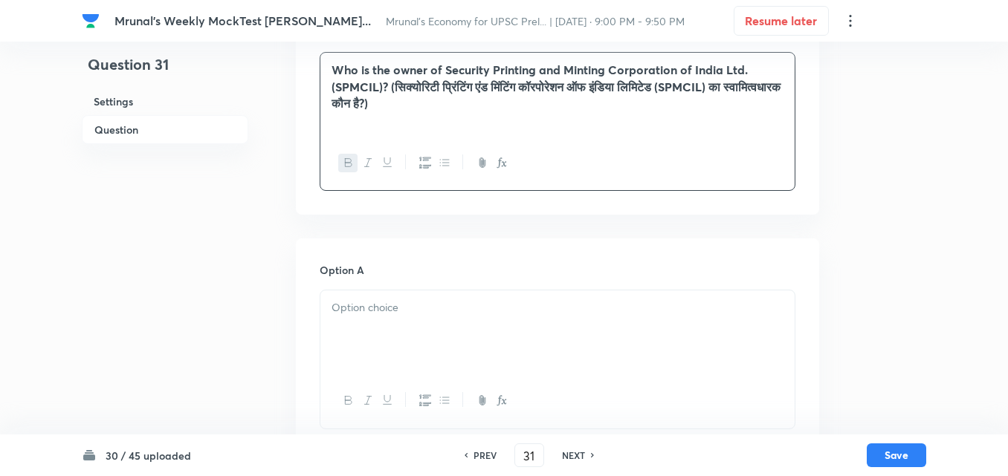
scroll to position [406, 0]
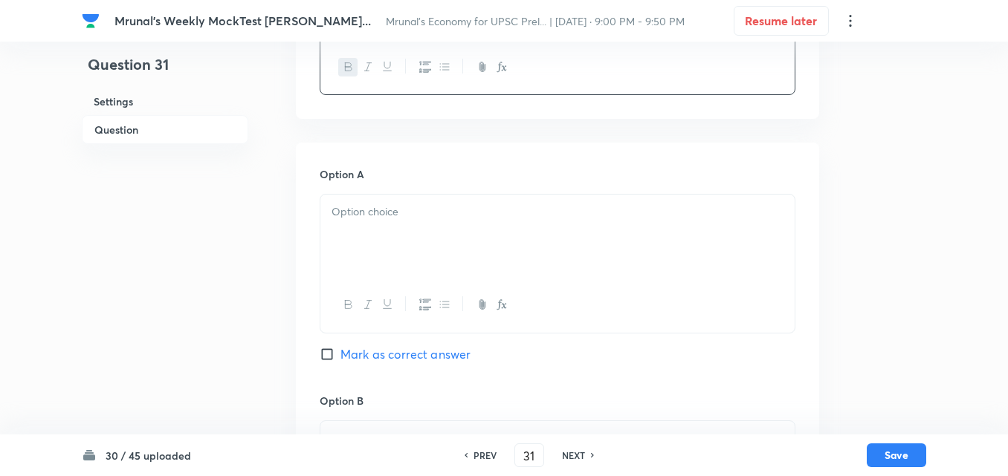
click at [384, 232] on div at bounding box center [557, 236] width 474 height 83
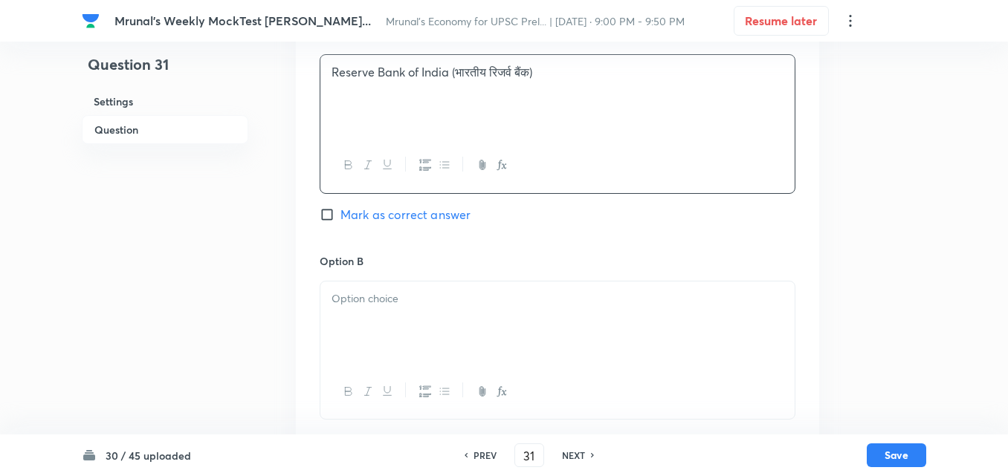
scroll to position [554, 0]
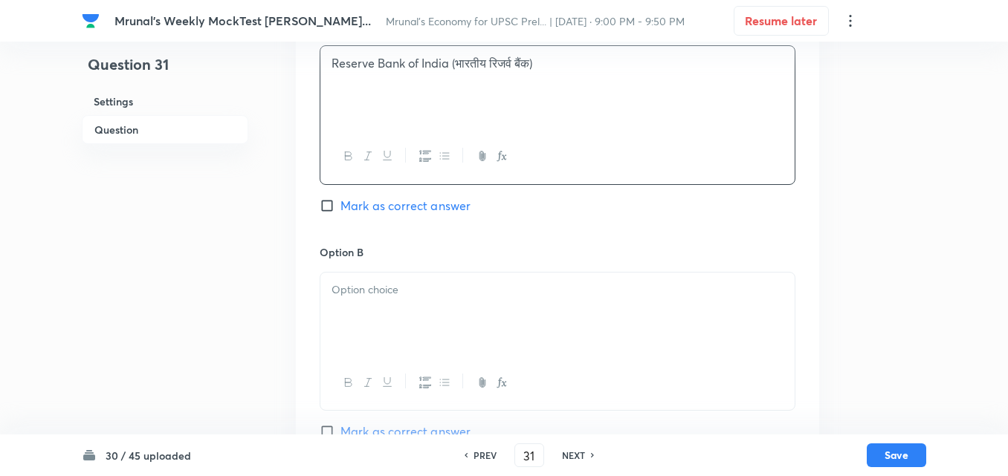
click at [389, 278] on div at bounding box center [557, 314] width 474 height 83
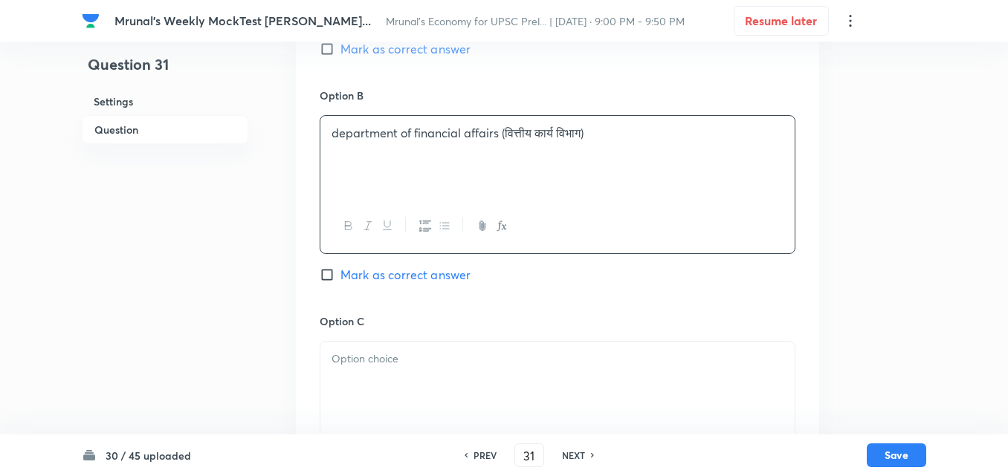
scroll to position [852, 0]
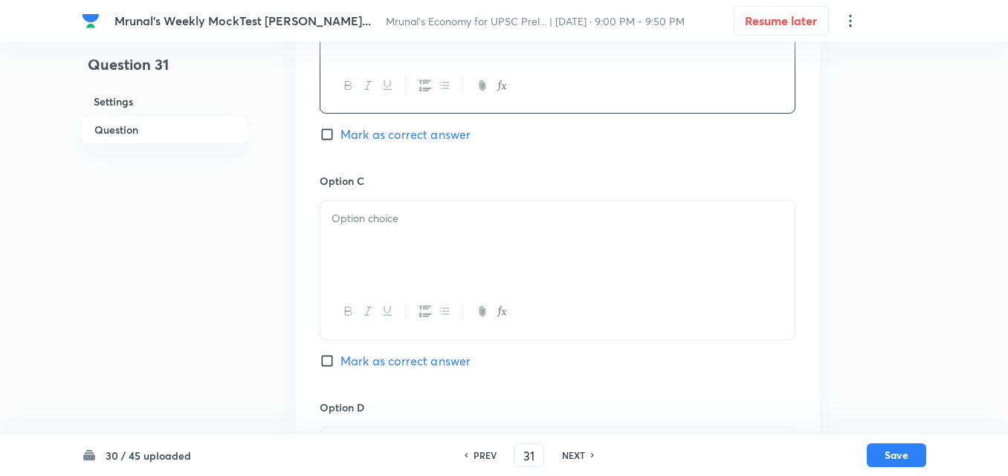
click at [377, 231] on div at bounding box center [557, 242] width 474 height 83
click at [421, 134] on span "Mark as correct answer" at bounding box center [405, 138] width 130 height 18
click at [340, 134] on input "Mark as correct answer" at bounding box center [330, 138] width 21 height 15
checkbox input "true"
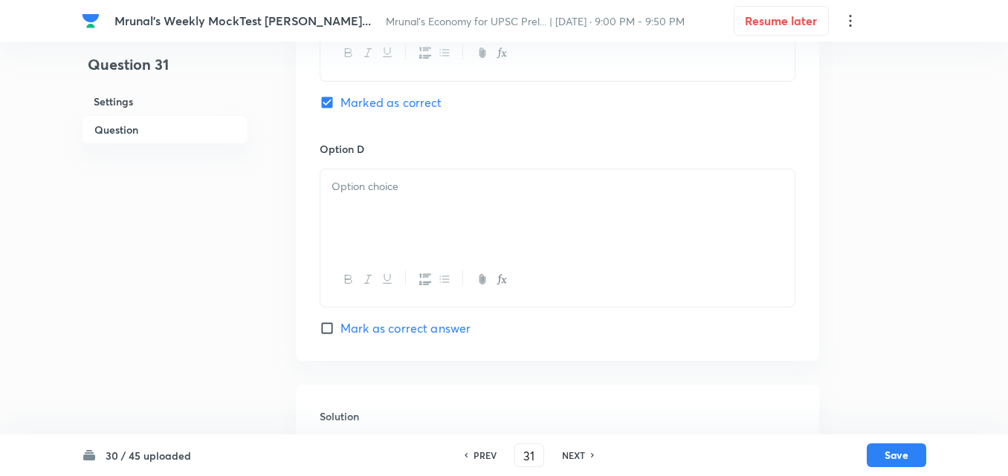
scroll to position [1149, 0]
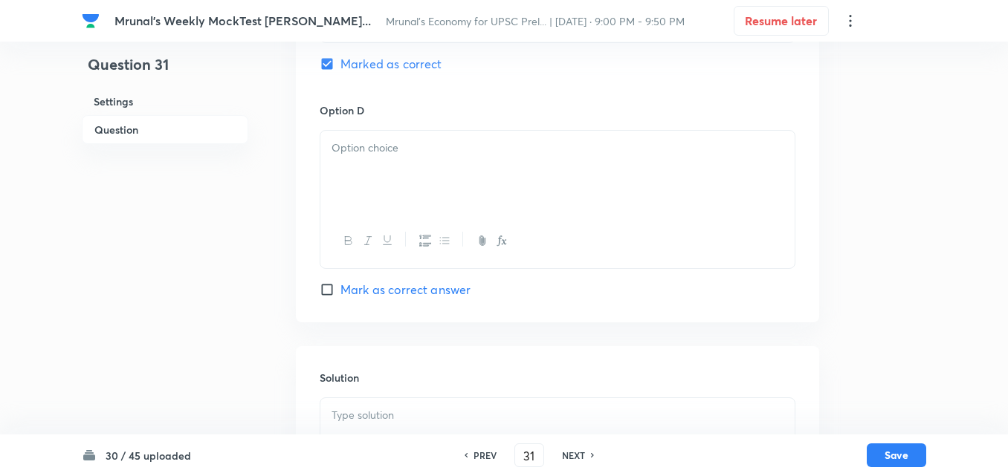
click at [360, 175] on div at bounding box center [557, 172] width 474 height 83
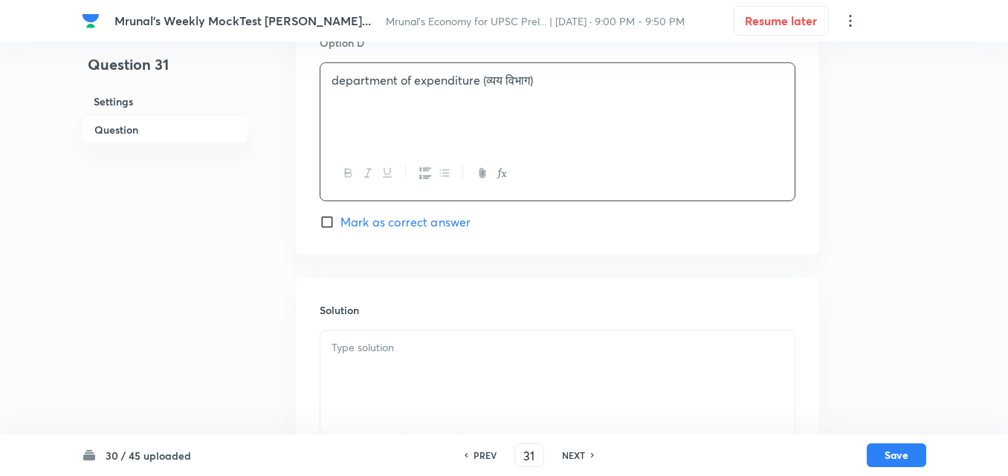
scroll to position [1292, 0]
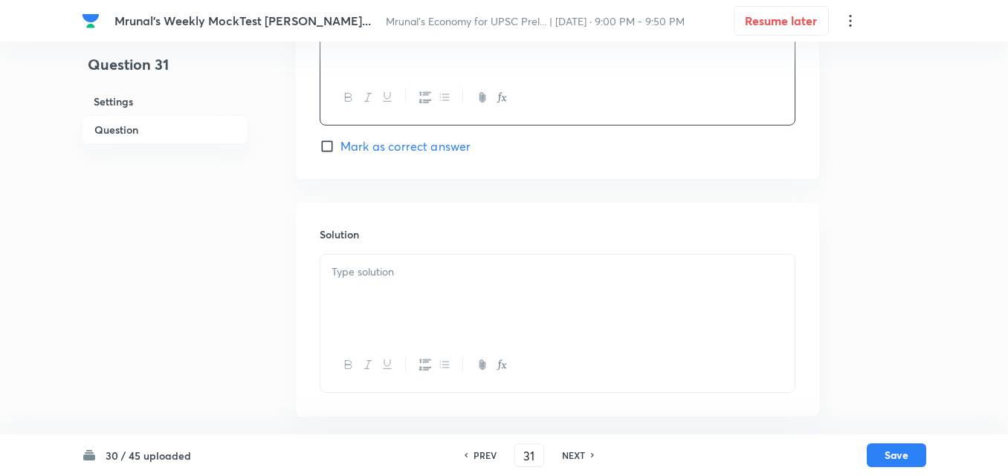
click at [386, 307] on div at bounding box center [557, 296] width 474 height 83
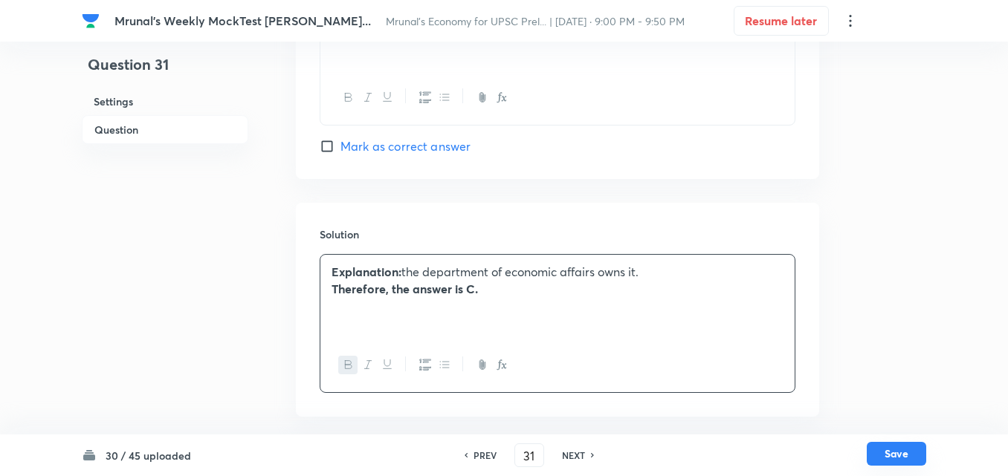
click at [917, 455] on button "Save" at bounding box center [895, 454] width 59 height 24
type input "32"
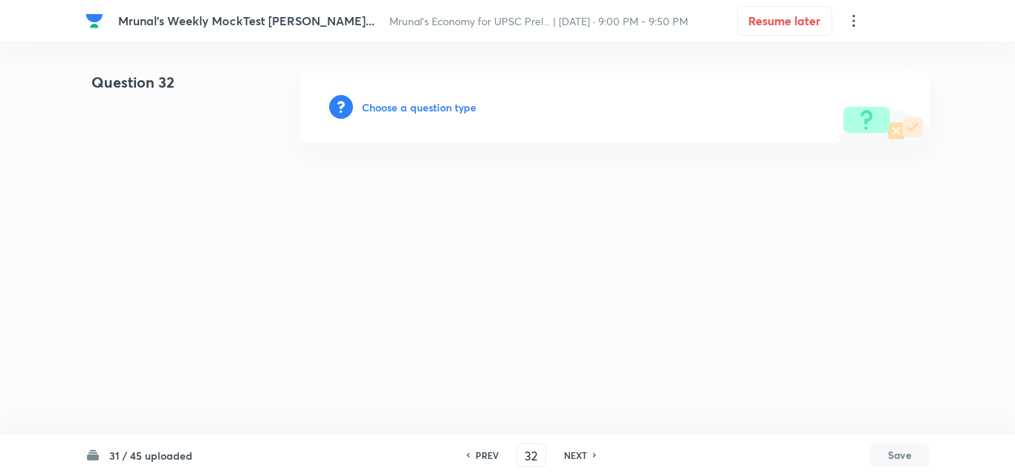
click at [435, 110] on h6 "Choose a question type" at bounding box center [419, 108] width 114 height 16
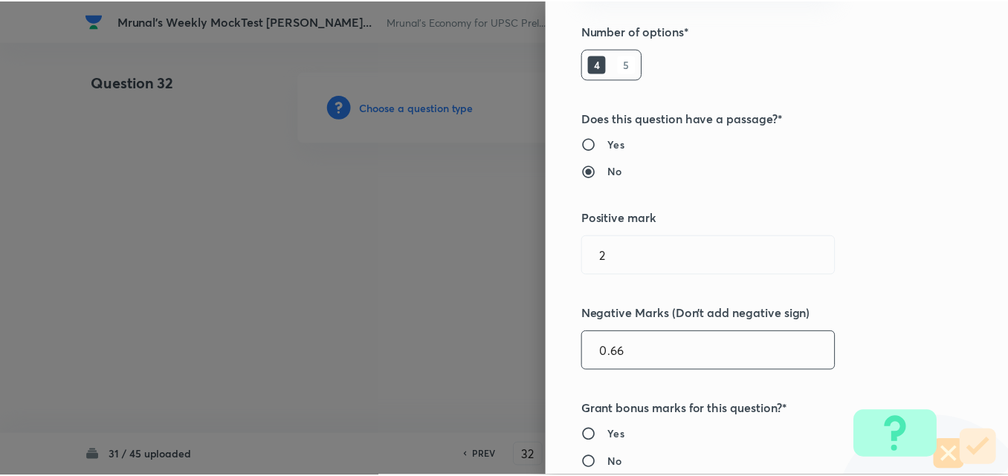
scroll to position [297, 0]
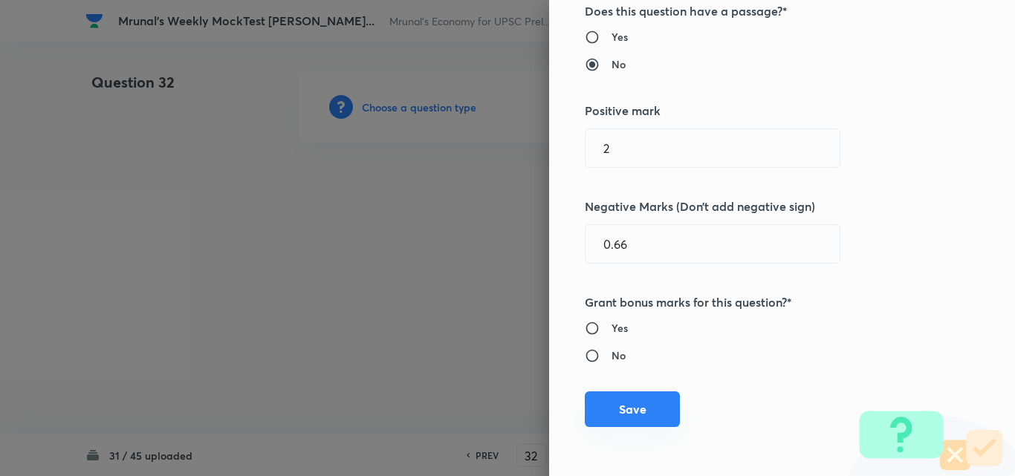
click at [636, 398] on button "Save" at bounding box center [632, 410] width 95 height 36
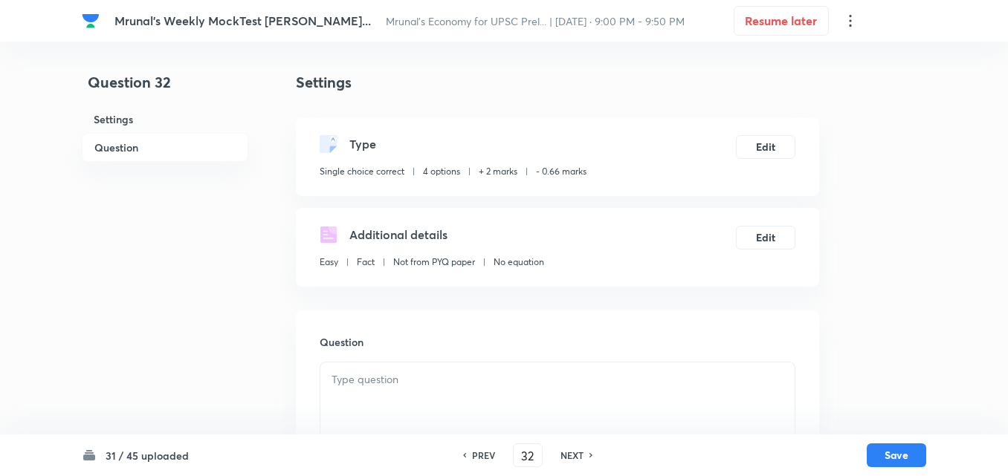
click at [127, 139] on h6 "Question" at bounding box center [165, 147] width 166 height 29
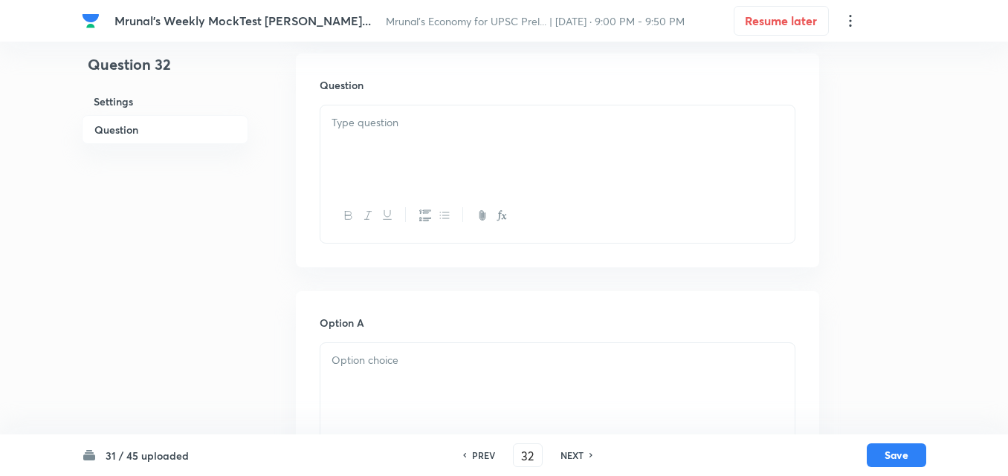
click at [346, 149] on div at bounding box center [557, 147] width 474 height 83
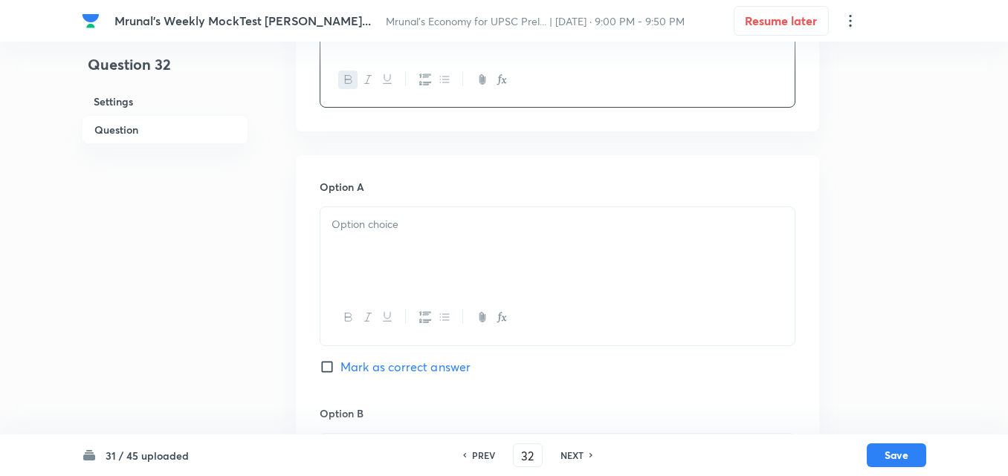
scroll to position [406, 0]
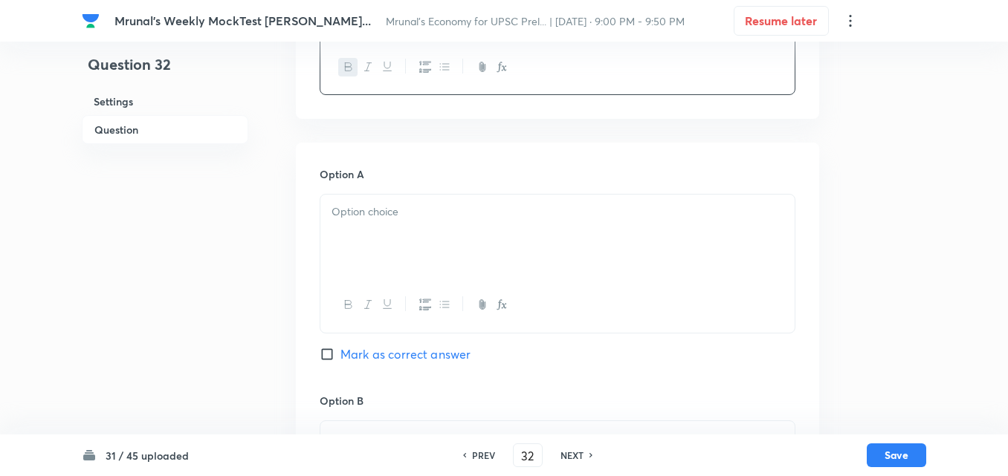
click at [377, 238] on div at bounding box center [557, 236] width 474 height 83
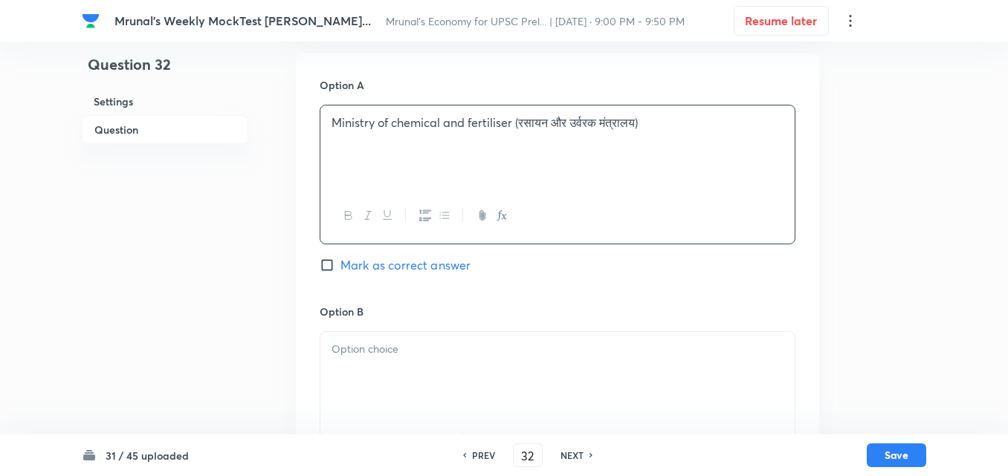
scroll to position [629, 0]
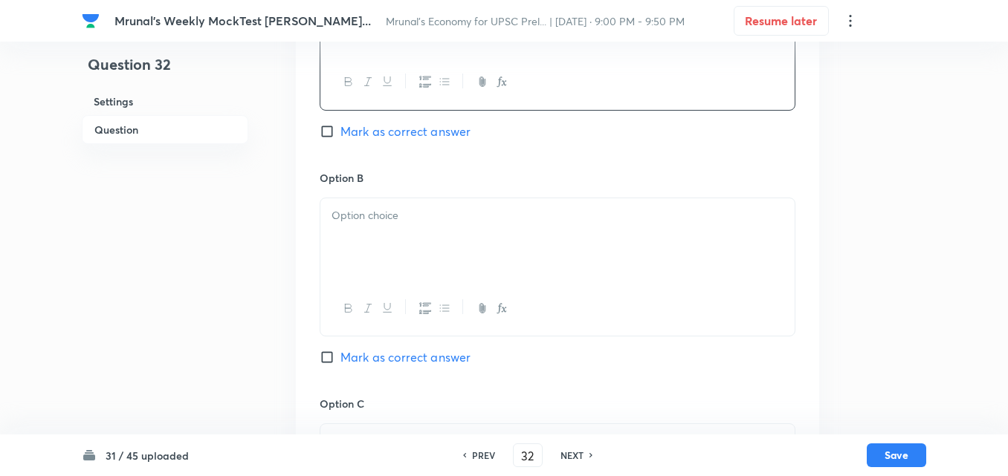
click at [394, 235] on div at bounding box center [557, 239] width 474 height 83
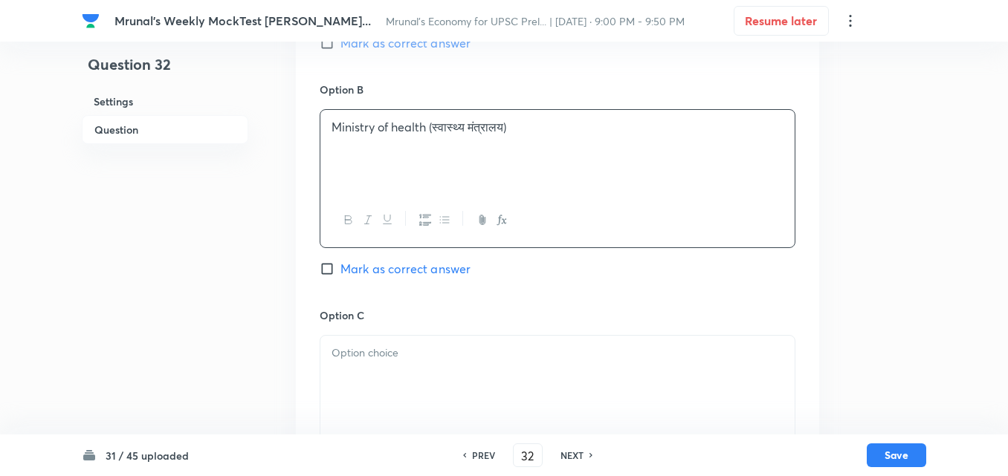
scroll to position [852, 0]
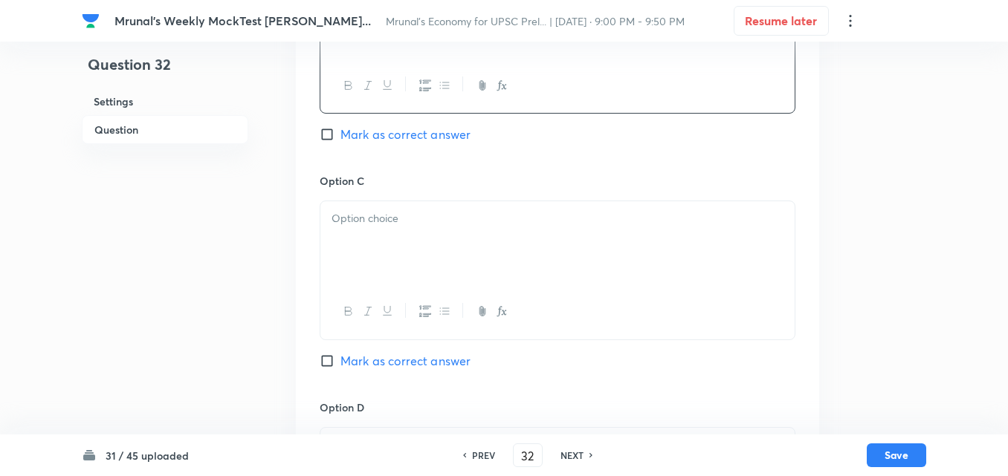
click at [380, 208] on div at bounding box center [557, 242] width 474 height 83
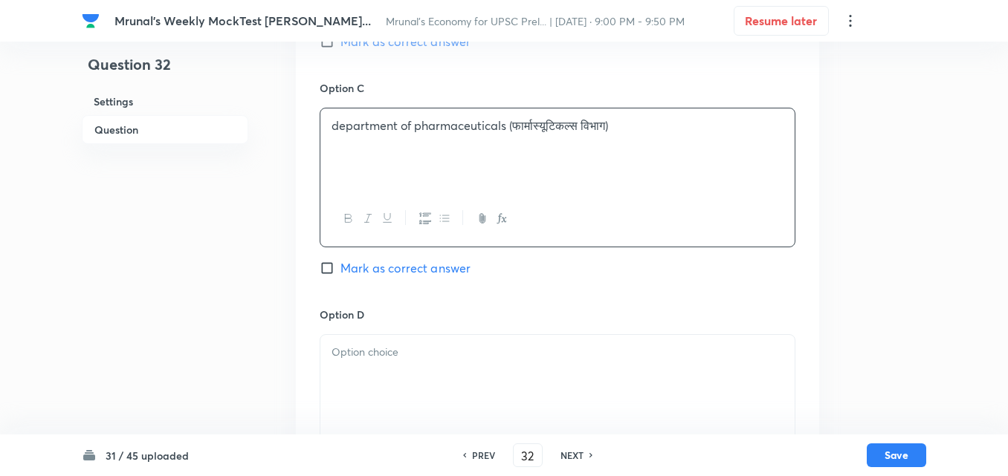
scroll to position [1074, 0]
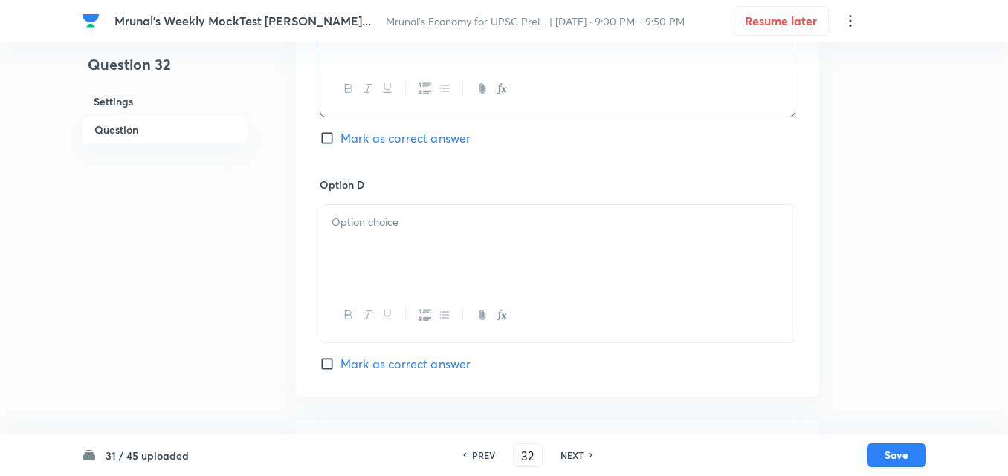
click at [398, 248] on div at bounding box center [557, 246] width 474 height 83
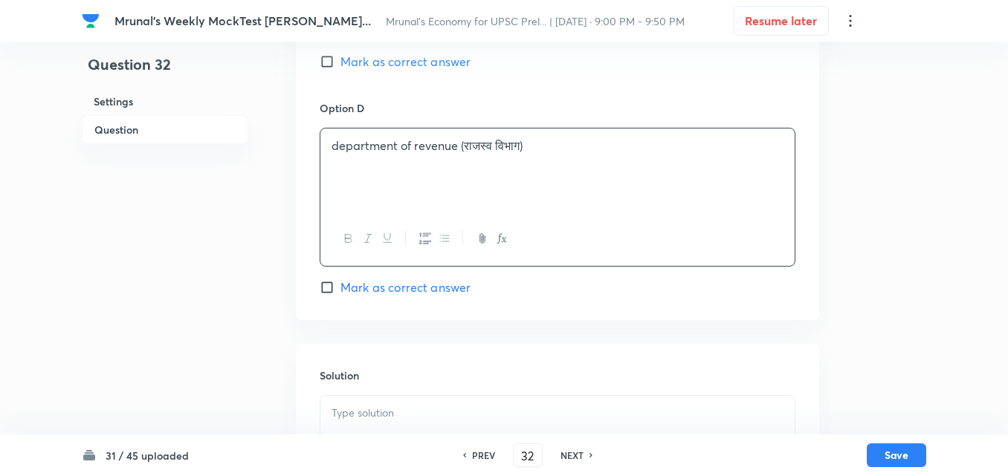
scroll to position [1223, 0]
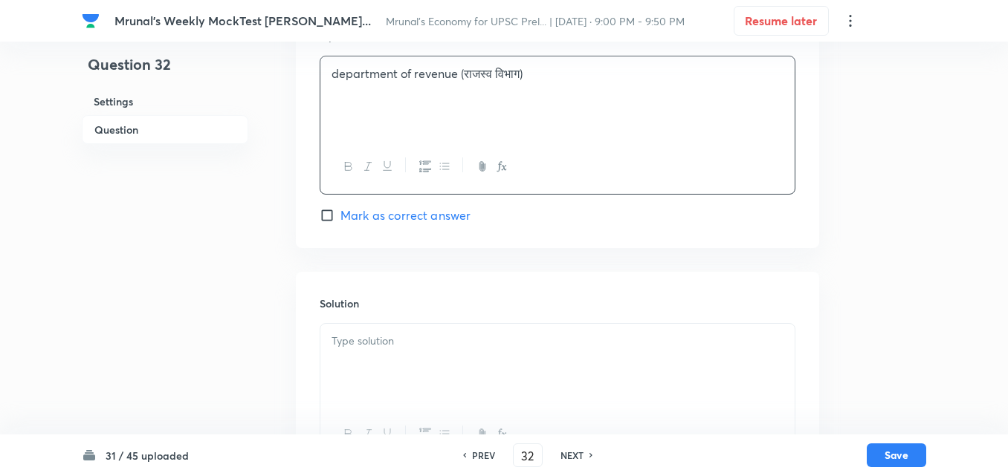
drag, startPoint x: 432, startPoint y: 235, endPoint x: 438, endPoint y: 224, distance: 12.0
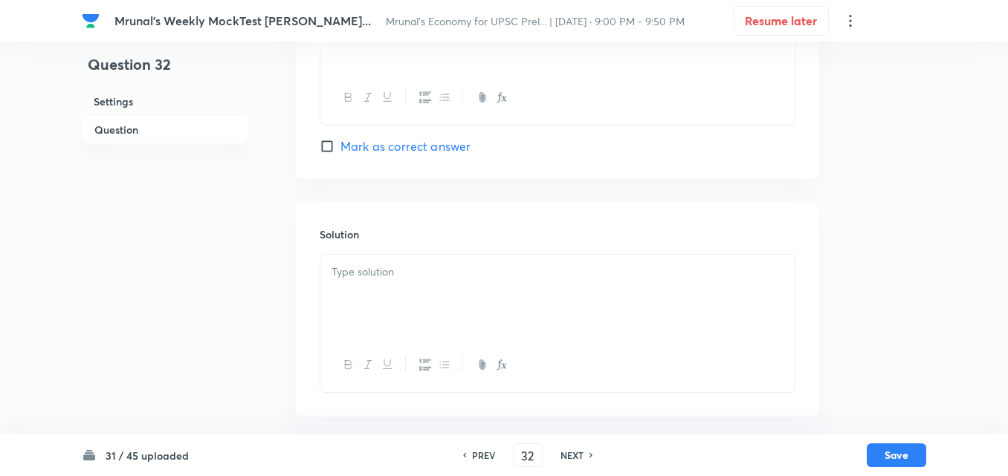
click at [394, 149] on span "Mark as correct answer" at bounding box center [405, 146] width 130 height 18
click at [340, 149] on input "Mark as correct answer" at bounding box center [330, 146] width 21 height 15
checkbox input "true"
click at [362, 265] on p at bounding box center [557, 272] width 452 height 17
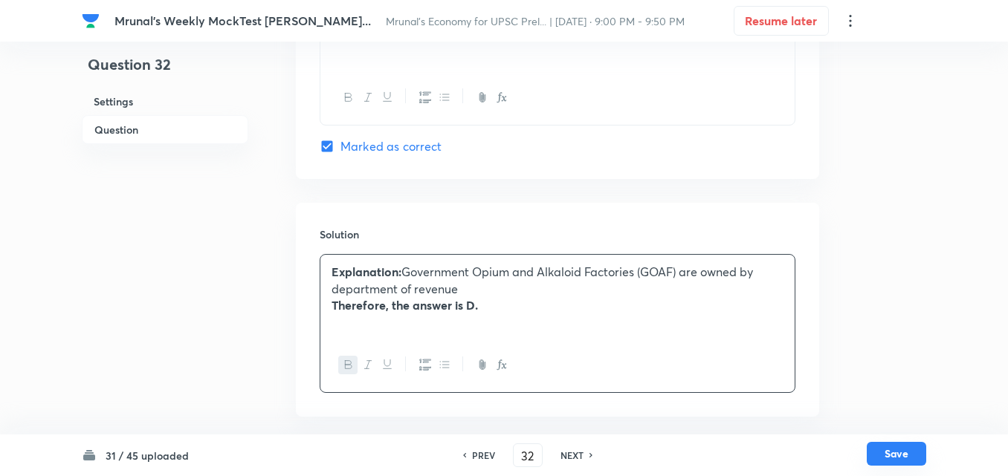
click at [907, 454] on button "Save" at bounding box center [895, 454] width 59 height 24
type input "33"
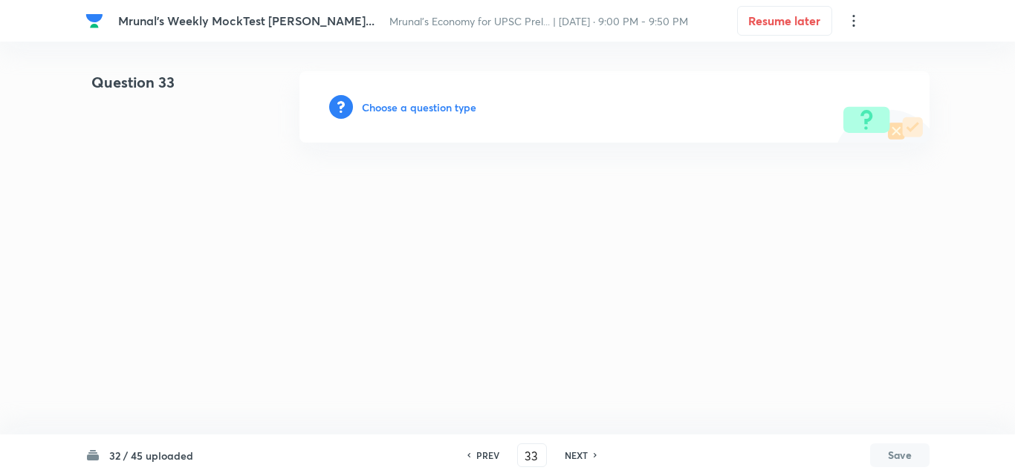
click at [385, 111] on h6 "Choose a question type" at bounding box center [419, 108] width 114 height 16
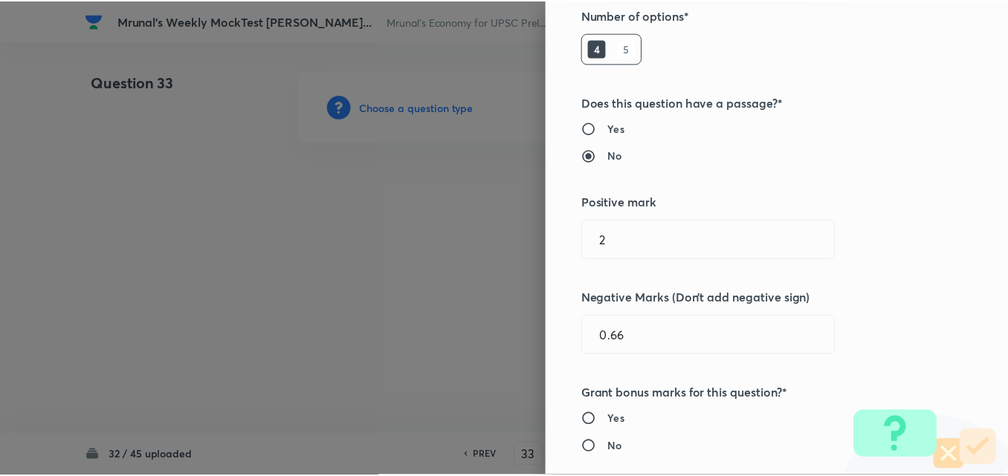
scroll to position [297, 0]
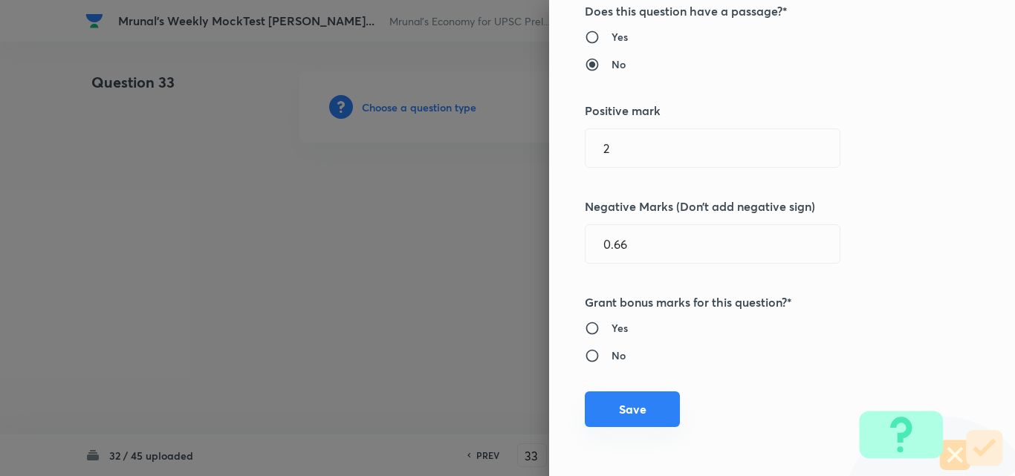
click at [634, 424] on button "Save" at bounding box center [632, 410] width 95 height 36
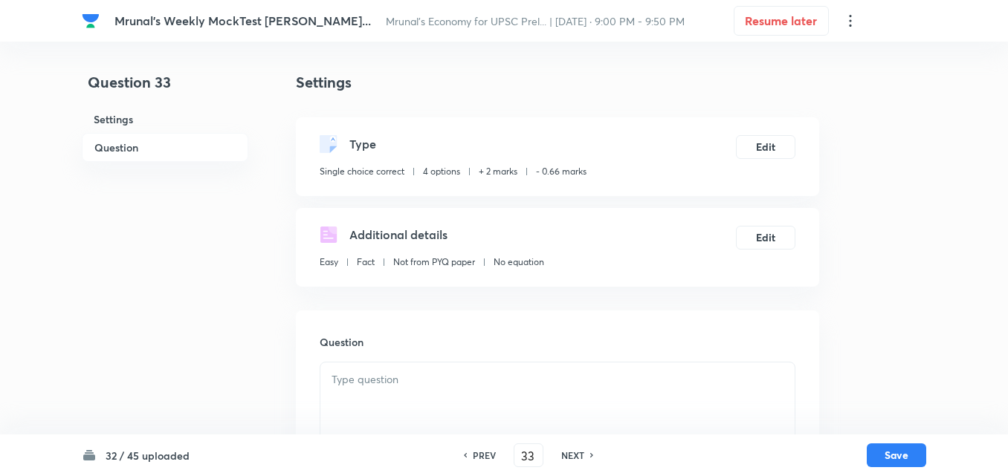
click at [131, 149] on h6 "Question" at bounding box center [165, 147] width 166 height 29
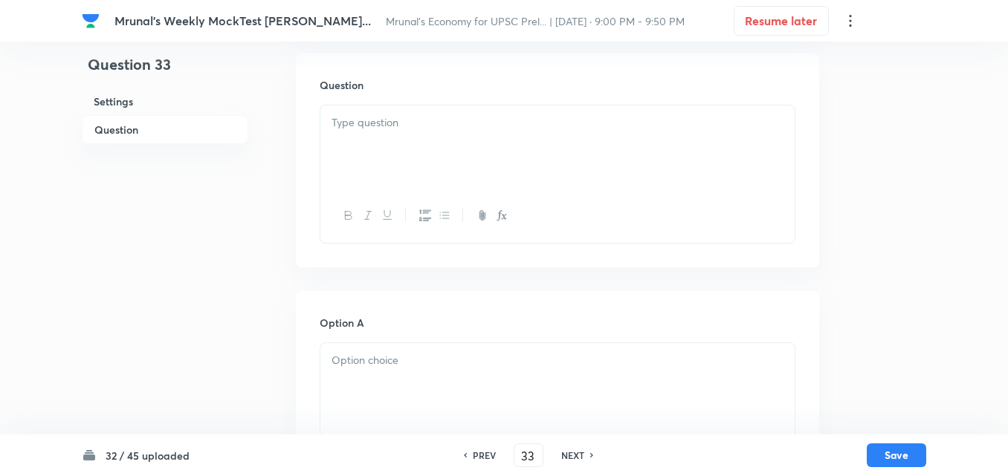
click at [478, 160] on div at bounding box center [557, 147] width 474 height 83
click at [484, 161] on div at bounding box center [557, 147] width 474 height 83
click at [467, 123] on p at bounding box center [557, 122] width 452 height 17
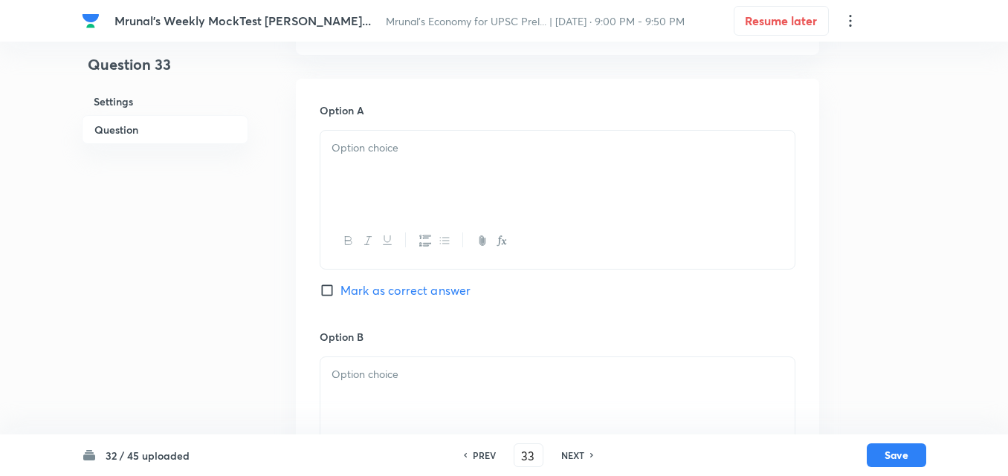
scroll to position [480, 0]
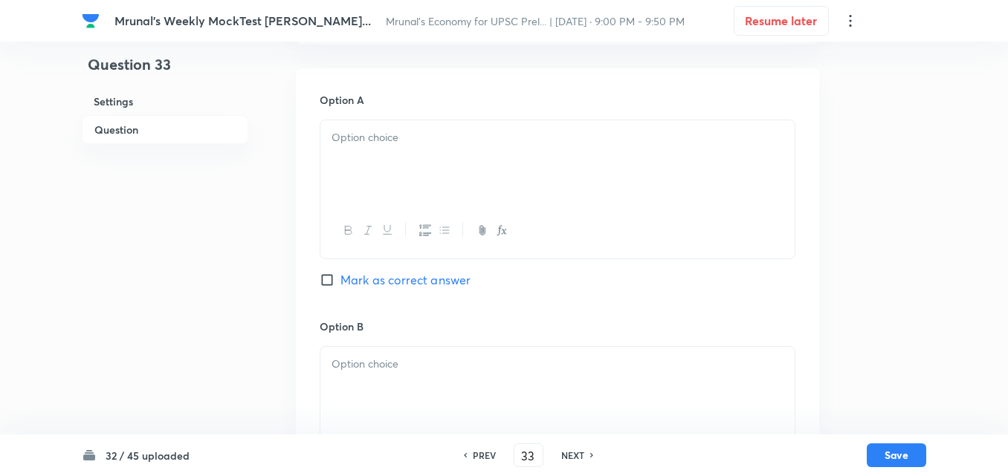
drag, startPoint x: 412, startPoint y: 170, endPoint x: 429, endPoint y: 171, distance: 16.4
click at [415, 169] on div at bounding box center [557, 161] width 474 height 83
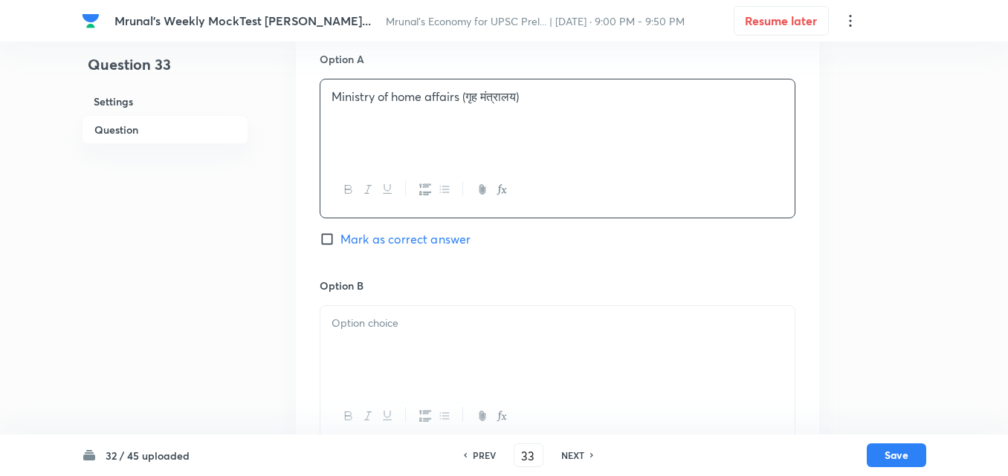
scroll to position [629, 0]
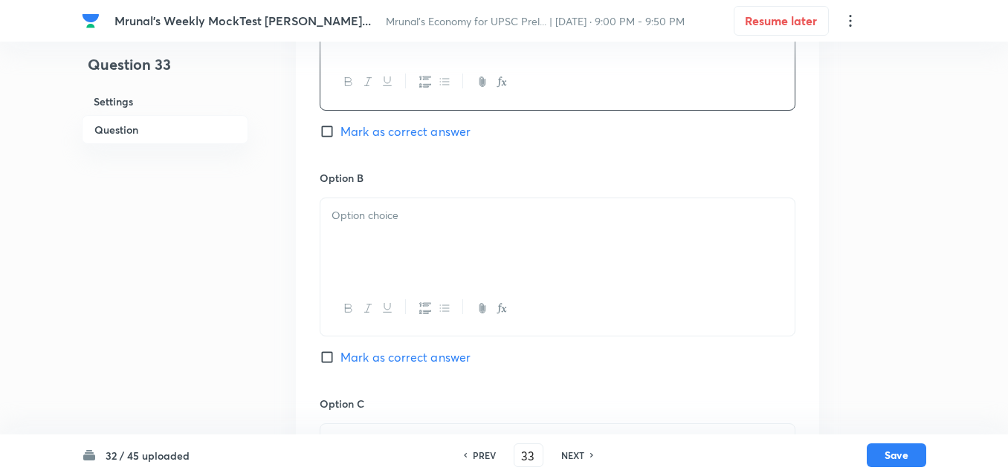
click at [435, 222] on p at bounding box center [557, 215] width 452 height 17
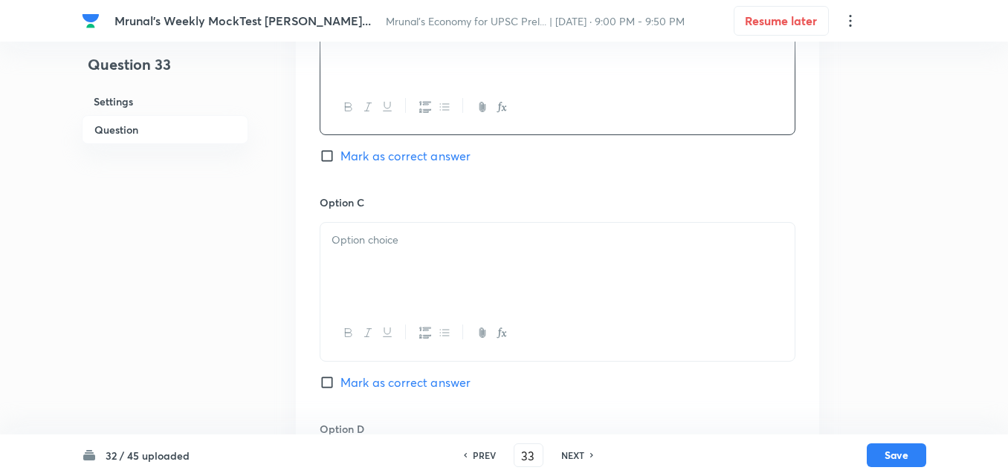
scroll to position [852, 0]
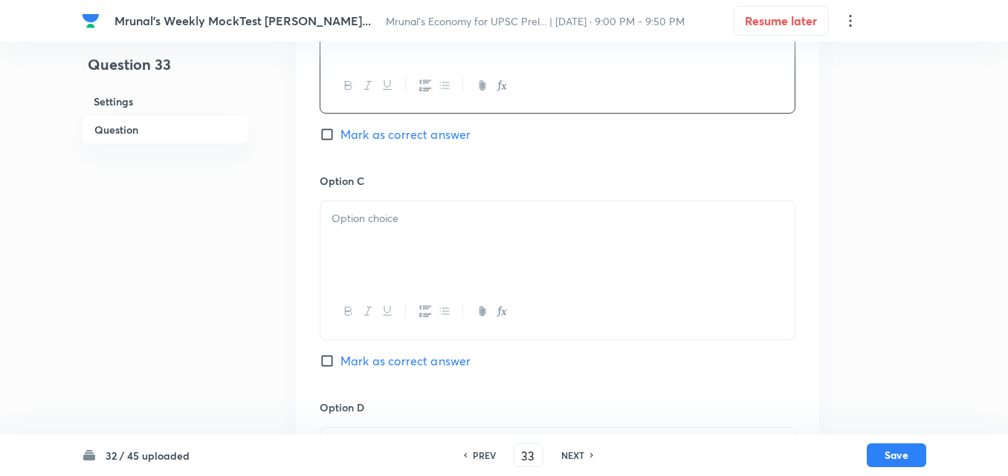
click at [409, 234] on div at bounding box center [557, 242] width 474 height 83
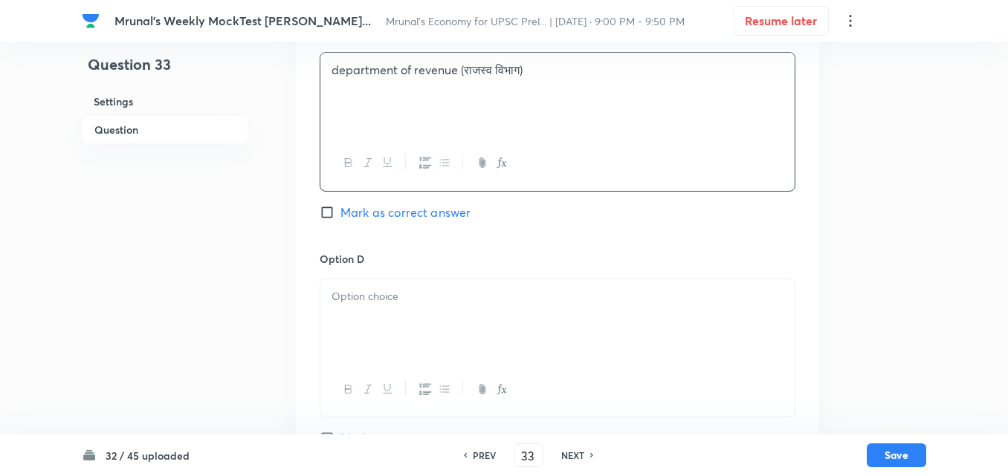
click at [408, 213] on span "Mark as correct answer" at bounding box center [405, 213] width 130 height 18
click at [340, 213] on input "Mark as correct answer" at bounding box center [330, 212] width 21 height 15
checkbox input "true"
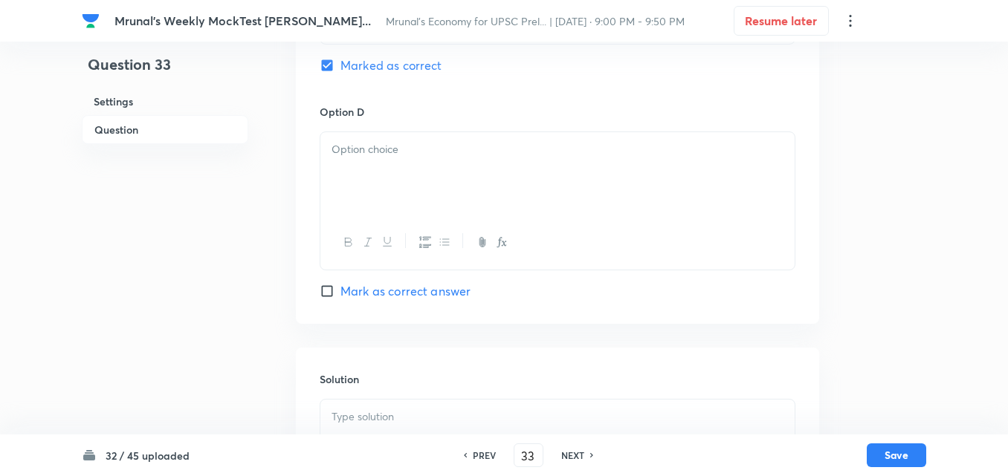
scroll to position [1149, 0]
click at [377, 174] on div at bounding box center [557, 172] width 474 height 83
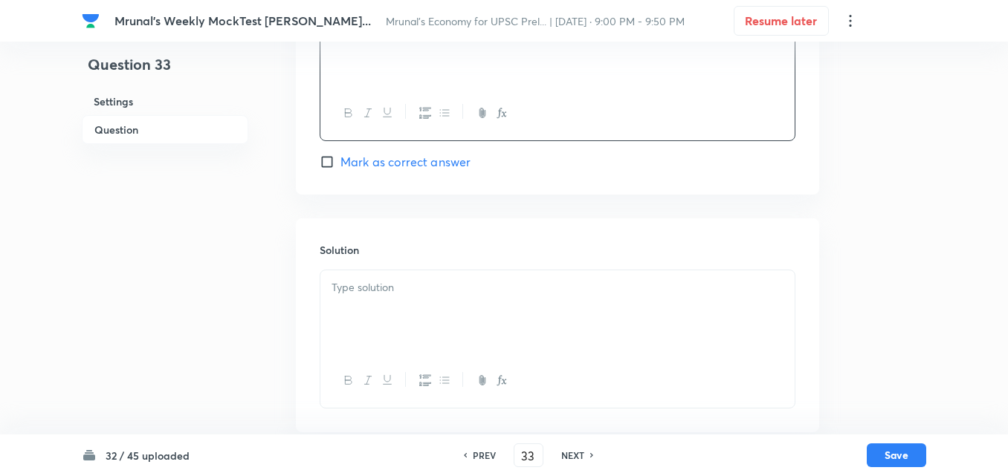
scroll to position [1292, 0]
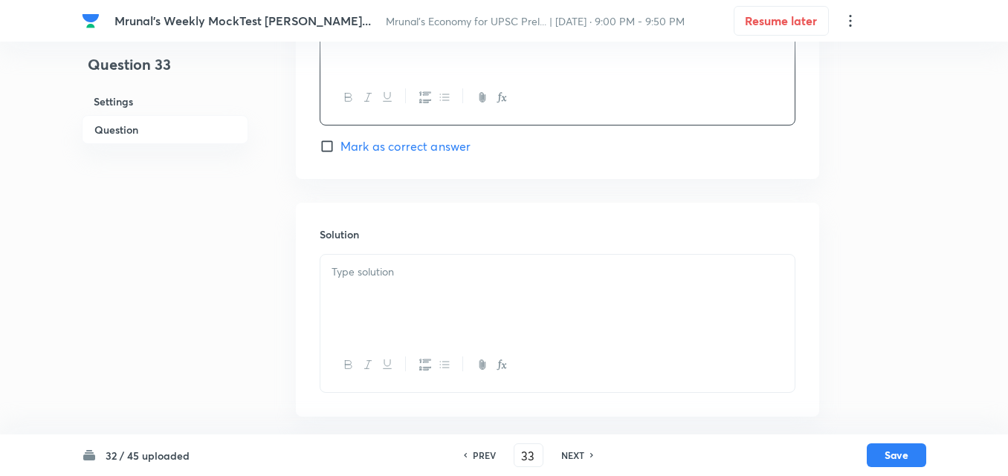
click at [372, 262] on div at bounding box center [557, 296] width 474 height 83
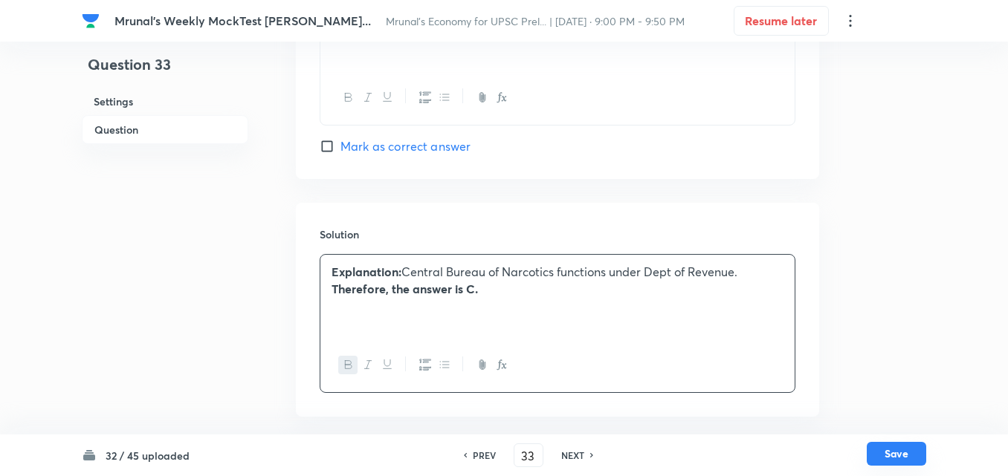
click at [878, 452] on button "Save" at bounding box center [895, 454] width 59 height 24
type input "34"
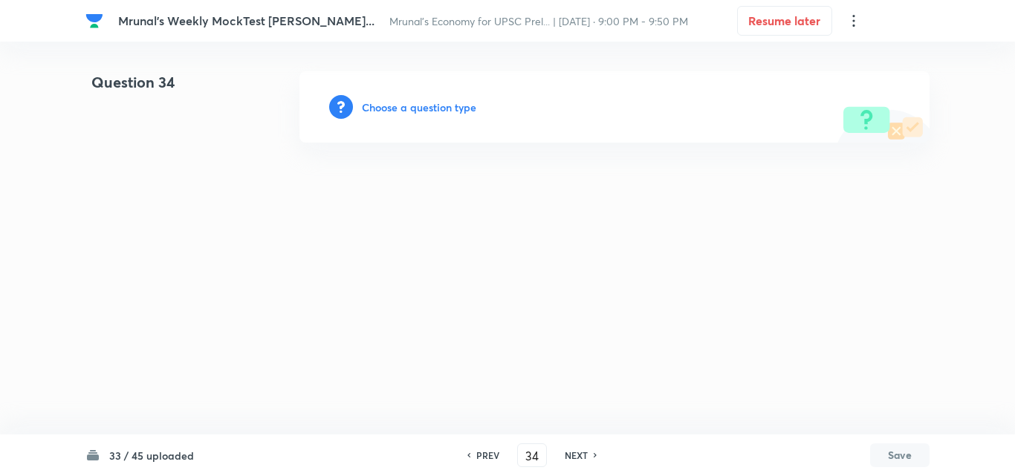
click at [423, 102] on h6 "Choose a question type" at bounding box center [419, 108] width 114 height 16
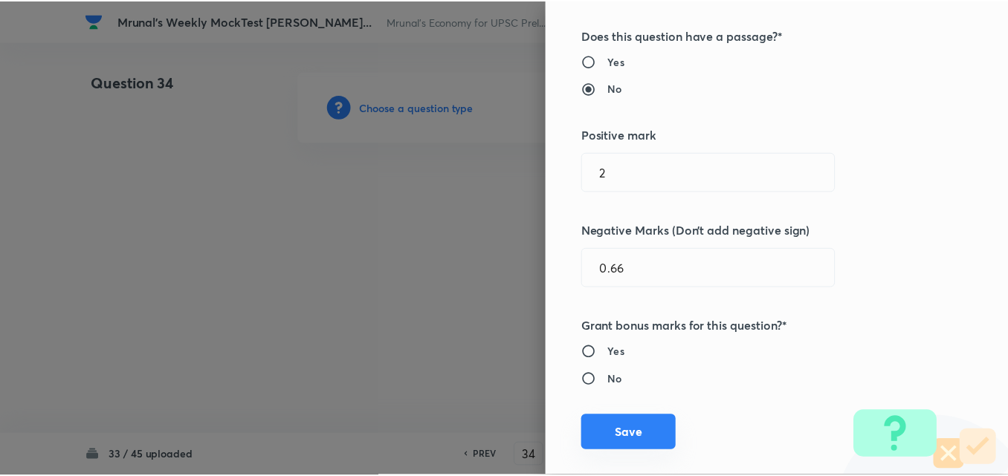
scroll to position [297, 0]
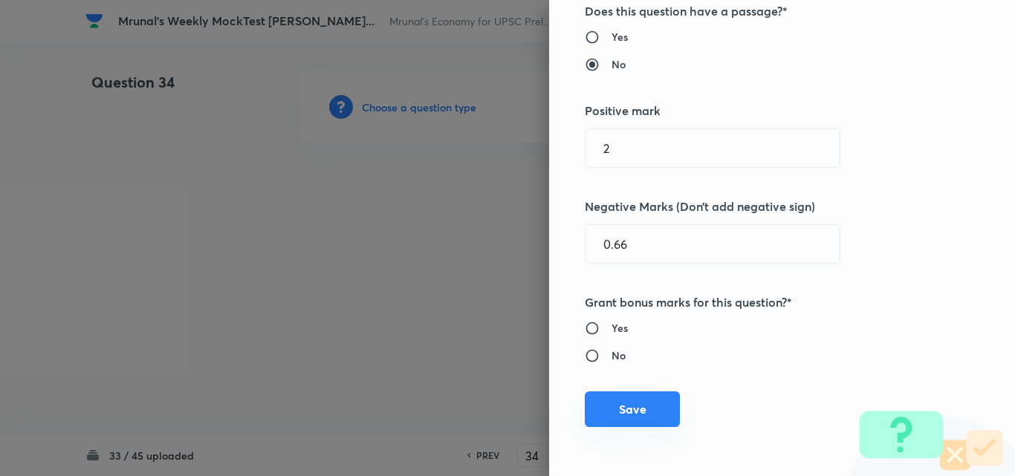
click at [632, 408] on button "Save" at bounding box center [632, 410] width 95 height 36
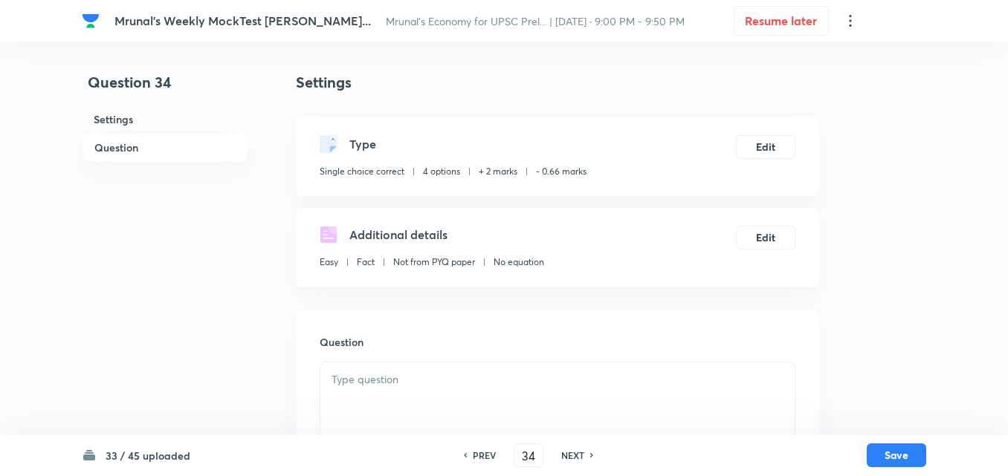
click at [124, 135] on h6 "Question" at bounding box center [165, 147] width 166 height 29
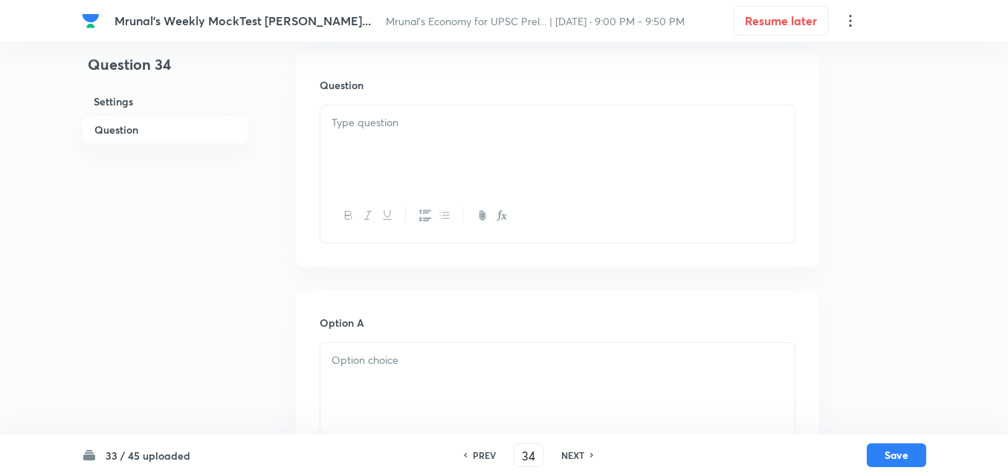
click at [447, 158] on div at bounding box center [557, 147] width 474 height 83
click at [461, 158] on div at bounding box center [557, 147] width 474 height 83
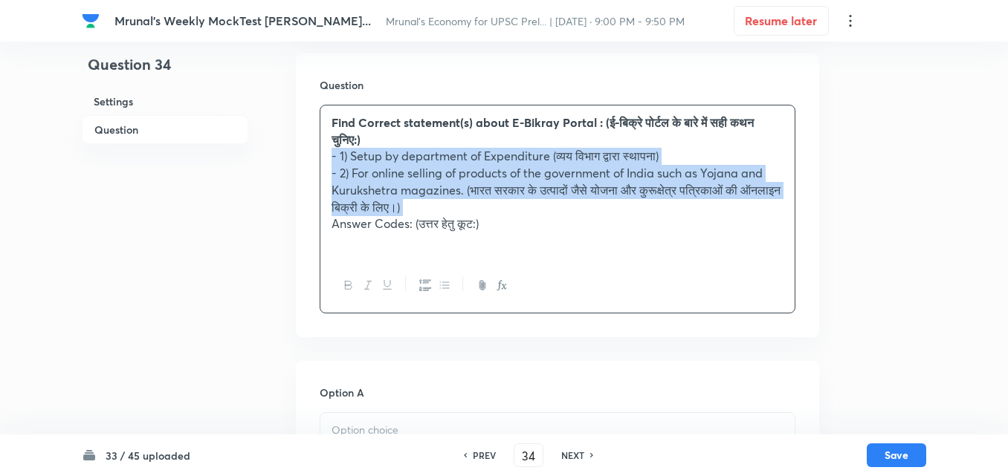
drag, startPoint x: 421, startPoint y: 284, endPoint x: 412, endPoint y: 273, distance: 13.2
click at [420, 284] on icon "button" at bounding box center [425, 285] width 12 height 12
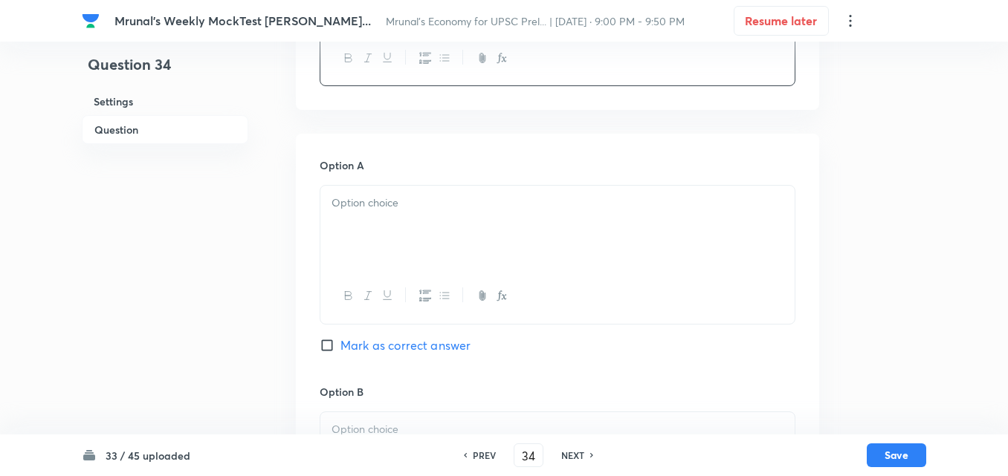
scroll to position [480, 0]
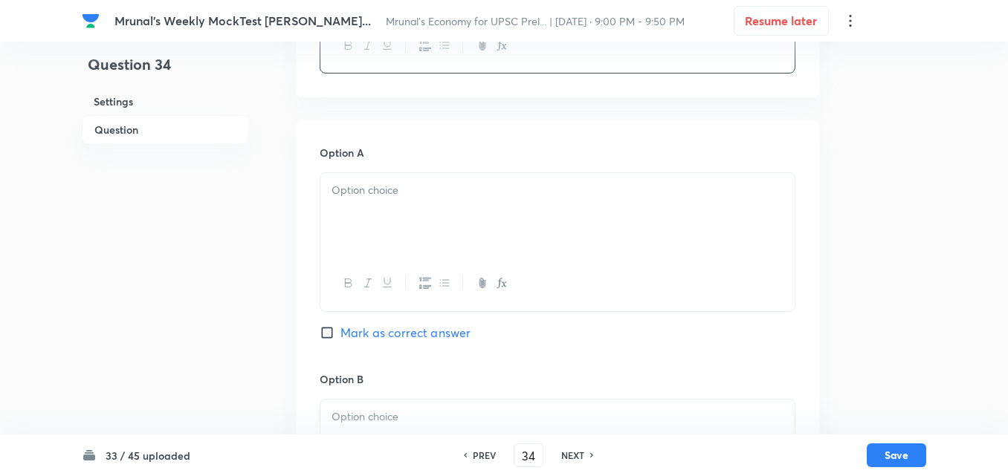
drag, startPoint x: 399, startPoint y: 260, endPoint x: 395, endPoint y: 247, distance: 13.2
click at [398, 259] on div at bounding box center [557, 283] width 474 height 54
click at [398, 230] on div at bounding box center [557, 214] width 474 height 83
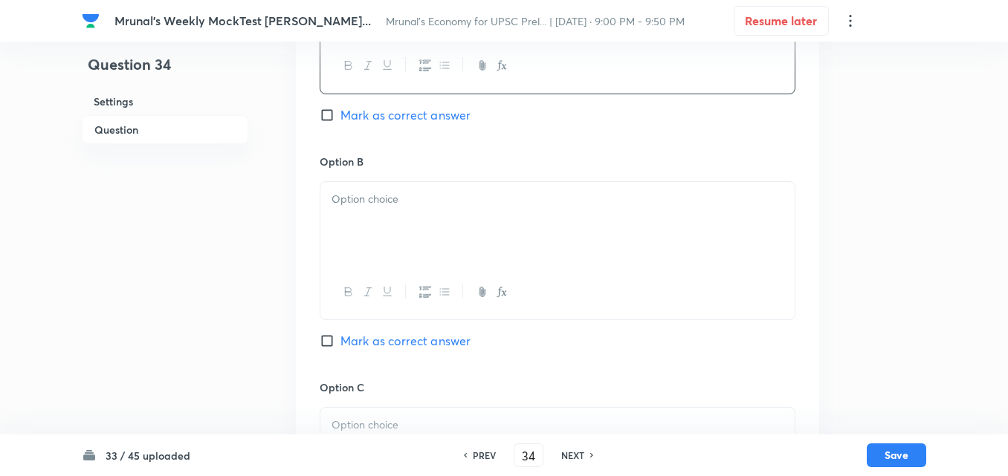
scroll to position [703, 0]
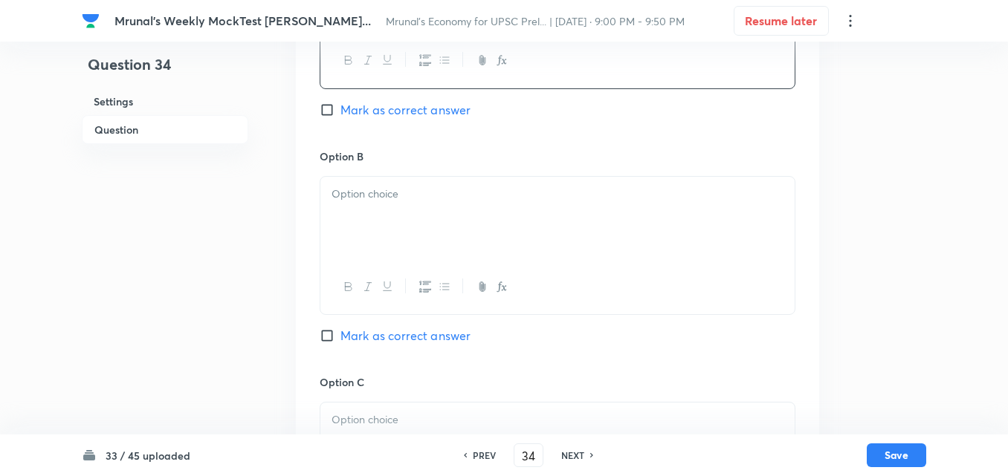
click at [390, 221] on div at bounding box center [557, 218] width 474 height 83
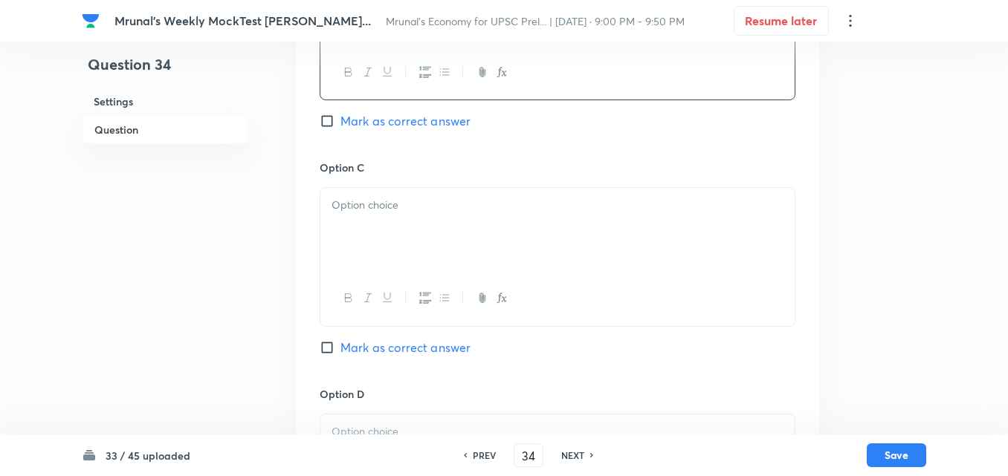
scroll to position [926, 0]
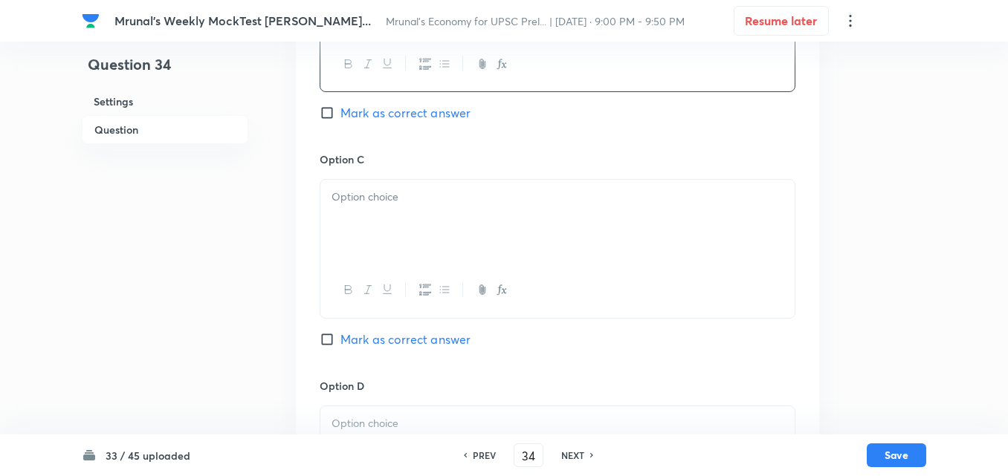
click at [389, 249] on div at bounding box center [557, 221] width 474 height 83
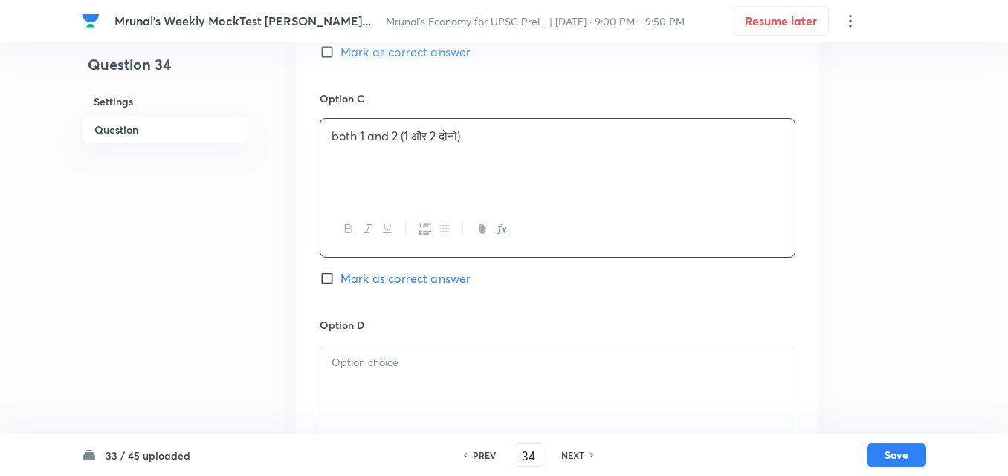
scroll to position [1074, 0]
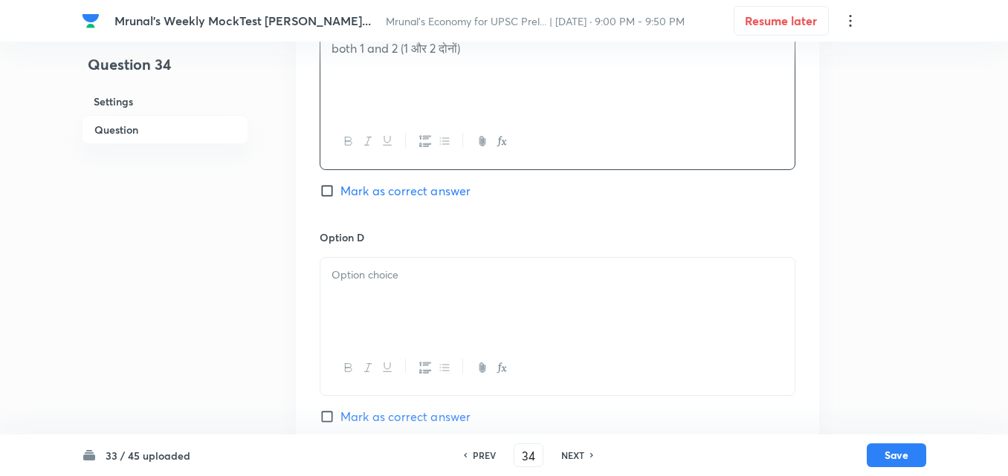
click at [369, 282] on p at bounding box center [557, 275] width 452 height 17
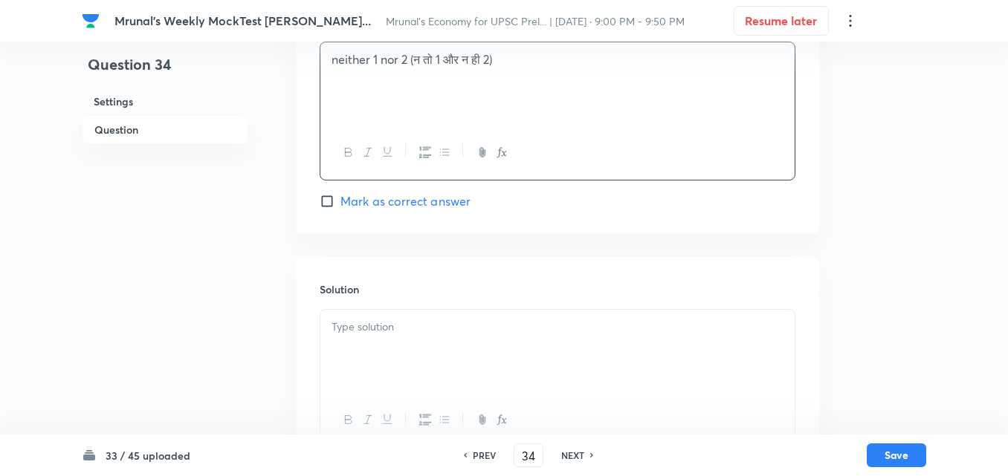
scroll to position [1297, 0]
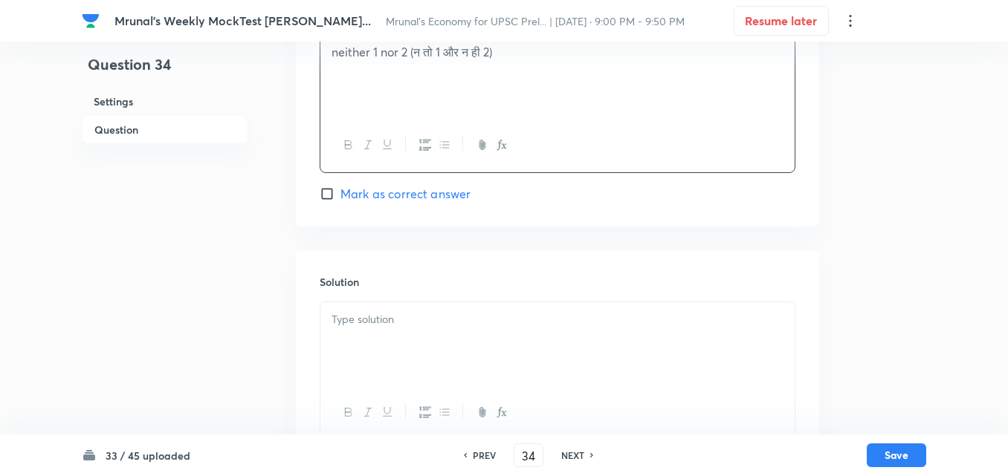
click at [437, 187] on span "Mark as correct answer" at bounding box center [405, 194] width 130 height 18
click at [340, 187] on input "Mark as correct answer" at bounding box center [330, 194] width 21 height 15
checkbox input "true"
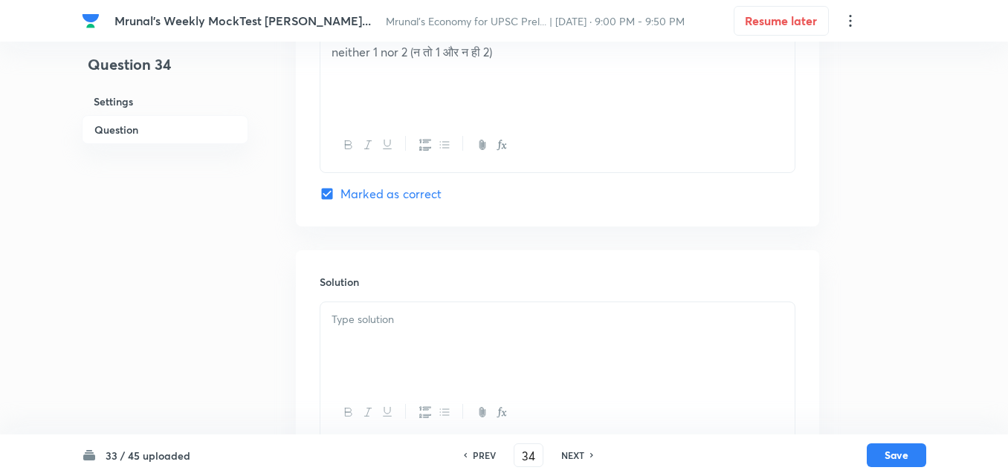
click at [402, 305] on div at bounding box center [557, 343] width 474 height 83
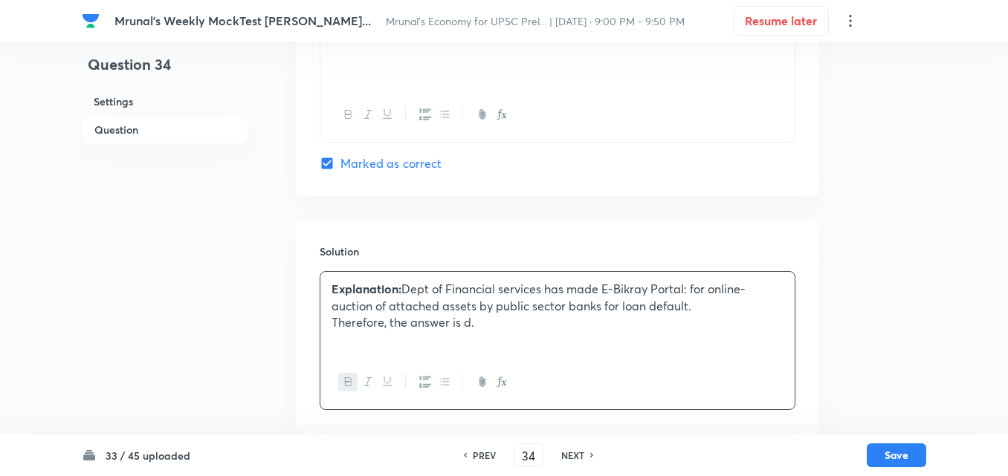
scroll to position [1345, 0]
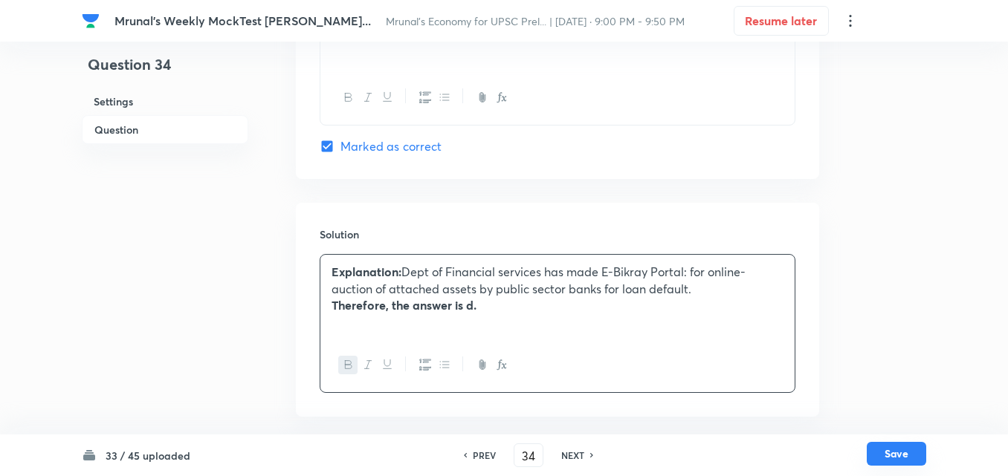
click at [894, 463] on button "Save" at bounding box center [895, 454] width 59 height 24
type input "35"
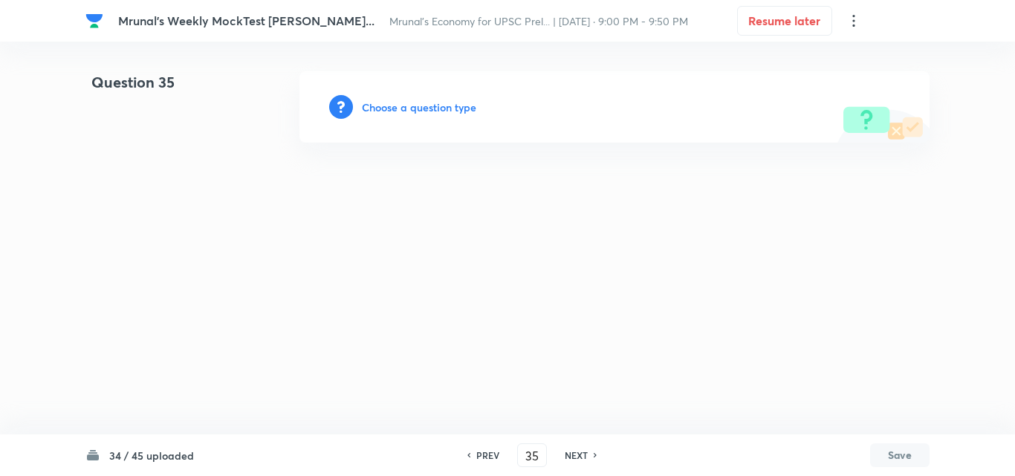
click at [445, 108] on h6 "Choose a question type" at bounding box center [419, 108] width 114 height 16
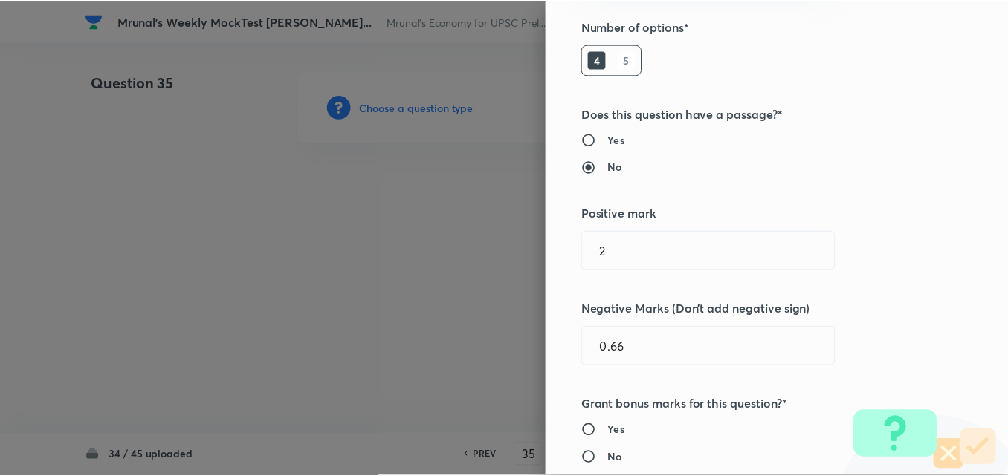
scroll to position [297, 0]
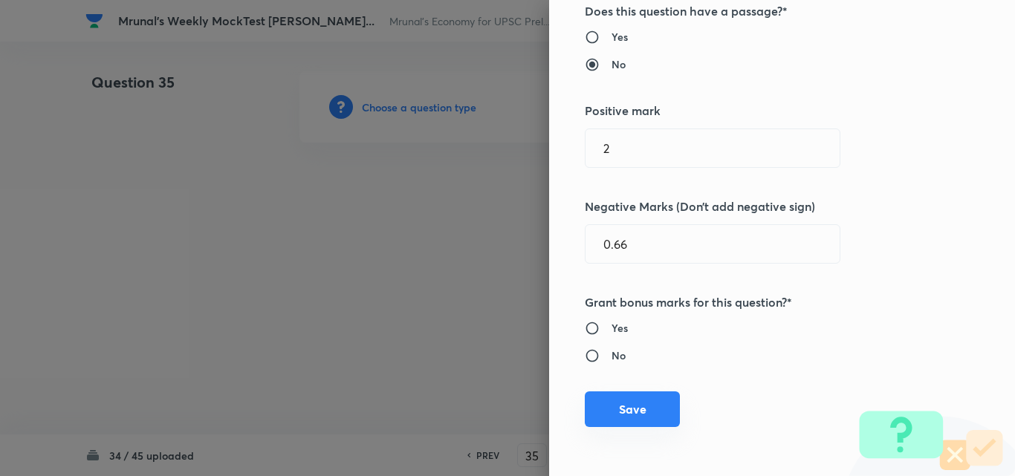
click at [657, 401] on button "Save" at bounding box center [632, 410] width 95 height 36
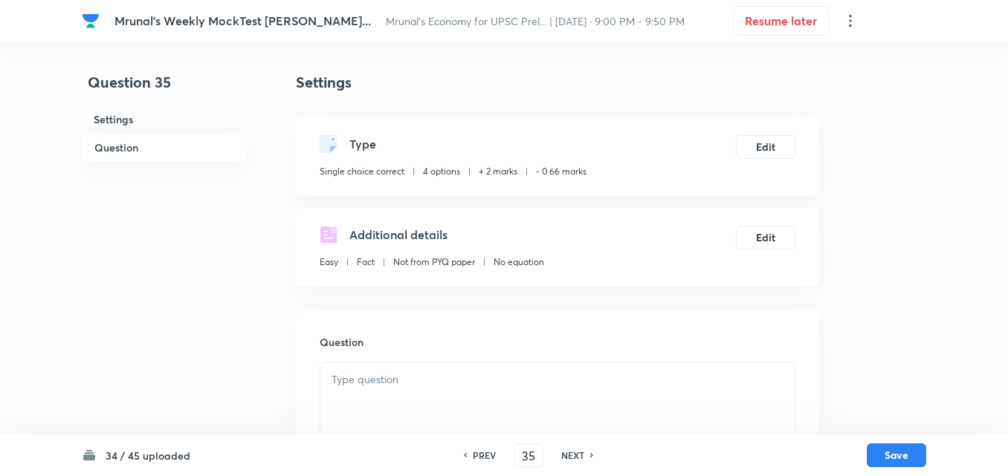
click at [112, 153] on h6 "Question" at bounding box center [165, 147] width 166 height 29
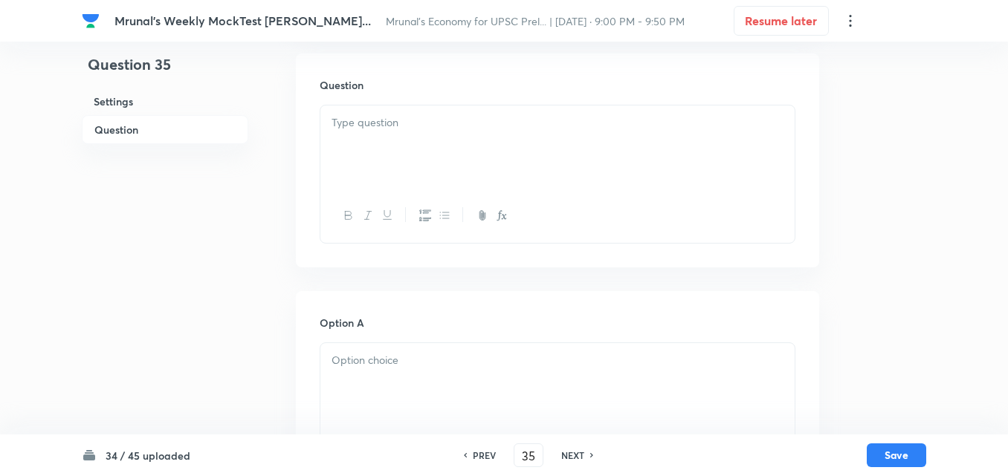
click at [442, 150] on div at bounding box center [557, 147] width 474 height 83
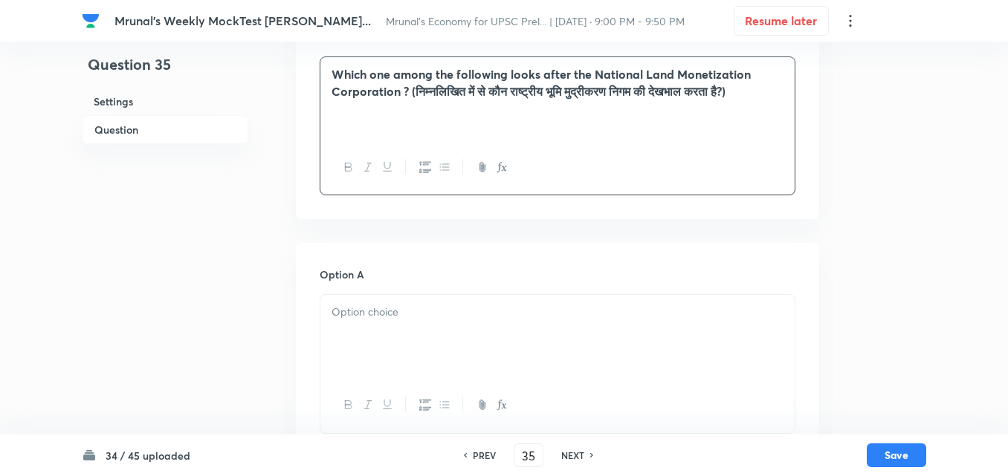
scroll to position [331, 0]
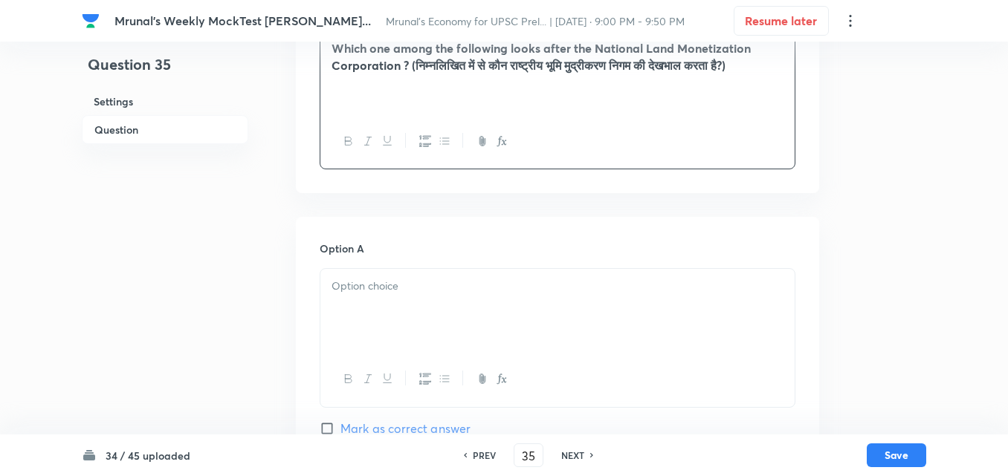
drag, startPoint x: 421, startPoint y: 291, endPoint x: 437, endPoint y: 285, distance: 17.4
click at [418, 293] on p at bounding box center [557, 286] width 452 height 17
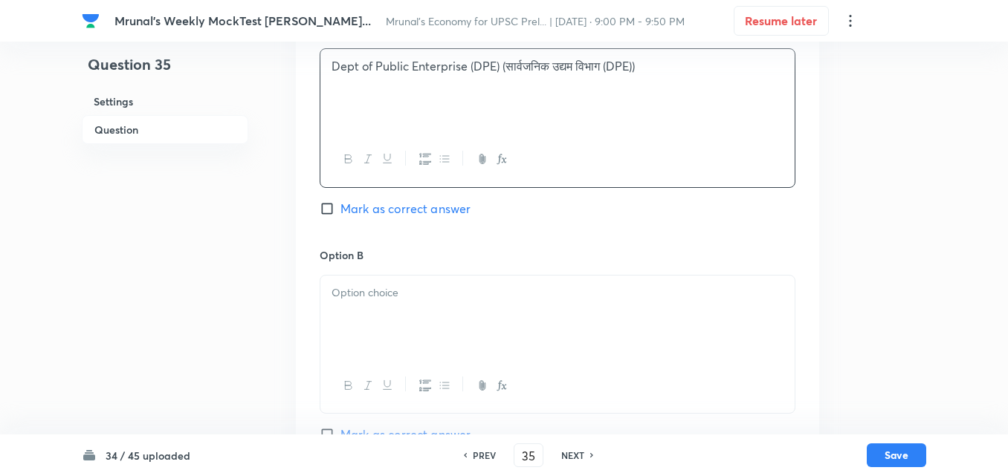
scroll to position [554, 0]
click at [390, 305] on div at bounding box center [557, 314] width 474 height 83
click at [408, 302] on div at bounding box center [557, 317] width 474 height 83
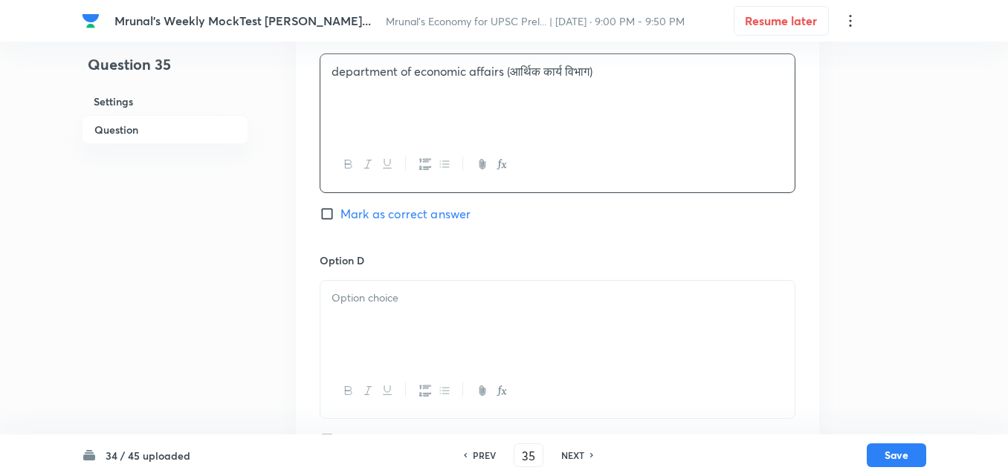
scroll to position [1000, 0]
click at [372, 338] on div at bounding box center [557, 320] width 474 height 83
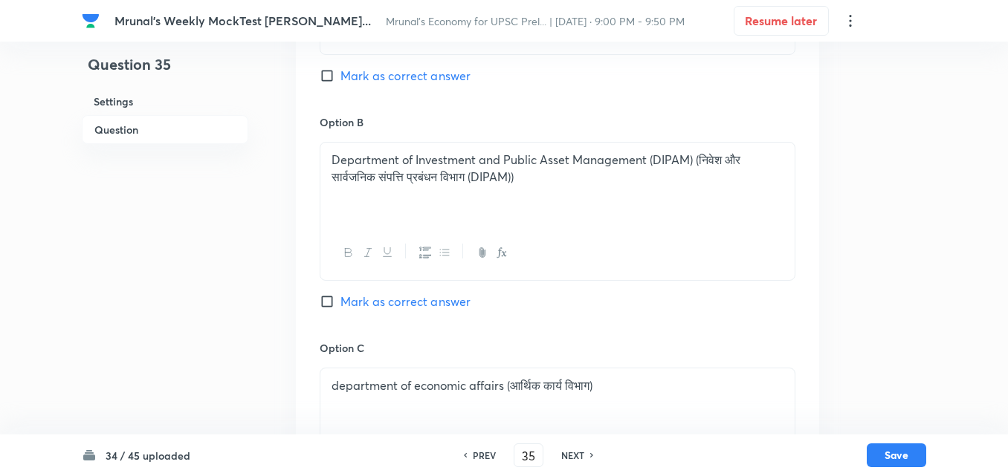
scroll to position [629, 0]
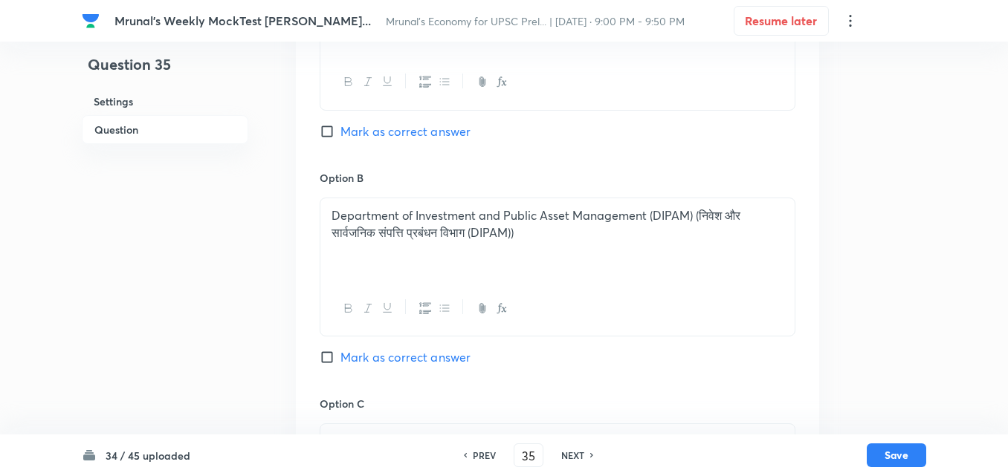
click at [427, 121] on div "Option A Dept of Public Enterprise (DPE) (सार्वजनिक उद्यम विभाग (DPE)) Mark as …" at bounding box center [558, 57] width 476 height 226
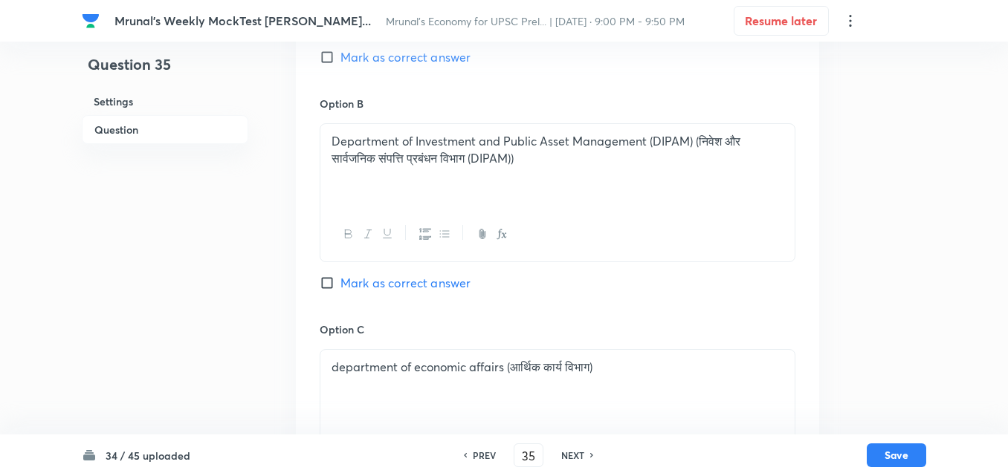
scroll to position [554, 0]
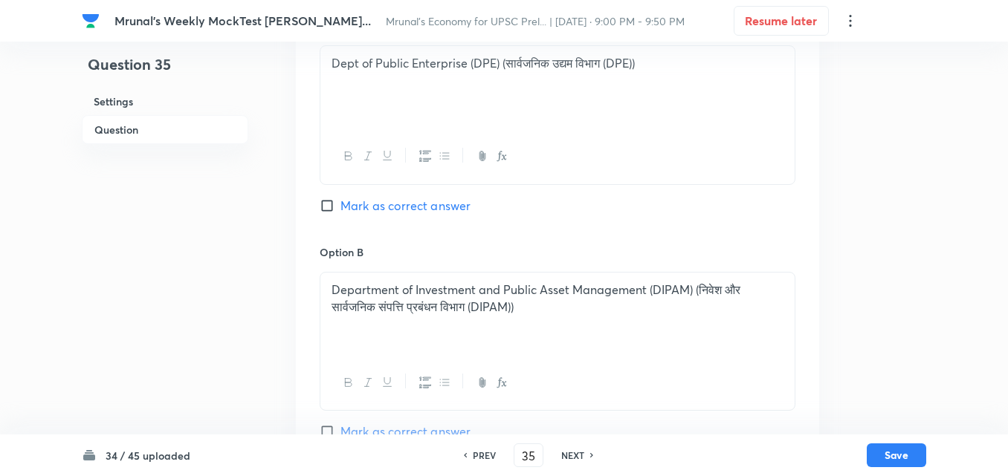
click at [413, 195] on div "Option A Dept of Public Enterprise (DPE) (सार्वजनिक उद्यम विभाग (DPE)) Mark as …" at bounding box center [558, 131] width 476 height 226
click at [411, 210] on span "Mark as correct answer" at bounding box center [405, 206] width 130 height 18
click at [340, 210] on input "Mark as correct answer" at bounding box center [330, 205] width 21 height 15
checkbox input "true"
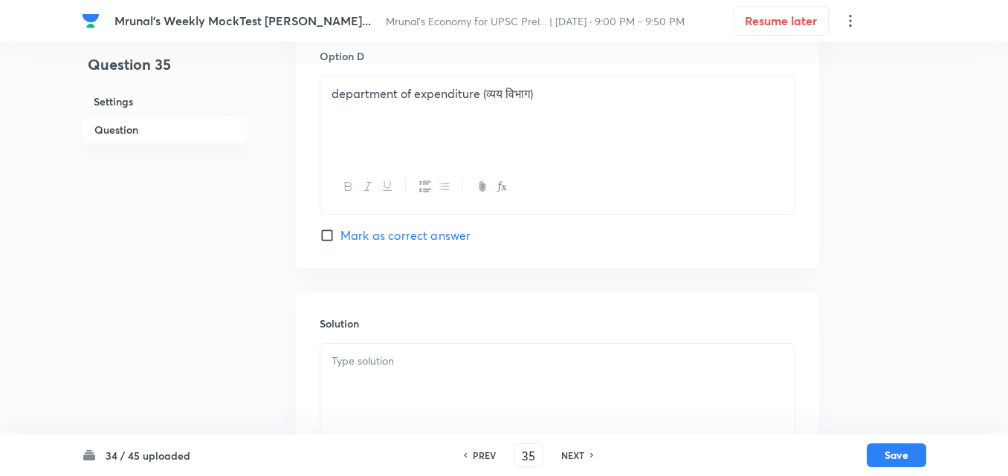
scroll to position [1292, 0]
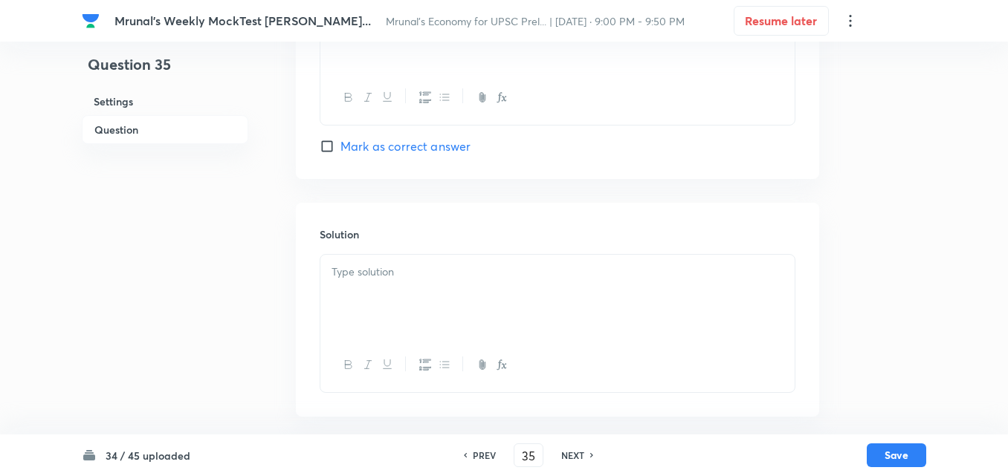
click at [386, 288] on div at bounding box center [557, 296] width 474 height 83
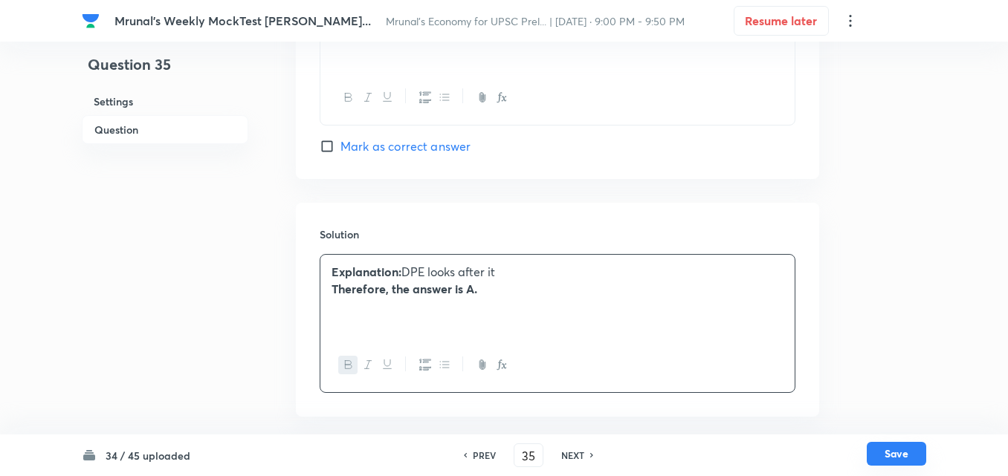
click at [915, 453] on button "Save" at bounding box center [895, 454] width 59 height 24
type input "36"
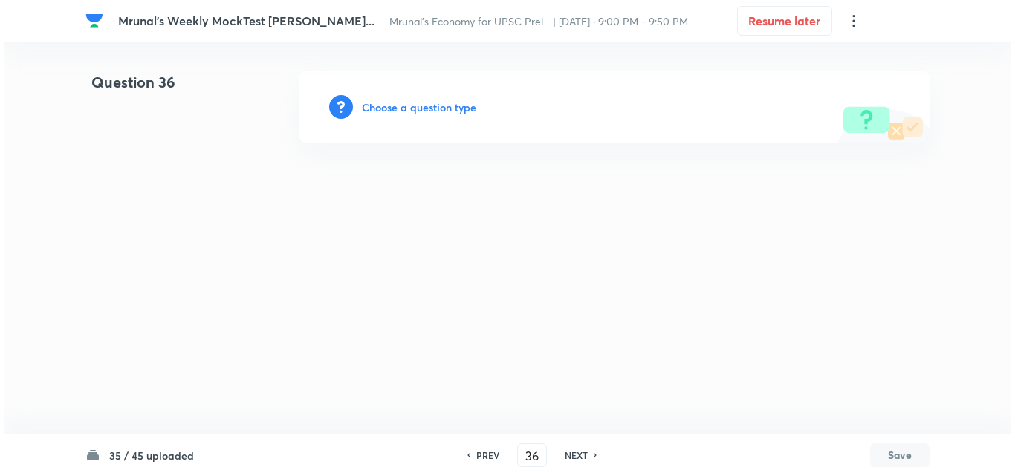
scroll to position [0, 0]
click at [412, 106] on h6 "Choose a question type" at bounding box center [419, 108] width 114 height 16
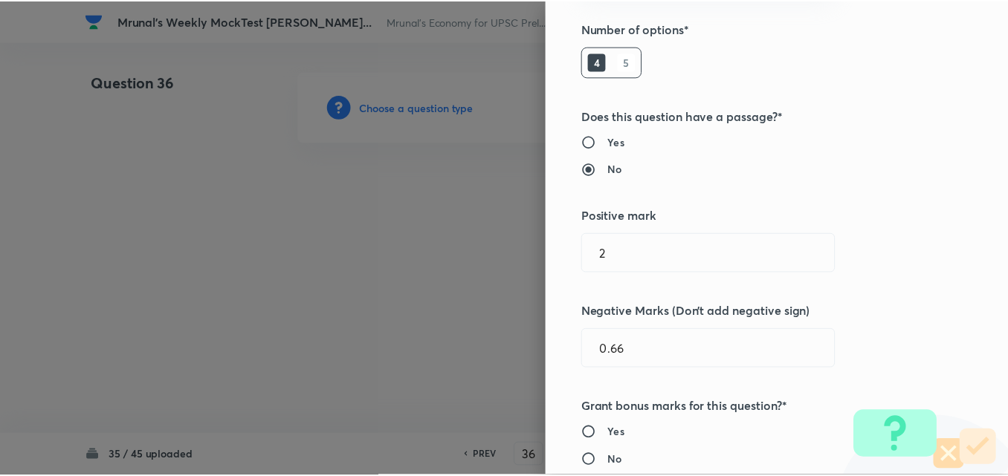
scroll to position [297, 0]
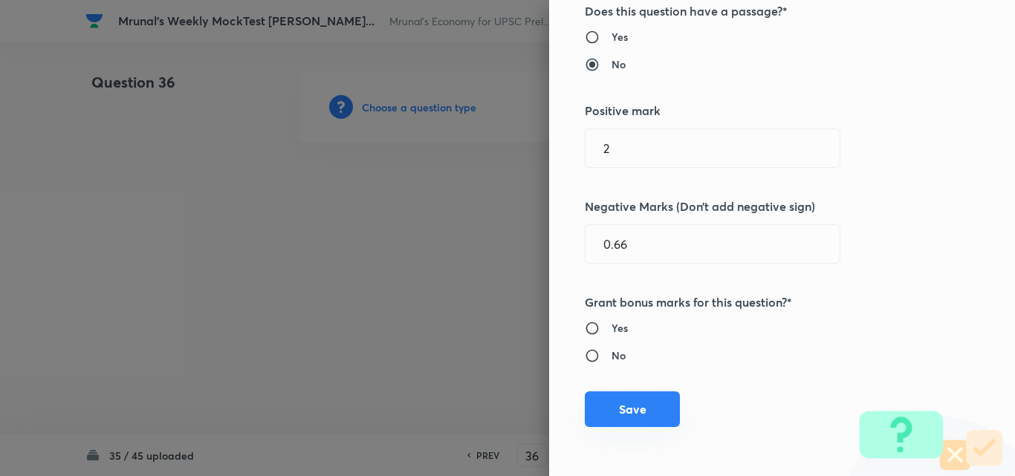
click at [614, 401] on button "Save" at bounding box center [632, 410] width 95 height 36
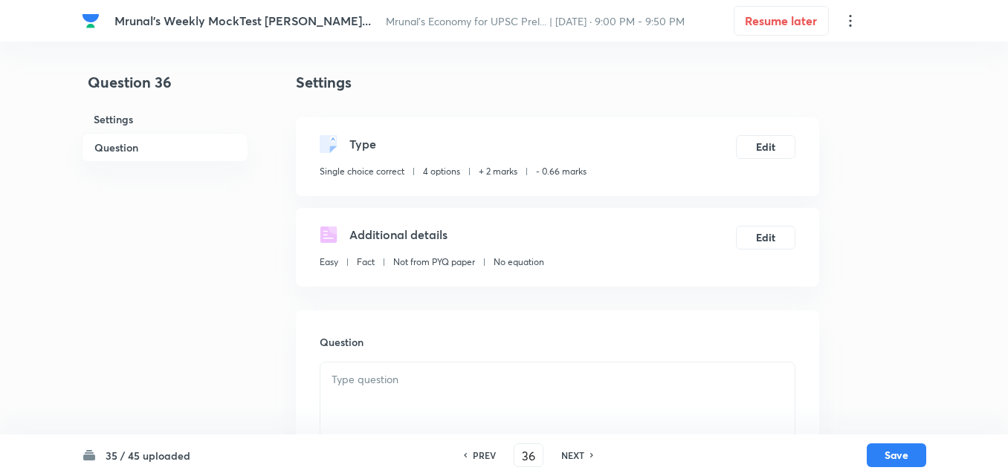
click at [150, 148] on h6 "Question" at bounding box center [165, 147] width 166 height 29
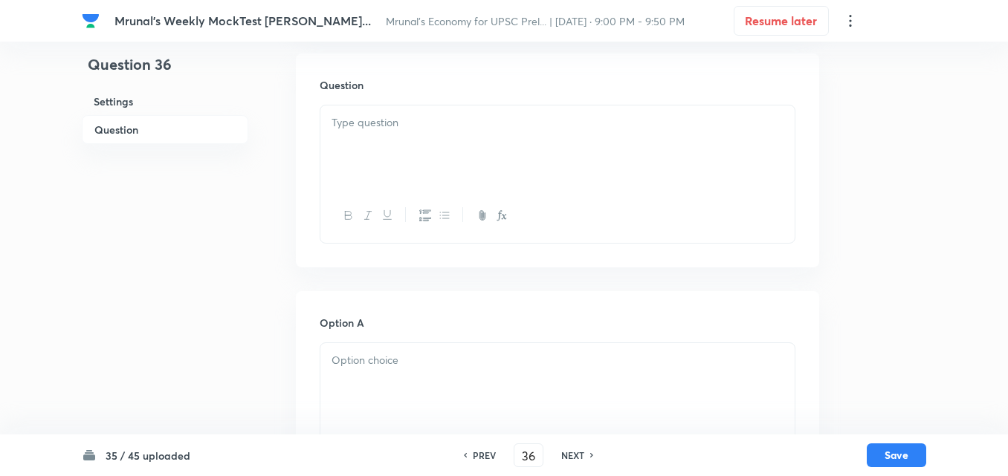
click at [499, 157] on div at bounding box center [557, 147] width 474 height 83
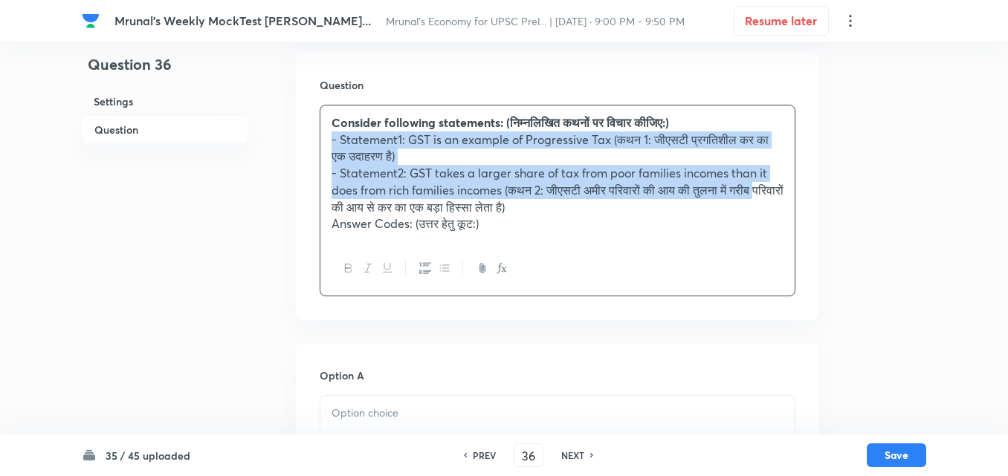
drag, startPoint x: 444, startPoint y: 269, endPoint x: 450, endPoint y: 264, distance: 7.9
click at [447, 268] on icon "button" at bounding box center [444, 268] width 12 height 12
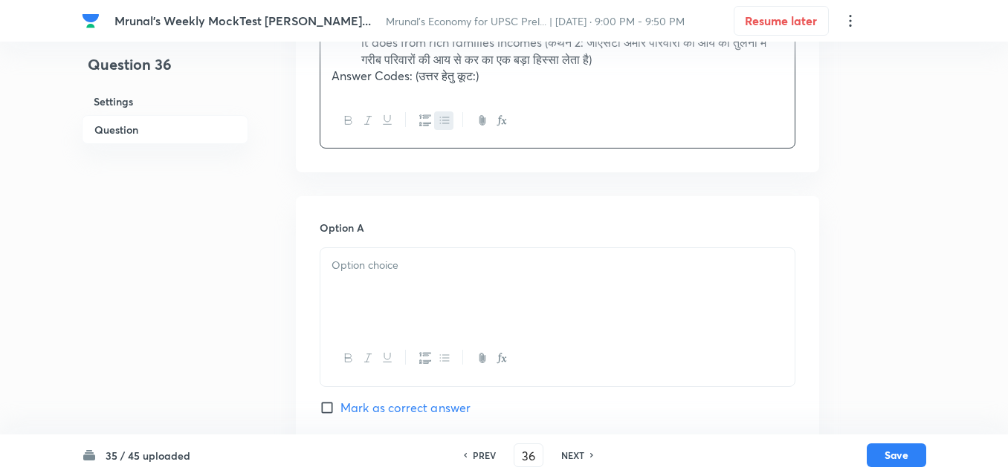
scroll to position [406, 0]
click at [377, 303] on div at bounding box center [557, 288] width 474 height 83
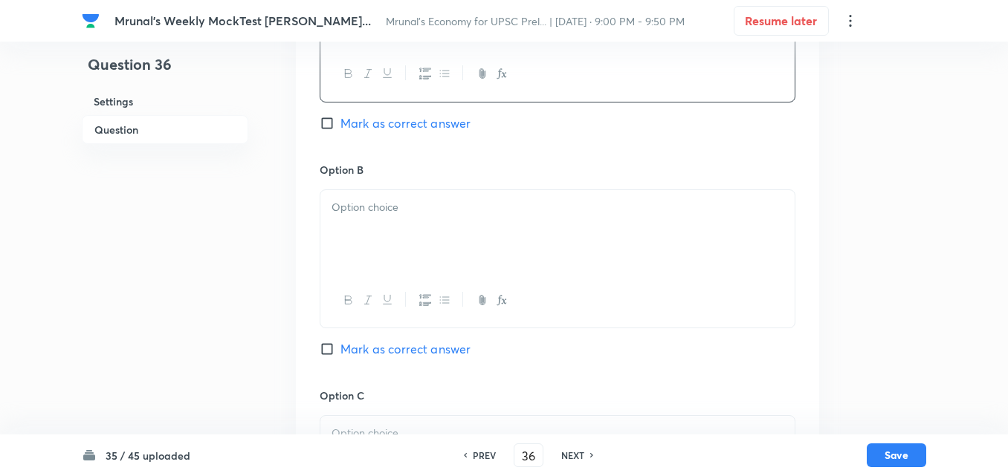
scroll to position [703, 0]
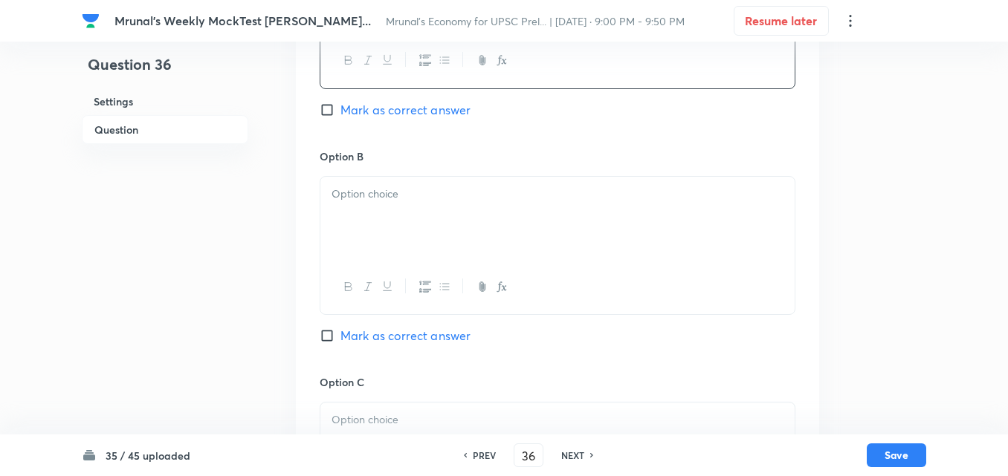
drag, startPoint x: 409, startPoint y: 231, endPoint x: 425, endPoint y: 231, distance: 16.3
click at [411, 231] on div at bounding box center [557, 218] width 474 height 83
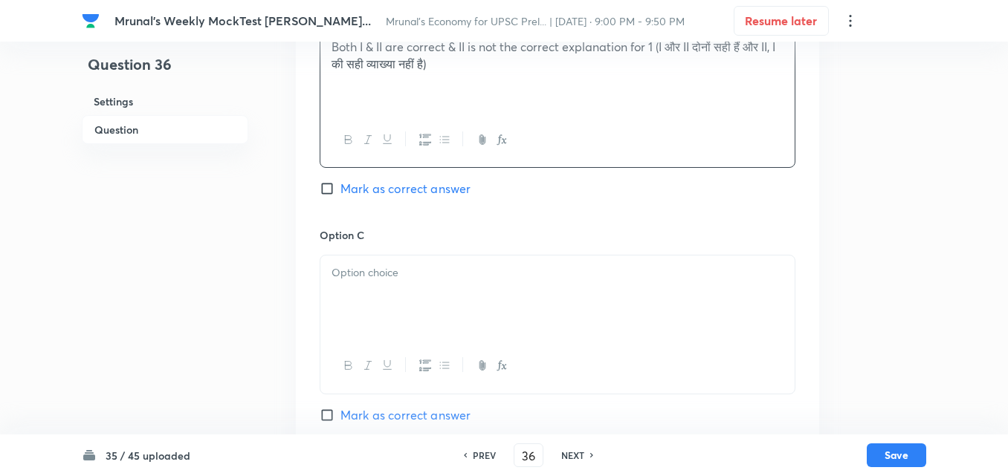
scroll to position [852, 0]
click at [397, 250] on div "Option C Mark as correct answer" at bounding box center [558, 339] width 476 height 226
click at [383, 287] on div at bounding box center [557, 295] width 474 height 83
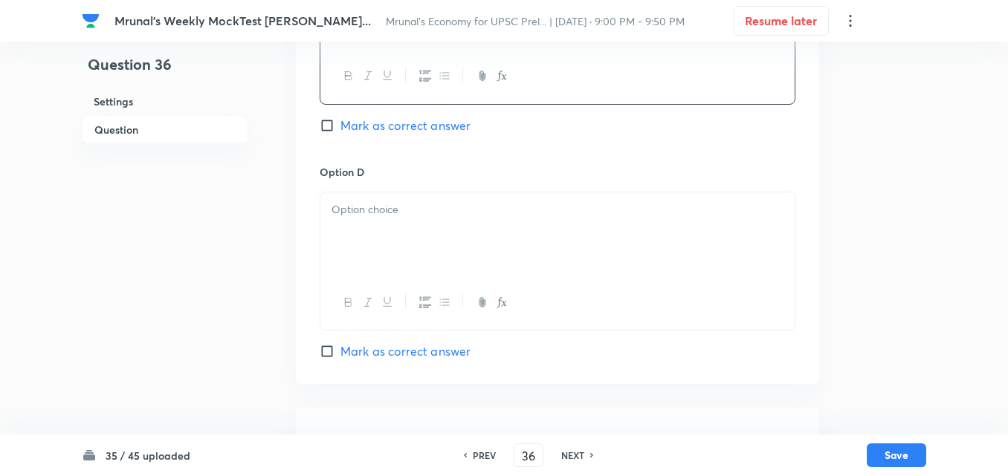
scroll to position [1149, 0]
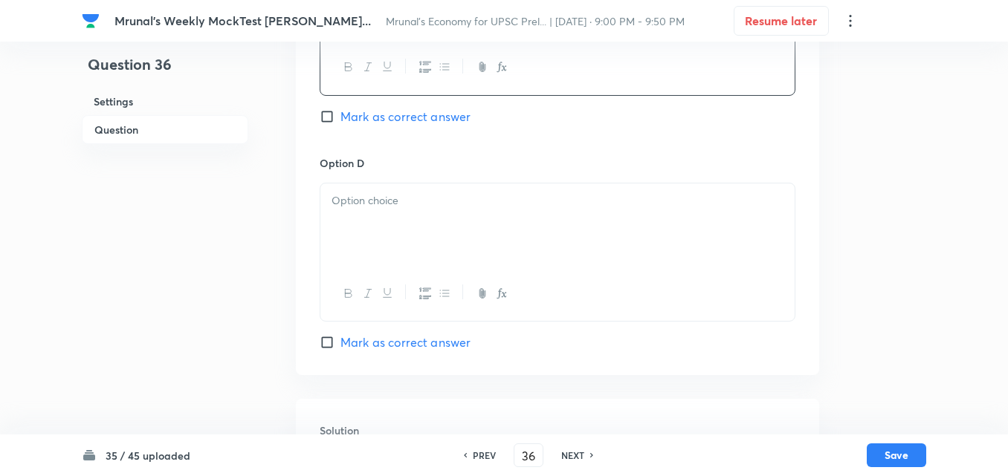
click at [360, 270] on div at bounding box center [557, 294] width 474 height 54
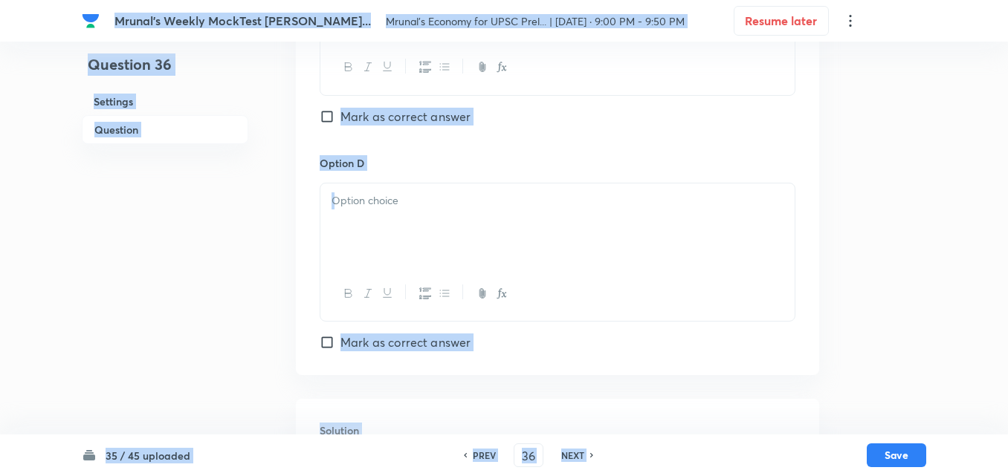
click at [354, 234] on div at bounding box center [557, 225] width 474 height 83
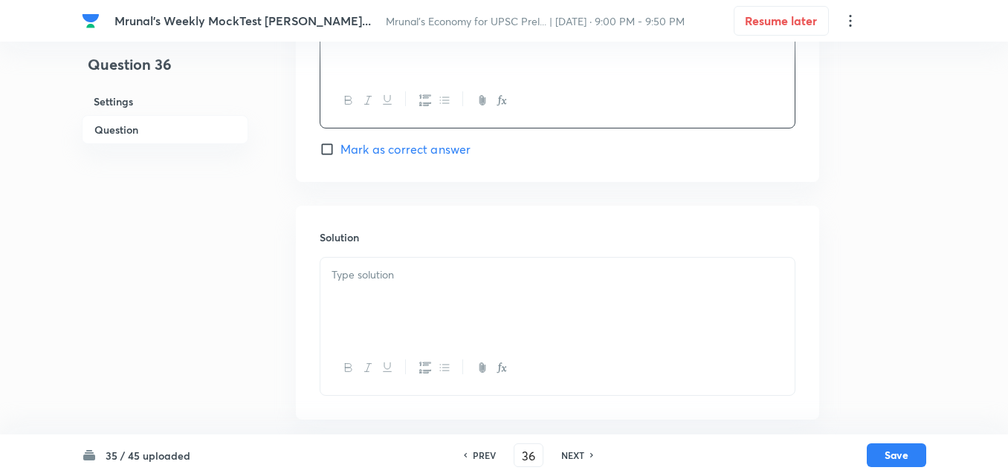
scroll to position [1345, 0]
click at [424, 302] on div at bounding box center [557, 296] width 474 height 83
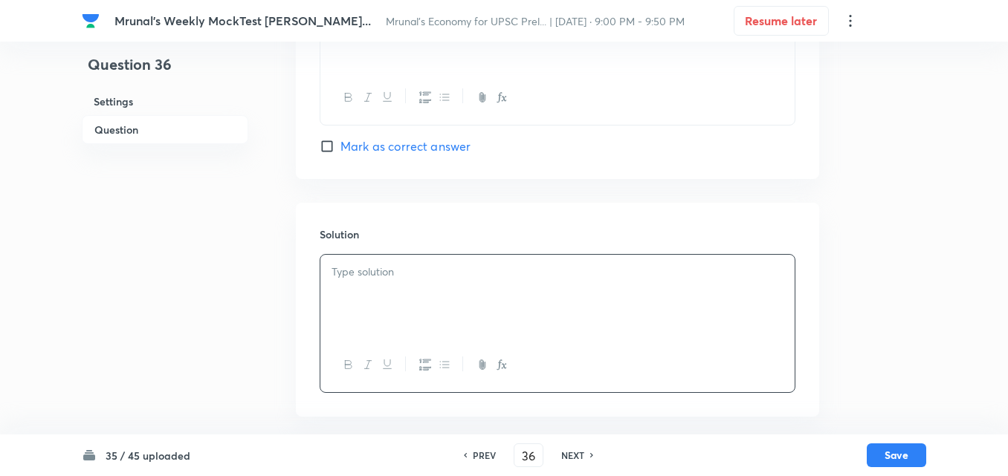
click at [404, 152] on span "Mark as correct answer" at bounding box center [405, 146] width 130 height 18
click at [340, 152] on input "Mark as correct answer" at bounding box center [330, 146] width 21 height 15
checkbox input "true"
click at [415, 321] on div at bounding box center [557, 296] width 474 height 83
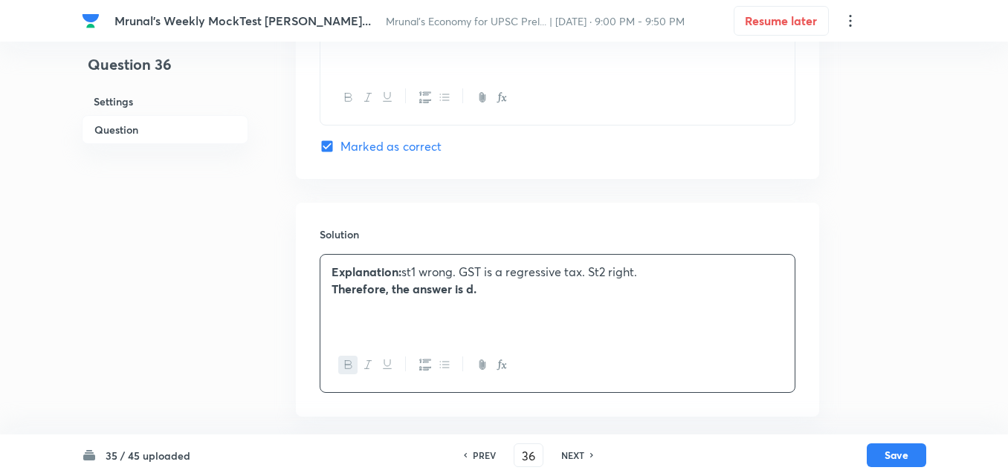
click at [902, 463] on button "Save" at bounding box center [895, 456] width 59 height 24
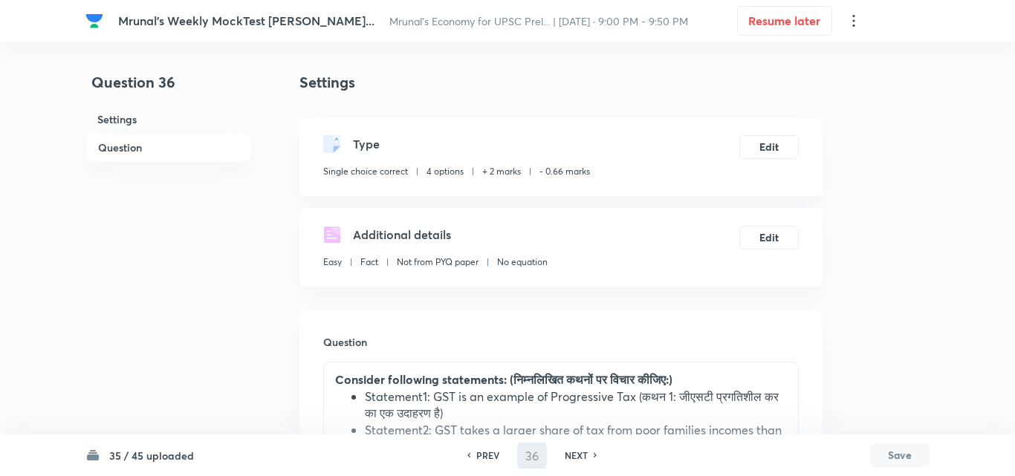
type input "37"
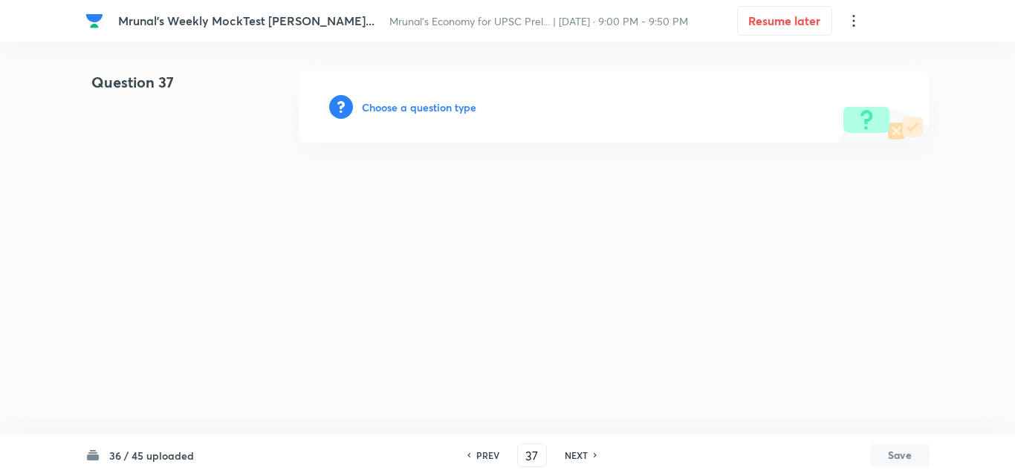
click at [427, 115] on div "Choose a question type" at bounding box center [614, 106] width 630 height 71
click at [405, 100] on h6 "Choose a question type" at bounding box center [419, 108] width 114 height 16
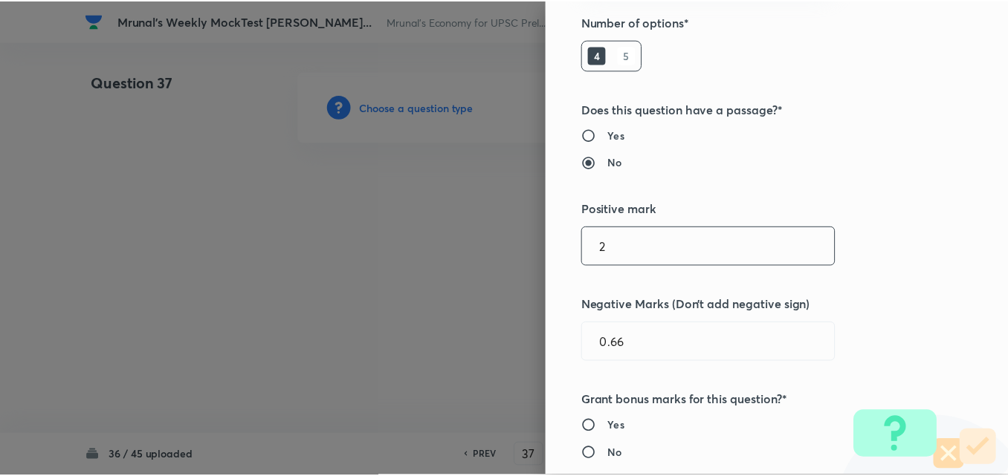
scroll to position [297, 0]
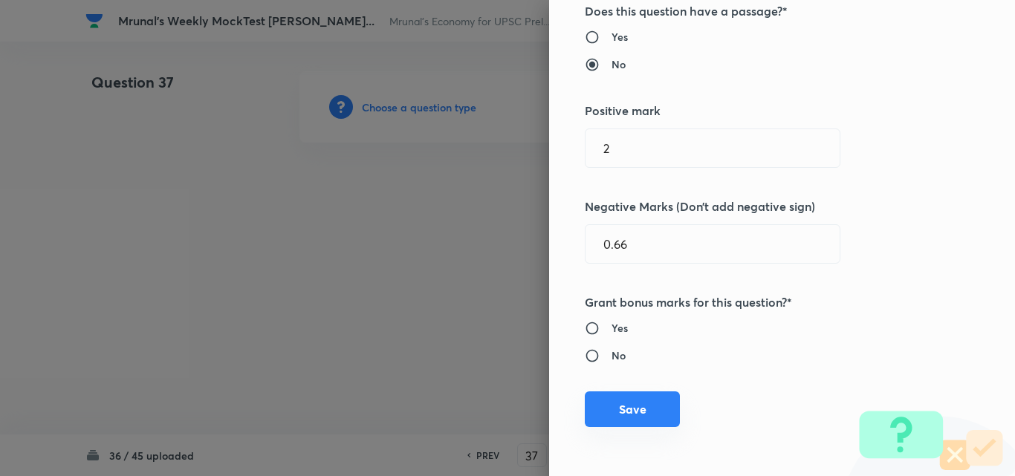
click at [641, 410] on button "Save" at bounding box center [632, 410] width 95 height 36
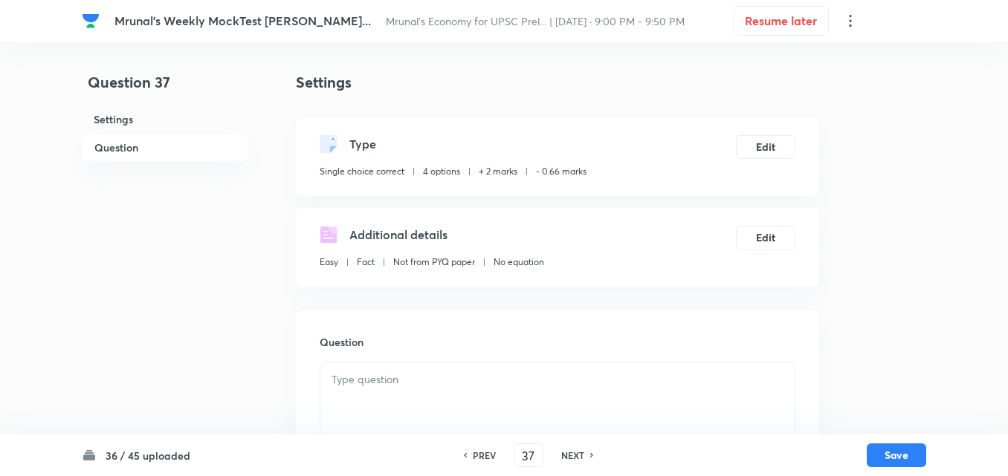
click at [157, 137] on h6 "Question" at bounding box center [165, 147] width 166 height 29
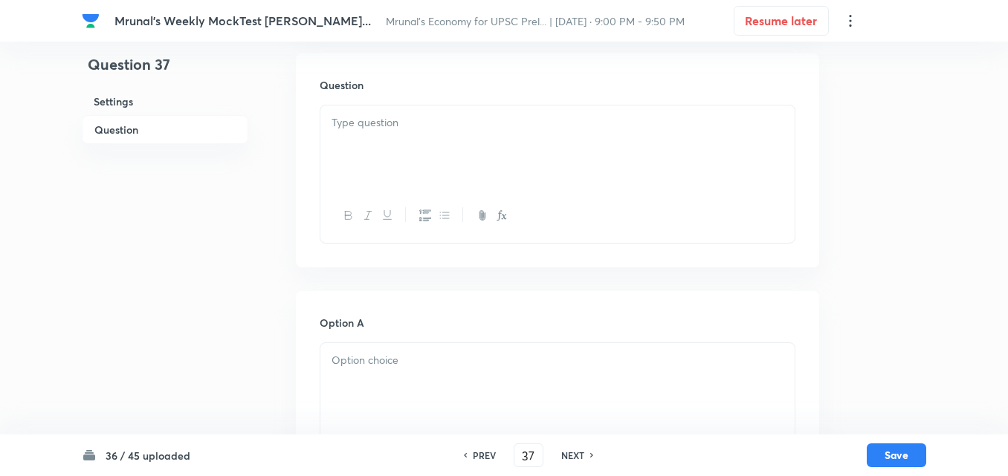
click at [467, 144] on div at bounding box center [557, 147] width 474 height 83
click at [141, 117] on h6 "Question" at bounding box center [165, 129] width 166 height 29
click at [417, 148] on div at bounding box center [557, 147] width 474 height 83
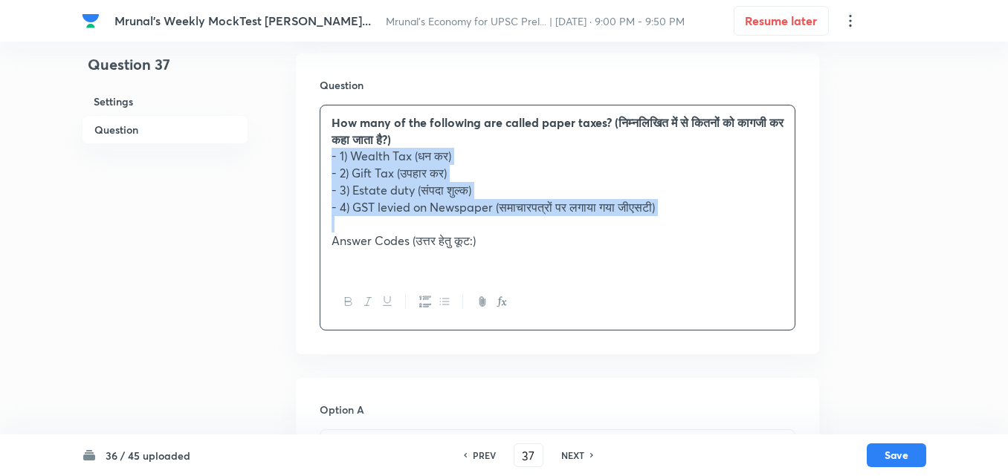
click at [424, 304] on icon "button" at bounding box center [425, 302] width 12 height 12
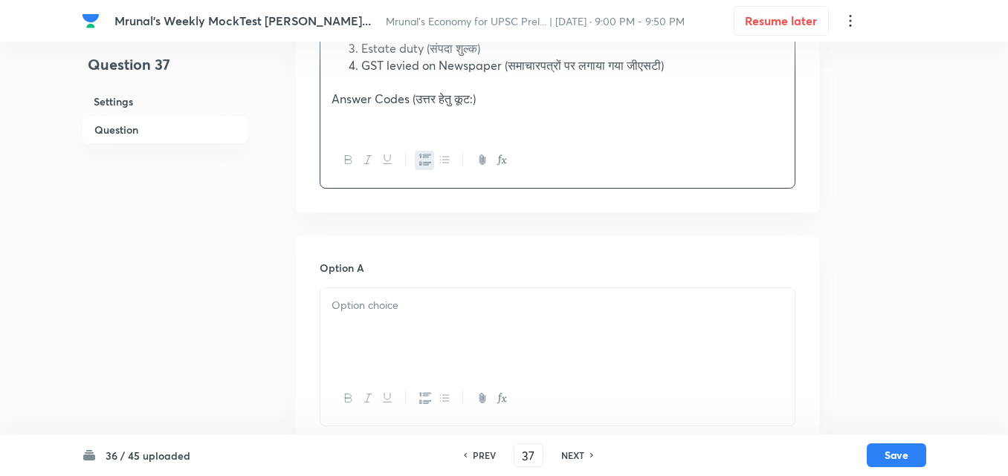
scroll to position [406, 0]
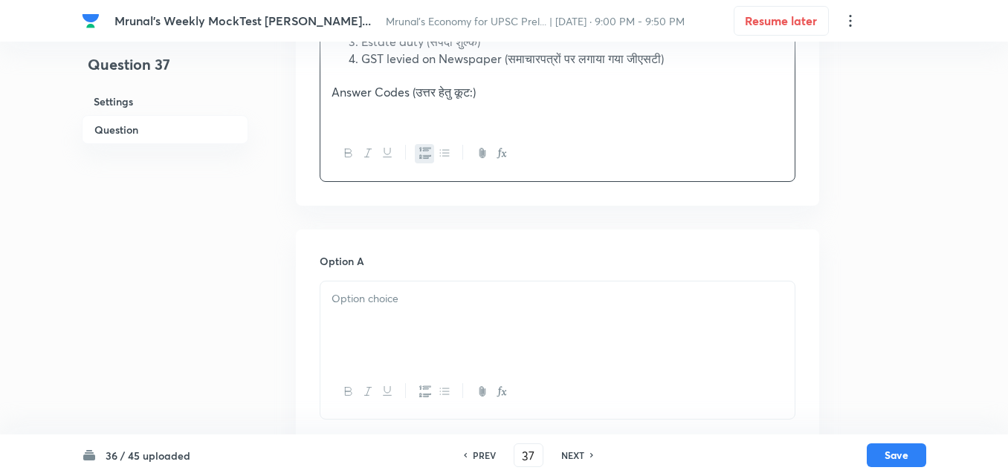
click at [415, 311] on div at bounding box center [557, 323] width 474 height 83
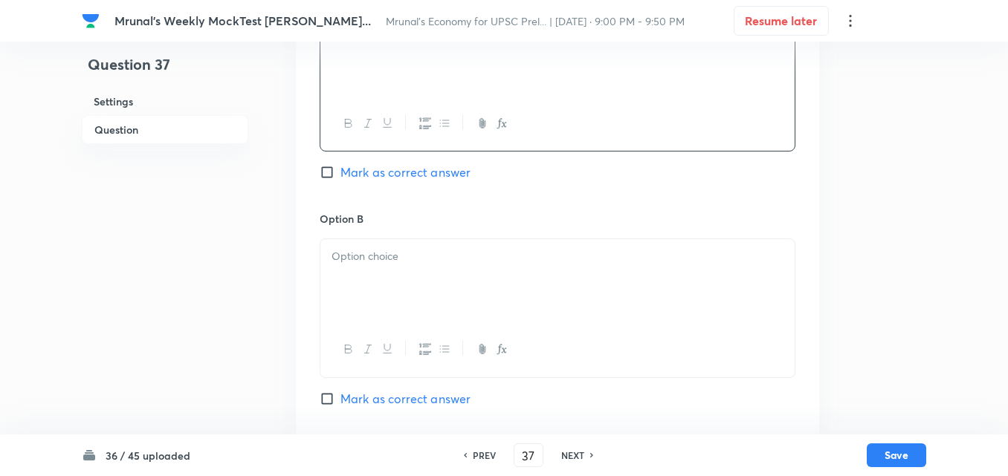
scroll to position [703, 0]
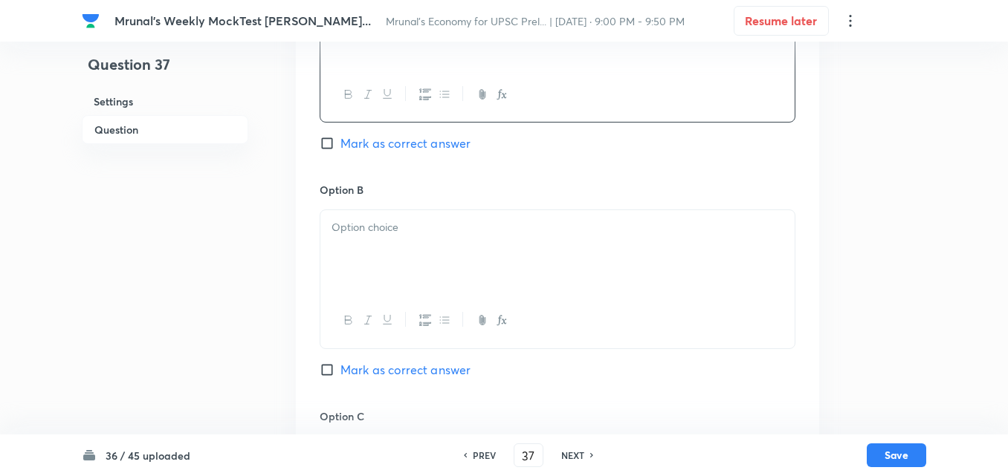
click at [401, 265] on div at bounding box center [557, 251] width 474 height 83
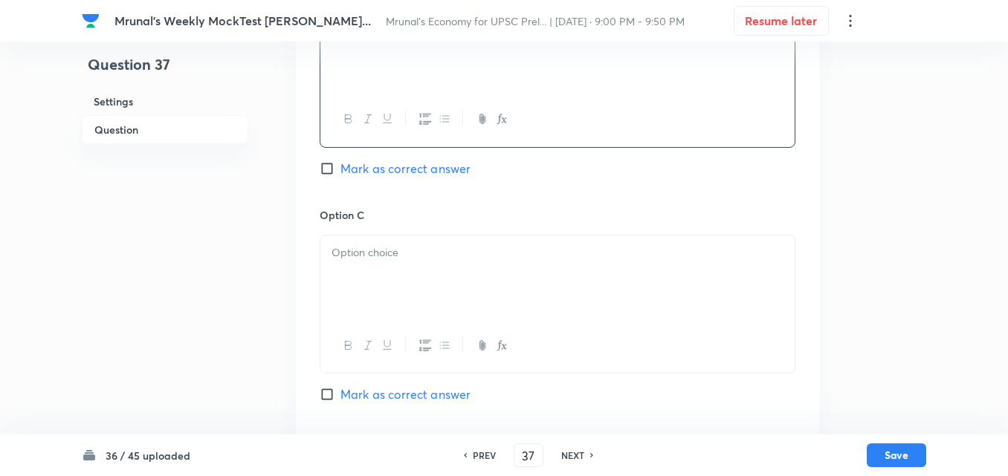
scroll to position [926, 0]
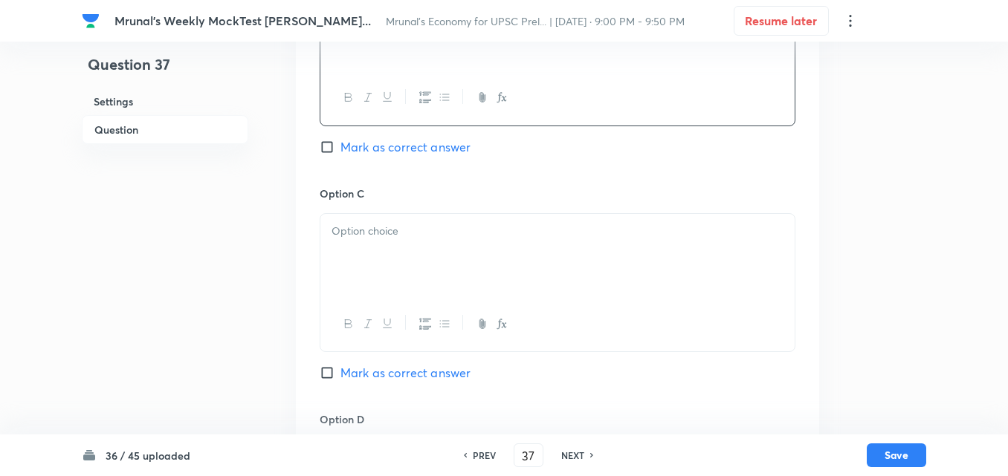
click at [396, 254] on div at bounding box center [557, 255] width 474 height 83
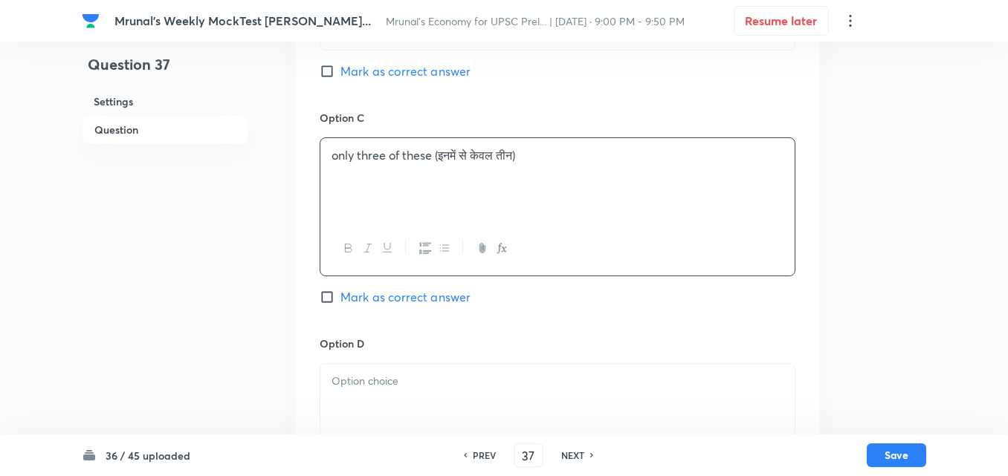
scroll to position [1074, 0]
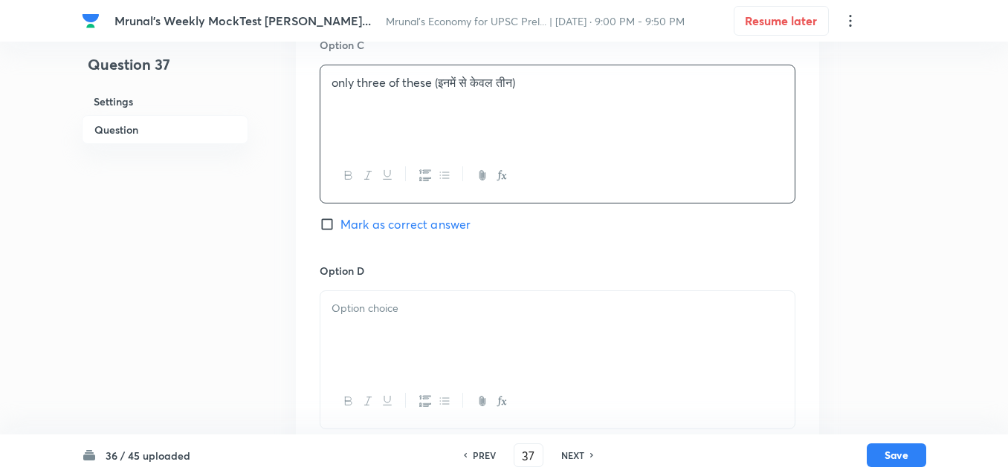
click at [432, 225] on span "Mark as correct answer" at bounding box center [405, 224] width 130 height 18
click at [340, 225] on input "Mark as correct answer" at bounding box center [330, 224] width 21 height 15
checkbox input "true"
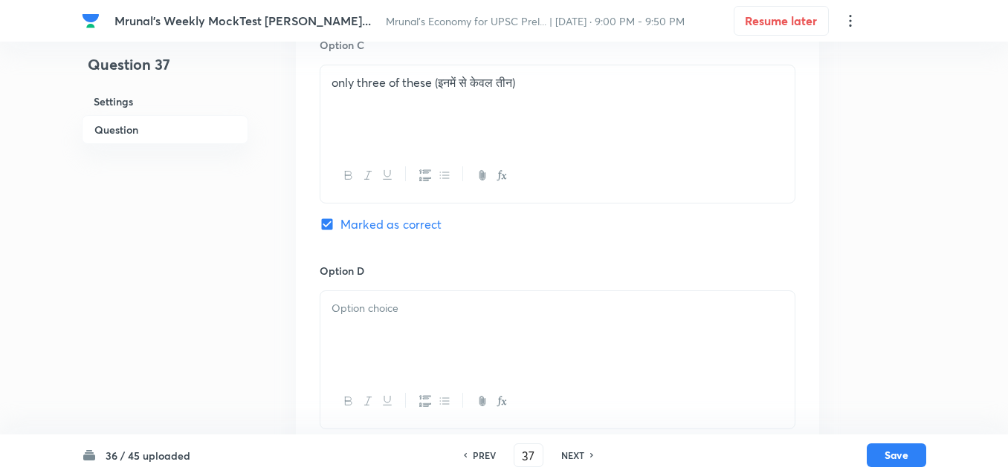
click at [395, 326] on div at bounding box center [557, 332] width 474 height 83
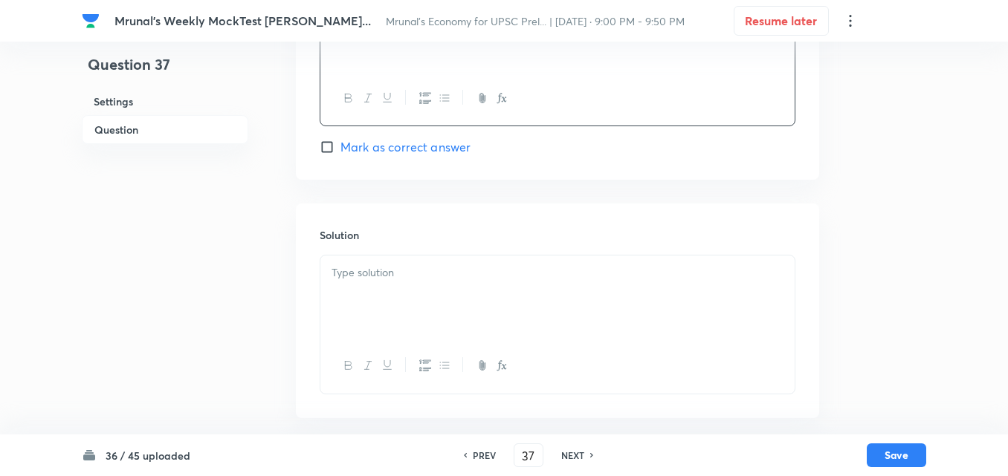
scroll to position [1379, 0]
click at [390, 313] on div at bounding box center [557, 295] width 474 height 83
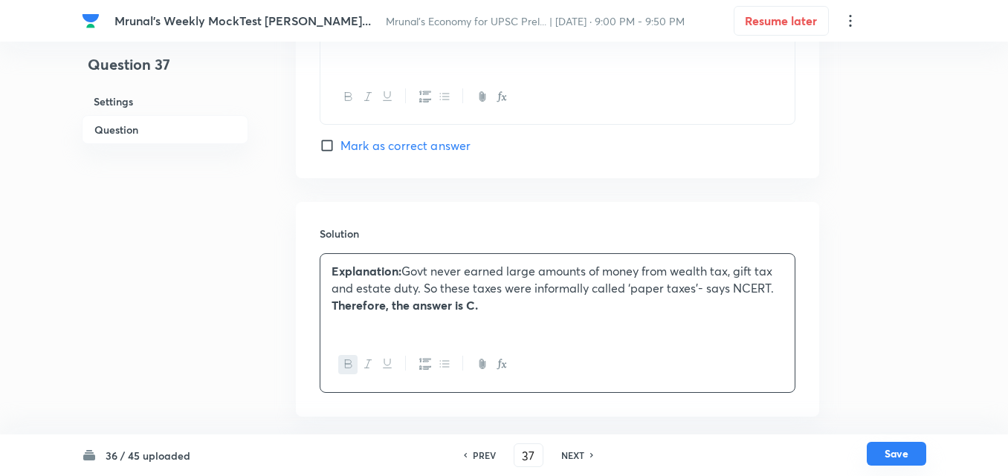
click at [903, 467] on div "36 / 45 uploaded PREV 37 ​ NEXT Save" at bounding box center [504, 456] width 844 height 42
click at [898, 451] on button "Save" at bounding box center [895, 454] width 59 height 24
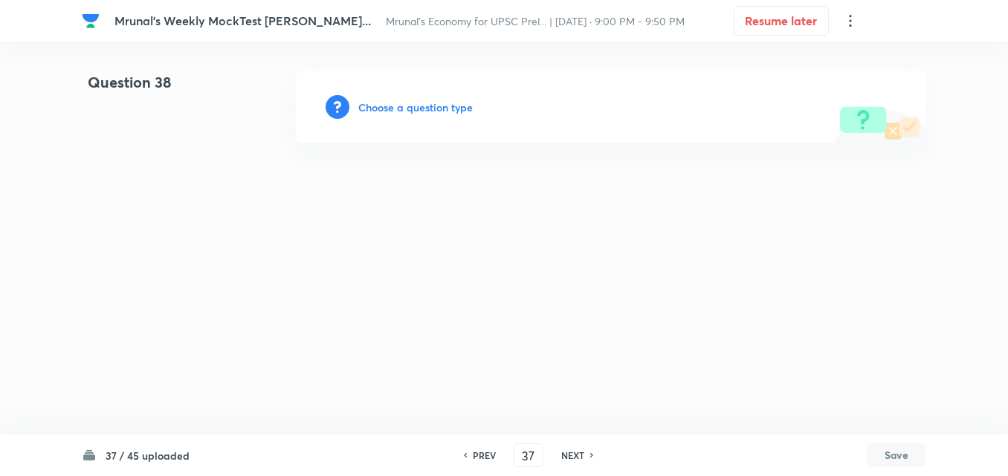
type input "38"
click at [422, 111] on h6 "Choose a question type" at bounding box center [419, 108] width 114 height 16
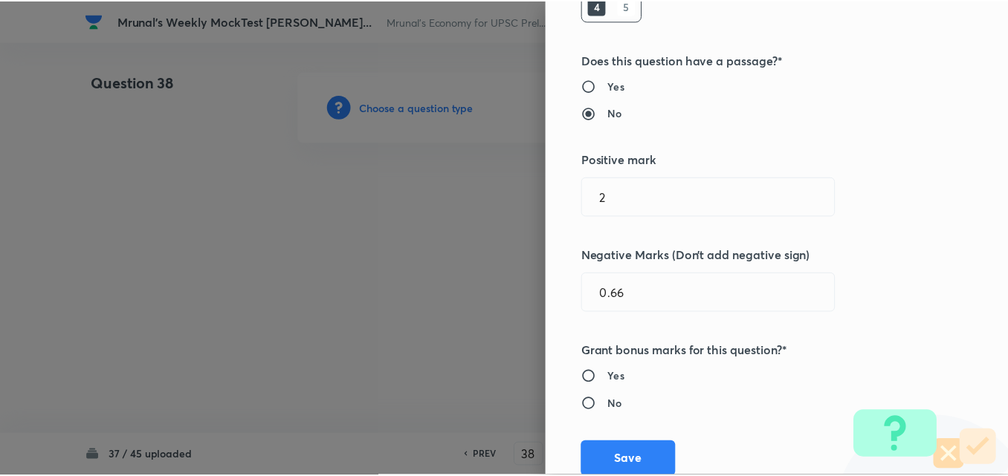
scroll to position [297, 0]
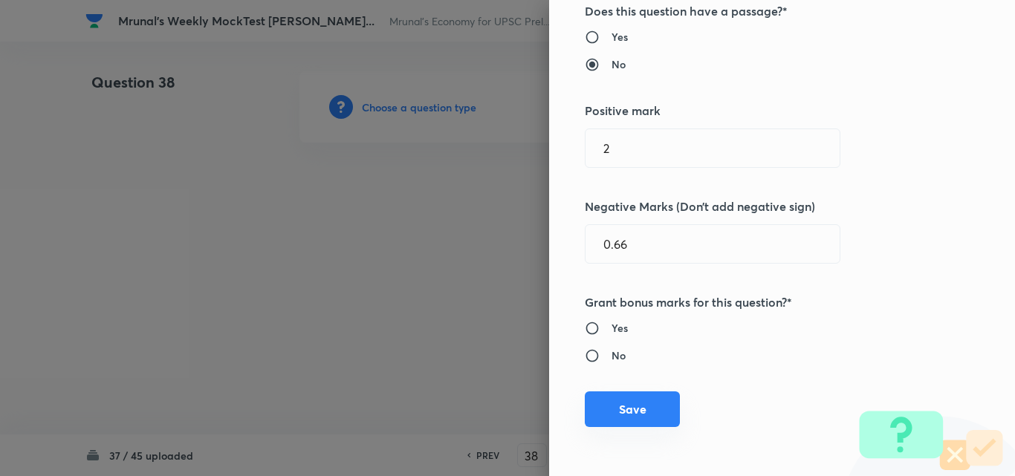
click at [646, 409] on button "Save" at bounding box center [632, 410] width 95 height 36
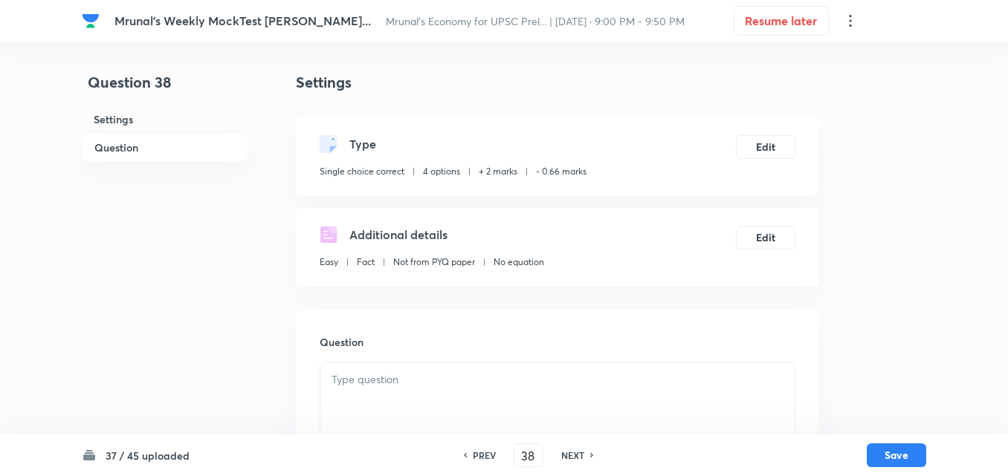
click at [163, 140] on h6 "Question" at bounding box center [165, 147] width 166 height 29
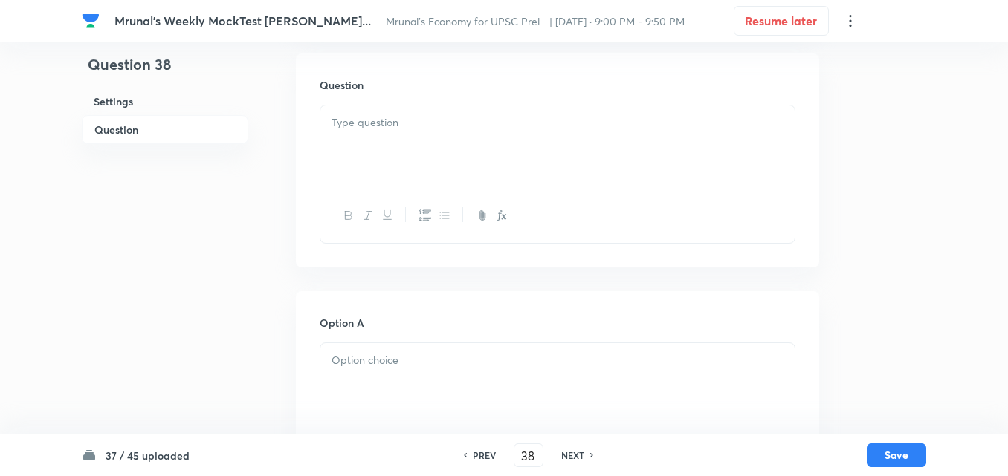
click at [494, 154] on div at bounding box center [557, 147] width 474 height 83
click at [445, 167] on div at bounding box center [557, 147] width 474 height 83
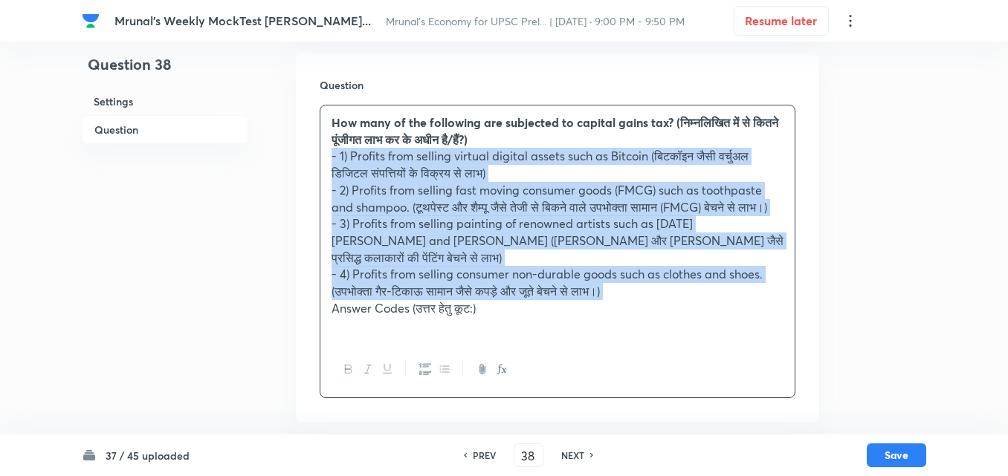
drag, startPoint x: 423, startPoint y: 368, endPoint x: 413, endPoint y: 367, distance: 9.7
click at [422, 367] on icon "button" at bounding box center [425, 369] width 12 height 12
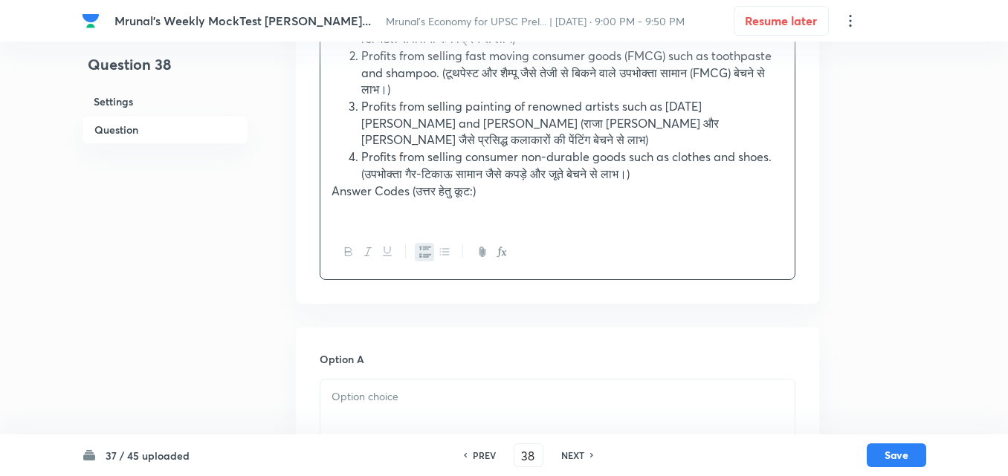
scroll to position [480, 0]
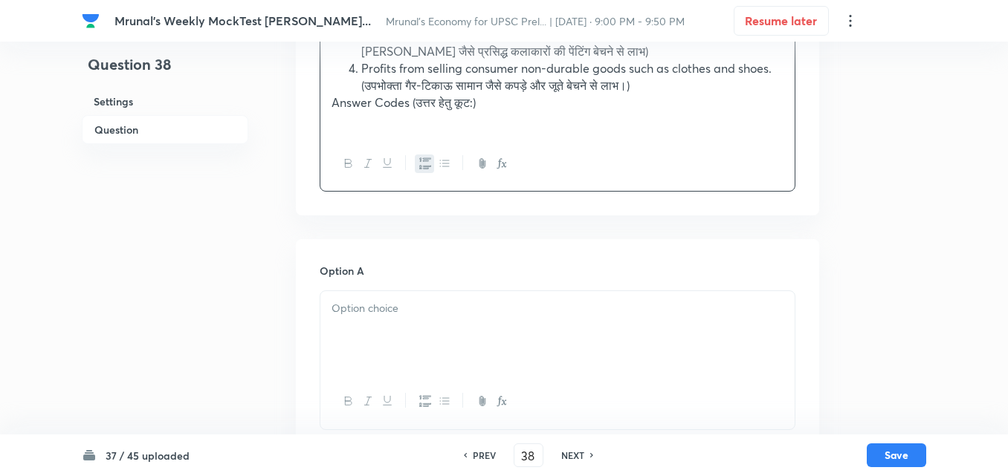
click at [426, 304] on p at bounding box center [557, 308] width 452 height 17
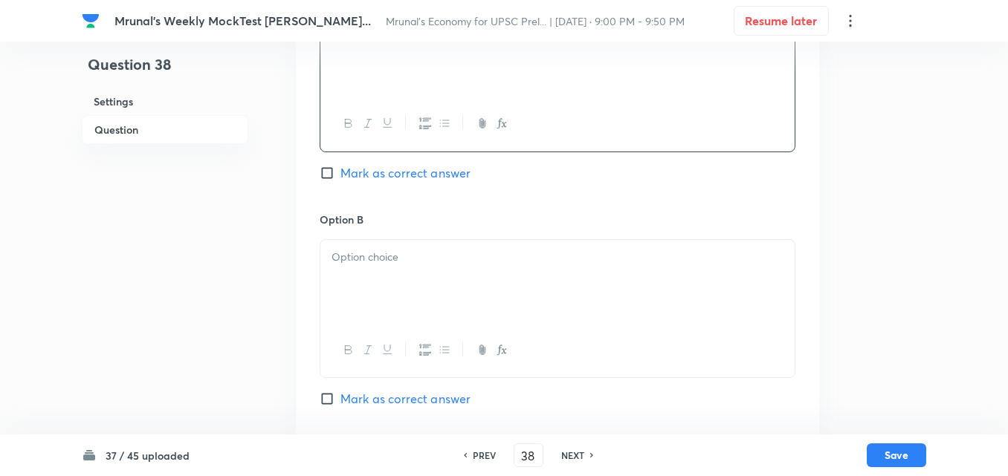
scroll to position [777, 0]
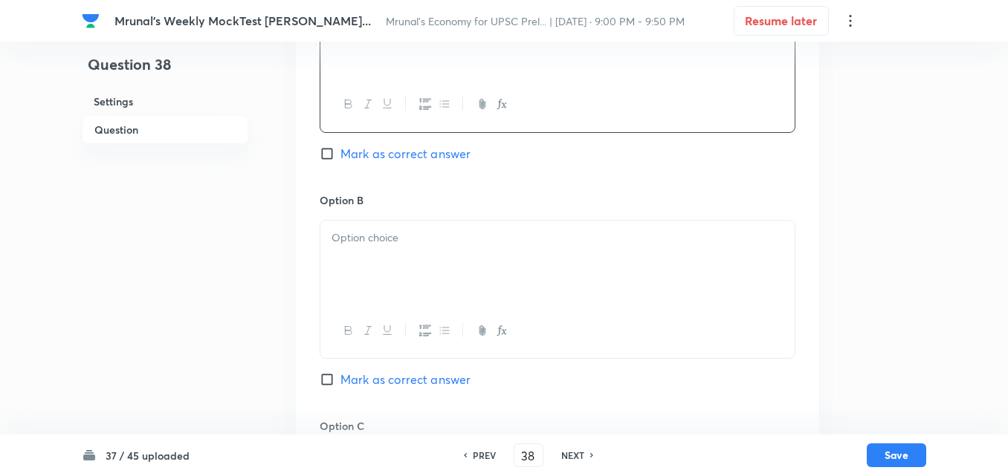
click at [414, 250] on div at bounding box center [557, 262] width 474 height 83
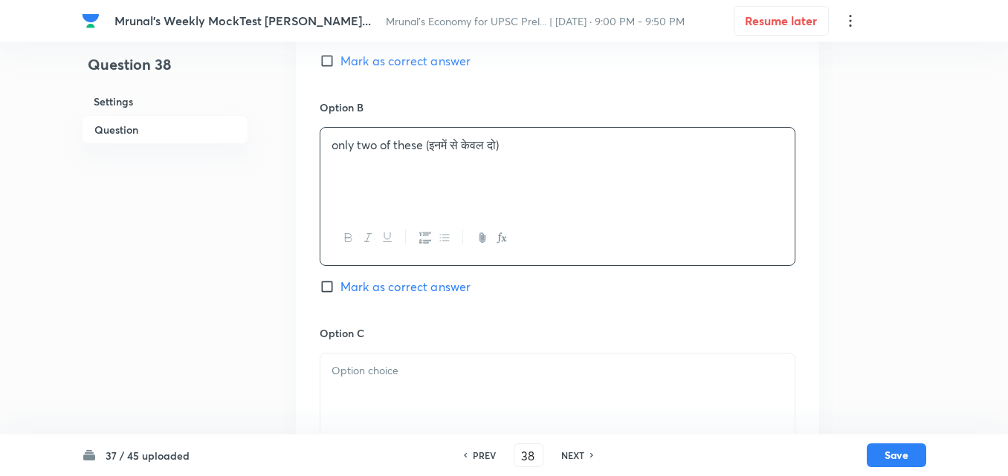
scroll to position [1000, 0]
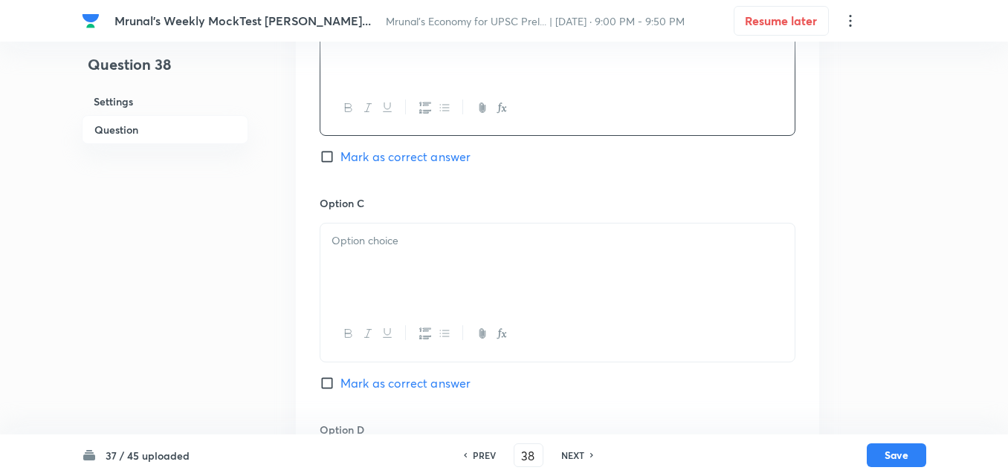
click at [418, 156] on span "Mark as correct answer" at bounding box center [405, 157] width 130 height 18
click at [340, 156] on input "Mark as correct answer" at bounding box center [330, 156] width 21 height 15
checkbox input "true"
click at [387, 268] on div at bounding box center [557, 265] width 474 height 83
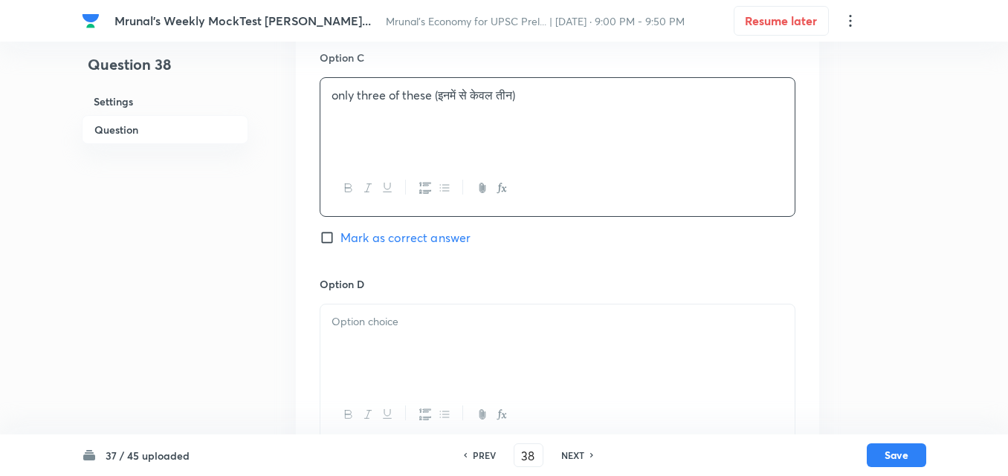
scroll to position [1149, 0]
click at [396, 340] on div at bounding box center [557, 343] width 474 height 83
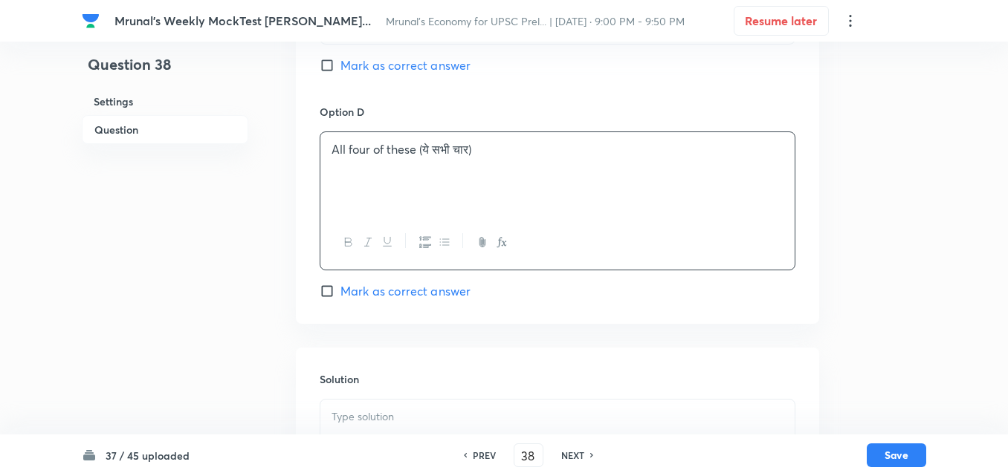
scroll to position [1463, 0]
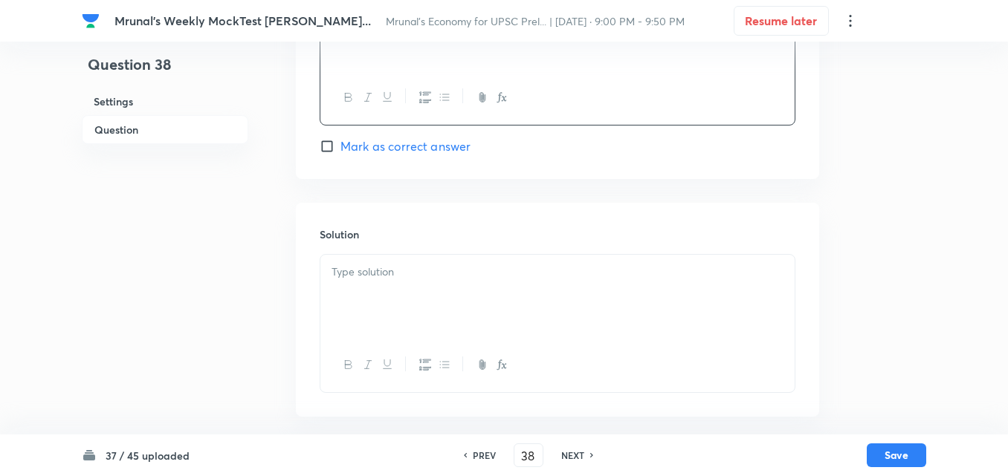
click at [413, 270] on p at bounding box center [557, 272] width 452 height 17
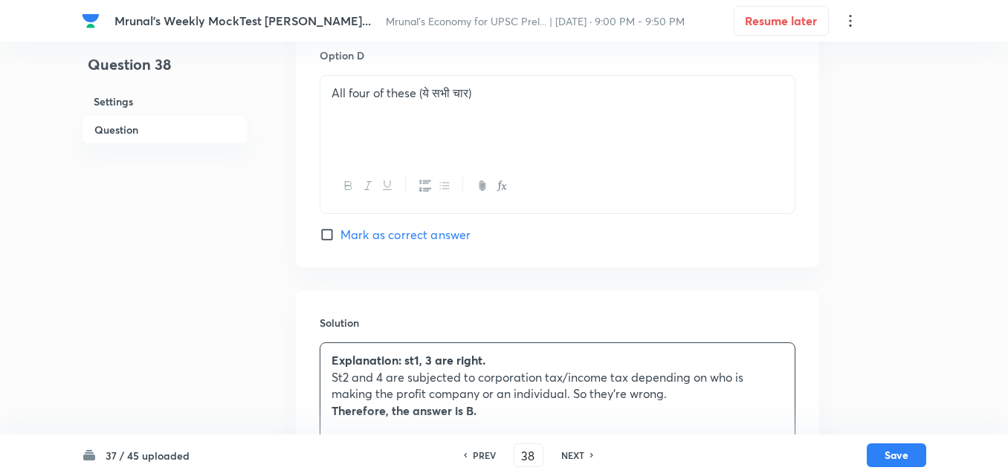
scroll to position [1465, 0]
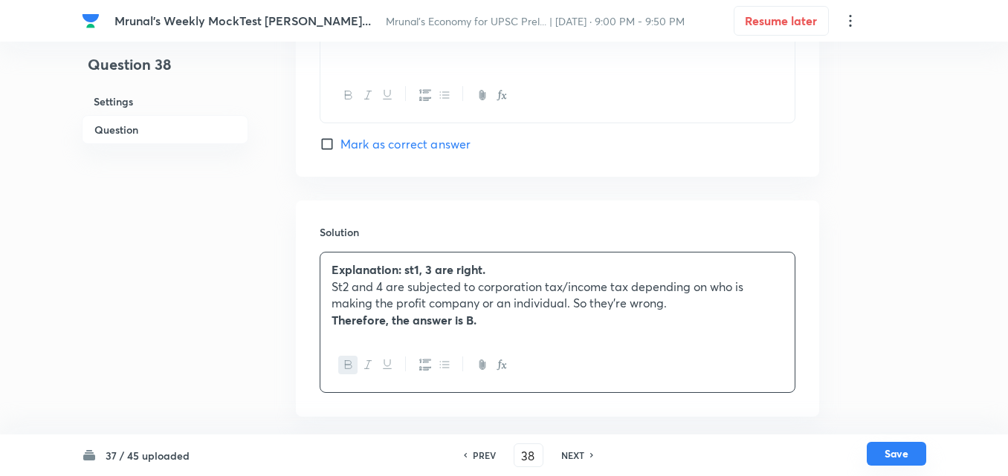
click at [912, 456] on button "Save" at bounding box center [895, 454] width 59 height 24
type input "39"
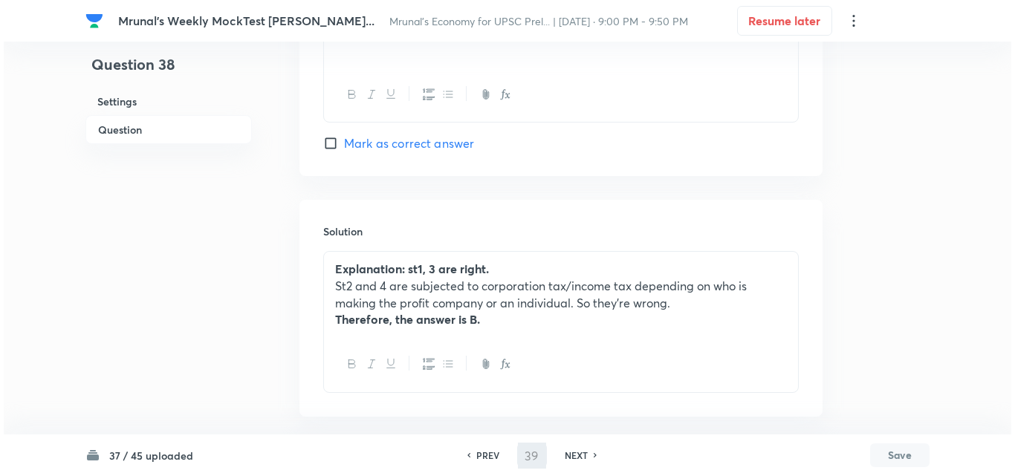
scroll to position [0, 0]
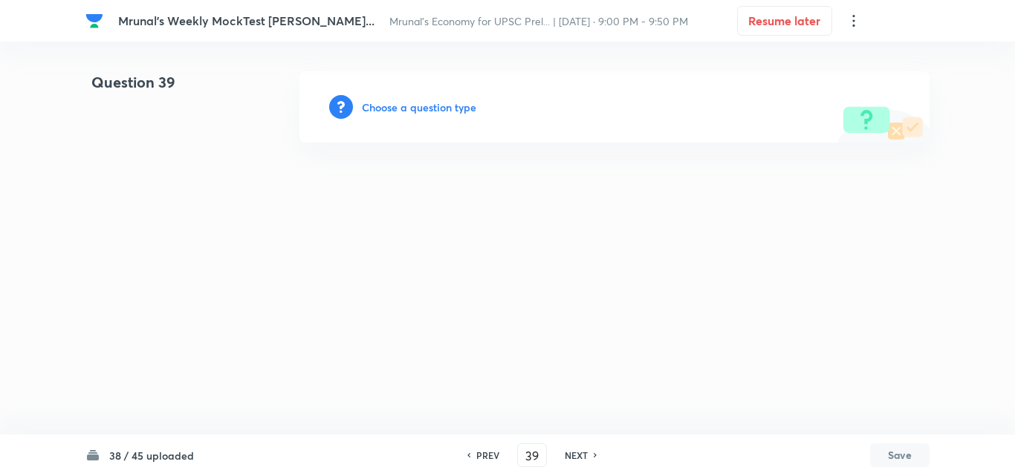
click at [435, 112] on h6 "Choose a question type" at bounding box center [419, 108] width 114 height 16
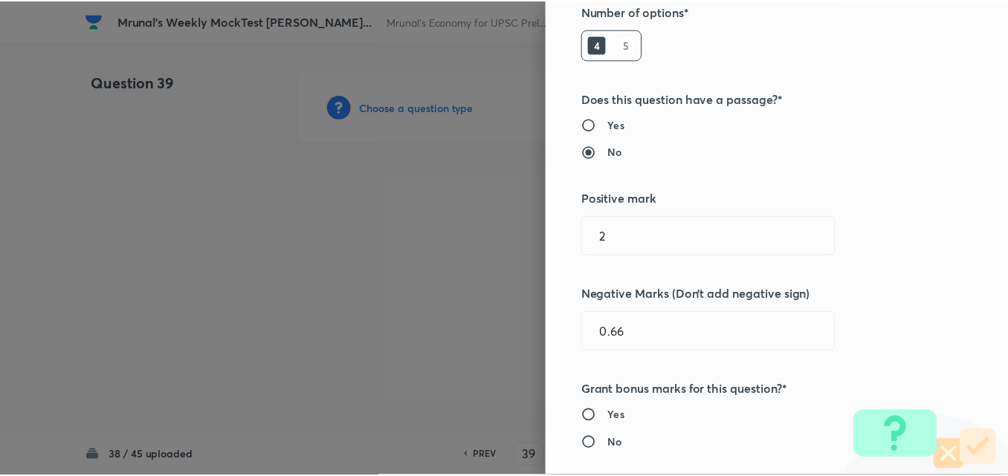
scroll to position [297, 0]
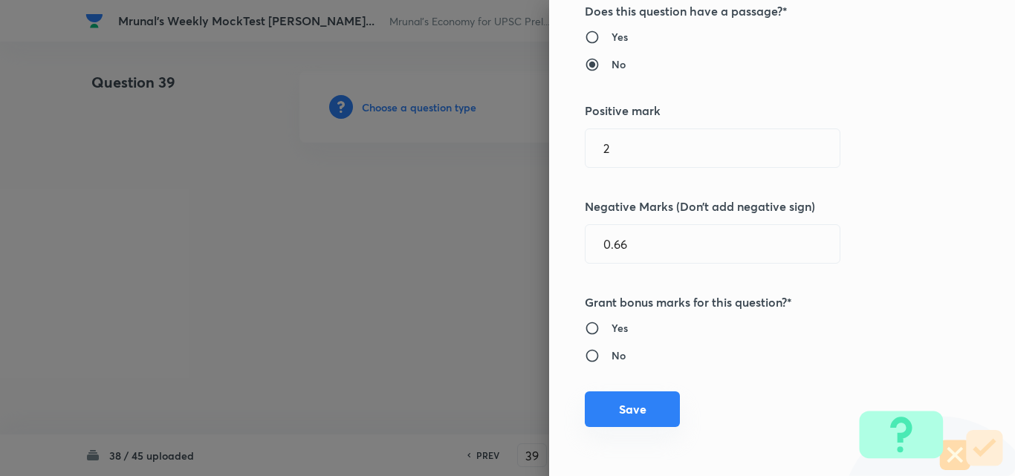
click at [647, 402] on button "Save" at bounding box center [632, 410] width 95 height 36
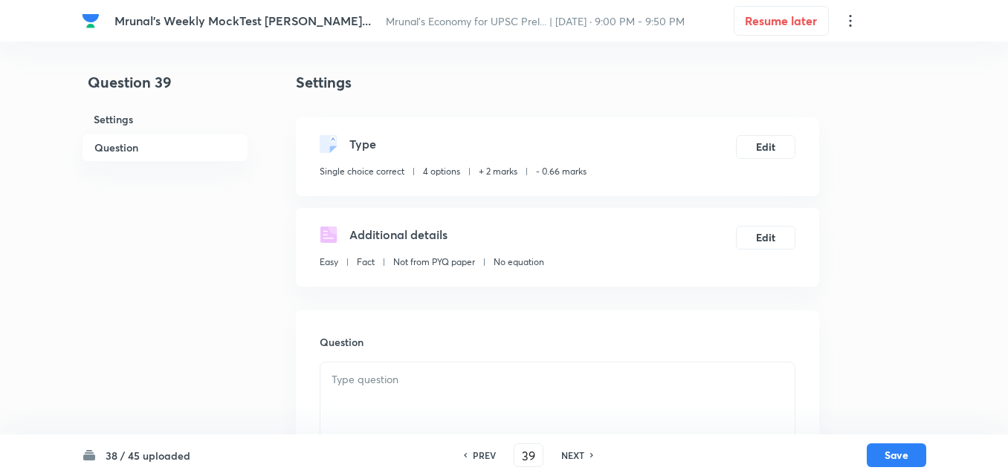
click at [154, 149] on h6 "Question" at bounding box center [165, 147] width 166 height 29
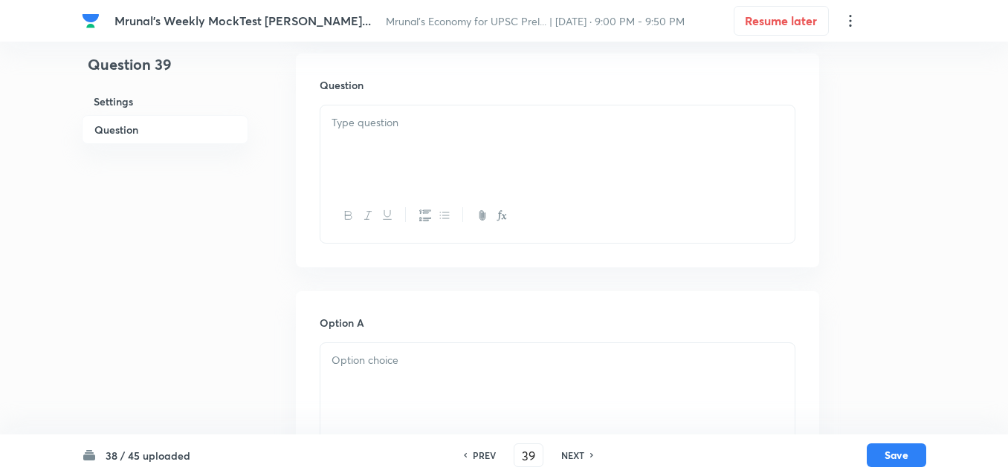
click at [388, 165] on div at bounding box center [557, 147] width 474 height 83
click at [394, 163] on div at bounding box center [557, 147] width 474 height 83
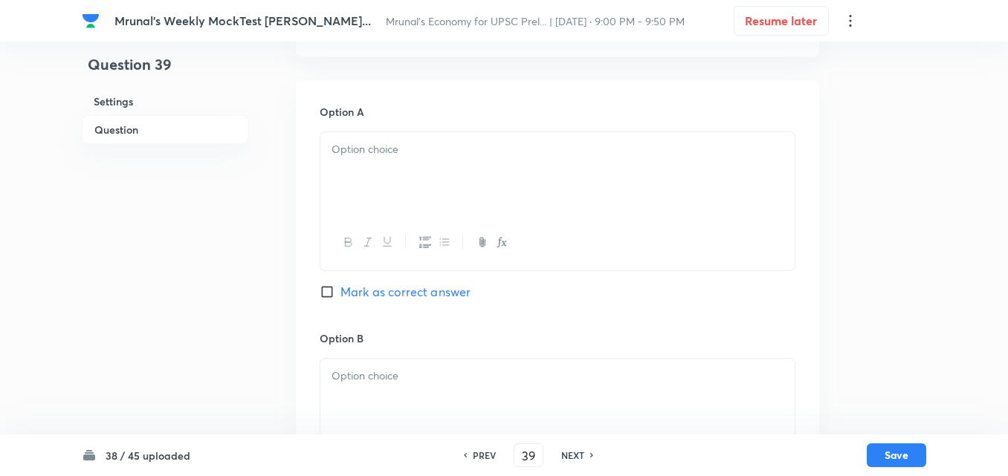
scroll to position [480, 0]
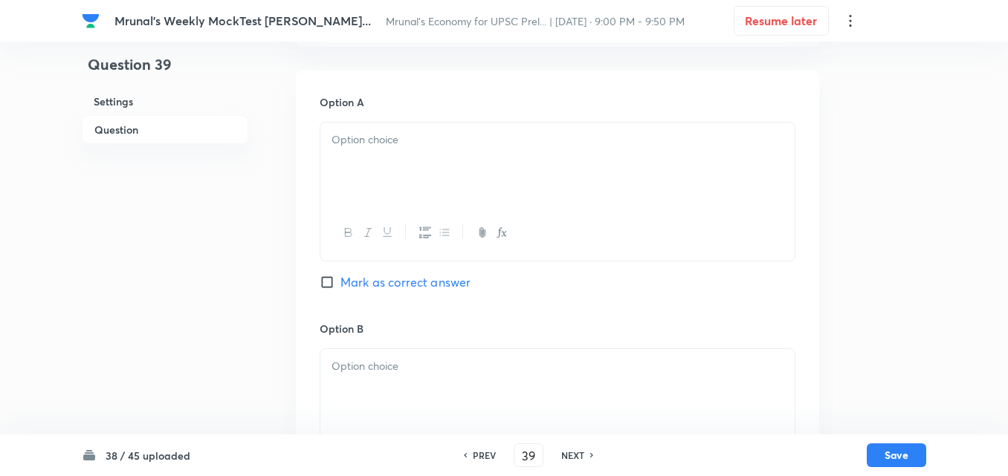
click at [372, 221] on div at bounding box center [557, 233] width 474 height 54
click at [370, 181] on div at bounding box center [557, 164] width 474 height 83
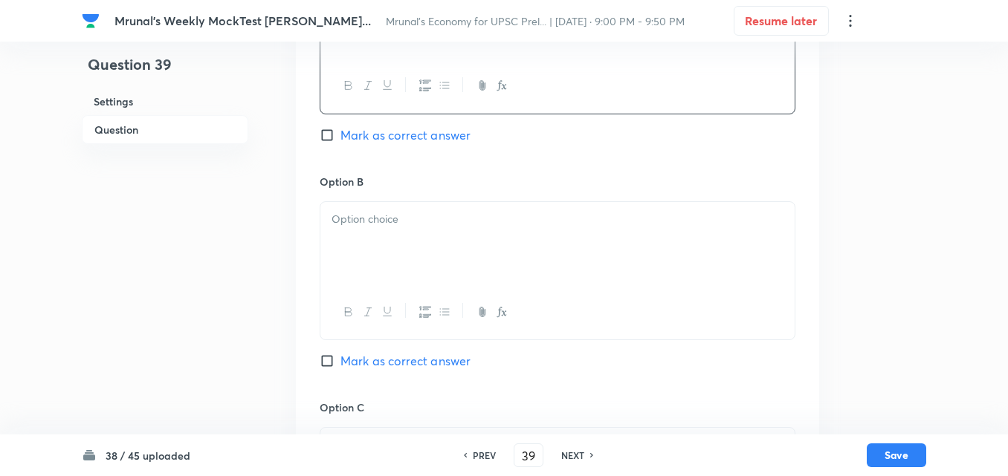
scroll to position [629, 0]
click at [387, 247] on div at bounding box center [557, 242] width 474 height 83
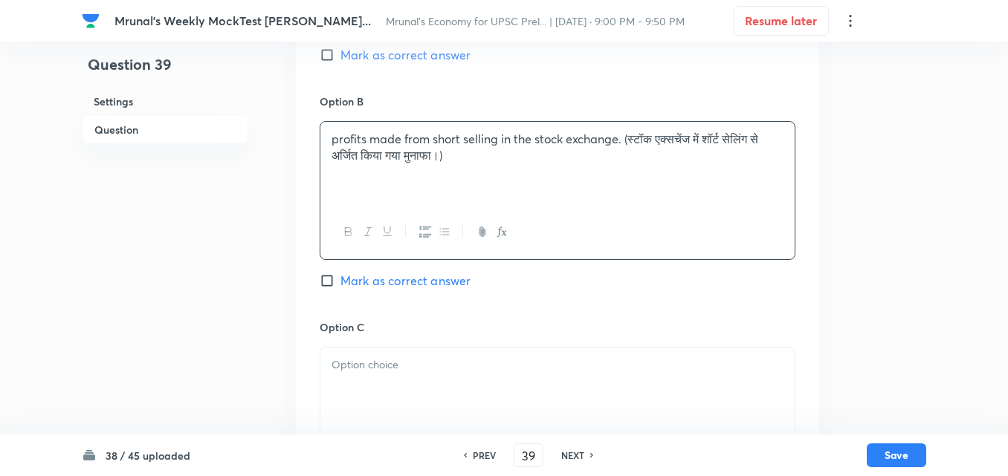
scroll to position [852, 0]
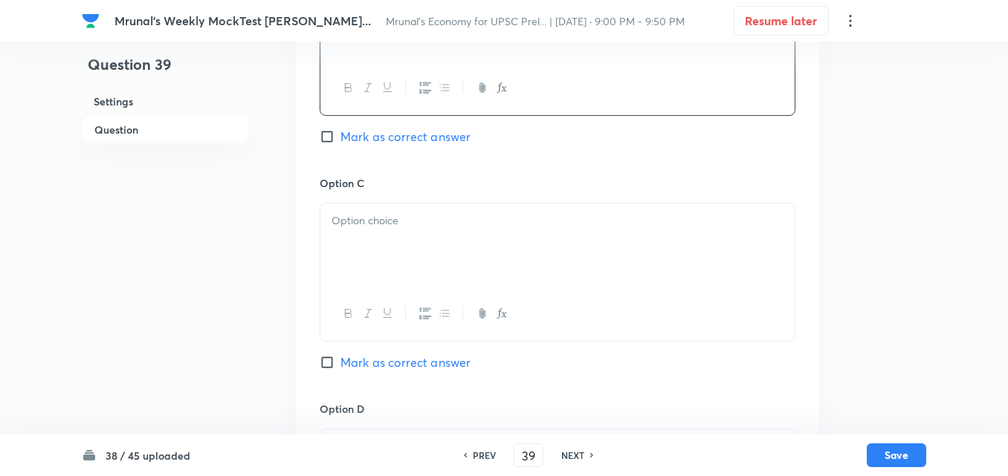
click at [403, 238] on div at bounding box center [557, 245] width 474 height 83
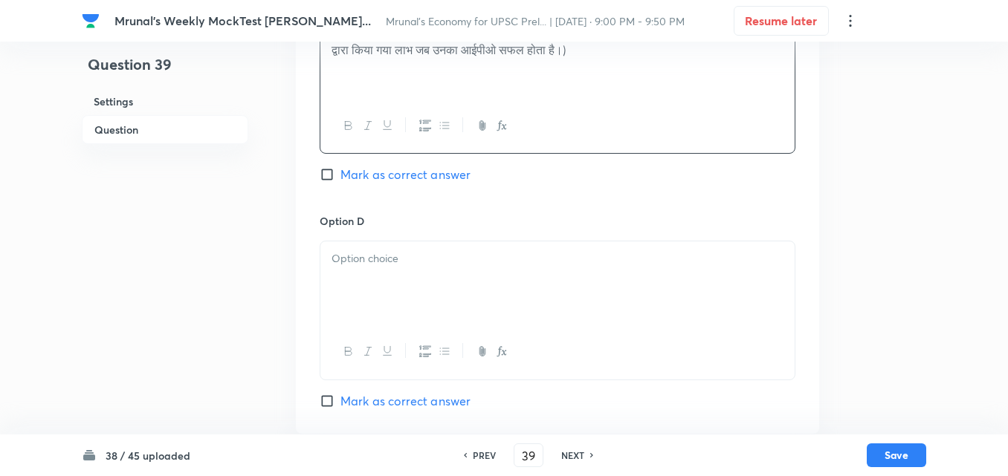
scroll to position [1074, 0]
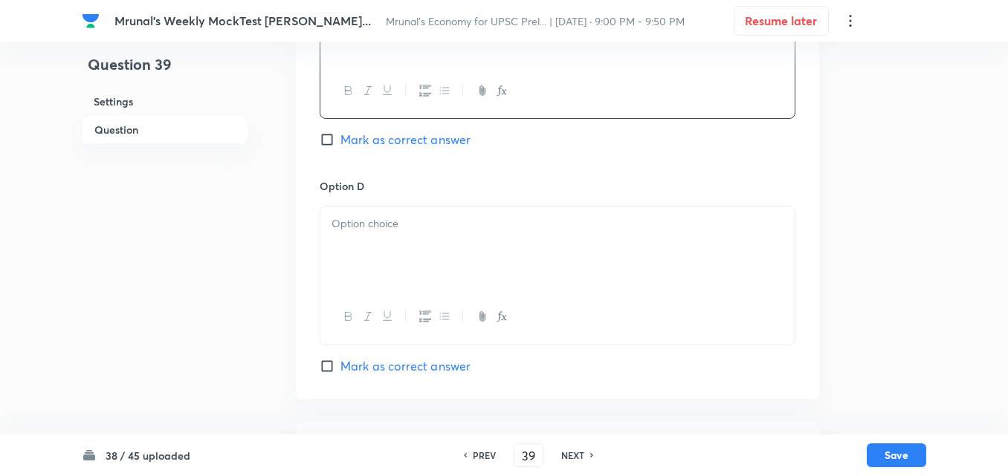
click at [412, 280] on div at bounding box center [557, 248] width 474 height 83
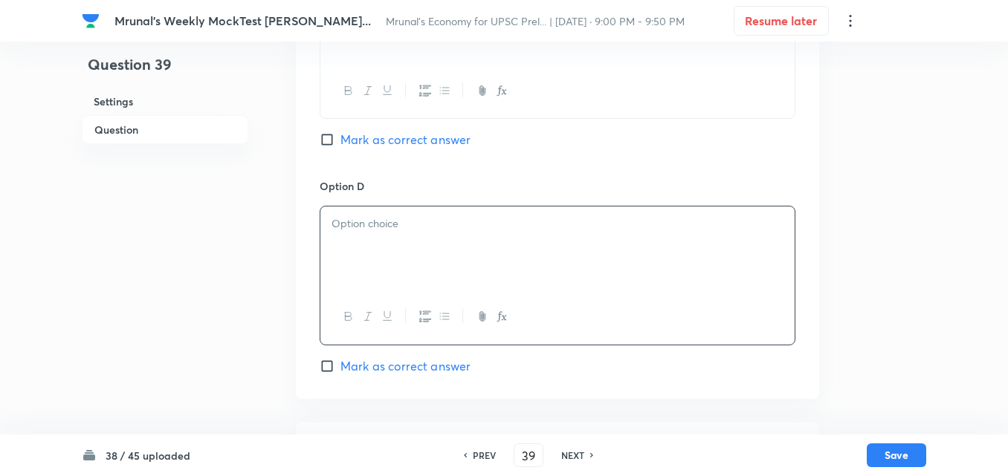
click at [398, 249] on div at bounding box center [557, 248] width 474 height 83
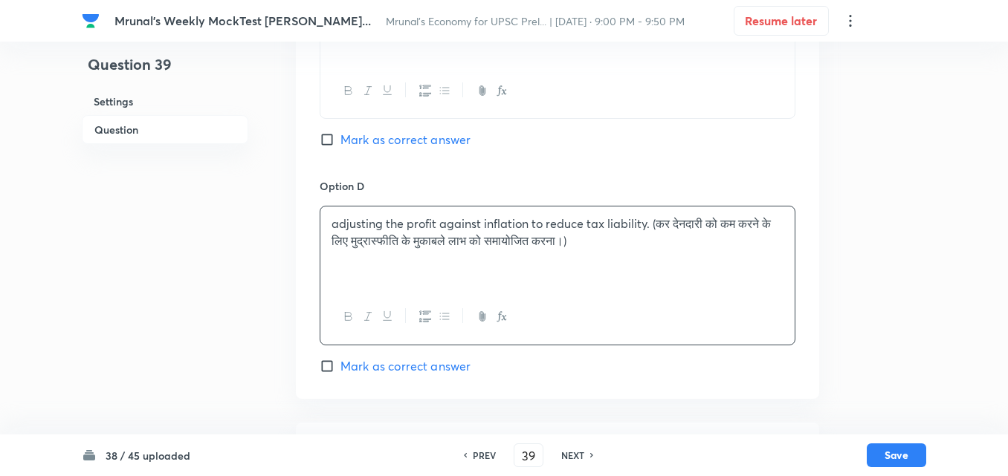
click at [432, 369] on span "Mark as correct answer" at bounding box center [405, 366] width 130 height 18
click at [340, 369] on input "Mark as correct answer" at bounding box center [330, 366] width 21 height 15
checkbox input "true"
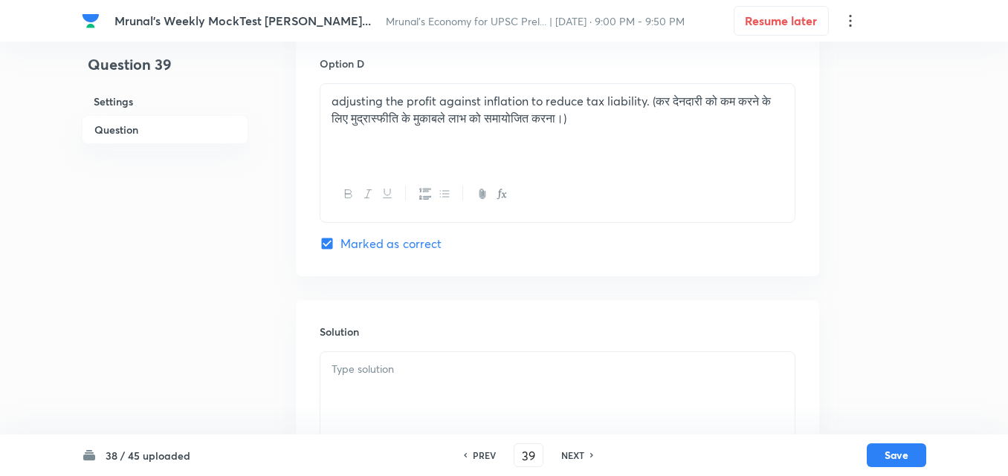
scroll to position [1223, 0]
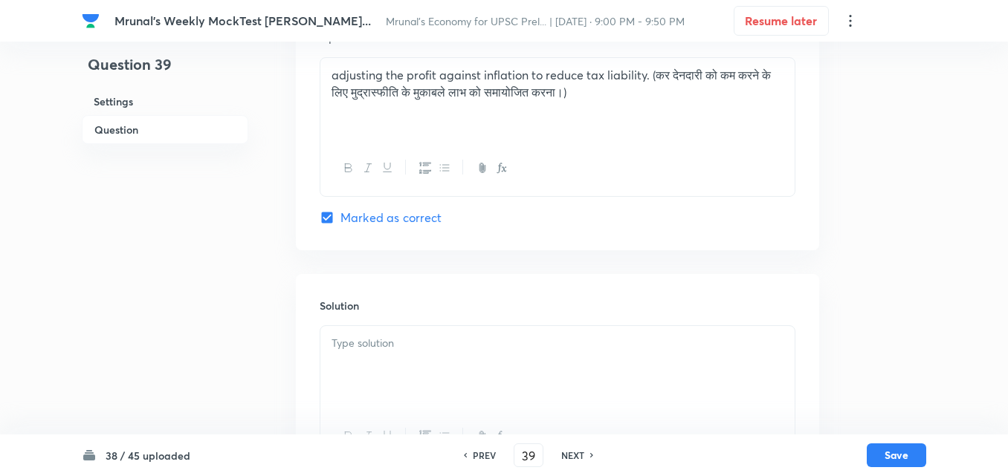
click at [406, 353] on div at bounding box center [557, 367] width 474 height 83
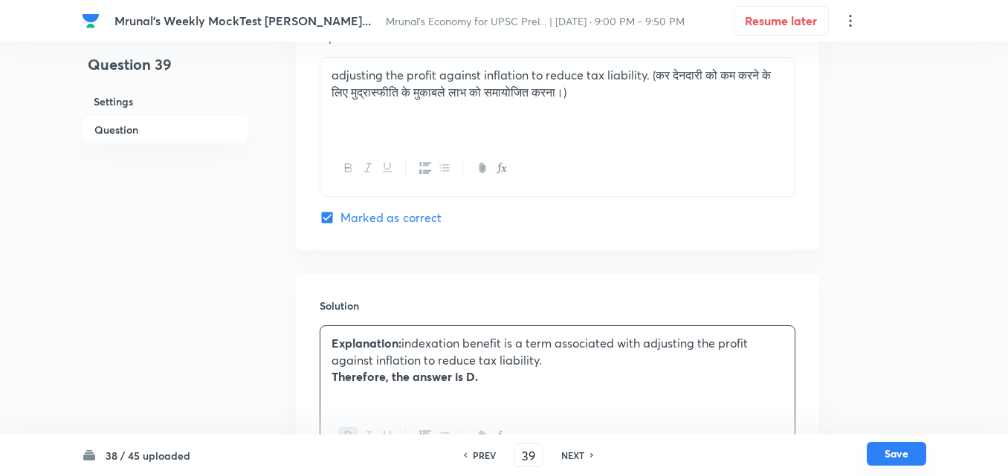
click at [908, 455] on button "Save" at bounding box center [895, 454] width 59 height 24
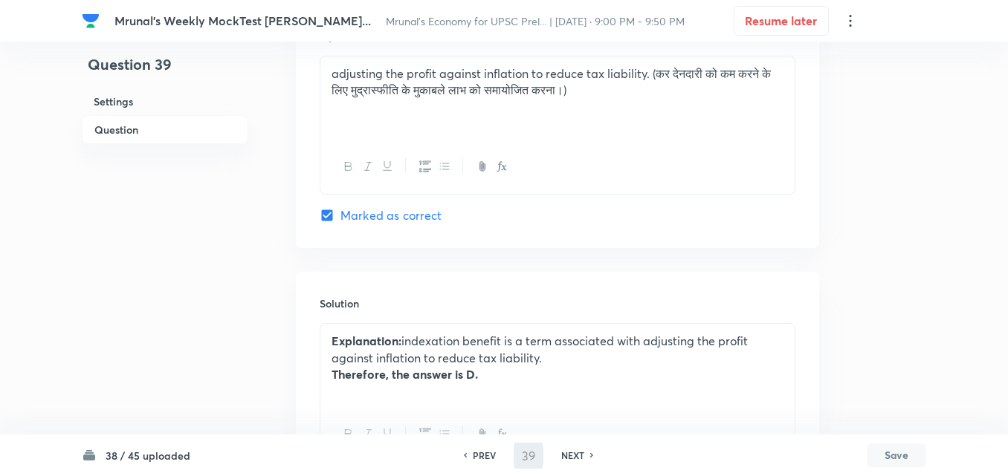
type input "40"
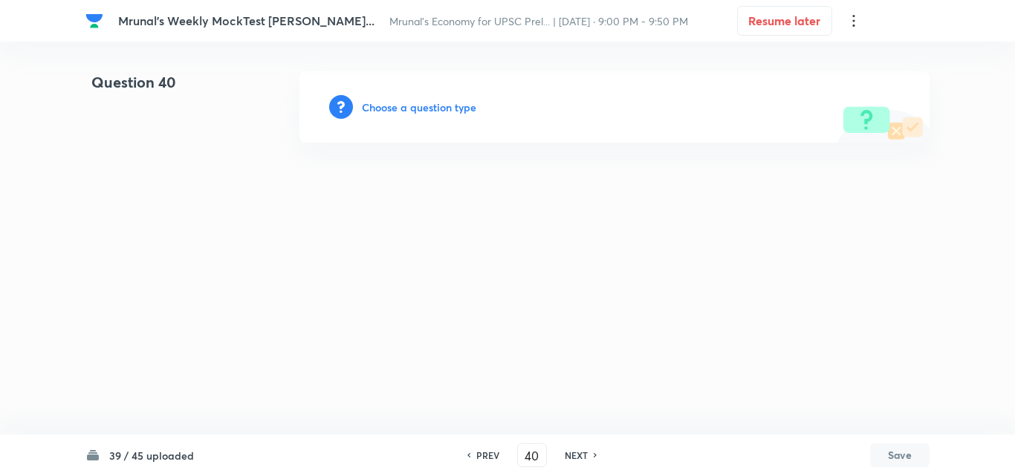
click at [428, 117] on div "Choose a question type" at bounding box center [614, 106] width 630 height 71
click at [429, 111] on h6 "Choose a question type" at bounding box center [419, 108] width 114 height 16
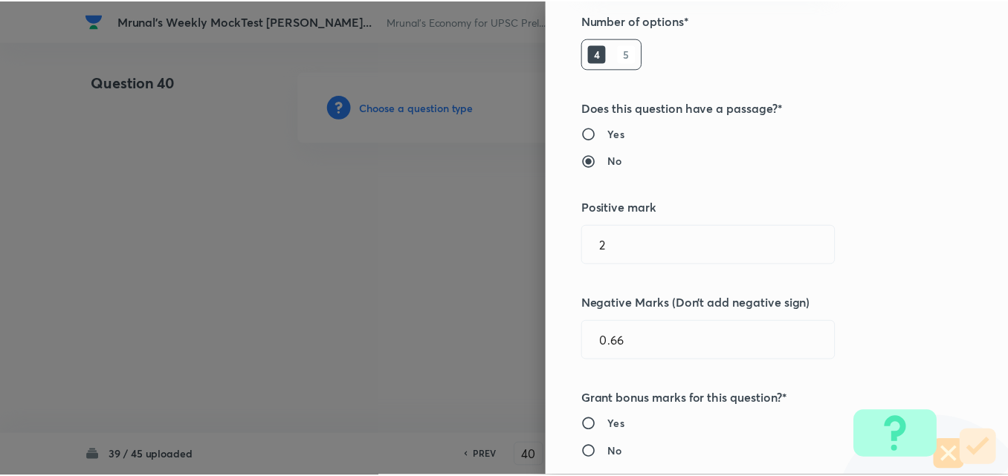
scroll to position [297, 0]
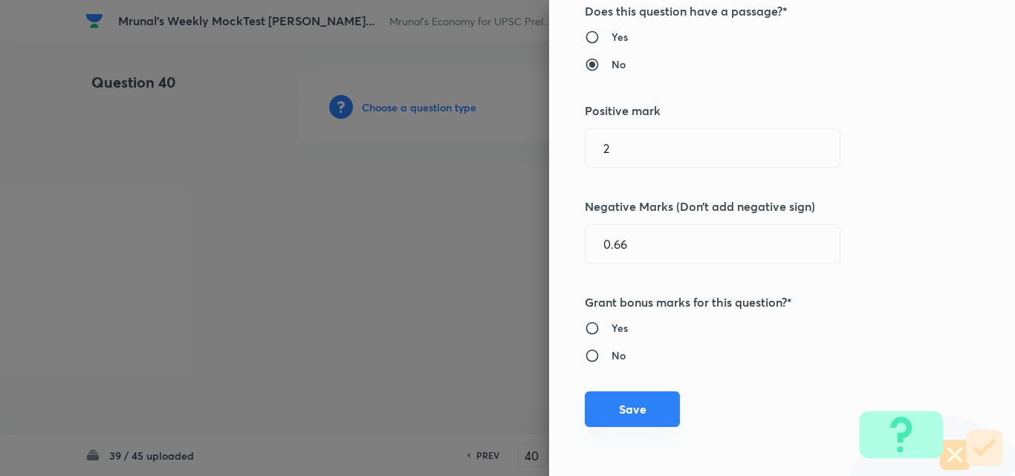
click at [631, 403] on button "Save" at bounding box center [632, 410] width 95 height 36
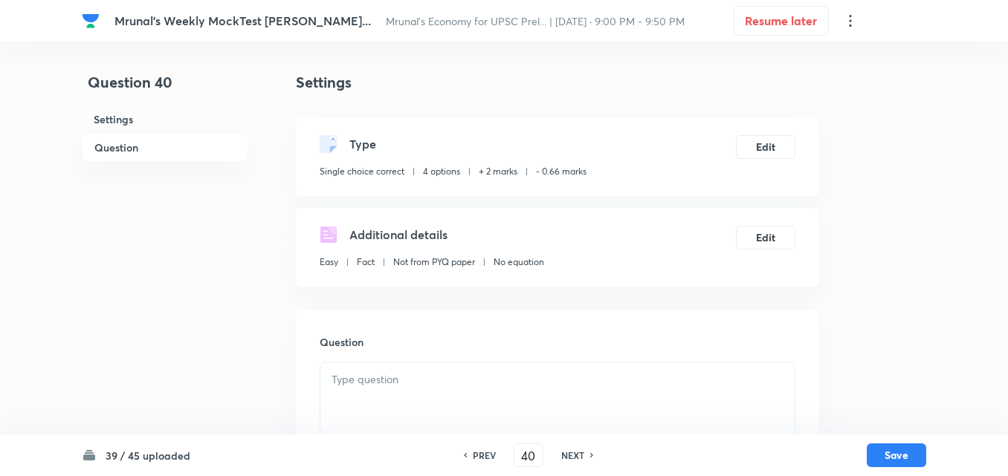
click at [152, 149] on h6 "Question" at bounding box center [165, 147] width 166 height 29
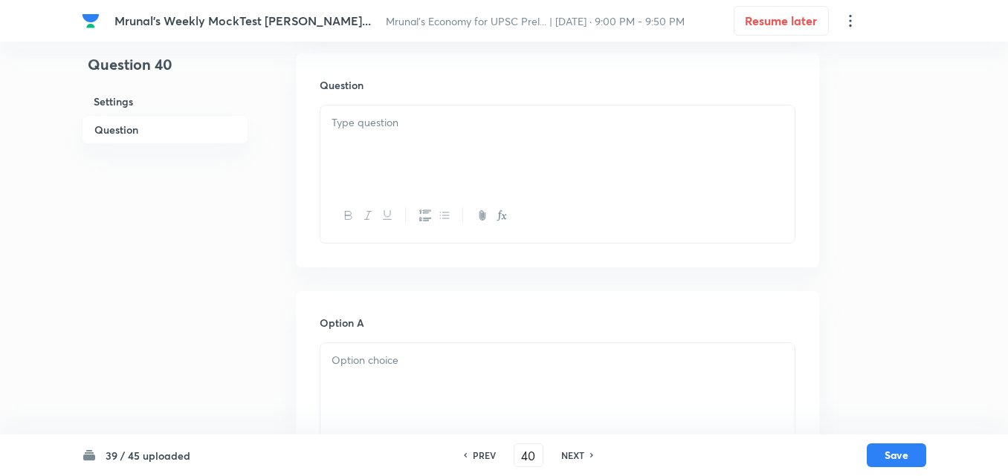
click at [443, 134] on div at bounding box center [557, 147] width 474 height 83
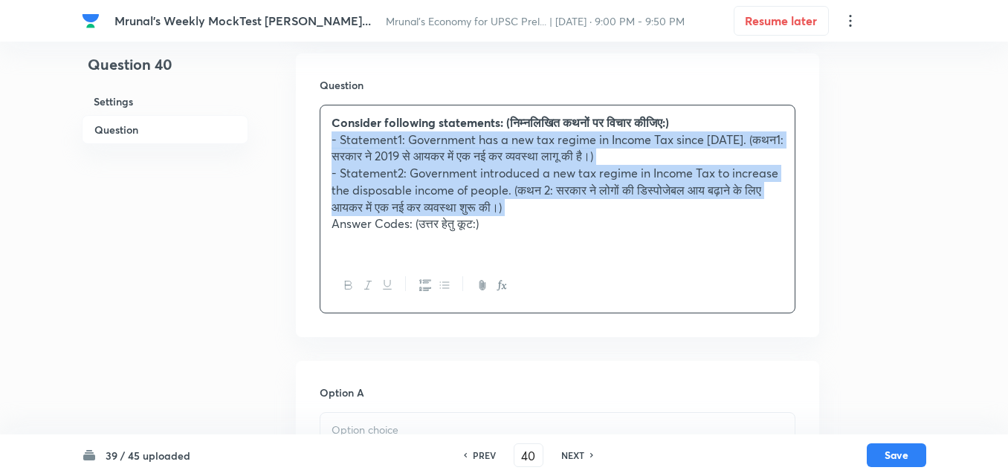
click at [445, 286] on icon "button" at bounding box center [444, 285] width 12 height 12
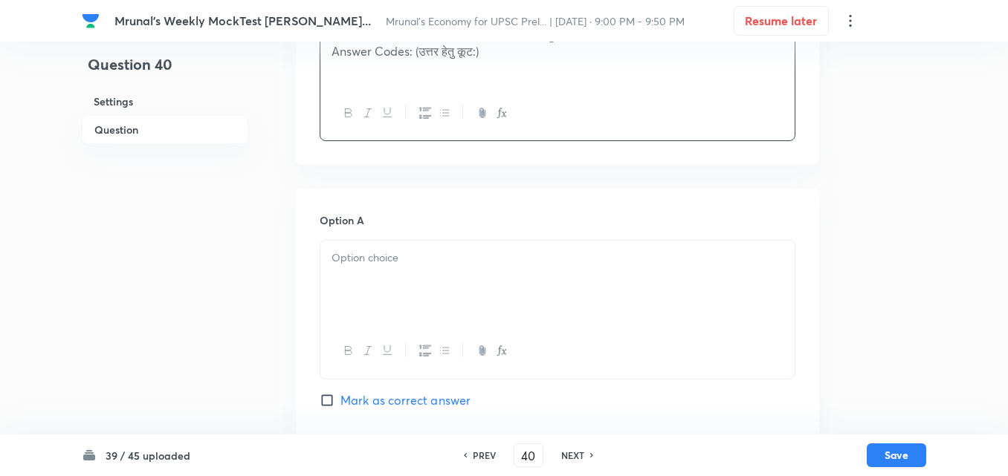
scroll to position [480, 0]
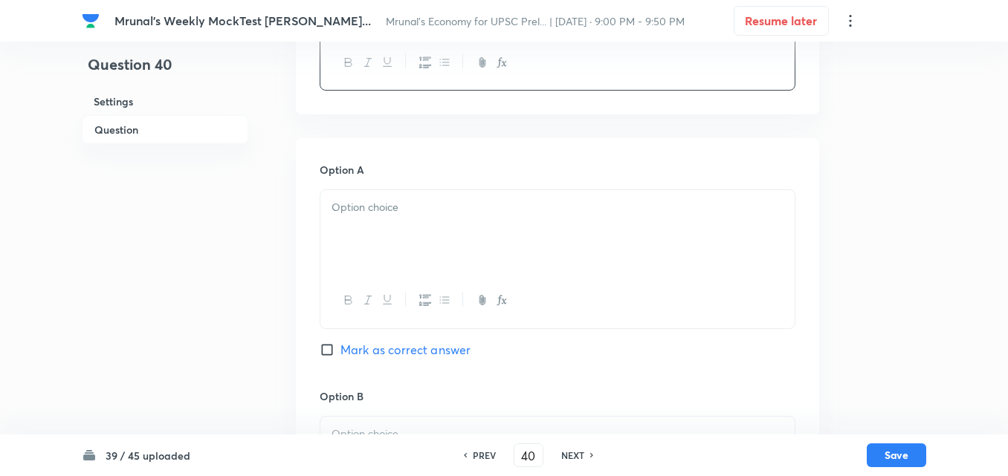
click at [381, 265] on div at bounding box center [557, 231] width 474 height 83
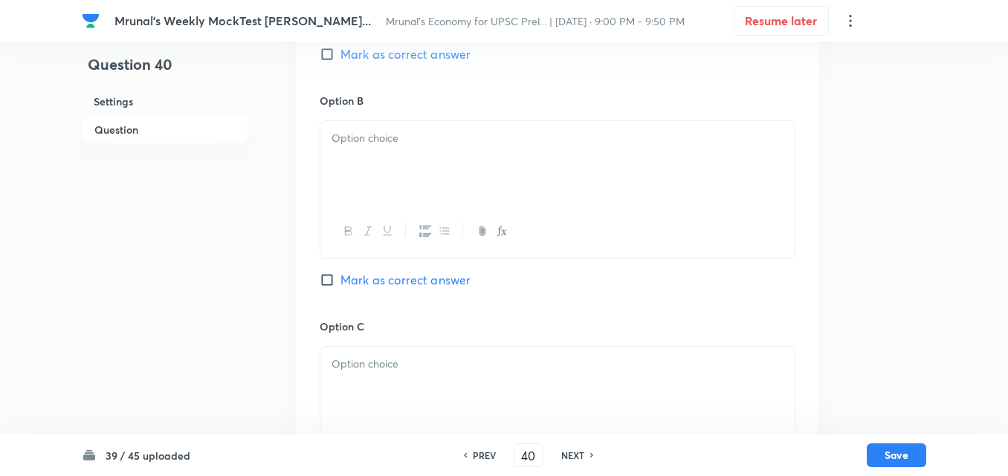
scroll to position [777, 0]
click at [406, 176] on div at bounding box center [557, 161] width 474 height 83
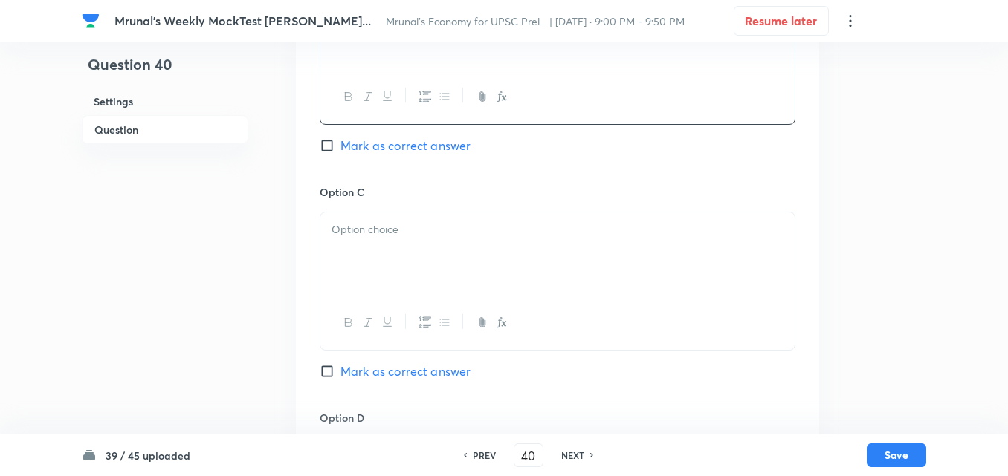
scroll to position [926, 0]
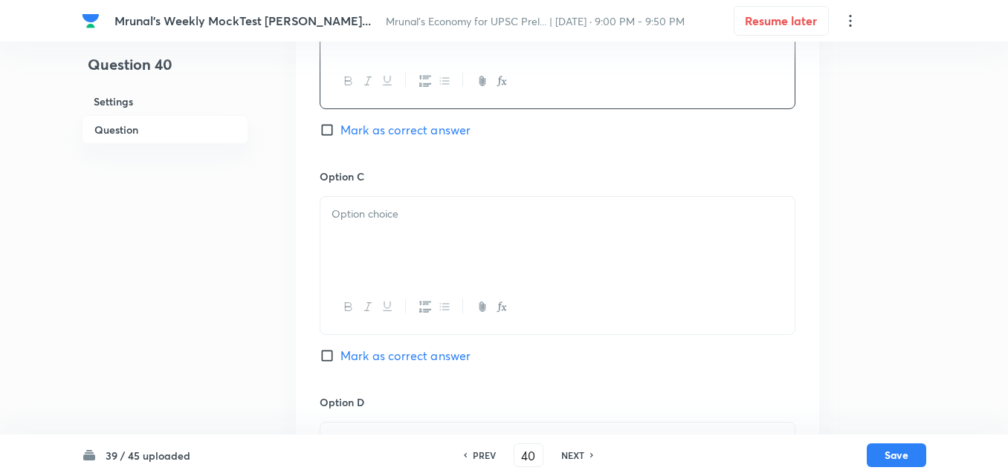
click at [389, 246] on div at bounding box center [557, 238] width 474 height 83
click at [351, 243] on div at bounding box center [557, 241] width 474 height 83
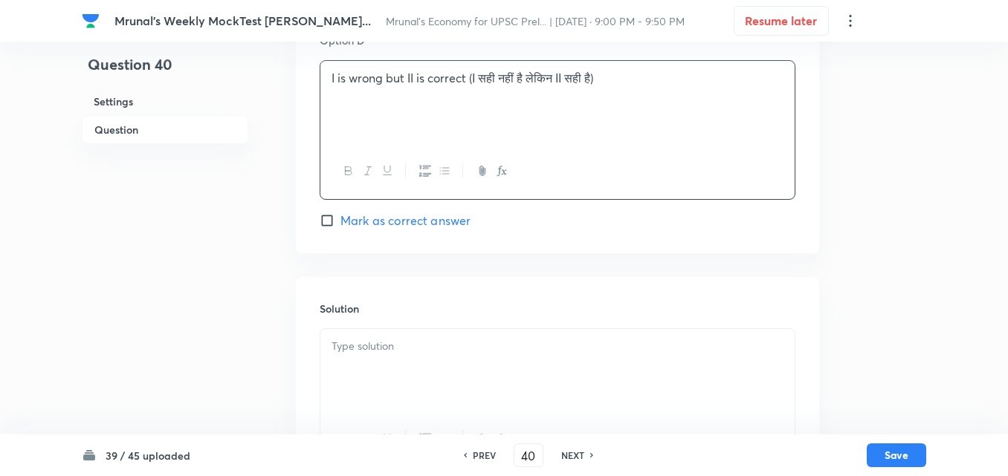
scroll to position [1297, 0]
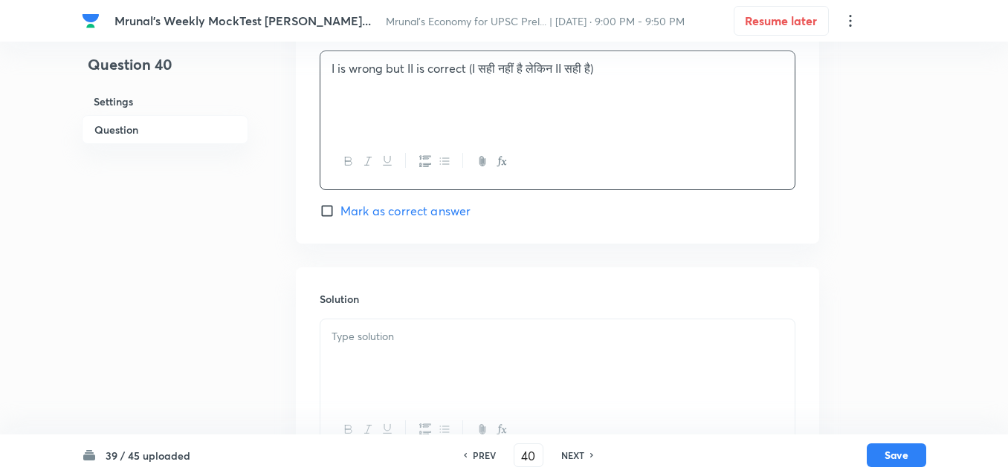
click at [389, 218] on span "Mark as correct answer" at bounding box center [405, 211] width 130 height 18
click at [340, 218] on input "Mark as correct answer" at bounding box center [330, 211] width 21 height 15
checkbox input "true"
click at [398, 350] on div at bounding box center [557, 361] width 474 height 83
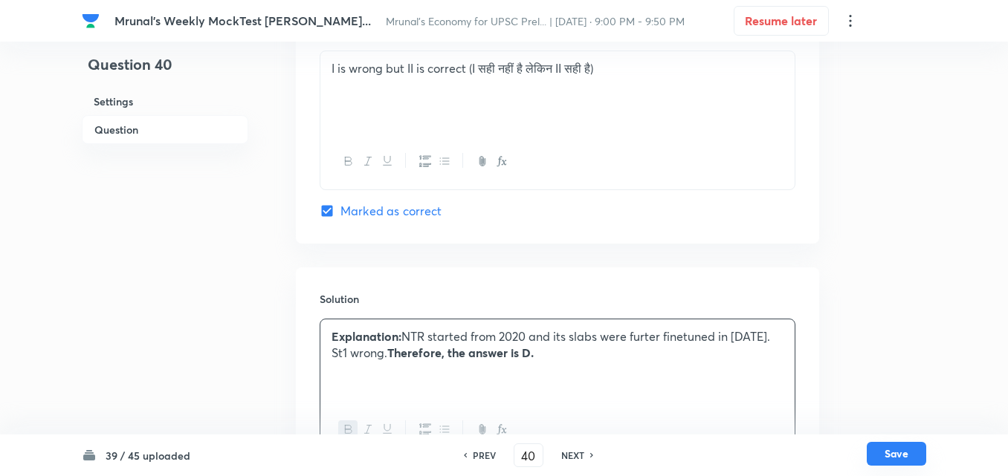
click at [903, 449] on button "Save" at bounding box center [895, 454] width 59 height 24
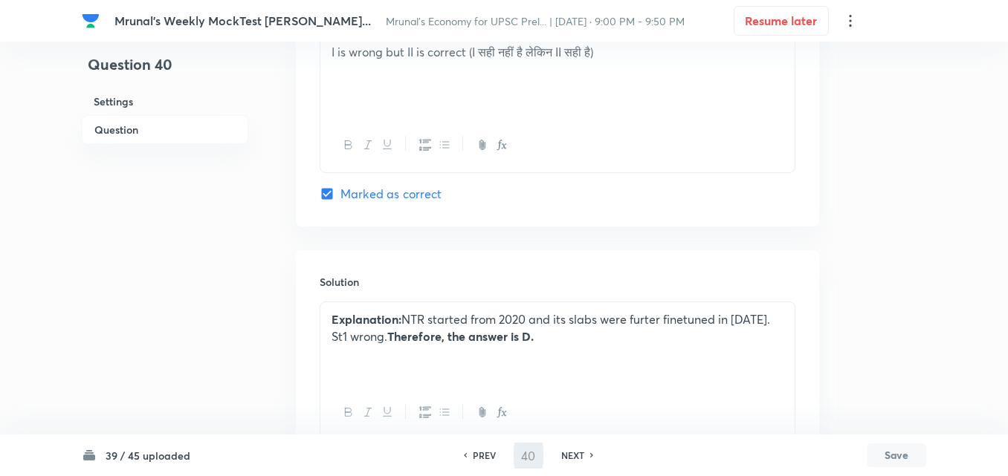
type input "41"
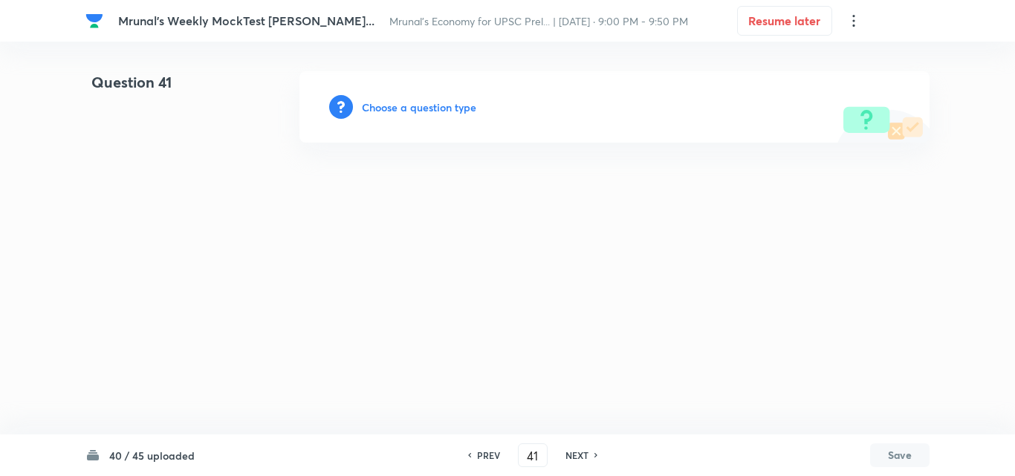
click at [423, 103] on h6 "Choose a question type" at bounding box center [419, 108] width 114 height 16
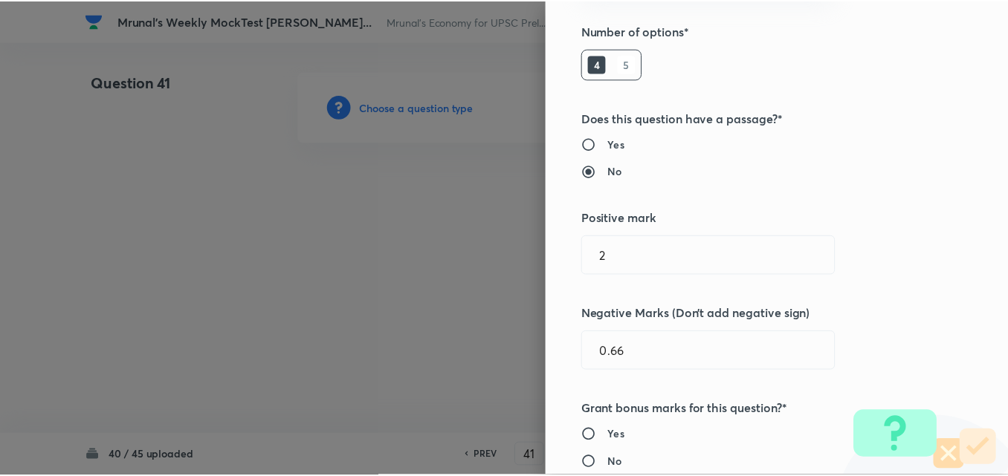
scroll to position [297, 0]
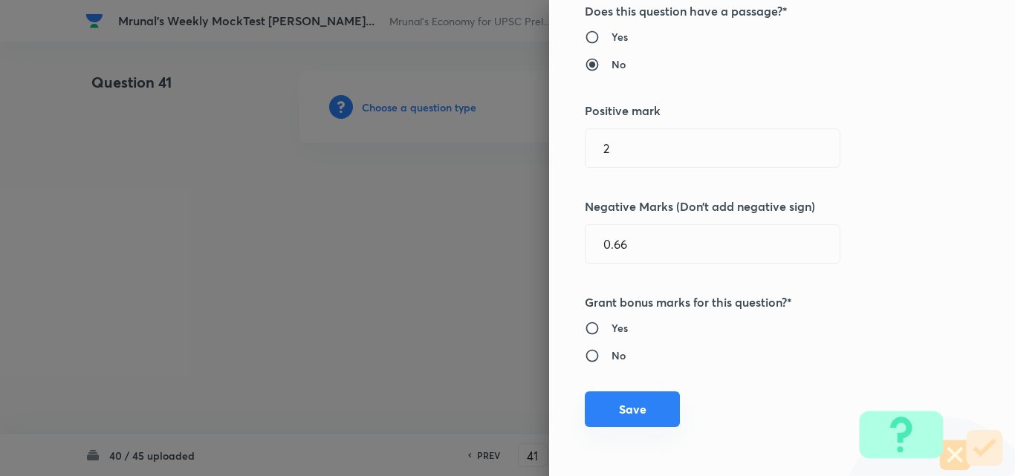
click at [612, 401] on button "Save" at bounding box center [632, 410] width 95 height 36
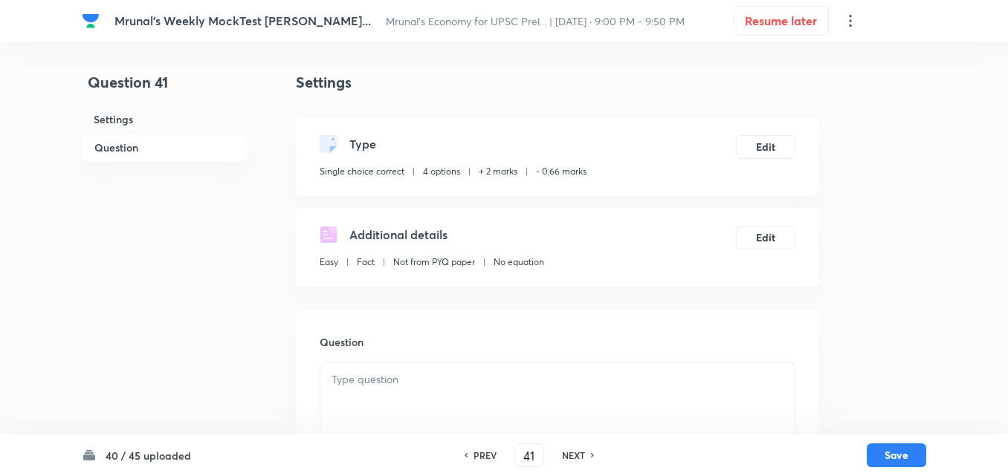
click at [122, 152] on h6 "Question" at bounding box center [165, 147] width 166 height 29
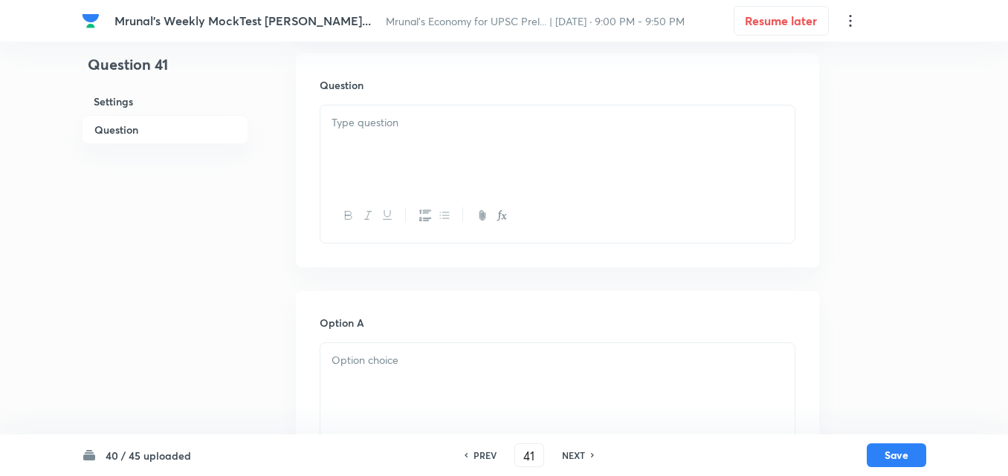
click at [570, 170] on div at bounding box center [557, 147] width 474 height 83
click at [582, 161] on div at bounding box center [557, 147] width 474 height 83
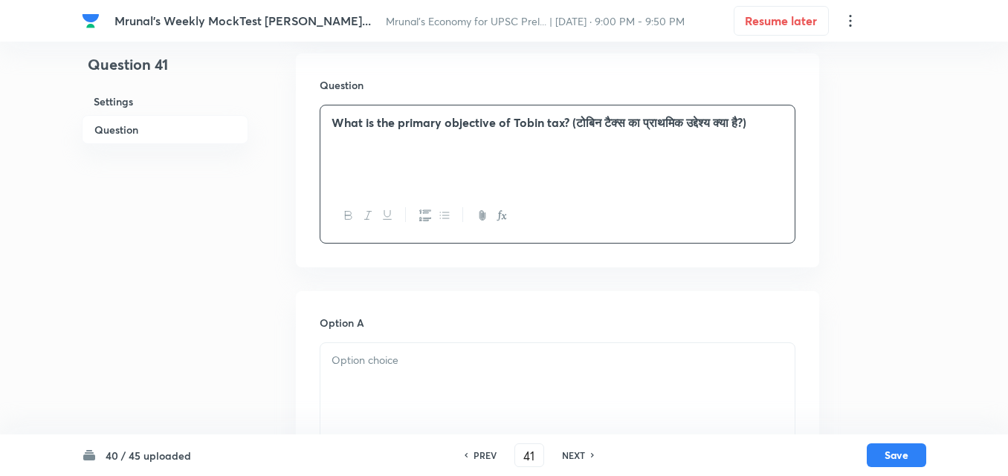
scroll to position [406, 0]
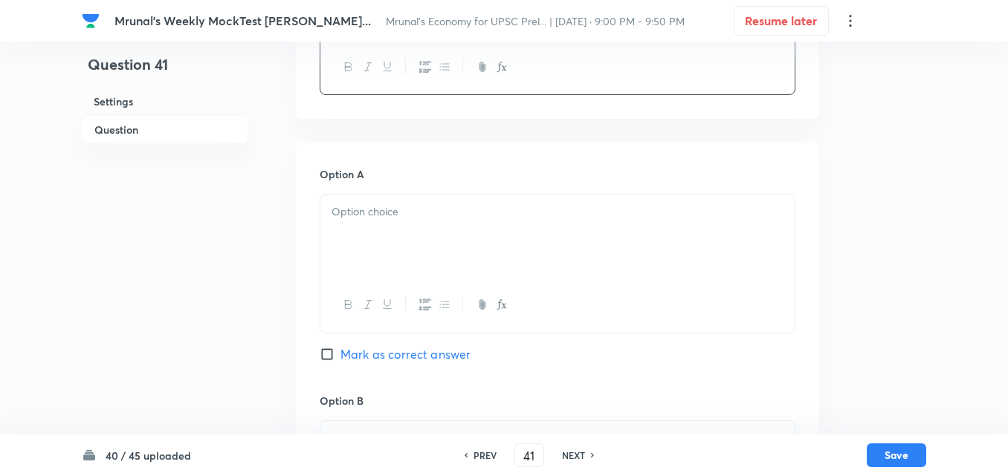
click at [378, 243] on div at bounding box center [557, 236] width 474 height 83
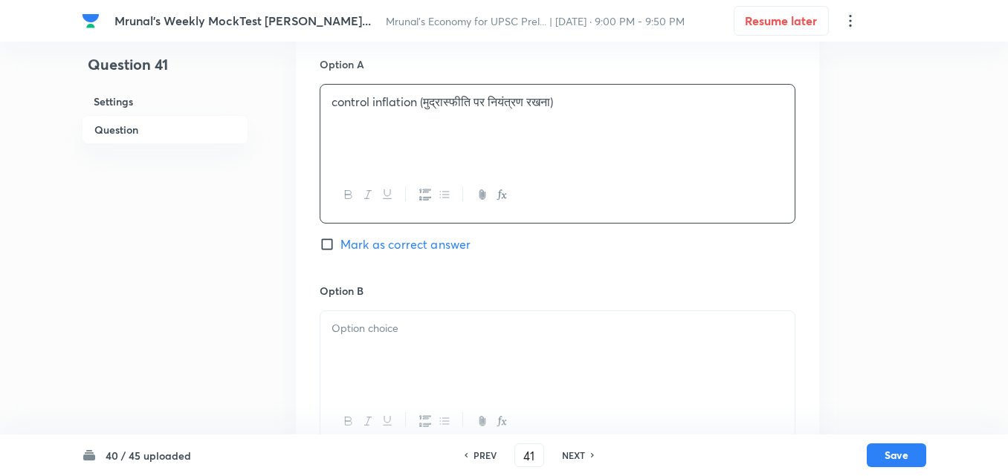
scroll to position [629, 0]
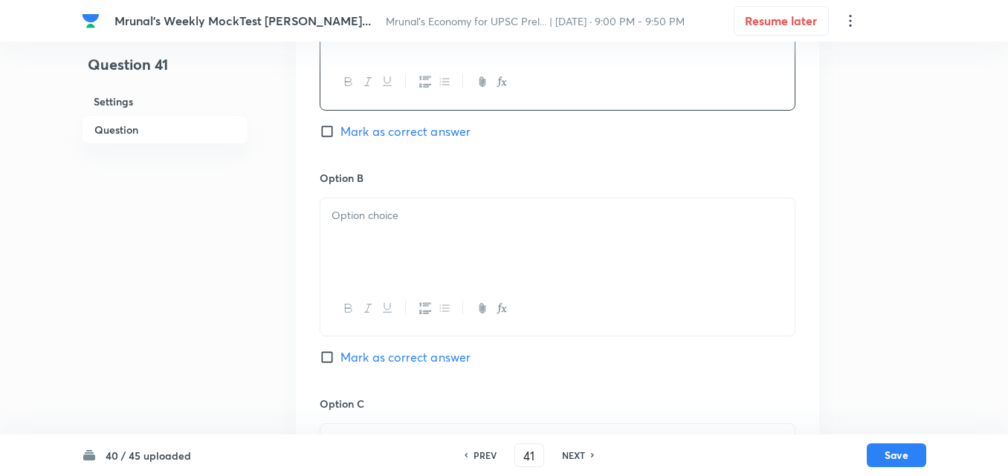
click at [396, 236] on div at bounding box center [557, 239] width 474 height 83
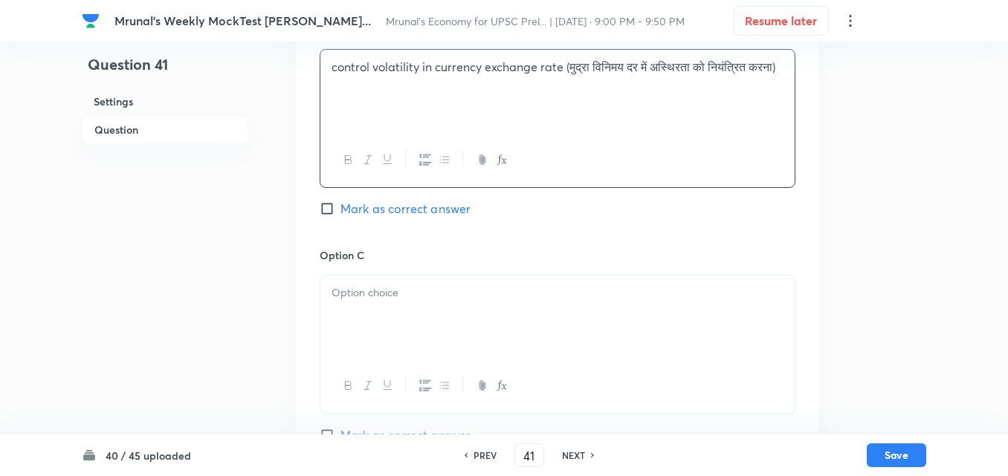
click at [421, 206] on span "Mark as correct answer" at bounding box center [405, 209] width 130 height 18
click at [340, 206] on input "Mark as correct answer" at bounding box center [330, 208] width 21 height 15
checkbox input "true"
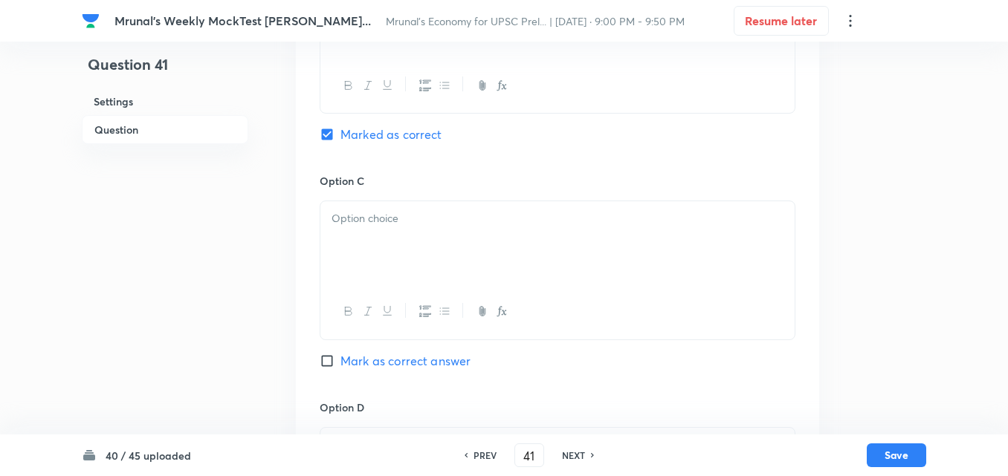
click at [403, 270] on div at bounding box center [557, 242] width 474 height 83
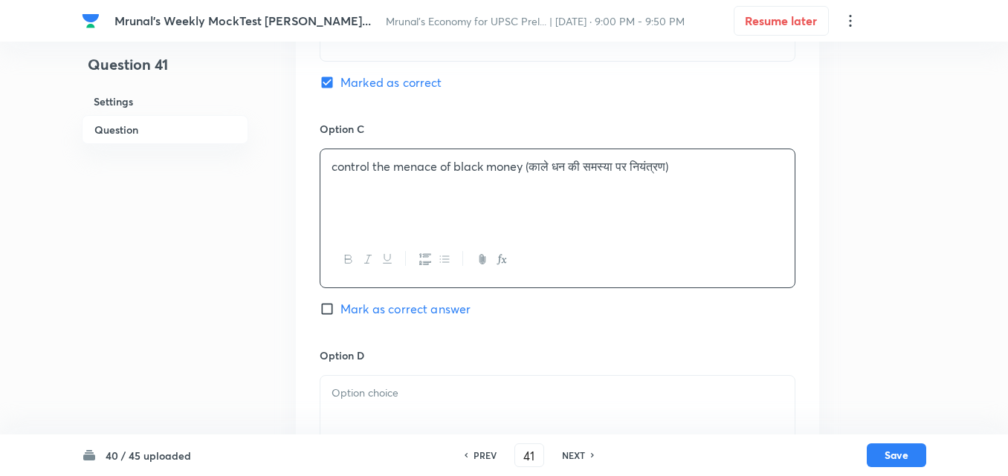
scroll to position [1074, 0]
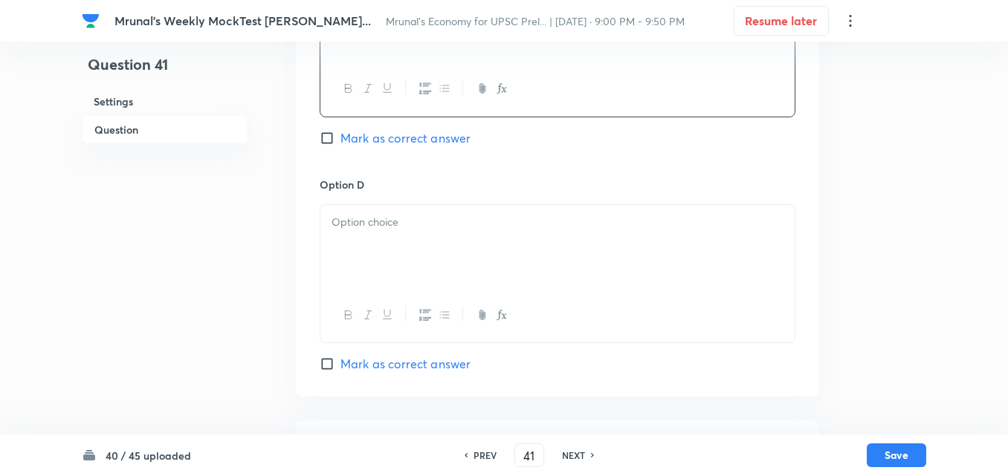
click at [384, 260] on div at bounding box center [557, 246] width 474 height 83
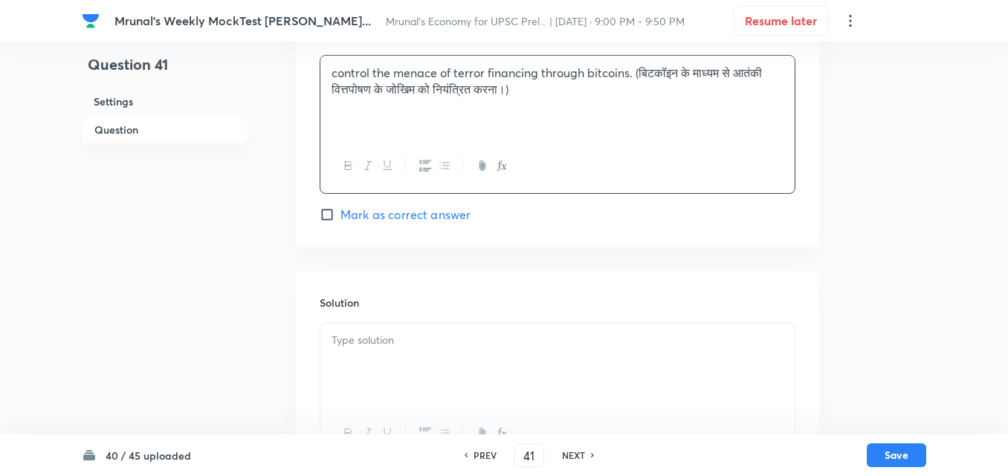
scroll to position [1292, 0]
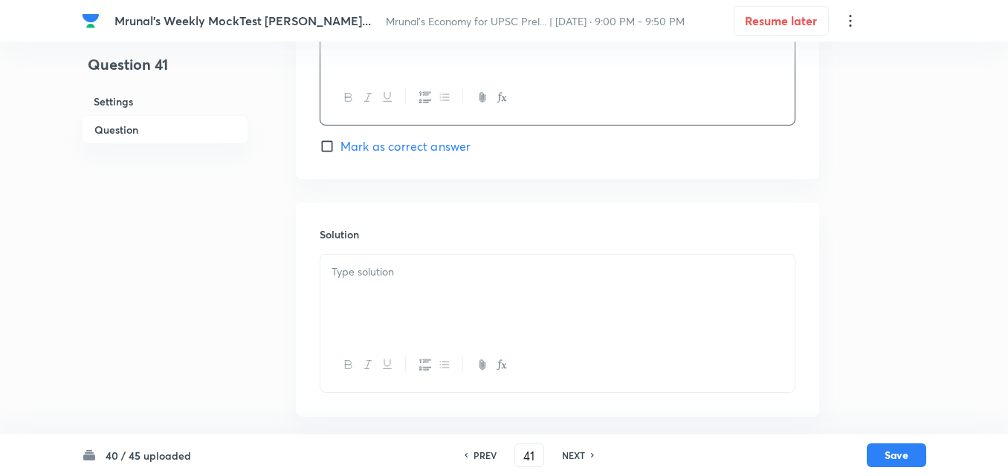
click at [397, 252] on div "Solution" at bounding box center [557, 310] width 523 height 214
drag, startPoint x: 397, startPoint y: 277, endPoint x: 412, endPoint y: 278, distance: 14.9
click at [398, 278] on p at bounding box center [557, 272] width 452 height 17
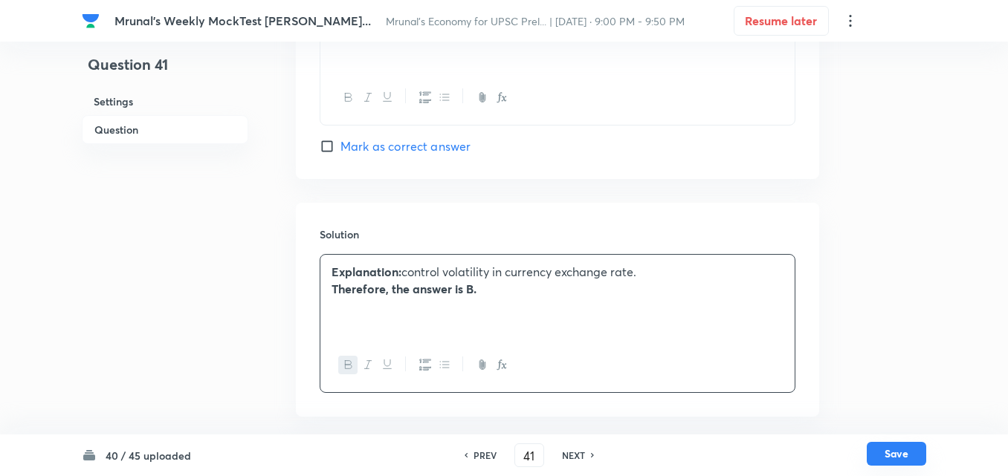
click at [904, 457] on button "Save" at bounding box center [895, 454] width 59 height 24
type input "42"
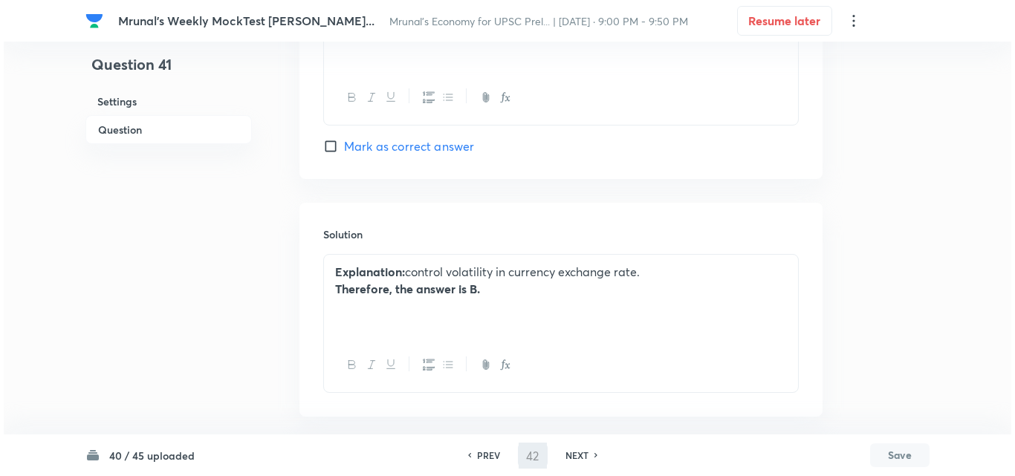
scroll to position [0, 0]
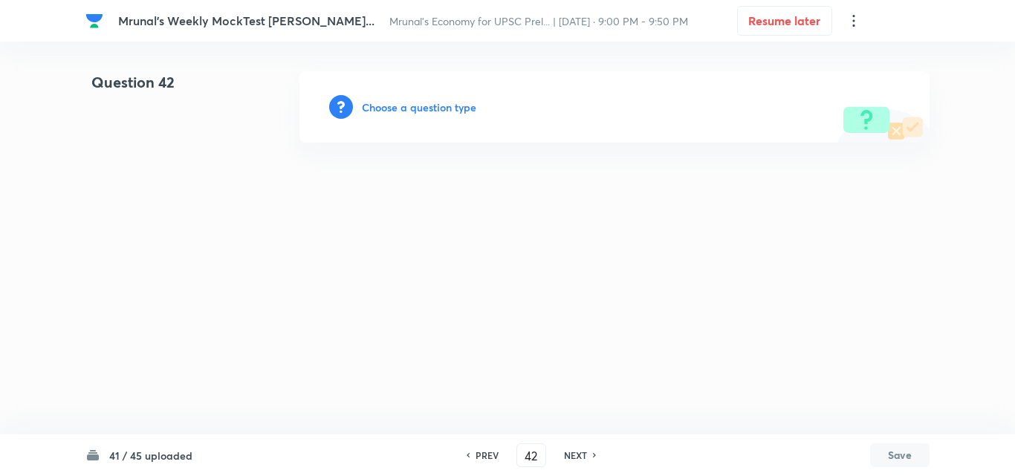
click at [387, 115] on div "Choose a question type" at bounding box center [614, 106] width 630 height 71
click at [407, 110] on h6 "Choose a question type" at bounding box center [419, 108] width 114 height 16
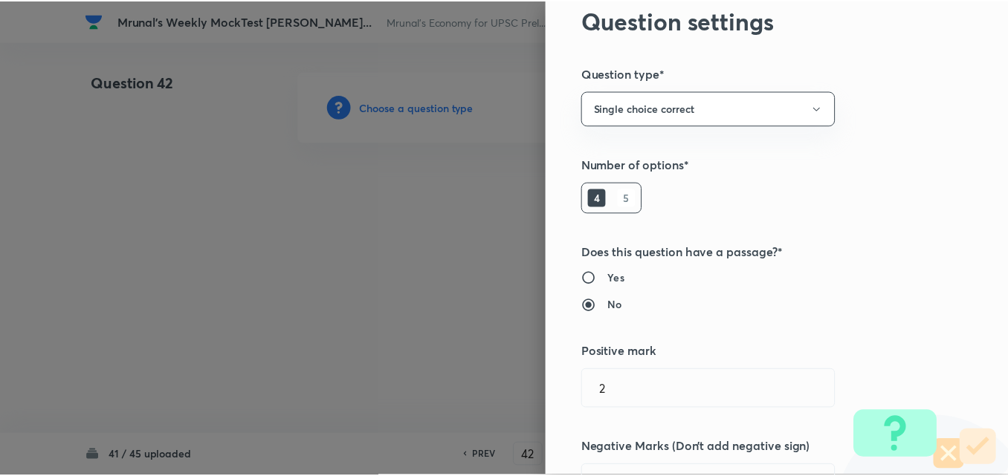
scroll to position [297, 0]
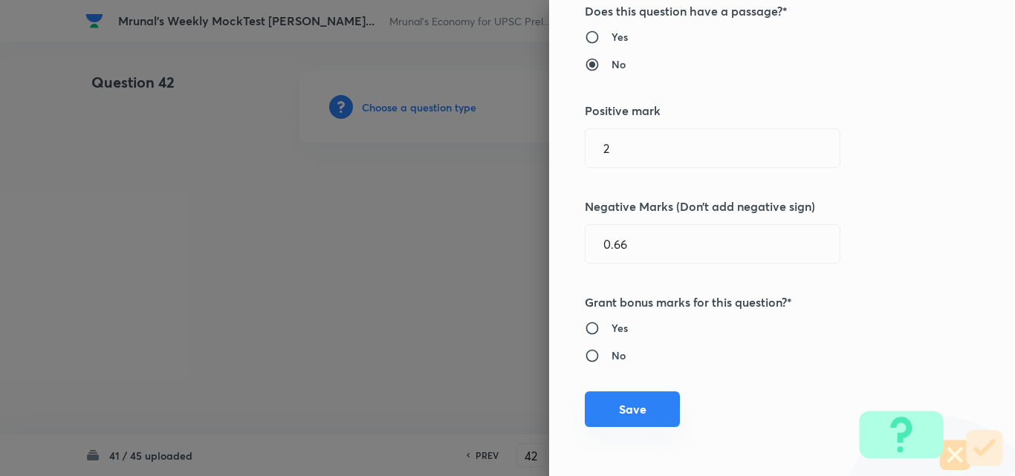
click at [632, 417] on button "Save" at bounding box center [632, 410] width 95 height 36
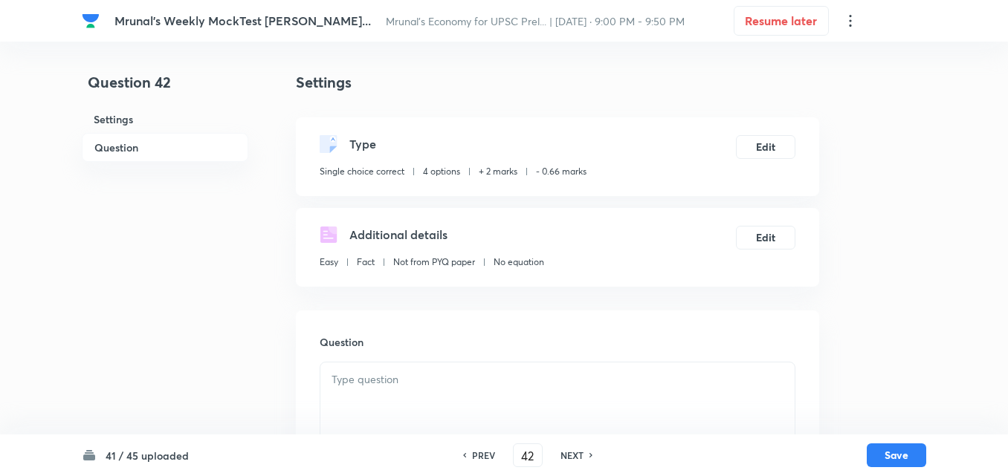
click at [142, 150] on h6 "Question" at bounding box center [165, 147] width 166 height 29
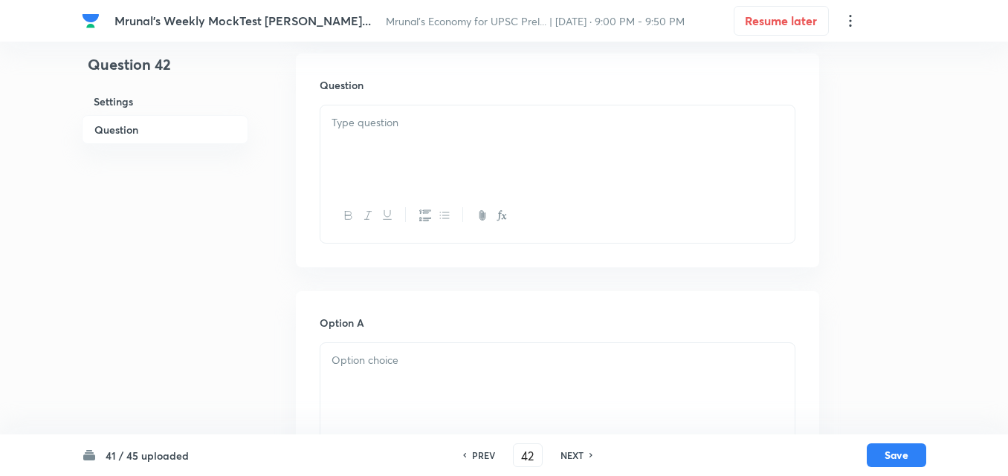
click at [441, 155] on div at bounding box center [557, 147] width 474 height 83
click at [471, 149] on div at bounding box center [557, 147] width 474 height 83
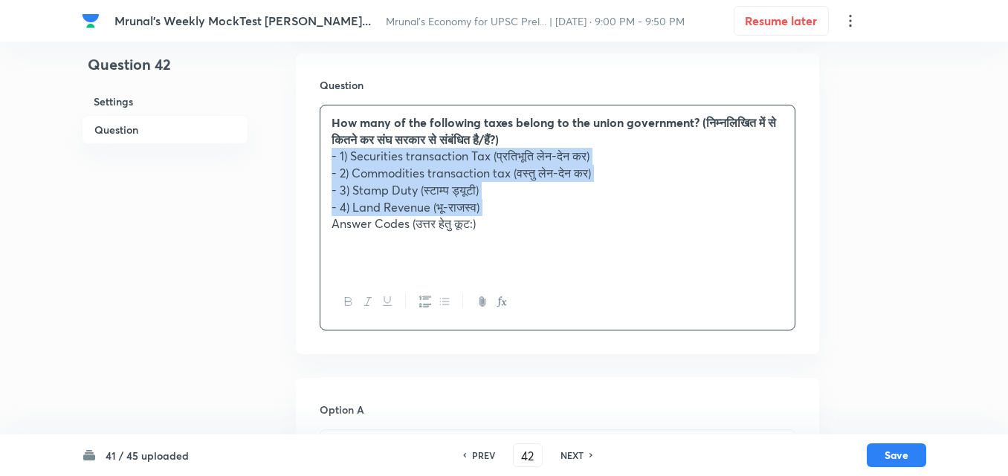
click at [421, 302] on icon "button" at bounding box center [425, 302] width 12 height 12
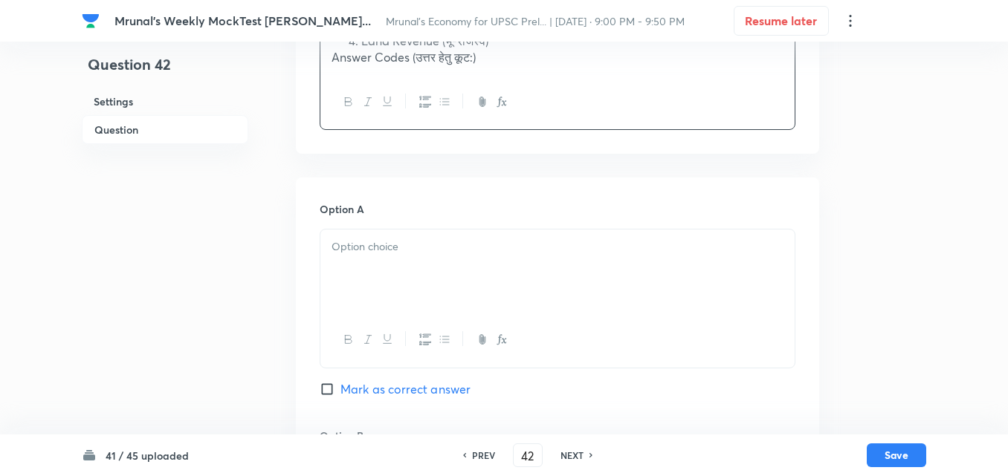
scroll to position [480, 0]
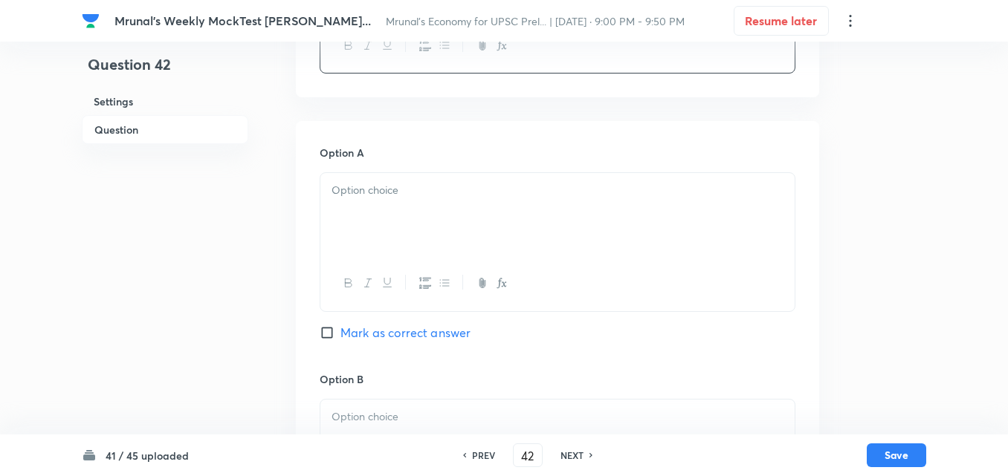
click at [406, 211] on div at bounding box center [557, 214] width 474 height 83
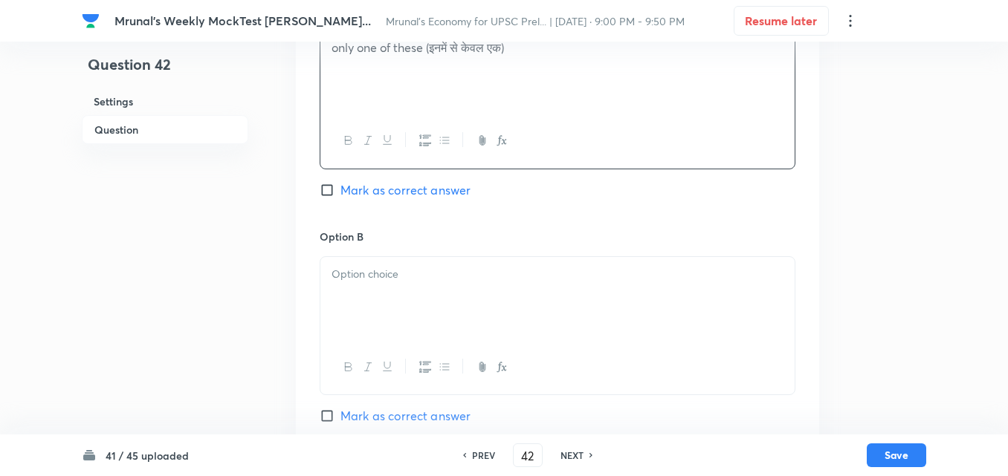
scroll to position [629, 0]
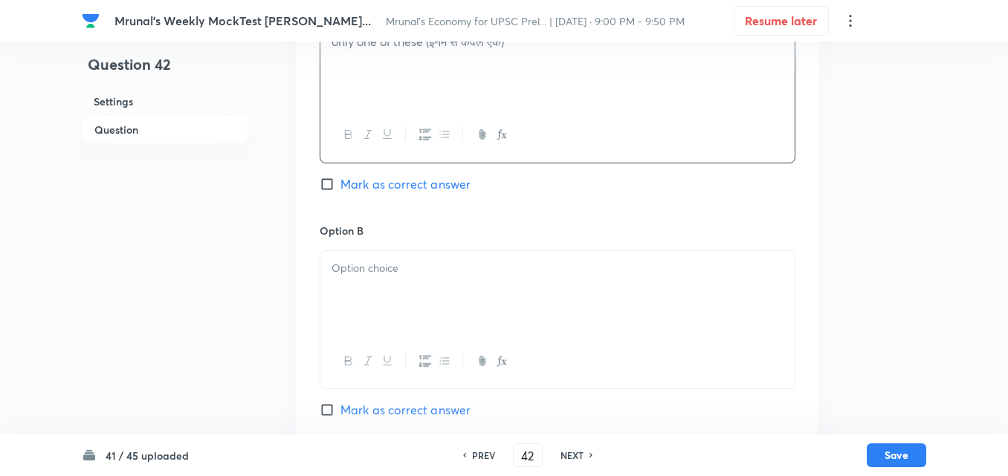
click at [365, 253] on div at bounding box center [557, 292] width 474 height 83
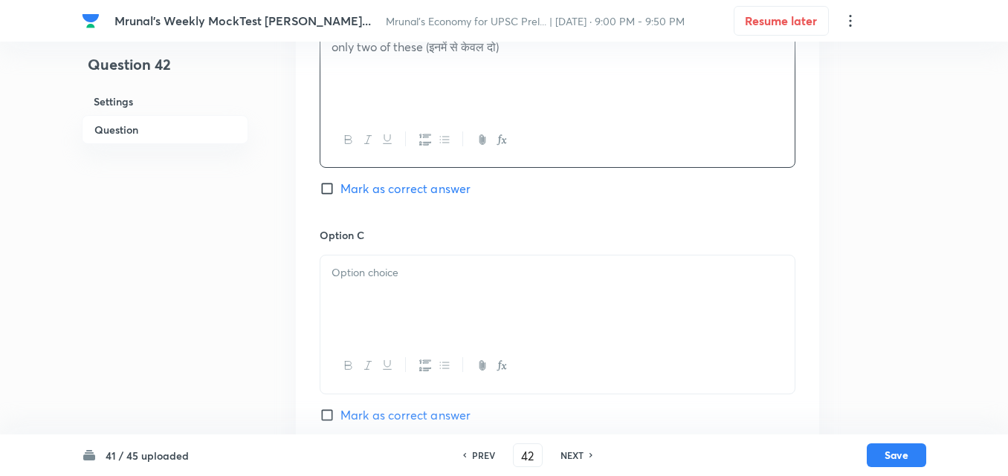
scroll to position [852, 0]
click at [410, 185] on span "Mark as correct answer" at bounding box center [405, 187] width 130 height 18
click at [340, 185] on input "Mark as correct answer" at bounding box center [330, 187] width 21 height 15
checkbox input "true"
click at [392, 272] on p at bounding box center [557, 271] width 452 height 17
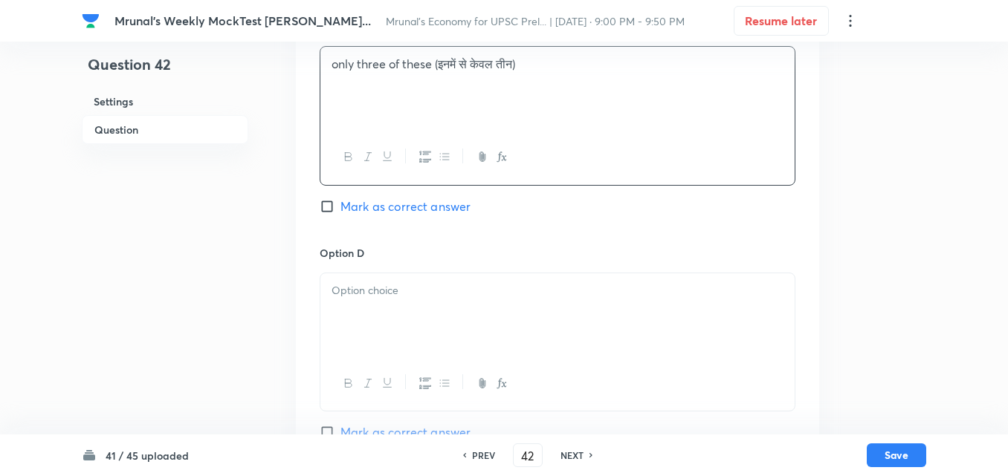
scroll to position [1074, 0]
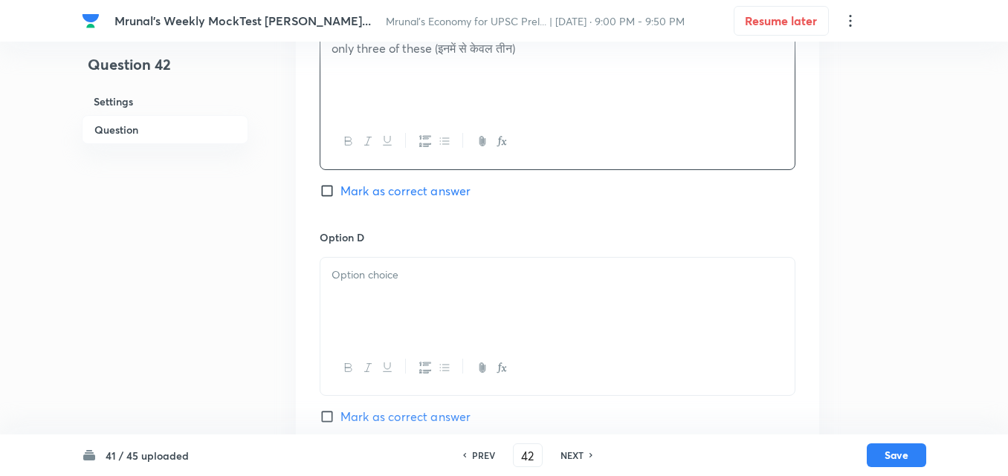
click at [384, 294] on div at bounding box center [557, 299] width 474 height 83
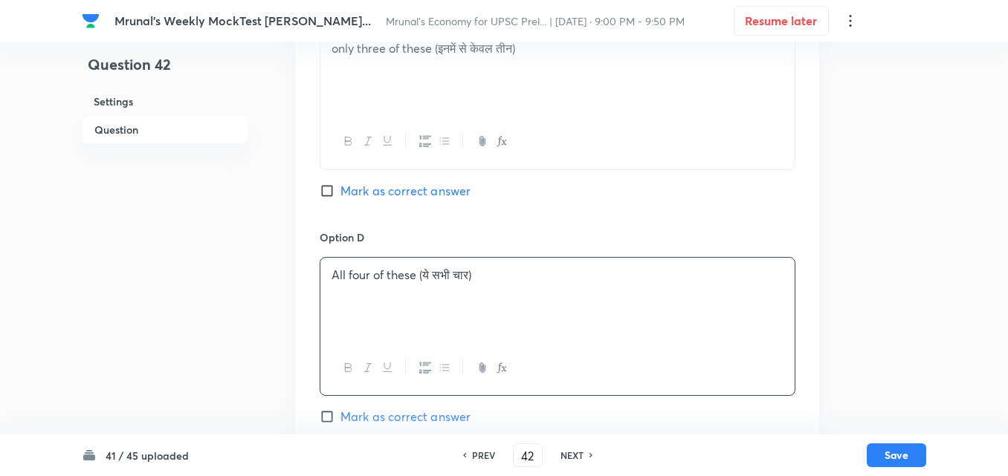
scroll to position [1345, 0]
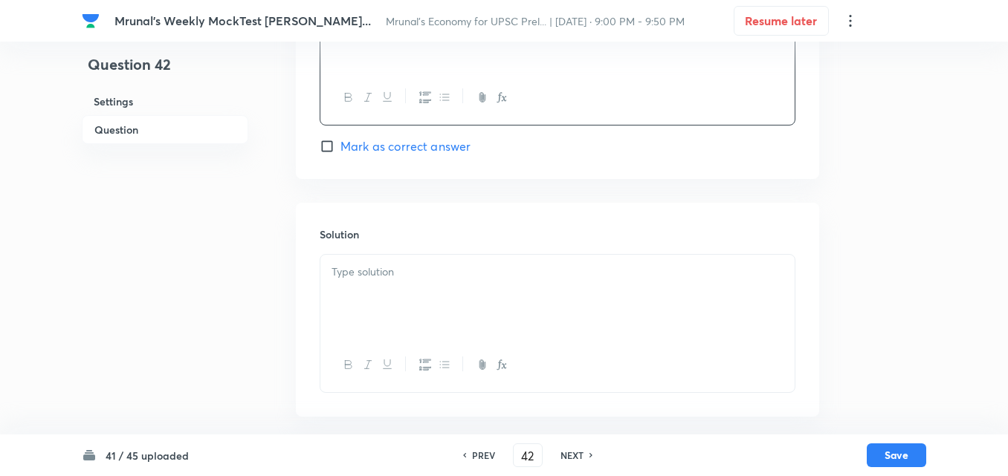
click at [392, 276] on p at bounding box center [557, 272] width 452 height 17
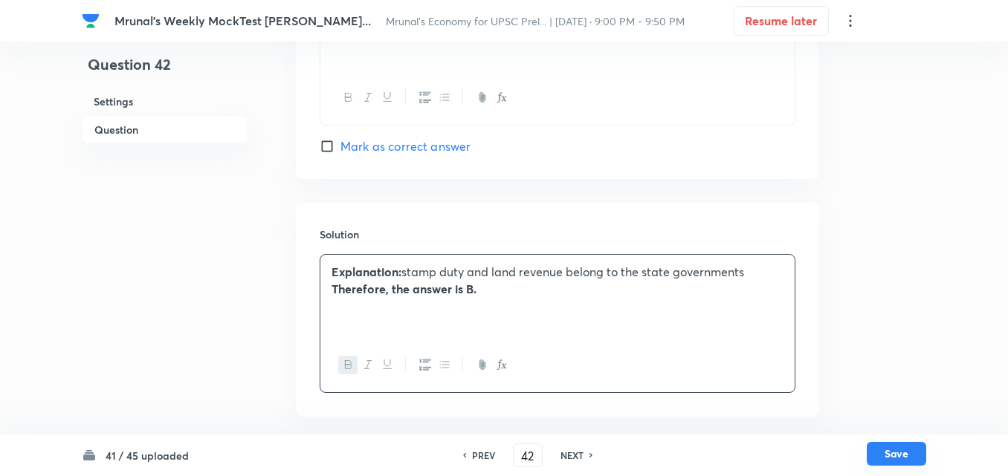
click at [892, 453] on button "Save" at bounding box center [895, 454] width 59 height 24
type input "43"
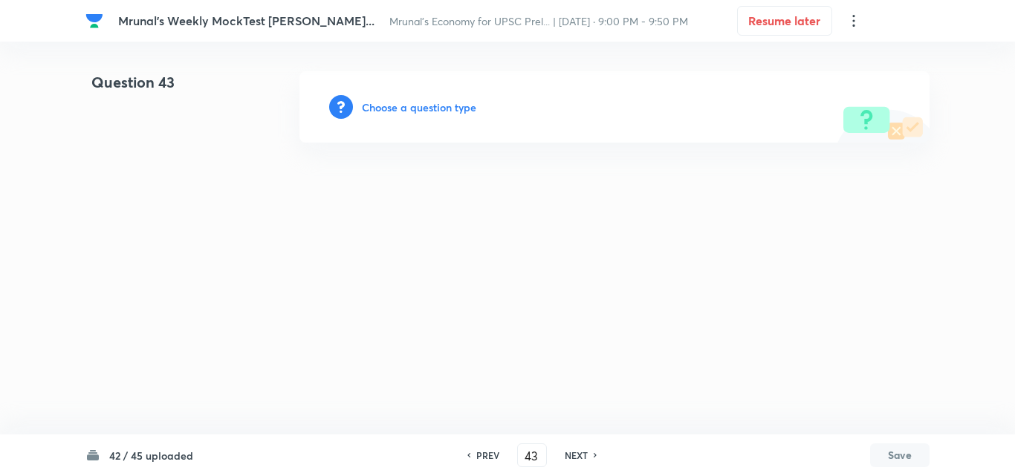
click at [422, 100] on h6 "Choose a question type" at bounding box center [419, 108] width 114 height 16
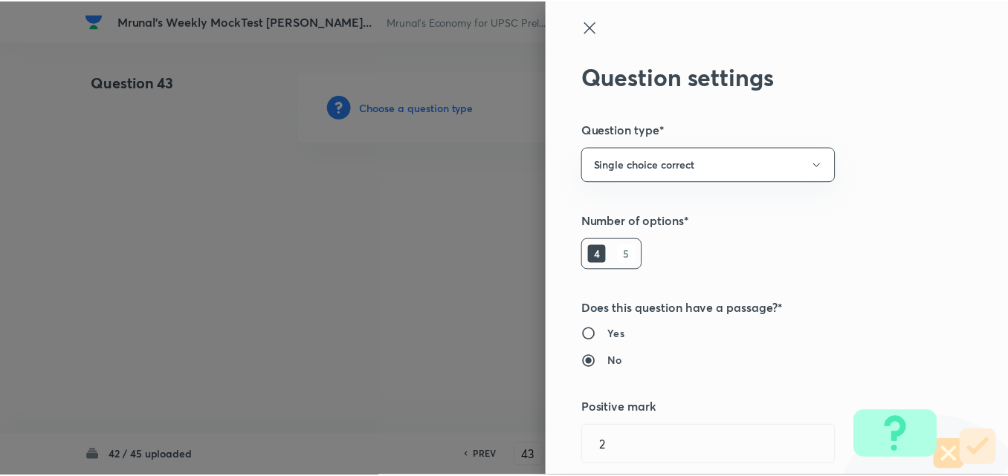
scroll to position [297, 0]
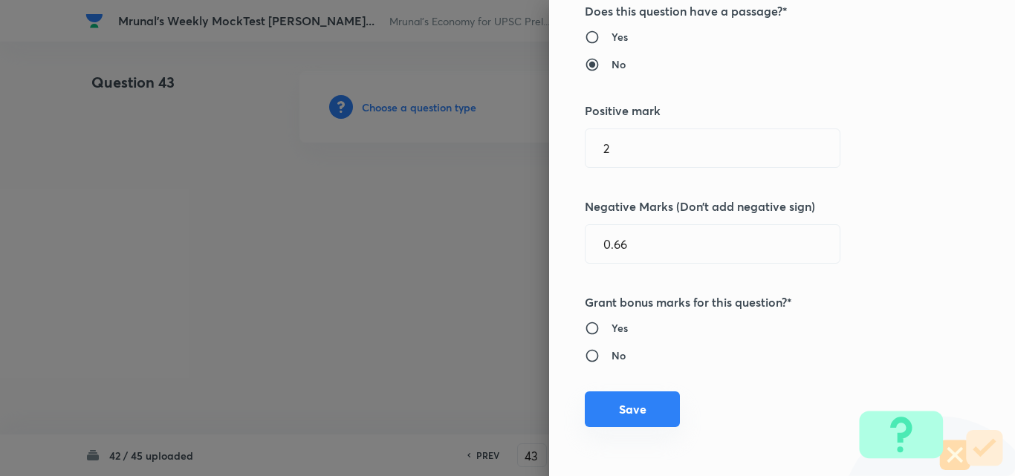
click at [632, 403] on button "Save" at bounding box center [632, 410] width 95 height 36
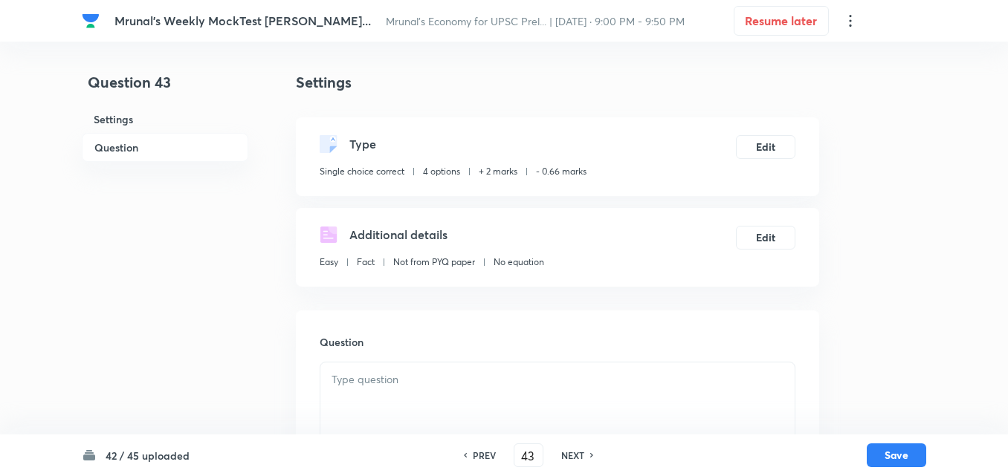
click at [146, 149] on h6 "Question" at bounding box center [165, 147] width 166 height 29
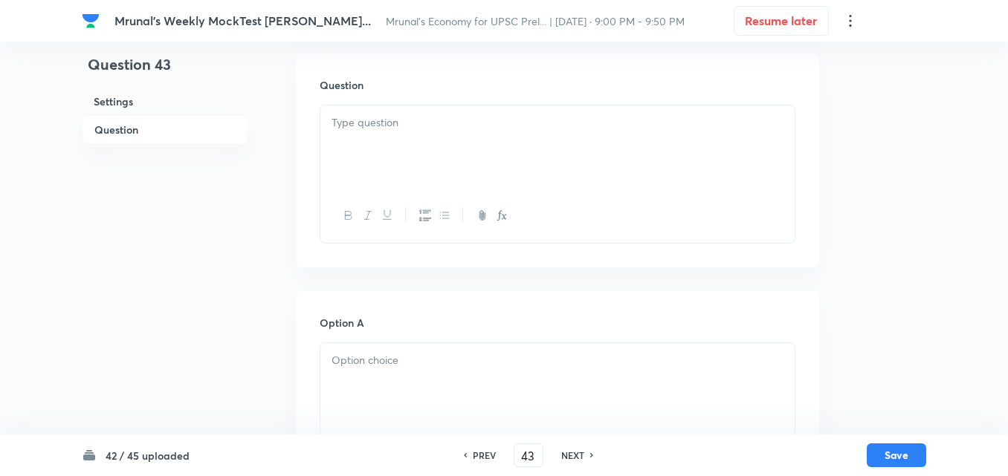
click at [546, 169] on div at bounding box center [557, 147] width 474 height 83
click at [467, 122] on p at bounding box center [557, 122] width 452 height 17
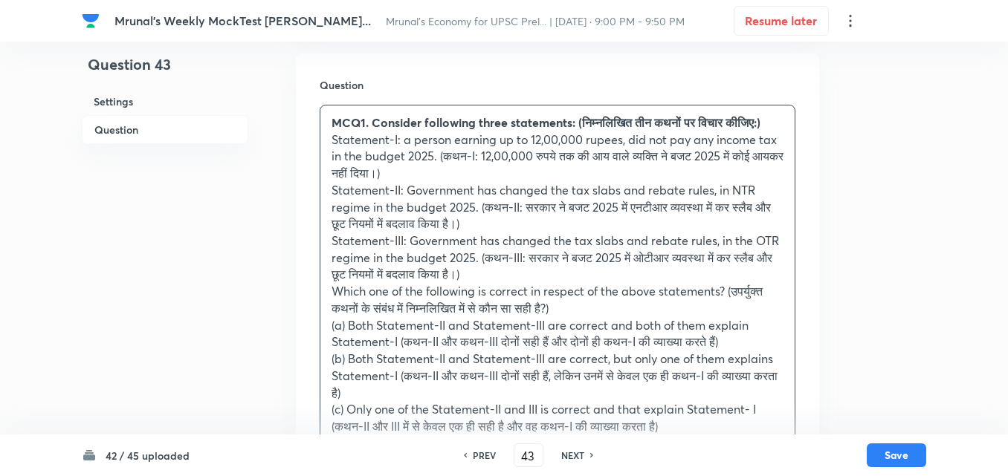
scroll to position [331, 0]
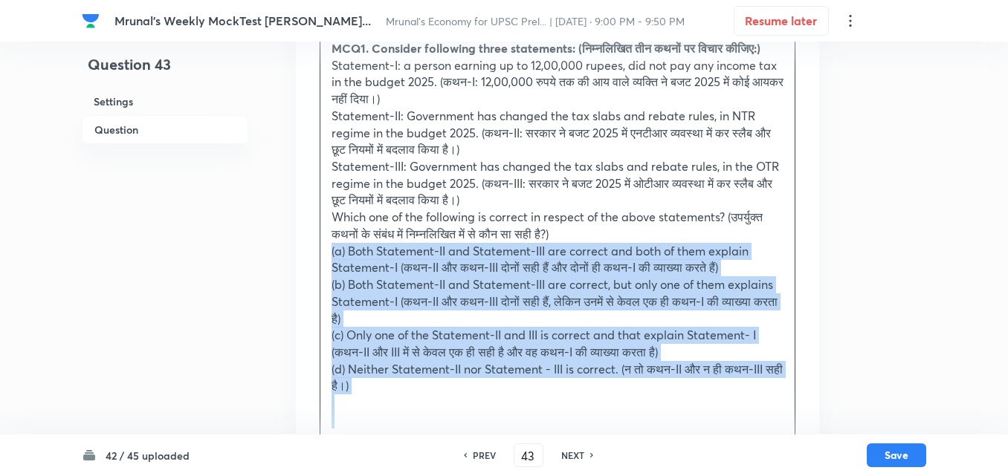
drag, startPoint x: 332, startPoint y: 282, endPoint x: 320, endPoint y: 267, distance: 19.0
click at [315, 270] on div "Question MCQ1. Consider following three statements: (निम्नलिखित तीन कथनों पर वि…" at bounding box center [557, 247] width 523 height 537
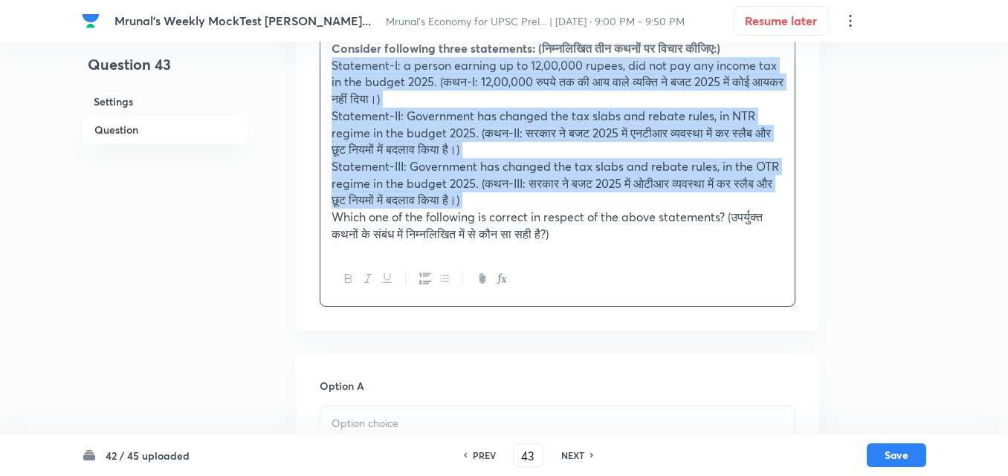
click at [447, 282] on icon "button" at bounding box center [444, 279] width 9 height 6
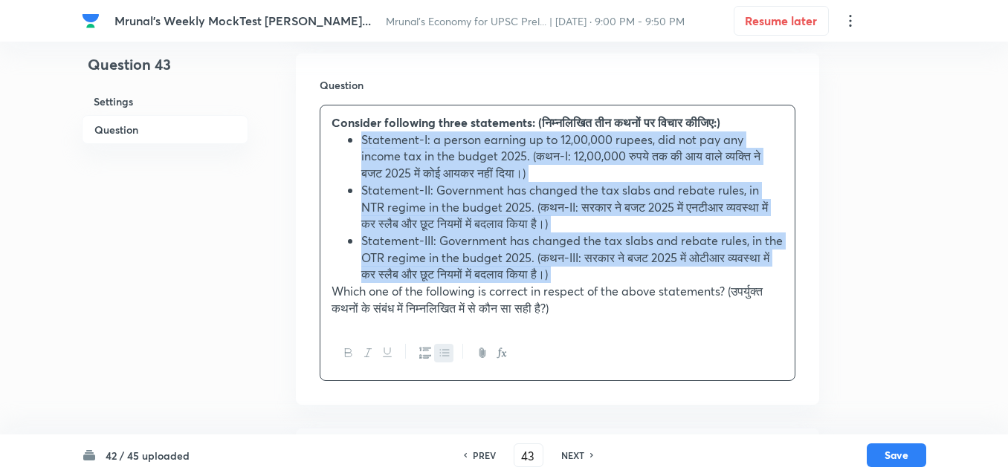
click at [459, 239] on li "Statement-III: Government has changed the tax slabs and rebate rules, in the OT…" at bounding box center [572, 258] width 422 height 51
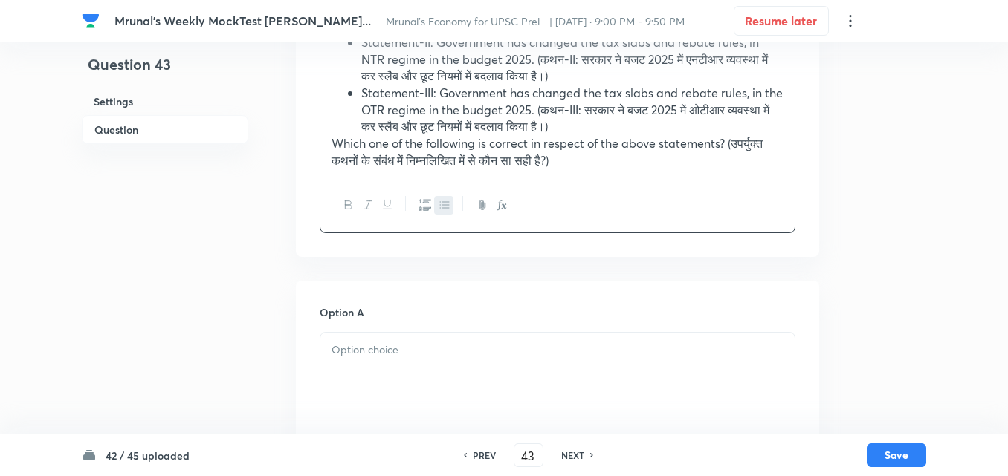
scroll to position [406, 0]
click at [375, 343] on p at bounding box center [557, 349] width 452 height 17
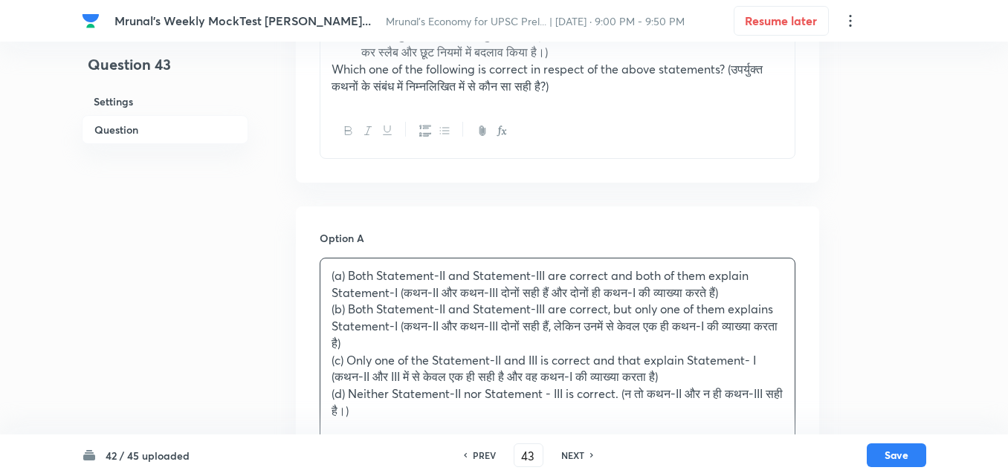
scroll to position [480, 0]
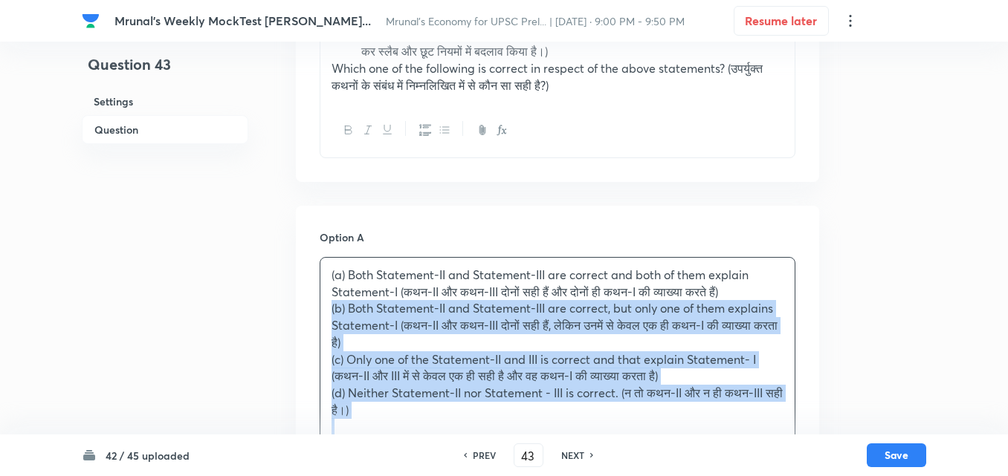
drag, startPoint x: 335, startPoint y: 308, endPoint x: 311, endPoint y: 309, distance: 23.8
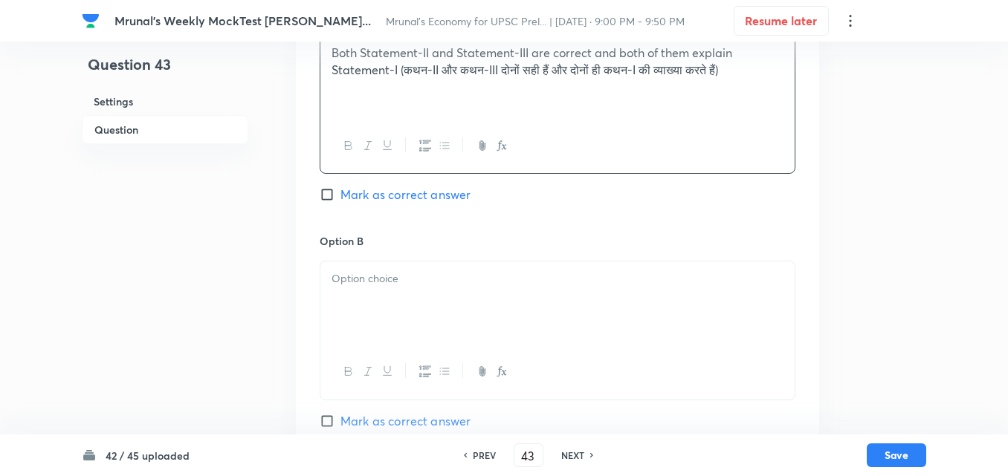
scroll to position [703, 0]
click at [386, 310] on div at bounding box center [557, 302] width 474 height 83
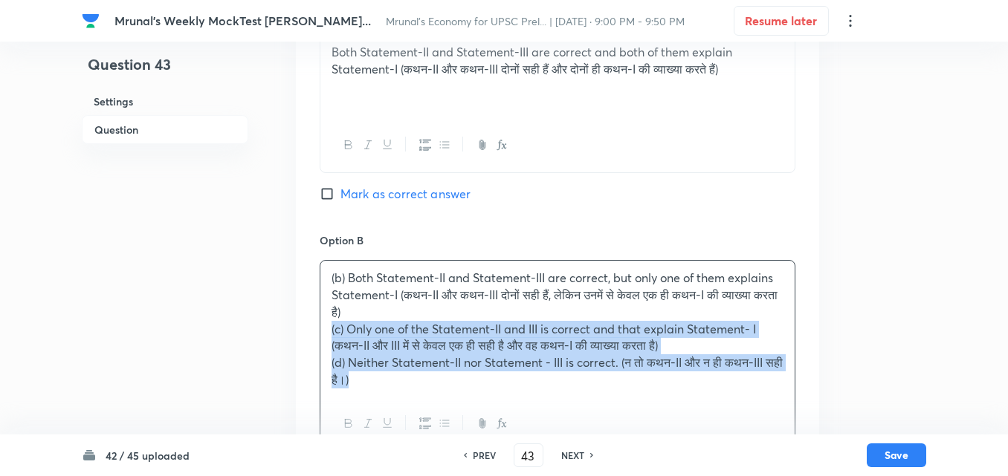
click at [322, 322] on div "(b) Both Statement-II and Statement-III are correct, but only one of them expla…" at bounding box center [557, 329] width 474 height 136
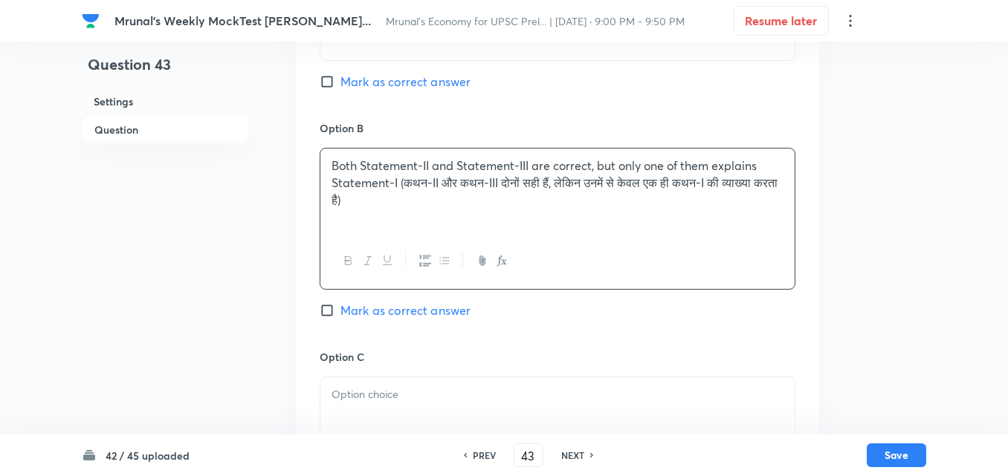
scroll to position [926, 0]
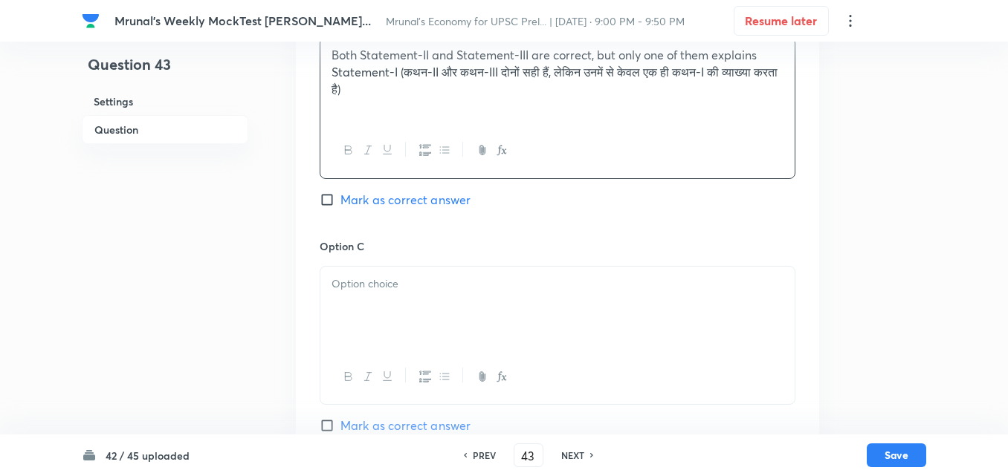
click at [369, 316] on div at bounding box center [557, 308] width 474 height 83
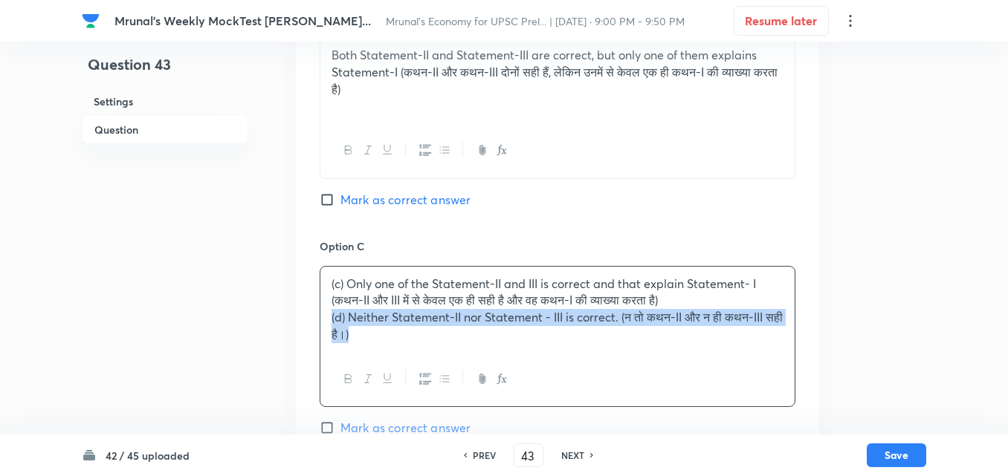
drag, startPoint x: 317, startPoint y: 314, endPoint x: 289, endPoint y: 310, distance: 28.6
click at [289, 310] on div "Question 43 Settings Question Settings Type Single choice correct 4 options + 2…" at bounding box center [504, 64] width 844 height 1839
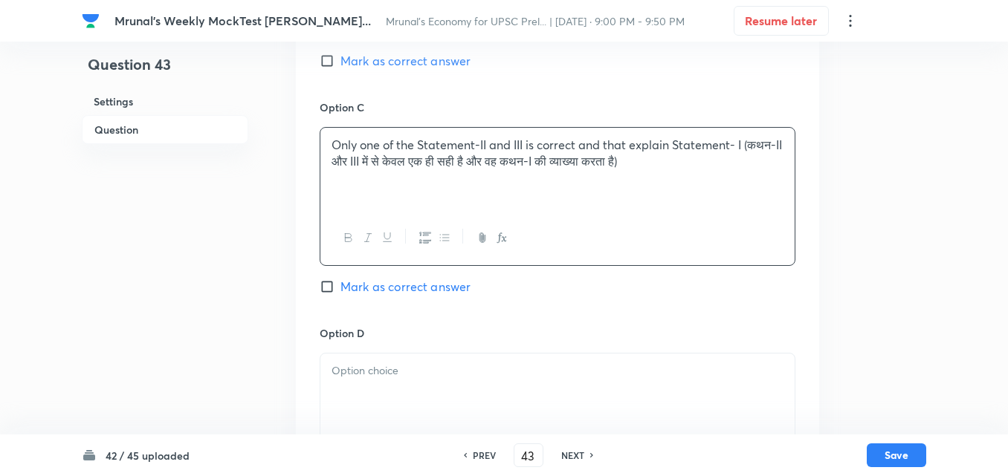
scroll to position [1223, 0]
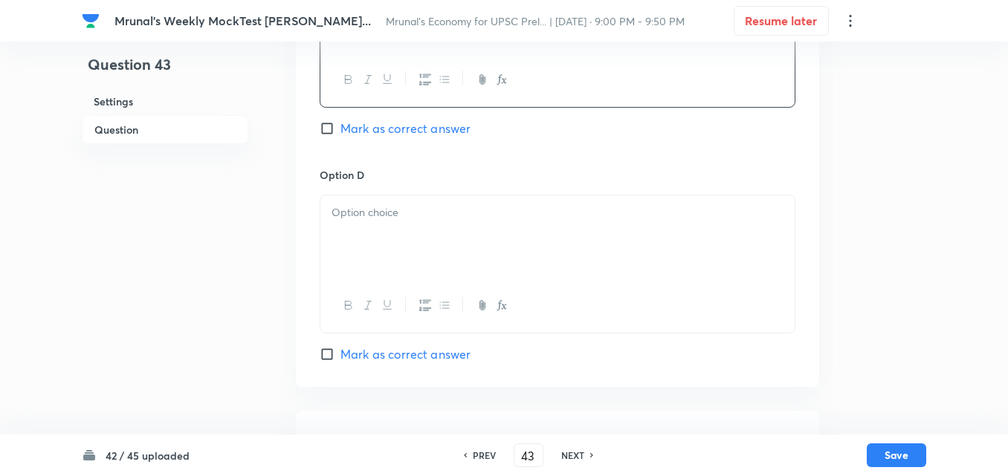
click at [410, 285] on div at bounding box center [557, 306] width 474 height 54
click at [415, 218] on p at bounding box center [557, 212] width 452 height 17
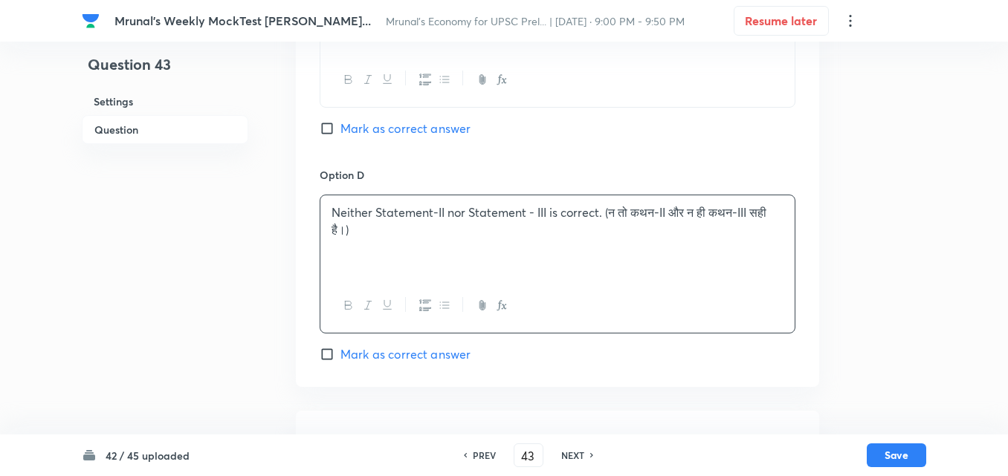
click at [386, 131] on span "Mark as correct answer" at bounding box center [405, 129] width 130 height 18
click at [340, 131] on input "Mark as correct answer" at bounding box center [330, 128] width 21 height 15
checkbox input "true"
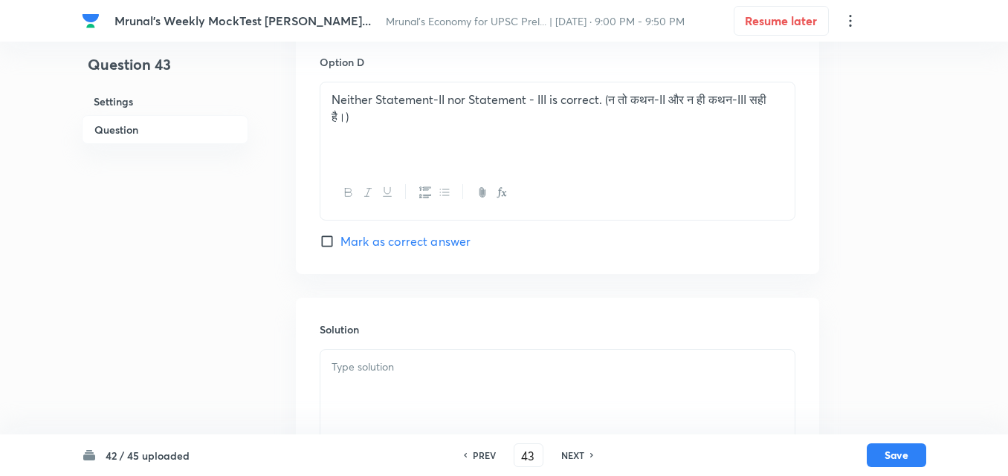
scroll to position [1432, 0]
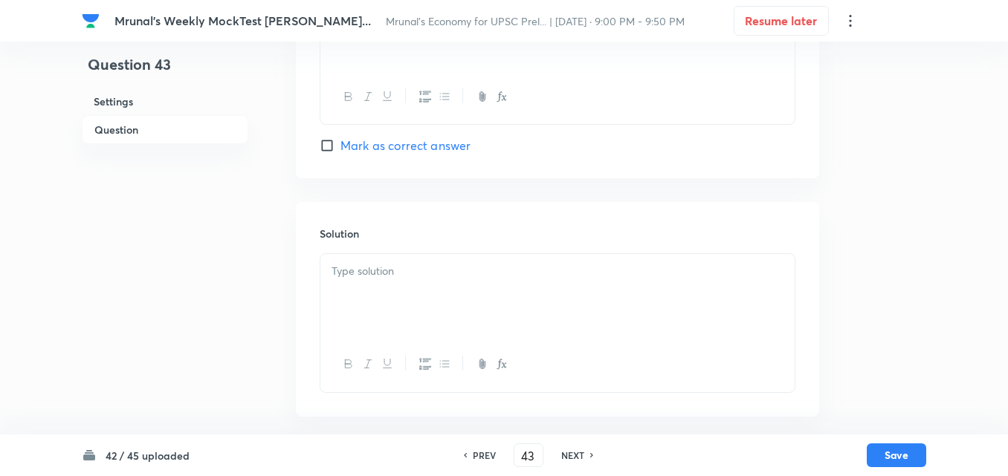
click at [390, 276] on p at bounding box center [557, 271] width 452 height 17
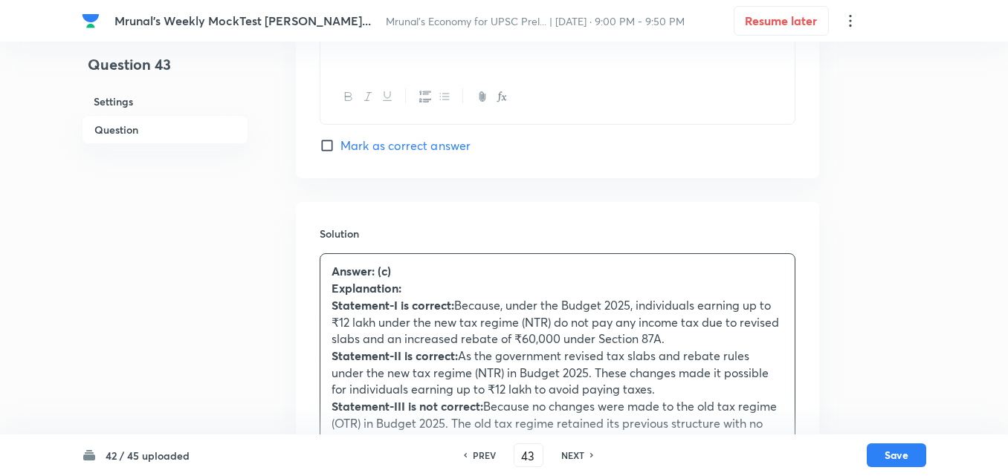
scroll to position [1552, 0]
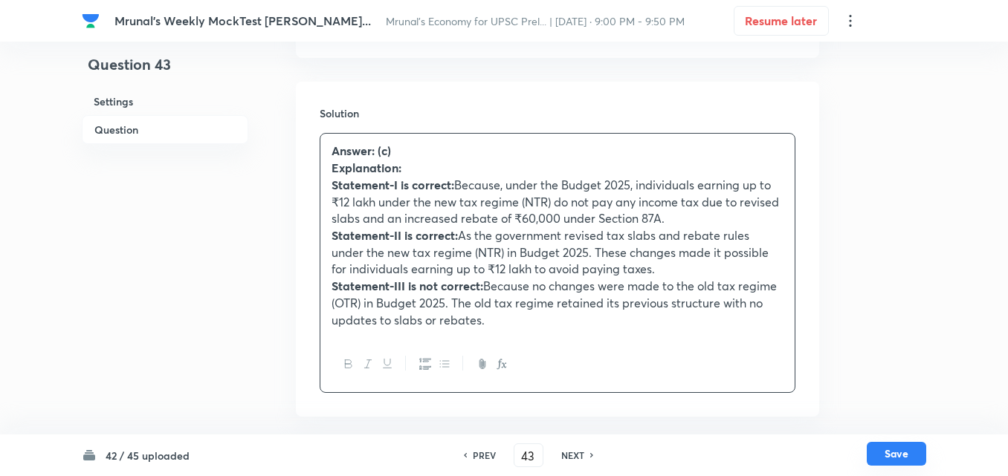
click at [893, 453] on button "Save" at bounding box center [895, 454] width 59 height 24
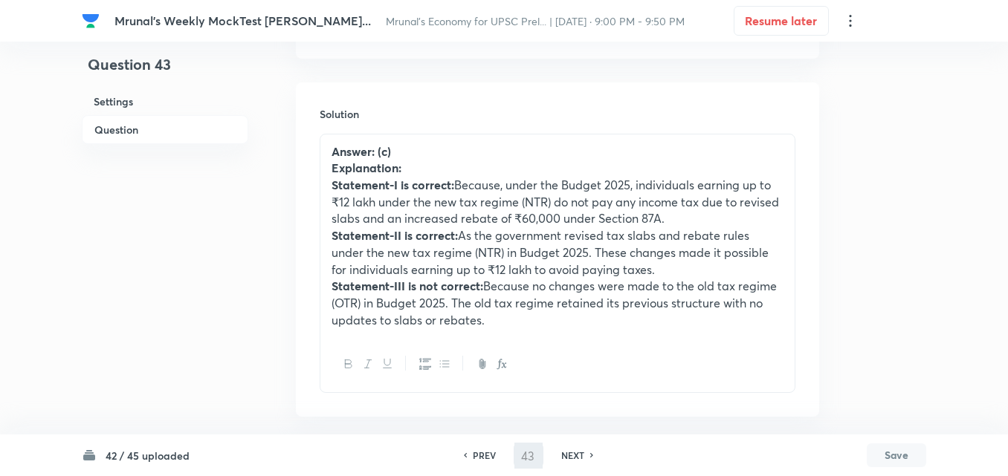
type input "44"
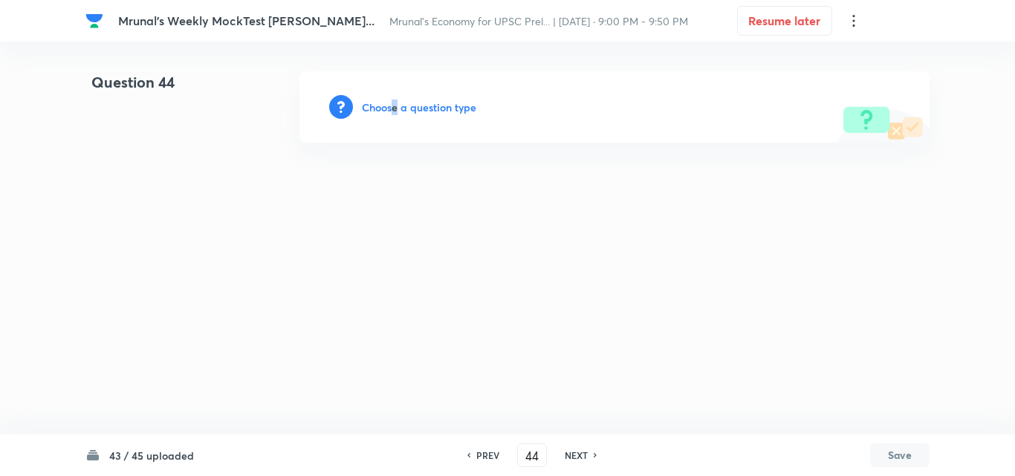
click at [396, 93] on div "Choose a question type" at bounding box center [614, 106] width 630 height 71
click at [396, 103] on h6 "Choose a question type" at bounding box center [419, 108] width 114 height 16
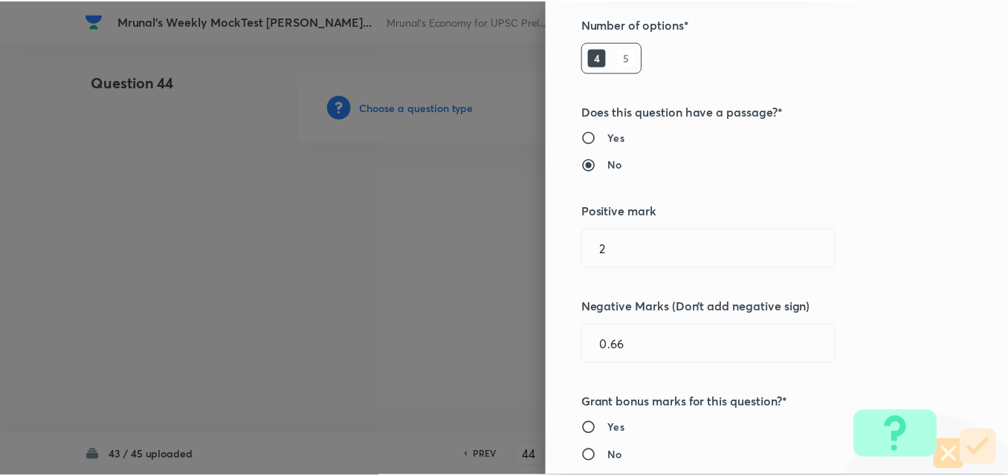
scroll to position [297, 0]
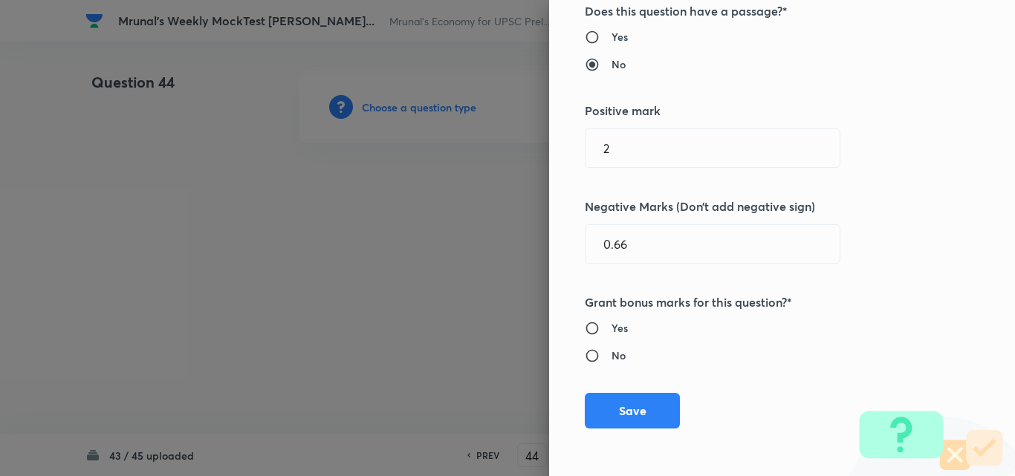
drag, startPoint x: 652, startPoint y: 401, endPoint x: 615, endPoint y: 380, distance: 41.9
click at [649, 402] on button "Save" at bounding box center [632, 411] width 95 height 36
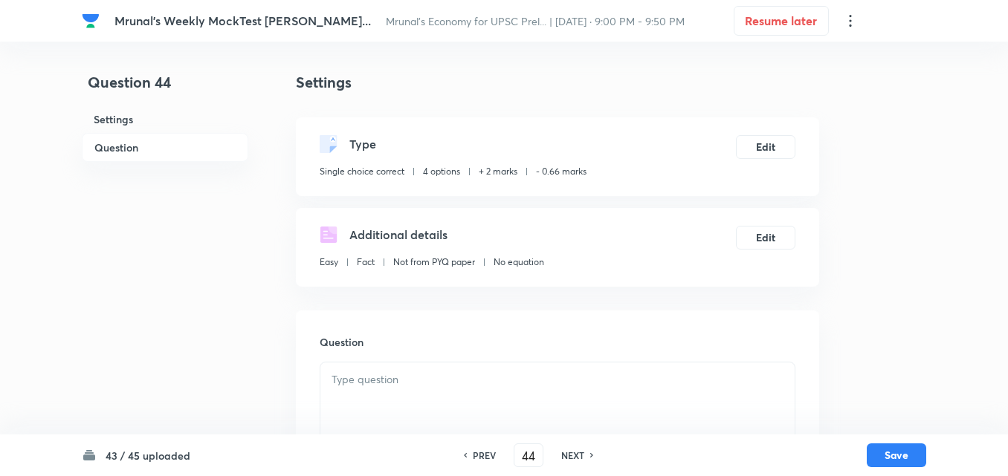
click at [166, 148] on h6 "Question" at bounding box center [165, 147] width 166 height 29
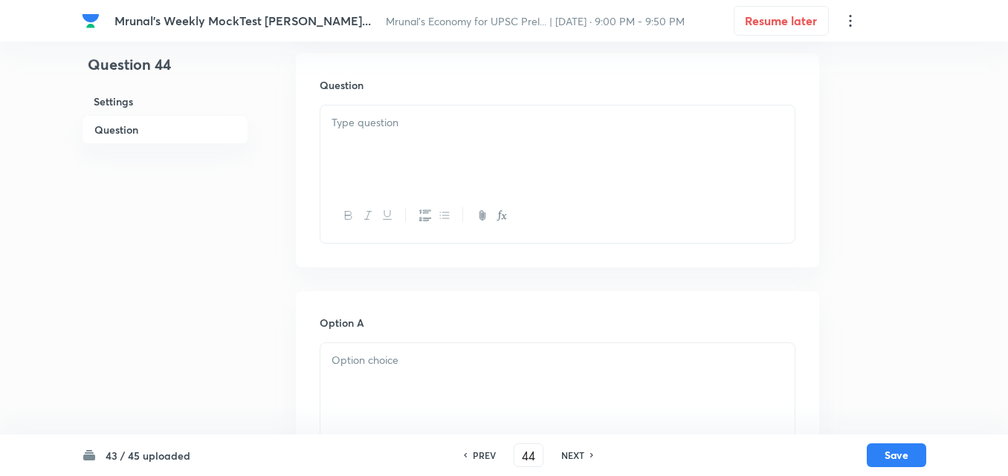
click at [458, 149] on div at bounding box center [557, 147] width 474 height 83
click at [512, 156] on div at bounding box center [557, 147] width 474 height 83
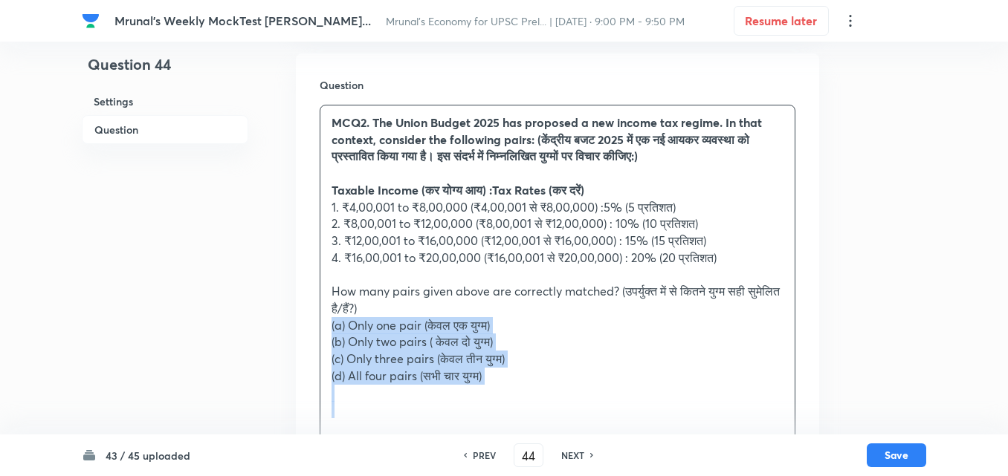
drag, startPoint x: 354, startPoint y: 326, endPoint x: 320, endPoint y: 325, distance: 33.4
click at [317, 328] on div "Question MCQ2. The Union Budget 2025 has proposed a new income tax regime. In t…" at bounding box center [557, 280] width 523 height 453
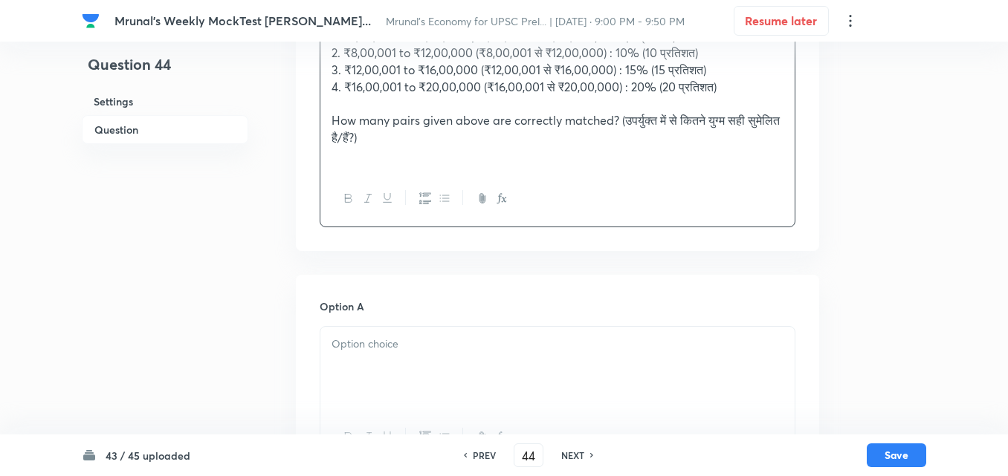
scroll to position [480, 0]
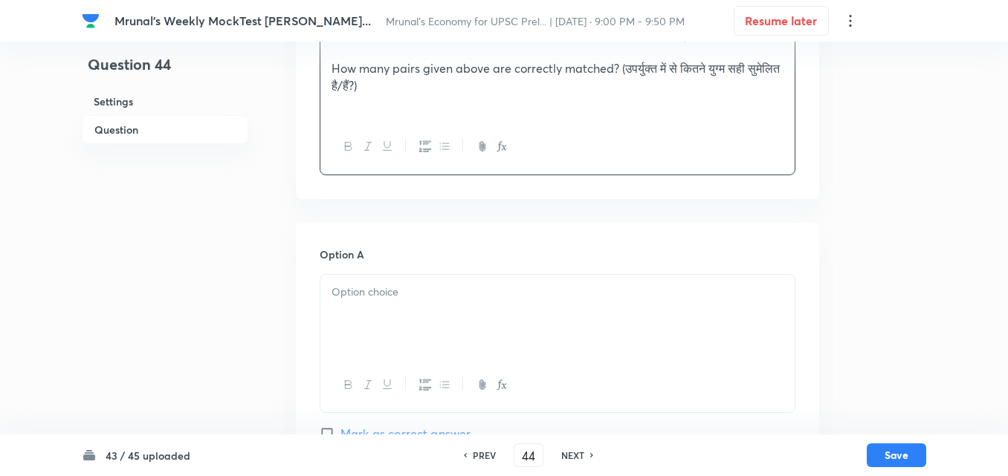
drag, startPoint x: 434, startPoint y: 284, endPoint x: 424, endPoint y: 287, distance: 10.1
click at [432, 285] on p at bounding box center [557, 292] width 452 height 17
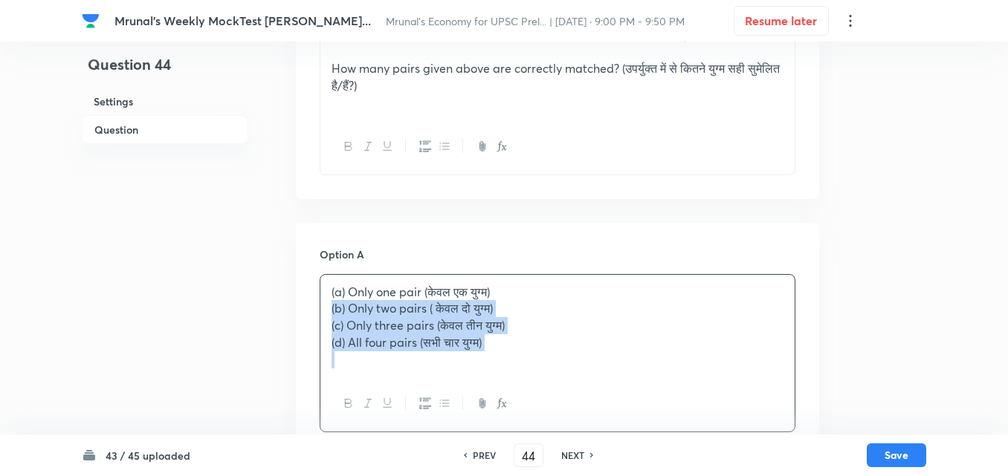
drag, startPoint x: 325, startPoint y: 313, endPoint x: 309, endPoint y: 311, distance: 15.8
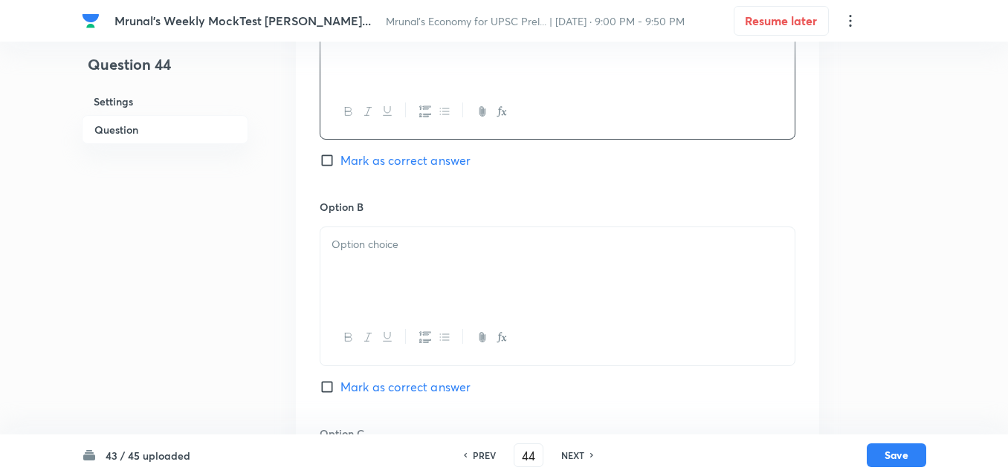
scroll to position [777, 0]
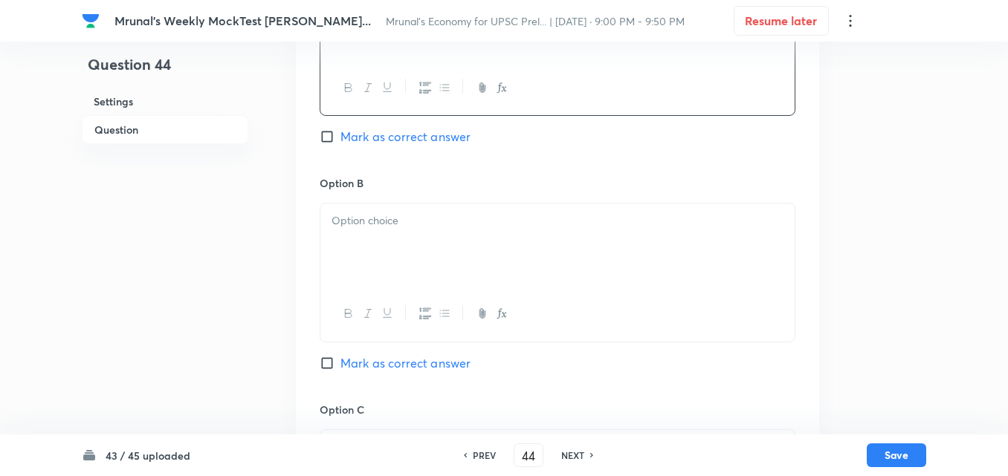
click at [402, 271] on div at bounding box center [557, 245] width 474 height 83
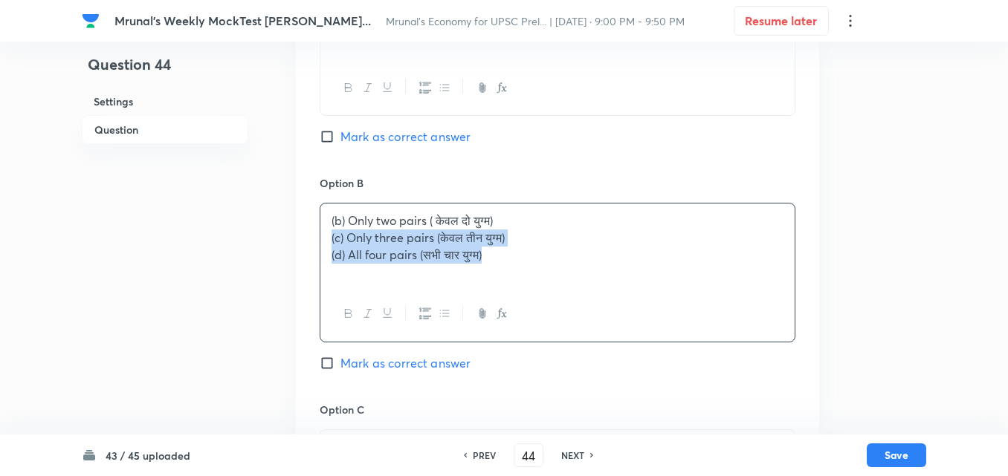
drag, startPoint x: 261, startPoint y: 235, endPoint x: 281, endPoint y: 243, distance: 21.7
click at [240, 232] on div "Question 44 Settings Question Settings Type Single choice correct 4 options + 2…" at bounding box center [504, 220] width 844 height 1852
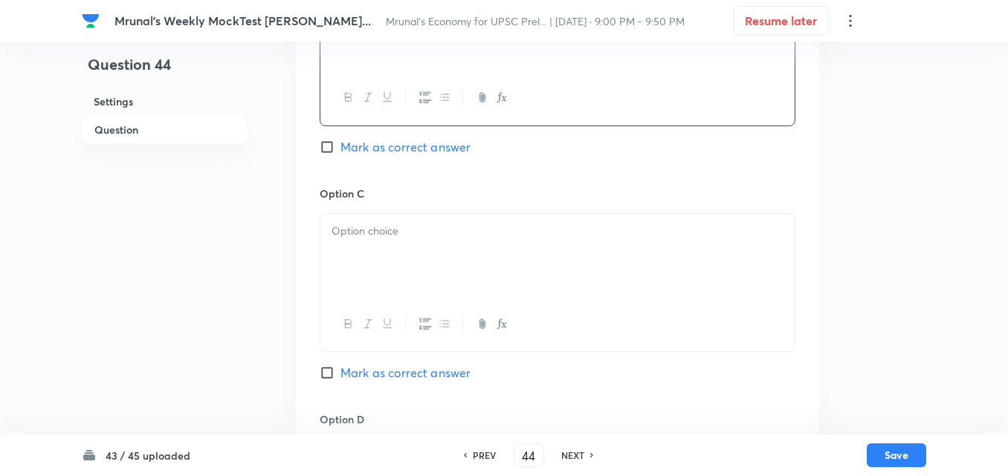
scroll to position [1000, 0]
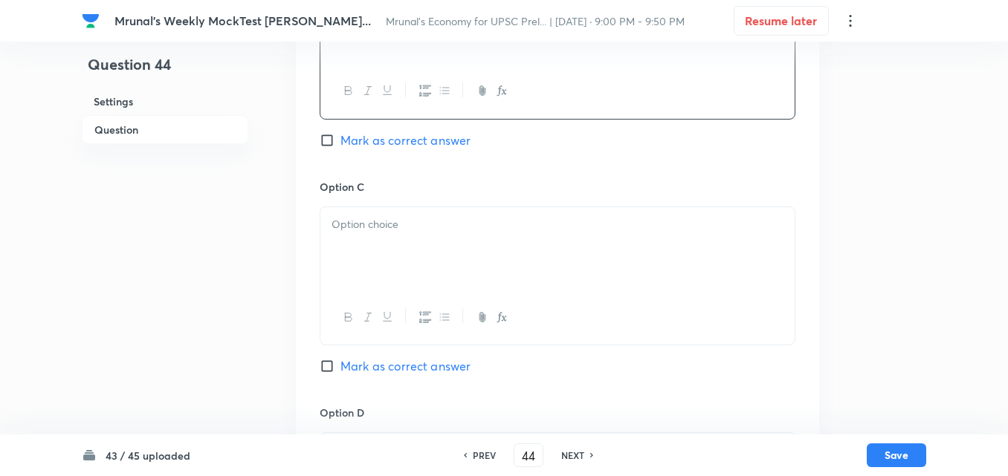
click at [415, 265] on div at bounding box center [557, 248] width 474 height 83
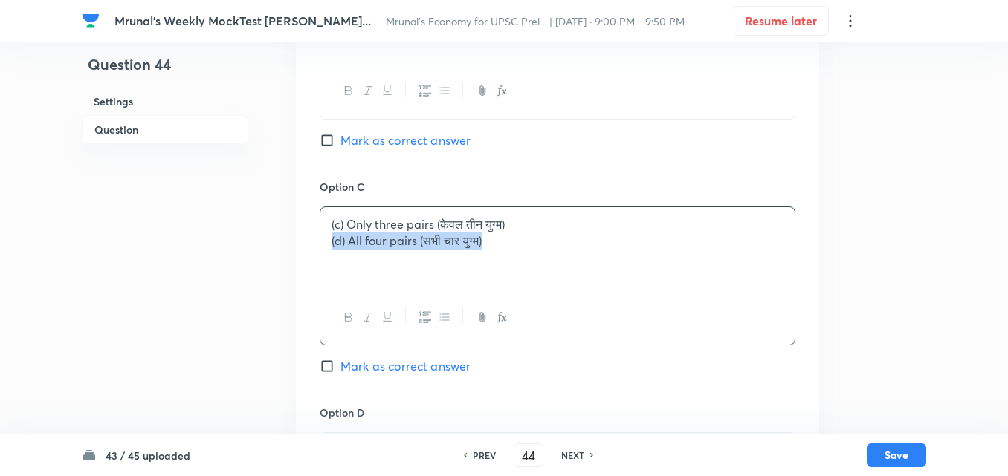
drag, startPoint x: 308, startPoint y: 238, endPoint x: 289, endPoint y: 238, distance: 19.3
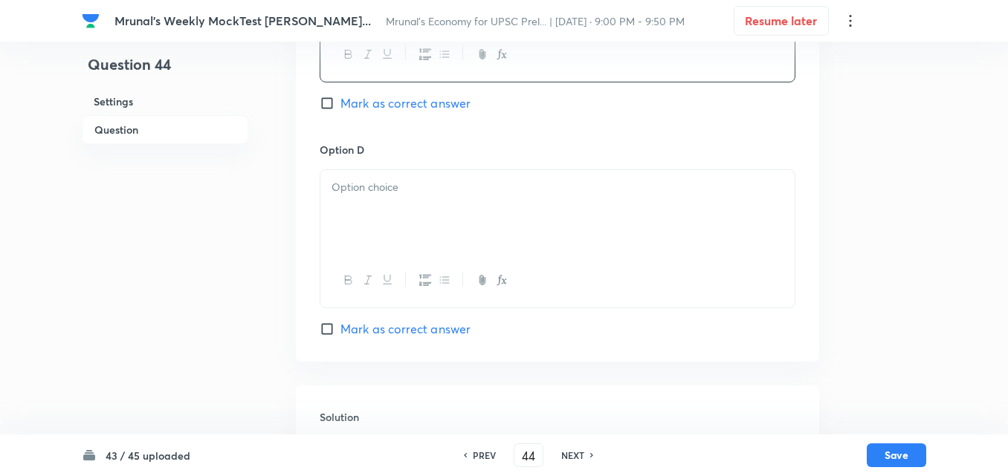
scroll to position [1297, 0]
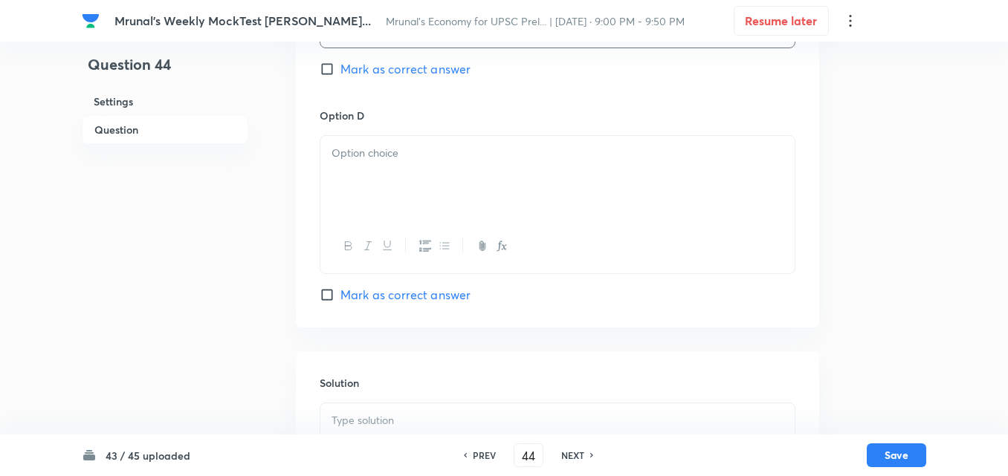
click at [422, 195] on div at bounding box center [557, 177] width 474 height 83
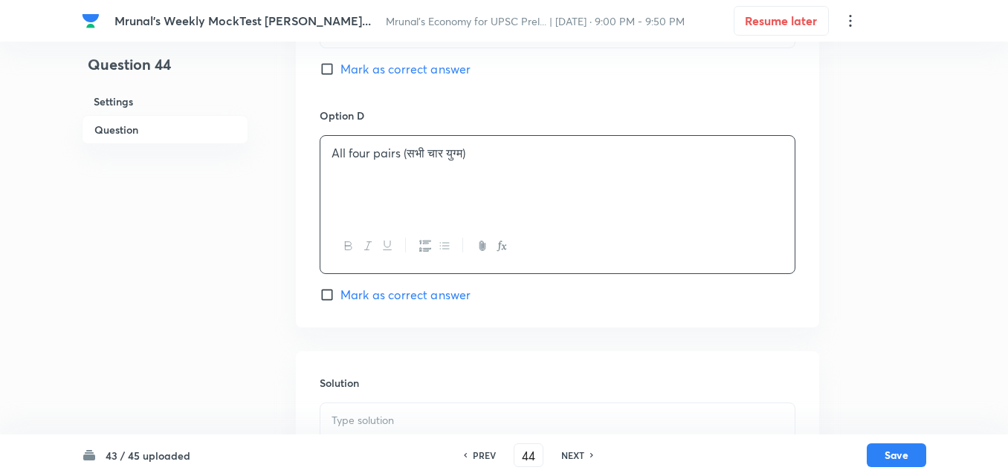
click at [399, 301] on span "Mark as correct answer" at bounding box center [405, 295] width 130 height 18
click at [340, 301] on input "Mark as correct answer" at bounding box center [330, 295] width 21 height 15
checkbox input "true"
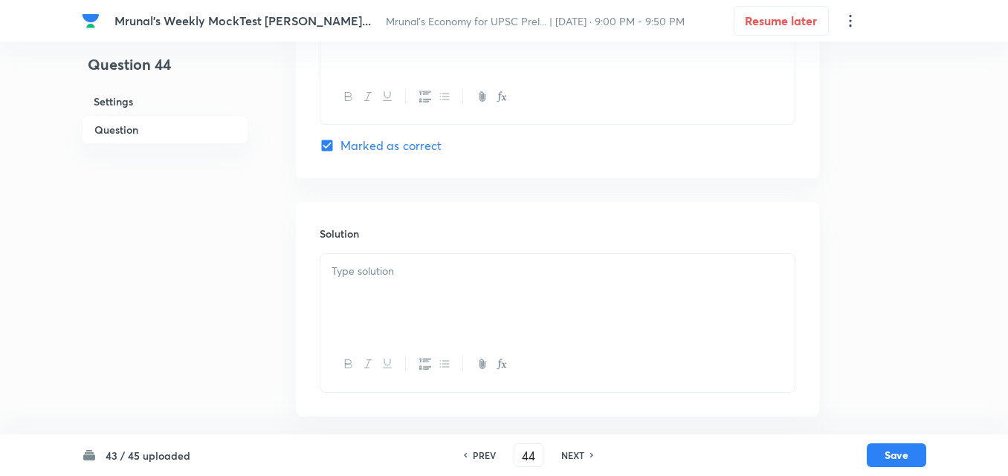
click at [406, 281] on div at bounding box center [557, 295] width 474 height 83
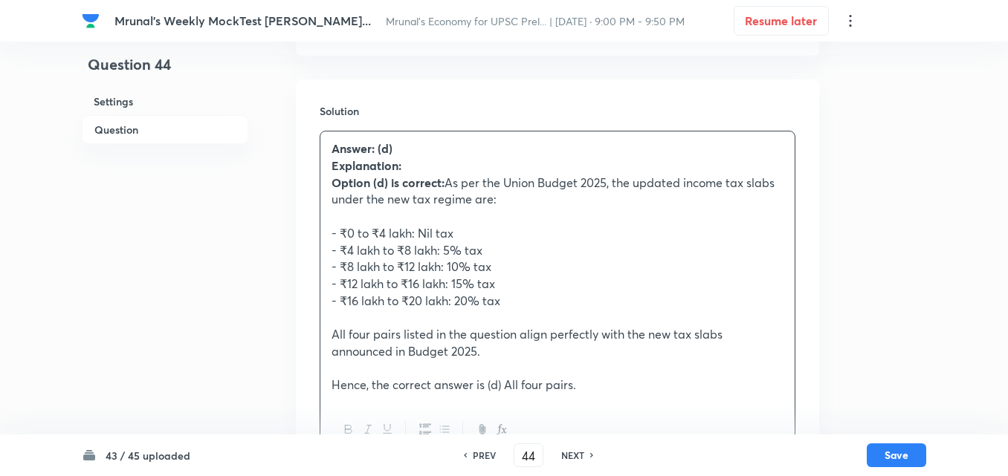
scroll to position [1595, 0]
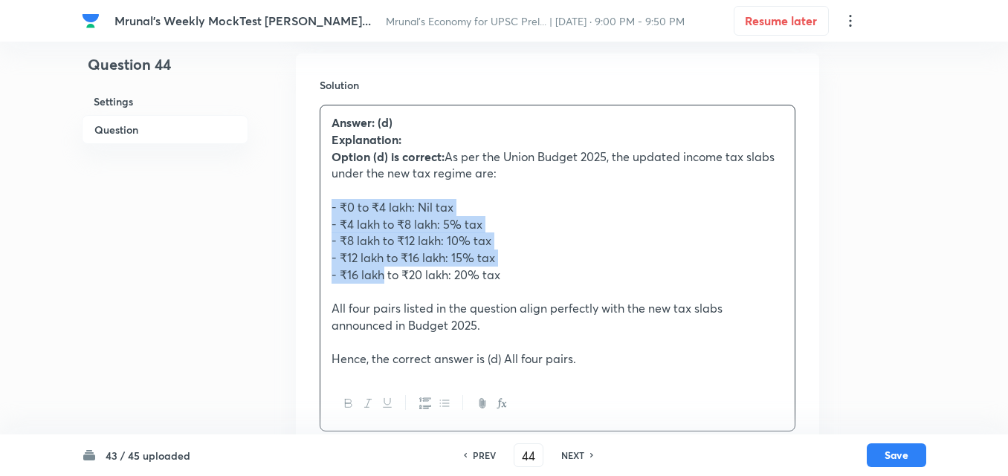
drag, startPoint x: 328, startPoint y: 202, endPoint x: 381, endPoint y: 276, distance: 91.1
click at [381, 276] on div "Answer: (d) Explanation: Option (d) is correct: As per the Union Budget 2025, t…" at bounding box center [557, 241] width 474 height 271
click at [441, 398] on icon "button" at bounding box center [444, 404] width 12 height 12
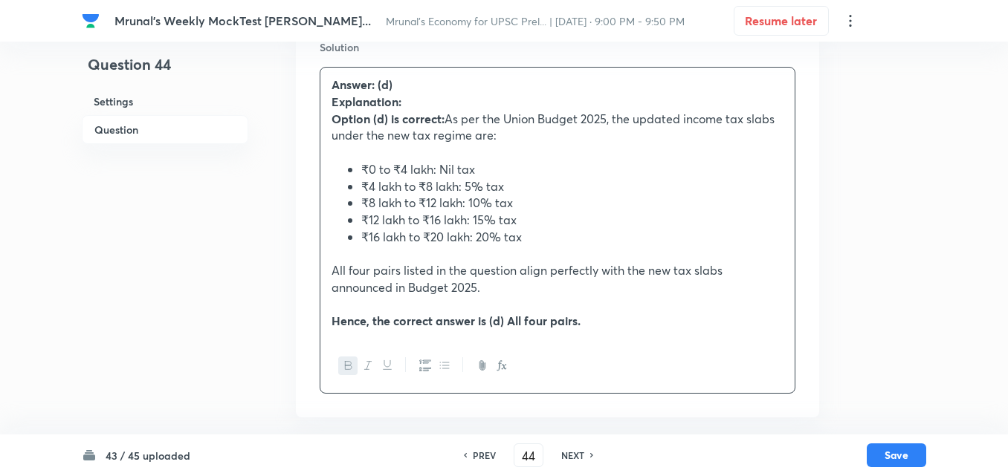
scroll to position [1634, 0]
click at [893, 444] on button "Save" at bounding box center [895, 454] width 59 height 24
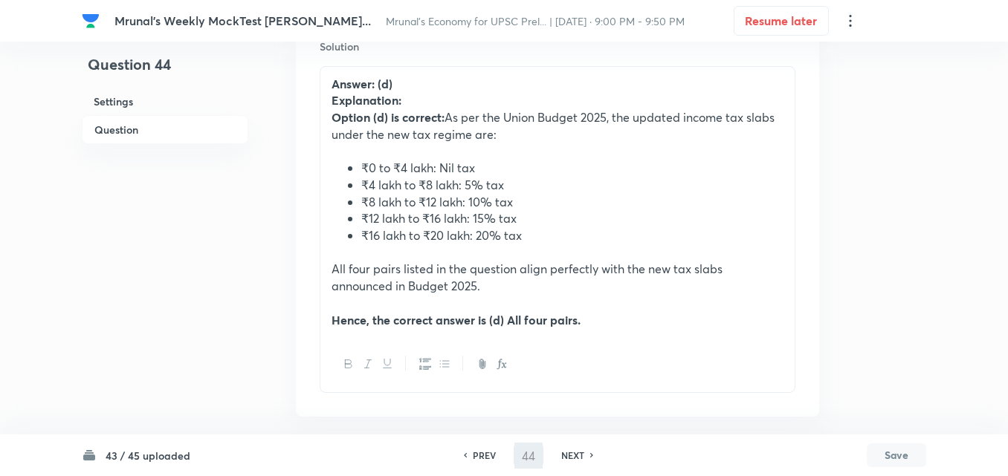
scroll to position [1618, 0]
type input "45"
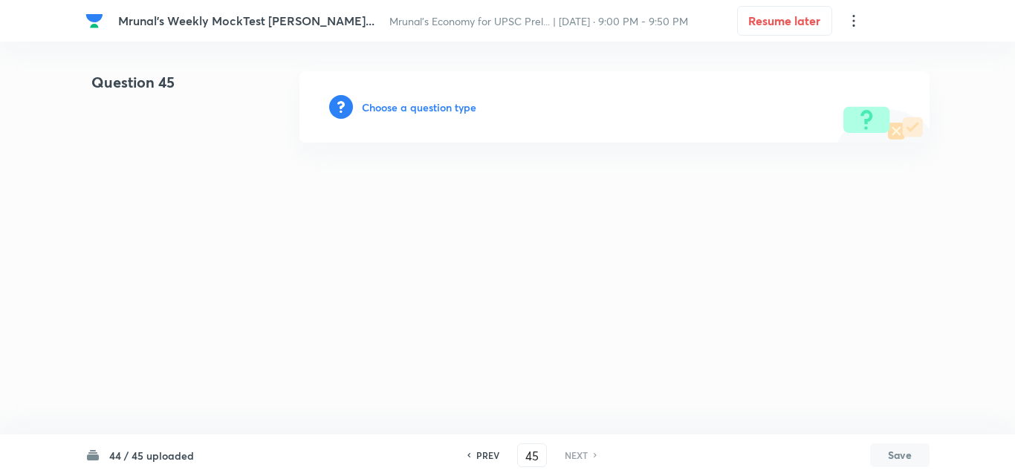
click at [416, 107] on h6 "Choose a question type" at bounding box center [419, 108] width 114 height 16
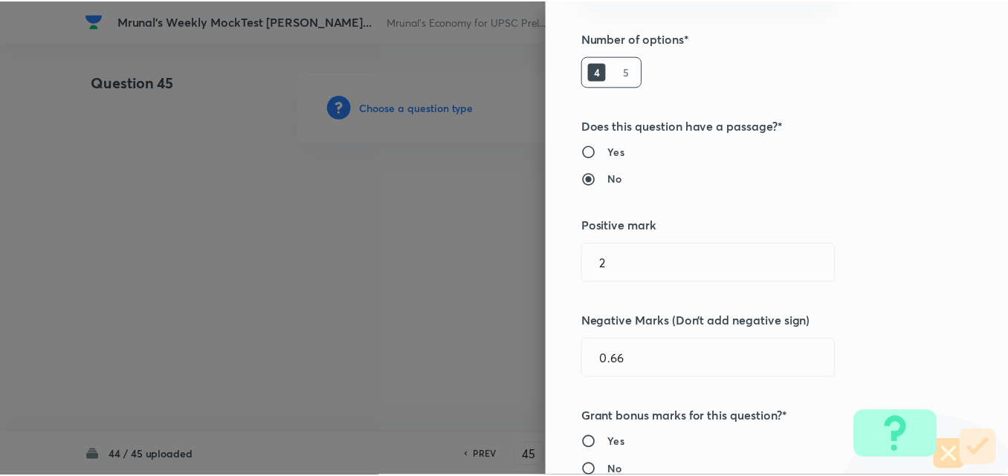
scroll to position [297, 0]
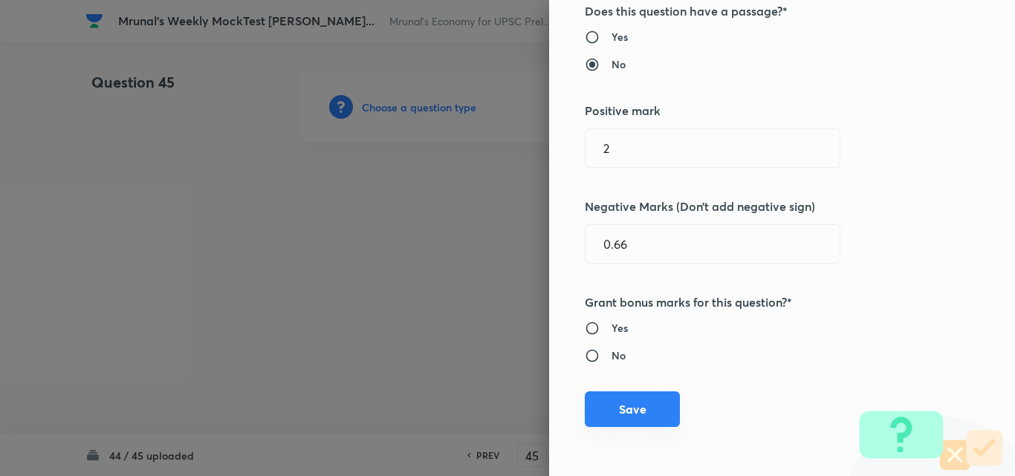
click at [649, 400] on button "Save" at bounding box center [632, 410] width 95 height 36
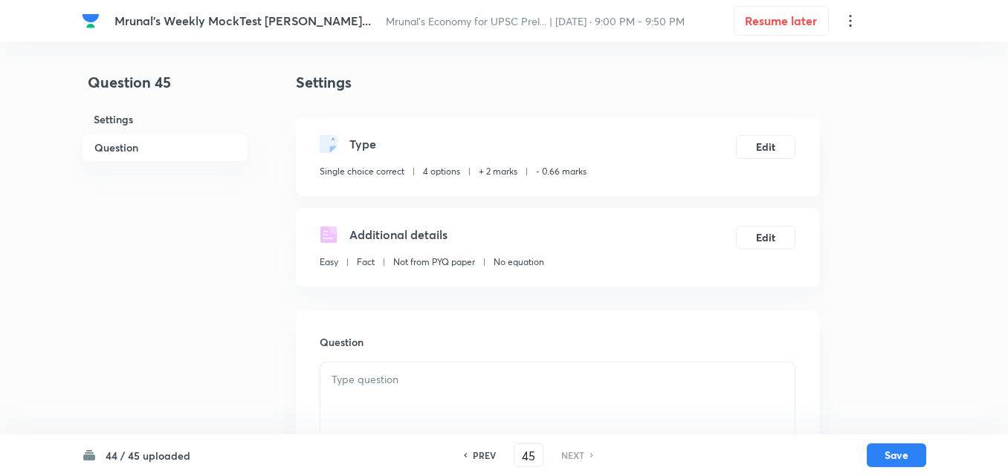
click at [132, 154] on h6 "Question" at bounding box center [165, 147] width 166 height 29
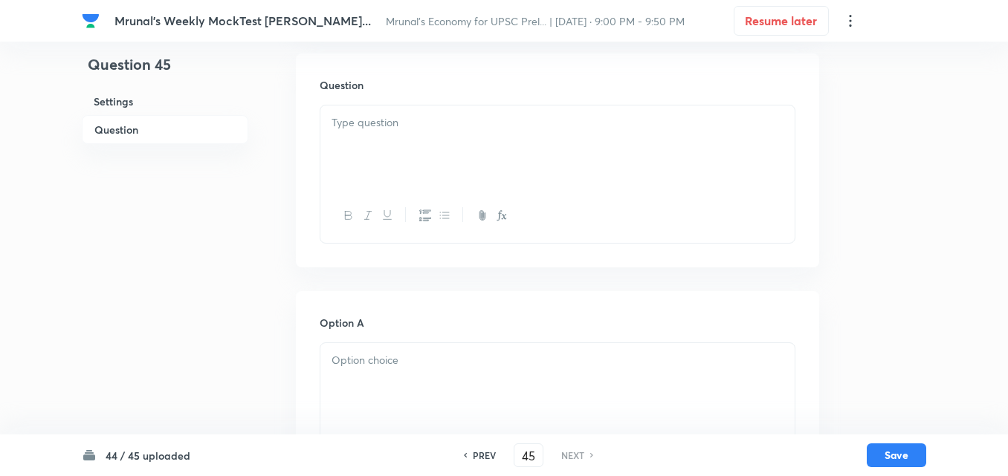
click at [435, 154] on div at bounding box center [557, 147] width 474 height 83
click at [452, 152] on div at bounding box center [557, 147] width 474 height 83
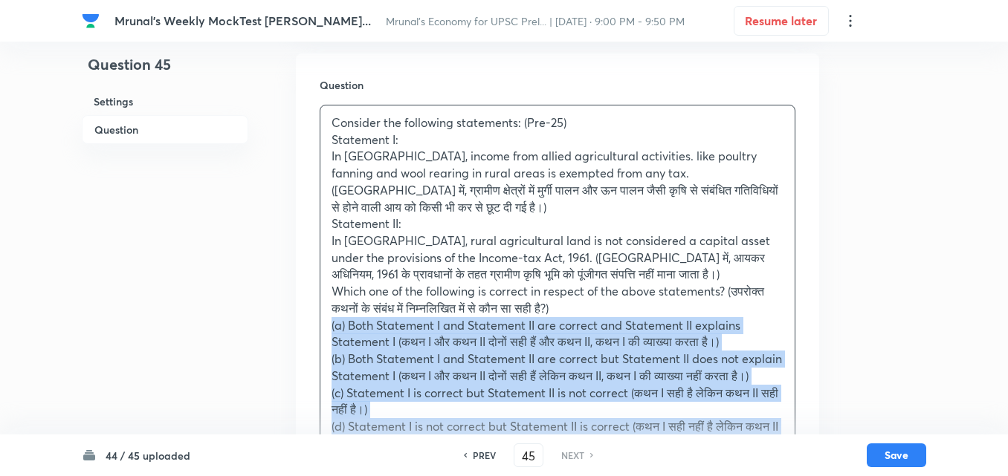
drag, startPoint x: 302, startPoint y: 316, endPoint x: 307, endPoint y: 296, distance: 19.8
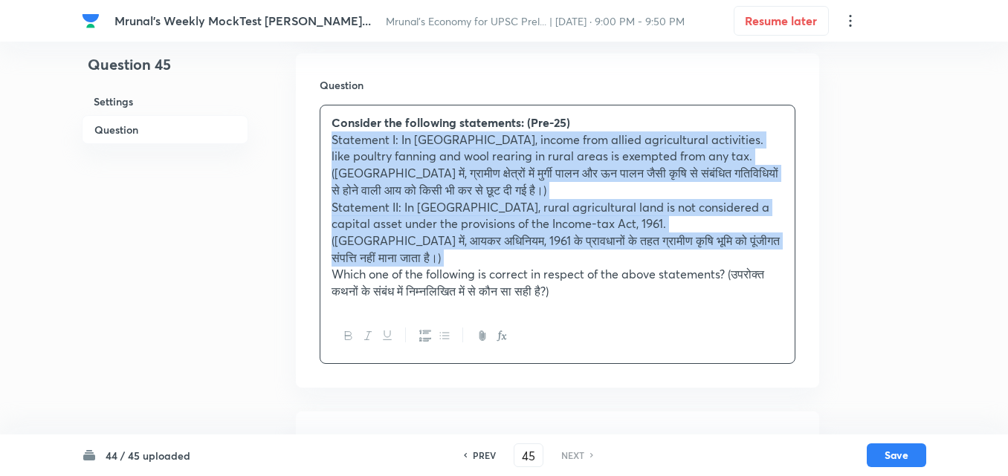
click at [430, 331] on icon "button" at bounding box center [425, 336] width 12 height 11
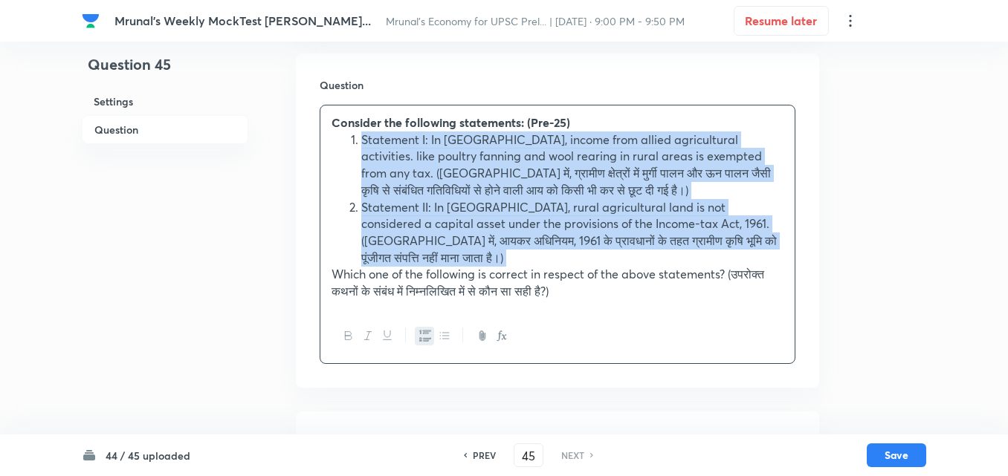
click at [438, 330] on icon "button" at bounding box center [444, 336] width 12 height 12
click at [475, 200] on li "Statement II: In India, rural agricultural land is not considered a capital ass…" at bounding box center [572, 233] width 422 height 68
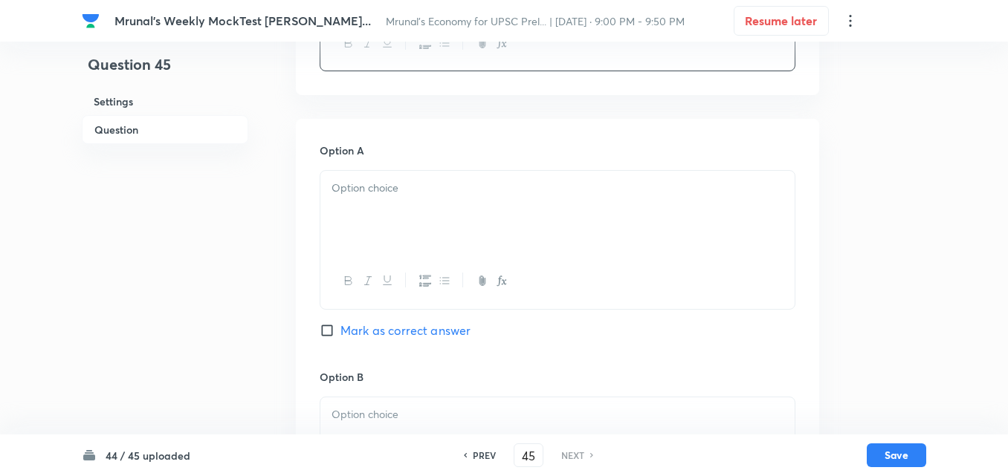
scroll to position [554, 0]
click at [370, 209] on div at bounding box center [557, 207] width 474 height 83
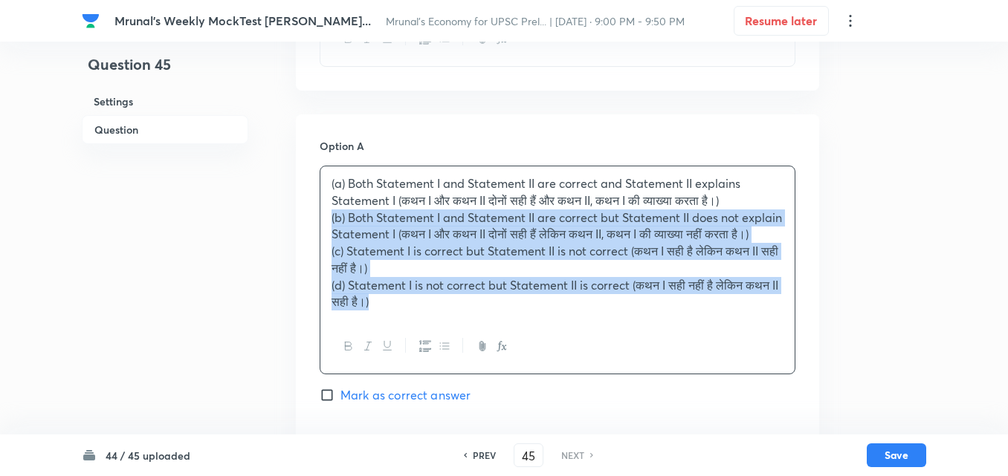
drag, startPoint x: 323, startPoint y: 203, endPoint x: 315, endPoint y: 203, distance: 8.2
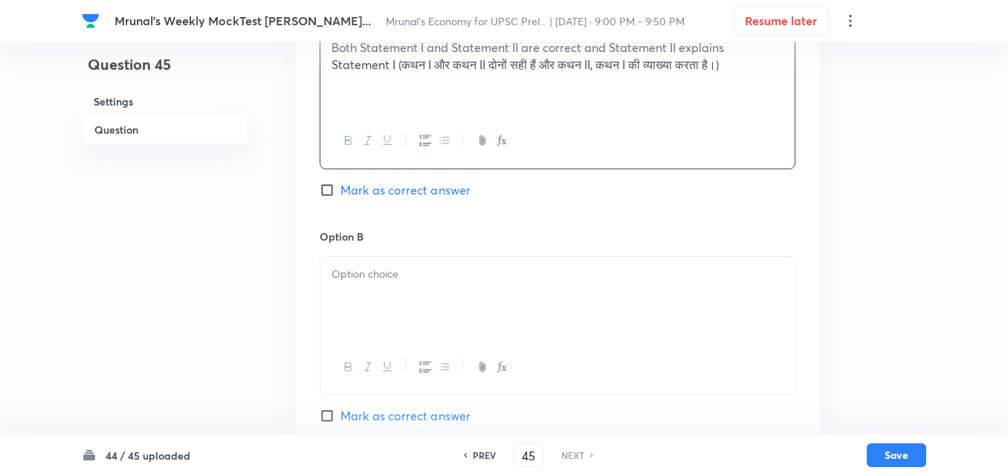
scroll to position [703, 0]
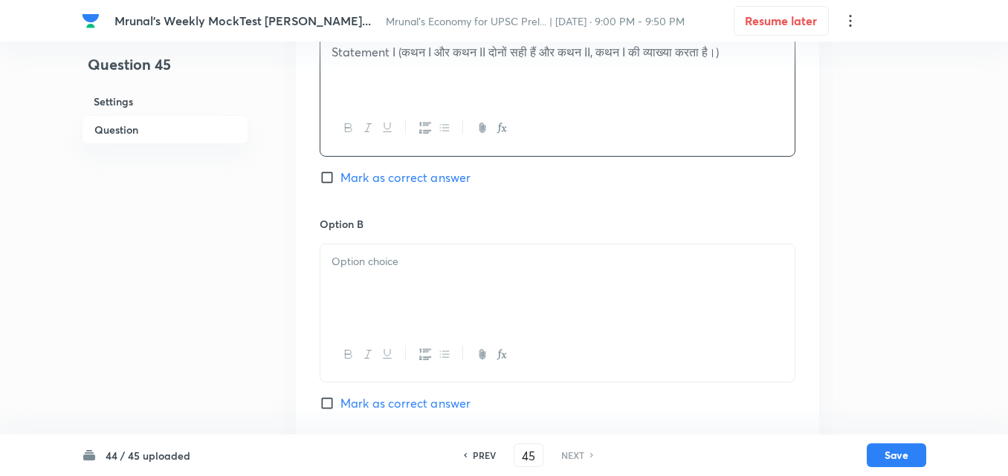
click at [381, 294] on div at bounding box center [557, 285] width 474 height 83
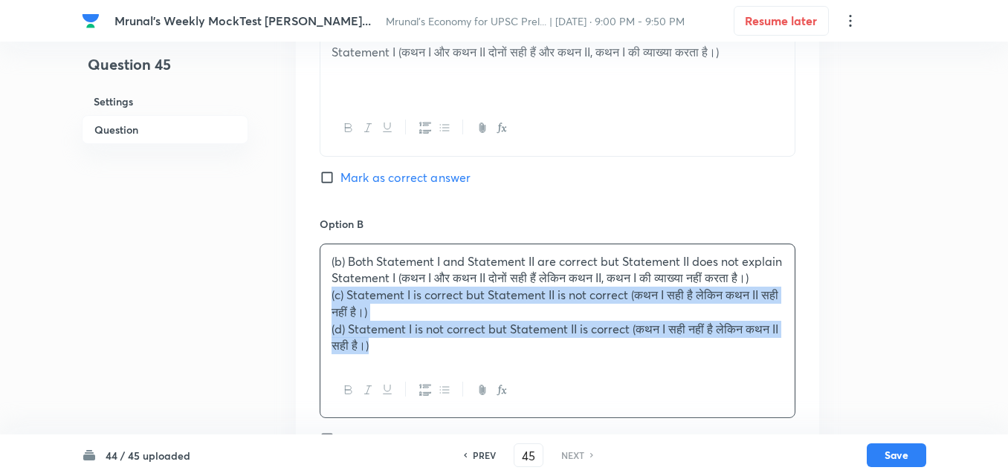
drag, startPoint x: 316, startPoint y: 281, endPoint x: 285, endPoint y: 279, distance: 31.3
click at [285, 279] on div "Question 45 Settings Question Settings Type Single choice correct 4 options + 2…" at bounding box center [504, 295] width 844 height 1854
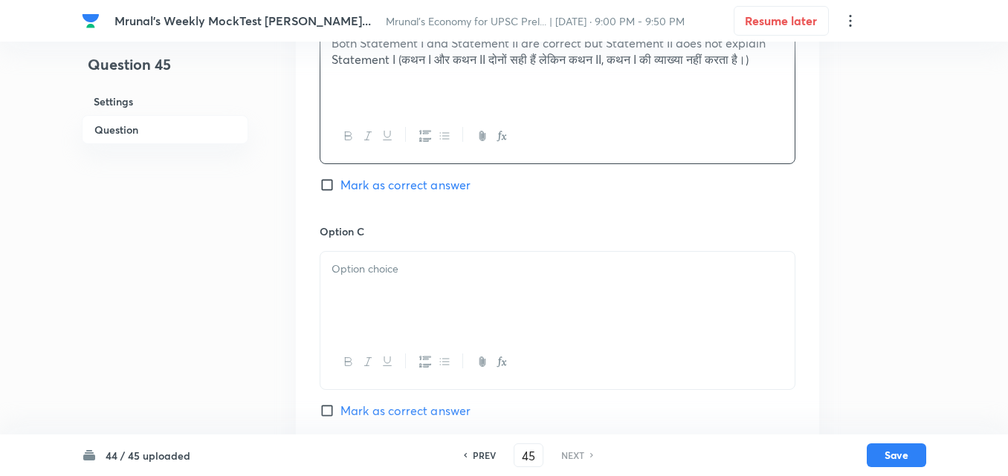
scroll to position [926, 0]
click at [424, 259] on div at bounding box center [557, 288] width 474 height 83
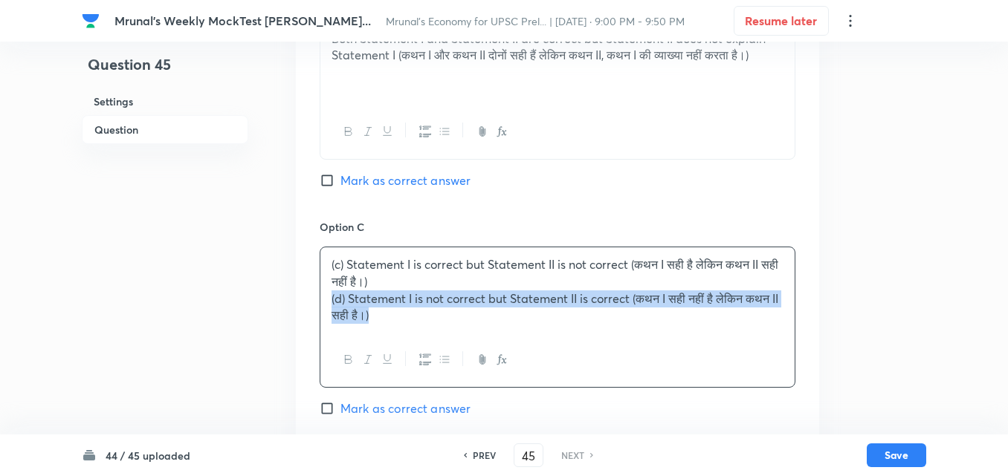
click at [320, 274] on div "(c) Statement I is correct but Statement II is not correct (कथन I सही है लेकिन …" at bounding box center [558, 317] width 476 height 141
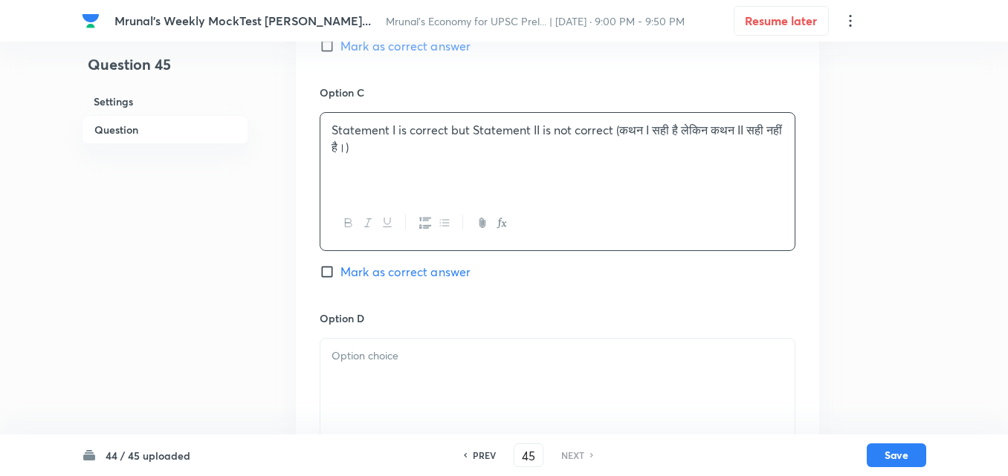
scroll to position [1223, 0]
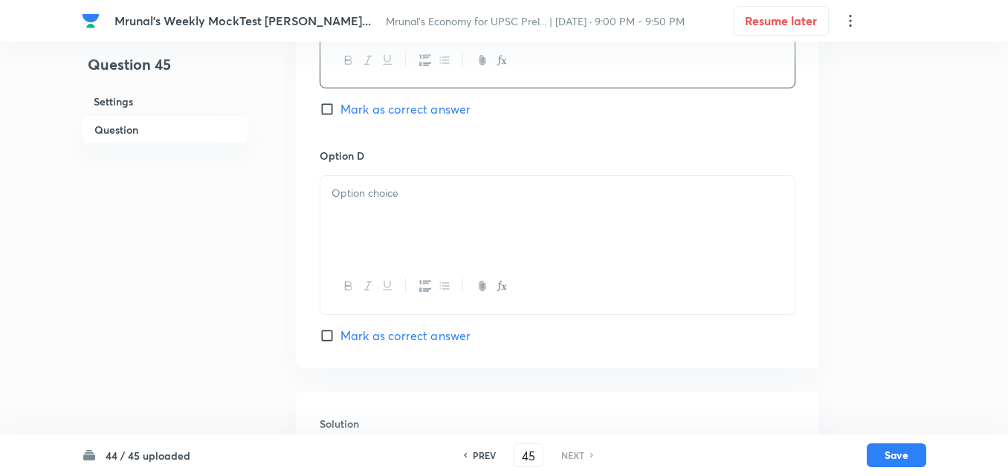
drag, startPoint x: 413, startPoint y: 200, endPoint x: 423, endPoint y: 202, distance: 9.9
click at [413, 198] on div at bounding box center [557, 217] width 474 height 83
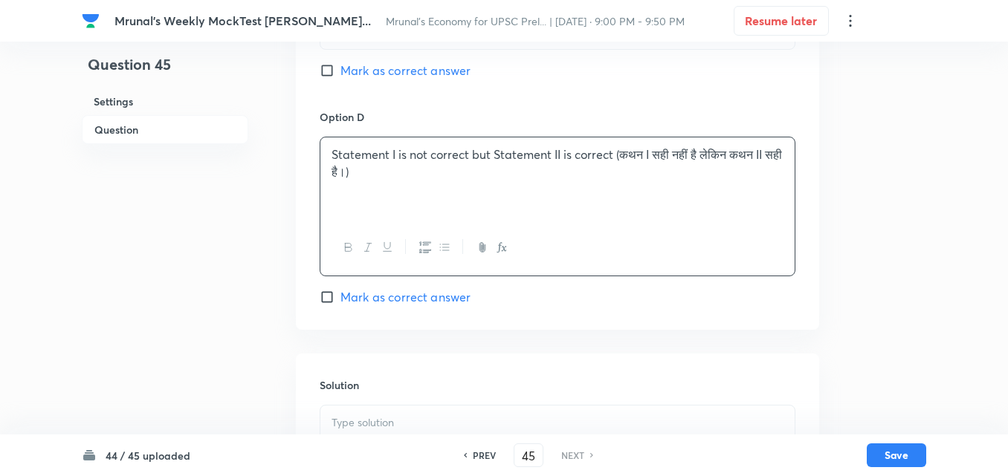
scroll to position [1297, 0]
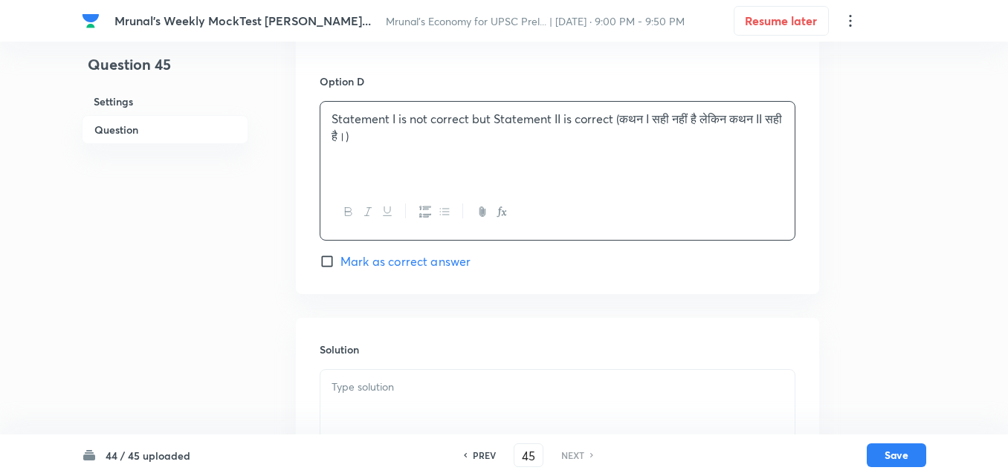
click at [374, 253] on span "Mark as correct answer" at bounding box center [405, 262] width 130 height 18
click at [340, 254] on input "Mark as correct answer" at bounding box center [330, 261] width 21 height 15
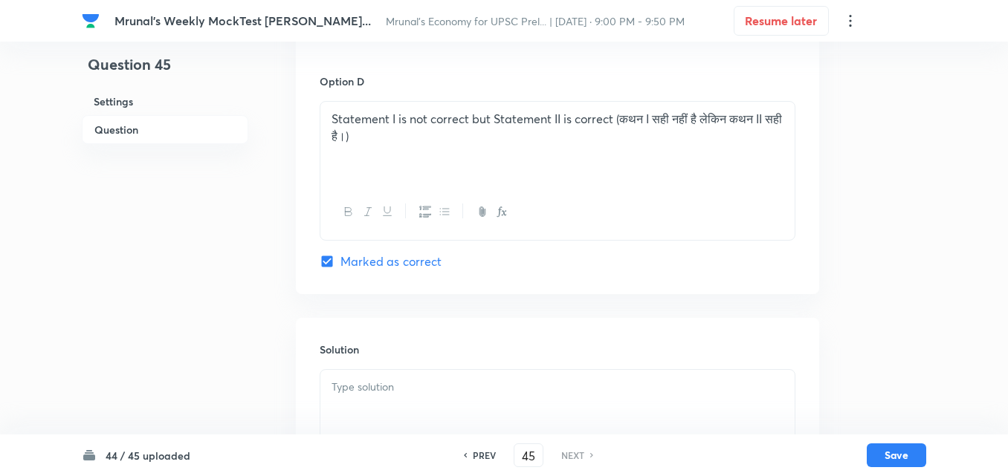
click at [372, 379] on p at bounding box center [557, 387] width 452 height 17
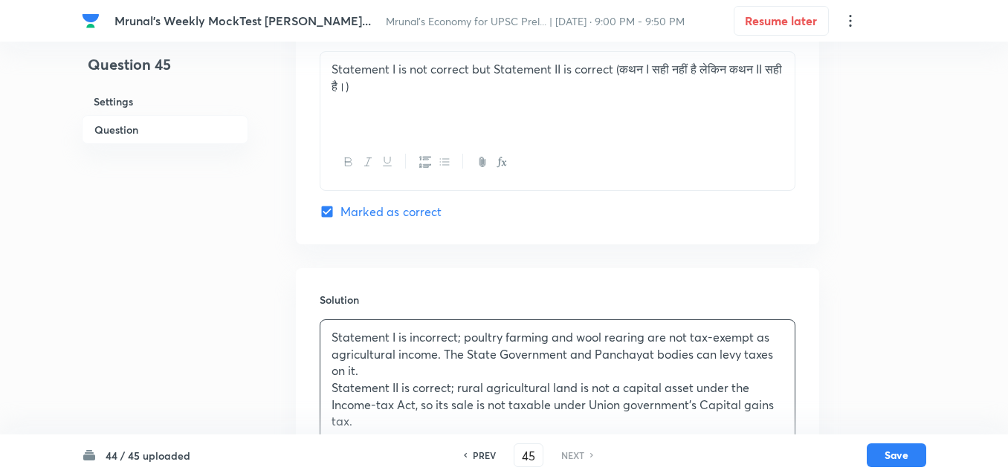
scroll to position [1432, 0]
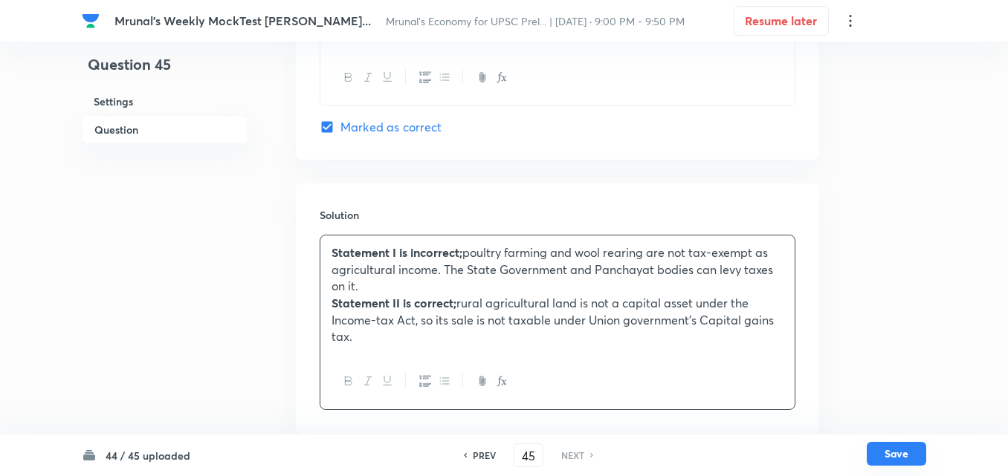
click at [904, 457] on button "Save" at bounding box center [895, 454] width 59 height 24
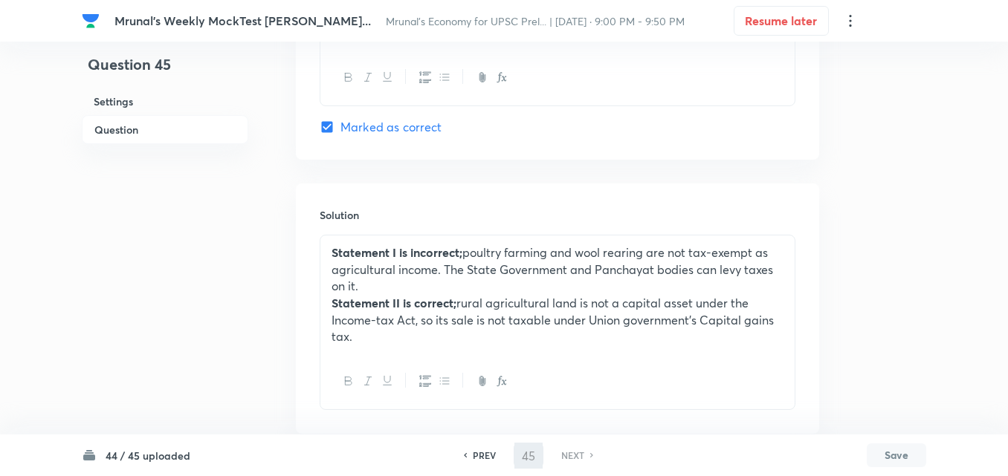
checkbox input "true"
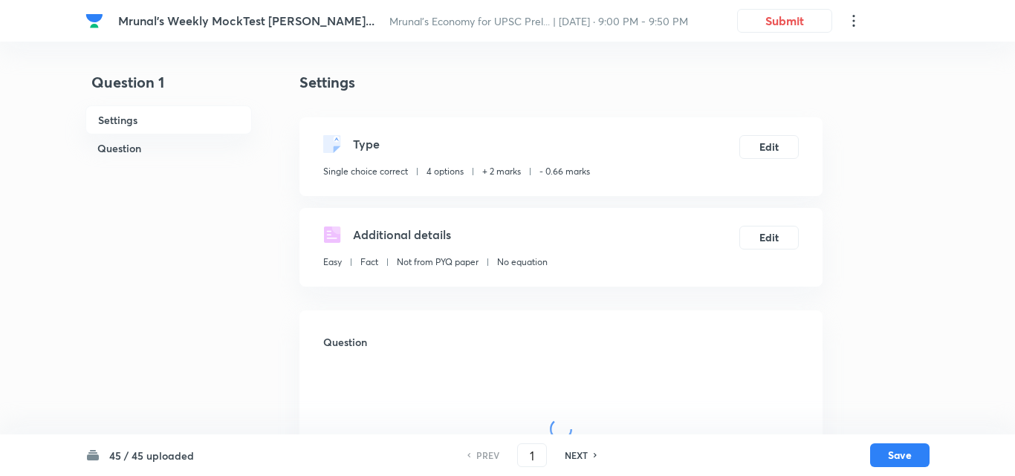
checkbox input "true"
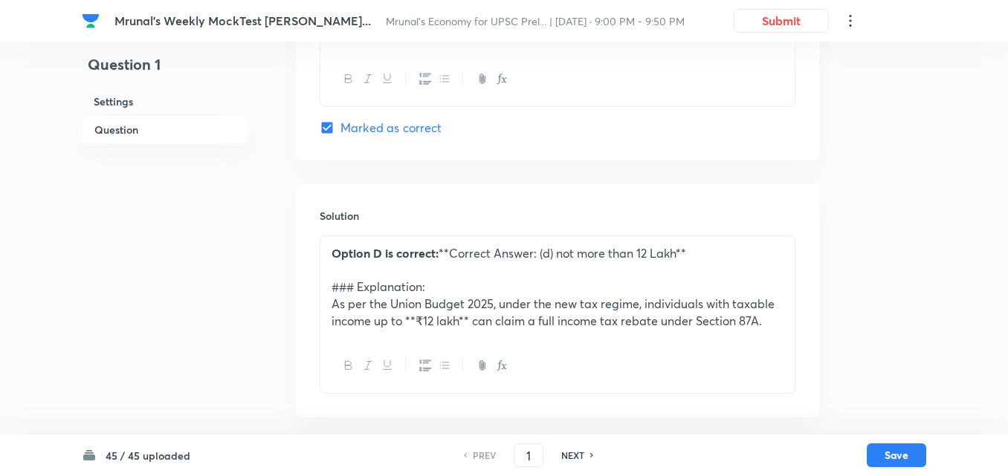
scroll to position [1312, 0]
click at [329, 250] on div "Option D is correct: **Correct Answer: (d) not more than 12 Lakh** ### Explanat…" at bounding box center [557, 287] width 474 height 103
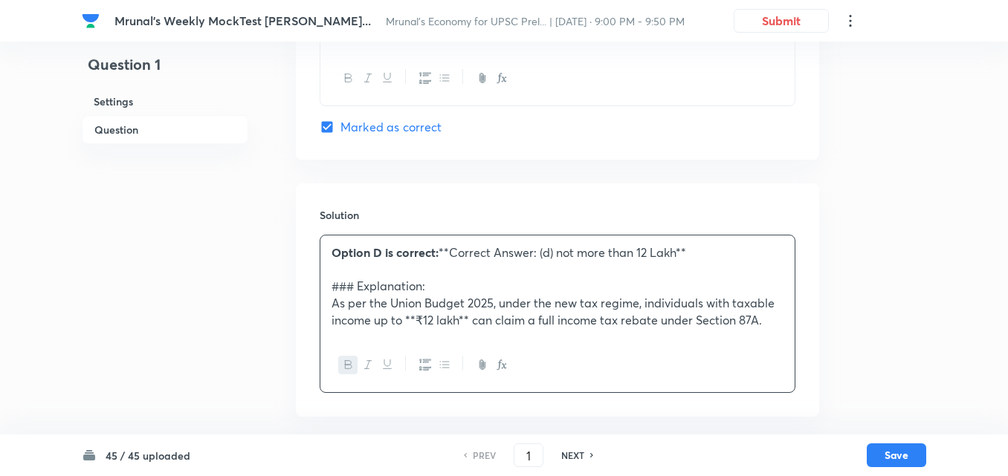
click at [569, 451] on h6 "NEXT" at bounding box center [572, 455] width 23 height 13
type input "2"
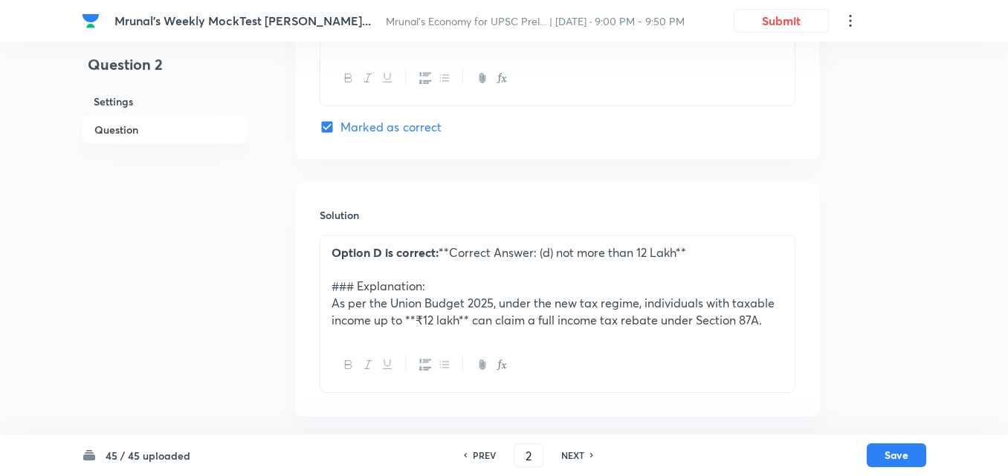
checkbox input "false"
checkbox input "true"
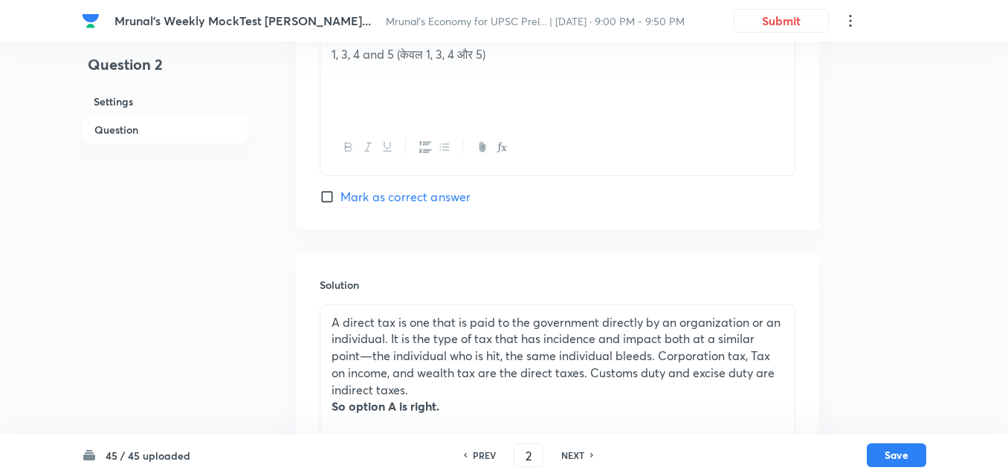
click at [333, 319] on p "A direct tax is one that is paid to the government directly by an organization …" at bounding box center [557, 356] width 452 height 85
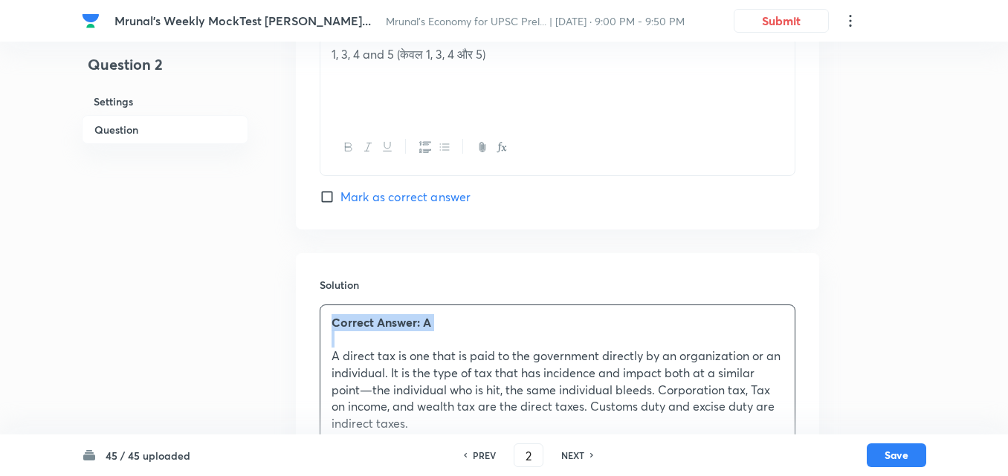
copy strong "Correct Answer: A"
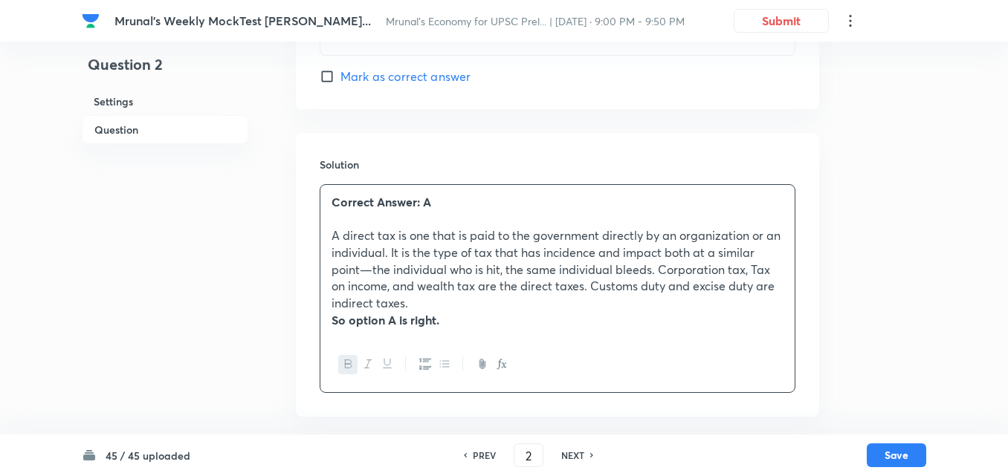
click at [935, 465] on div "45 / 45 uploaded PREV 2 ​ NEXT Save" at bounding box center [504, 456] width 1008 height 42
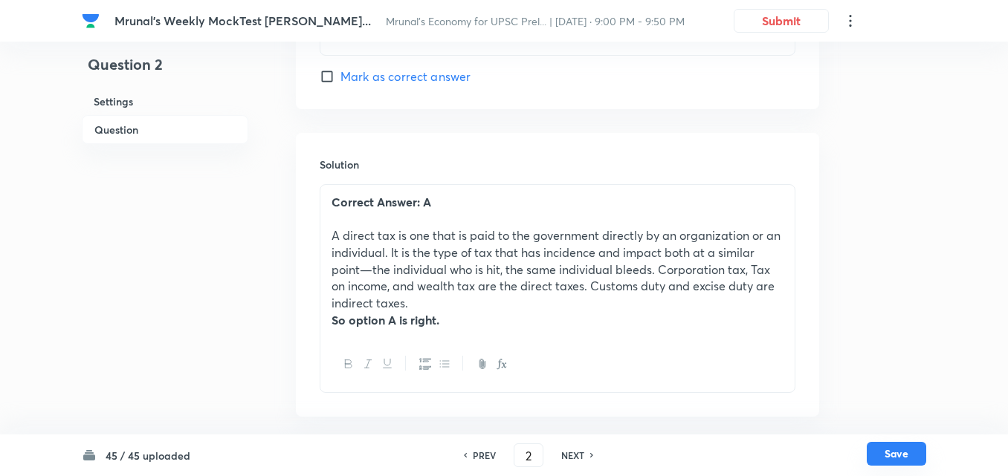
click at [914, 459] on button "Save" at bounding box center [895, 454] width 59 height 24
type input "3"
checkbox input "true"
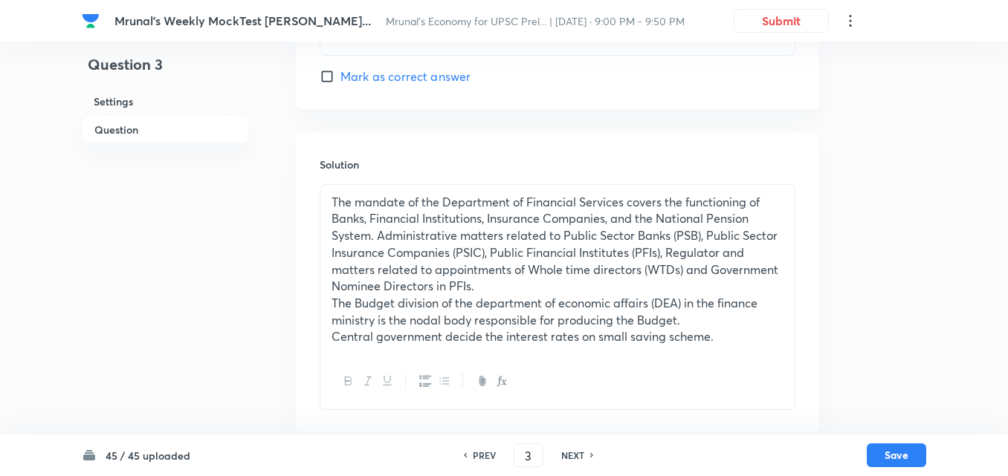
click at [320, 217] on div "The mandate of the Department of Financial Services covers the functioning of B…" at bounding box center [558, 297] width 476 height 226
click at [330, 201] on div "The mandate of the Department of Financial Services covers the functioning of B…" at bounding box center [557, 269] width 474 height 169
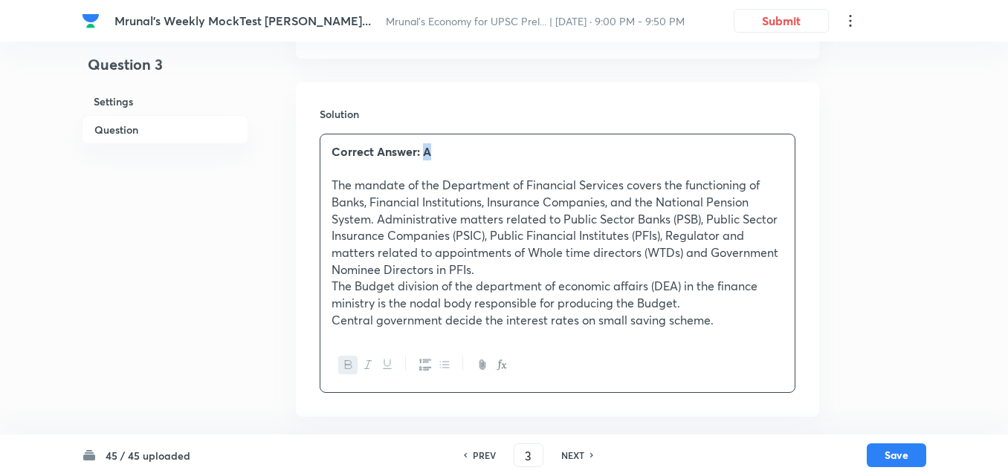
scroll to position [1500, 0]
click at [898, 461] on button "Save" at bounding box center [895, 454] width 59 height 24
type input "4"
checkbox input "false"
checkbox input "true"
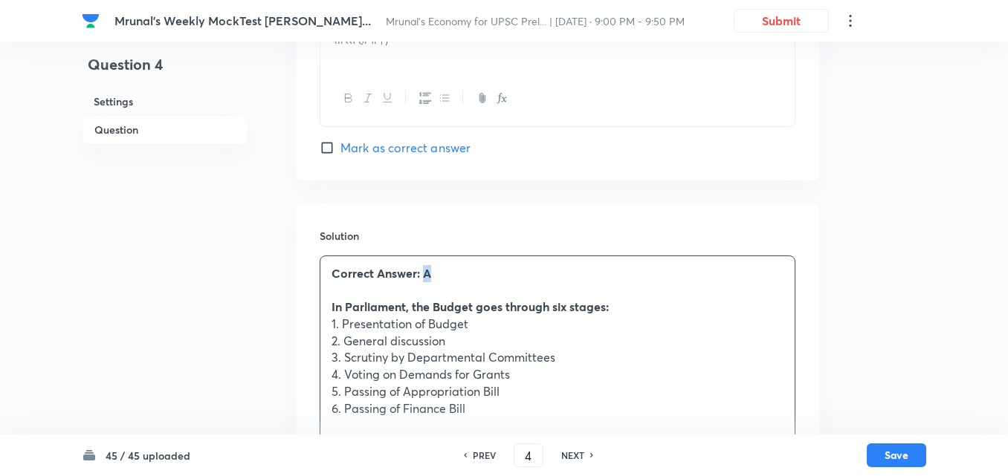
scroll to position [1294, 0]
click at [906, 458] on button "Save" at bounding box center [895, 454] width 59 height 24
type input "5"
checkbox input "false"
checkbox input "true"
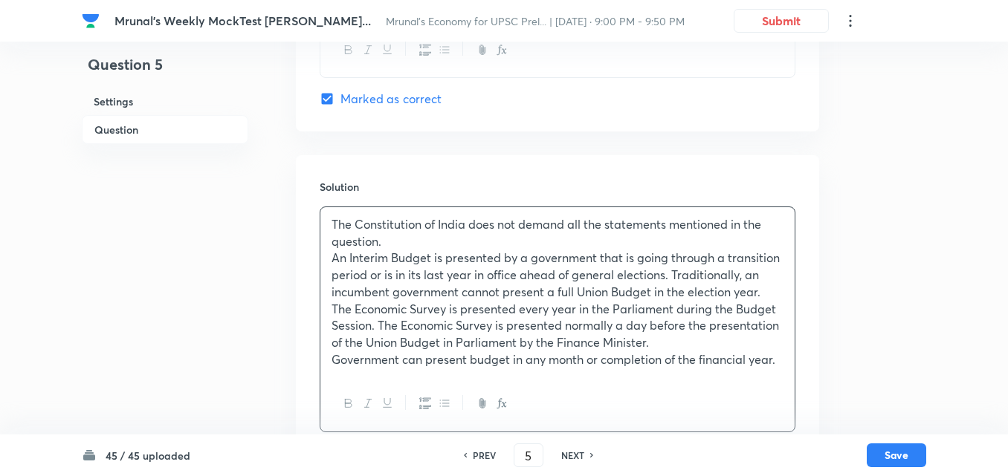
scroll to position [1419, 0]
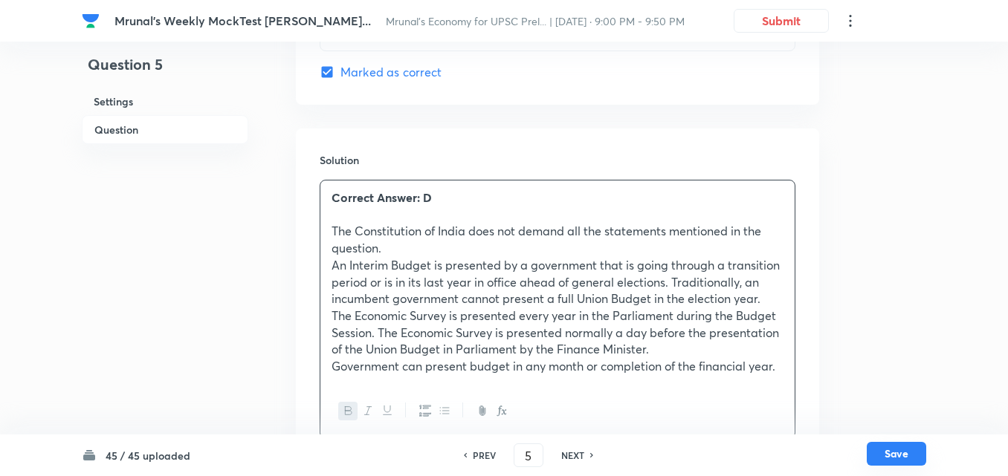
click at [913, 458] on button "Save" at bounding box center [895, 454] width 59 height 24
type input "6"
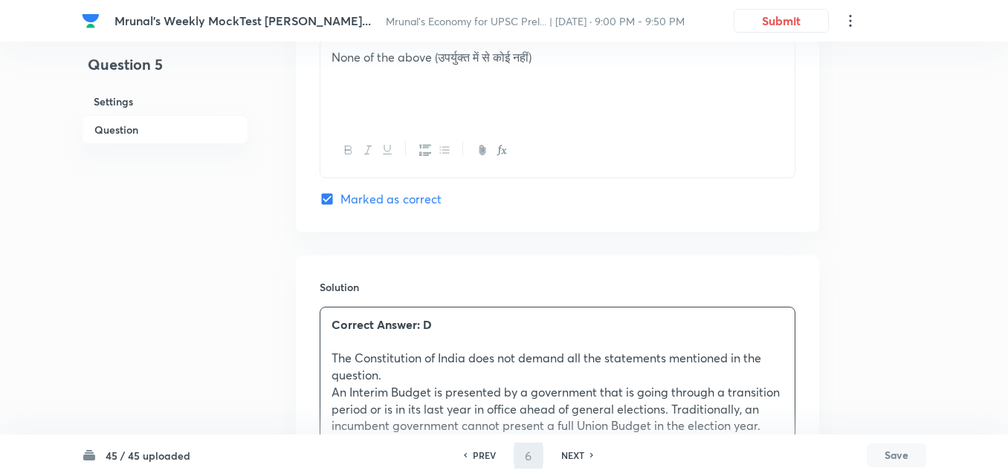
checkbox input "false"
checkbox input "true"
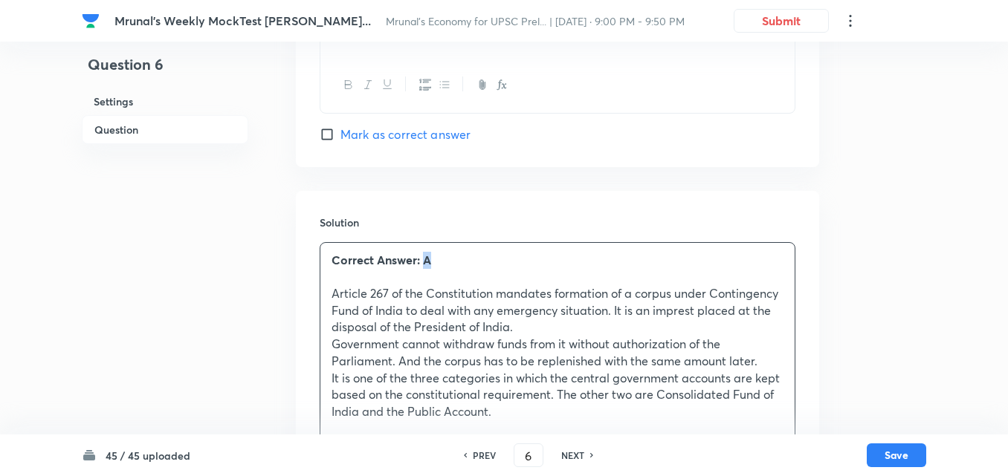
scroll to position [1415, 0]
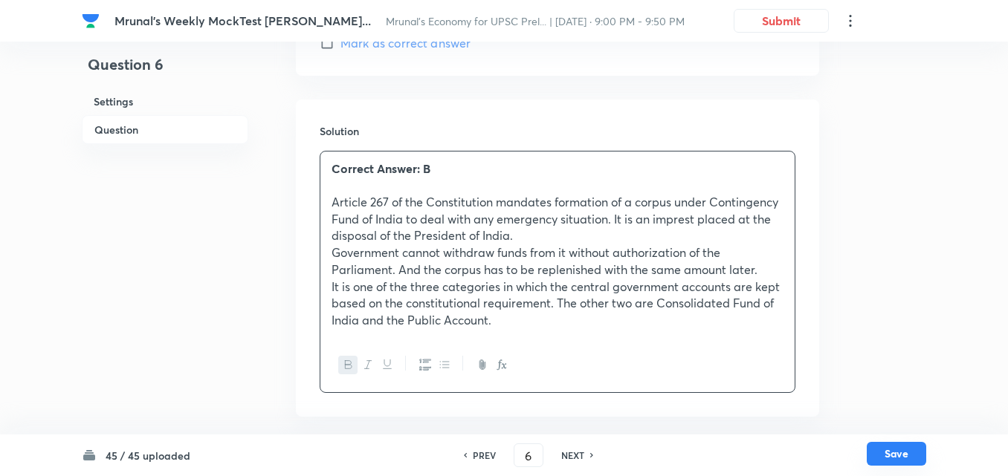
click at [908, 460] on button "Save" at bounding box center [895, 454] width 59 height 24
type input "7"
checkbox input "false"
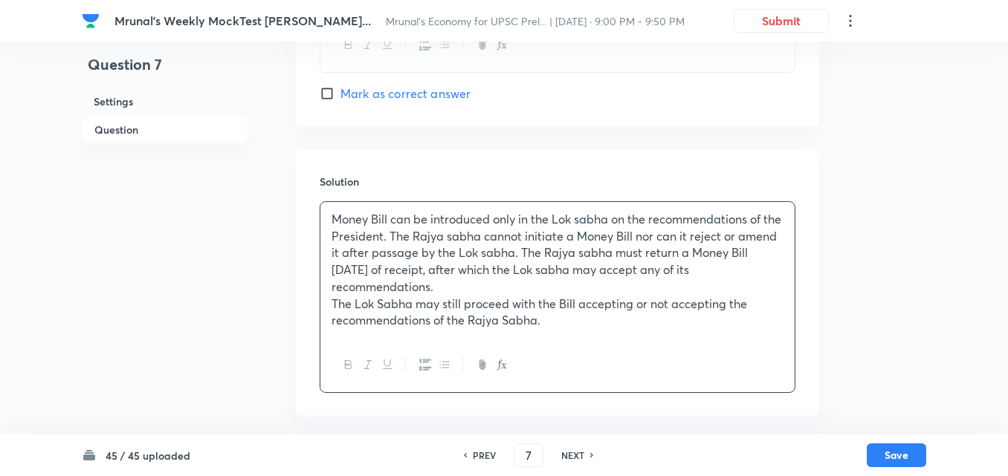
checkbox input "true"
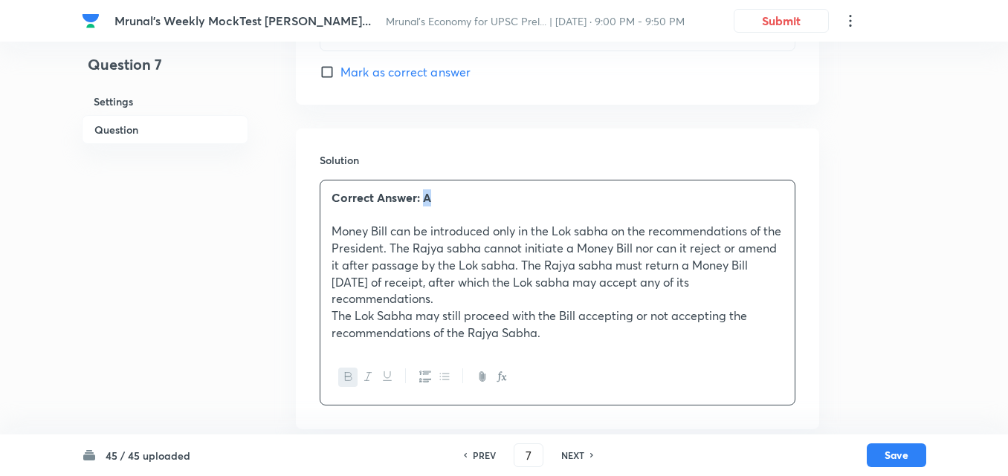
scroll to position [1379, 0]
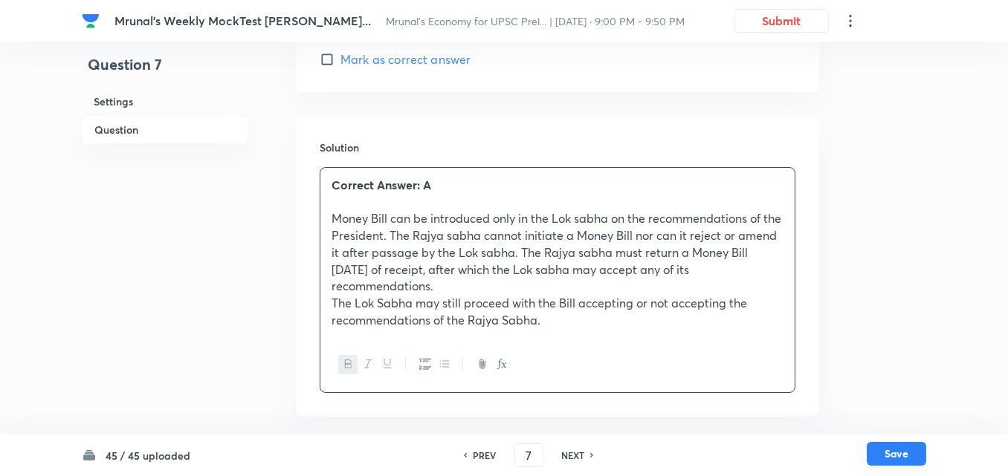
click at [907, 456] on button "Save" at bounding box center [895, 454] width 59 height 24
type input "8"
checkbox input "false"
checkbox input "true"
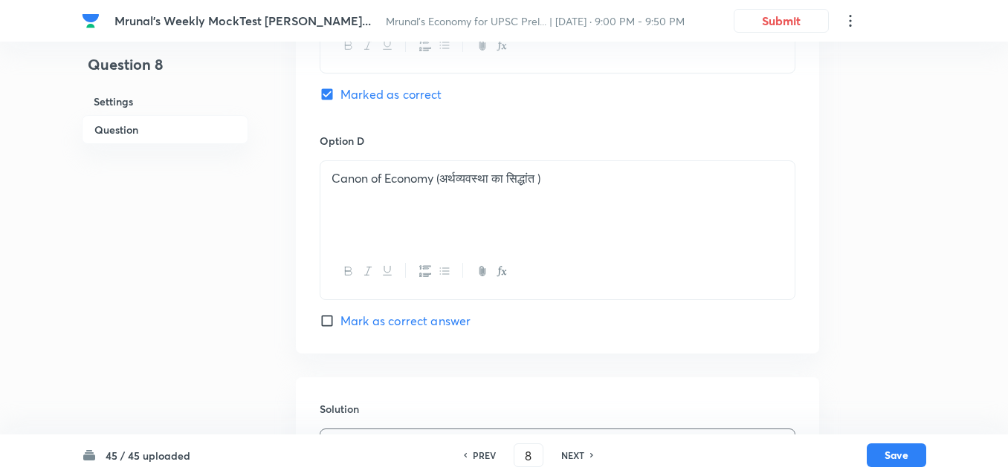
scroll to position [1487, 0]
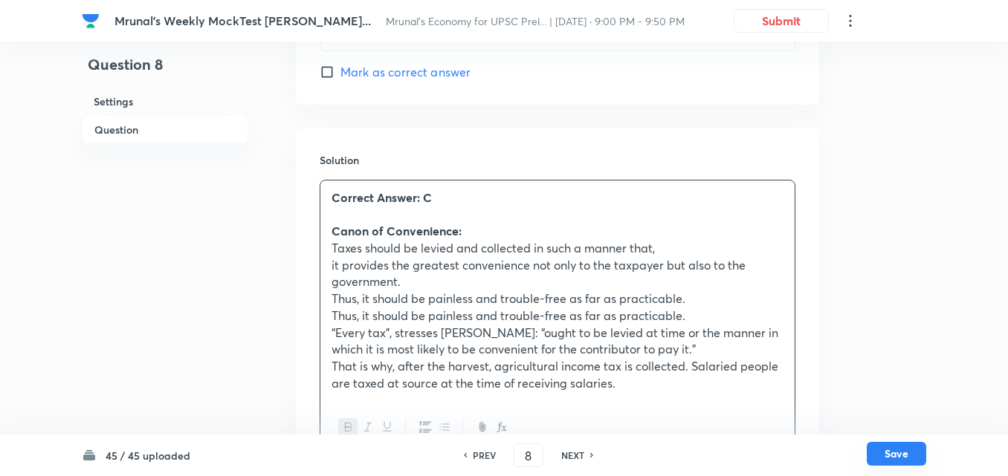
click at [874, 451] on button "Save" at bounding box center [895, 454] width 59 height 24
type input "9"
checkbox input "false"
checkbox input "true"
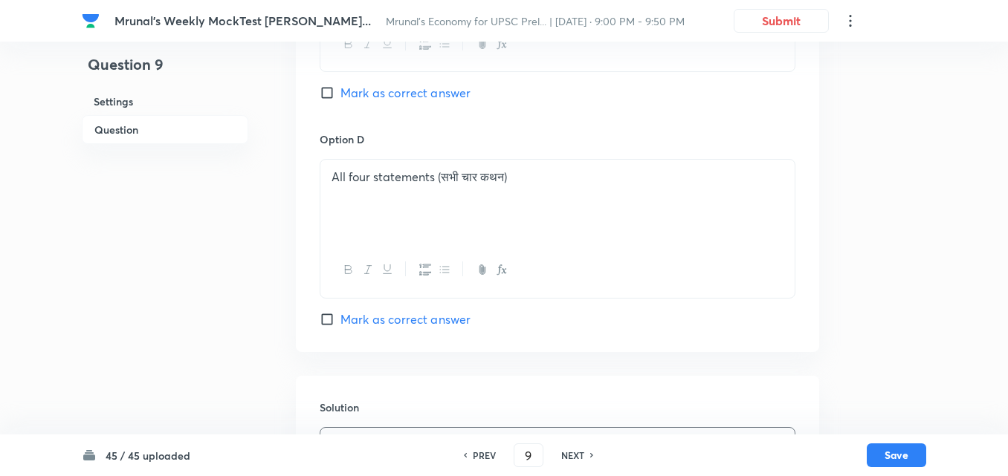
scroll to position [1413, 0]
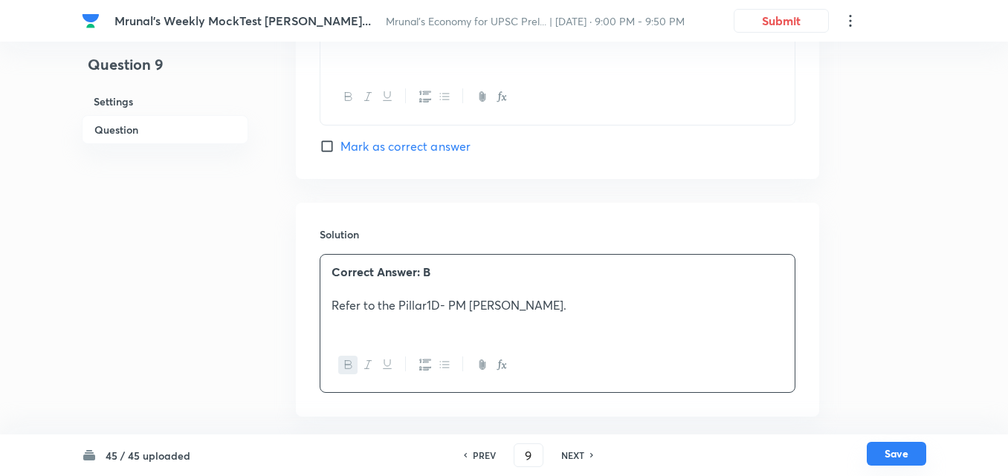
click at [915, 458] on button "Save" at bounding box center [895, 454] width 59 height 24
type input "10"
checkbox input "true"
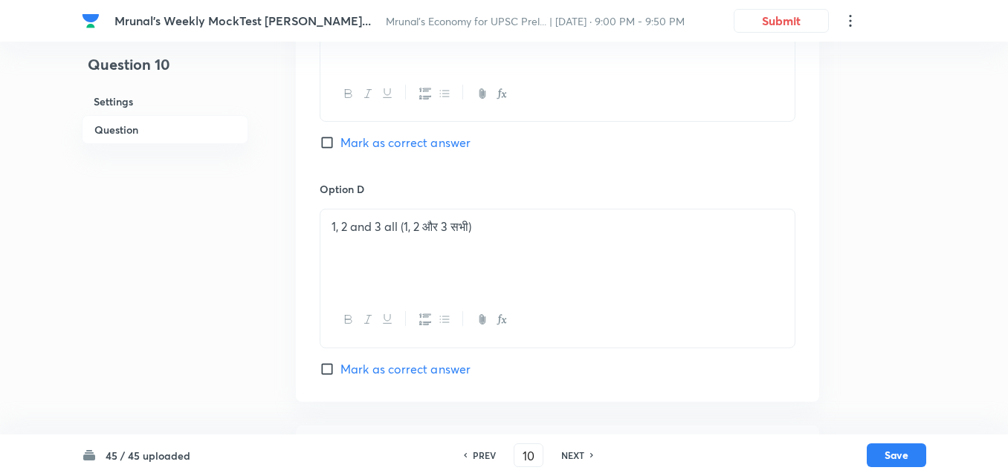
scroll to position [1331, 0]
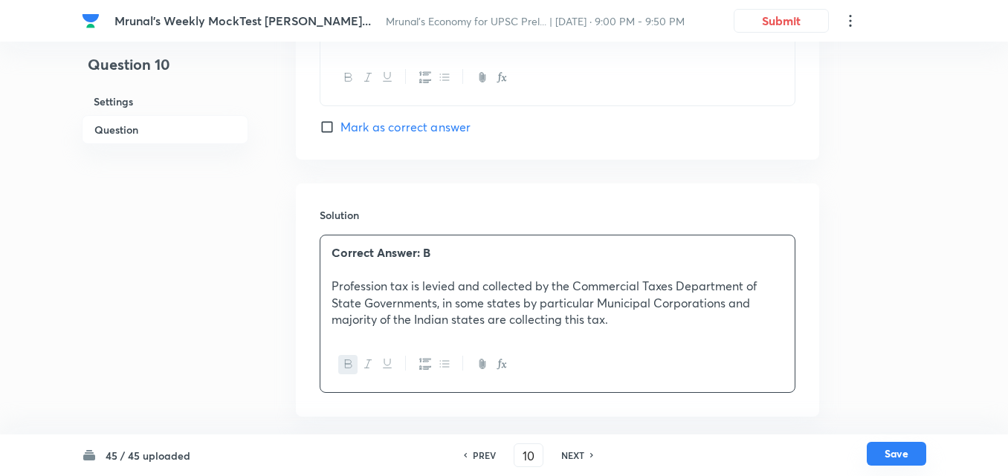
click at [908, 453] on button "Save" at bounding box center [895, 454] width 59 height 24
type input "11"
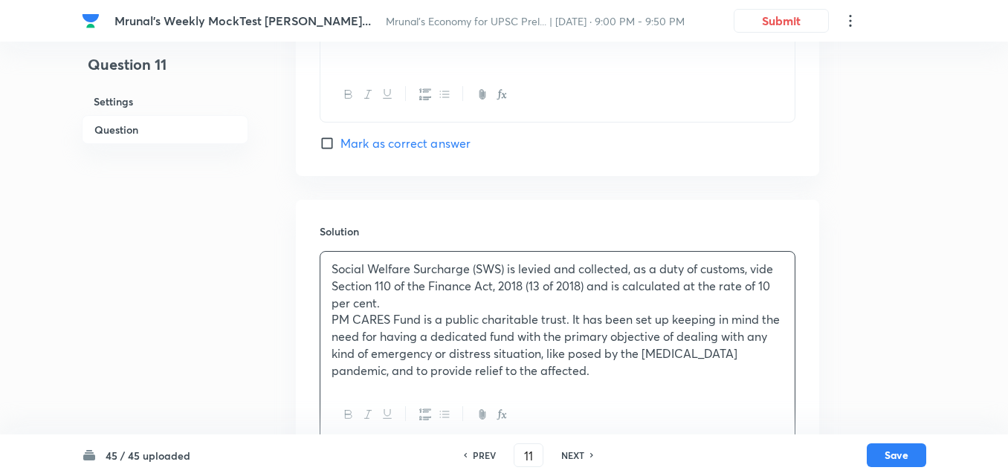
checkbox input "true"
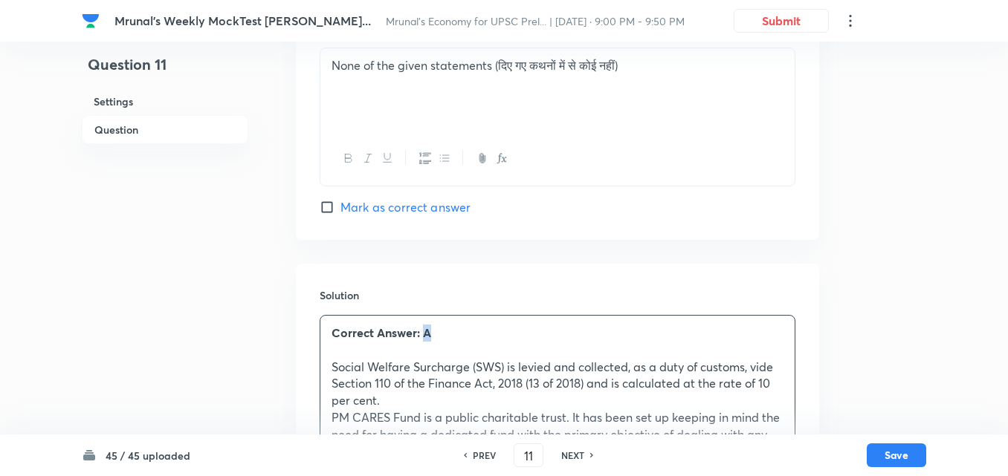
scroll to position [1415, 0]
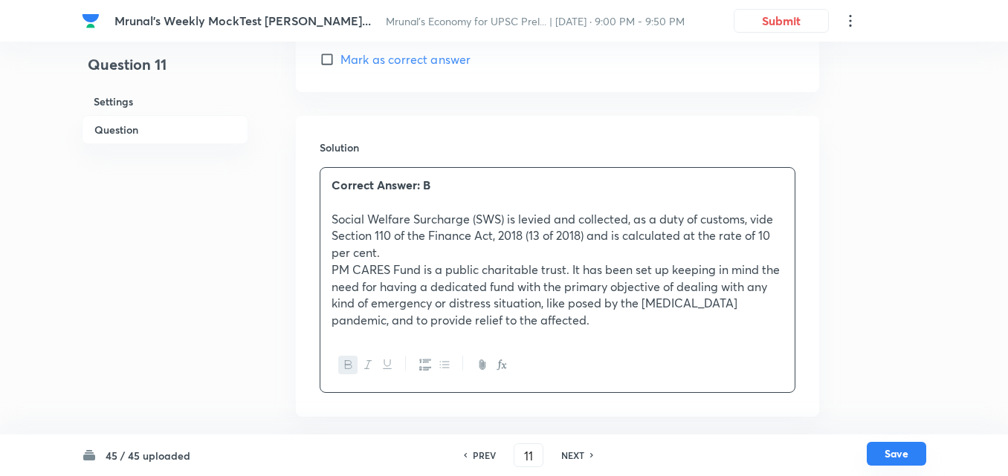
click at [882, 454] on button "Save" at bounding box center [895, 454] width 59 height 24
type input "12"
checkbox input "false"
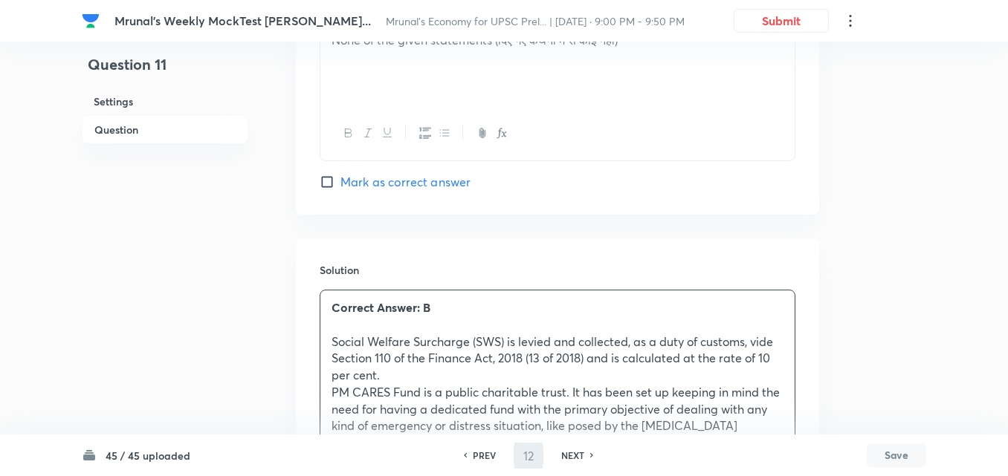
checkbox input "true"
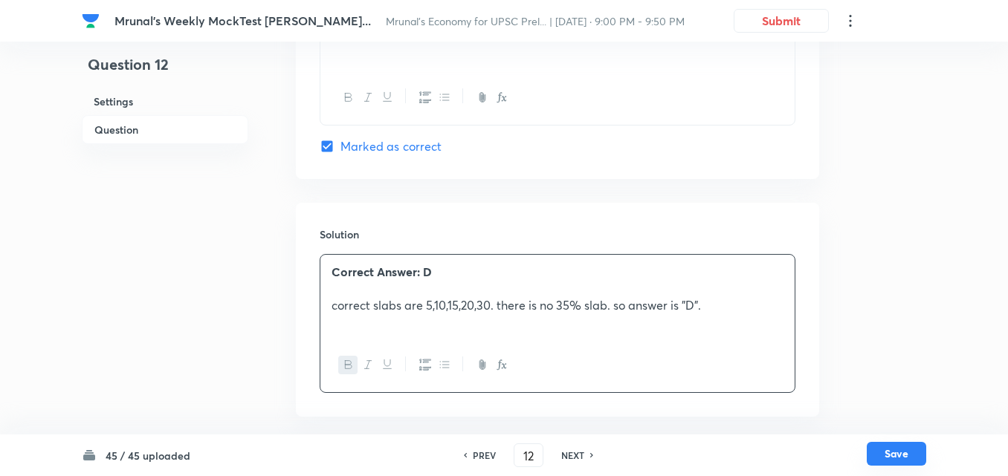
click at [901, 445] on button "Save" at bounding box center [895, 454] width 59 height 24
type input "13"
checkbox input "false"
checkbox input "true"
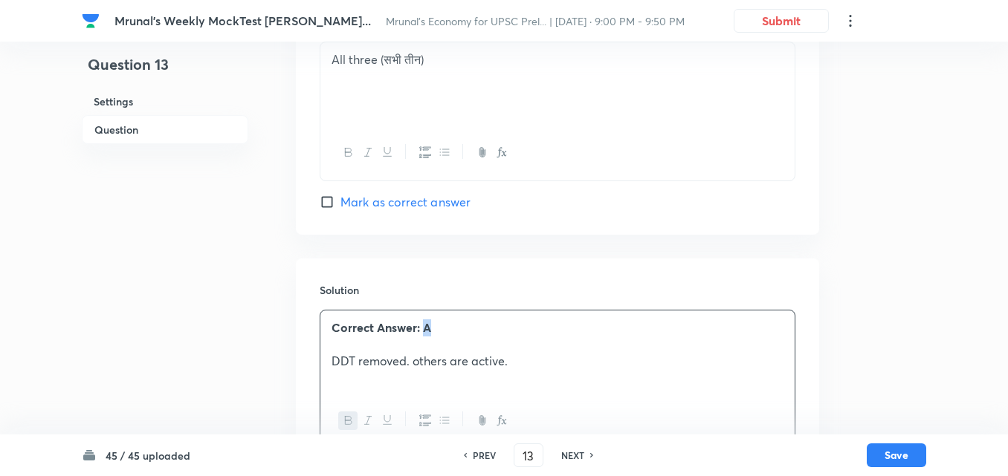
scroll to position [1312, 0]
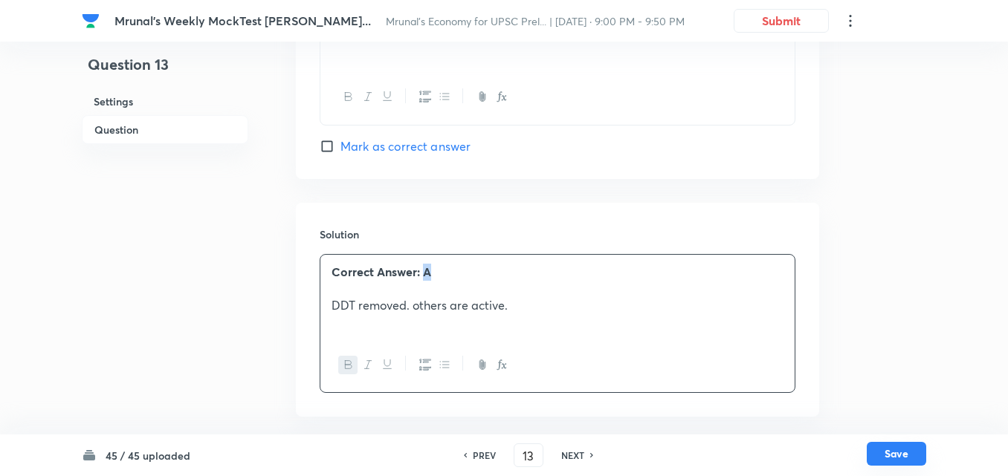
click at [903, 453] on button "Save" at bounding box center [895, 454] width 59 height 24
type input "14"
checkbox input "false"
checkbox input "true"
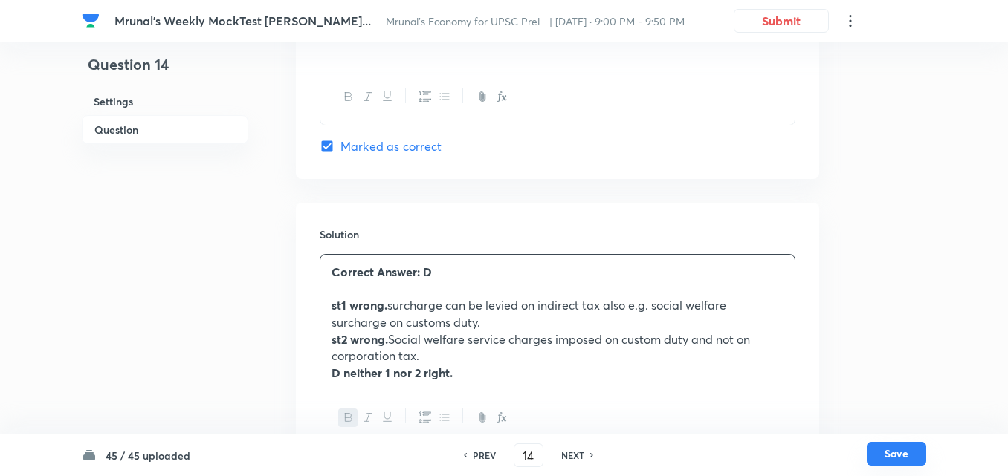
click at [910, 454] on button "Save" at bounding box center [895, 454] width 59 height 24
type input "15"
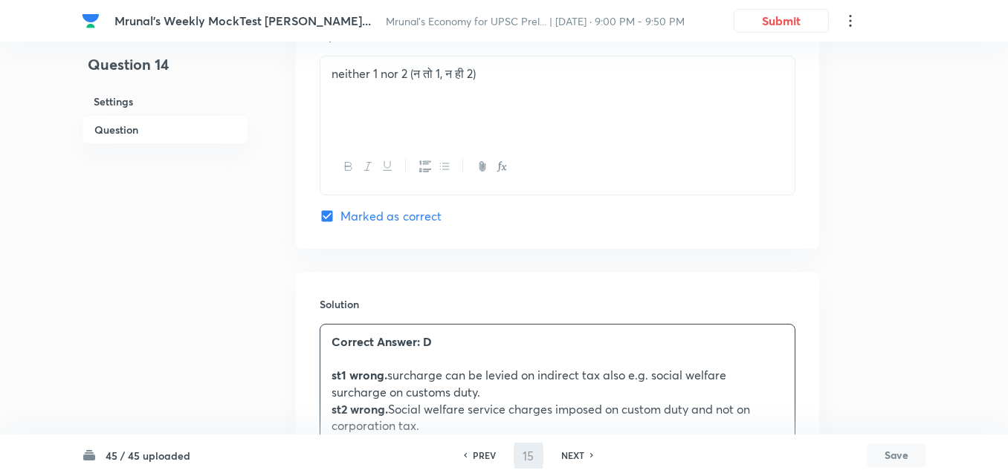
checkbox input "false"
checkbox input "true"
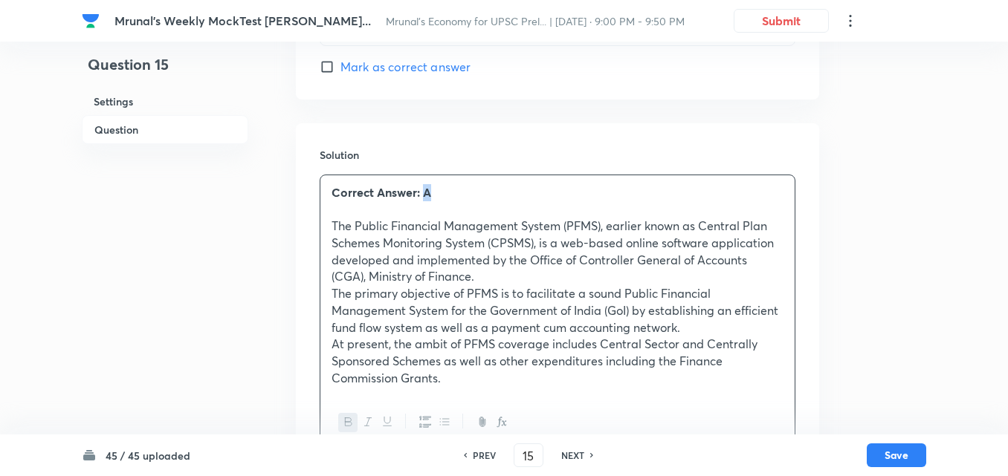
scroll to position [1432, 0]
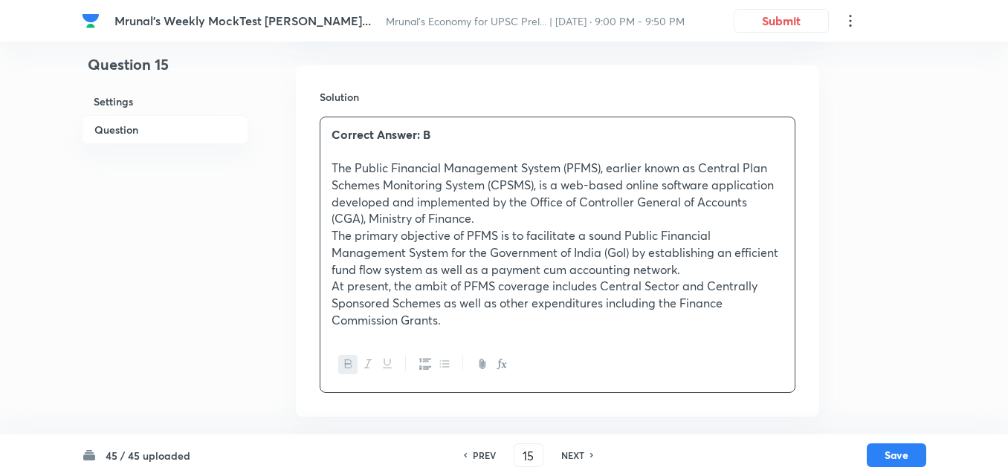
click at [907, 440] on div "45 / 45 uploaded PREV 15 ​ NEXT Save" at bounding box center [504, 456] width 844 height 42
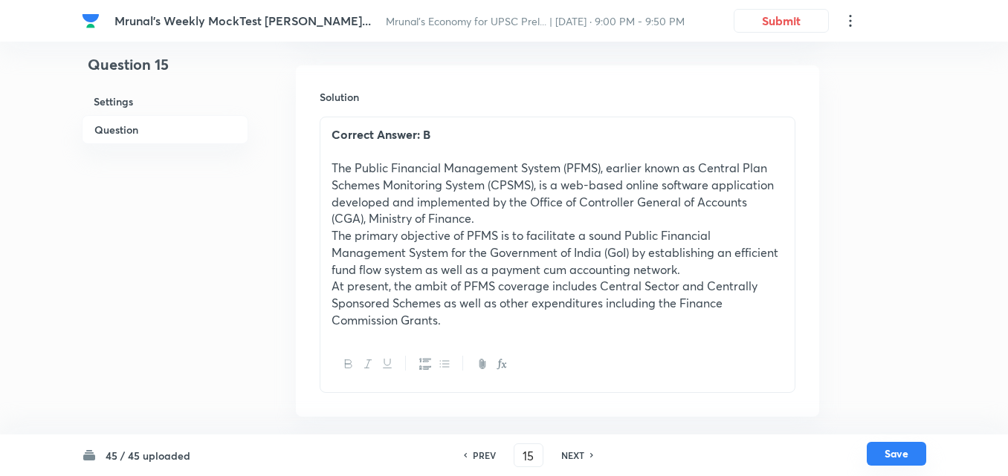
click at [907, 447] on button "Save" at bounding box center [895, 454] width 59 height 24
type input "16"
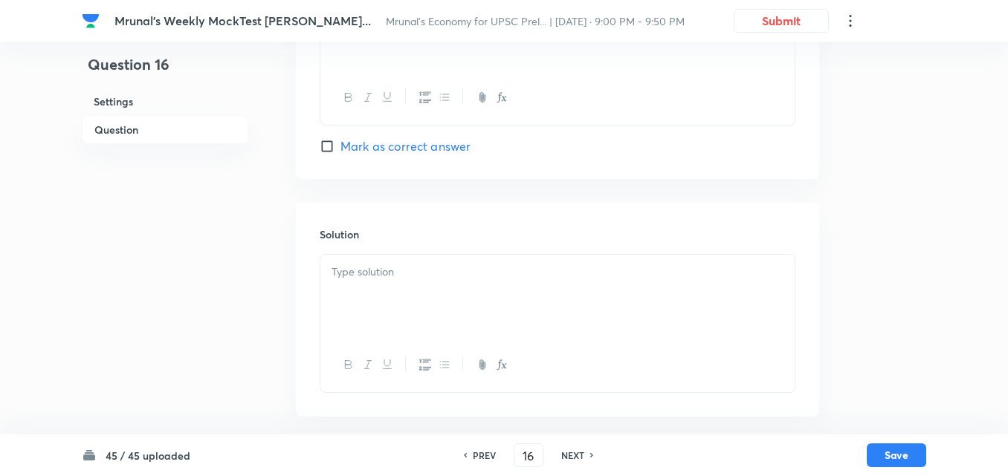
checkbox input "false"
checkbox input "true"
click at [337, 274] on p "Budget 2021 was the first to be introduced in paperless form." at bounding box center [557, 272] width 452 height 17
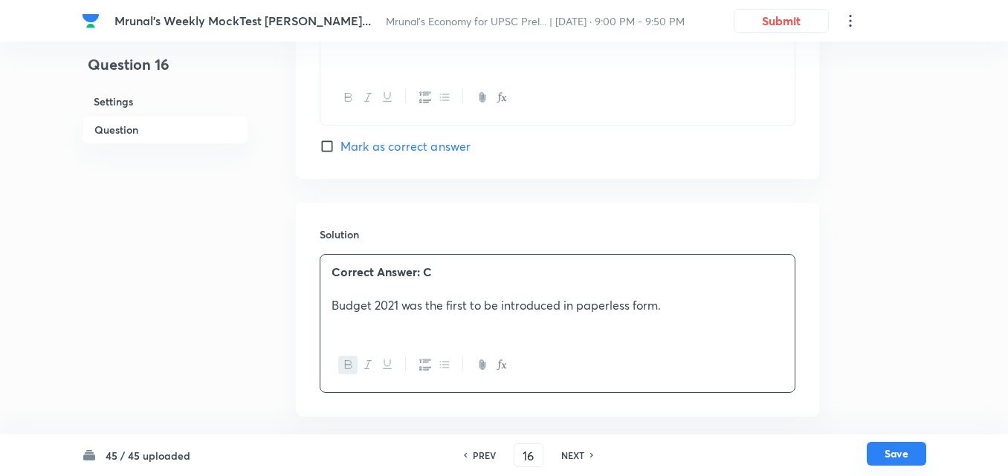
click at [903, 461] on button "Save" at bounding box center [895, 454] width 59 height 24
type input "17"
checkbox input "false"
checkbox input "true"
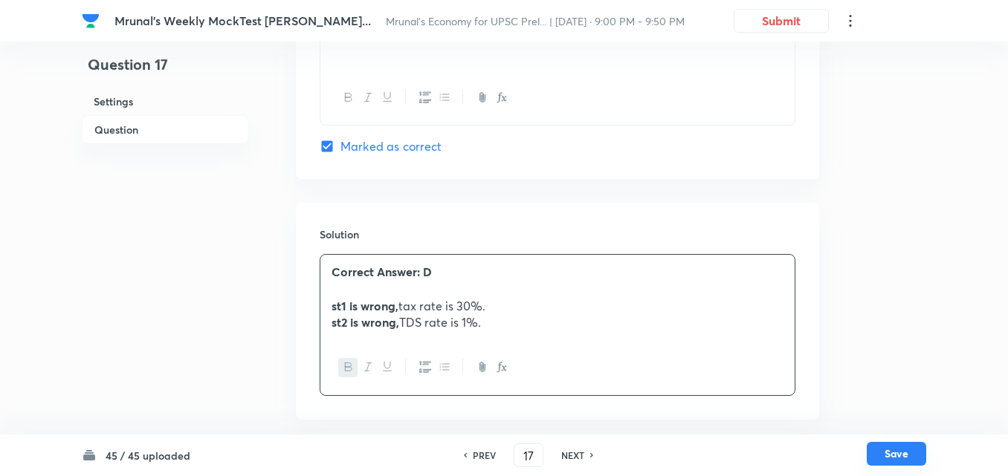
click at [904, 456] on button "Save" at bounding box center [895, 454] width 59 height 24
type input "18"
checkbox input "false"
checkbox input "true"
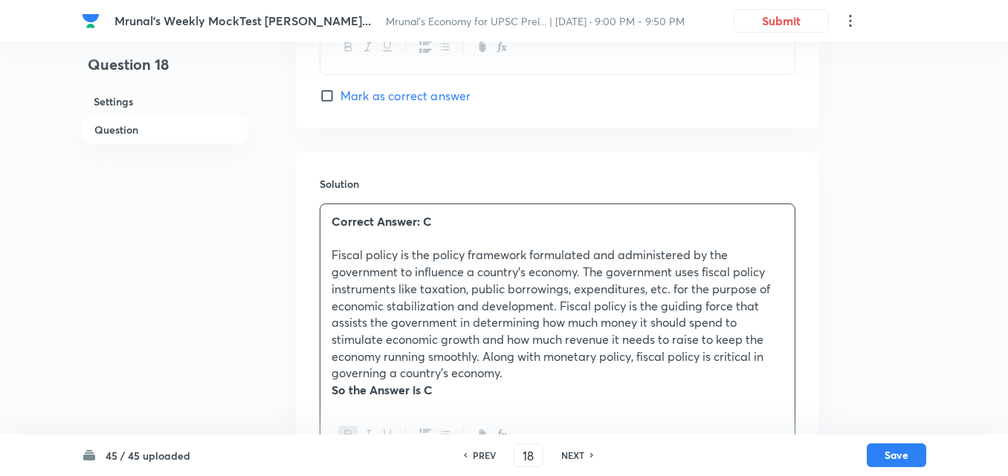
scroll to position [1413, 0]
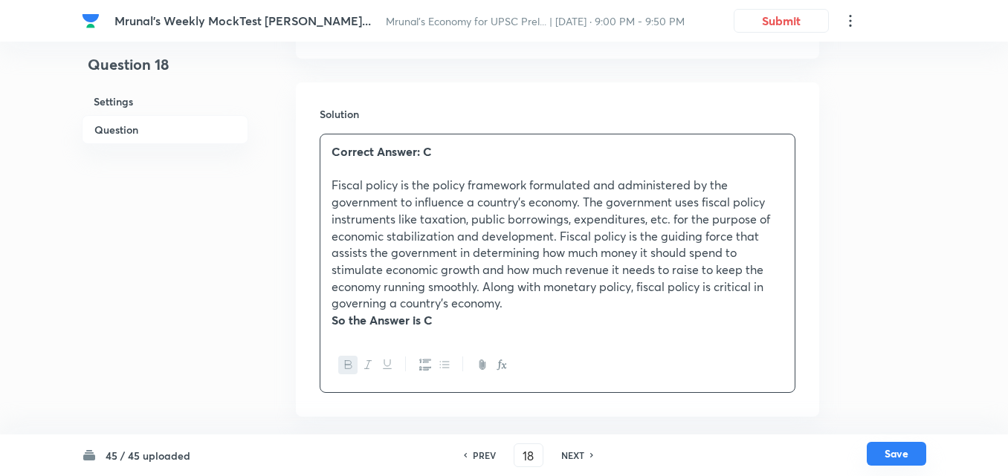
click at [897, 455] on button "Save" at bounding box center [895, 454] width 59 height 24
type input "19"
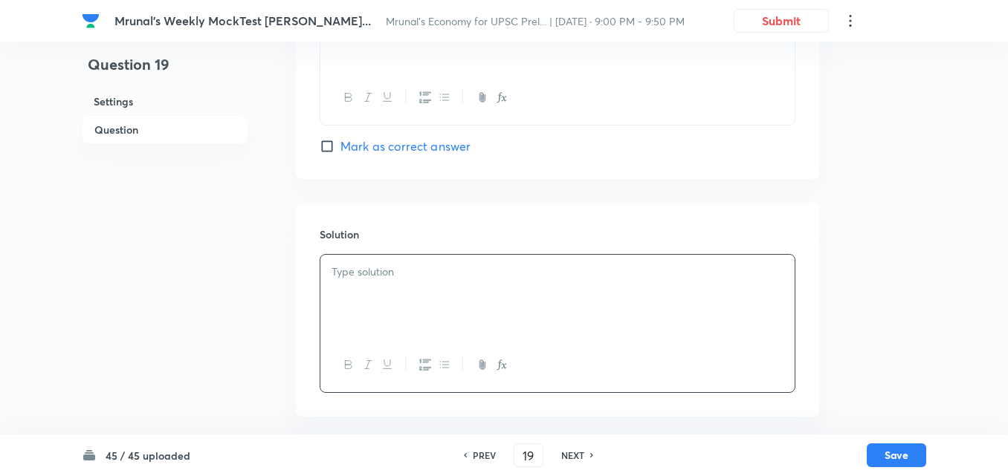
checkbox input "false"
checkbox input "true"
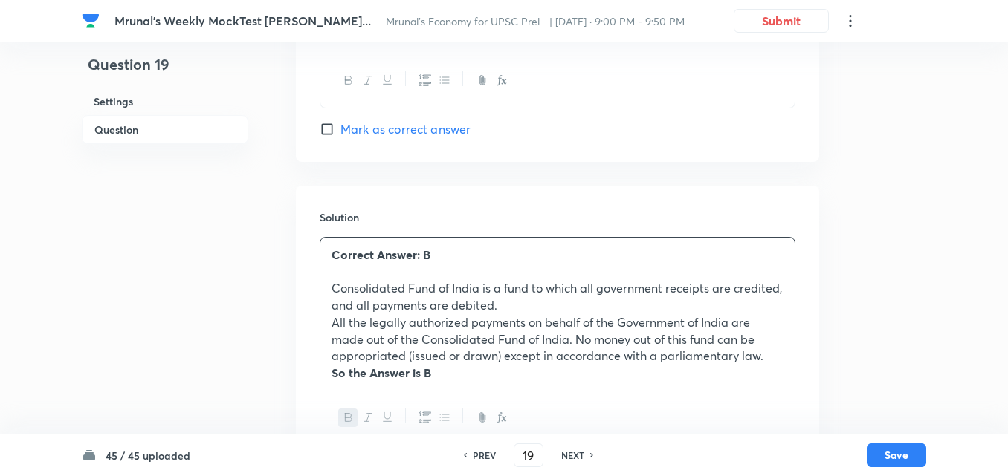
scroll to position [1362, 0]
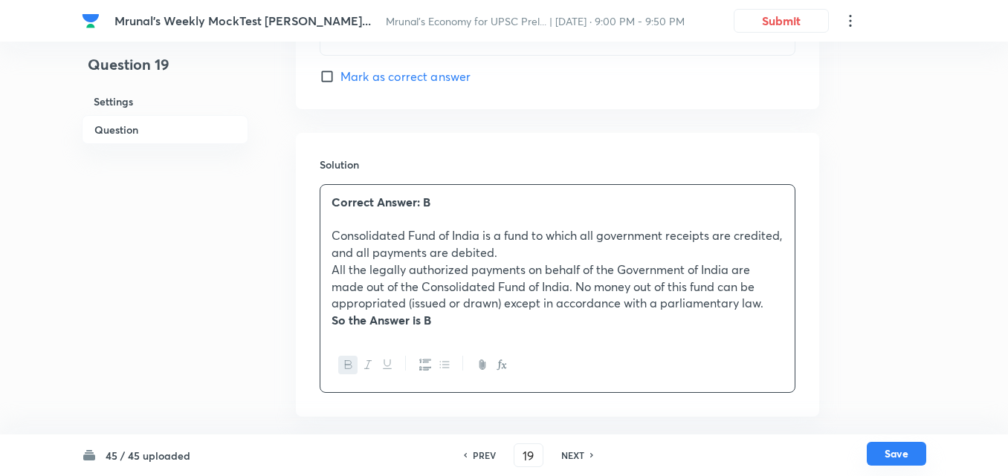
click at [899, 457] on button "Save" at bounding box center [895, 454] width 59 height 24
type input "20"
checkbox input "false"
checkbox input "true"
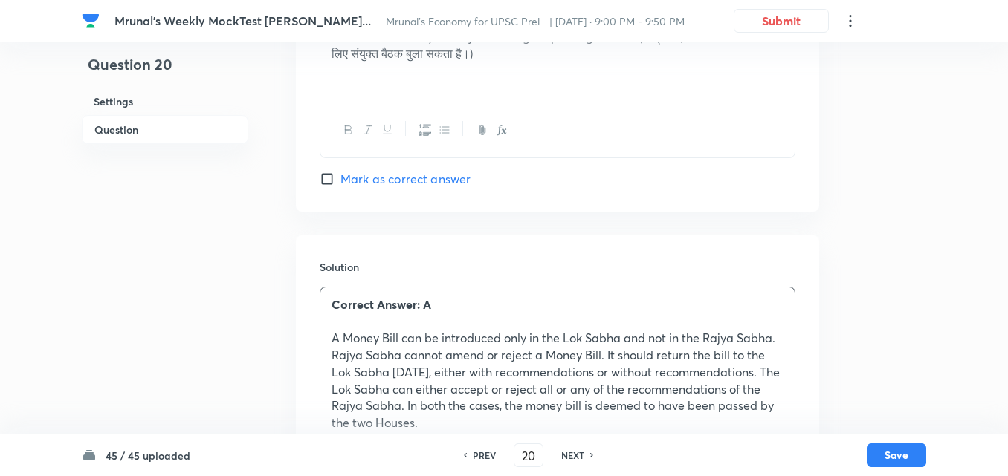
scroll to position [1379, 0]
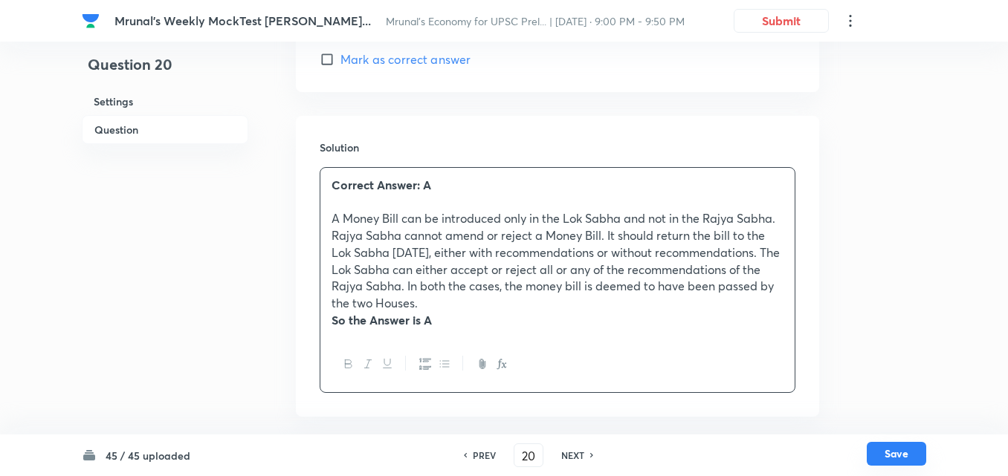
click at [901, 444] on button "Save" at bounding box center [895, 454] width 59 height 24
type input "21"
checkbox input "false"
checkbox input "true"
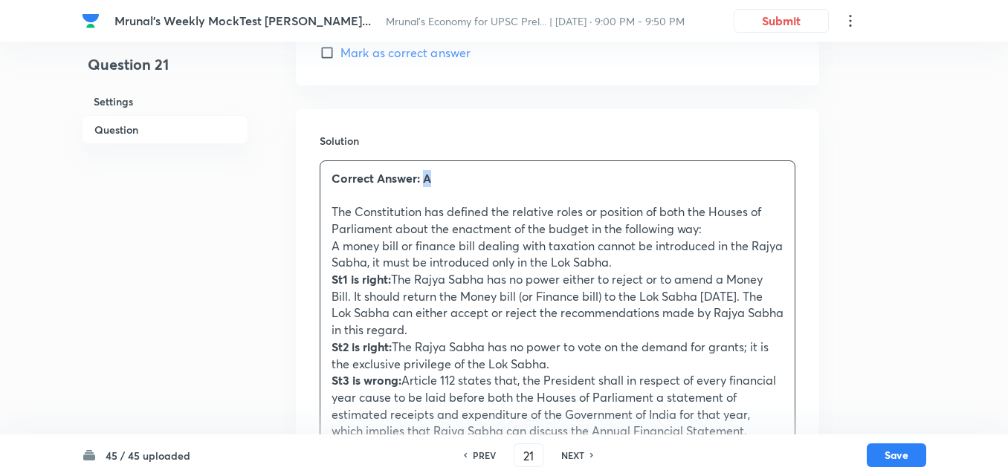
scroll to position [1583, 0]
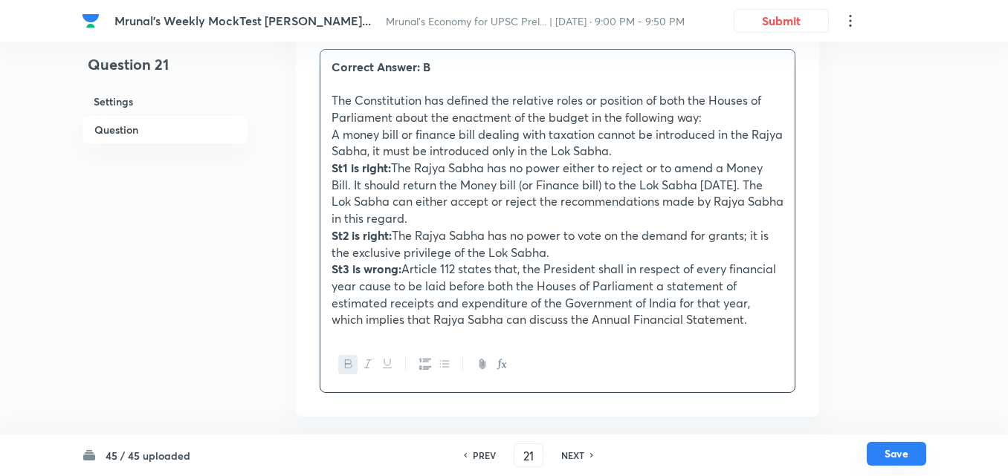
click at [881, 450] on button "Save" at bounding box center [895, 454] width 59 height 24
type input "22"
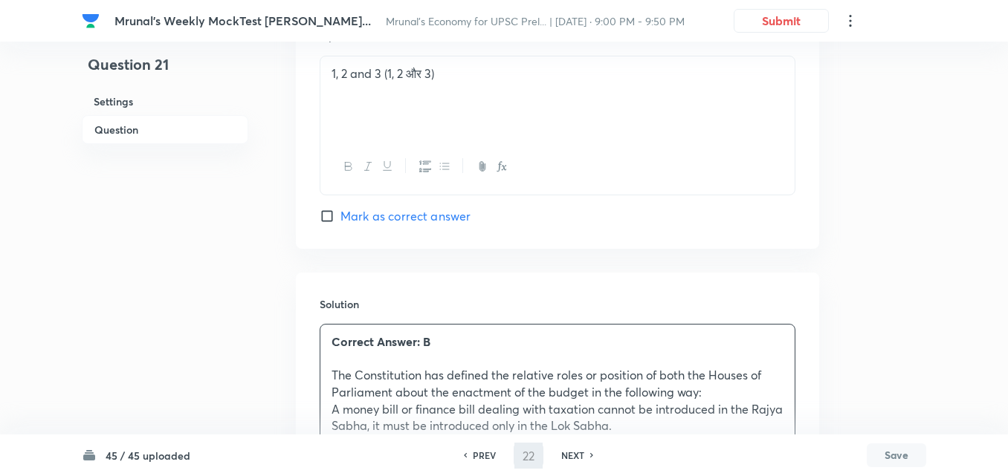
checkbox input "false"
checkbox input "true"
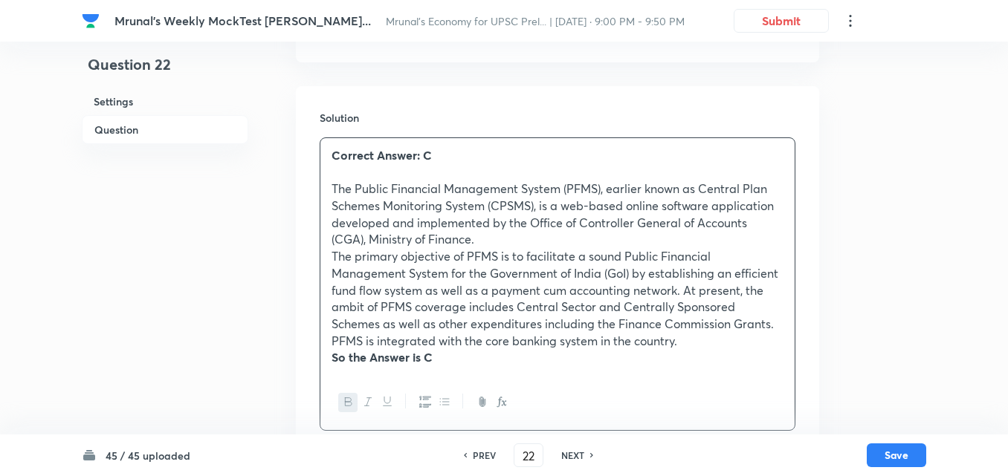
scroll to position [1465, 0]
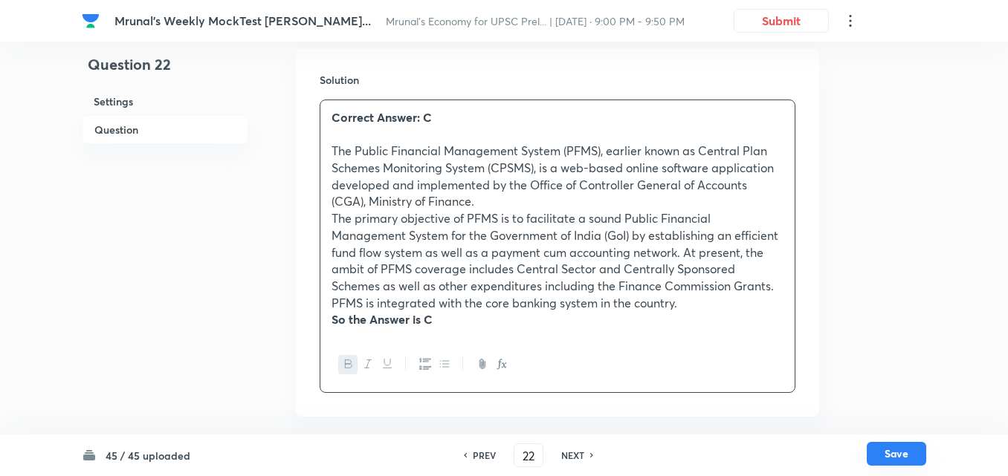
click at [899, 453] on button "Save" at bounding box center [895, 454] width 59 height 24
type input "23"
checkbox input "true"
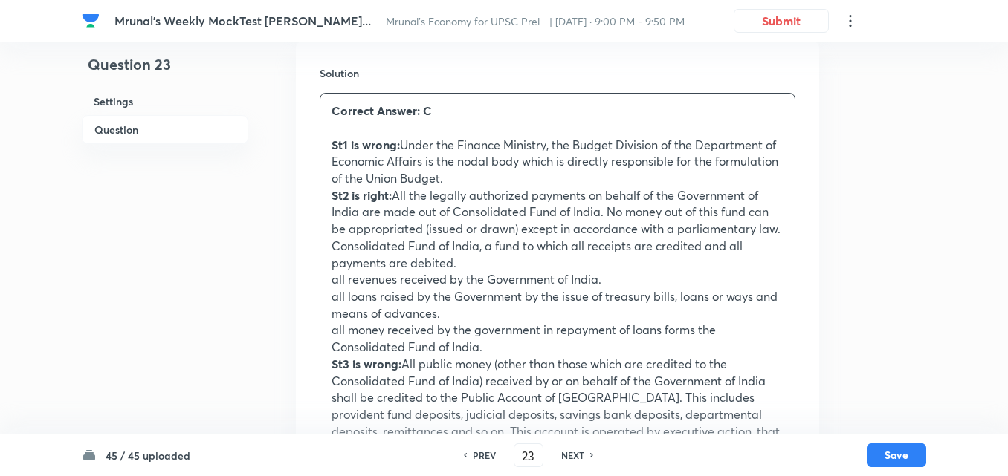
scroll to position [1685, 0]
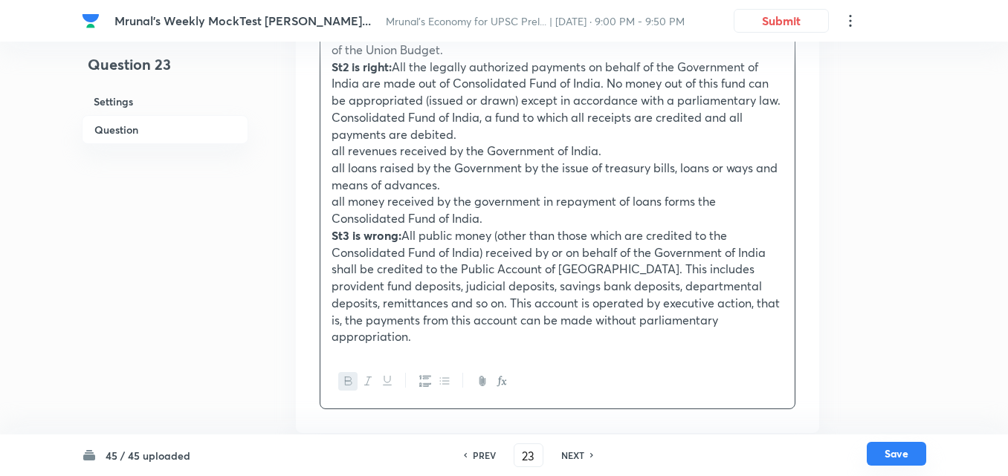
click at [910, 453] on button "Save" at bounding box center [895, 454] width 59 height 24
type input "24"
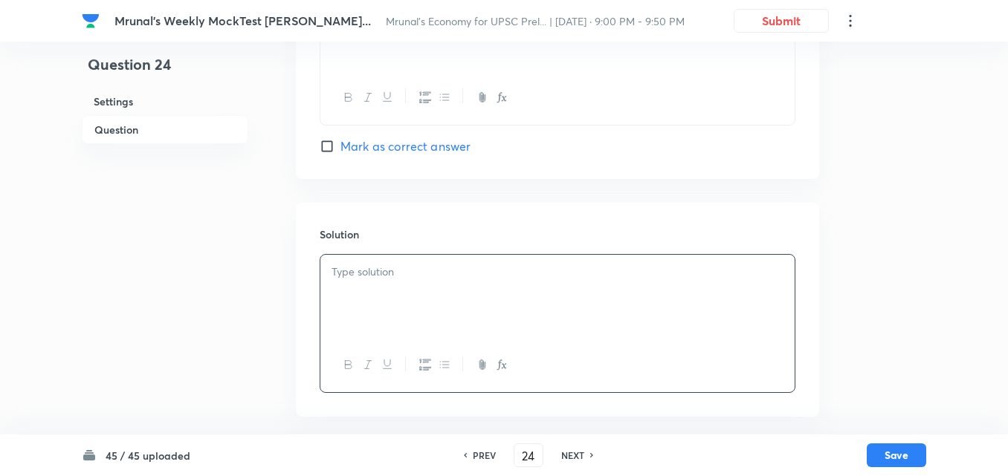
checkbox input "false"
checkbox input "true"
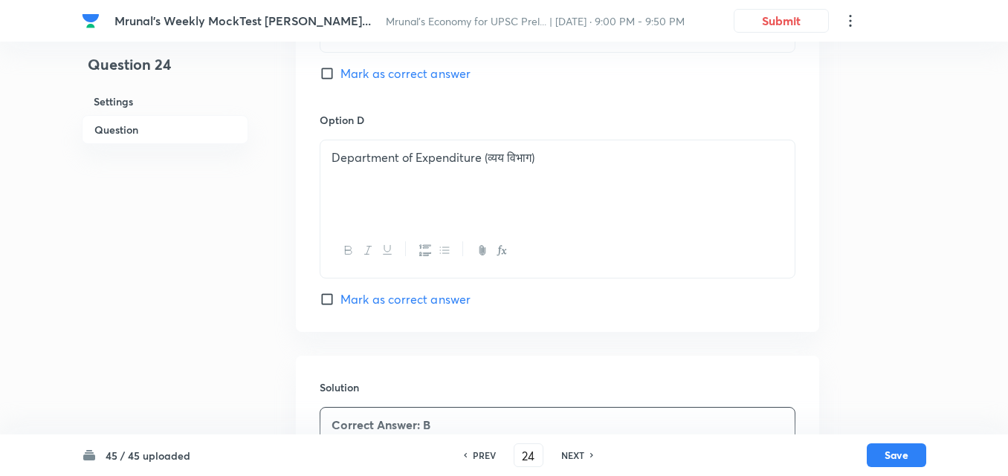
scroll to position [1396, 0]
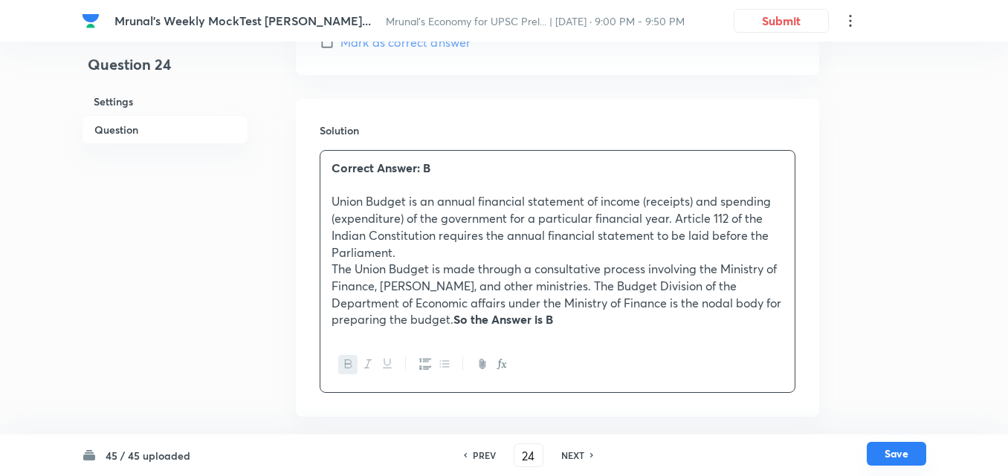
click at [905, 447] on button "Save" at bounding box center [895, 454] width 59 height 24
type input "25"
checkbox input "true"
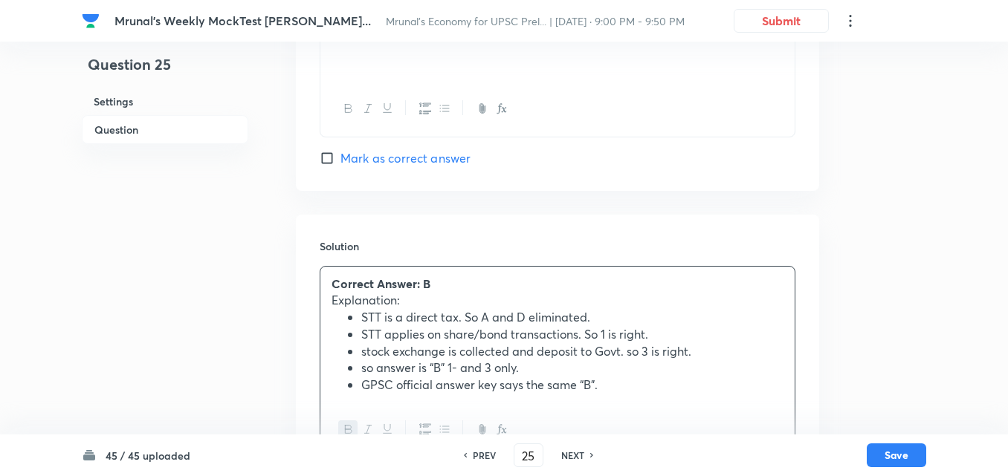
scroll to position [1415, 0]
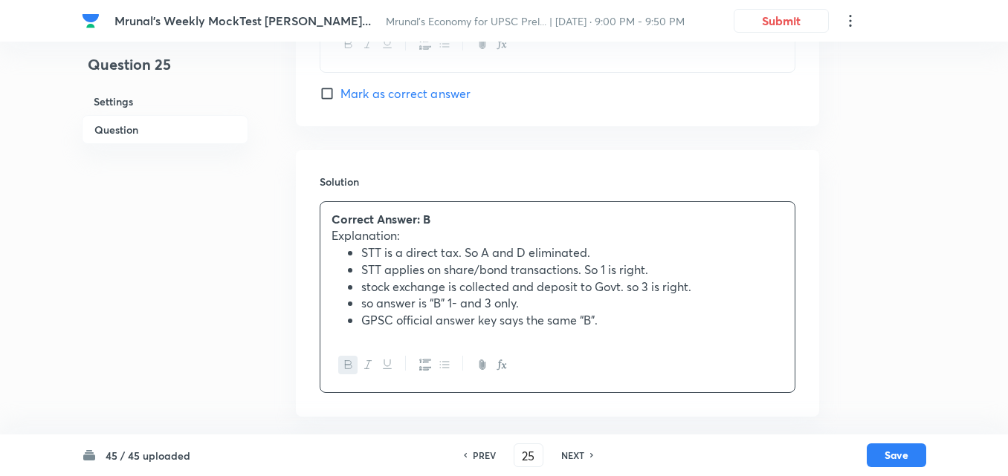
click at [569, 459] on h6 "NEXT" at bounding box center [572, 455] width 23 height 13
type input "26"
checkbox input "false"
checkbox input "true"
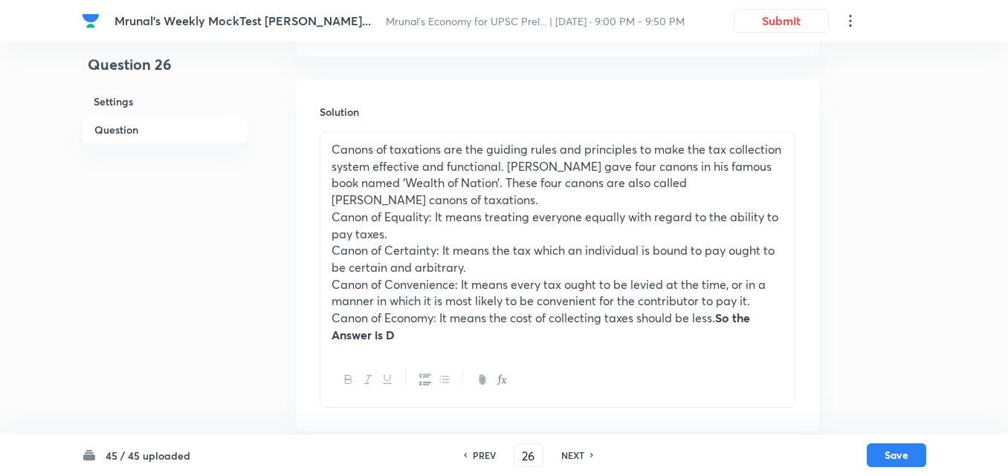
click at [334, 151] on p "Canons of taxations are the guiding rules and principles to make the tax collec…" at bounding box center [557, 175] width 452 height 68
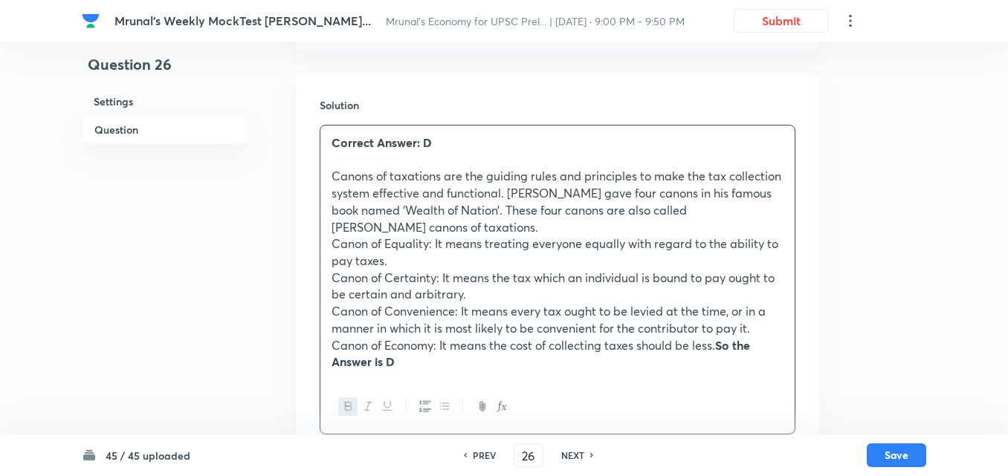
scroll to position [1463, 0]
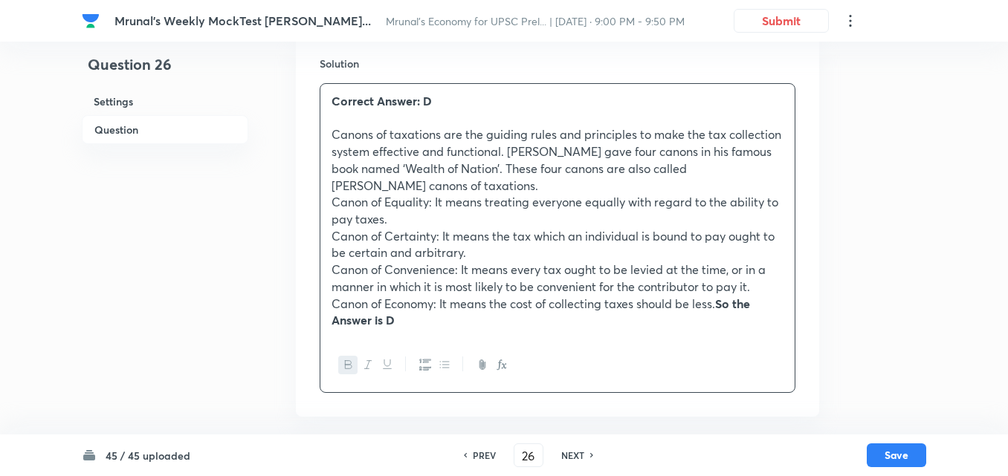
click at [898, 442] on div "45 / 45 uploaded PREV 26 ​ NEXT Save" at bounding box center [504, 456] width 844 height 42
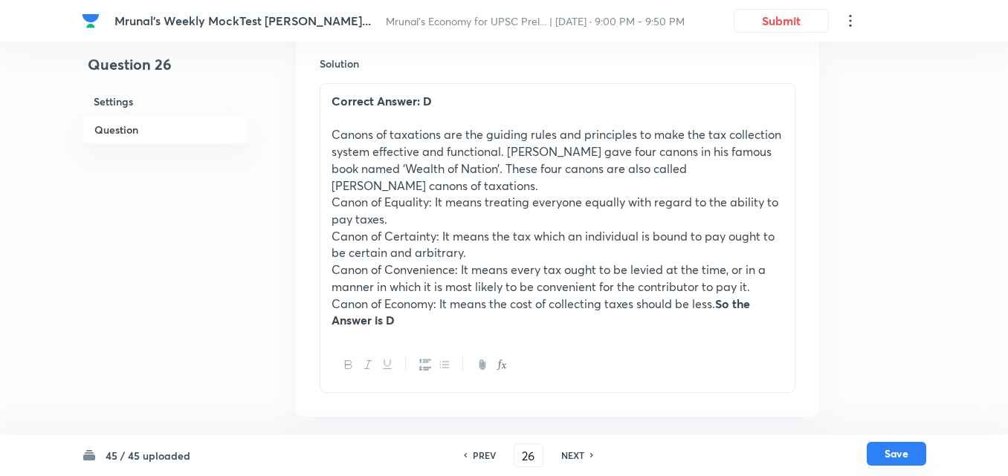
click at [891, 458] on button "Save" at bounding box center [895, 454] width 59 height 24
type input "27"
checkbox input "false"
checkbox input "true"
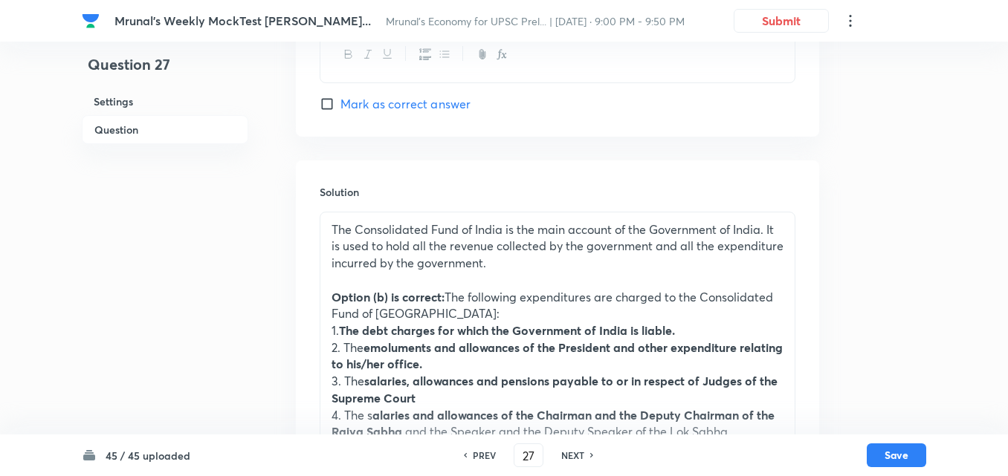
scroll to position [1612, 0]
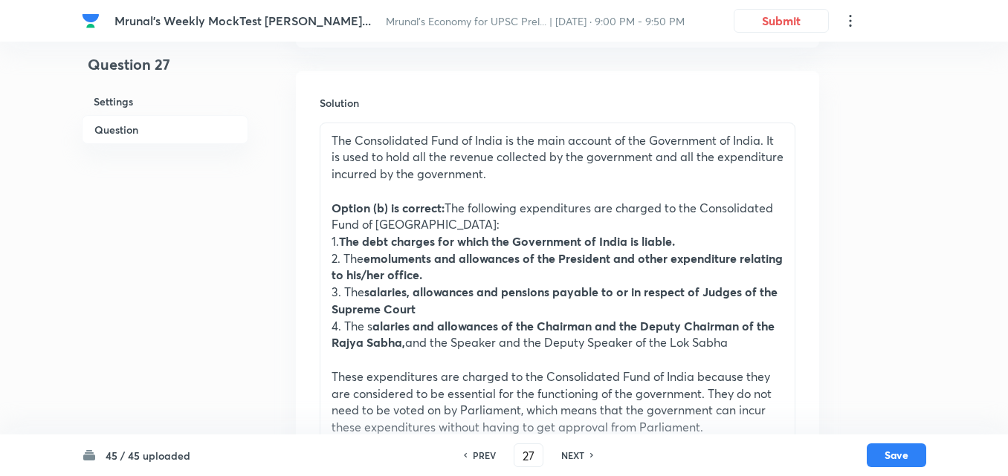
click at [326, 143] on div "The Consolidated Fund of India is the main account of the Government of India. …" at bounding box center [557, 284] width 474 height 322
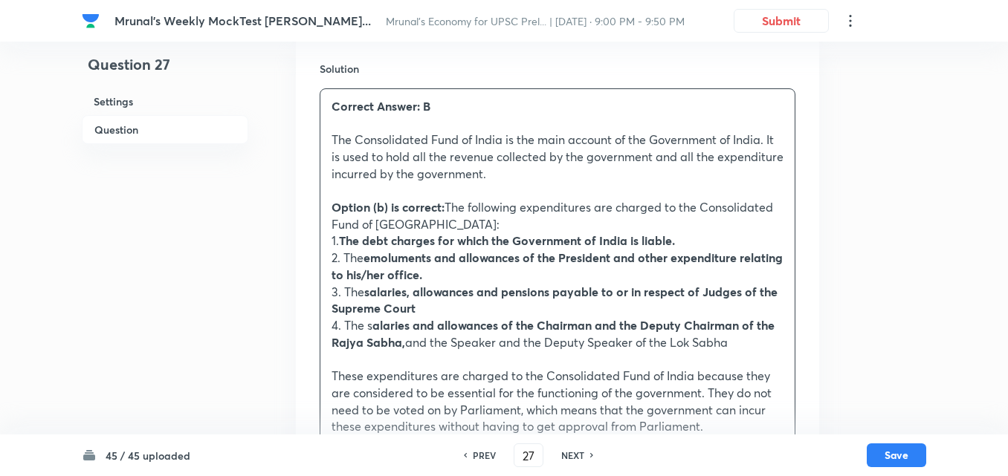
scroll to position [1753, 0]
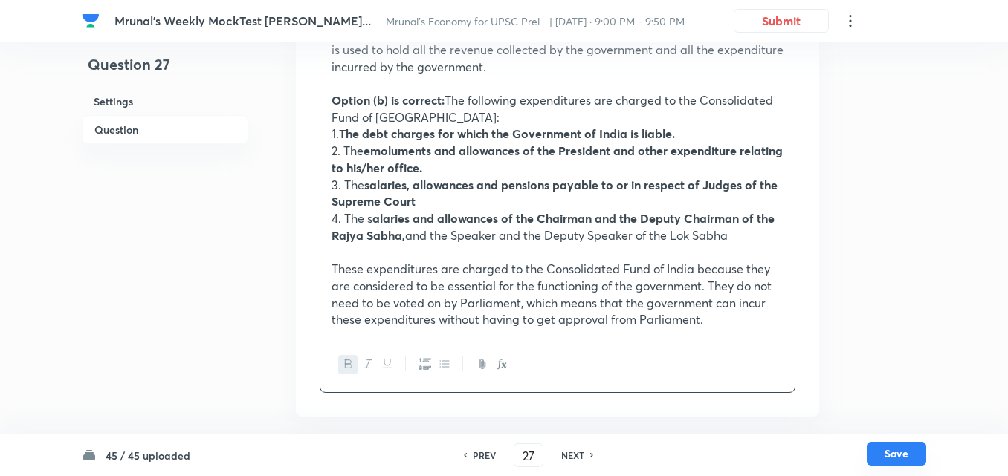
click at [906, 463] on button "Save" at bounding box center [895, 454] width 59 height 24
type input "28"
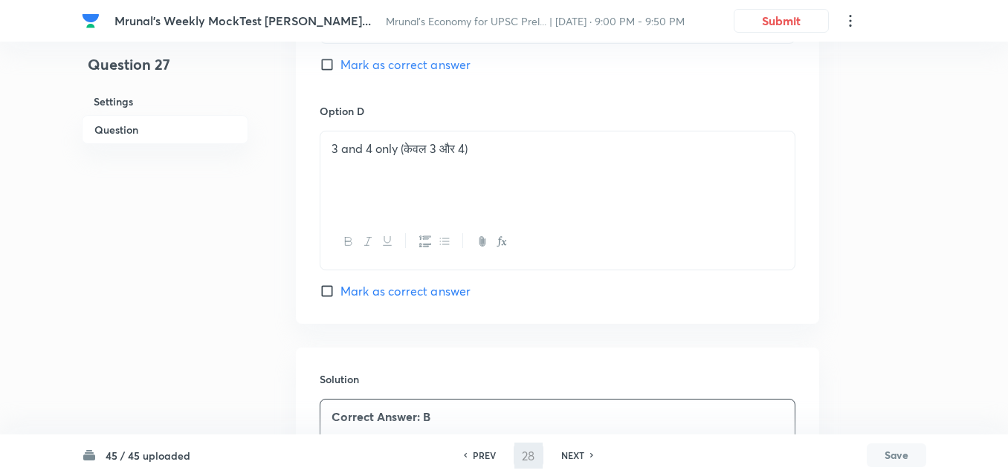
checkbox input "true"
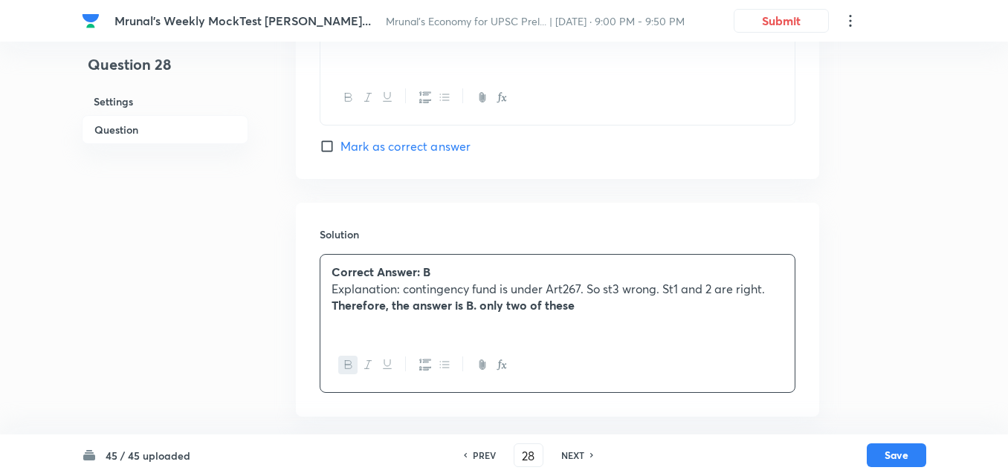
click at [578, 452] on h6 "NEXT" at bounding box center [572, 455] width 23 height 13
type input "29"
checkbox input "false"
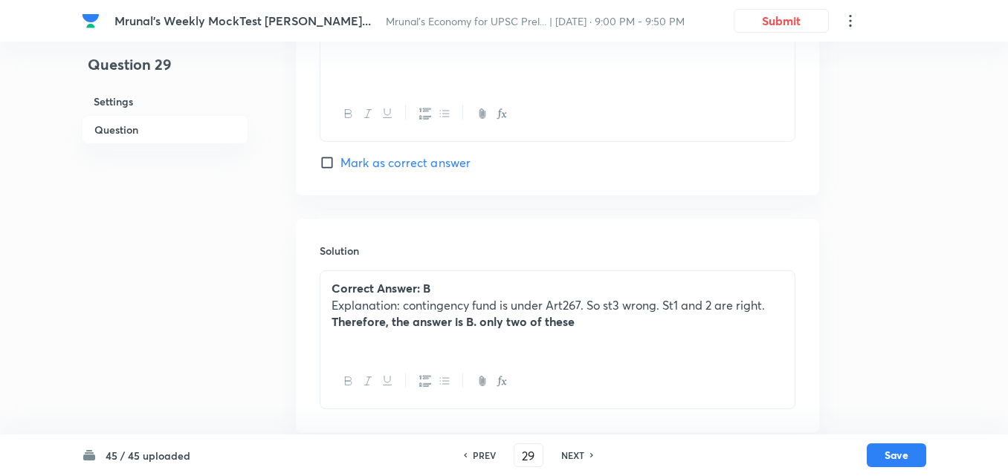
checkbox input "true"
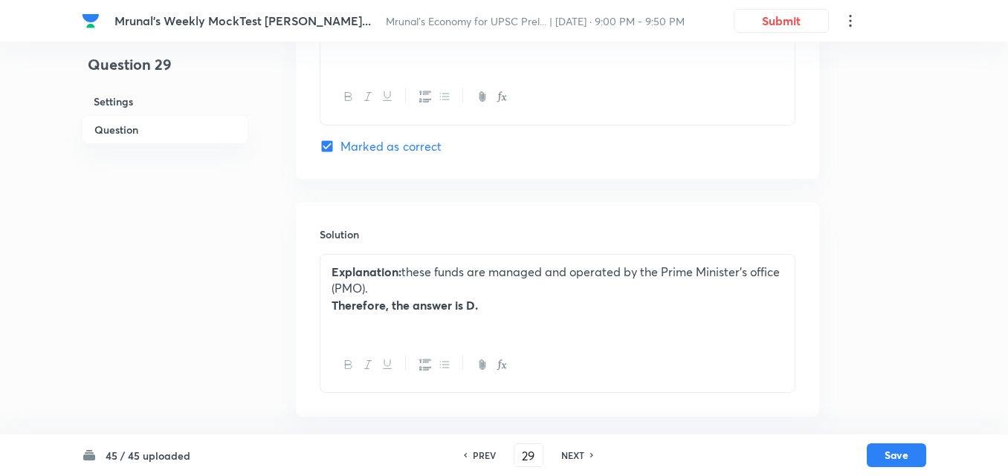
click at [325, 272] on div "Explanation: these funds are managed and operated by the Prime Minister's offic…" at bounding box center [557, 296] width 474 height 83
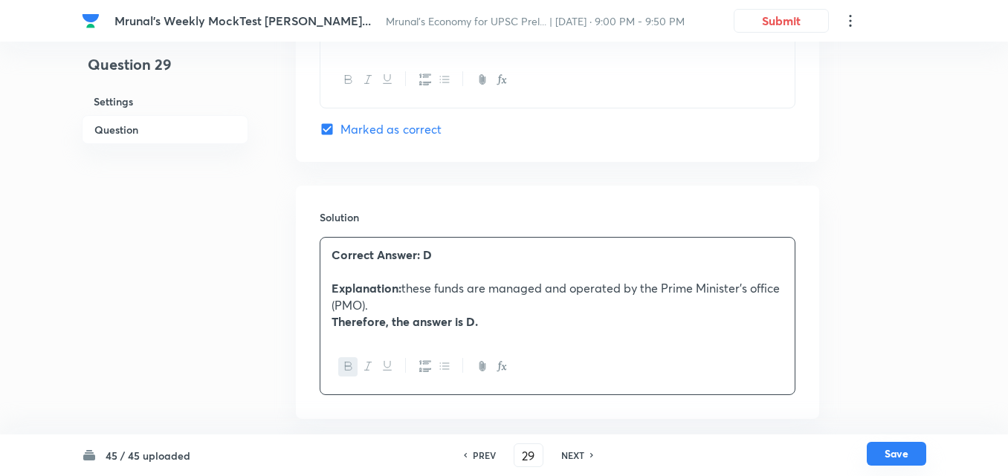
click at [899, 457] on button "Save" at bounding box center [895, 454] width 59 height 24
type input "30"
checkbox input "false"
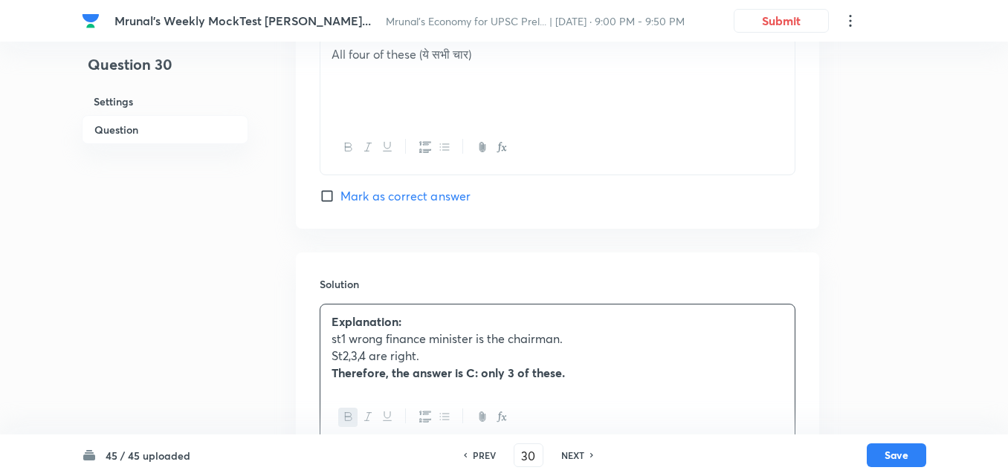
checkbox input "true"
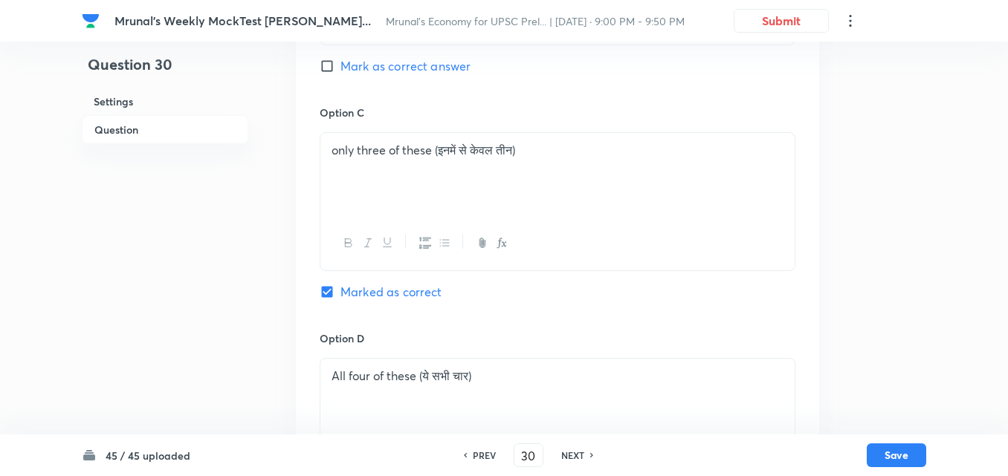
scroll to position [1415, 0]
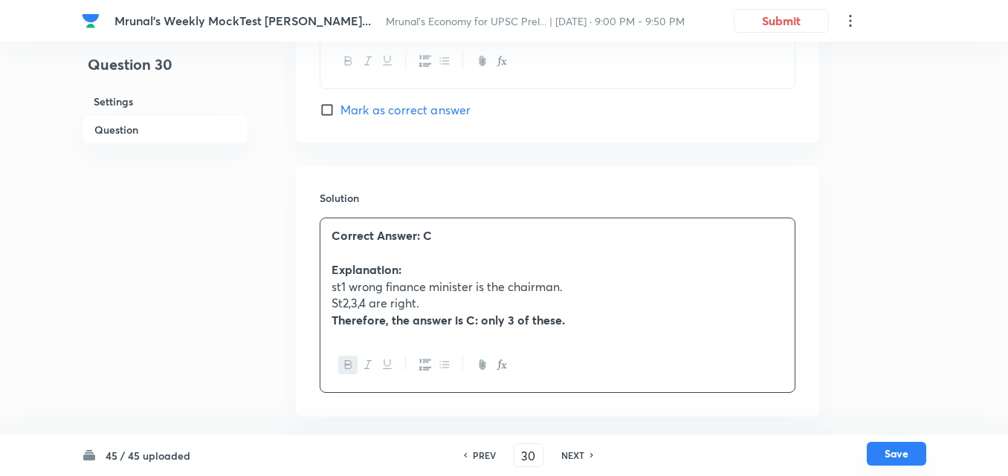
click at [898, 450] on button "Save" at bounding box center [895, 454] width 59 height 24
type input "31"
checkbox input "true"
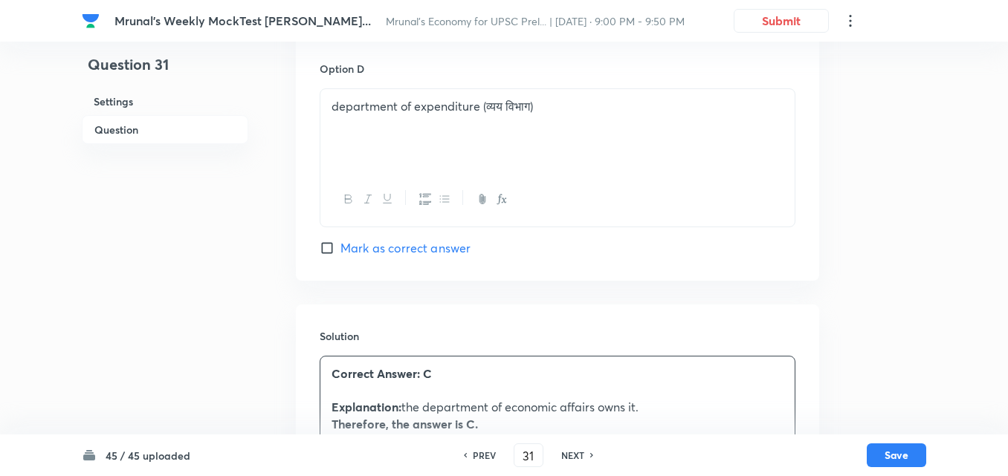
scroll to position [1294, 0]
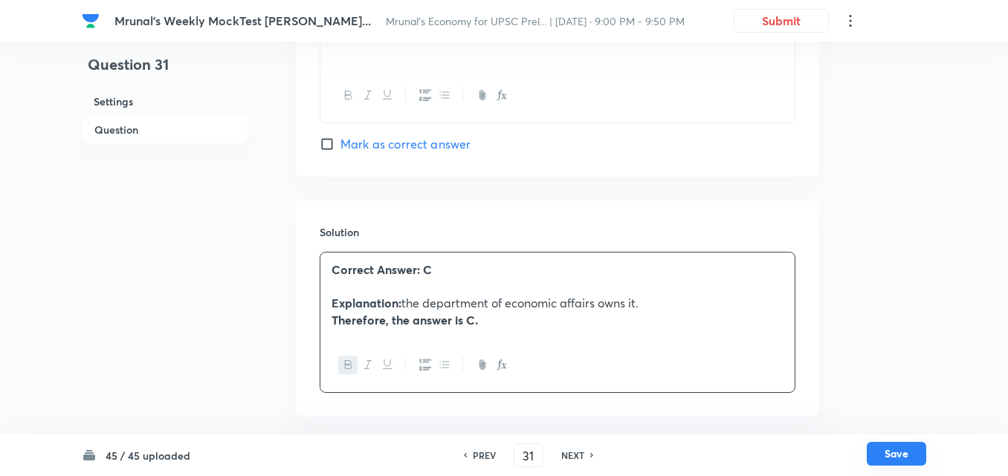
click at [896, 455] on button "Save" at bounding box center [895, 454] width 59 height 24
type input "32"
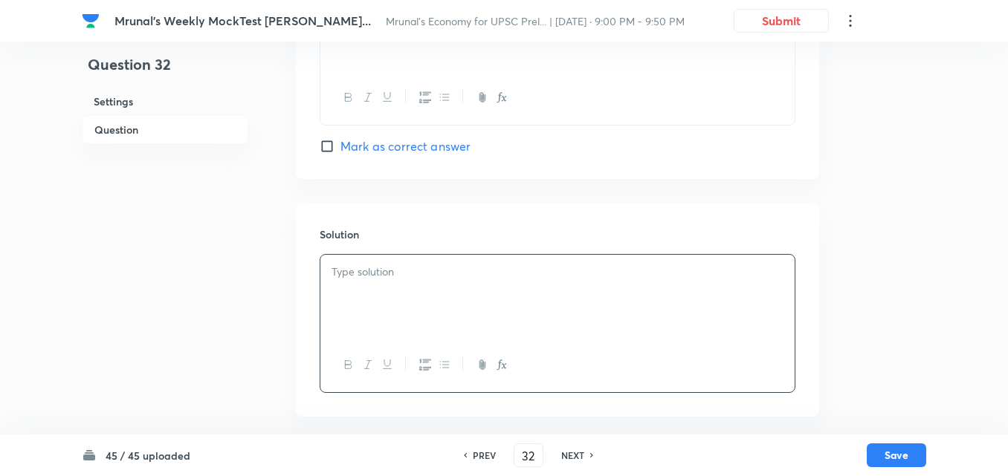
checkbox input "false"
checkbox input "true"
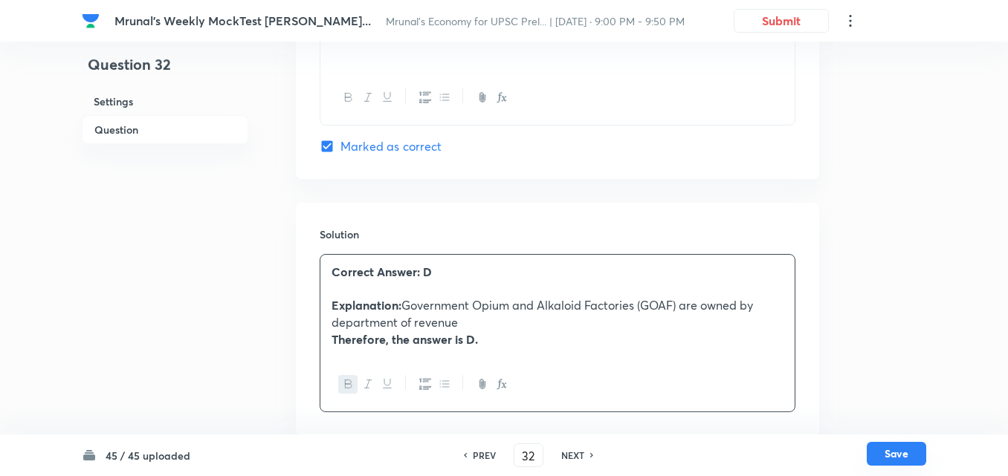
click at [919, 458] on button "Save" at bounding box center [895, 454] width 59 height 24
type input "33"
checkbox input "false"
checkbox input "true"
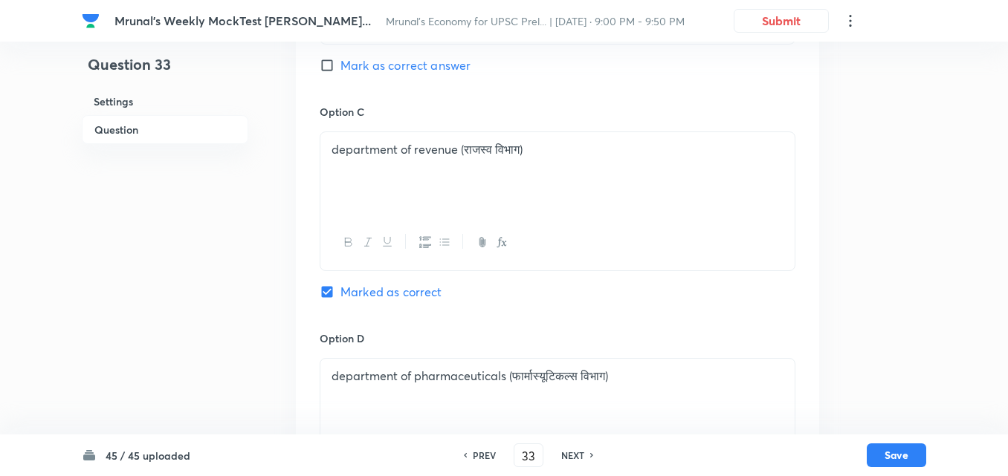
scroll to position [1294, 0]
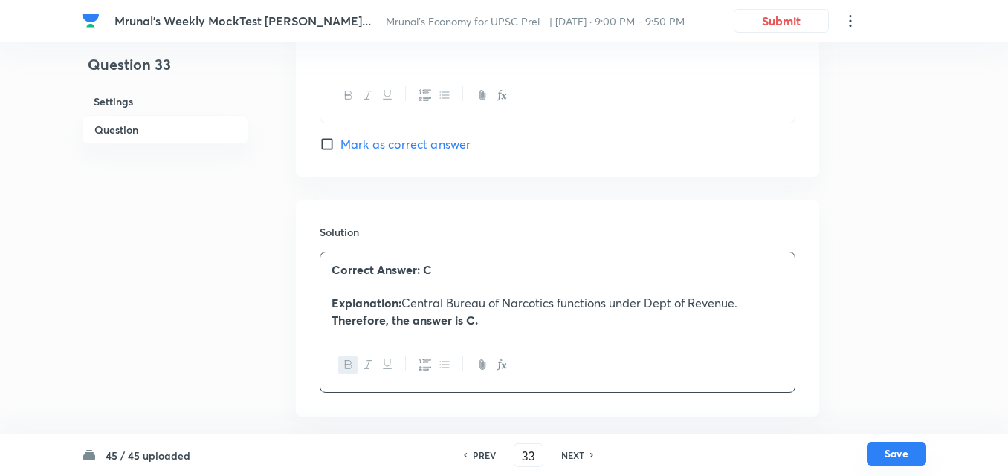
click at [876, 448] on button "Save" at bounding box center [895, 454] width 59 height 24
type input "34"
checkbox input "false"
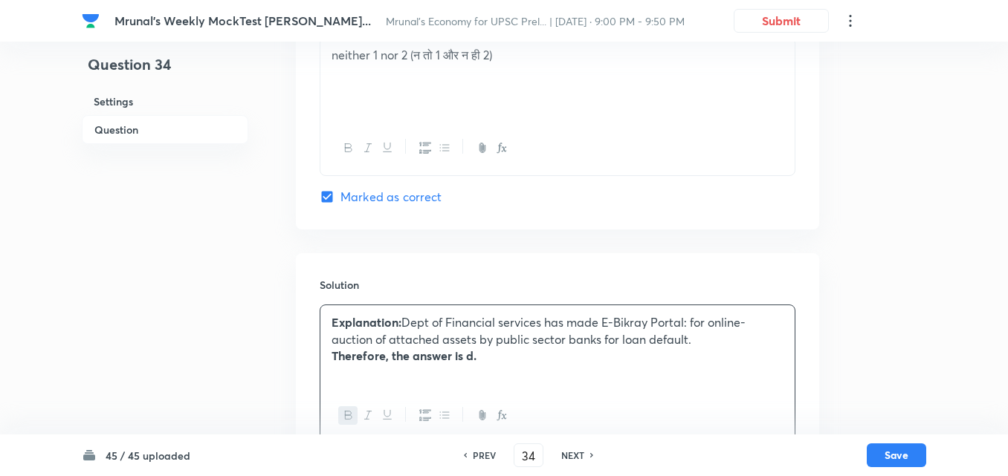
checkbox input "true"
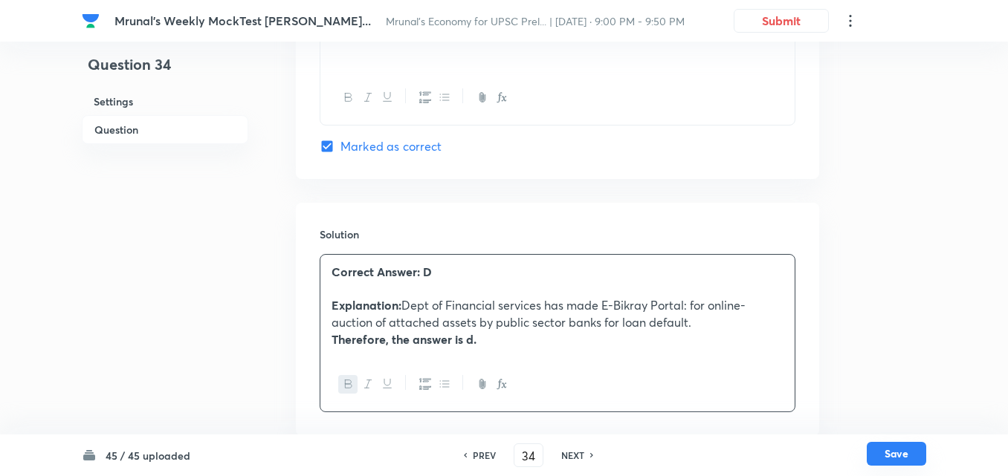
click at [882, 454] on button "Save" at bounding box center [895, 454] width 59 height 24
type input "35"
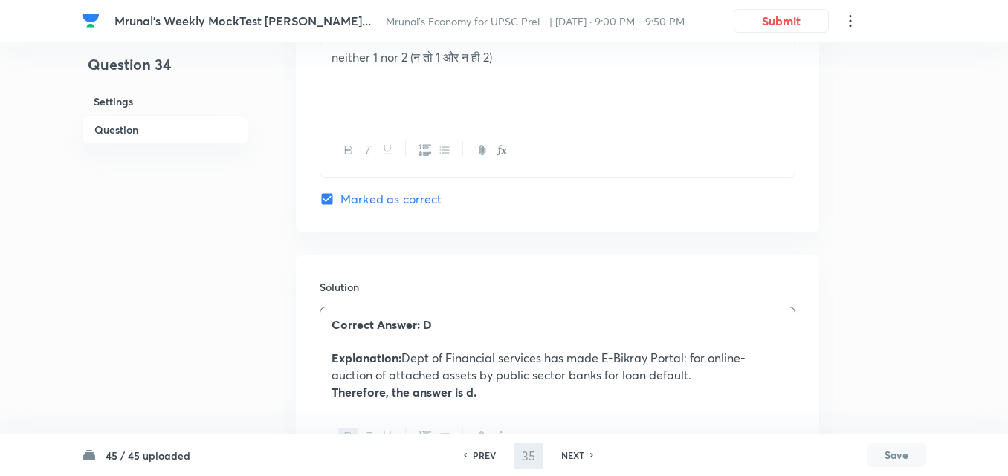
checkbox input "false"
checkbox input "true"
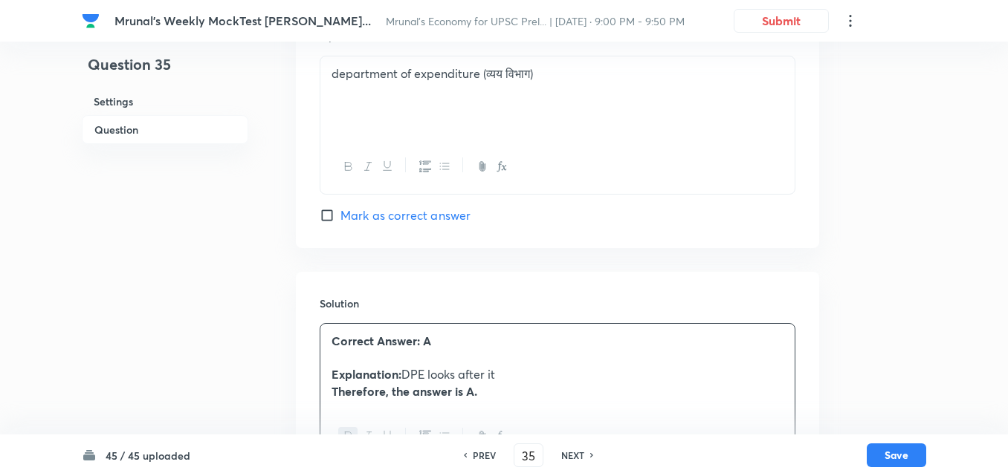
scroll to position [1294, 0]
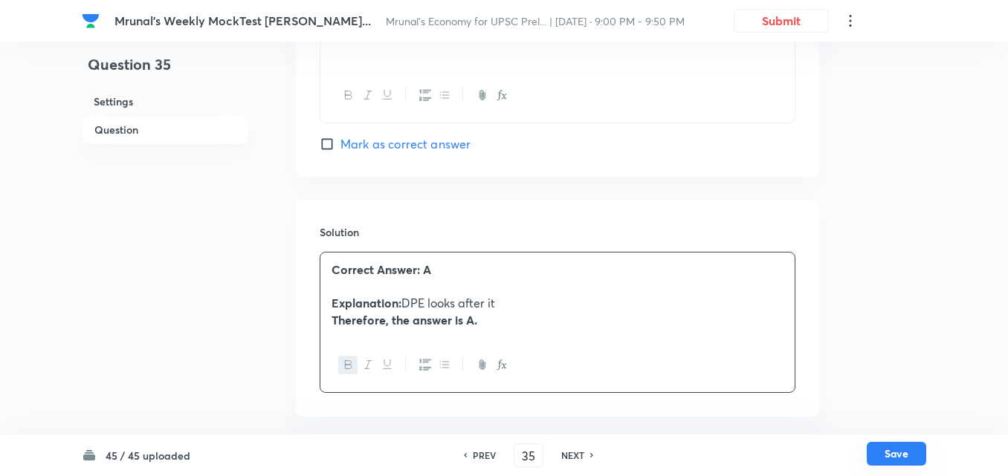
click at [913, 454] on button "Save" at bounding box center [895, 454] width 59 height 24
type input "36"
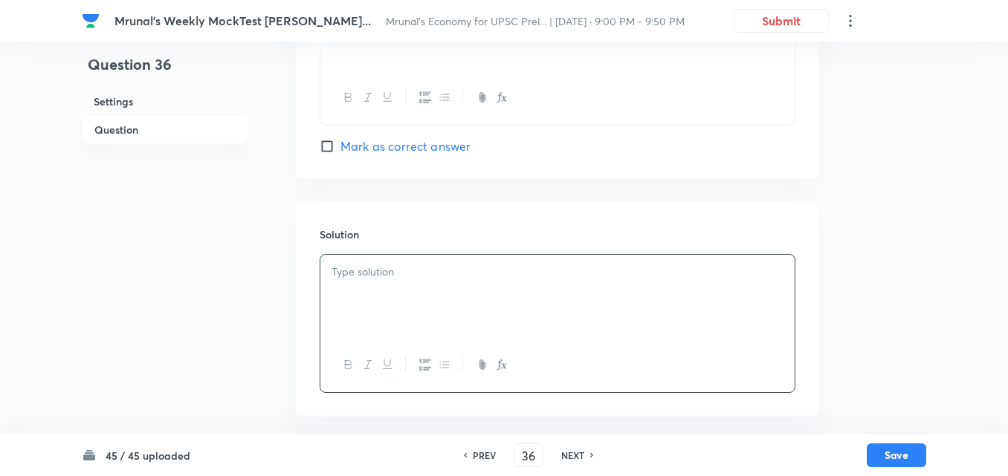
checkbox input "false"
checkbox input "true"
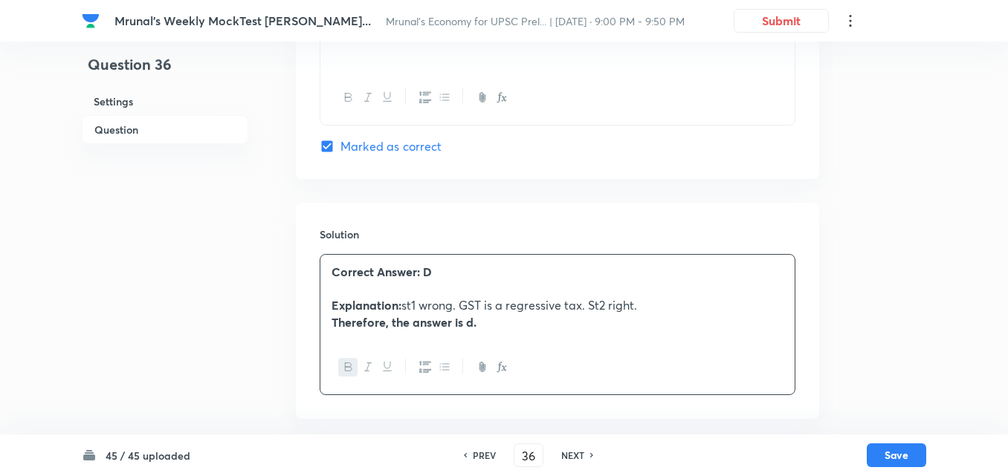
click at [869, 442] on div "45 / 45 uploaded PREV 36 ​ NEXT Save" at bounding box center [504, 456] width 844 height 42
click at [875, 453] on button "Save" at bounding box center [895, 454] width 59 height 24
type input "37"
checkbox input "false"
checkbox input "true"
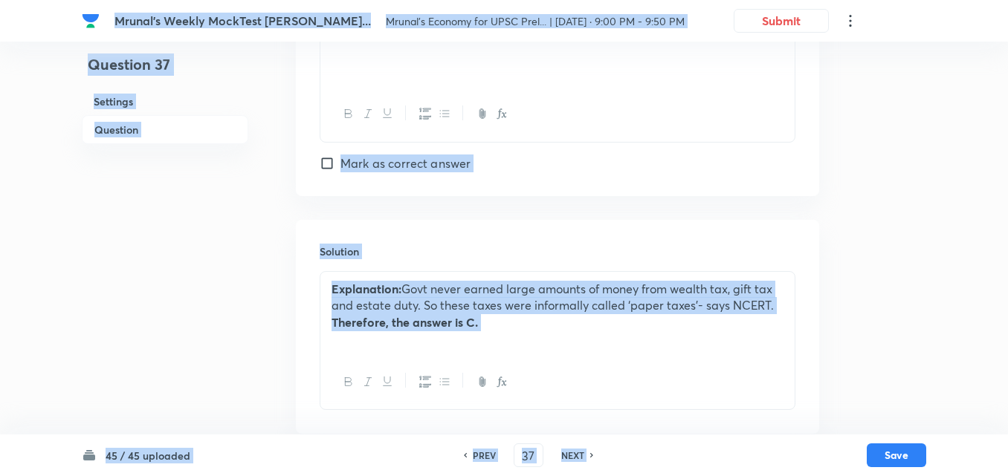
click at [487, 339] on div "Explanation: Govt never earned large amounts of money from wealth tax, gift tax…" at bounding box center [557, 313] width 474 height 83
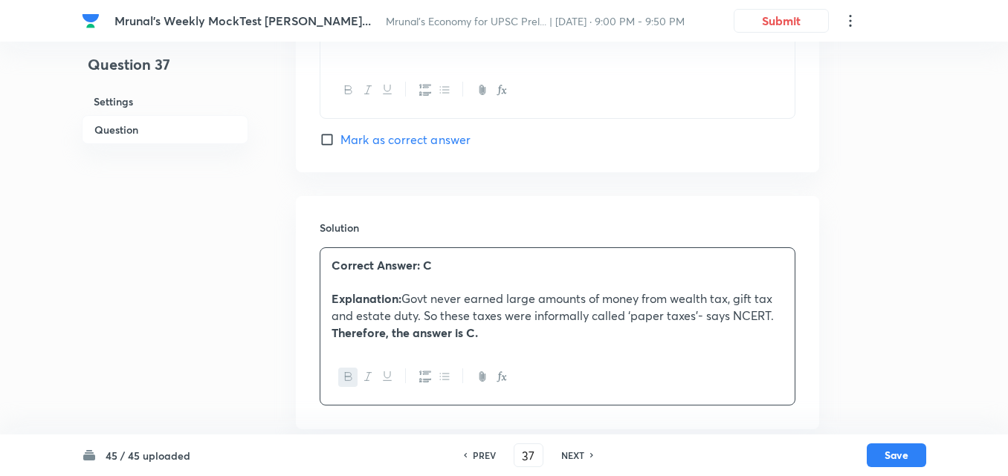
scroll to position [1381, 0]
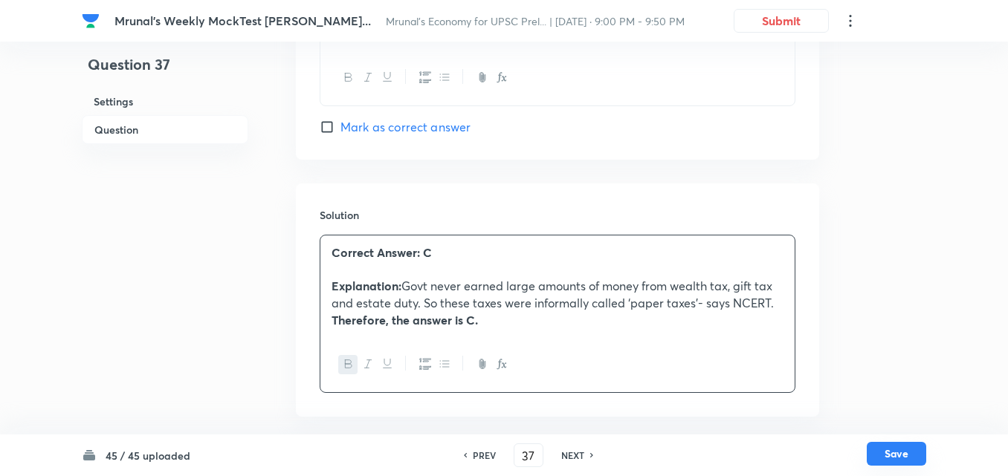
click at [904, 455] on button "Save" at bounding box center [895, 454] width 59 height 24
type input "38"
checkbox input "false"
checkbox input "true"
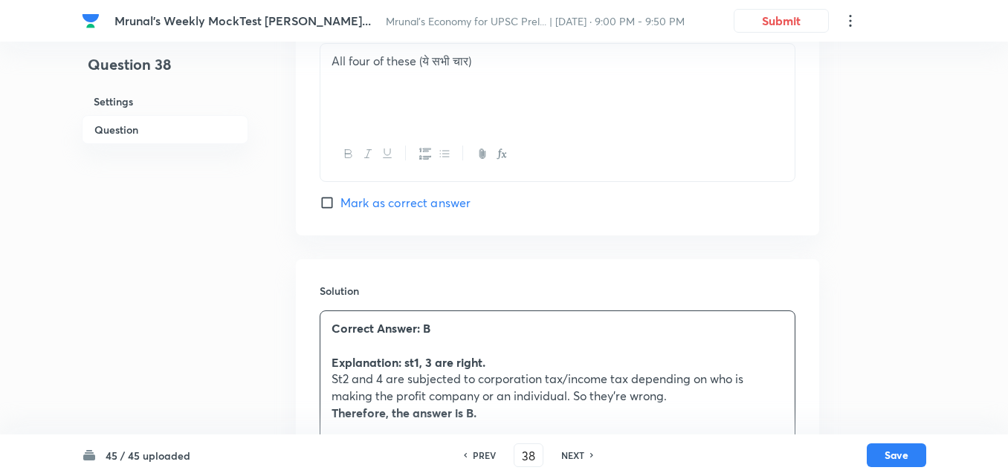
scroll to position [1482, 0]
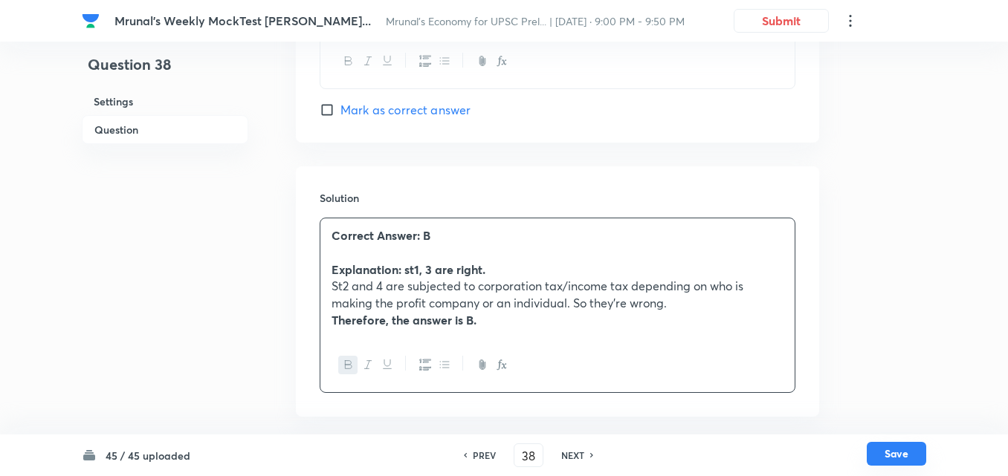
click at [899, 445] on button "Save" at bounding box center [895, 454] width 59 height 24
type input "39"
checkbox input "false"
checkbox input "true"
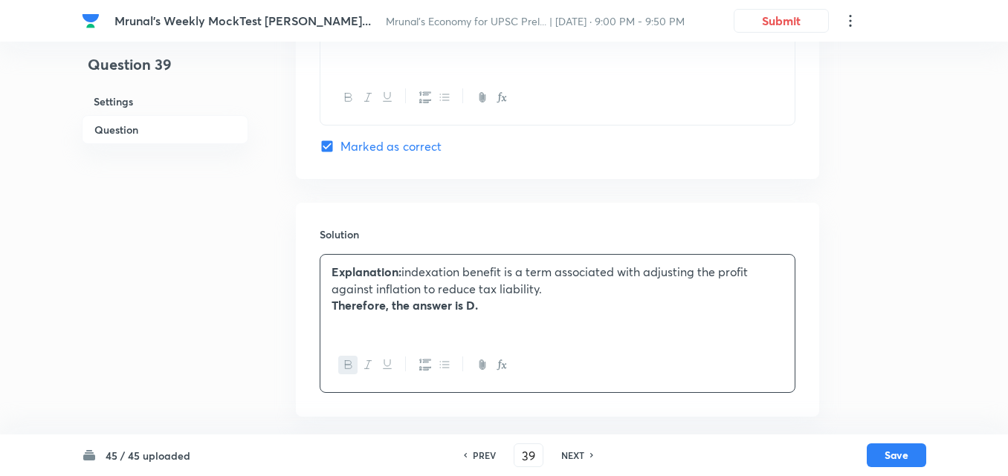
scroll to position [1292, 0]
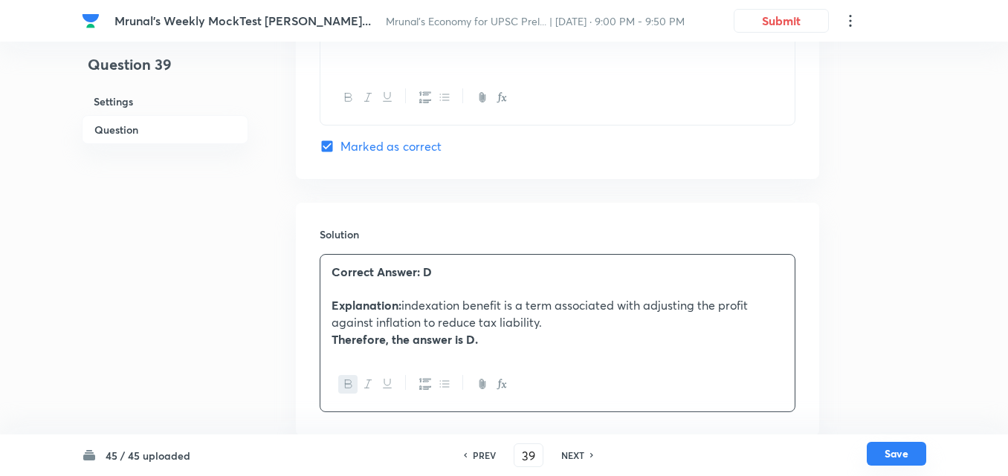
click at [898, 451] on button "Save" at bounding box center [895, 454] width 59 height 24
type input "40"
checkbox input "true"
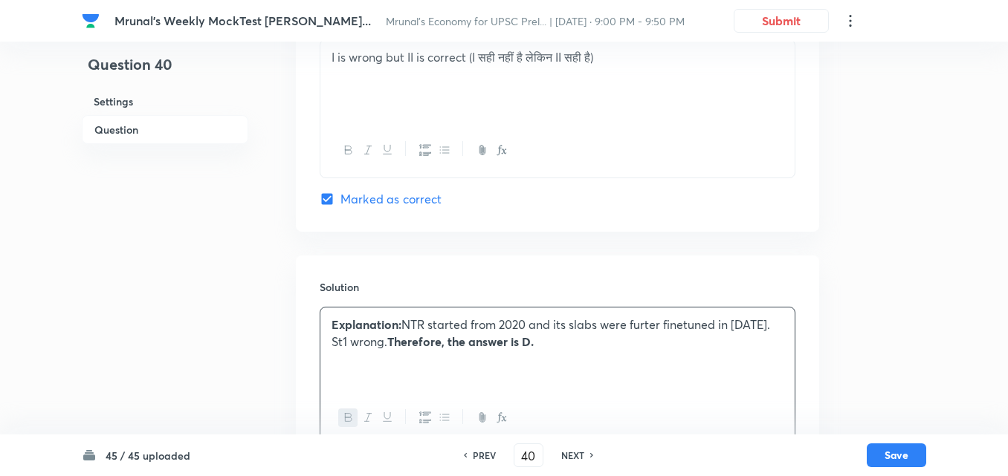
scroll to position [1345, 0]
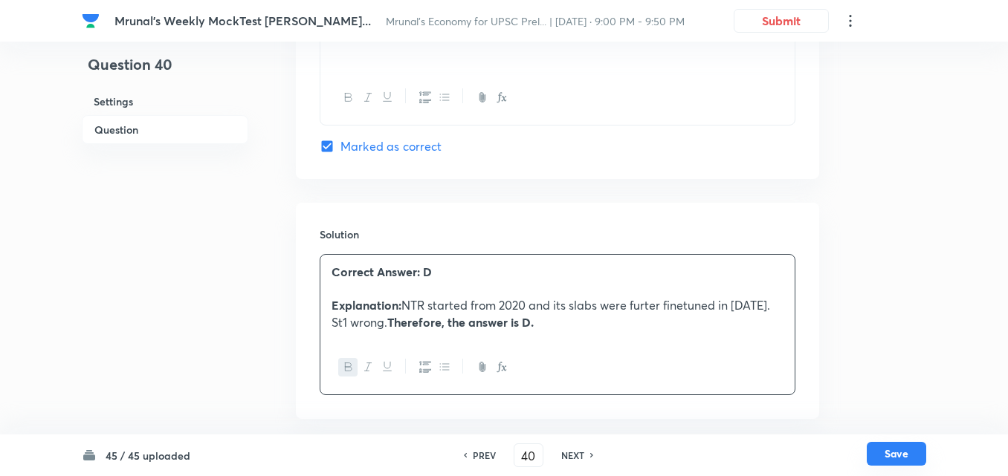
click at [894, 454] on button "Save" at bounding box center [895, 454] width 59 height 24
type input "41"
checkbox input "false"
checkbox input "true"
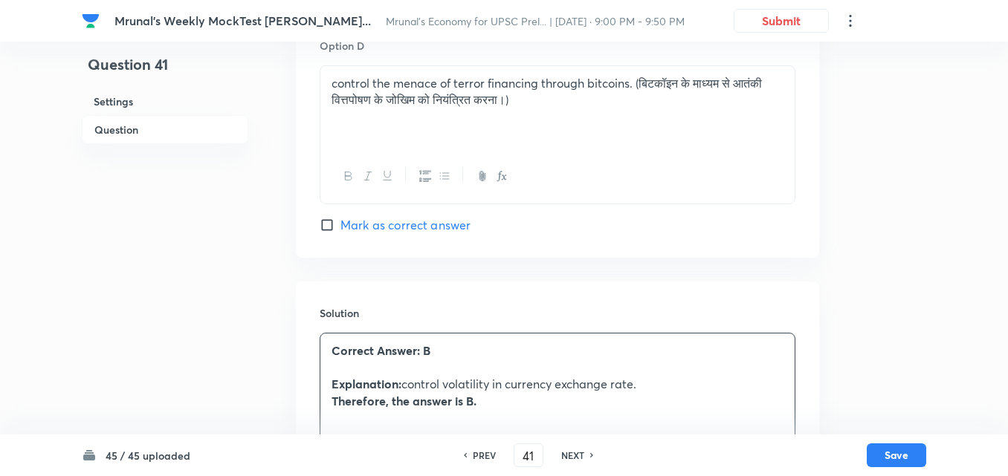
scroll to position [1294, 0]
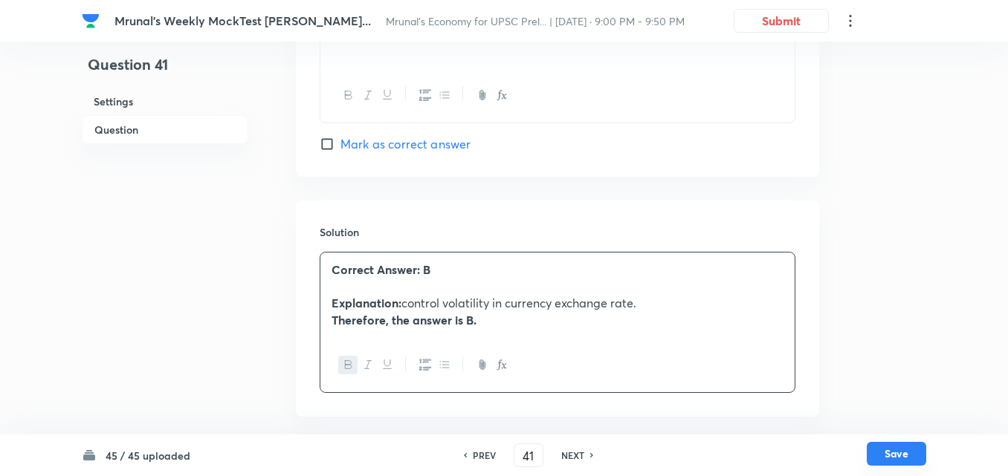
click at [902, 449] on button "Save" at bounding box center [895, 454] width 59 height 24
type input "42"
checkbox input "true"
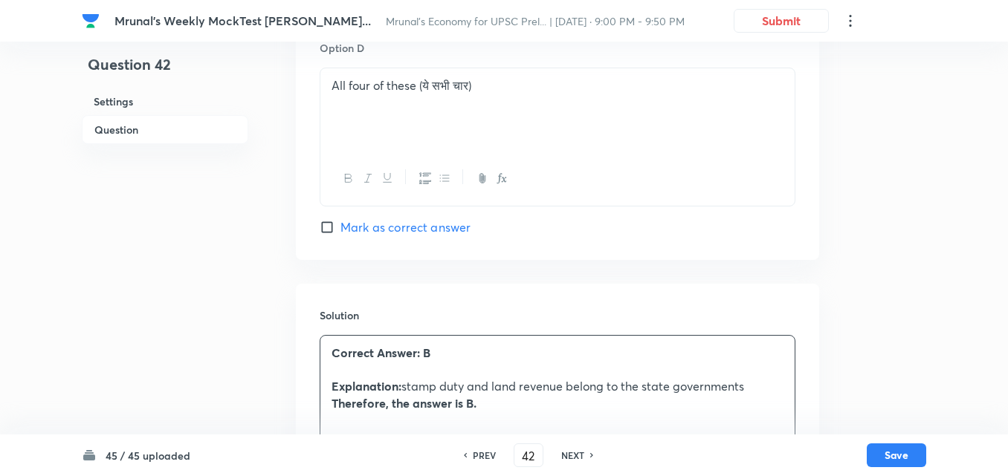
scroll to position [1347, 0]
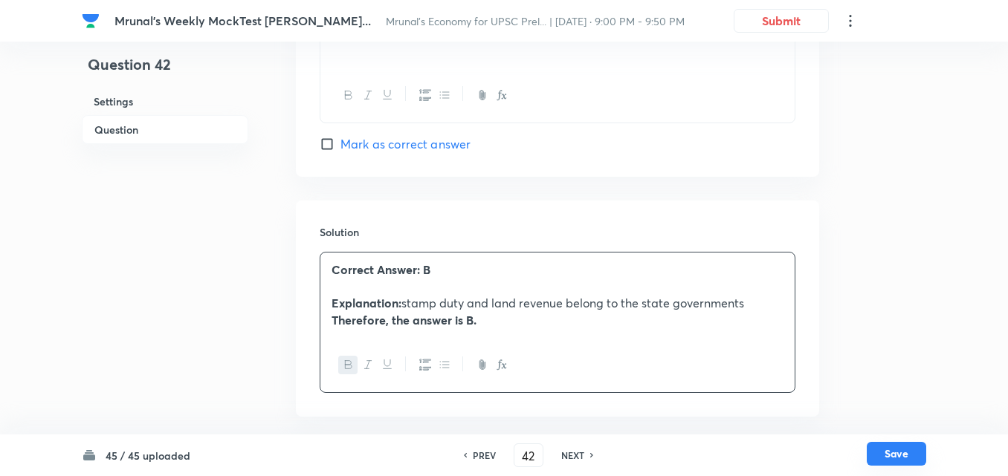
click at [903, 456] on button "Save" at bounding box center [895, 454] width 59 height 24
type input "43"
checkbox input "false"
checkbox input "true"
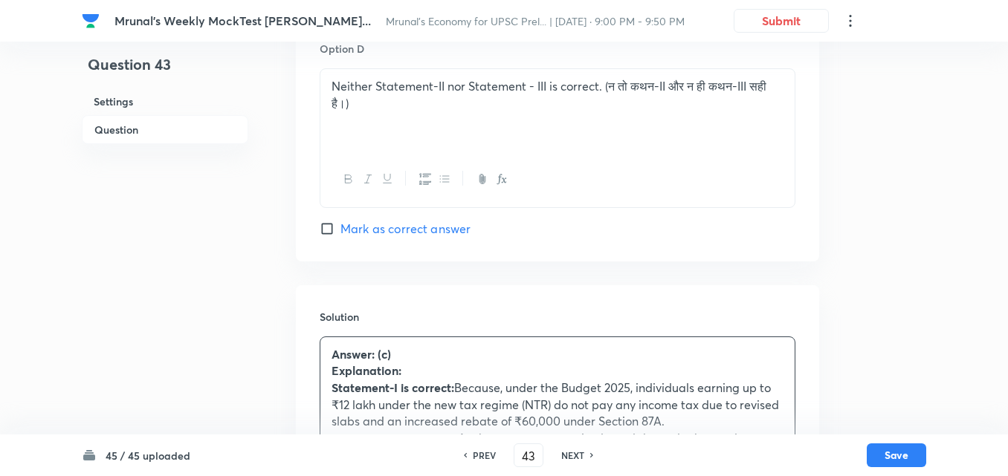
scroll to position [1430, 0]
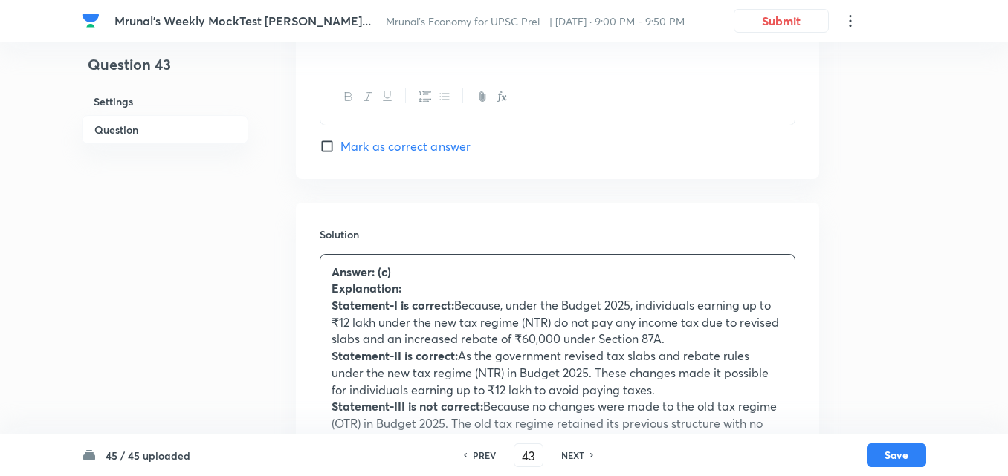
click at [579, 461] on h6 "NEXT" at bounding box center [572, 455] width 23 height 13
type input "44"
checkbox input "false"
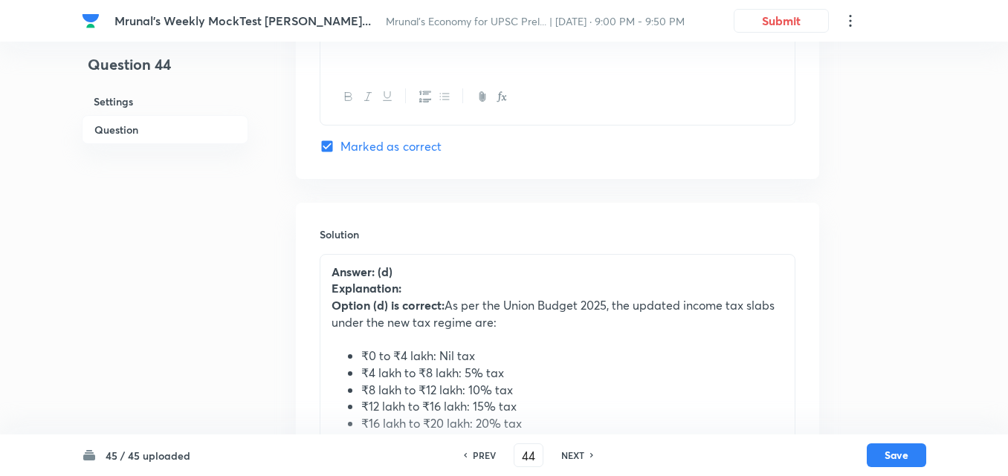
checkbox input "true"
click at [579, 461] on h6 "NEXT" at bounding box center [572, 455] width 23 height 13
type input "45"
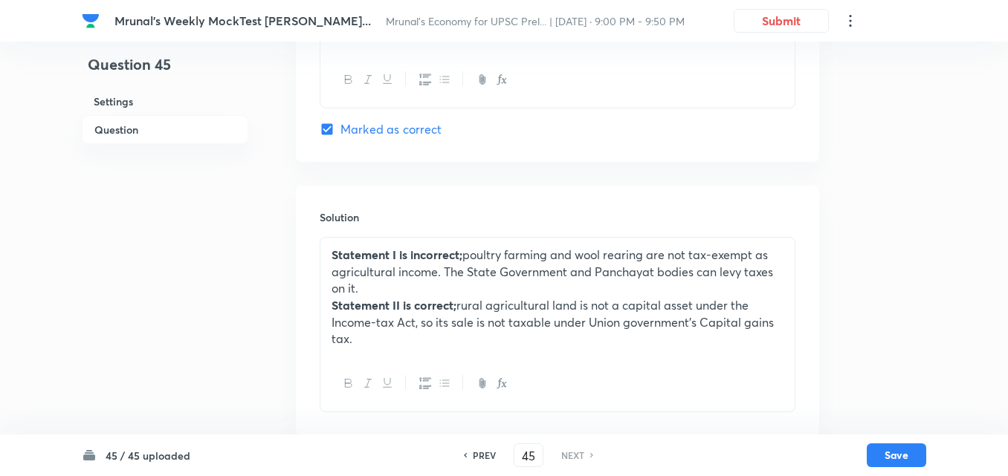
click at [321, 239] on div "Statement I is incorrect; poultry farming and wool rearing are not tax-exempt a…" at bounding box center [557, 297] width 474 height 119
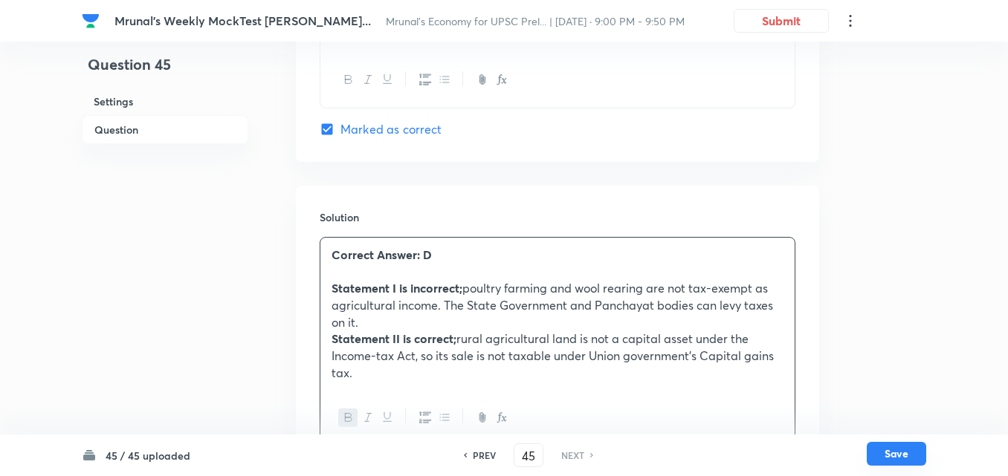
click at [895, 450] on button "Save" at bounding box center [895, 454] width 59 height 24
checkbox input "true"
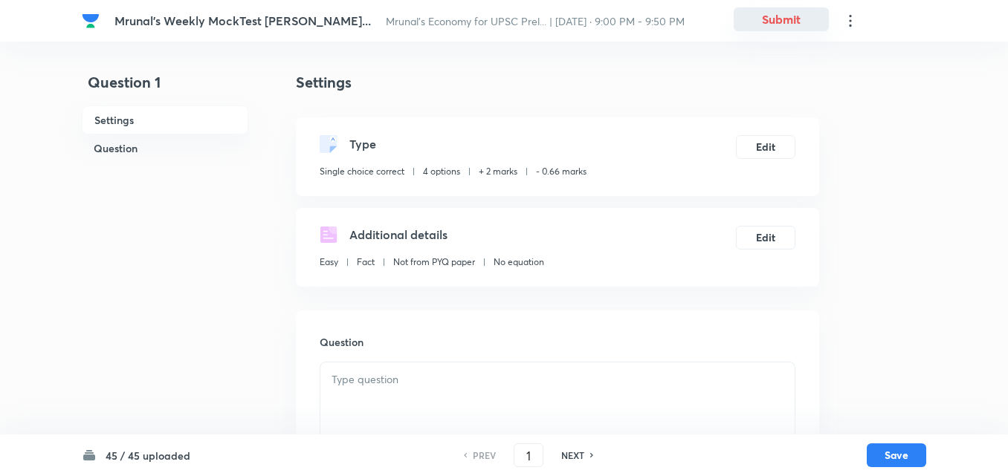
checkbox input "true"
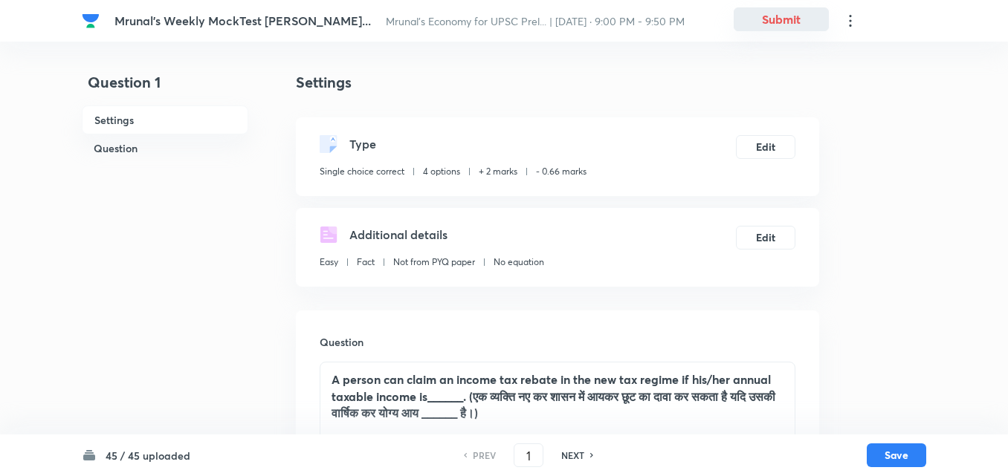
click at [768, 26] on button "Submit" at bounding box center [780, 19] width 95 height 24
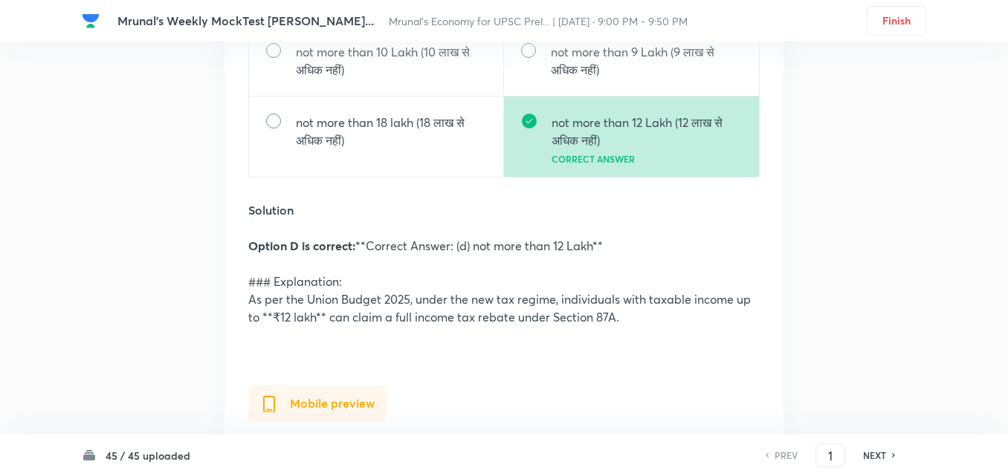
scroll to position [520, 0]
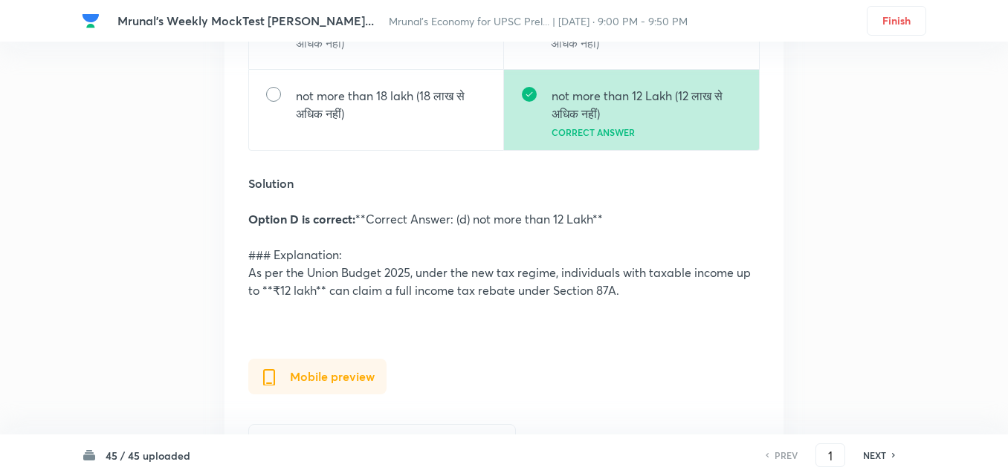
click at [879, 455] on h6 "NEXT" at bounding box center [874, 455] width 23 height 13
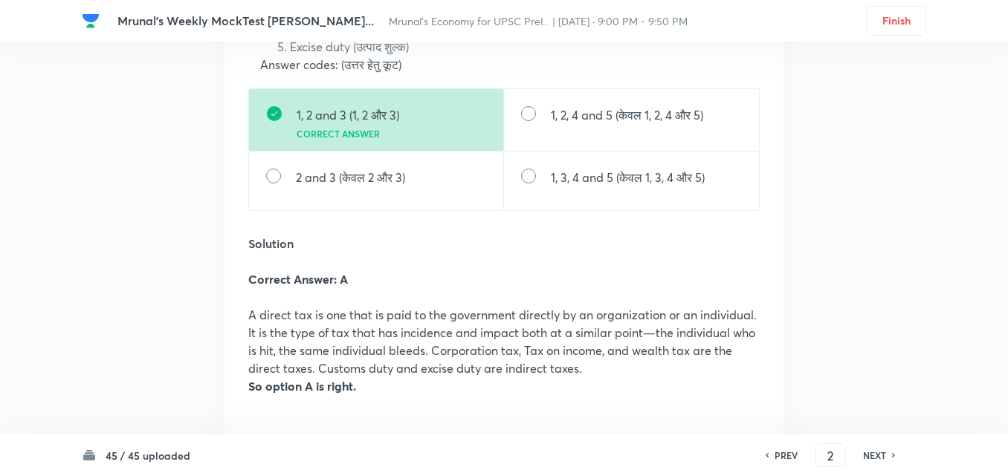
scroll to position [2118, 0]
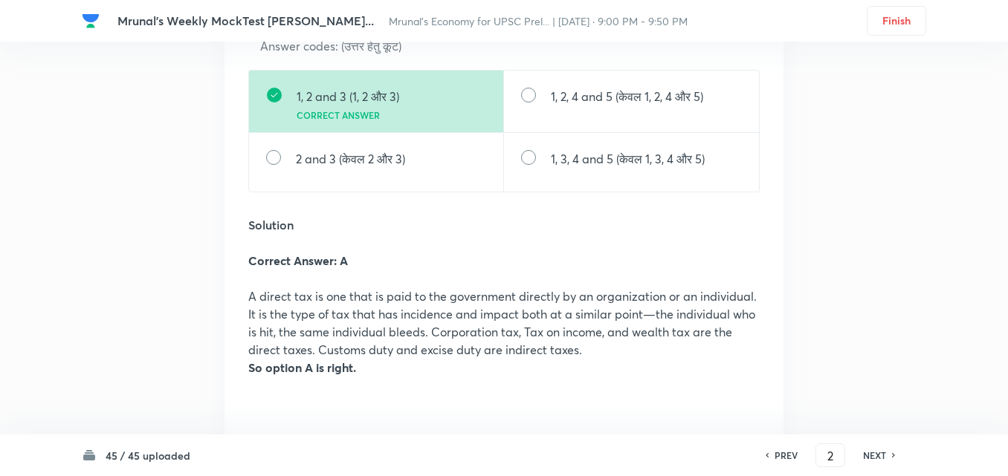
click at [873, 458] on h6 "NEXT" at bounding box center [874, 455] width 23 height 13
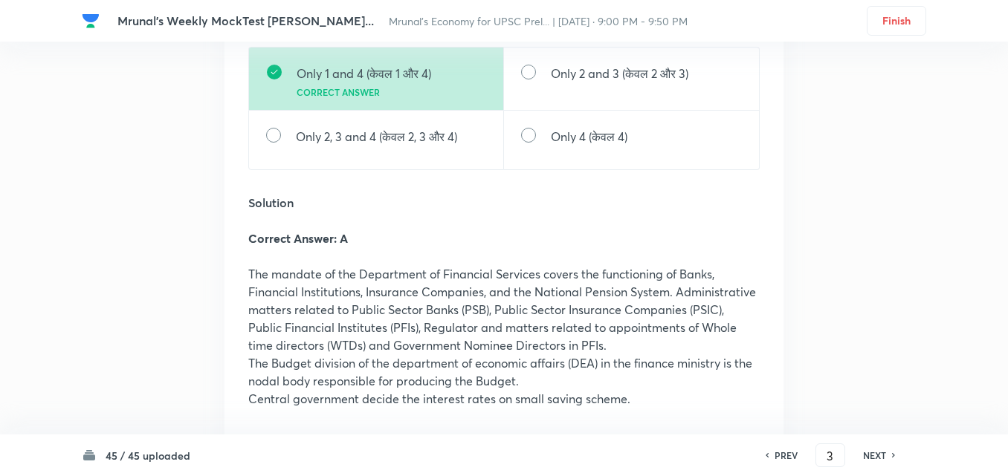
scroll to position [3940, 0]
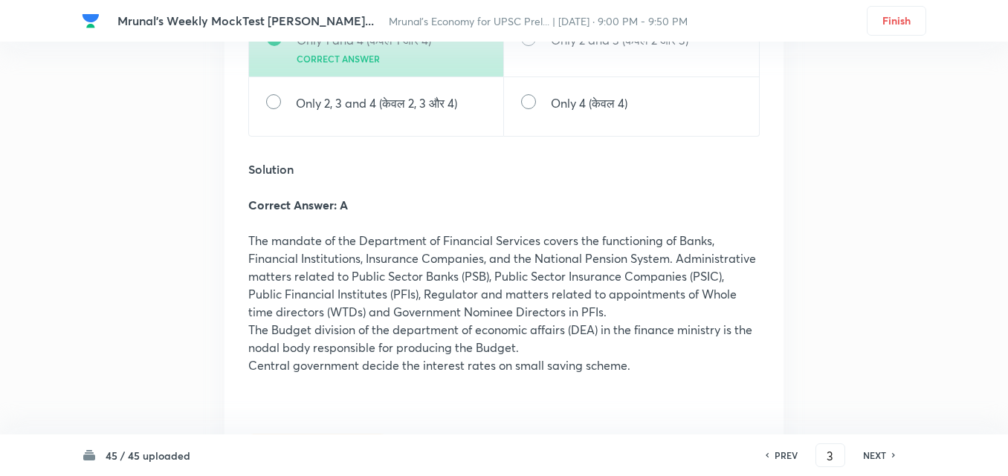
click at [874, 450] on h6 "NEXT" at bounding box center [874, 455] width 23 height 13
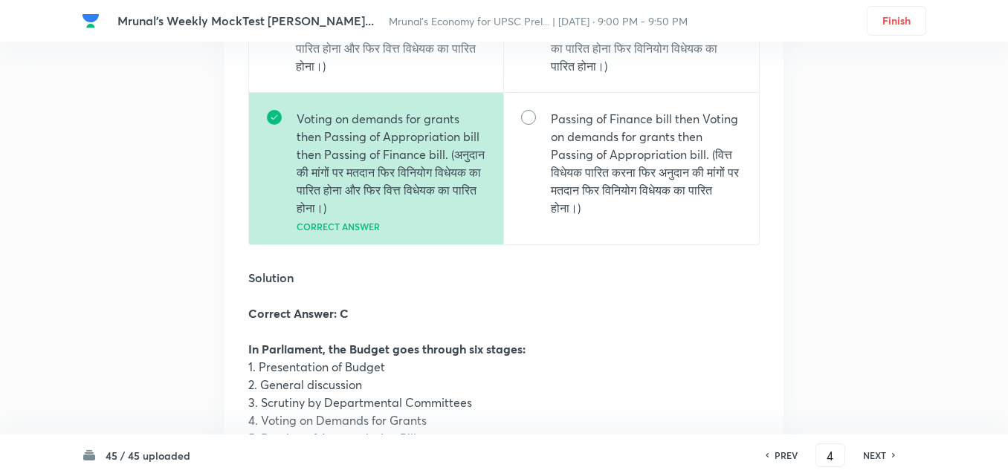
scroll to position [5991, 0]
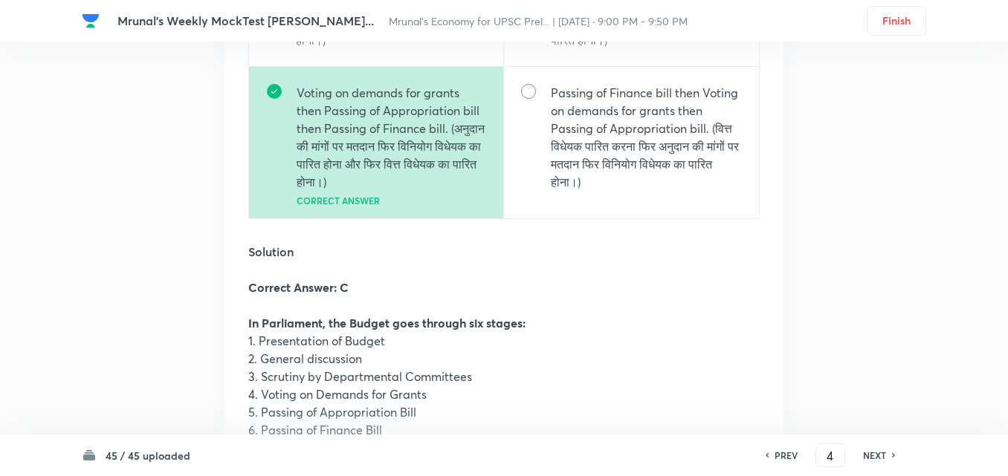
drag, startPoint x: 880, startPoint y: 451, endPoint x: 798, endPoint y: 407, distance: 92.8
click at [881, 452] on h6 "NEXT" at bounding box center [874, 455] width 23 height 13
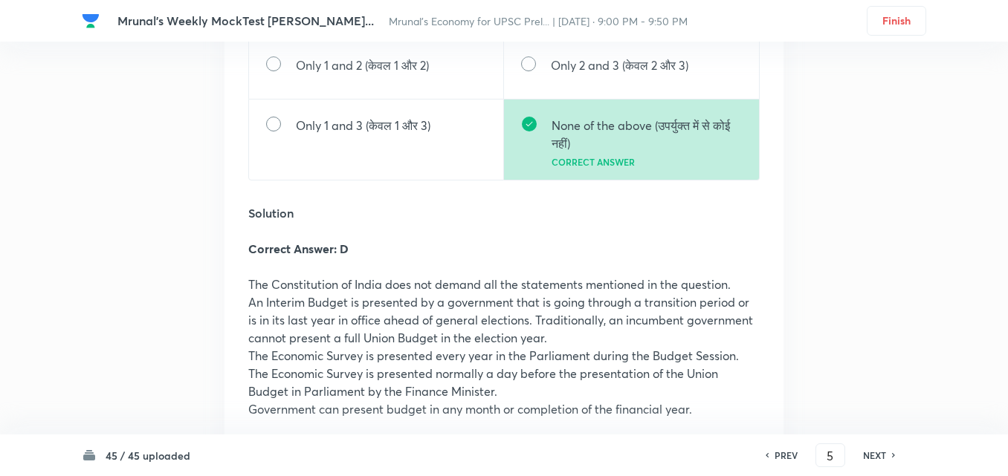
scroll to position [8105, 0]
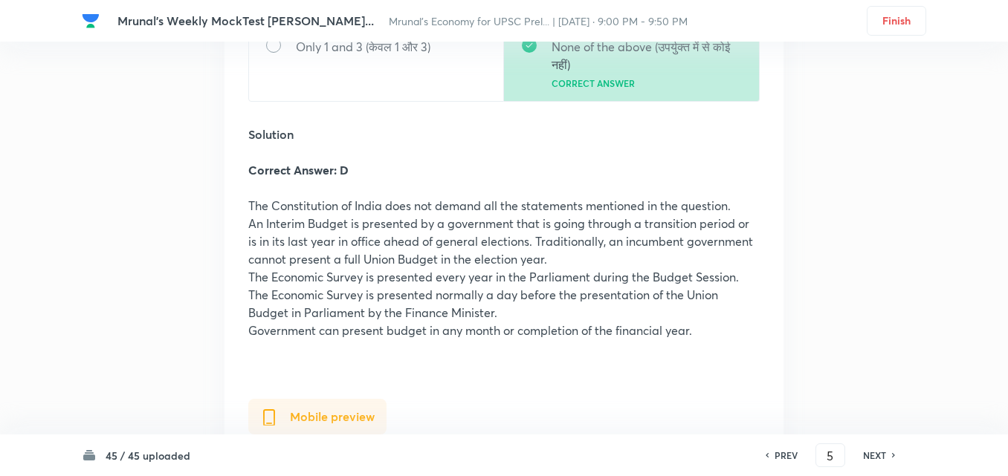
click at [866, 443] on div "45 / 45 uploaded PREV 5 ​ NEXT" at bounding box center [504, 456] width 844 height 42
click at [867, 448] on div "PREV 5 ​ NEXT" at bounding box center [830, 456] width 192 height 24
click at [869, 453] on h6 "NEXT" at bounding box center [874, 455] width 23 height 13
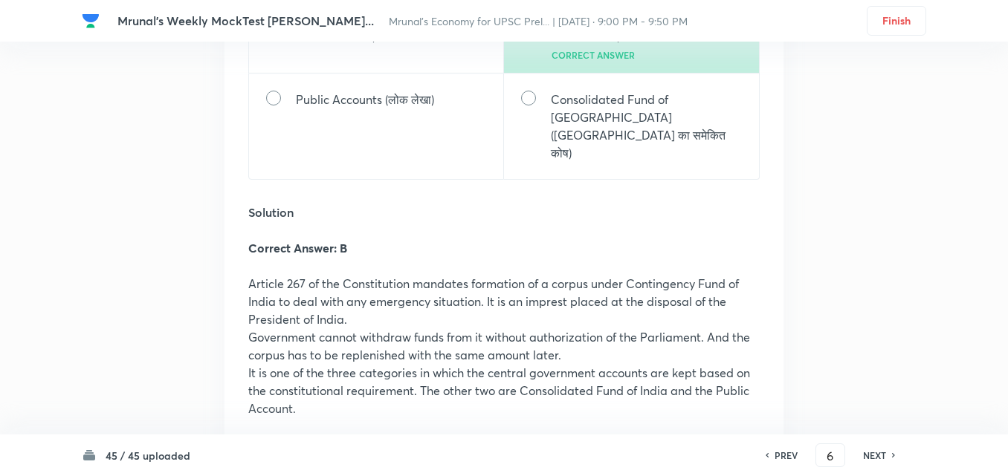
scroll to position [10065, 0]
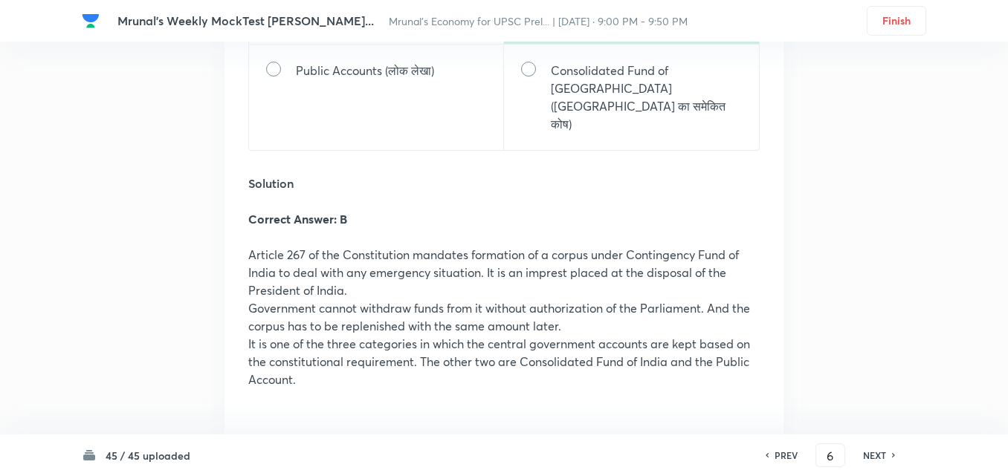
click at [875, 454] on h6 "NEXT" at bounding box center [874, 455] width 23 height 13
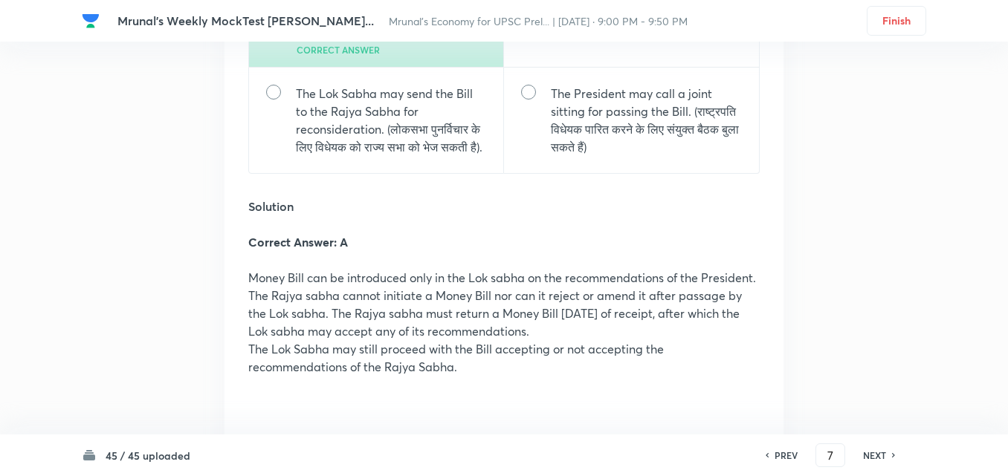
scroll to position [12115, 0]
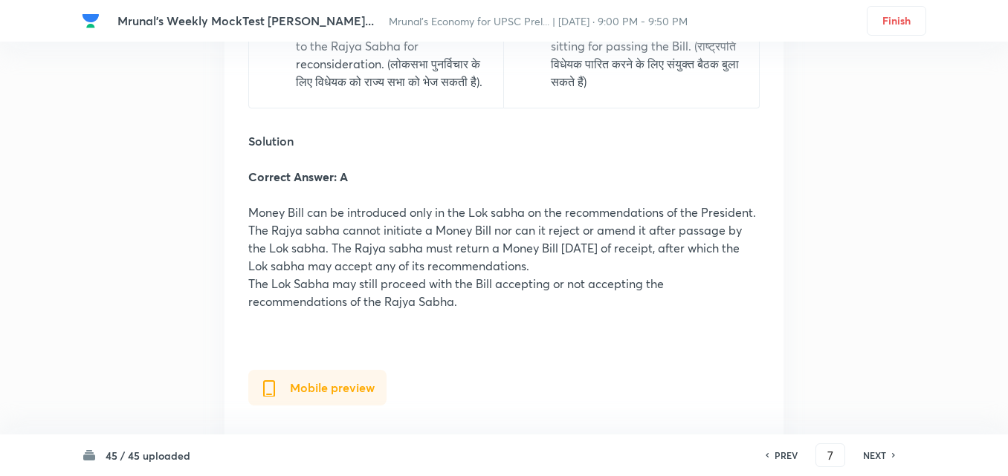
click at [871, 457] on h6 "NEXT" at bounding box center [874, 455] width 23 height 13
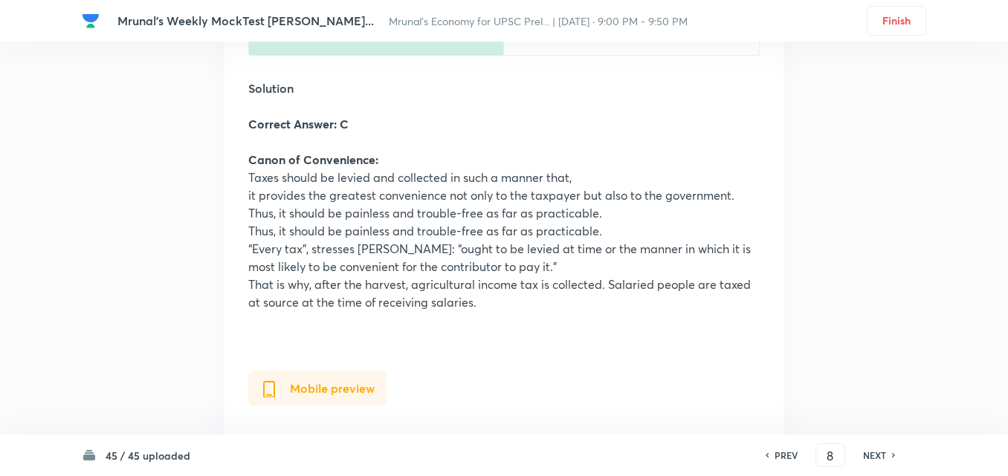
scroll to position [14105, 0]
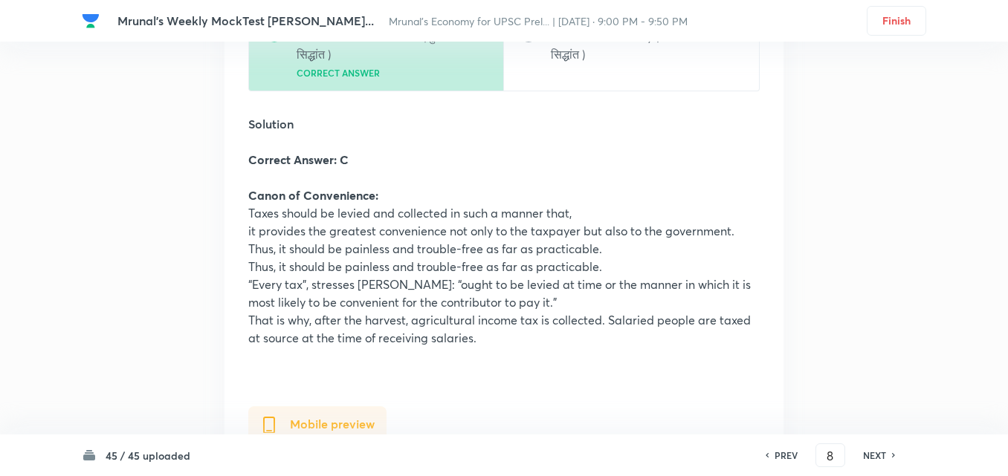
click at [883, 450] on h6 "NEXT" at bounding box center [874, 455] width 23 height 13
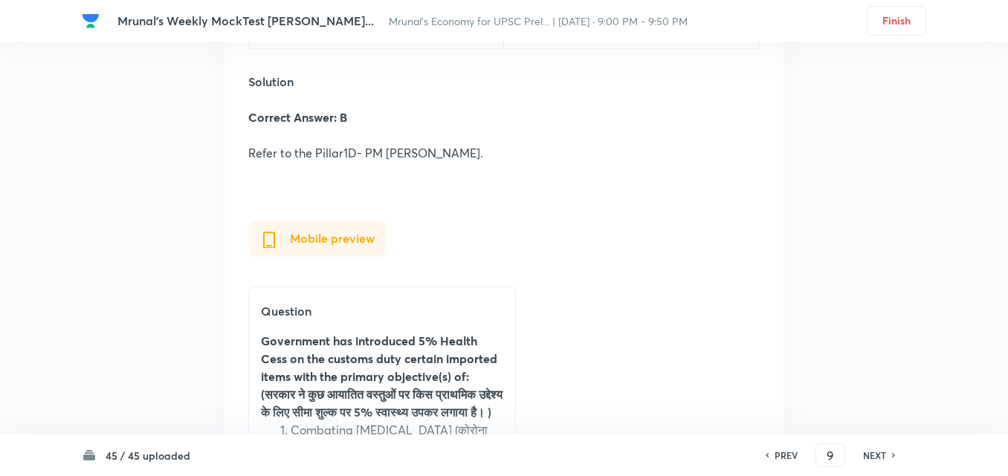
scroll to position [16399, 0]
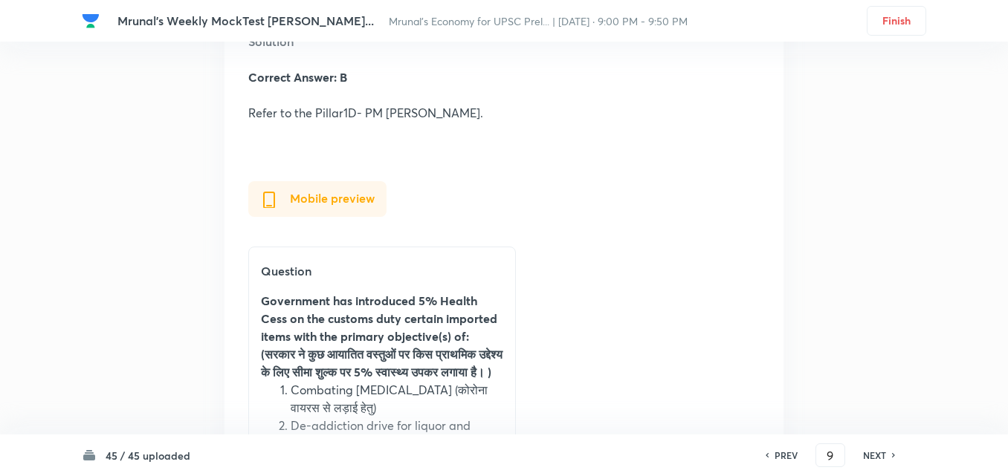
click at [872, 455] on h6 "NEXT" at bounding box center [874, 455] width 23 height 13
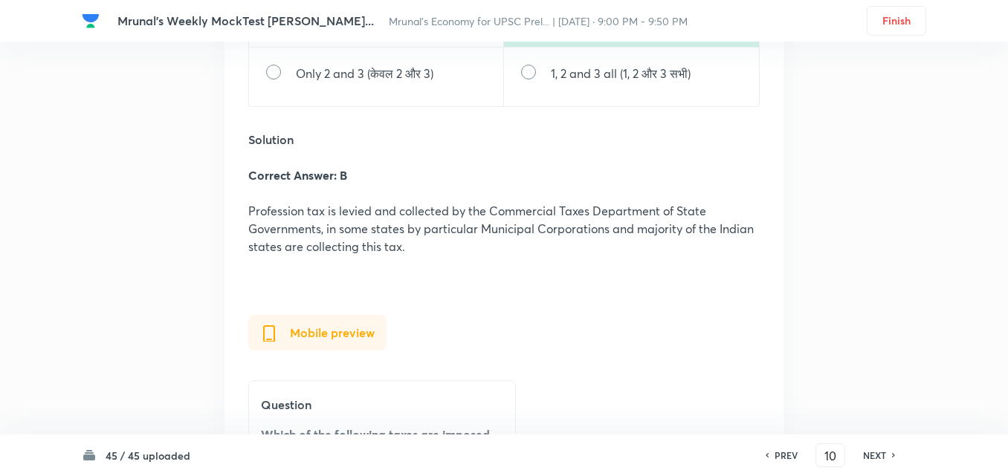
scroll to position [18015, 0]
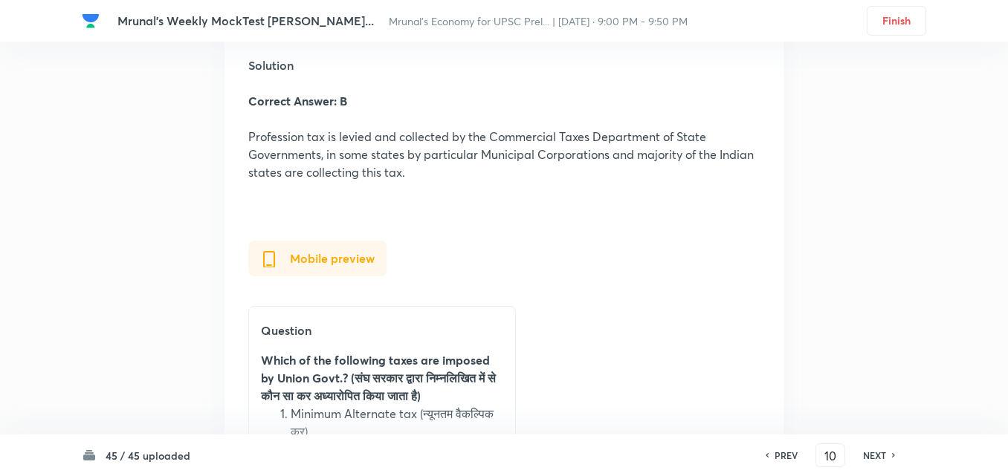
click at [879, 452] on h6 "NEXT" at bounding box center [874, 455] width 23 height 13
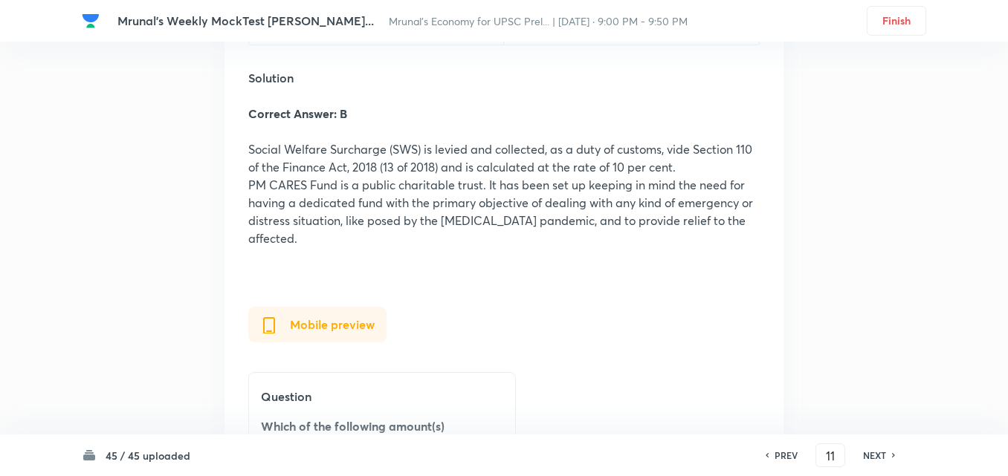
scroll to position [19566, 0]
click at [872, 461] on h6 "NEXT" at bounding box center [874, 455] width 23 height 13
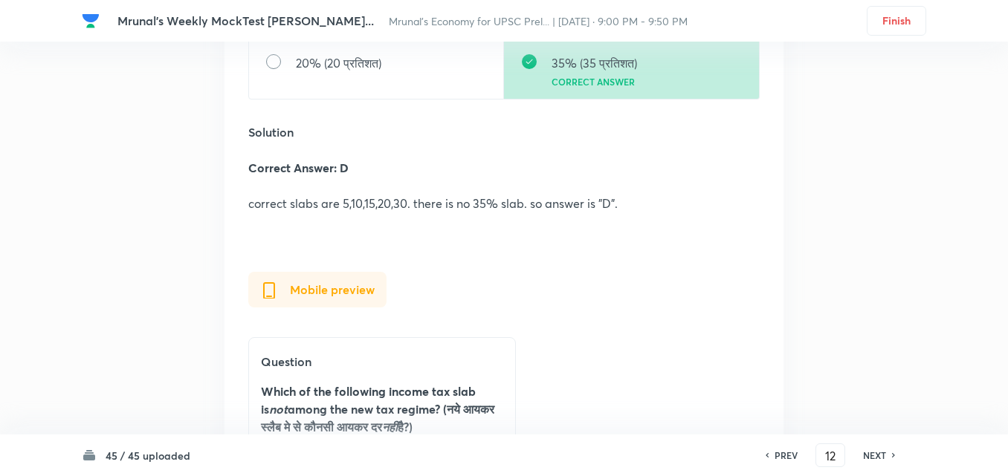
scroll to position [21361, 0]
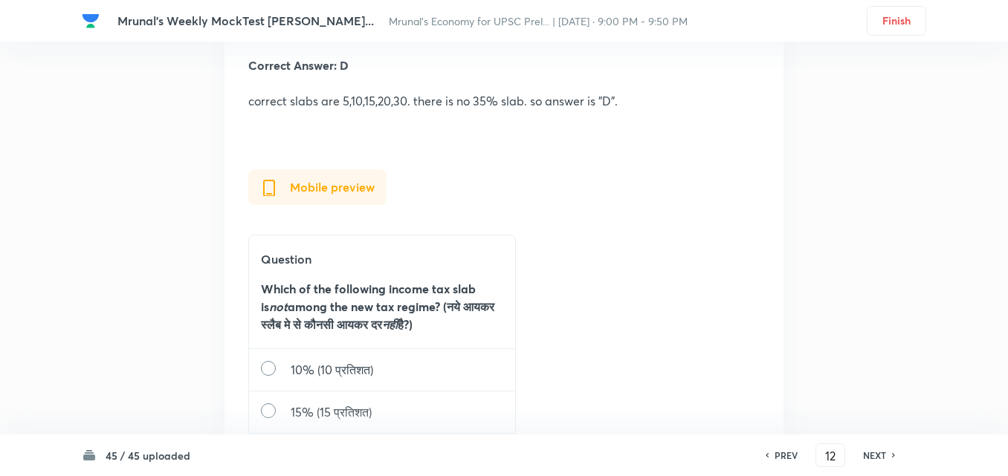
click at [869, 455] on h6 "NEXT" at bounding box center [874, 455] width 23 height 13
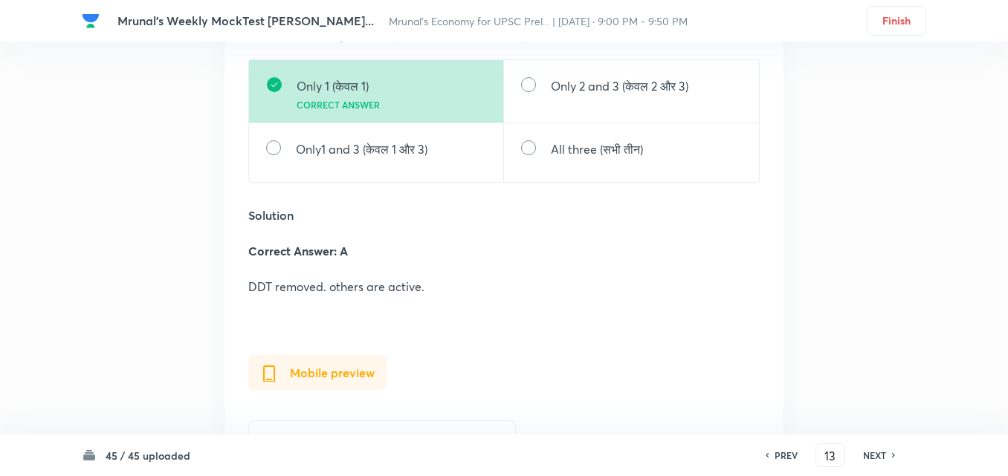
scroll to position [22681, 0]
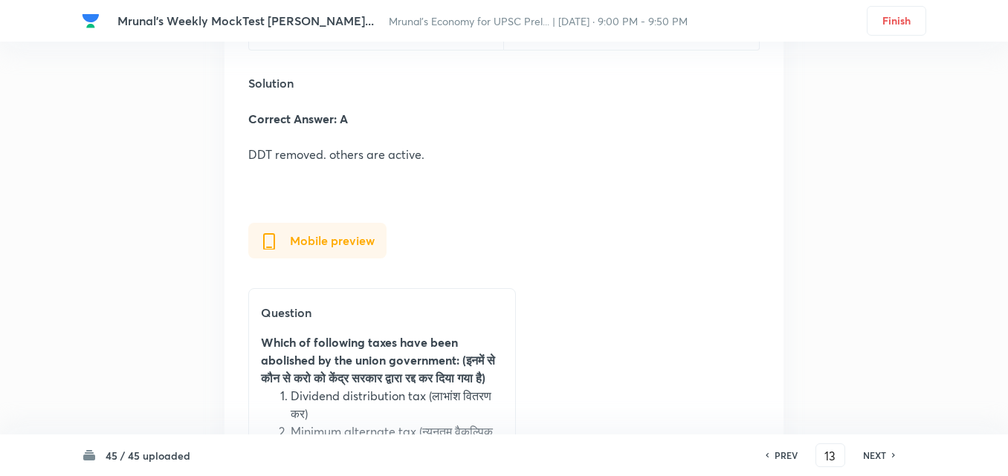
click at [868, 450] on h6 "NEXT" at bounding box center [874, 455] width 23 height 13
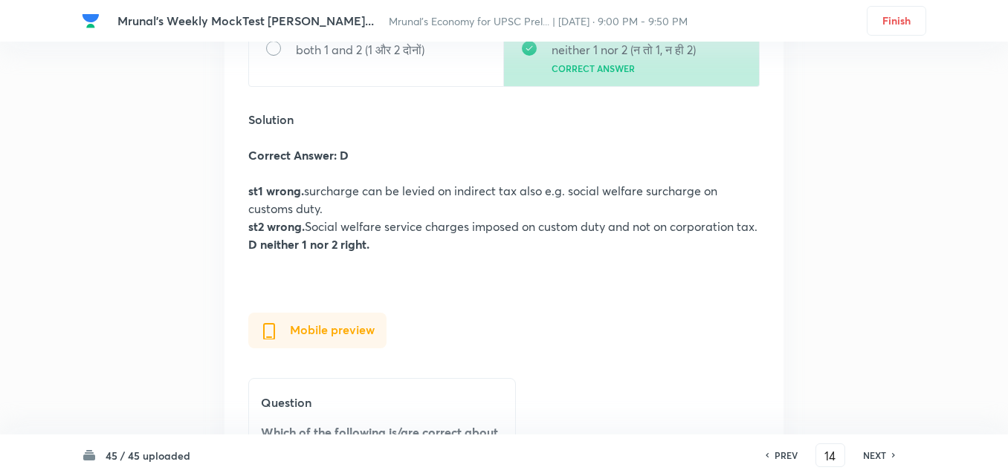
scroll to position [24235, 0]
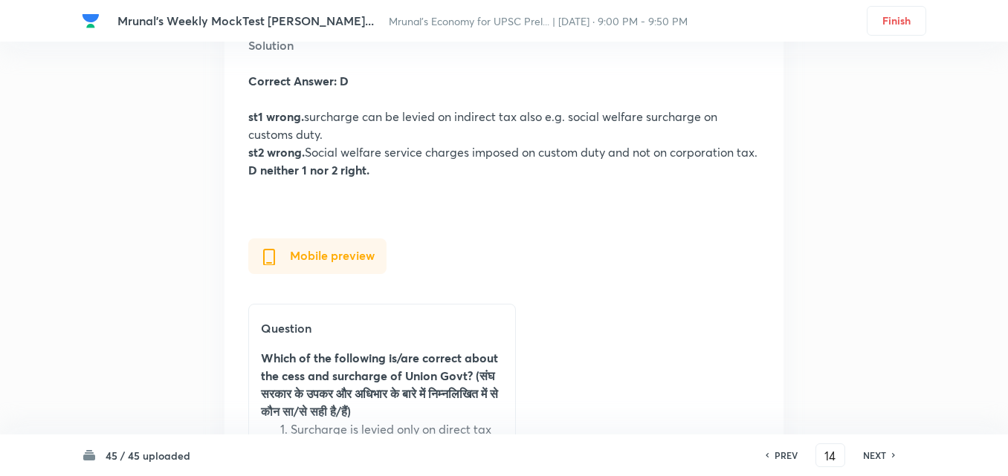
click at [871, 454] on h6 "NEXT" at bounding box center [874, 455] width 23 height 13
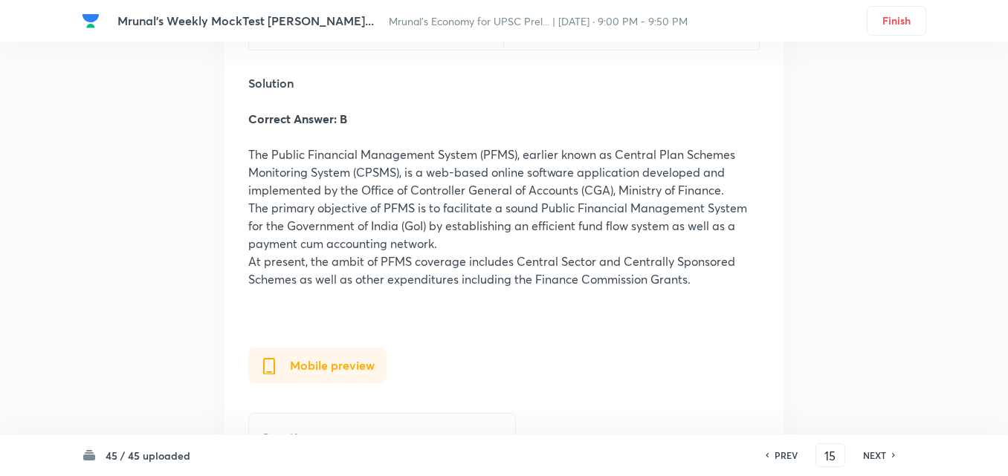
scroll to position [25926, 0]
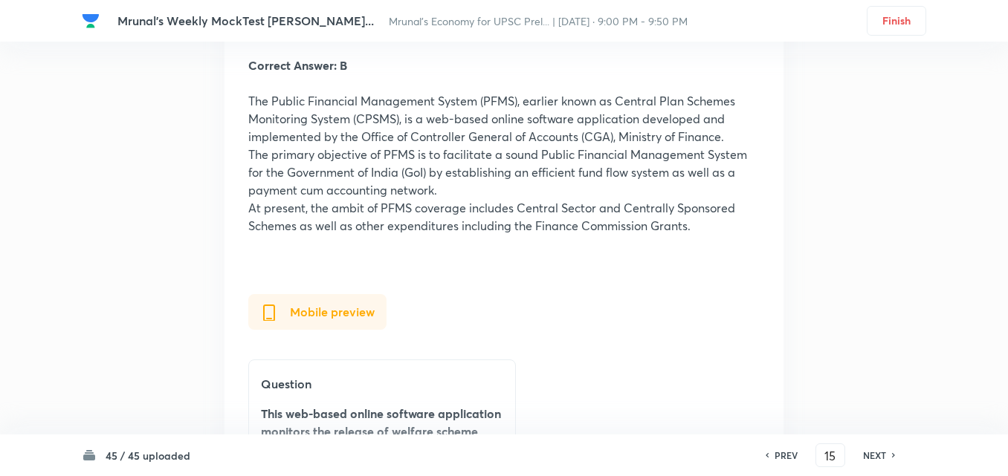
click at [872, 453] on h6 "NEXT" at bounding box center [874, 455] width 23 height 13
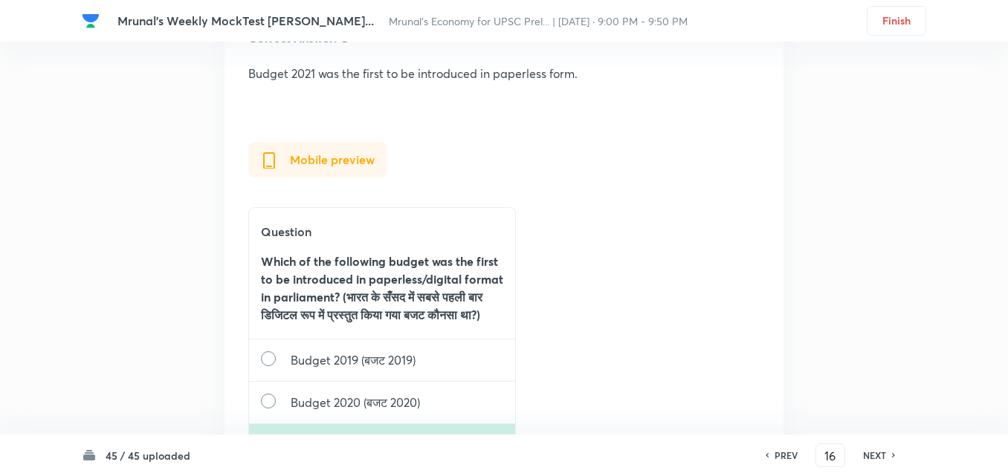
scroll to position [27799, 0]
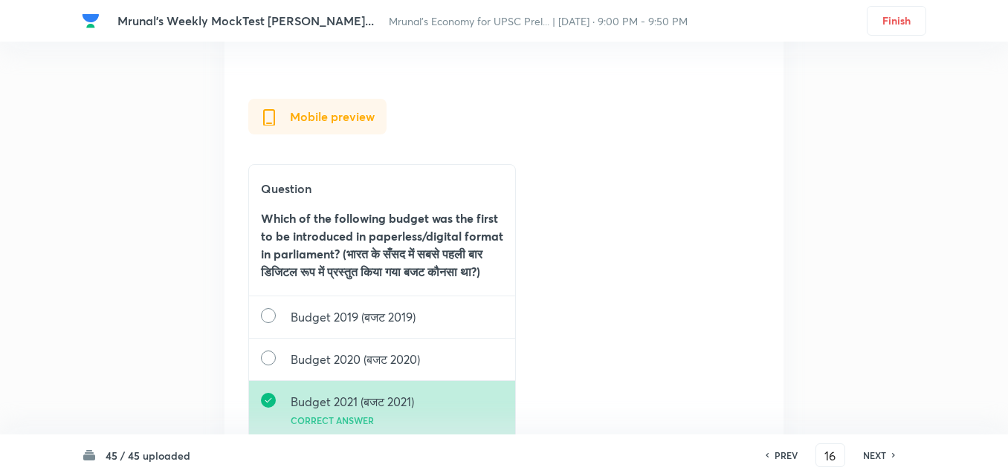
click at [887, 453] on div "NEXT" at bounding box center [876, 455] width 39 height 13
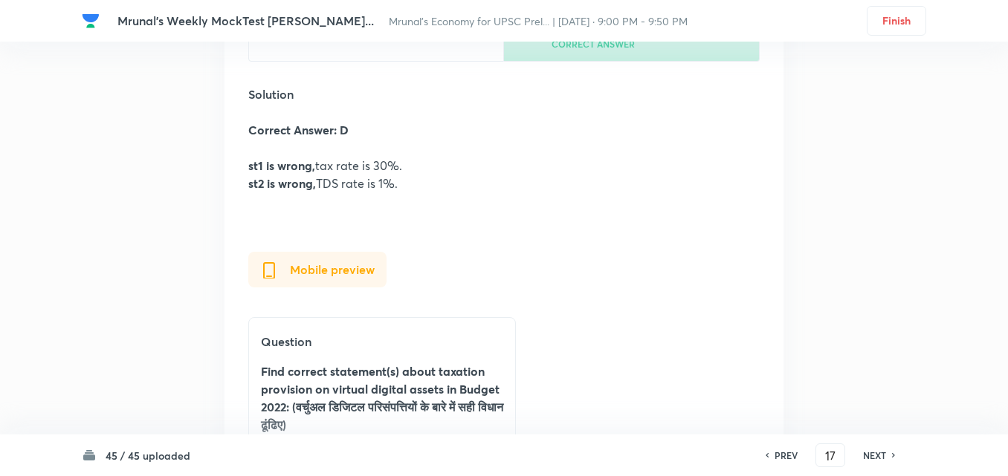
scroll to position [29098, 0]
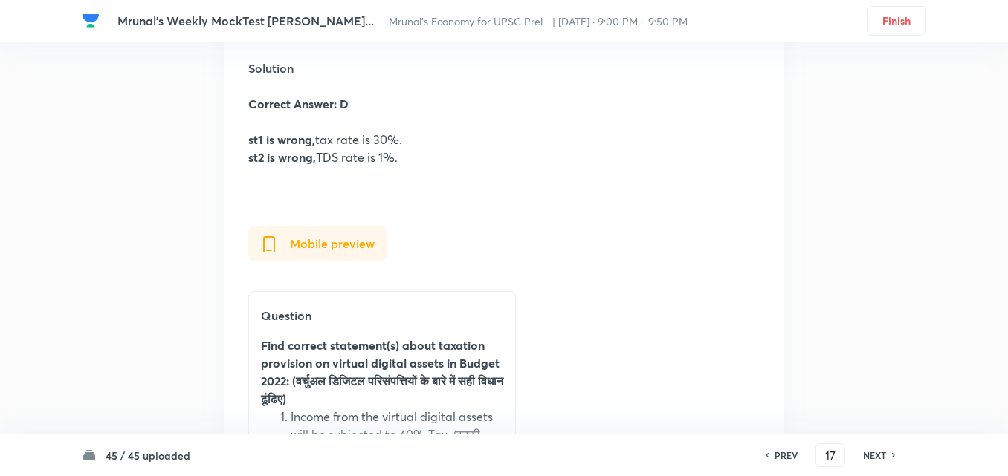
click at [882, 450] on h6 "NEXT" at bounding box center [874, 455] width 23 height 13
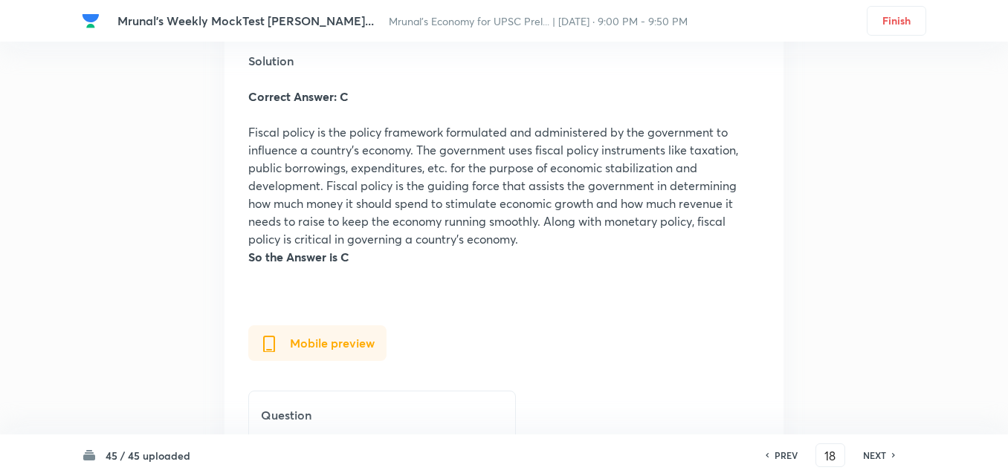
scroll to position [30706, 0]
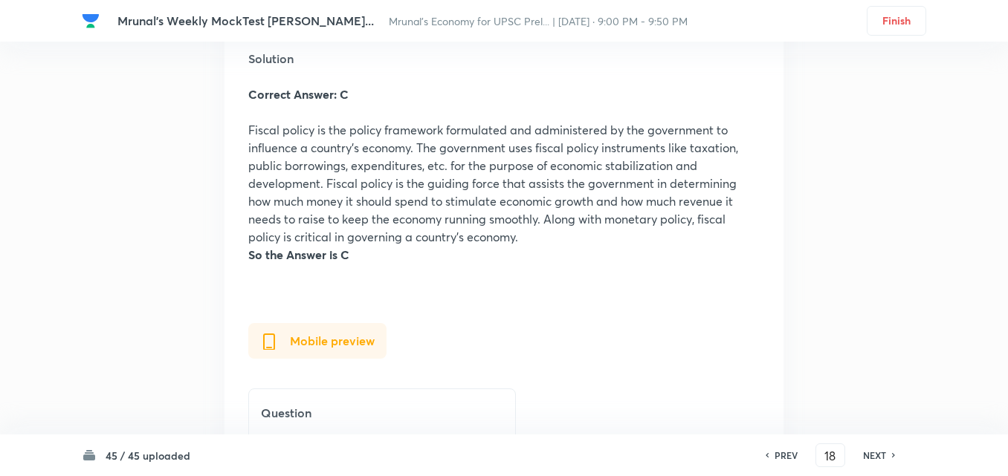
click at [868, 451] on h6 "NEXT" at bounding box center [874, 455] width 23 height 13
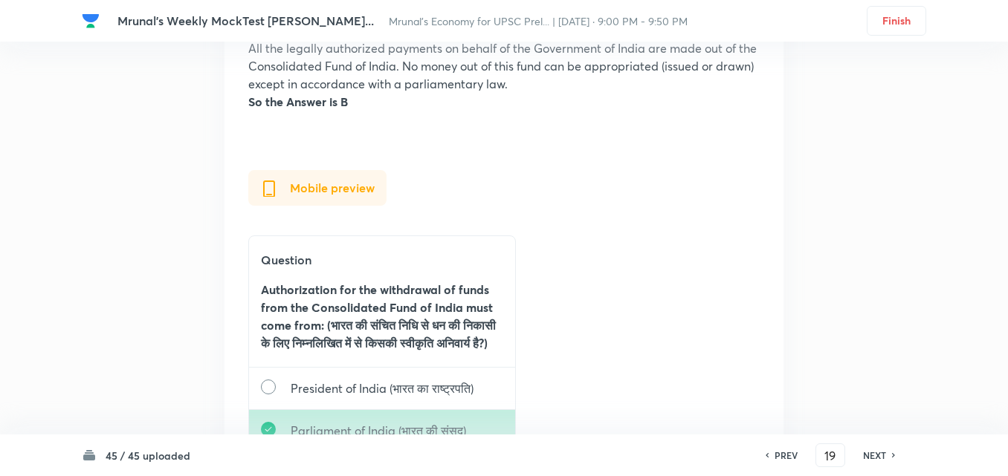
scroll to position [32751, 0]
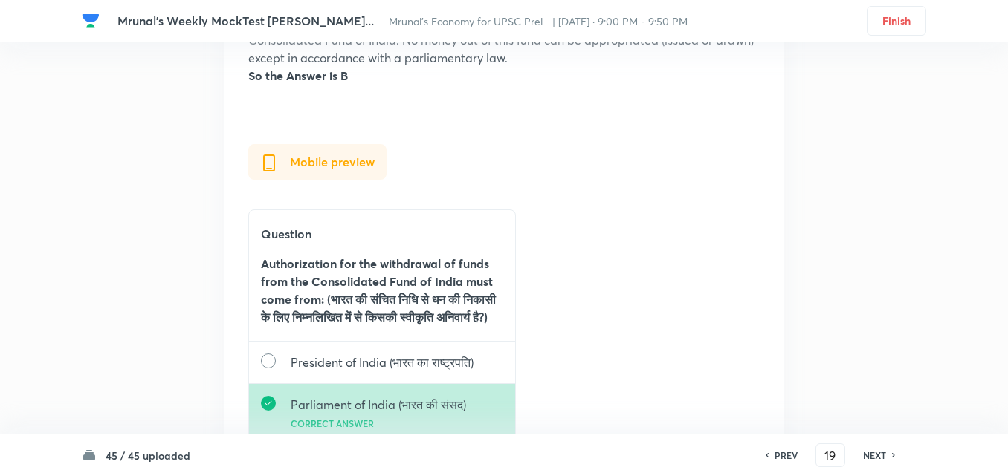
click at [878, 453] on h6 "NEXT" at bounding box center [874, 455] width 23 height 13
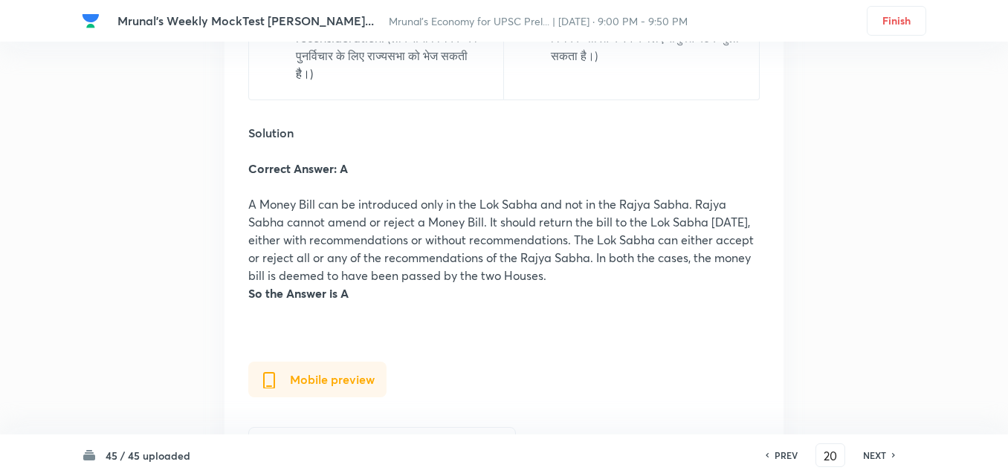
scroll to position [34235, 0]
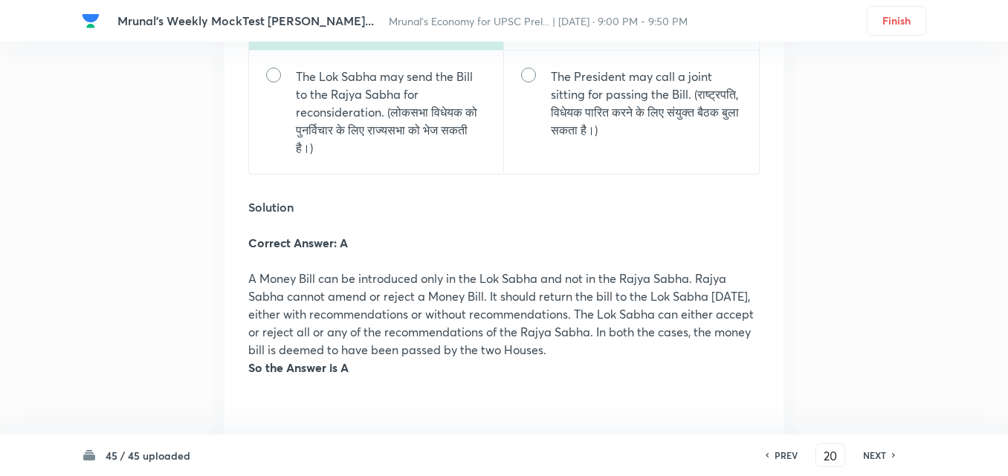
click at [786, 455] on h6 "PREV" at bounding box center [785, 455] width 23 height 13
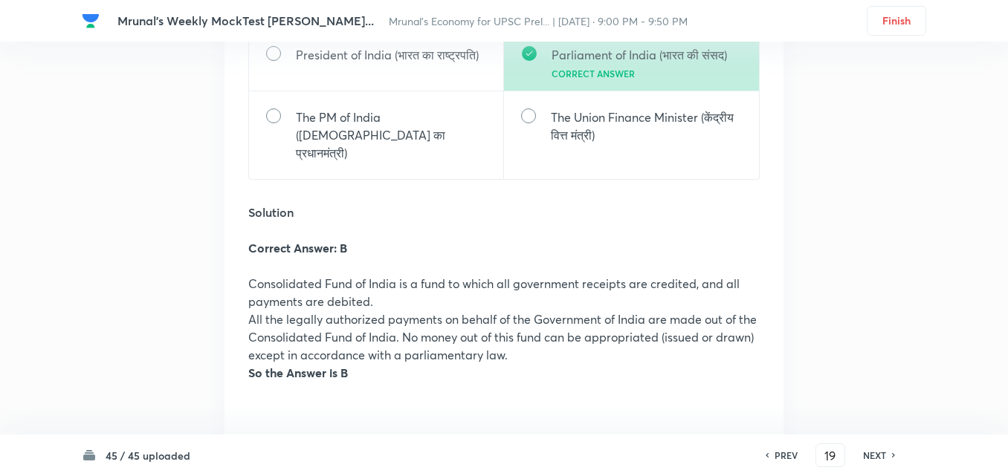
click at [786, 455] on h6 "PREV" at bounding box center [785, 455] width 23 height 13
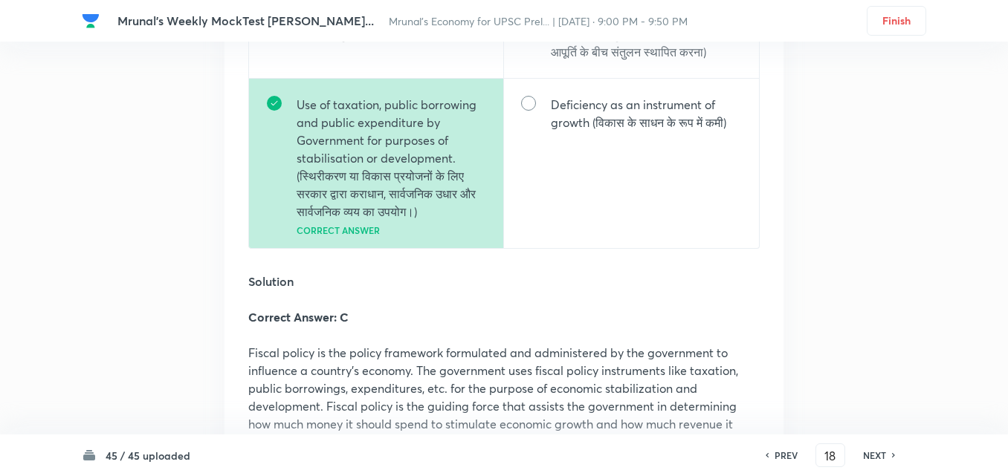
click at [785, 455] on h6 "PREV" at bounding box center [785, 455] width 23 height 13
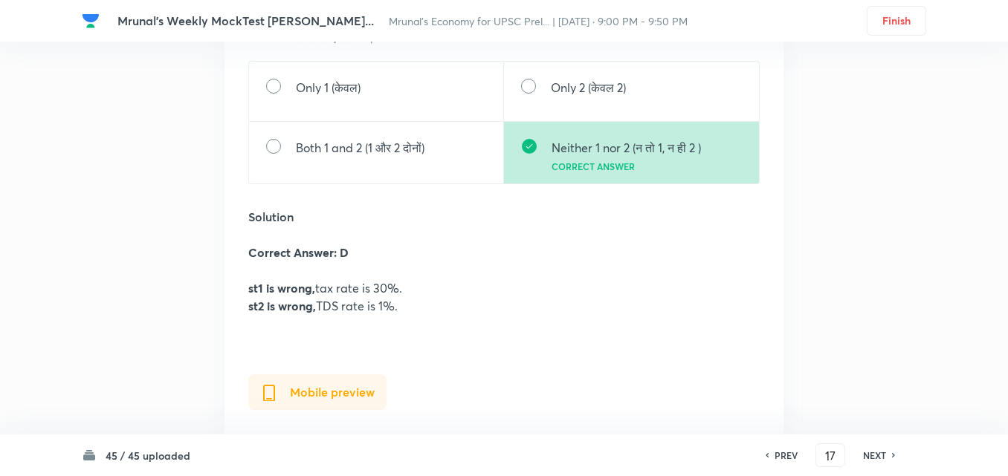
click at [785, 461] on h6 "PREV" at bounding box center [785, 455] width 23 height 13
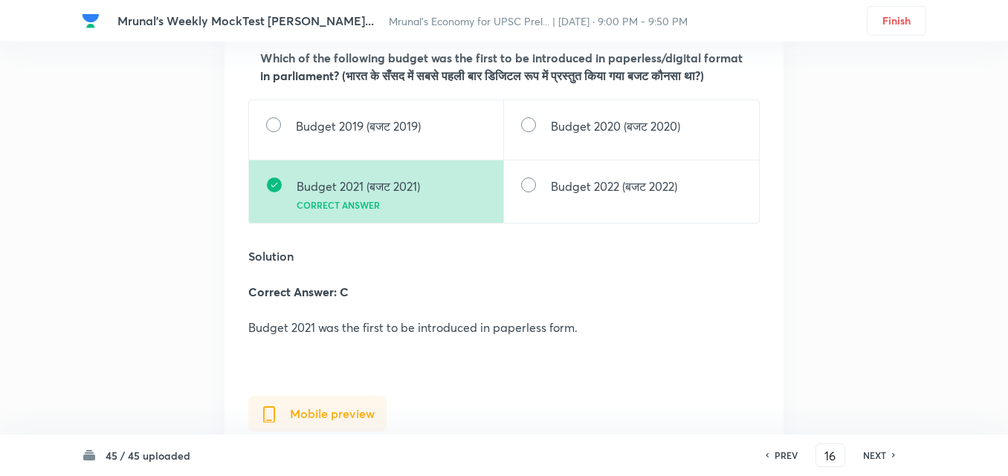
click at [785, 461] on h6 "PREV" at bounding box center [785, 455] width 23 height 13
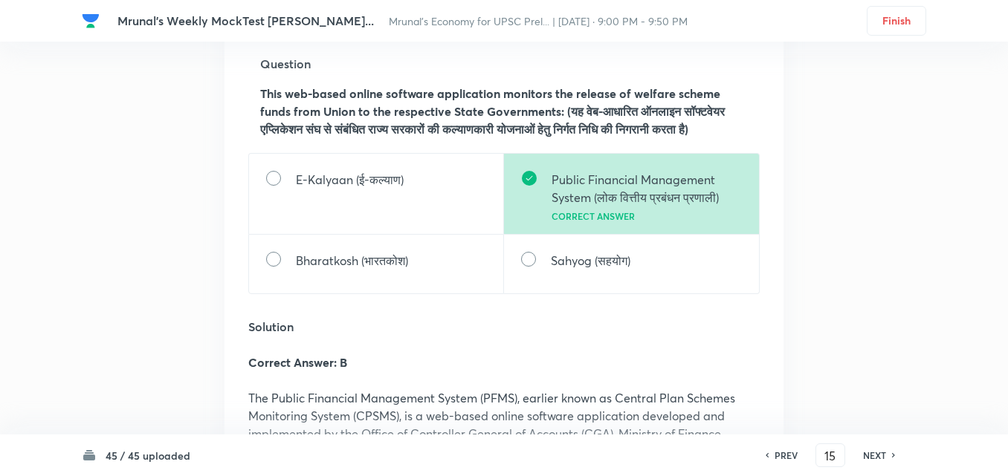
click at [785, 461] on h6 "PREV" at bounding box center [785, 455] width 23 height 13
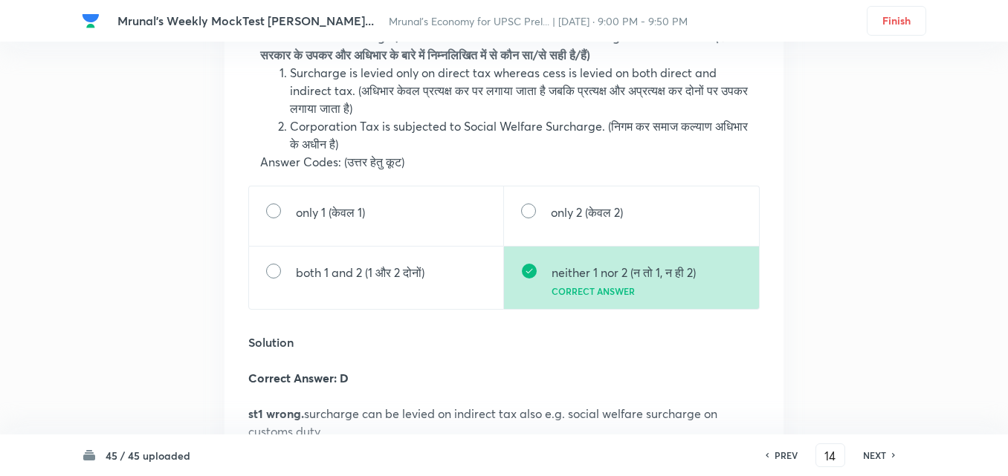
click at [785, 461] on h6 "PREV" at bounding box center [785, 455] width 23 height 13
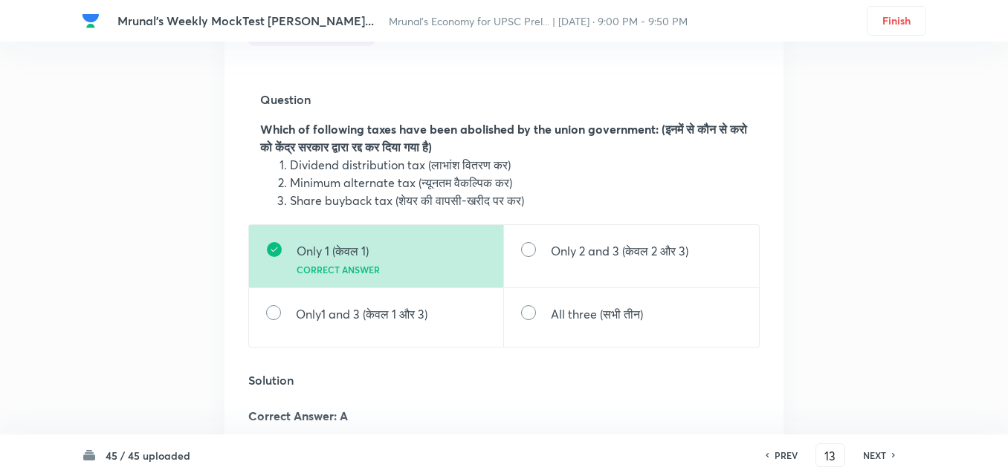
click at [785, 461] on h6 "PREV" at bounding box center [785, 455] width 23 height 13
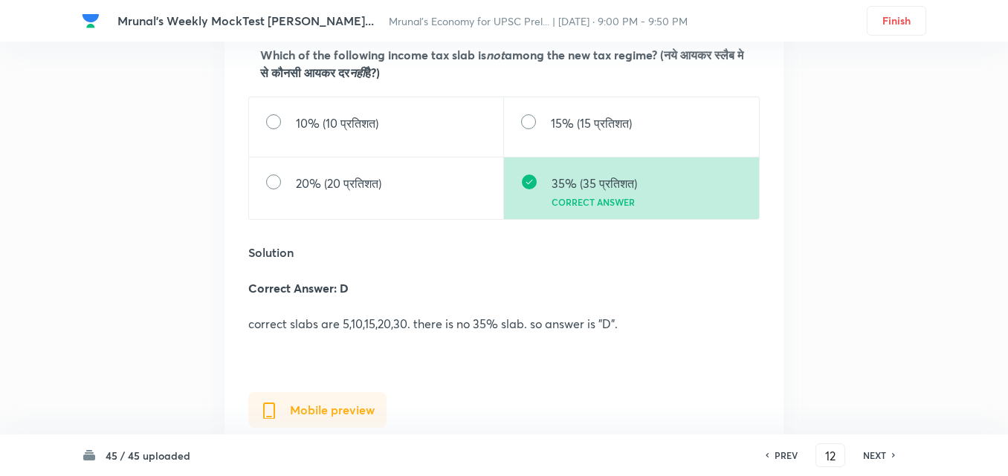
click at [785, 461] on h6 "PREV" at bounding box center [785, 455] width 23 height 13
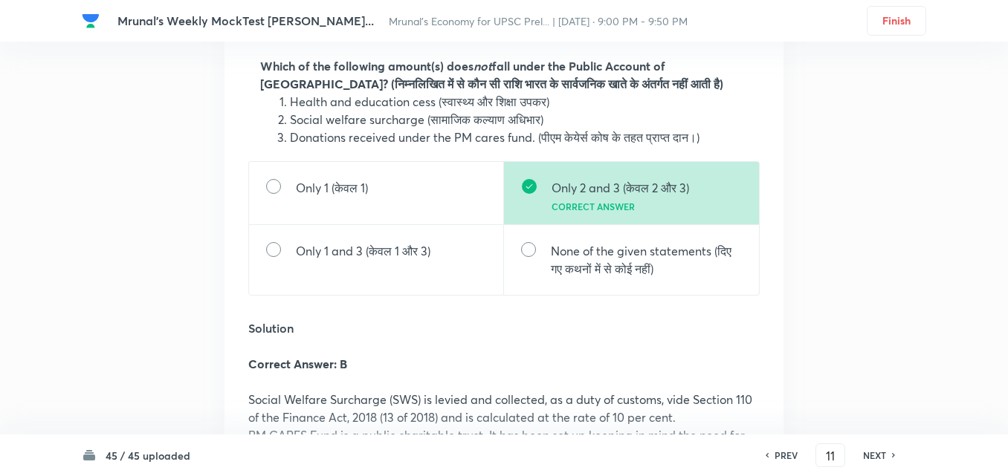
scroll to position [19343, 0]
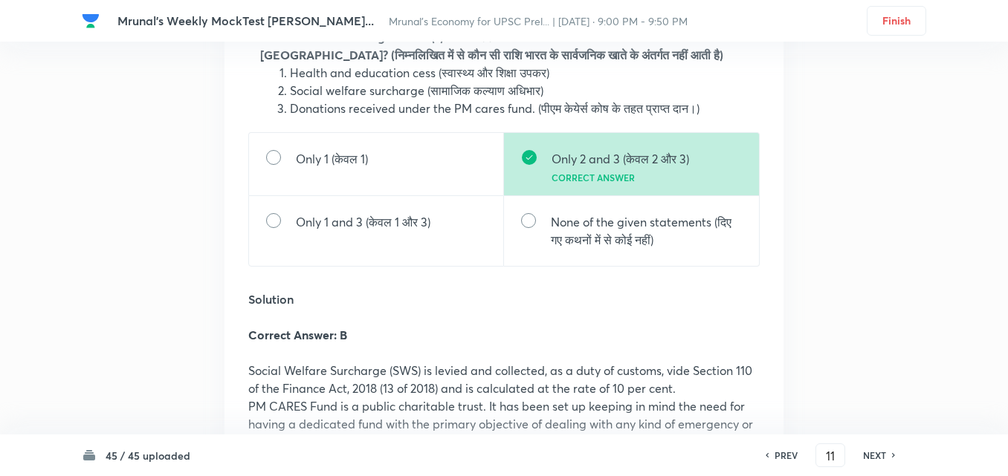
click at [785, 461] on h6 "PREV" at bounding box center [785, 455] width 23 height 13
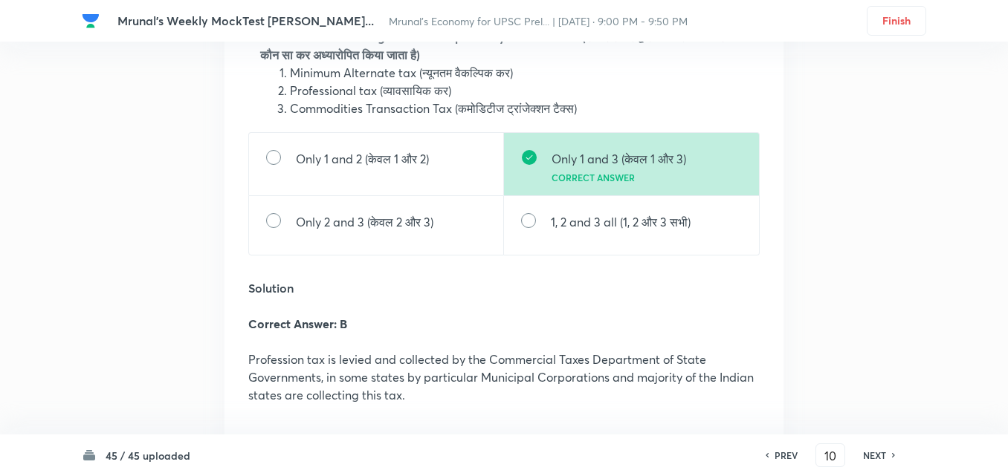
click at [785, 461] on h6 "PREV" at bounding box center [785, 455] width 23 height 13
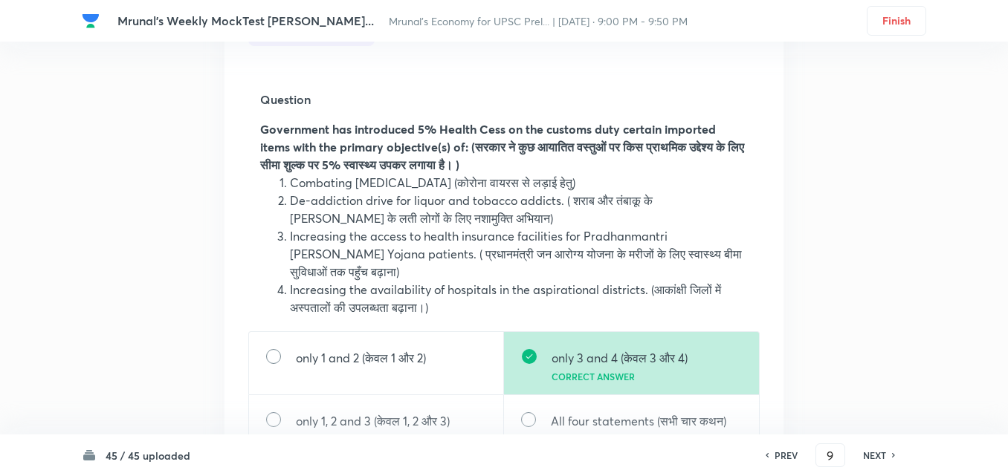
click at [785, 461] on h6 "PREV" at bounding box center [785, 455] width 23 height 13
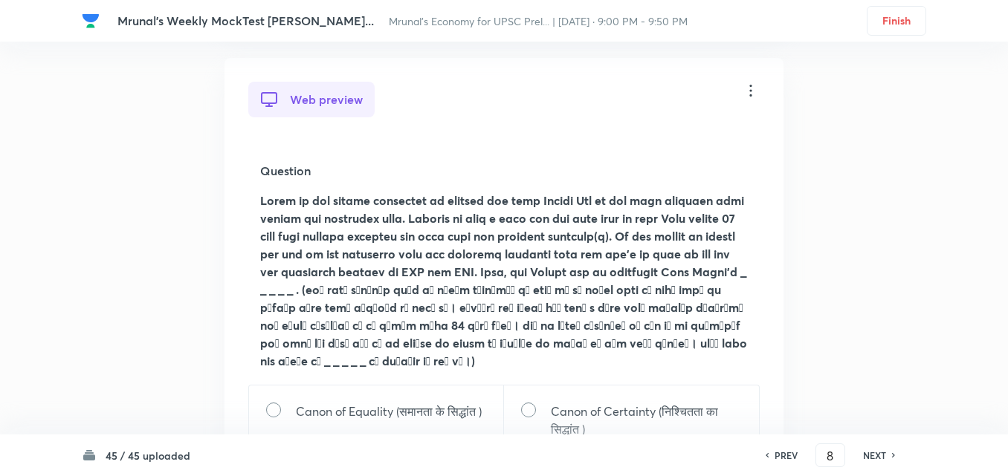
click at [785, 461] on h6 "PREV" at bounding box center [785, 455] width 23 height 13
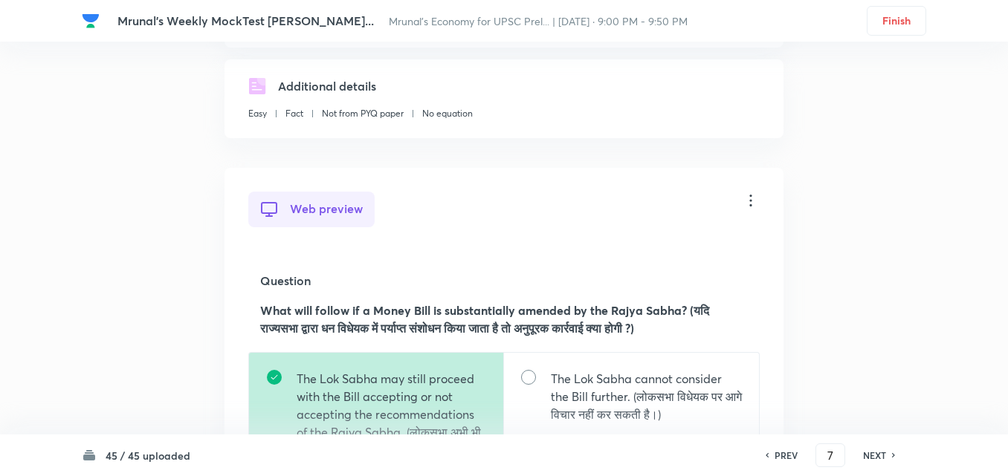
click at [785, 461] on h6 "PREV" at bounding box center [785, 455] width 23 height 13
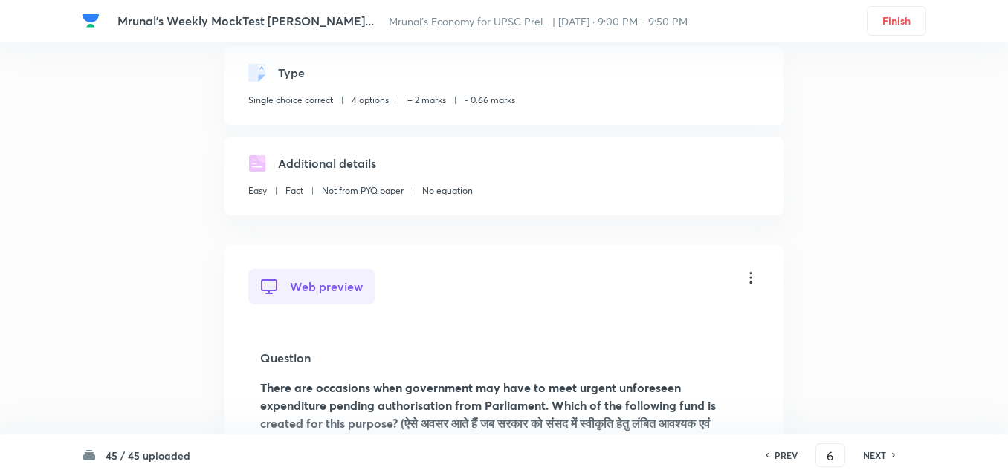
click at [887, 458] on div "NEXT" at bounding box center [876, 455] width 39 height 13
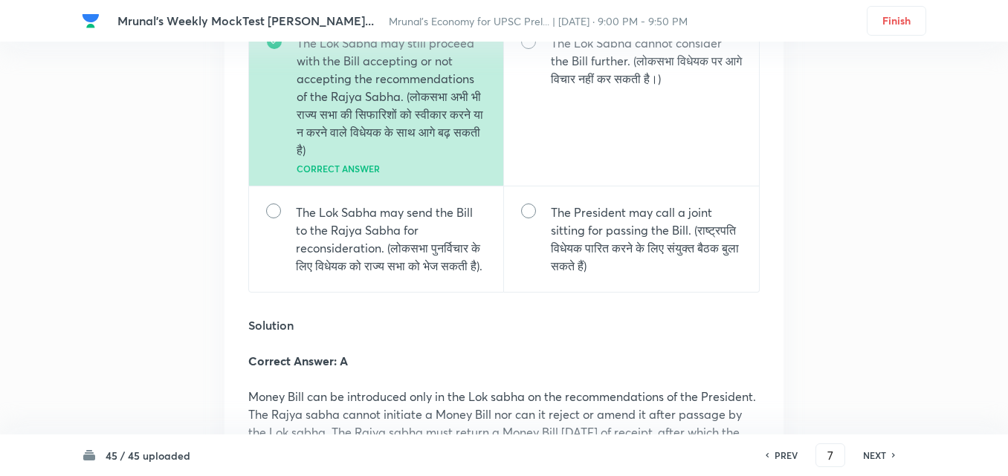
scroll to position [11966, 0]
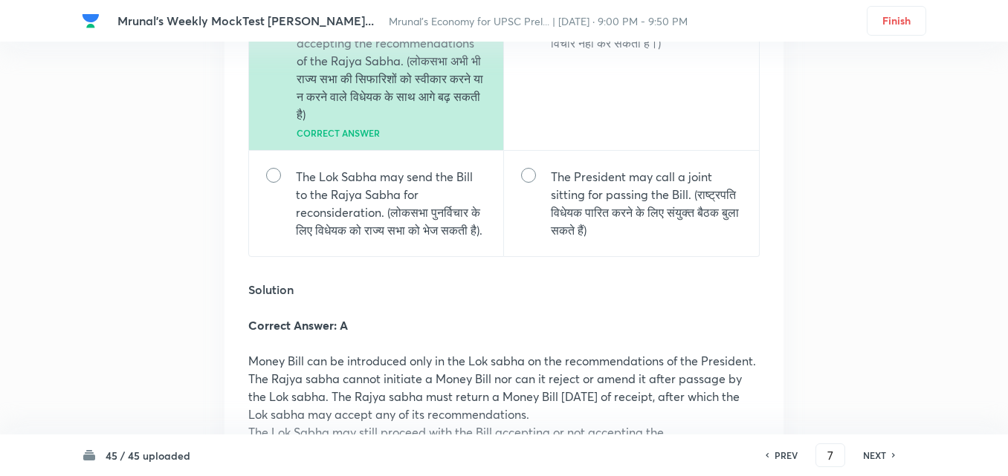
click at [868, 461] on h6 "NEXT" at bounding box center [874, 455] width 23 height 13
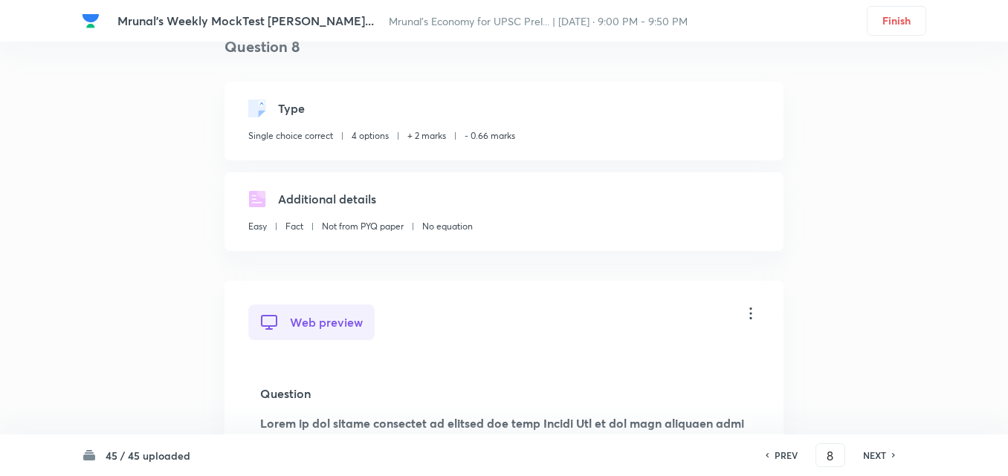
click at [868, 461] on h6 "NEXT" at bounding box center [874, 455] width 23 height 13
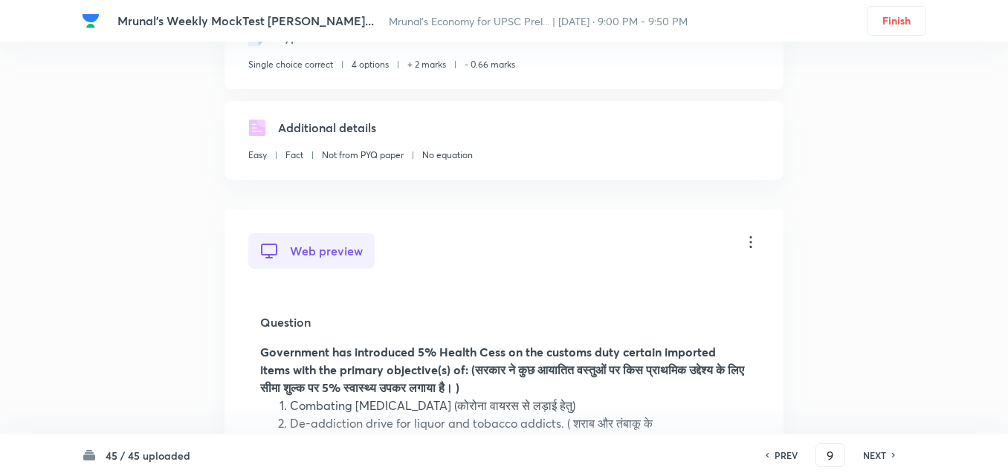
click at [868, 461] on h6 "NEXT" at bounding box center [874, 455] width 23 height 13
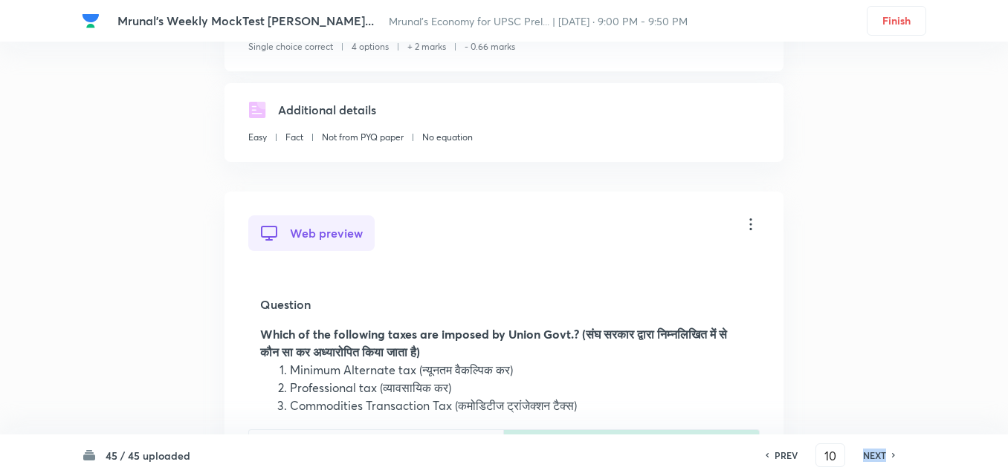
click at [868, 461] on h6 "NEXT" at bounding box center [874, 455] width 23 height 13
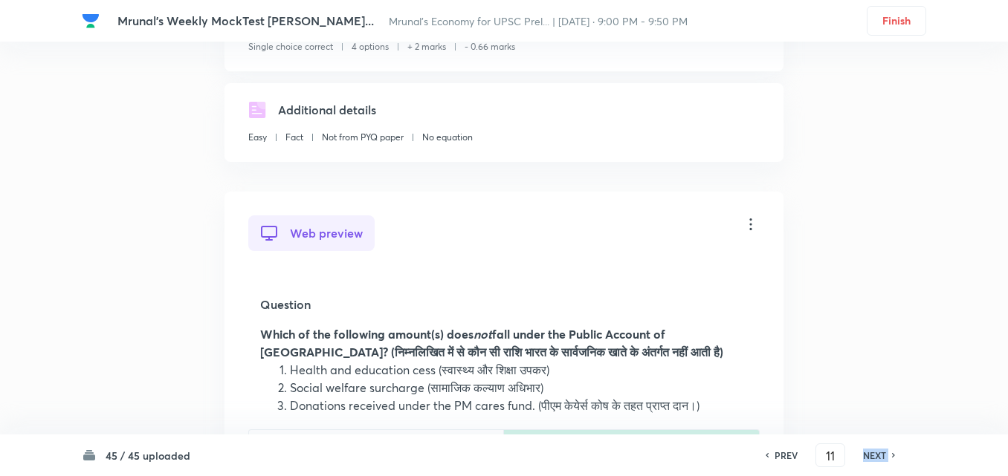
click at [868, 461] on h6 "NEXT" at bounding box center [874, 455] width 23 height 13
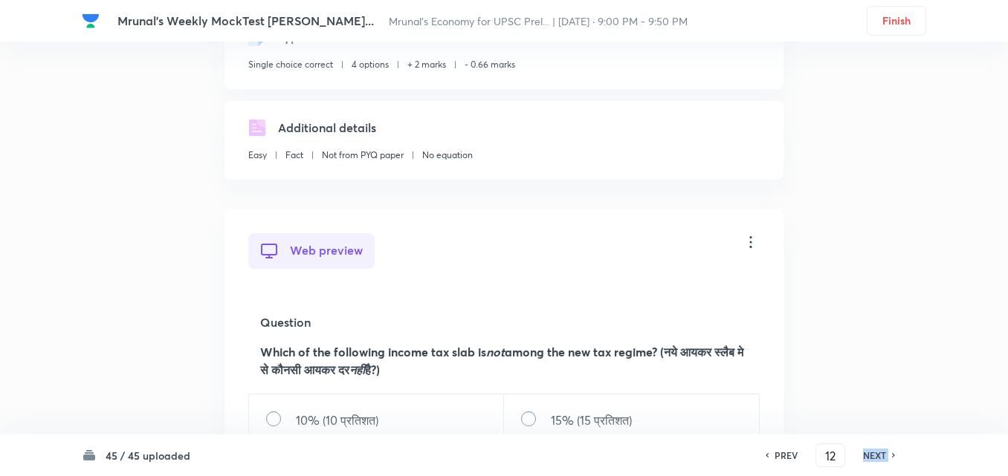
click at [868, 461] on h6 "NEXT" at bounding box center [874, 455] width 23 height 13
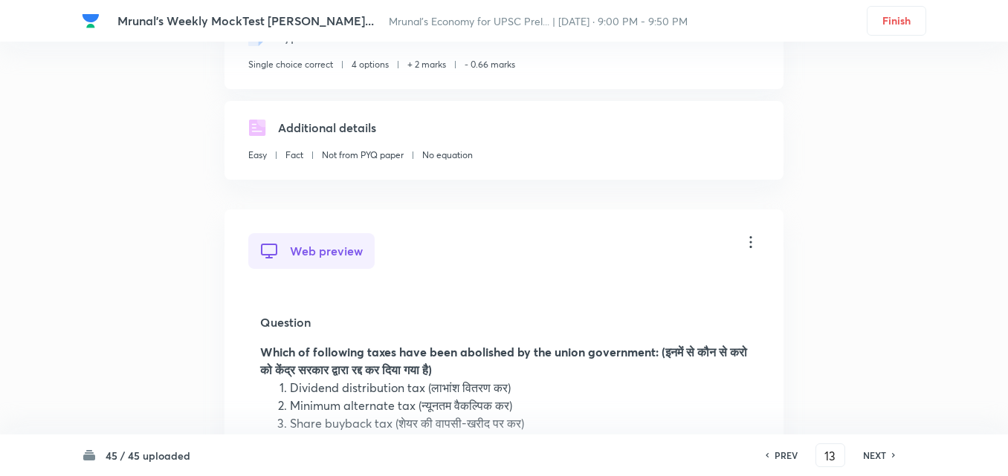
click at [867, 460] on h6 "NEXT" at bounding box center [874, 455] width 23 height 13
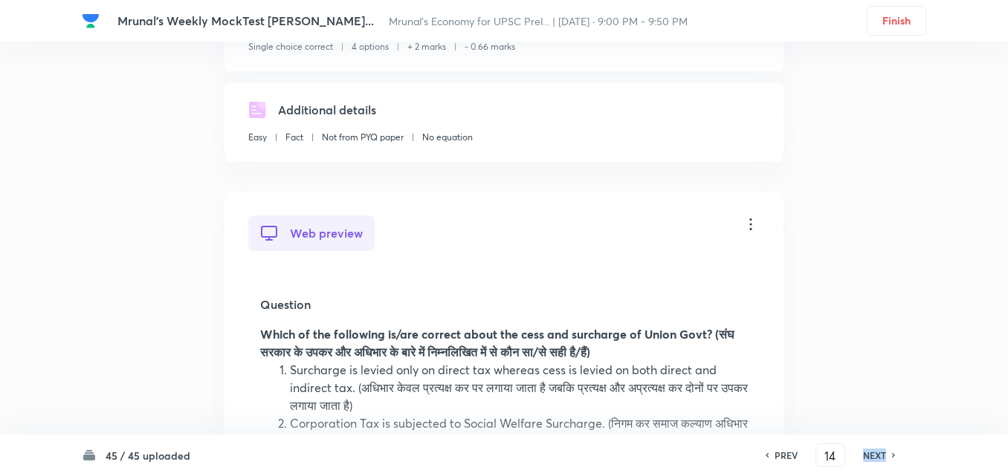
click at [867, 460] on h6 "NEXT" at bounding box center [874, 455] width 23 height 13
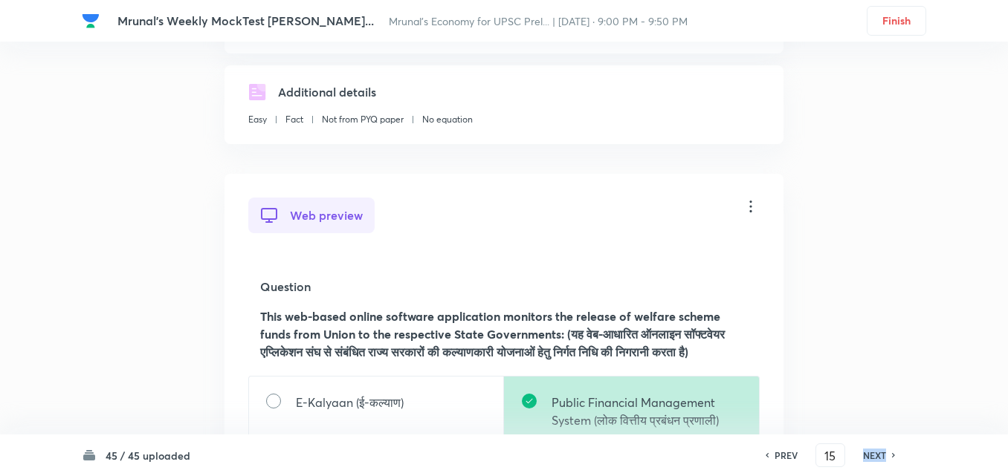
click at [867, 460] on h6 "NEXT" at bounding box center [874, 455] width 23 height 13
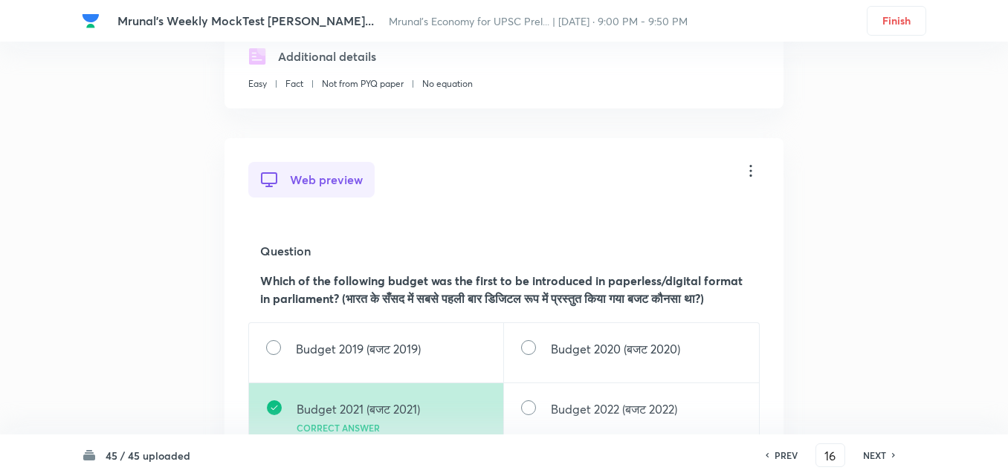
click at [867, 460] on h6 "NEXT" at bounding box center [874, 455] width 23 height 13
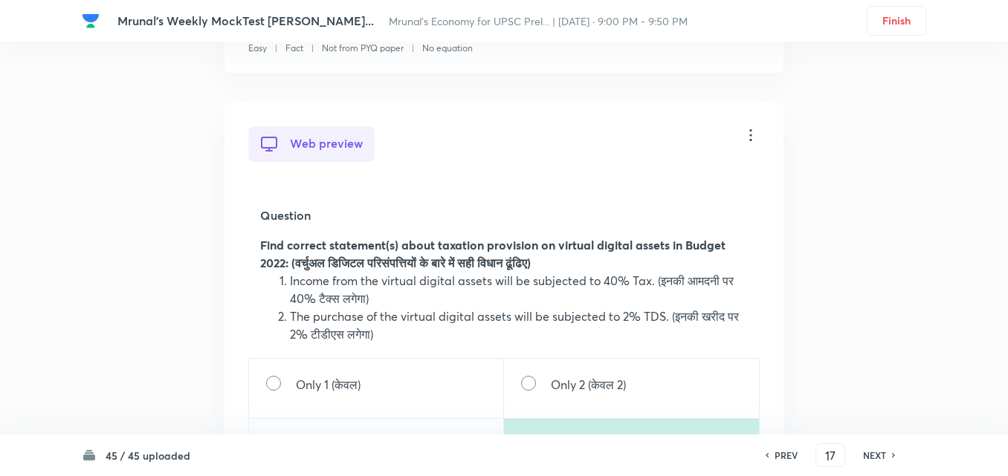
click at [867, 460] on h6 "NEXT" at bounding box center [874, 455] width 23 height 13
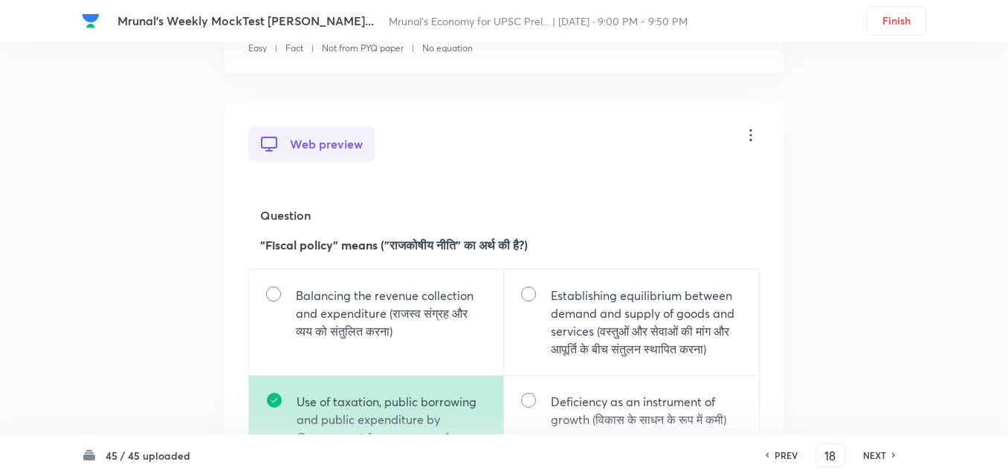
click at [867, 460] on h6 "NEXT" at bounding box center [874, 455] width 23 height 13
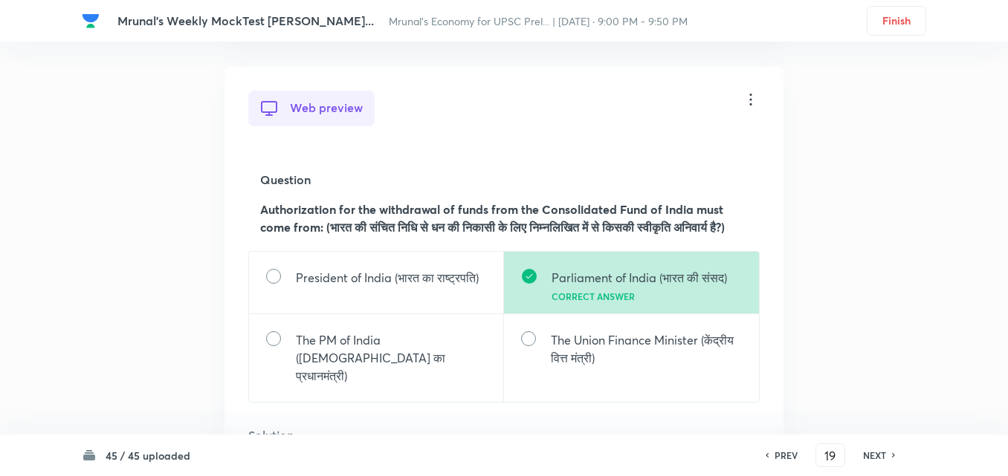
click at [867, 460] on h6 "NEXT" at bounding box center [874, 455] width 23 height 13
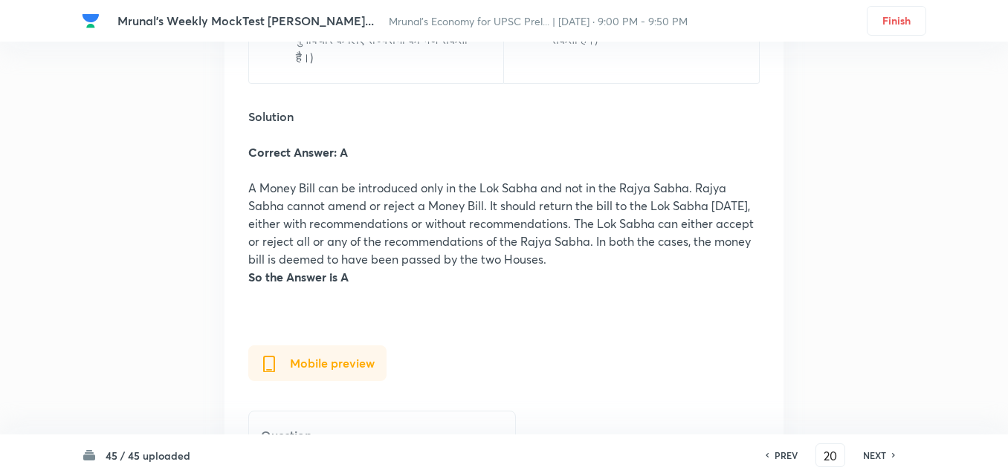
scroll to position [34310, 0]
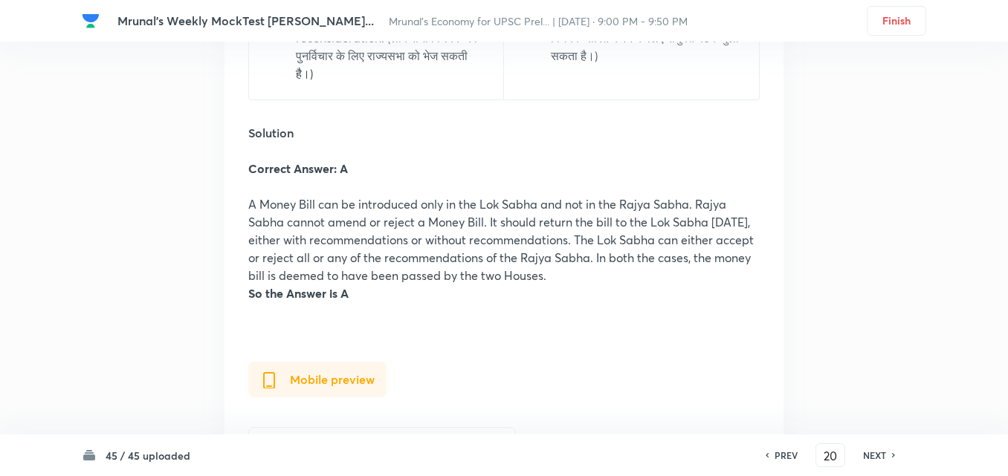
click at [869, 458] on h6 "NEXT" at bounding box center [874, 455] width 23 height 13
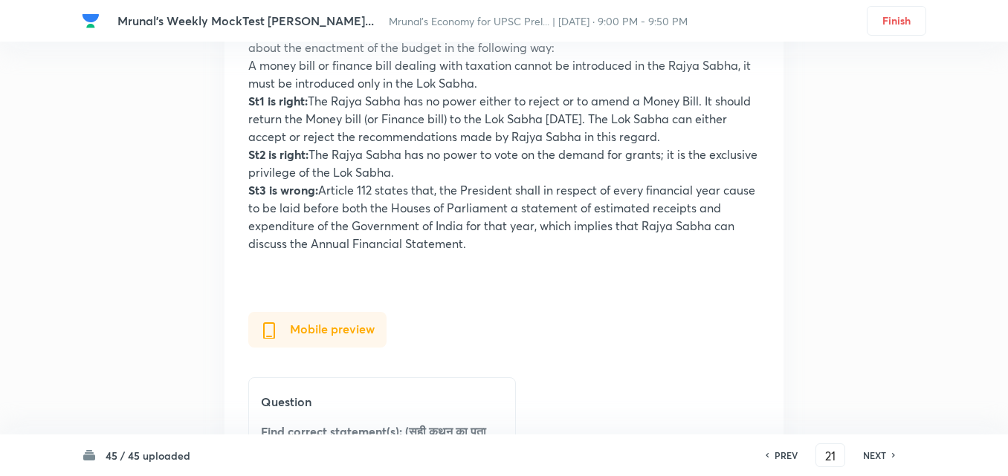
scroll to position [36484, 0]
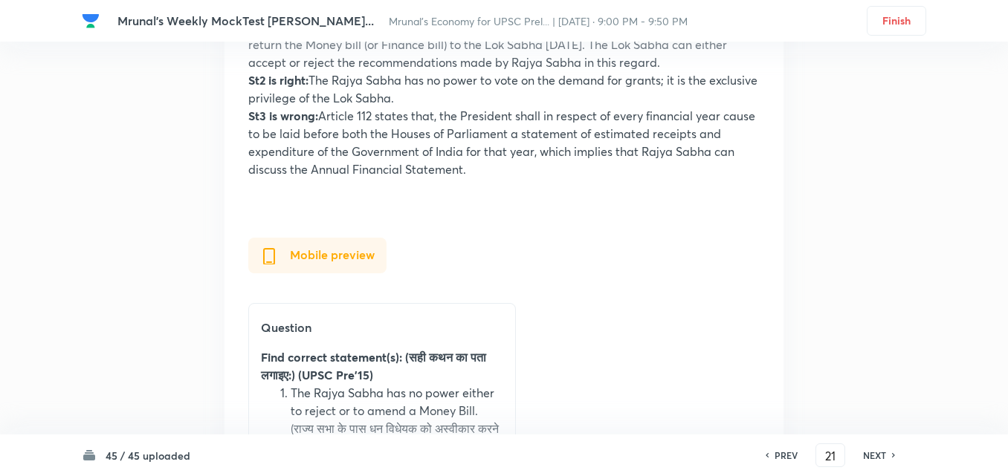
click at [877, 458] on h6 "NEXT" at bounding box center [874, 455] width 23 height 13
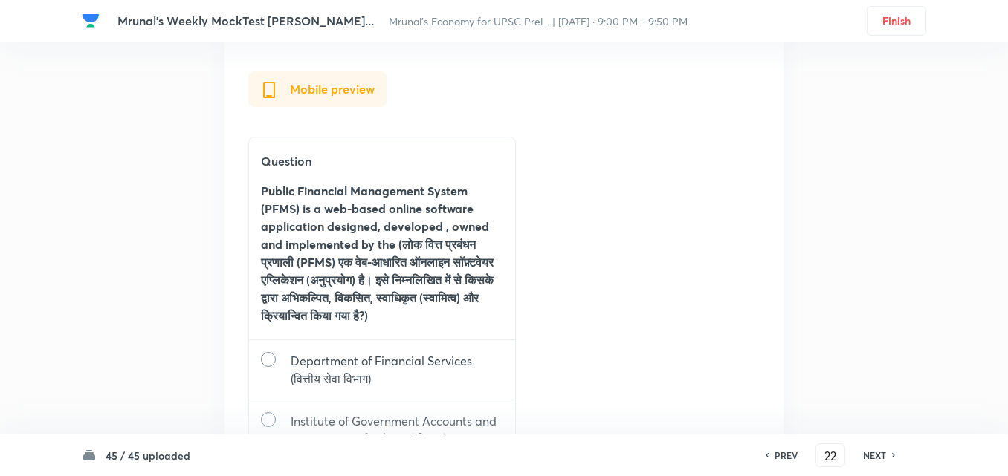
scroll to position [38841, 0]
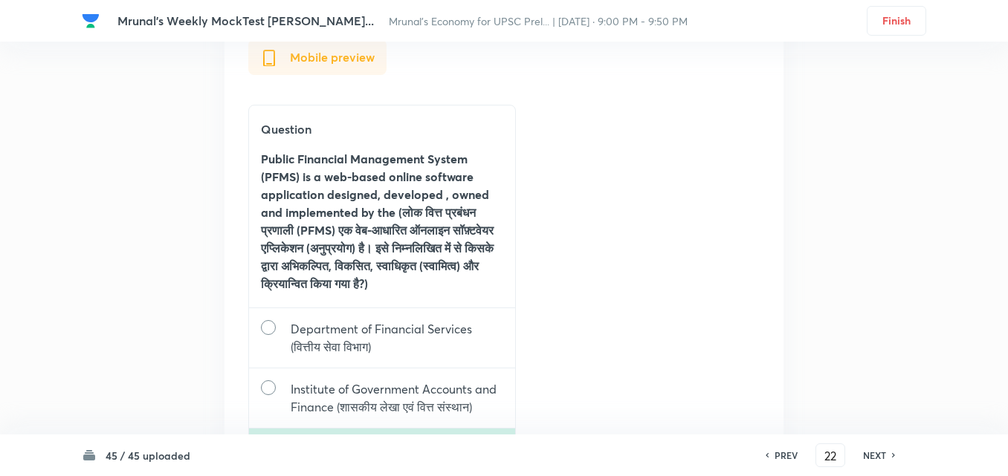
click at [873, 455] on h6 "NEXT" at bounding box center [874, 455] width 23 height 13
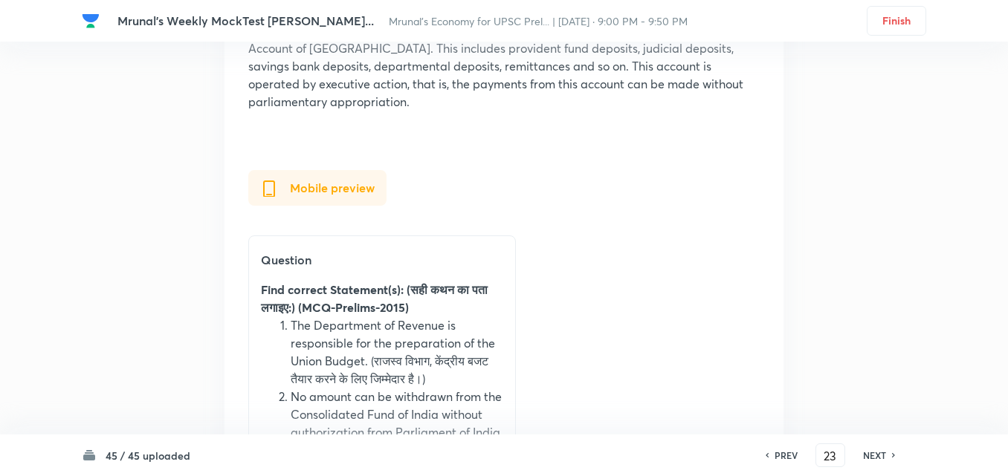
scroll to position [40949, 0]
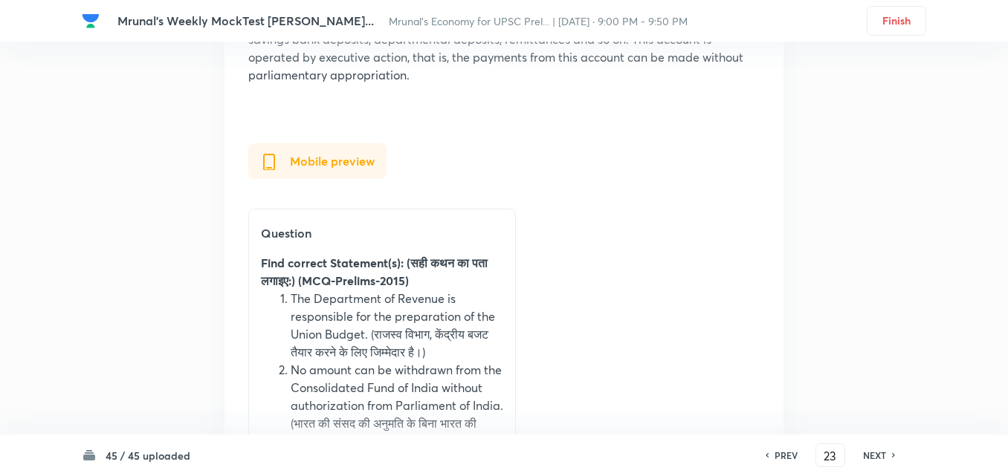
click at [884, 459] on div "NEXT" at bounding box center [876, 455] width 39 height 13
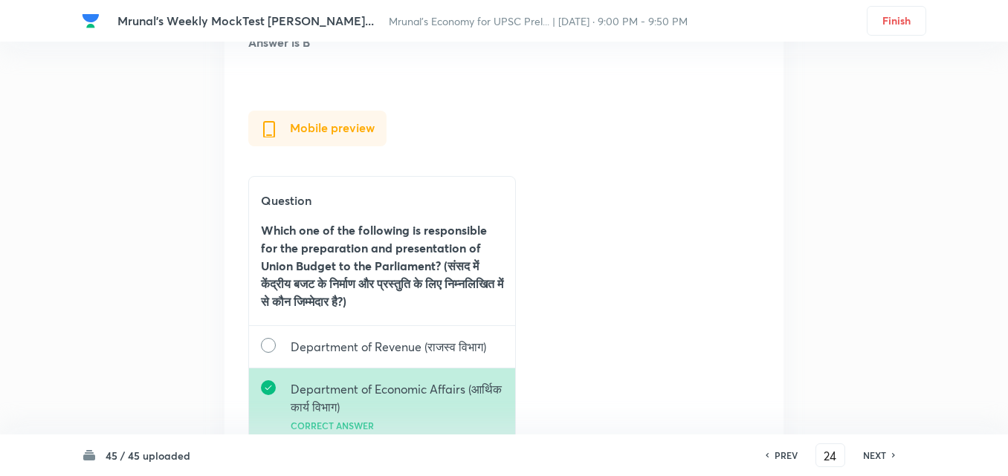
scroll to position [43313, 0]
click at [860, 453] on div "NEXT" at bounding box center [876, 455] width 39 height 13
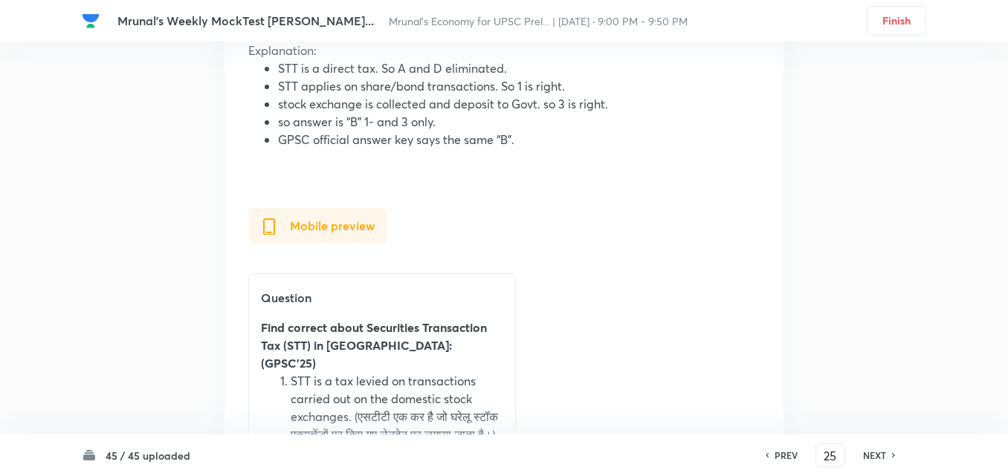
scroll to position [45053, 0]
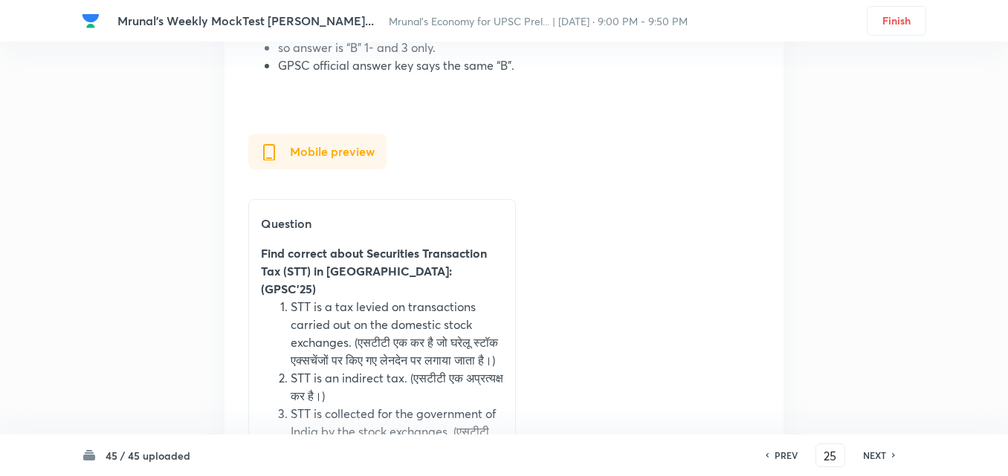
click at [875, 453] on h6 "NEXT" at bounding box center [874, 455] width 23 height 13
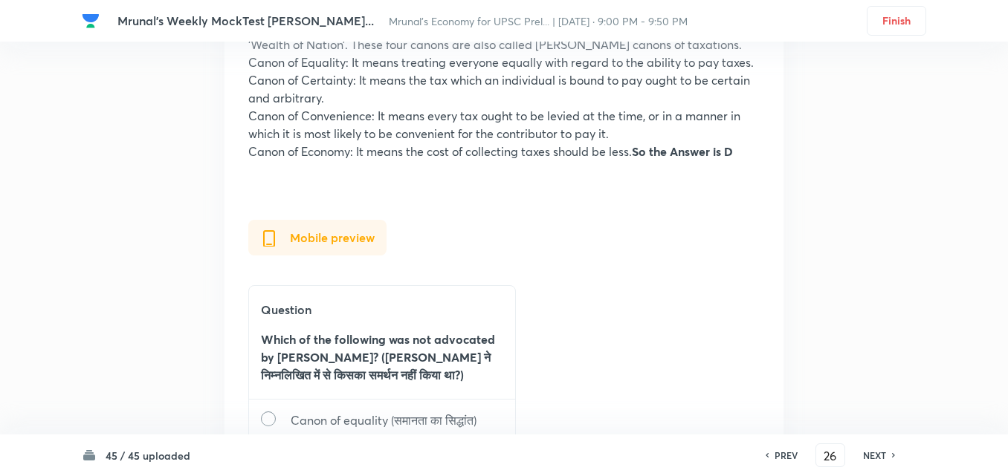
scroll to position [46780, 0]
click at [887, 451] on div "NEXT" at bounding box center [876, 455] width 39 height 13
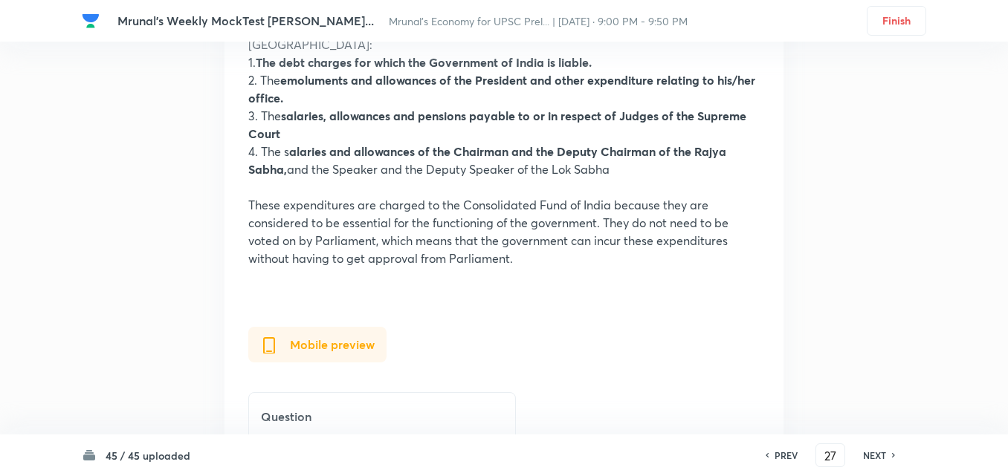
scroll to position [48851, 0]
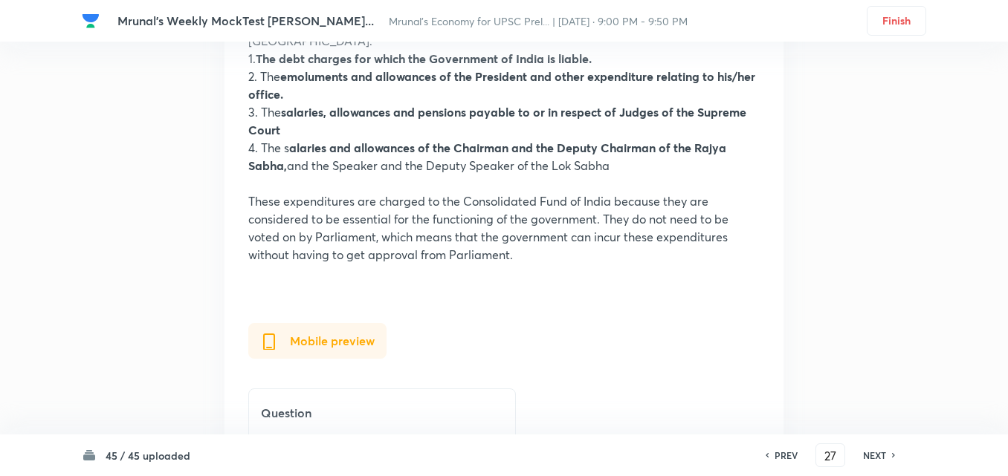
click at [879, 456] on h6 "NEXT" at bounding box center [874, 455] width 23 height 13
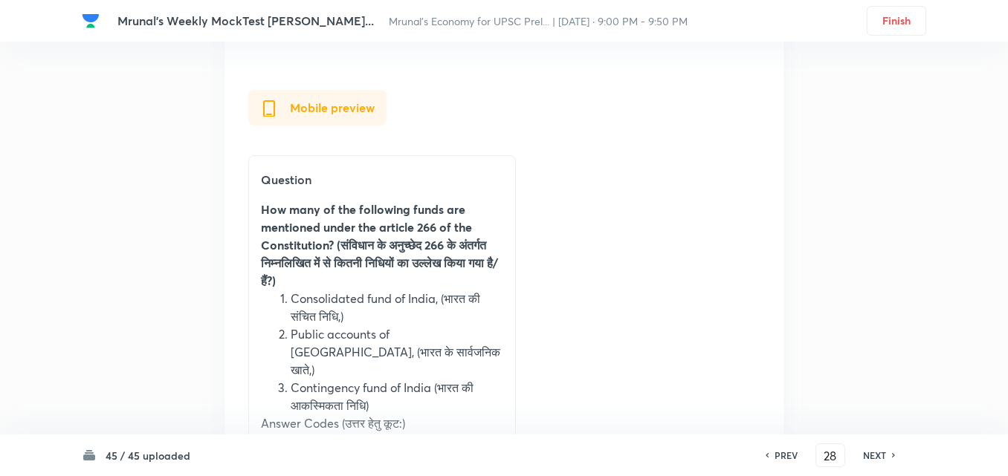
scroll to position [51448, 0]
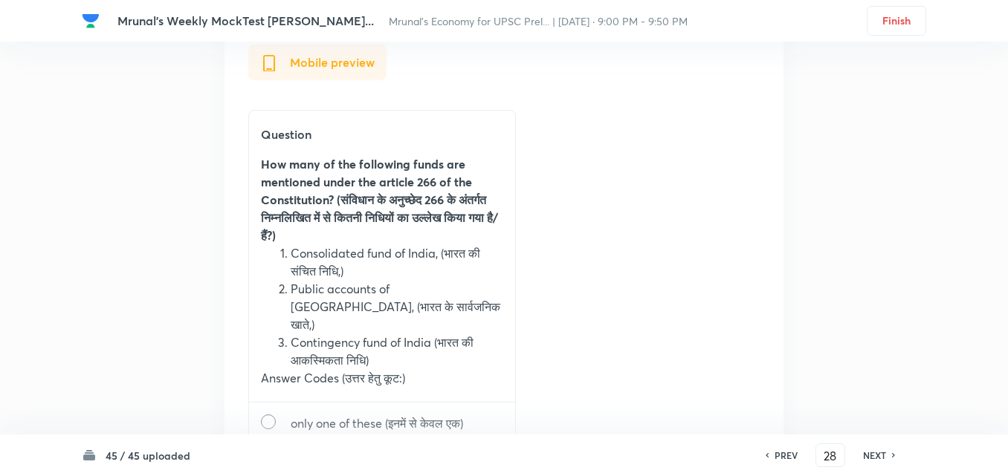
click at [857, 454] on div "NEXT" at bounding box center [876, 455] width 39 height 13
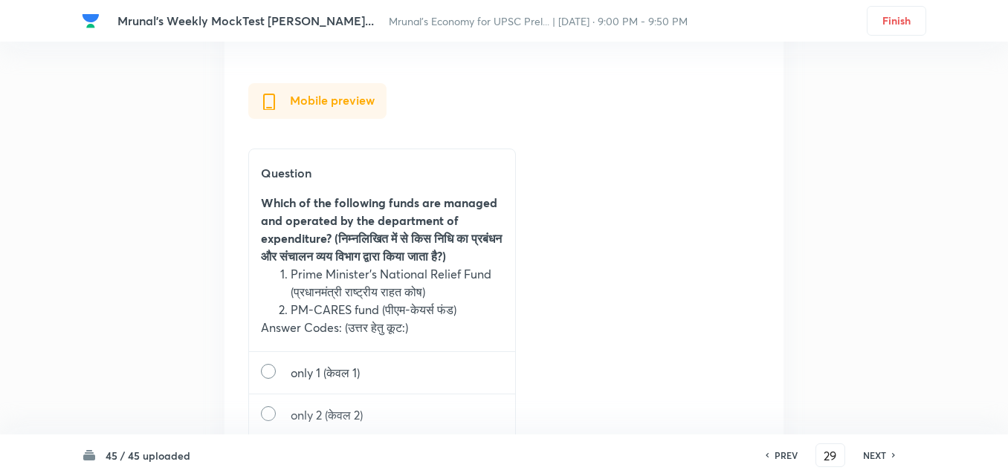
scroll to position [53017, 0]
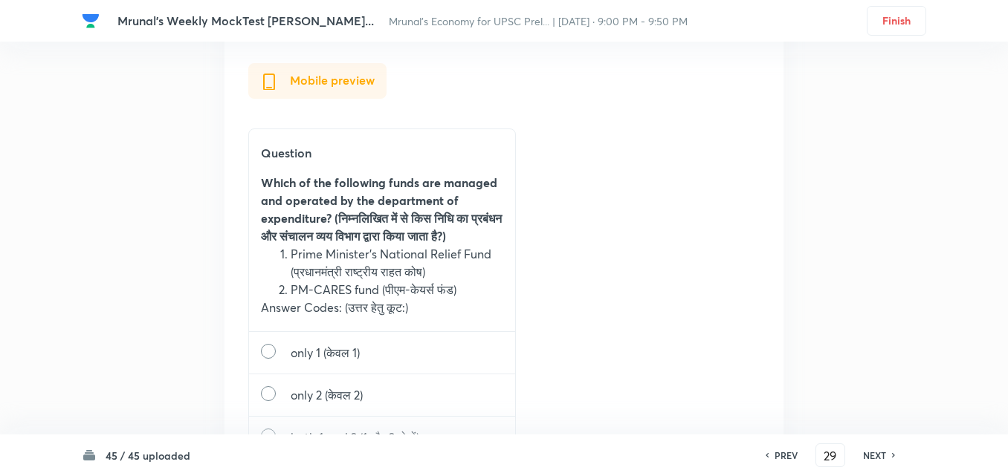
click at [874, 457] on h6 "NEXT" at bounding box center [874, 455] width 23 height 13
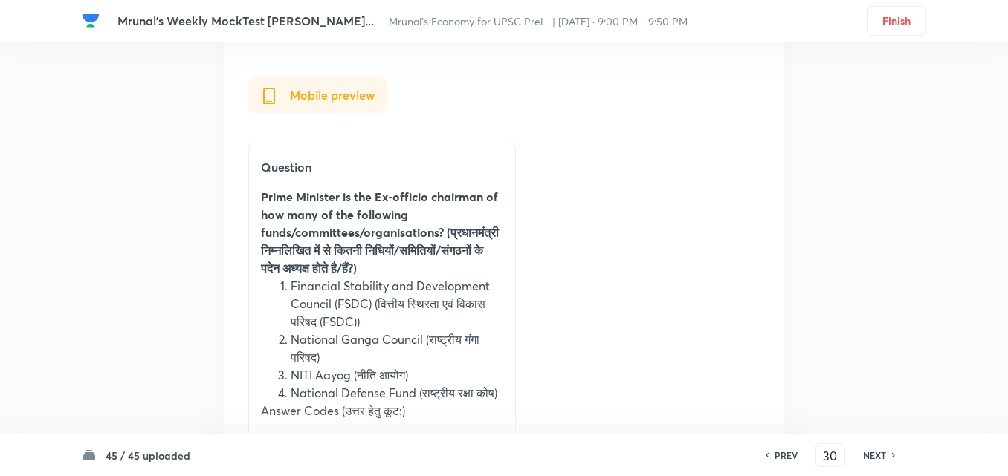
scroll to position [54643, 0]
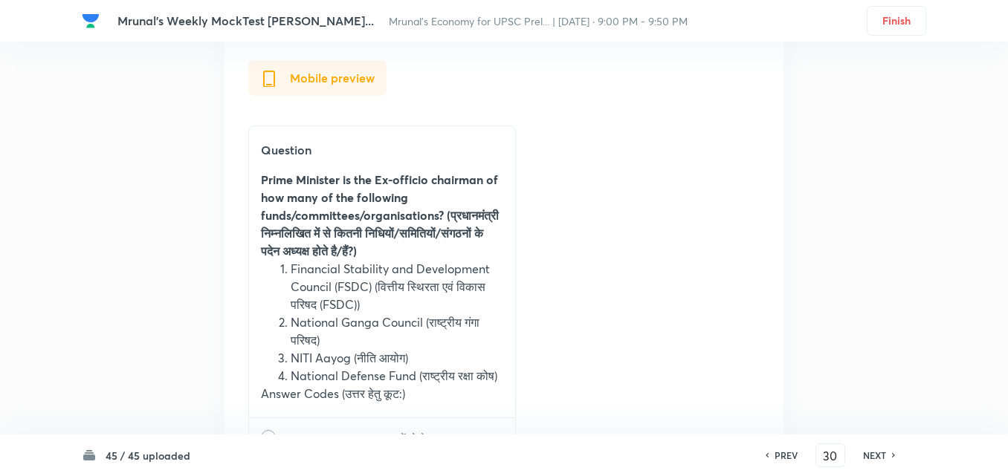
click at [874, 461] on h6 "NEXT" at bounding box center [874, 455] width 23 height 13
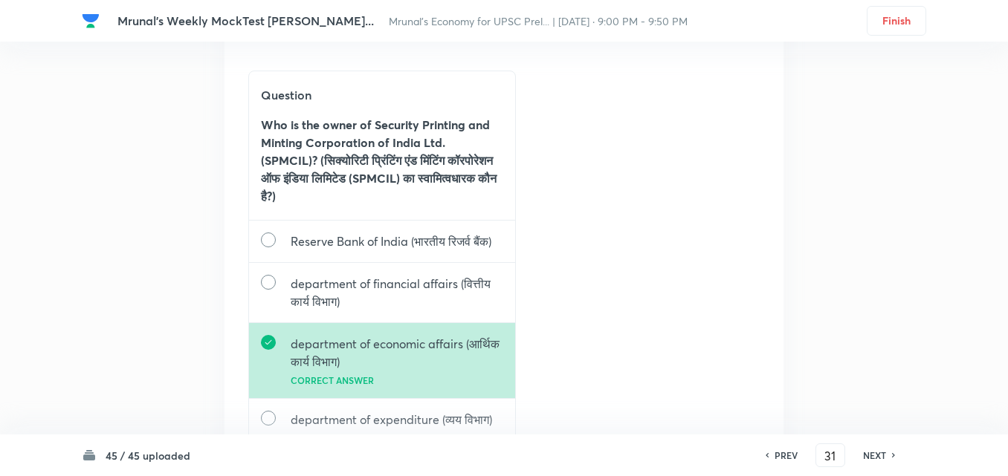
scroll to position [56299, 0]
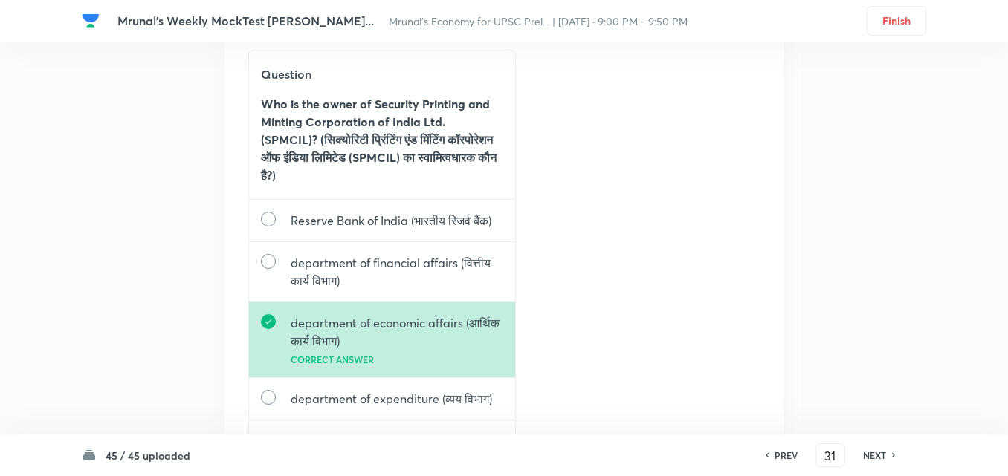
click at [868, 450] on h6 "NEXT" at bounding box center [874, 455] width 23 height 13
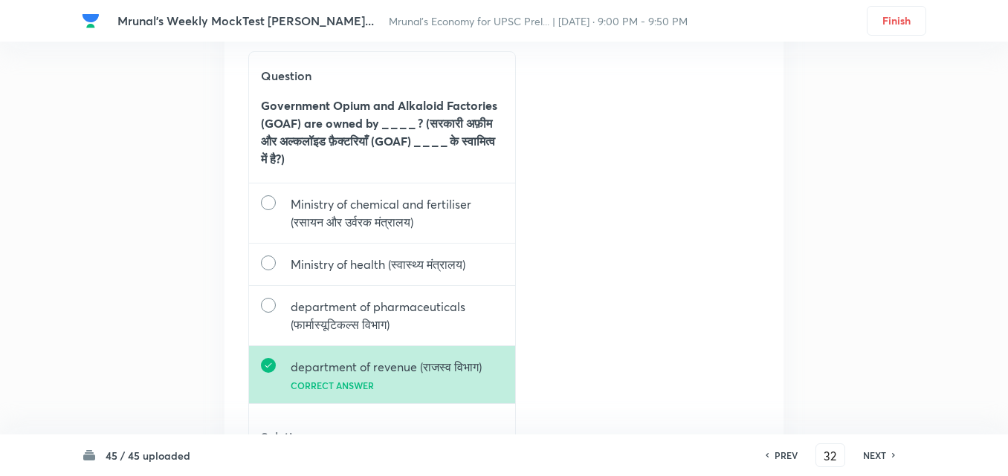
scroll to position [57773, 0]
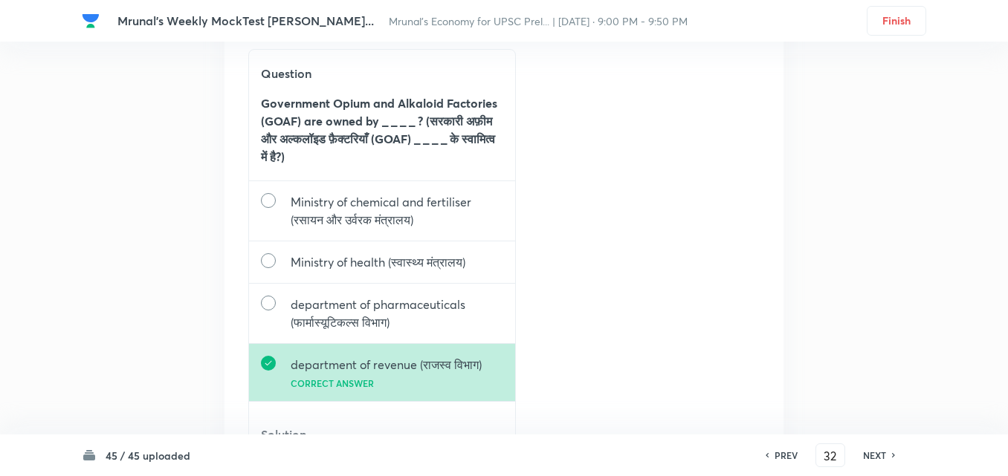
click at [871, 453] on h6 "NEXT" at bounding box center [874, 455] width 23 height 13
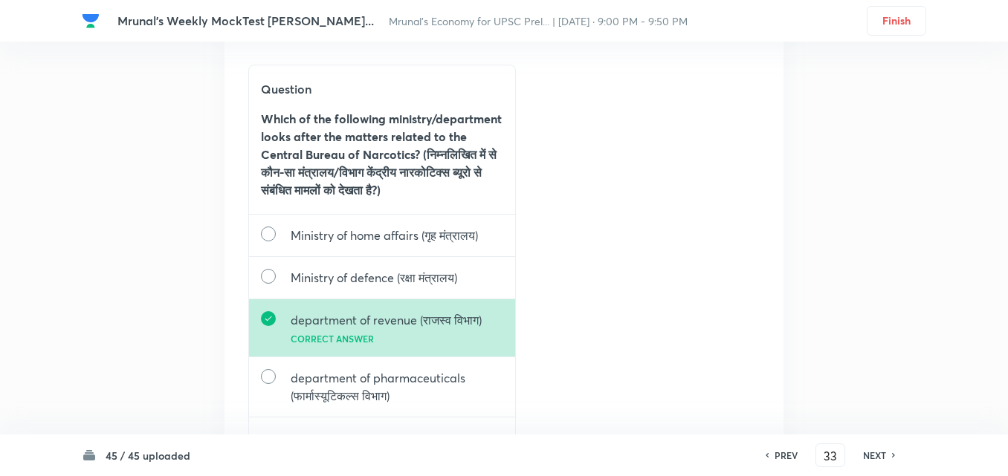
scroll to position [59245, 0]
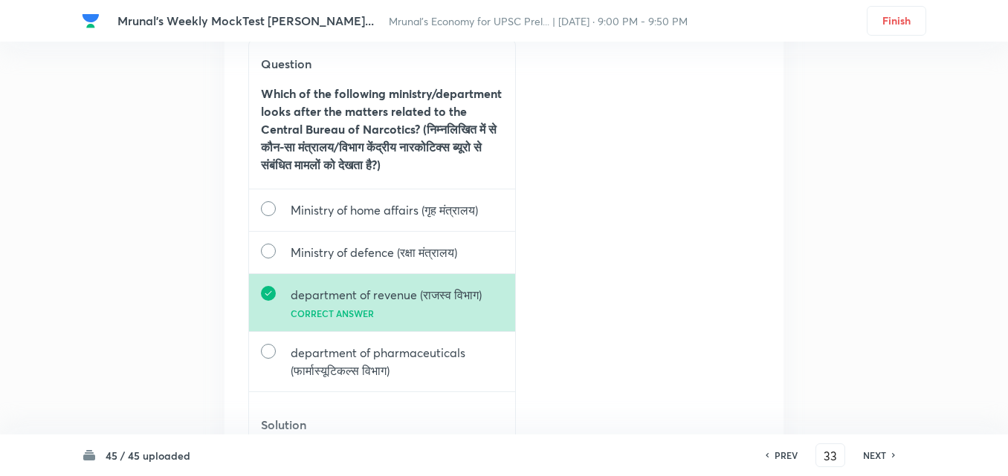
drag, startPoint x: 867, startPoint y: 458, endPoint x: 856, endPoint y: 457, distance: 11.2
click at [867, 460] on h6 "NEXT" at bounding box center [874, 455] width 23 height 13
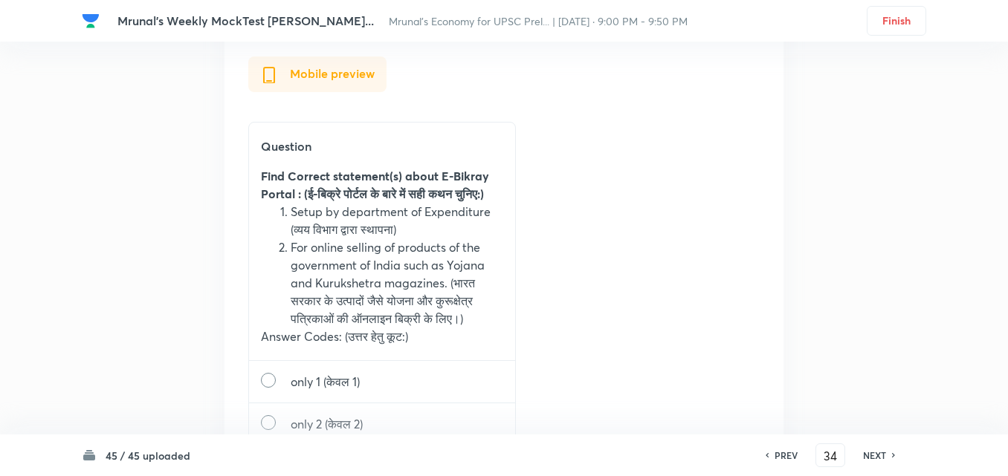
scroll to position [60701, 0]
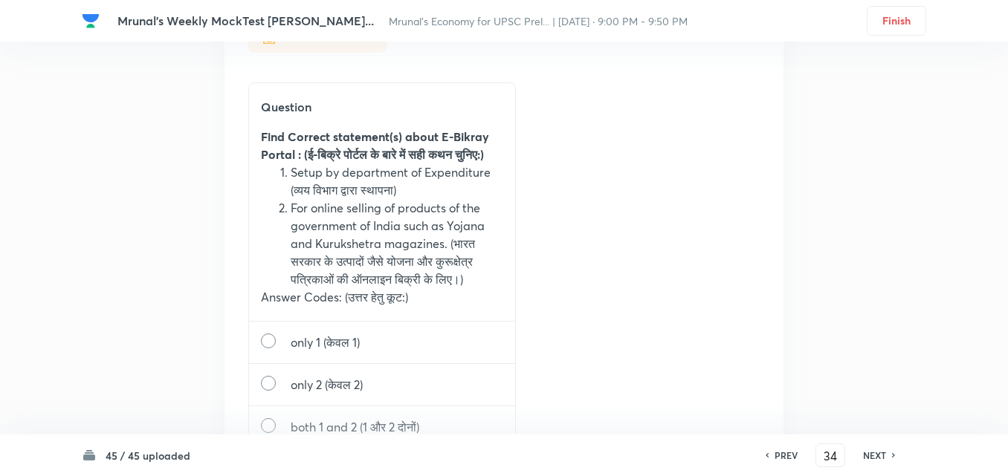
click at [872, 453] on h6 "NEXT" at bounding box center [874, 455] width 23 height 13
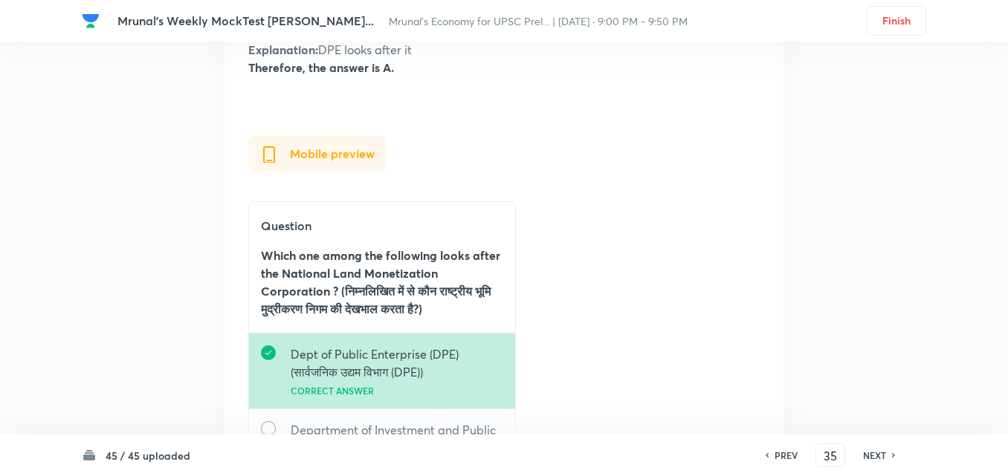
scroll to position [62250, 0]
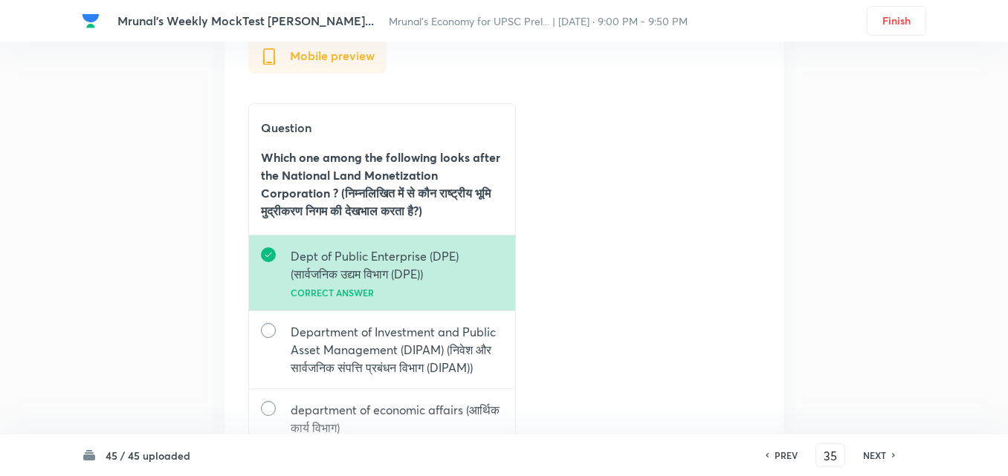
click at [872, 452] on h6 "NEXT" at bounding box center [874, 455] width 23 height 13
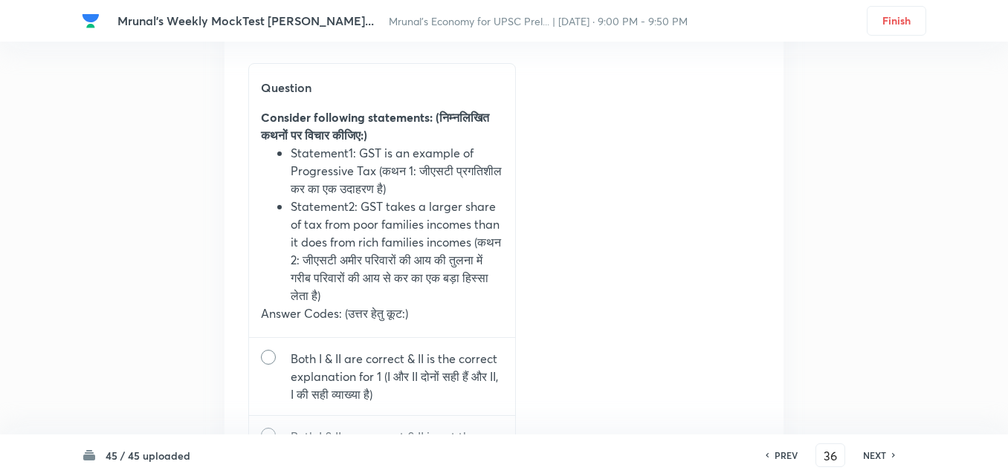
scroll to position [63879, 0]
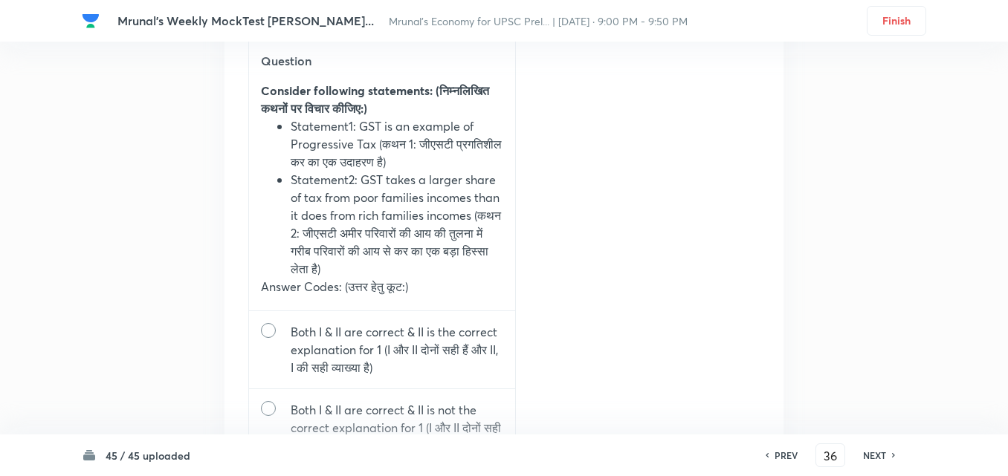
click at [865, 455] on h6 "NEXT" at bounding box center [874, 455] width 23 height 13
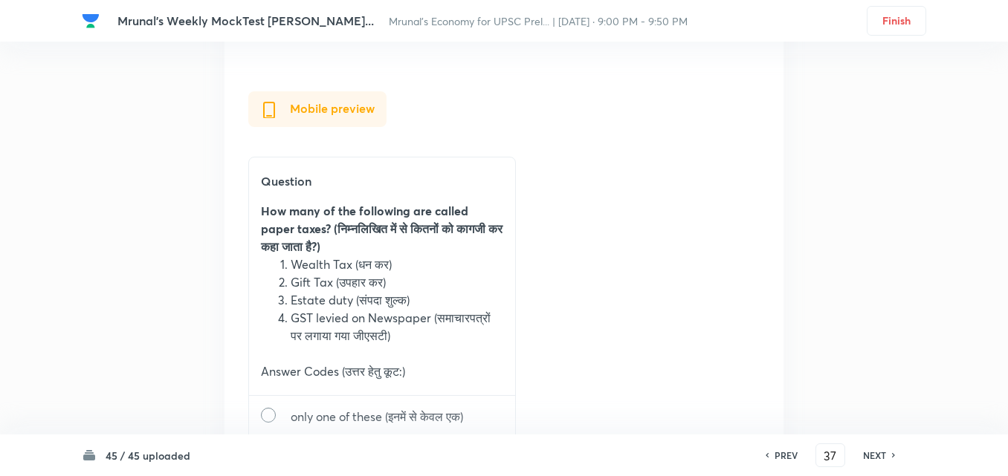
scroll to position [65581, 0]
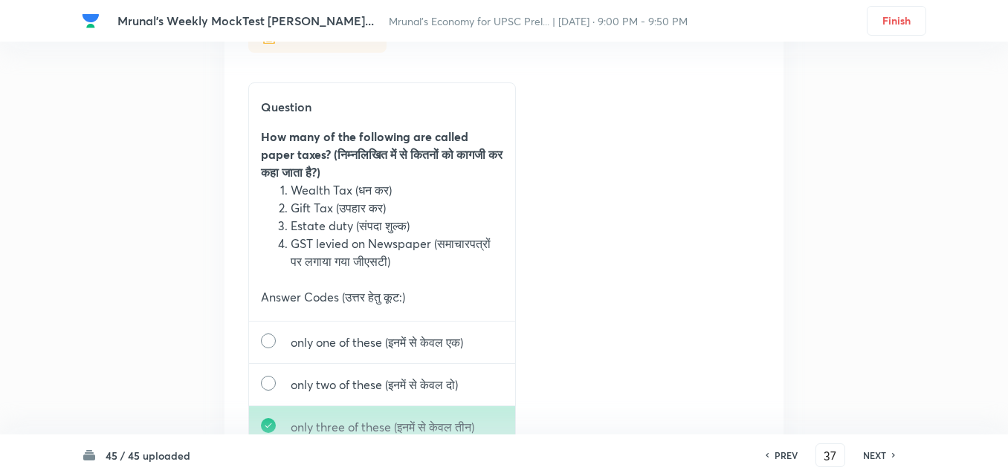
click at [888, 455] on div "NEXT" at bounding box center [876, 455] width 39 height 13
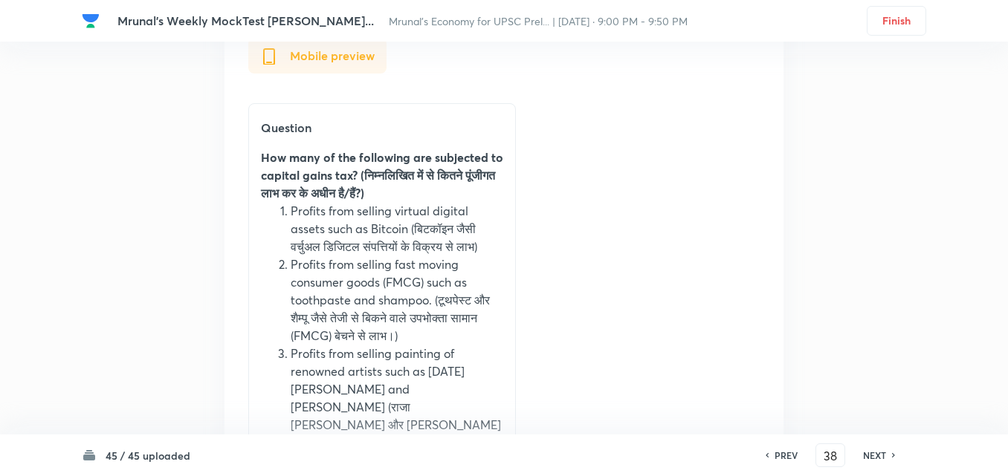
scroll to position [67314, 0]
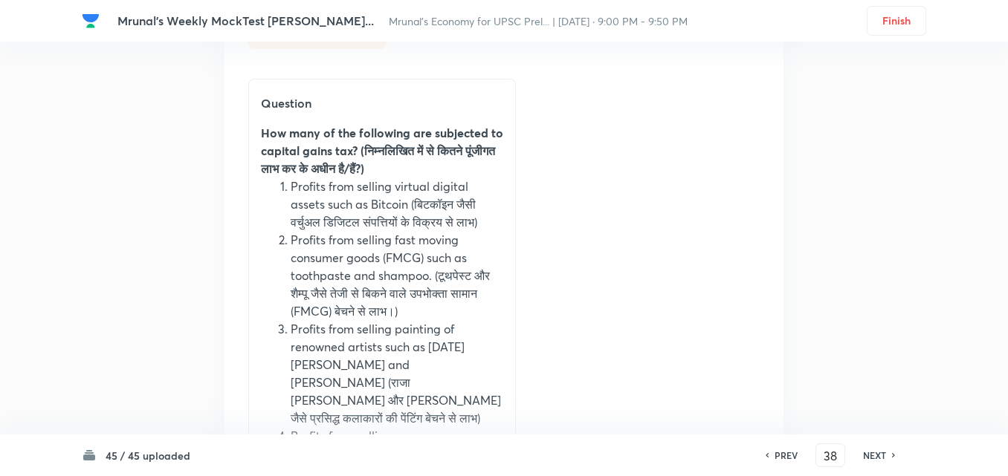
click at [863, 451] on h6 "NEXT" at bounding box center [874, 455] width 23 height 13
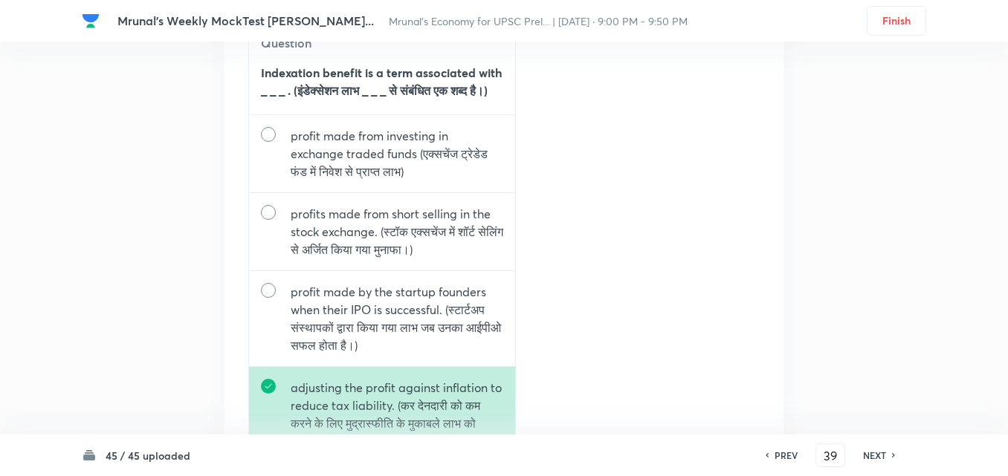
scroll to position [69251, 0]
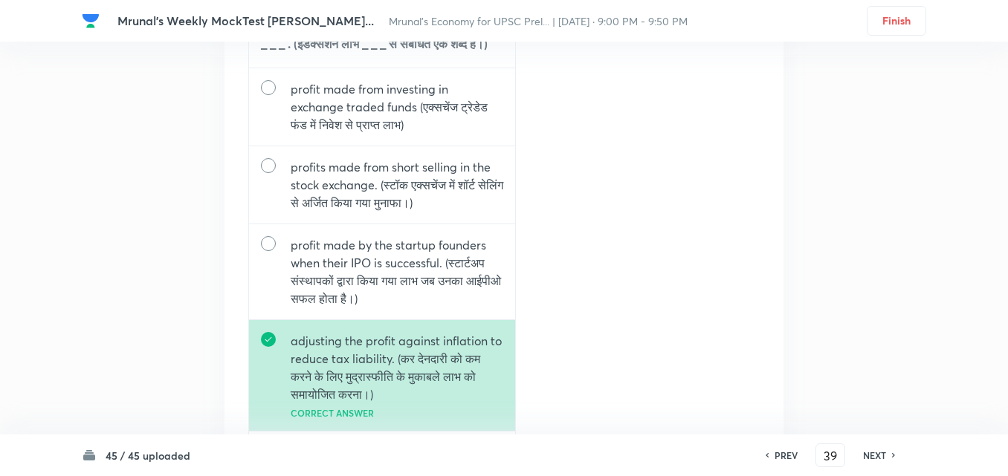
click at [871, 456] on h6 "NEXT" at bounding box center [874, 455] width 23 height 13
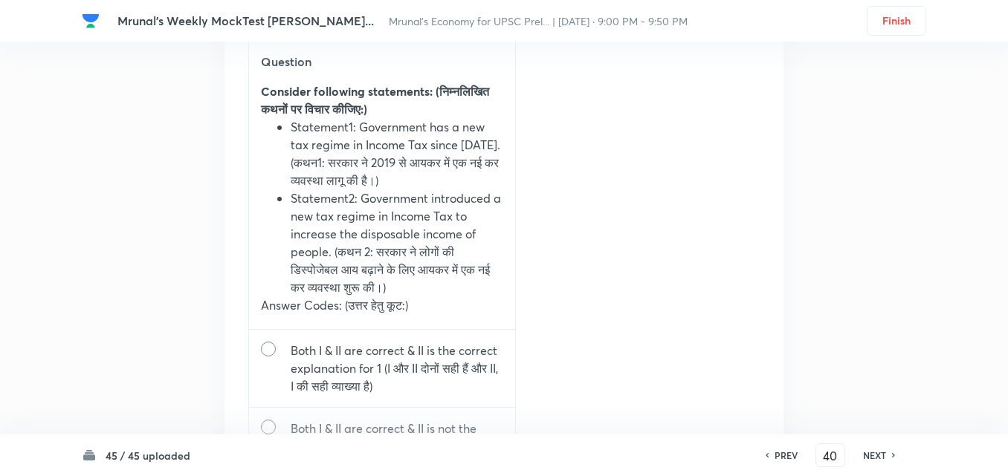
scroll to position [70929, 0]
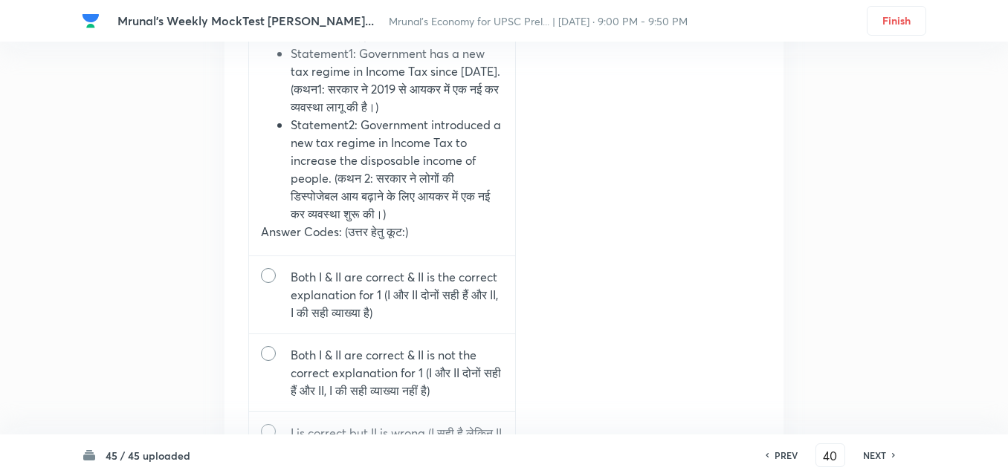
click at [872, 461] on h6 "NEXT" at bounding box center [874, 455] width 23 height 13
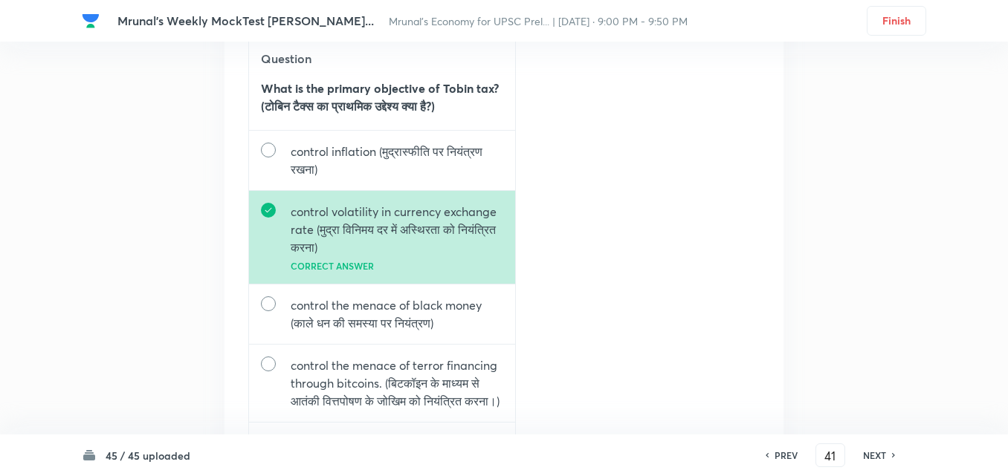
scroll to position [72574, 0]
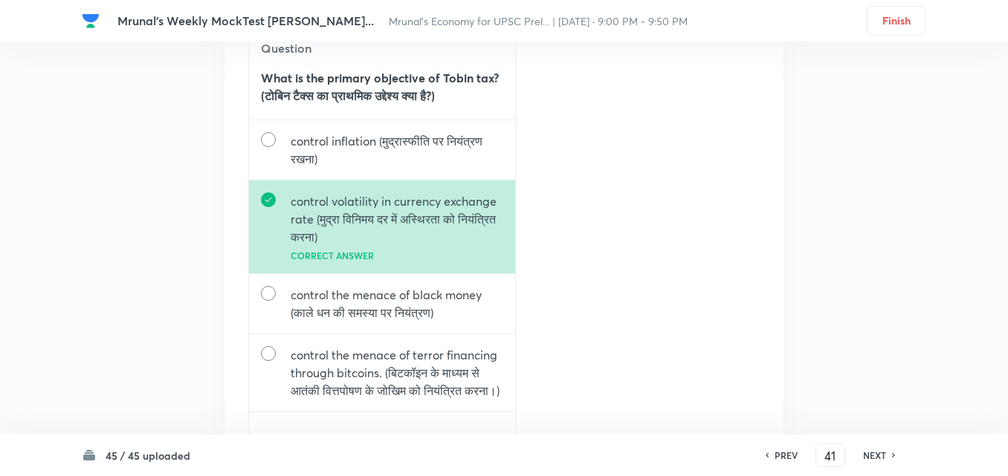
click at [875, 450] on h6 "NEXT" at bounding box center [874, 455] width 23 height 13
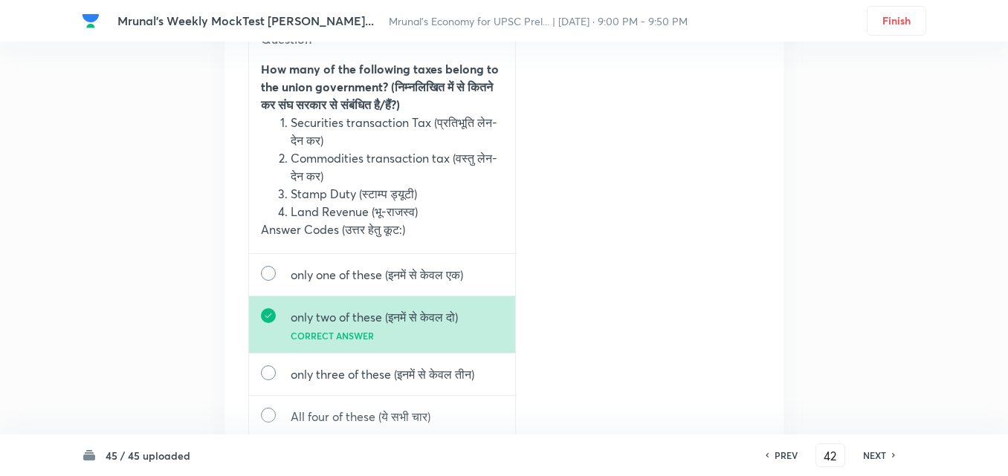
scroll to position [74175, 0]
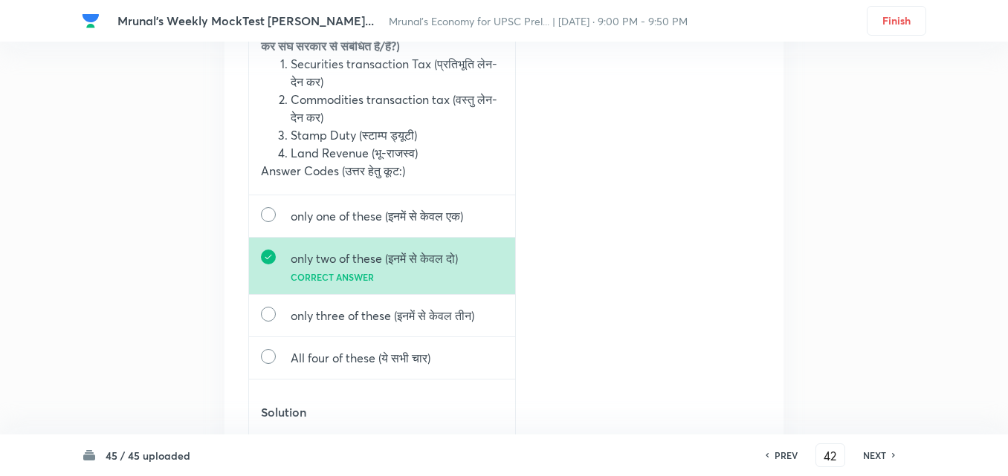
click at [881, 457] on h6 "NEXT" at bounding box center [874, 455] width 23 height 13
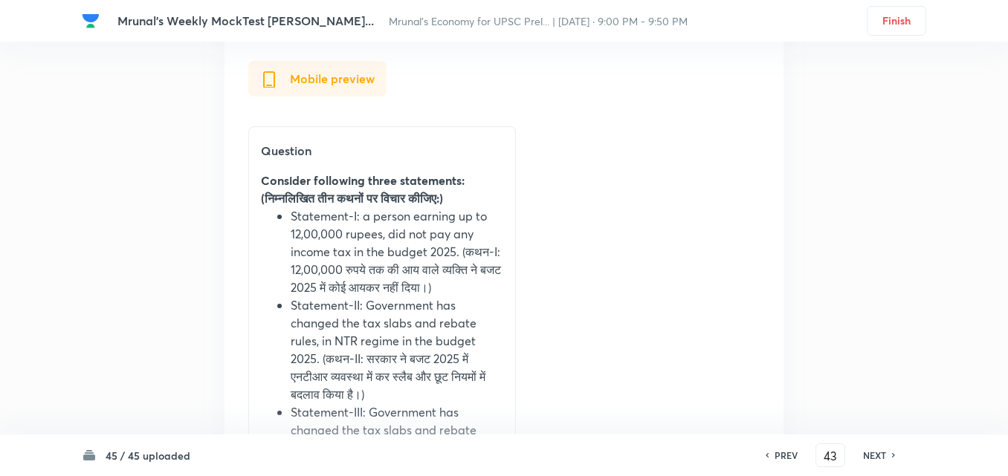
scroll to position [75978, 0]
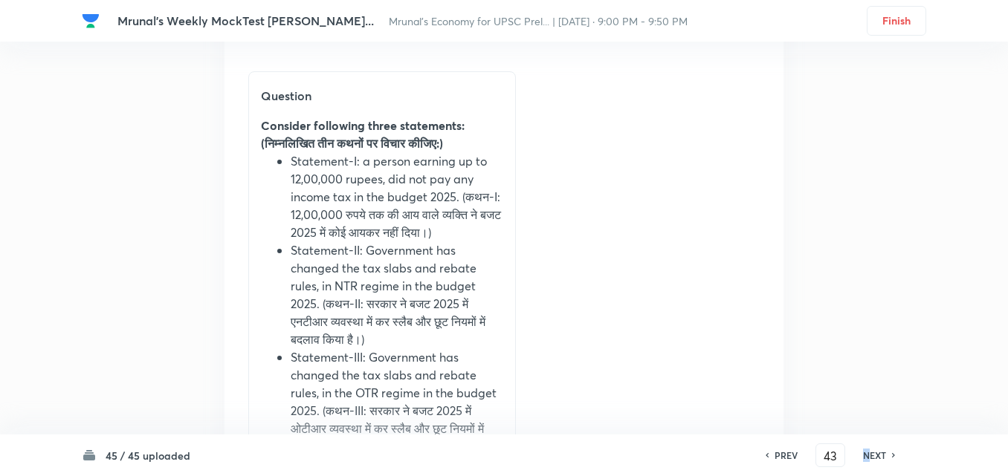
click at [866, 453] on h6 "NEXT" at bounding box center [874, 455] width 23 height 13
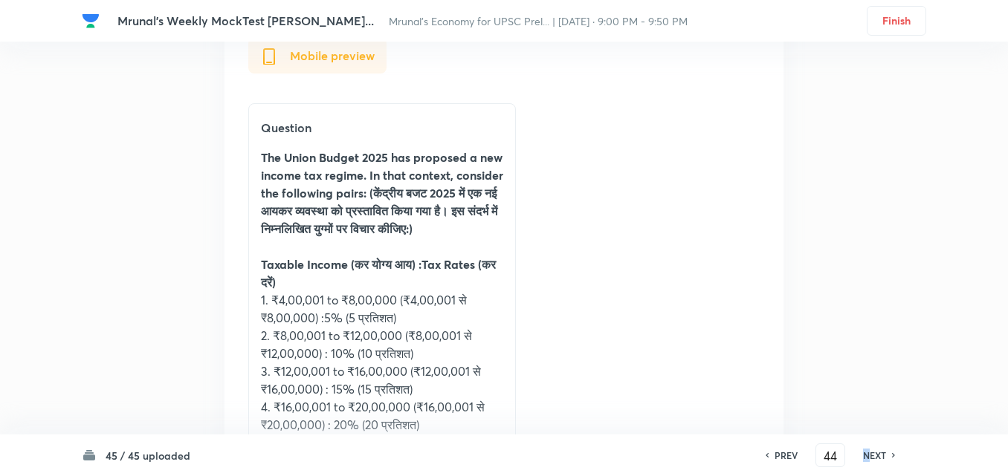
scroll to position [78536, 0]
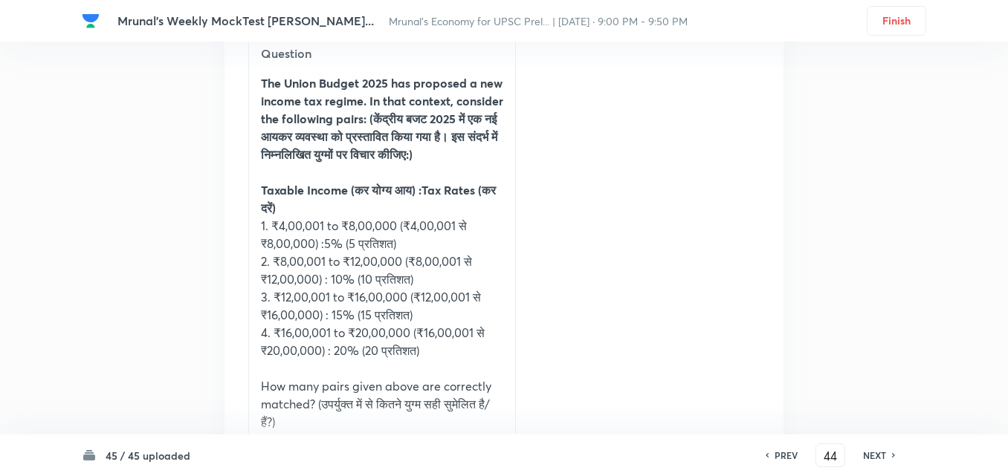
click at [880, 453] on h6 "NEXT" at bounding box center [874, 455] width 23 height 13
type input "45"
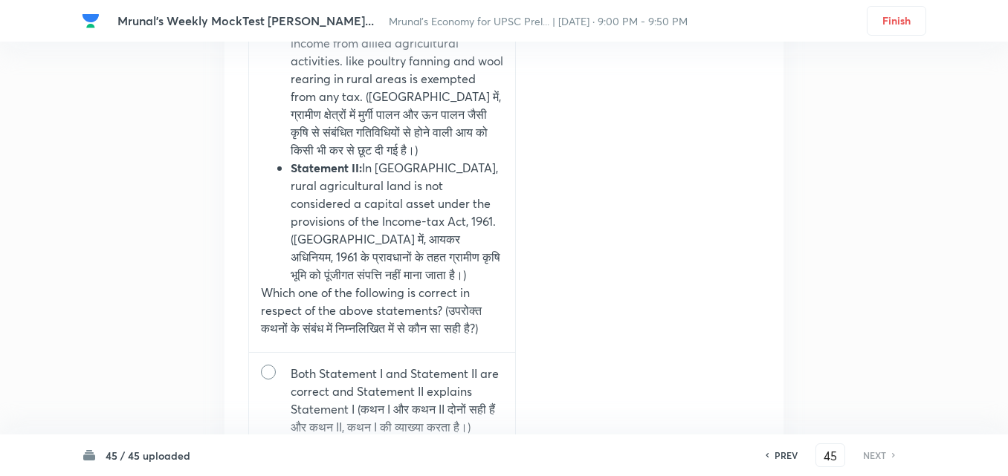
scroll to position [80819, 0]
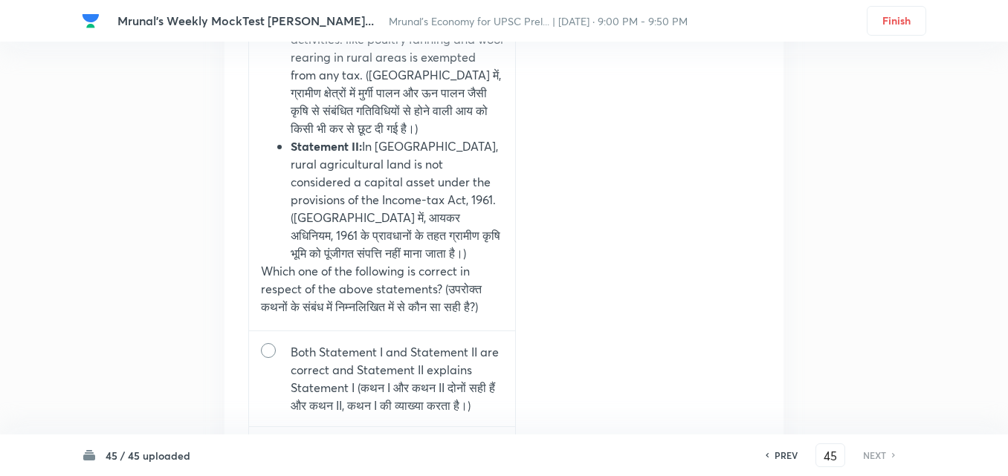
drag, startPoint x: 312, startPoint y: 16, endPoint x: 706, endPoint y: 18, distance: 393.8
click at [707, 18] on div "Mrunal's Weekly MockTest [PERSON_NAME]... [PERSON_NAME]’s Economy for UPSC Prel…" at bounding box center [450, 20] width 666 height 13
copy span "Mrunal’s Economy for UPSC Prel... | [DATE] · 9:00 PM - 9:50 PM"
